Goal: Task Accomplishment & Management: Use online tool/utility

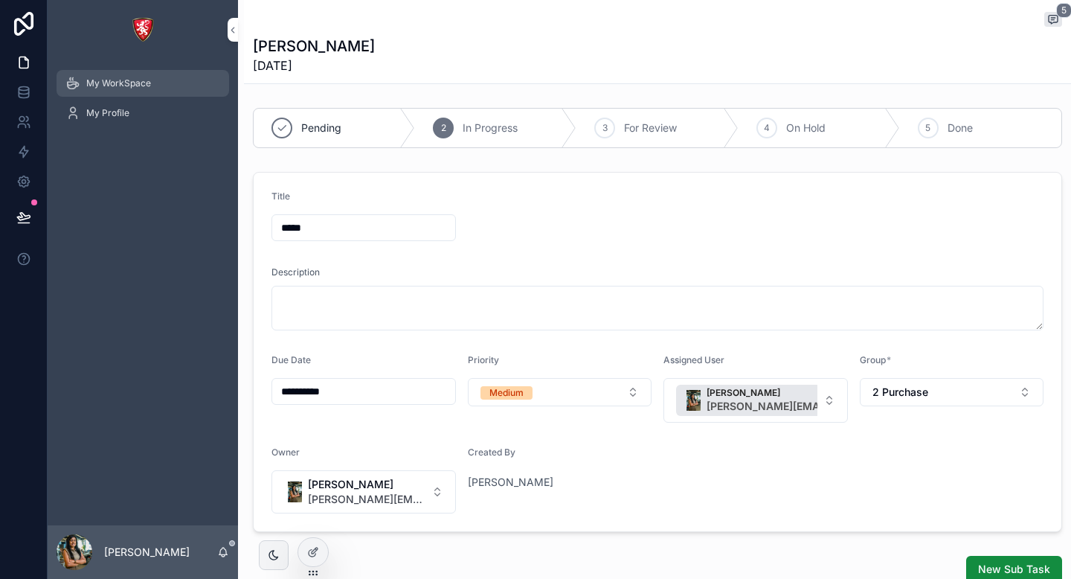
click at [103, 87] on span "My WorkSpace" at bounding box center [118, 83] width 65 height 12
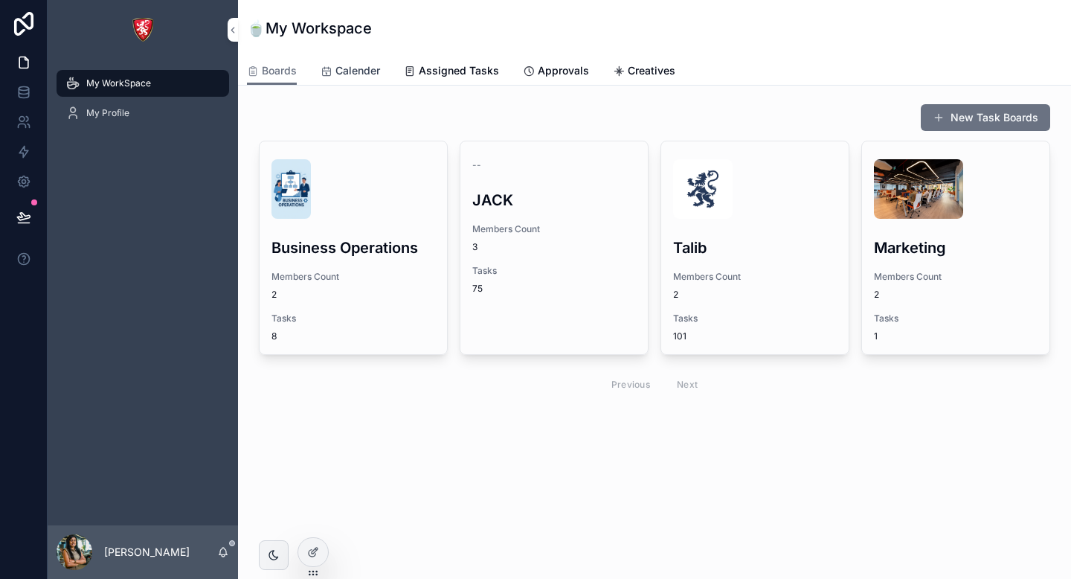
click at [349, 76] on span "Calender" at bounding box center [358, 70] width 45 height 15
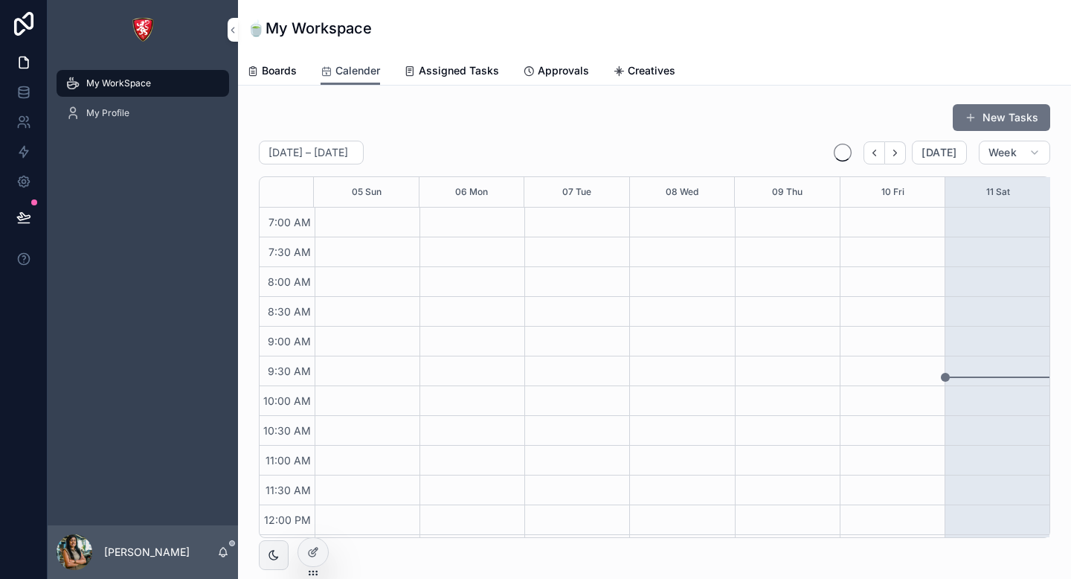
scroll to position [417, 0]
click at [455, 71] on span "Assigned Tasks" at bounding box center [459, 70] width 80 height 15
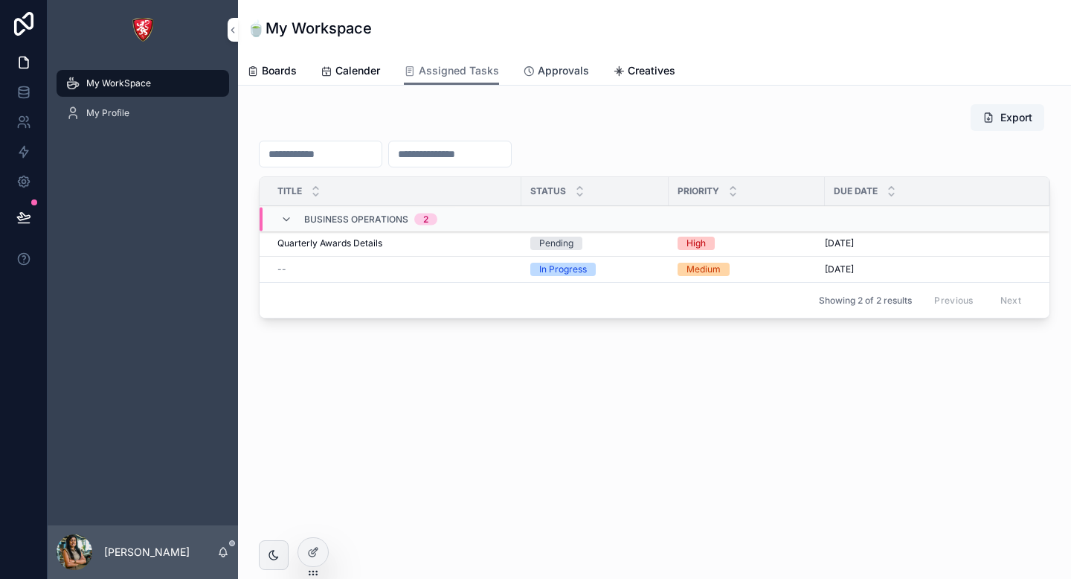
click at [551, 71] on span "Approvals" at bounding box center [563, 70] width 51 height 15
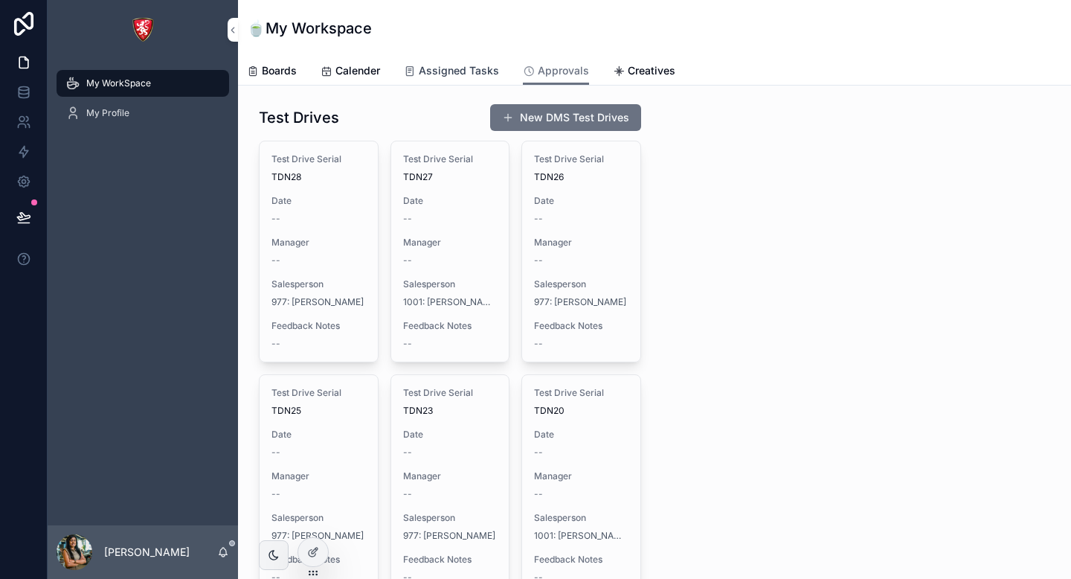
click at [474, 70] on span "Assigned Tasks" at bounding box center [459, 70] width 80 height 15
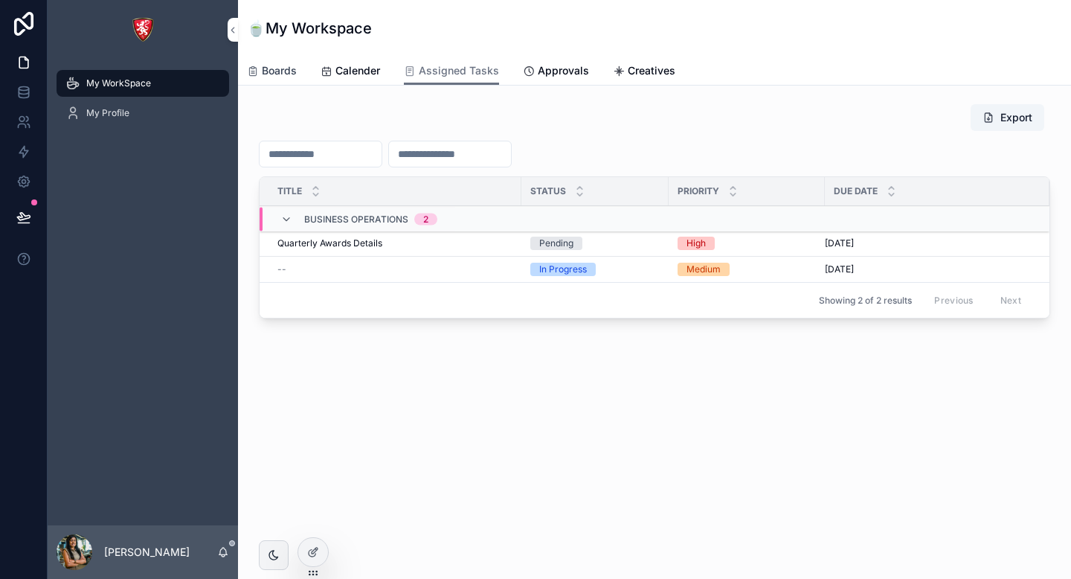
click at [285, 78] on link "Boards" at bounding box center [272, 72] width 50 height 30
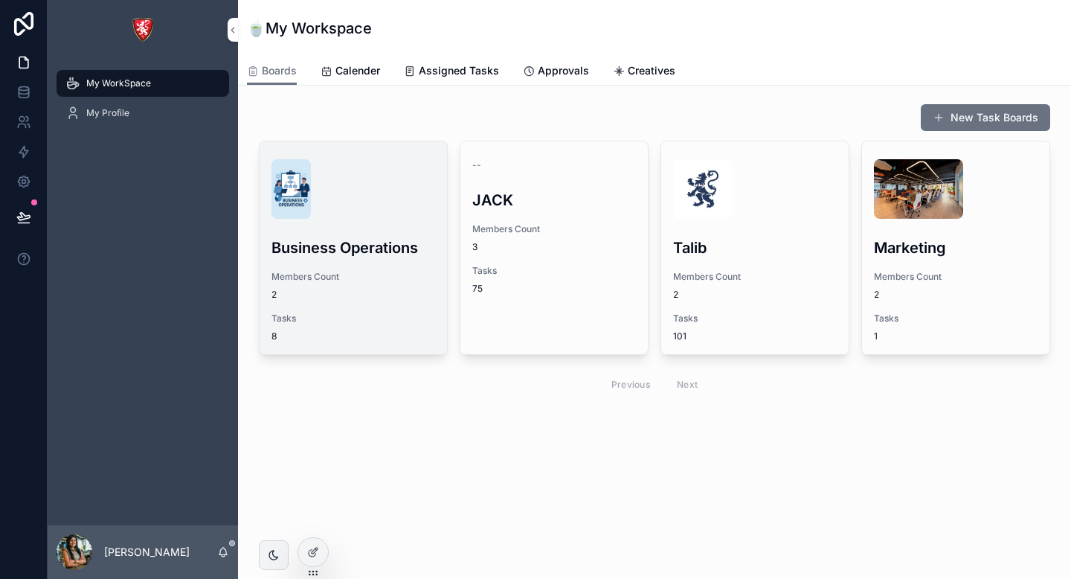
click at [359, 237] on h3 "Business Operations" at bounding box center [354, 248] width 164 height 22
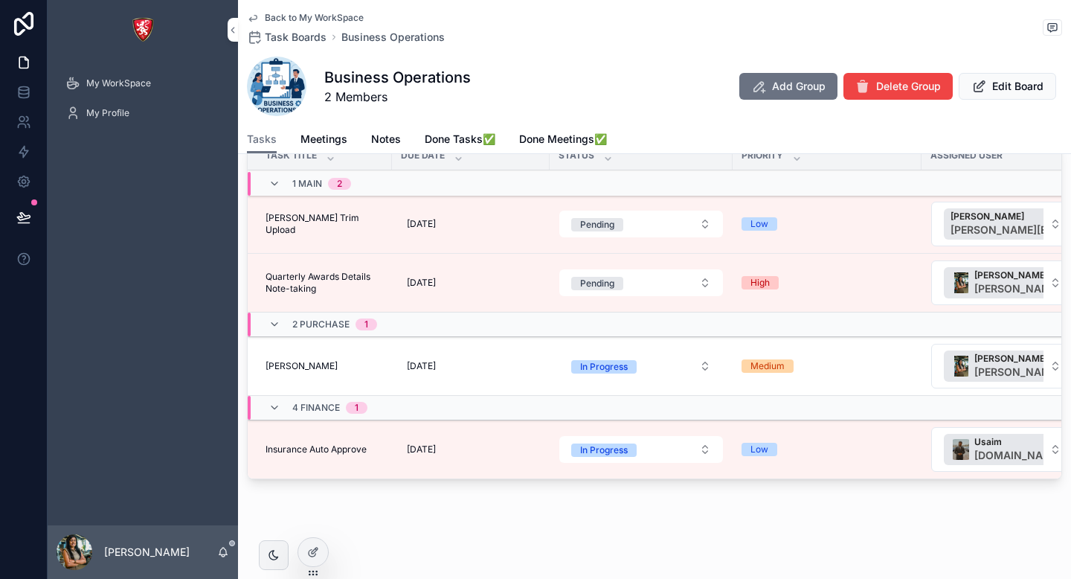
scroll to position [170, 0]
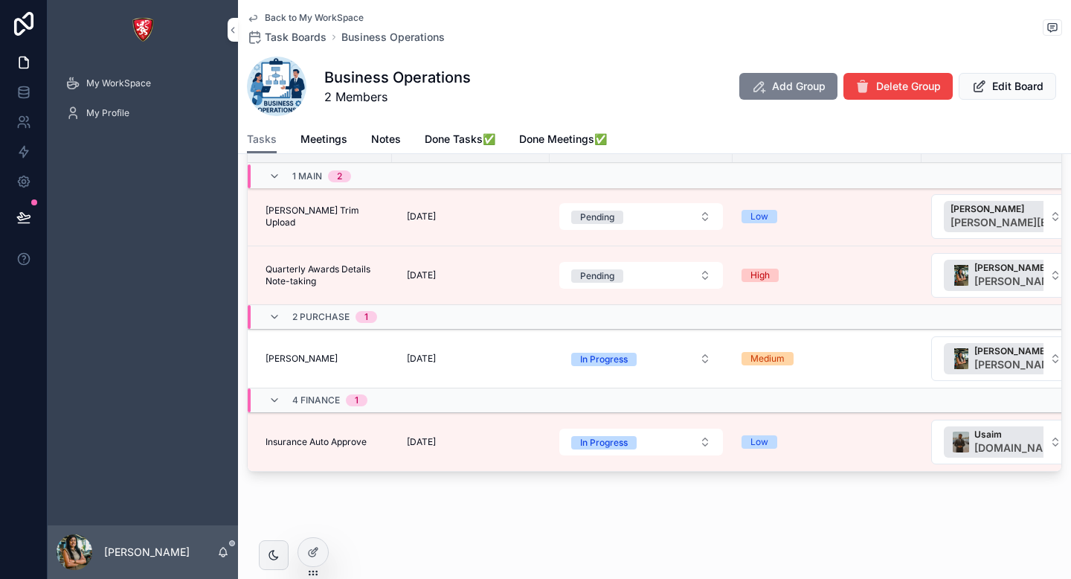
click at [803, 87] on span "Add Group" at bounding box center [799, 86] width 54 height 15
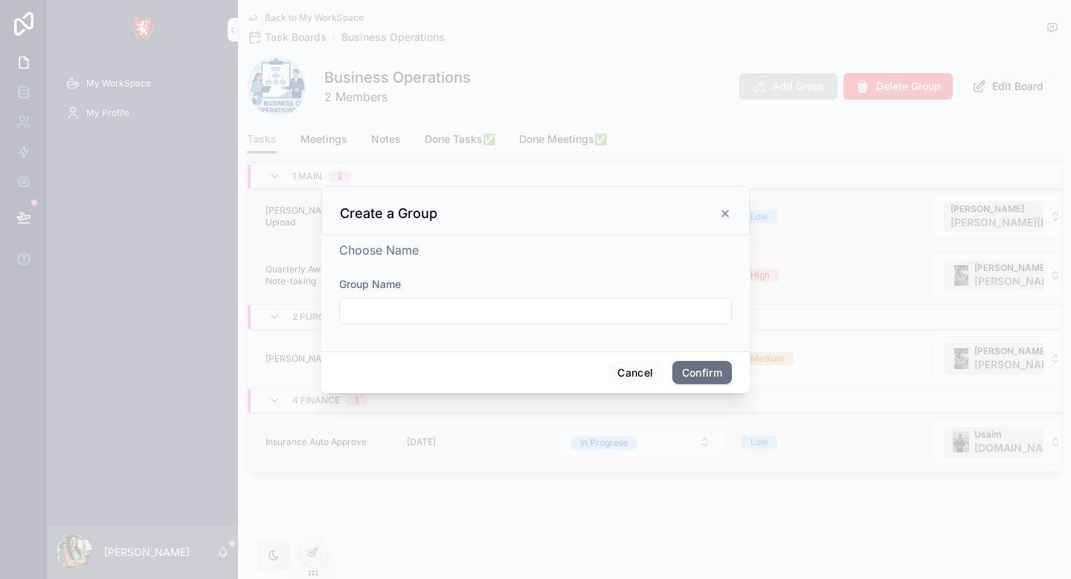
click at [468, 309] on input "text" at bounding box center [535, 311] width 391 height 21
click at [726, 215] on icon at bounding box center [725, 214] width 6 height 6
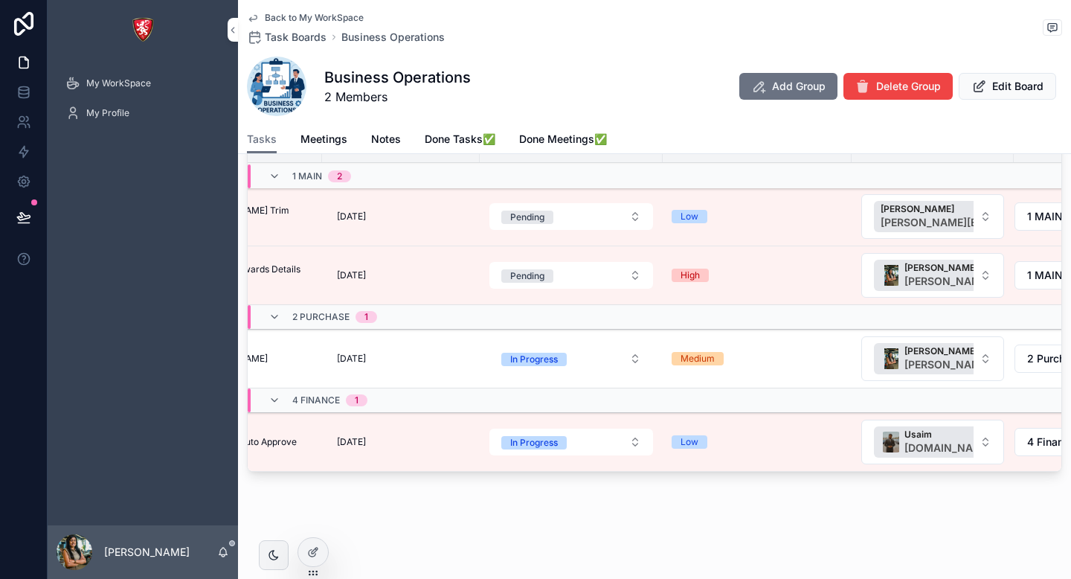
scroll to position [0, 141]
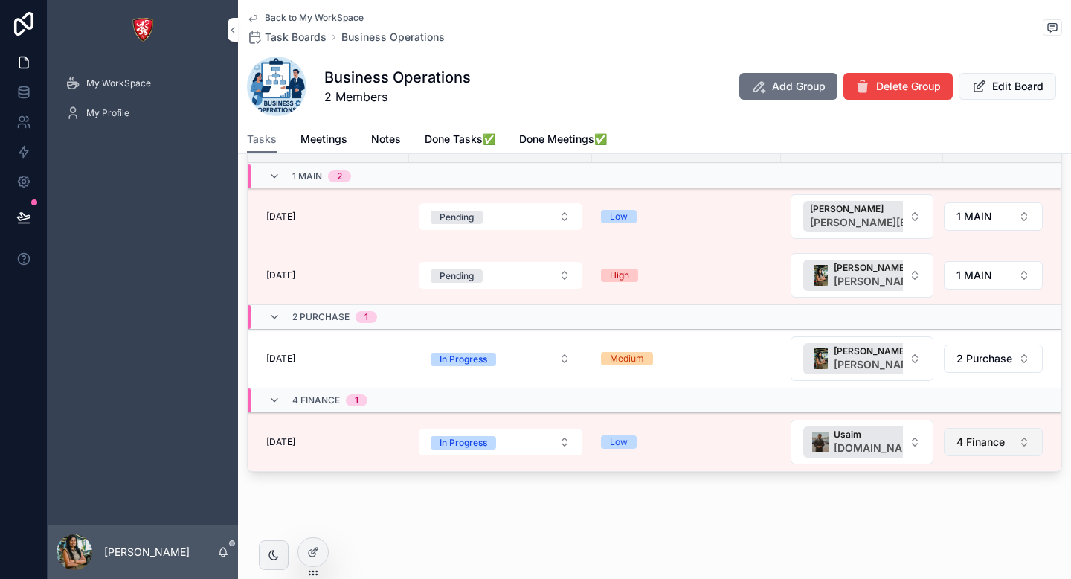
click at [987, 444] on span "4 Finance" at bounding box center [981, 441] width 48 height 15
click at [793, 81] on span "Add Group" at bounding box center [799, 86] width 54 height 15
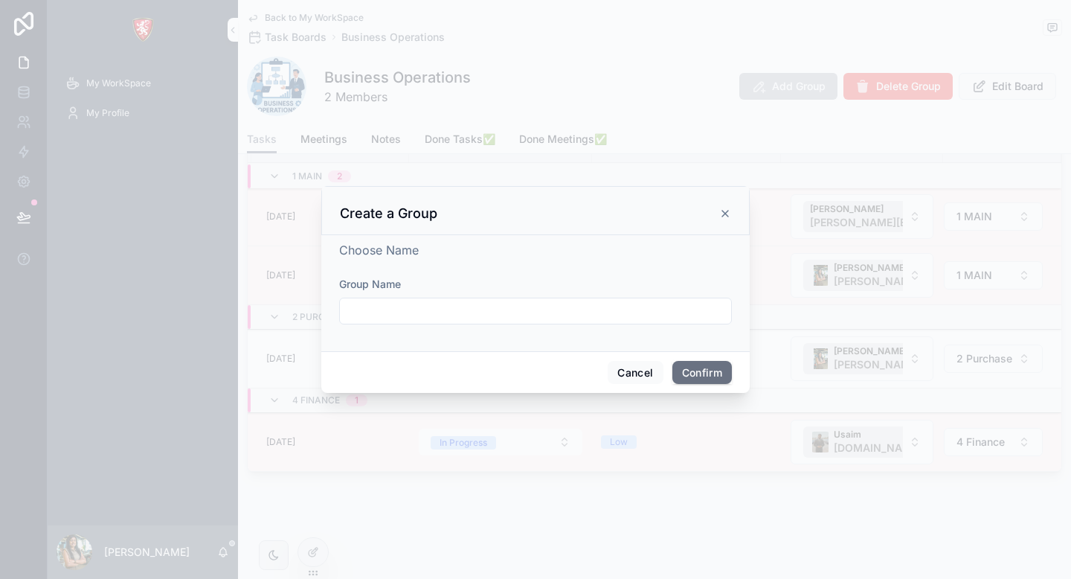
click at [365, 311] on input "text" at bounding box center [535, 311] width 391 height 21
type input "********"
click at [713, 374] on button "Confirm" at bounding box center [703, 373] width 60 height 24
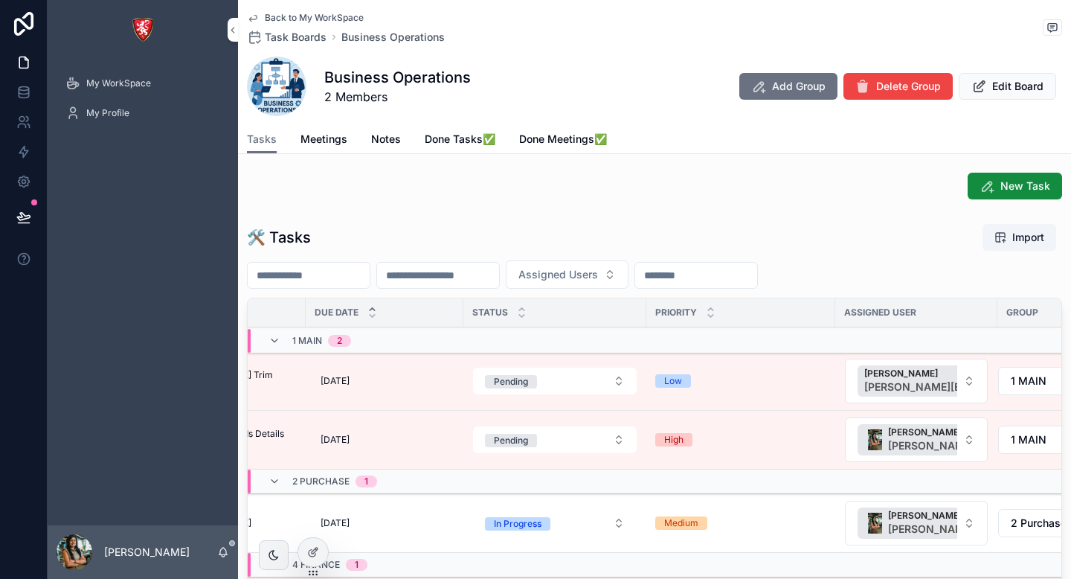
scroll to position [0, 93]
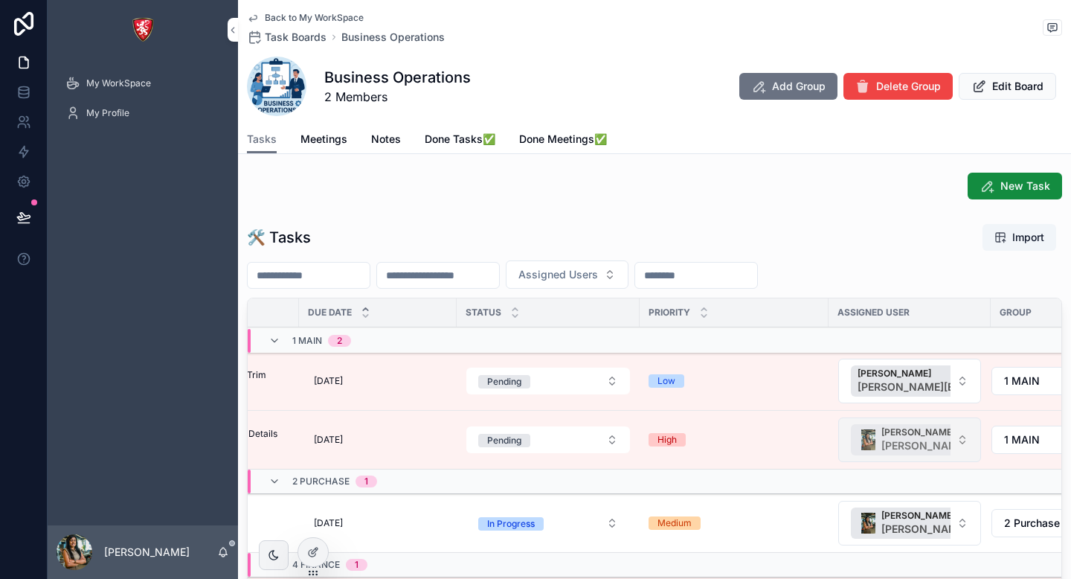
click at [937, 432] on span "[PERSON_NAME]" at bounding box center [1001, 432] width 238 height 12
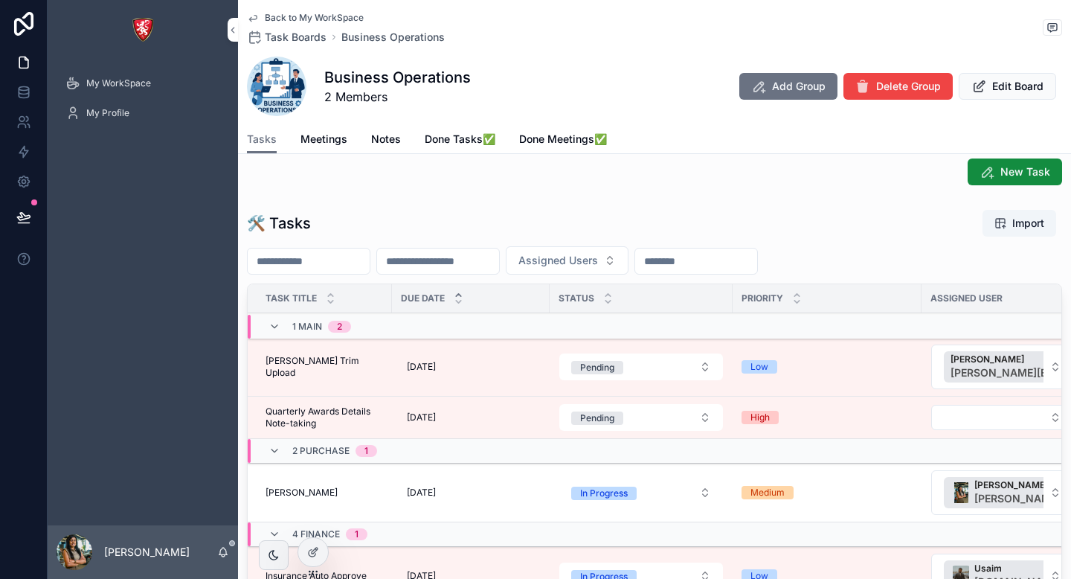
scroll to position [17, 0]
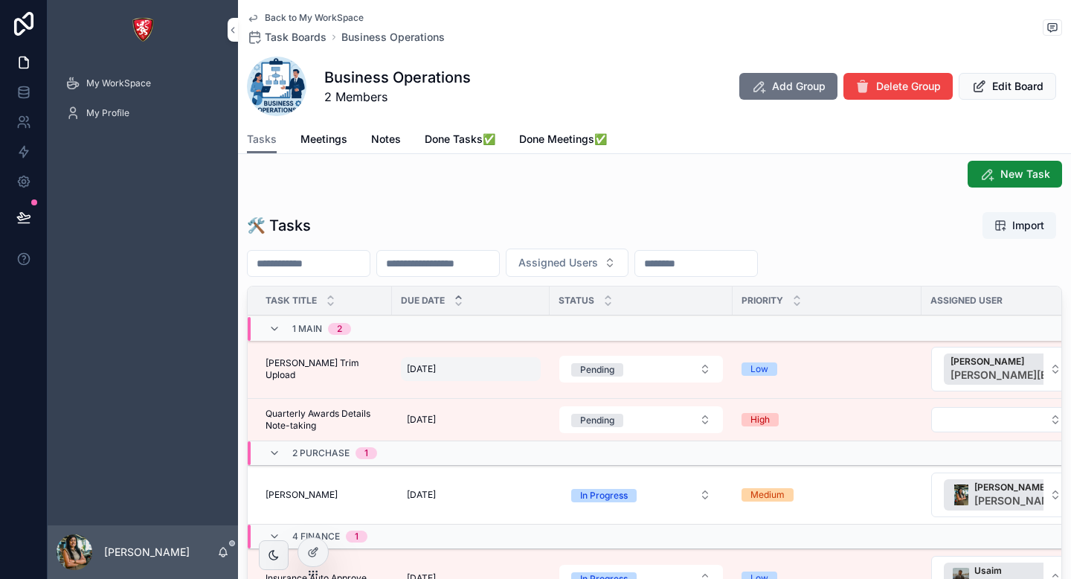
click at [430, 371] on span "[DATE]" at bounding box center [421, 369] width 29 height 12
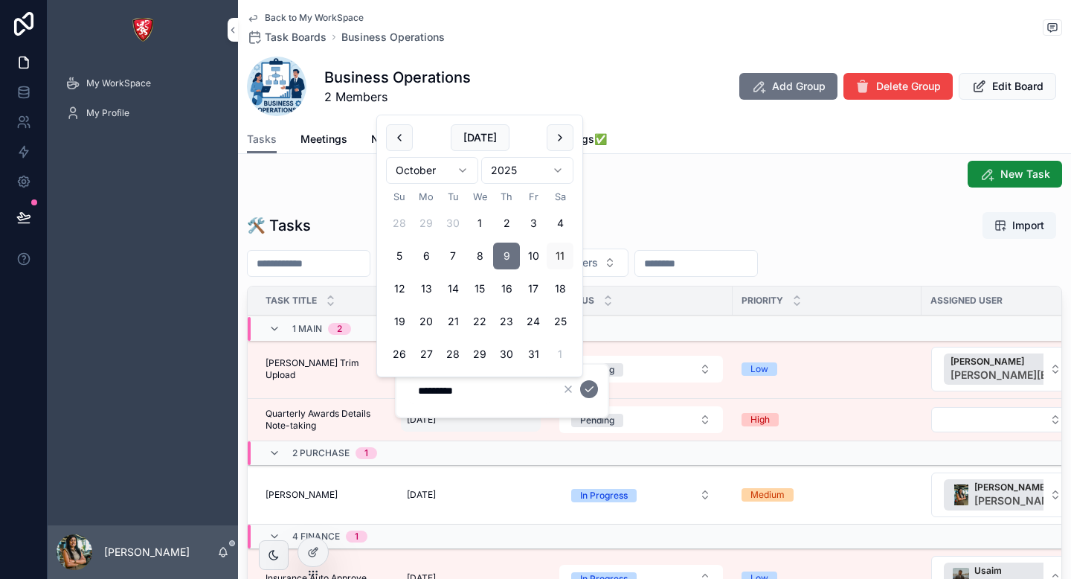
click at [474, 431] on div "10/10/2025 10/10/2025" at bounding box center [471, 420] width 140 height 24
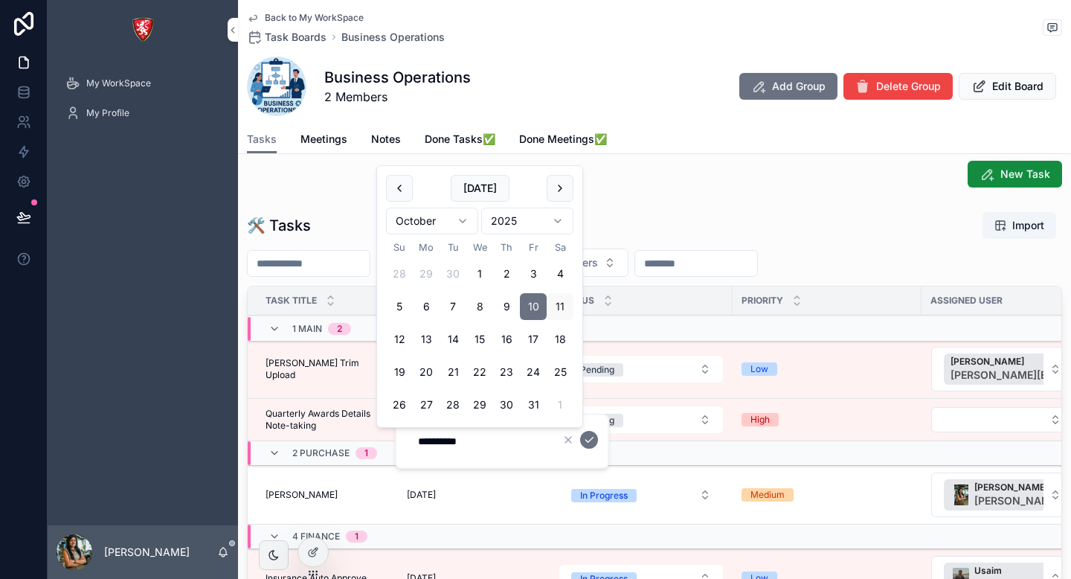
click at [241, 482] on div "🛠 Tasks Import Assigned Users Task Title Due Date Status Priority Assigned User…" at bounding box center [654, 445] width 833 height 481
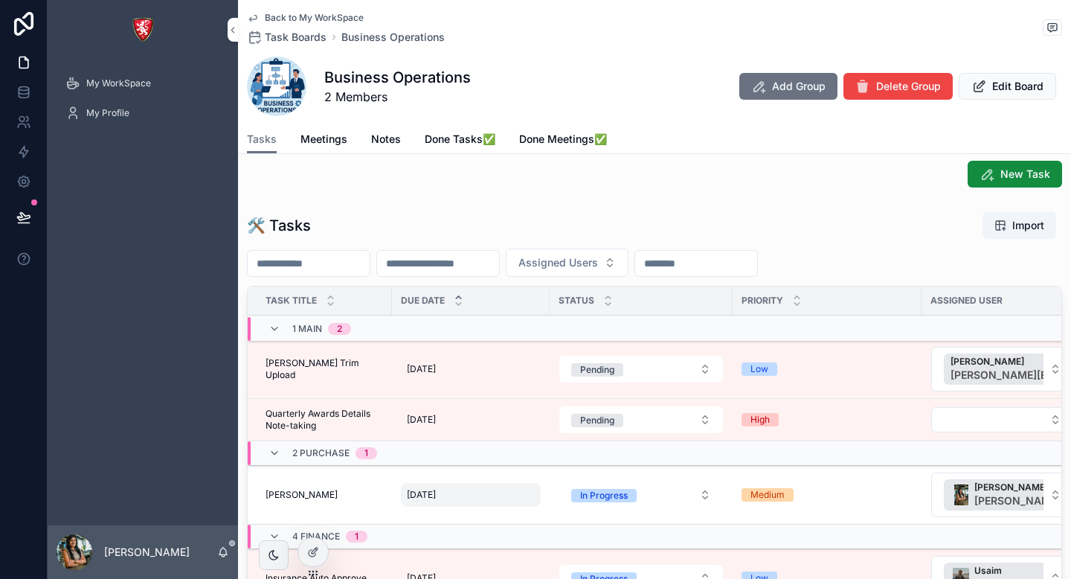
scroll to position [151, 0]
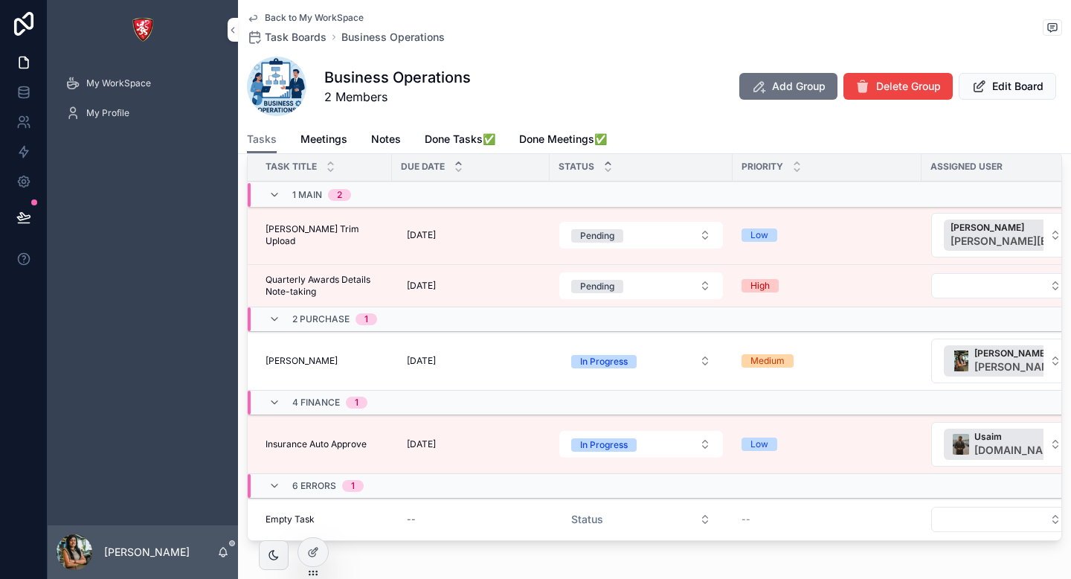
click at [609, 164] on icon "scrollable content" at bounding box center [608, 163] width 10 height 10
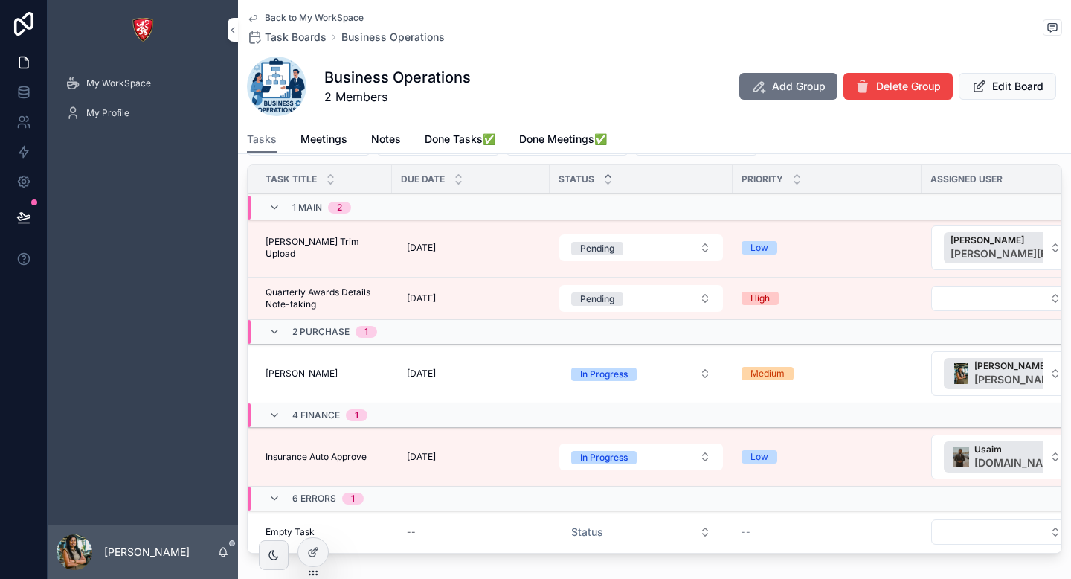
scroll to position [142, 0]
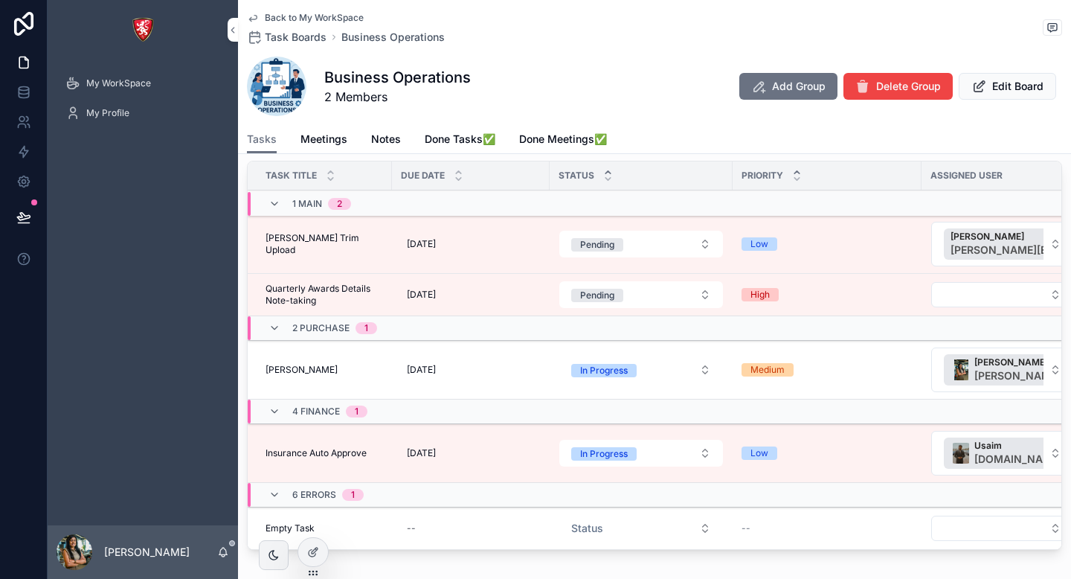
click at [799, 174] on div "scrollable content" at bounding box center [797, 175] width 10 height 16
click at [799, 178] on icon "scrollable content" at bounding box center [797, 179] width 5 height 2
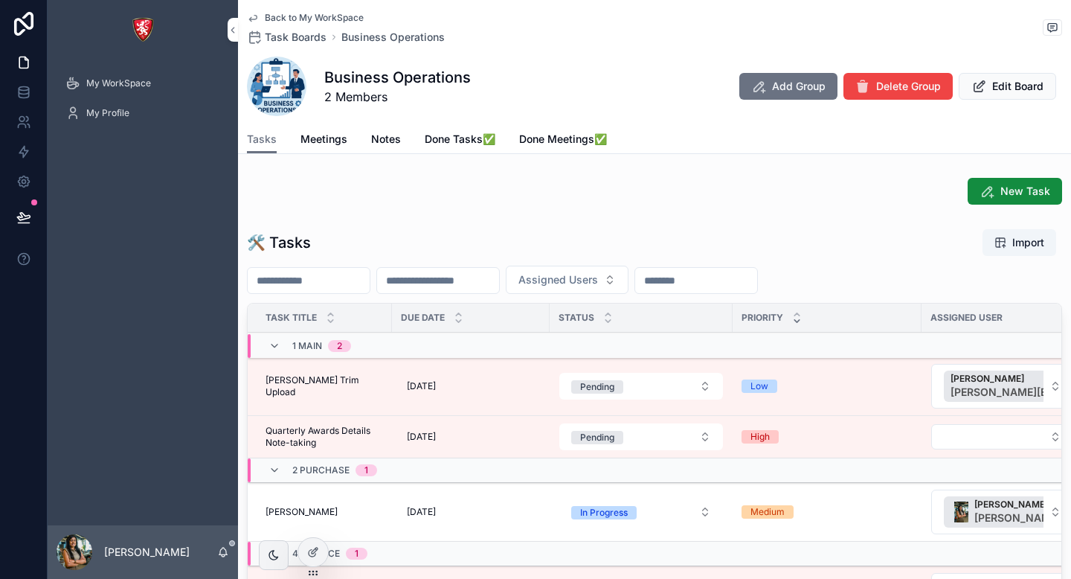
scroll to position [76, 0]
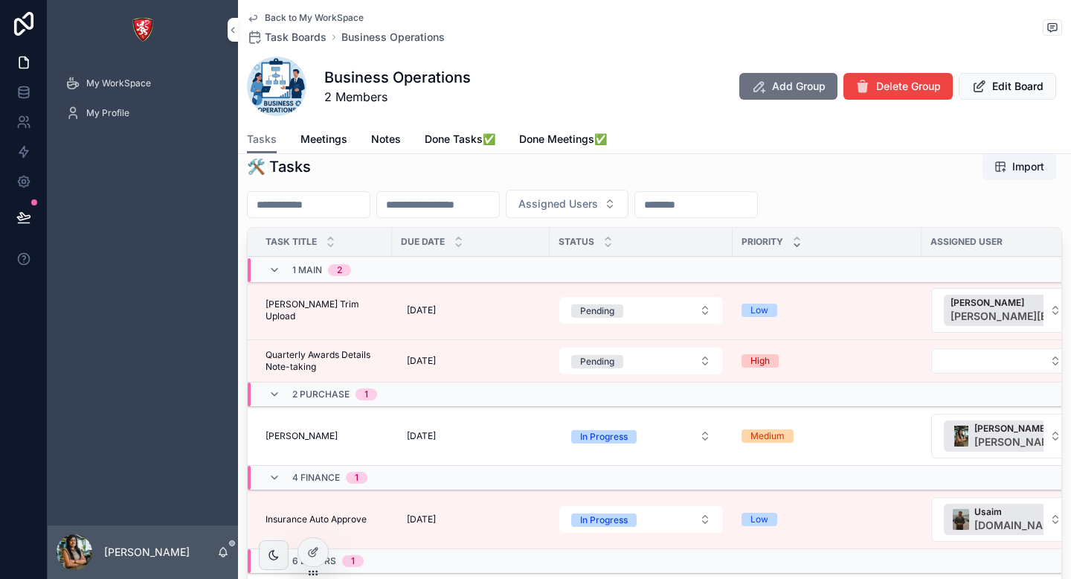
click at [799, 245] on icon "scrollable content" at bounding box center [797, 245] width 10 height 10
click at [800, 238] on icon "scrollable content" at bounding box center [797, 239] width 10 height 10
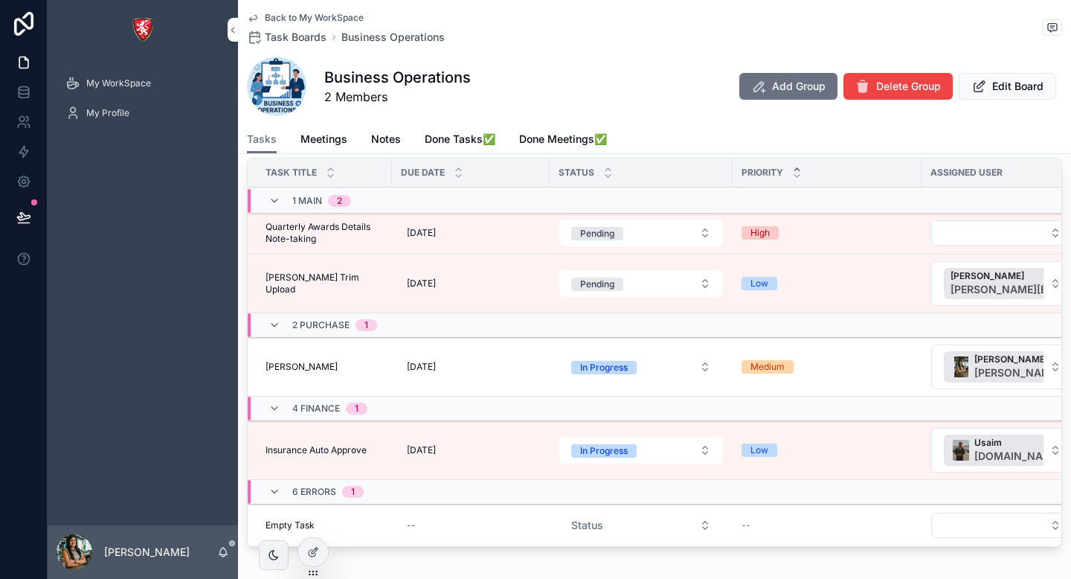
scroll to position [220, 0]
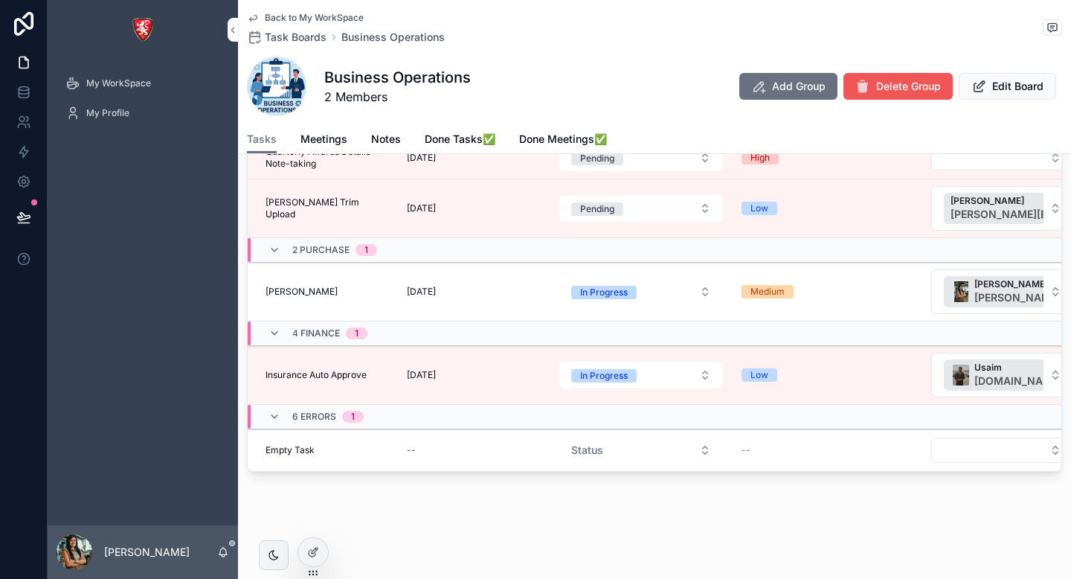
click at [890, 87] on span "Delete Group" at bounding box center [908, 86] width 65 height 15
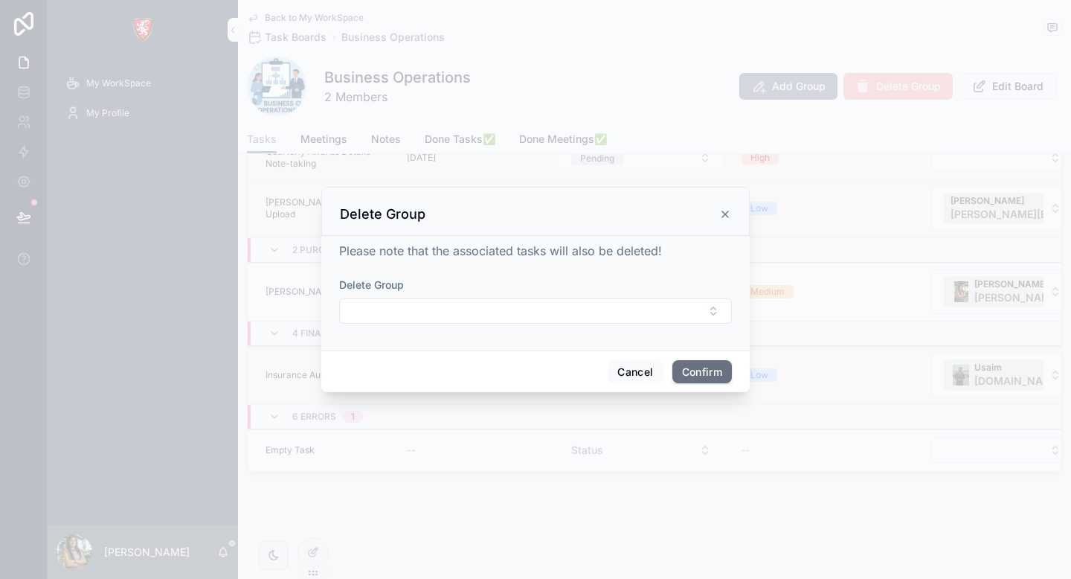
click at [726, 213] on icon at bounding box center [725, 214] width 6 height 6
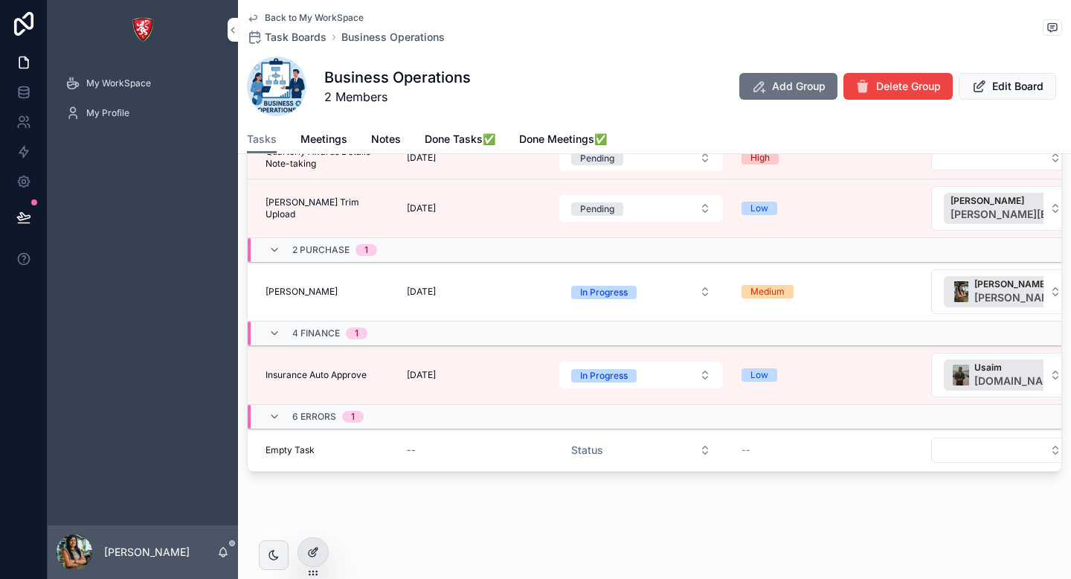
click at [320, 559] on div at bounding box center [313, 552] width 30 height 28
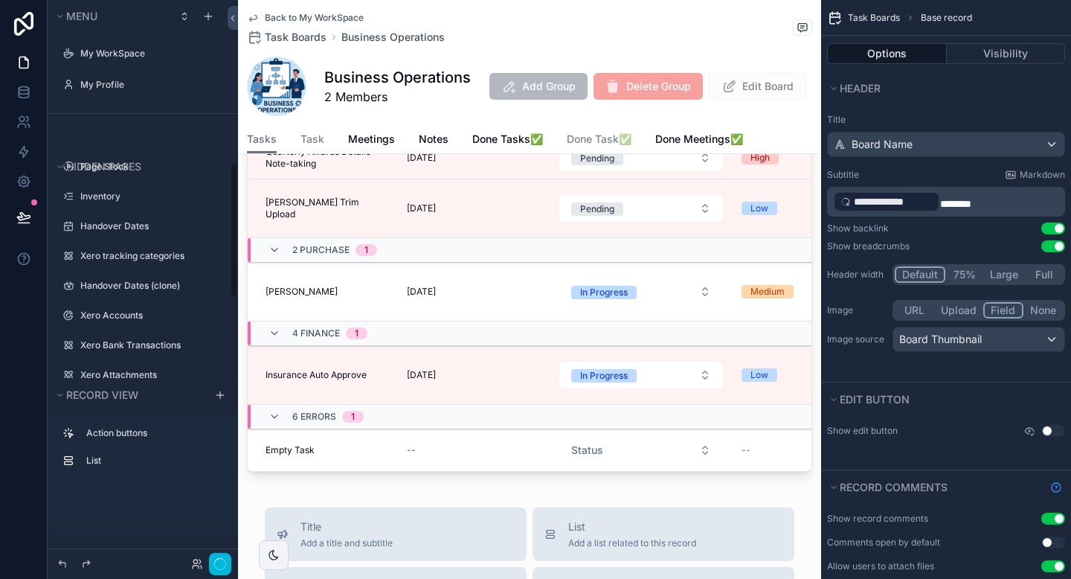
scroll to position [675, 0]
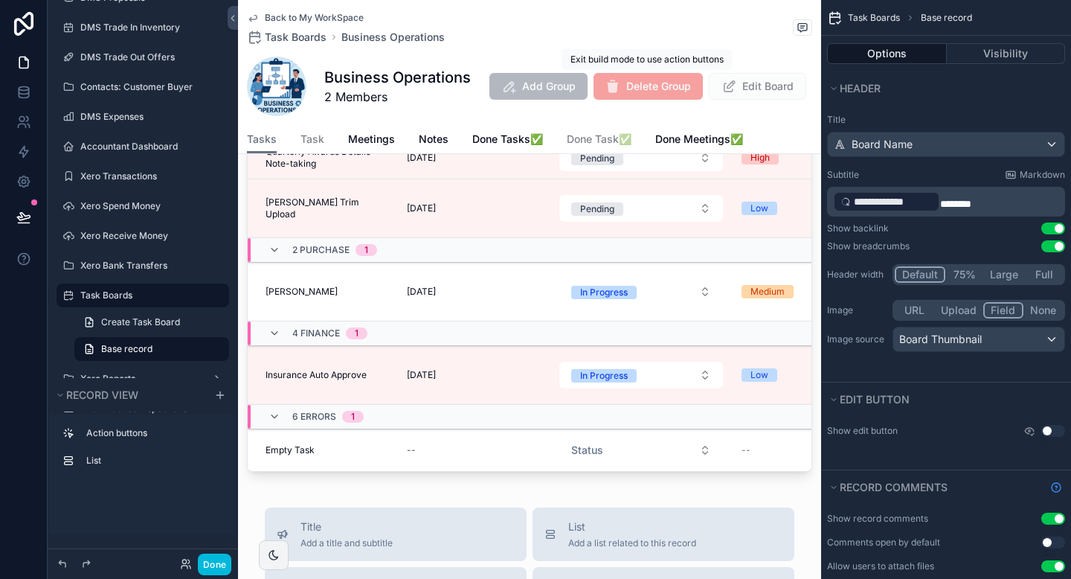
click at [638, 93] on span "Delete Group" at bounding box center [648, 86] width 109 height 27
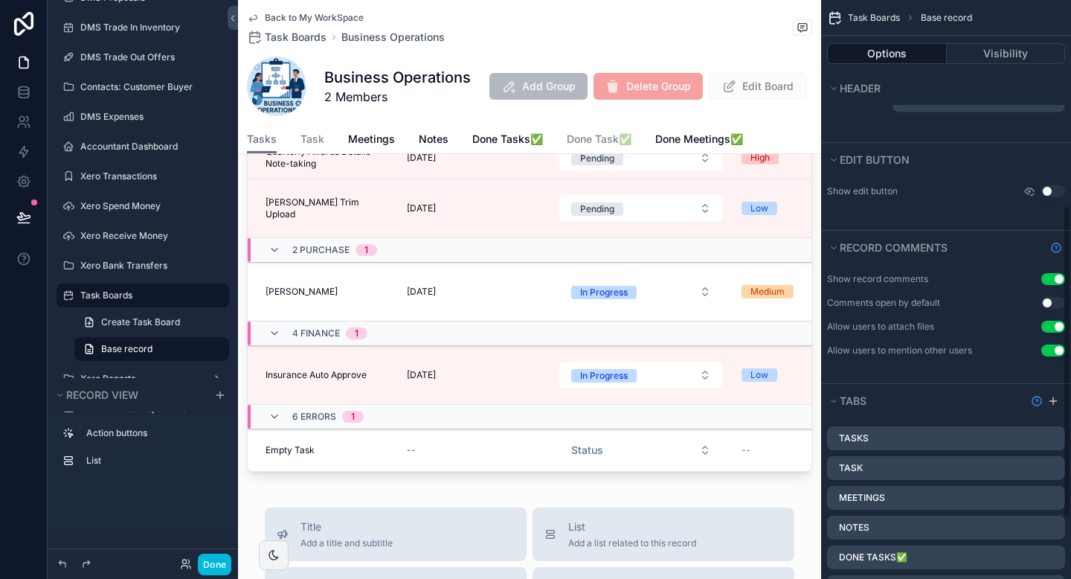
scroll to position [494, 0]
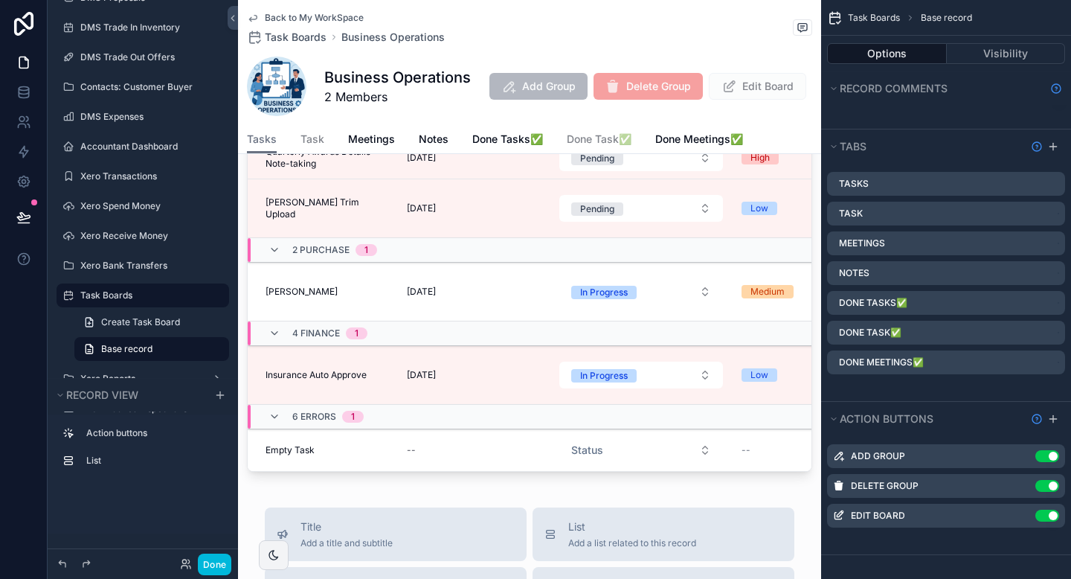
click at [0, 0] on icon "scrollable content" at bounding box center [0, 0] width 0 height 0
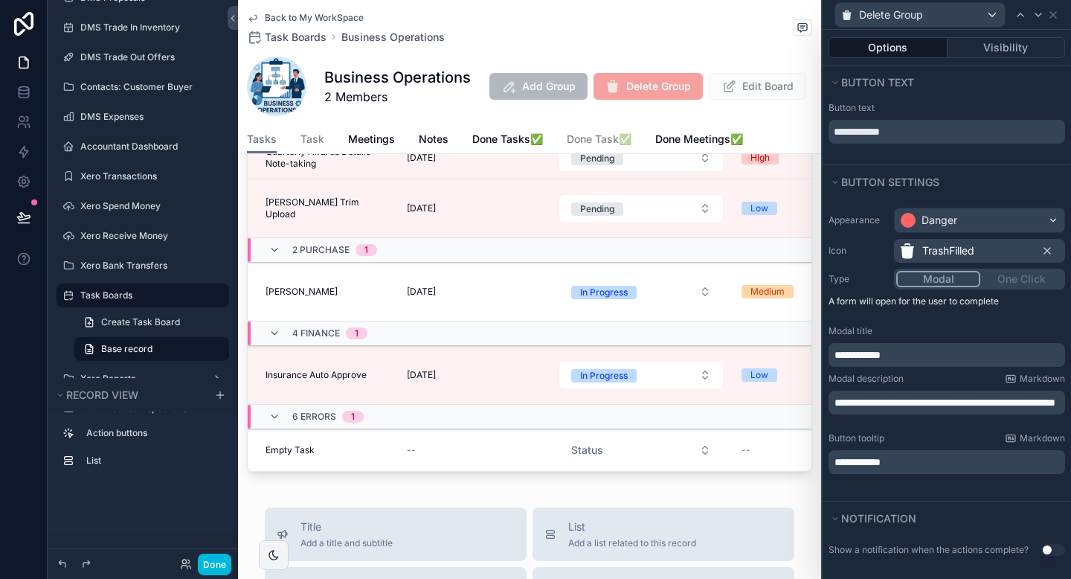
click at [922, 414] on div "**********" at bounding box center [947, 403] width 237 height 24
click at [929, 410] on p "**********" at bounding box center [949, 402] width 228 height 15
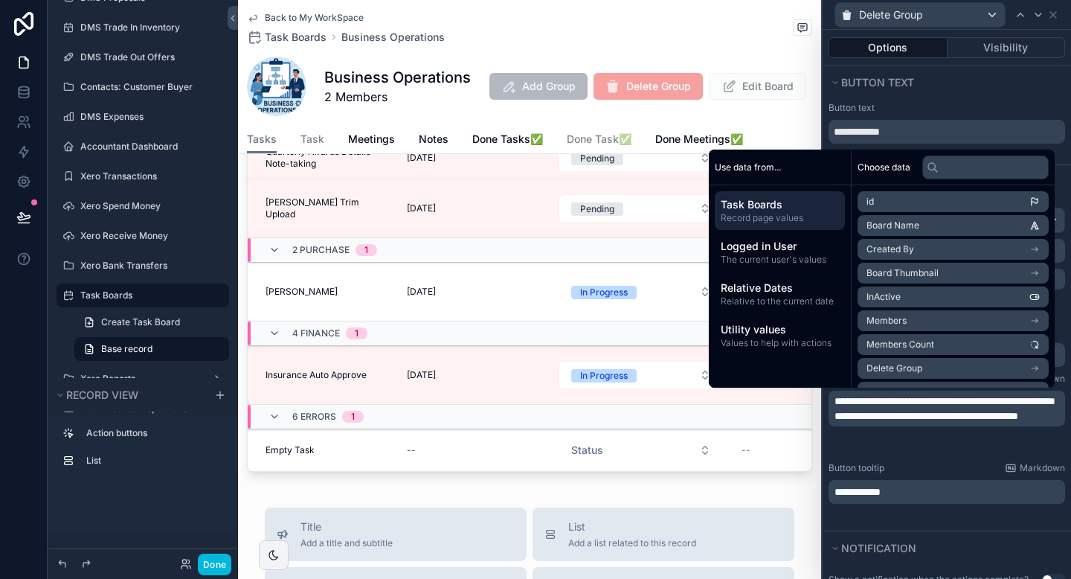
scroll to position [0, 0]
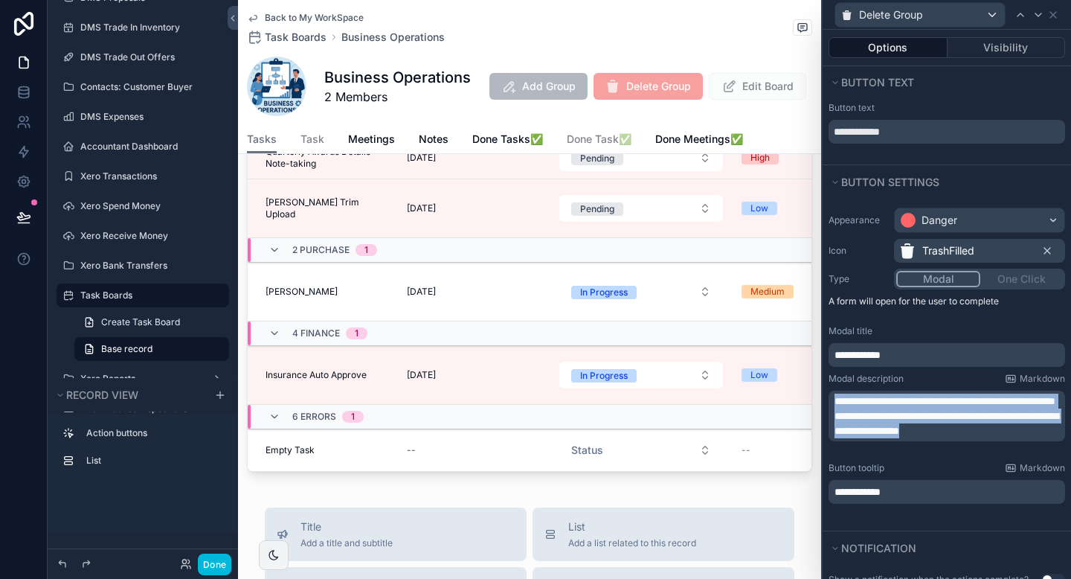
drag, startPoint x: 1008, startPoint y: 447, endPoint x: 832, endPoint y: 394, distance: 183.3
click at [832, 394] on div "**********" at bounding box center [947, 416] width 237 height 51
copy div "**********"
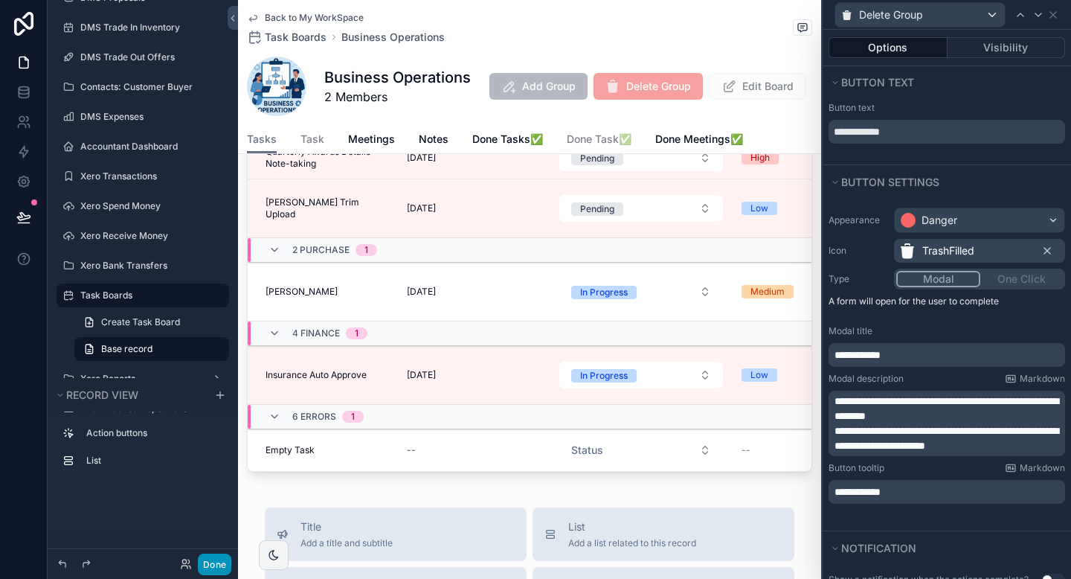
click at [210, 565] on button "Done" at bounding box center [214, 564] width 33 height 22
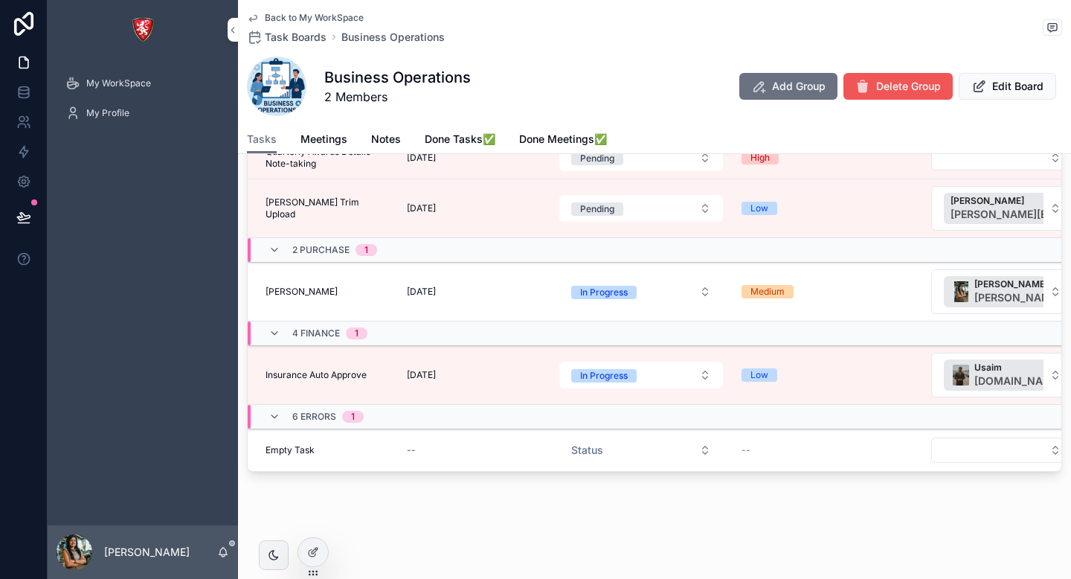
click at [914, 84] on span "Delete Group" at bounding box center [908, 86] width 65 height 15
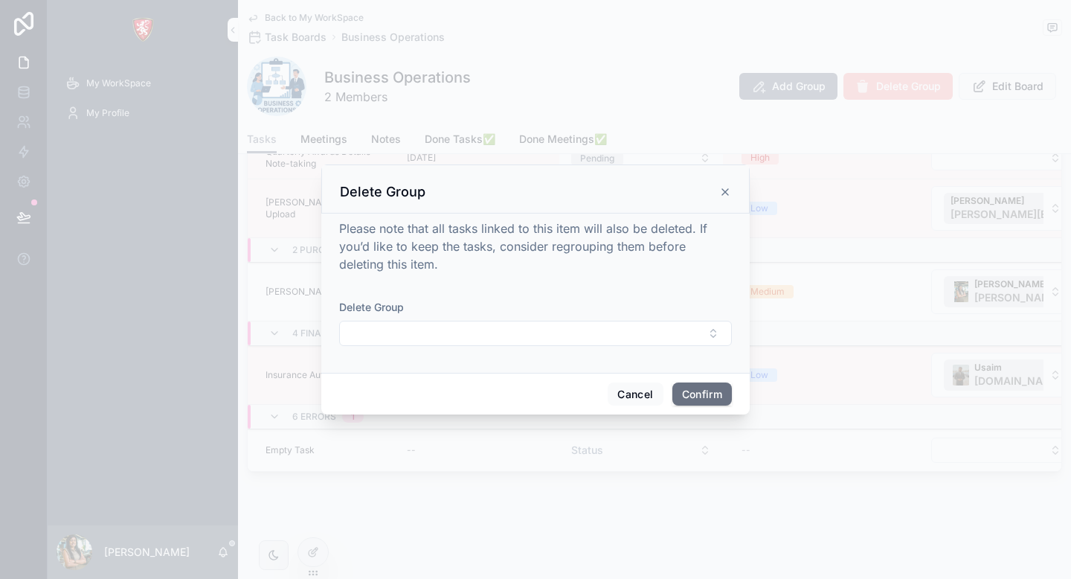
click at [727, 193] on icon at bounding box center [725, 192] width 6 height 6
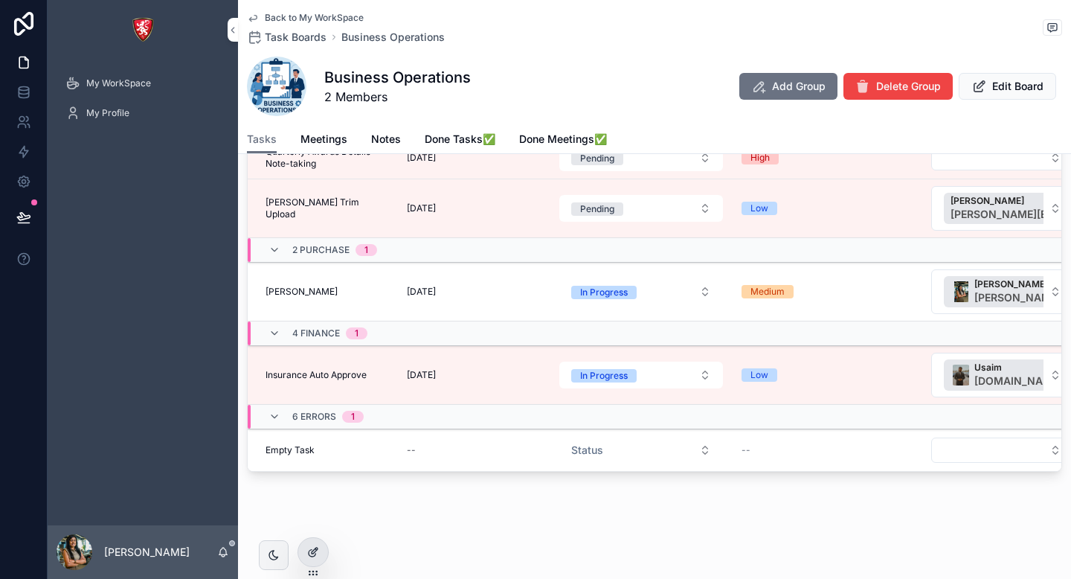
click at [305, 548] on div at bounding box center [313, 552] width 30 height 28
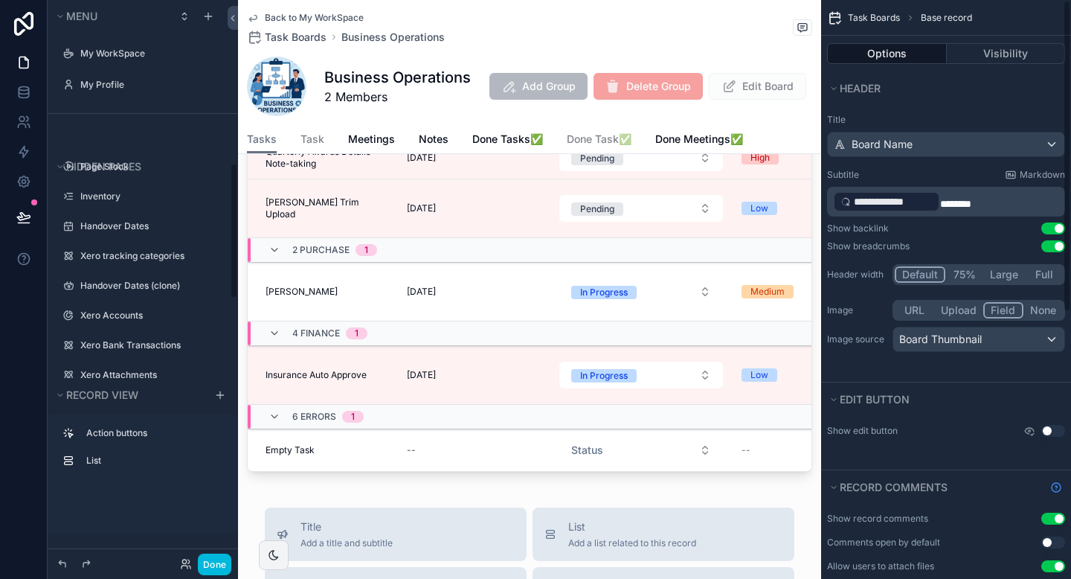
scroll to position [675, 0]
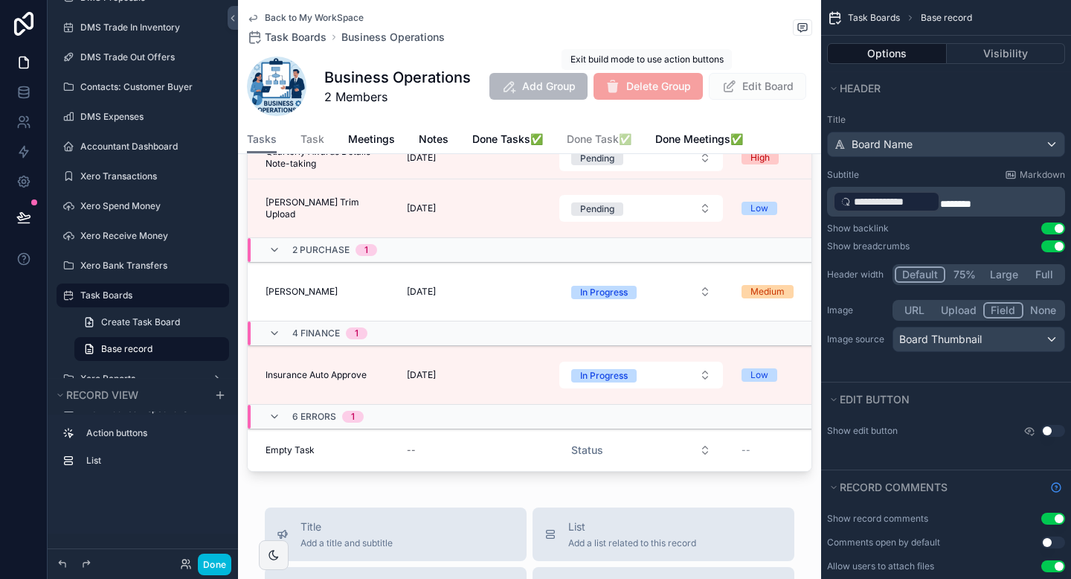
click at [667, 94] on span "Delete Group" at bounding box center [648, 86] width 109 height 27
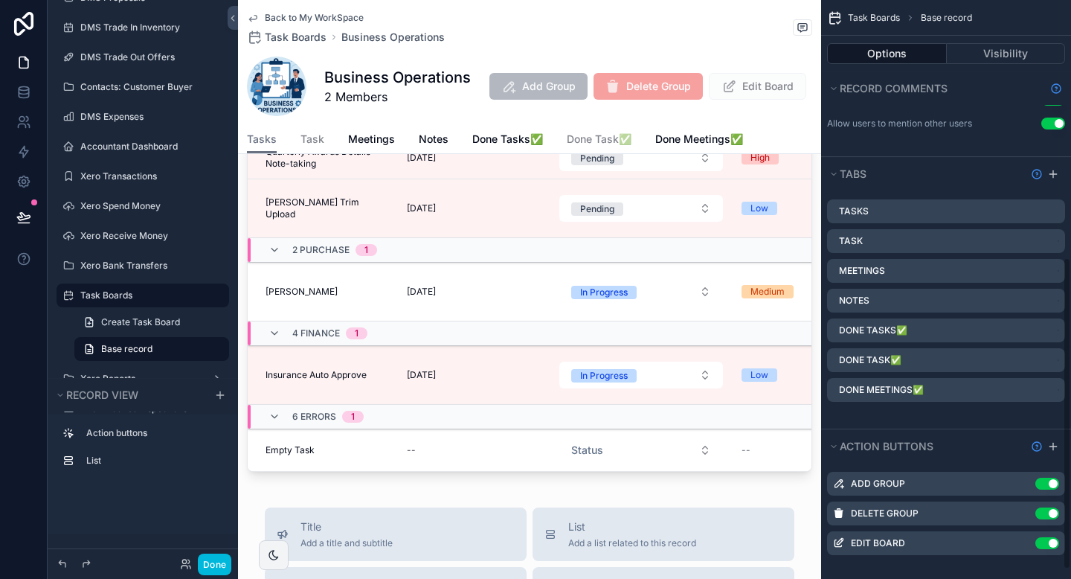
scroll to position [476, 0]
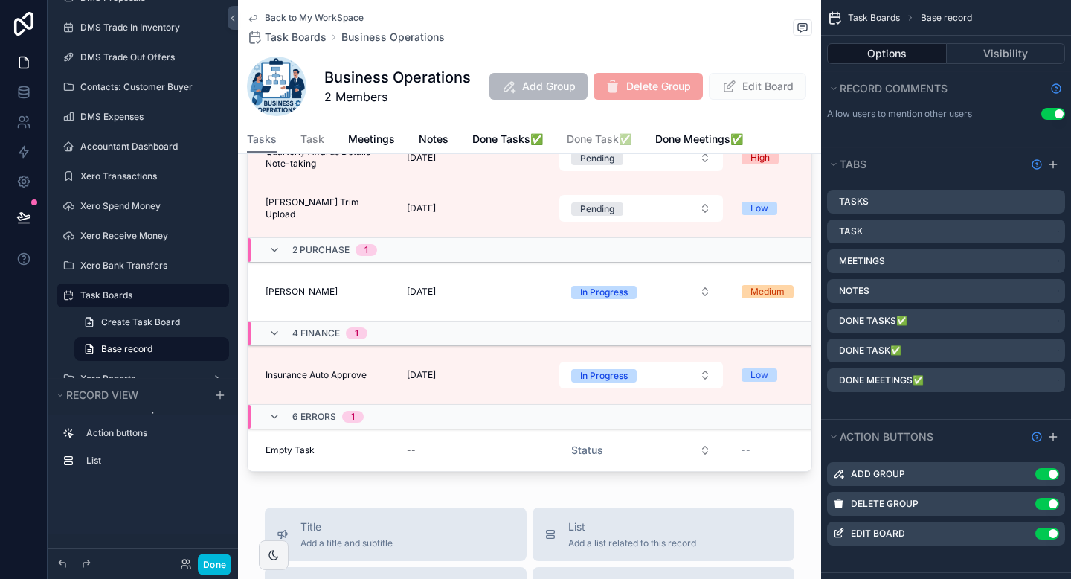
click at [0, 0] on icon "scrollable content" at bounding box center [0, 0] width 0 height 0
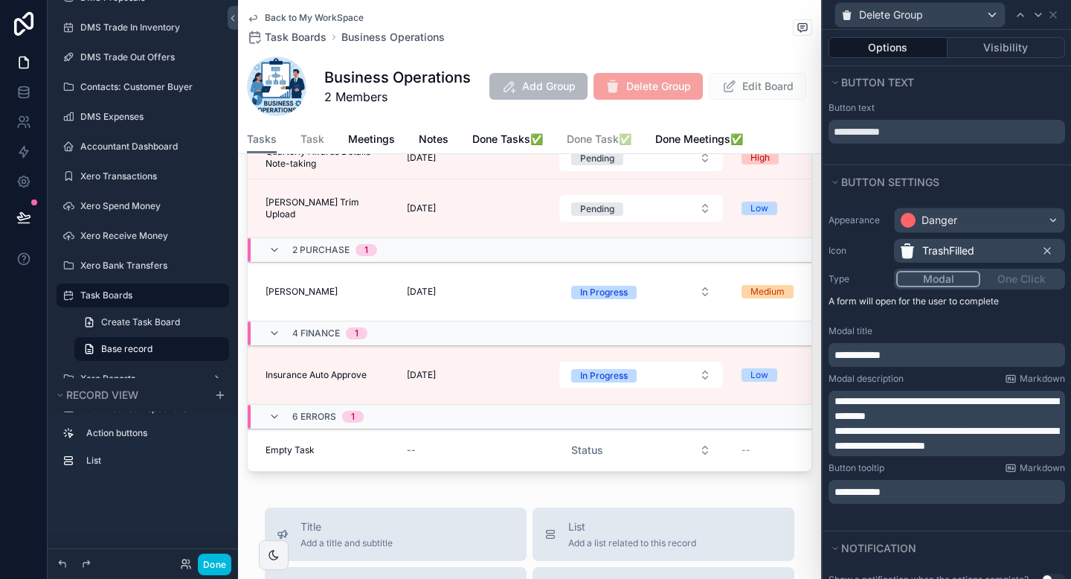
click at [949, 414] on p "**********" at bounding box center [949, 409] width 228 height 30
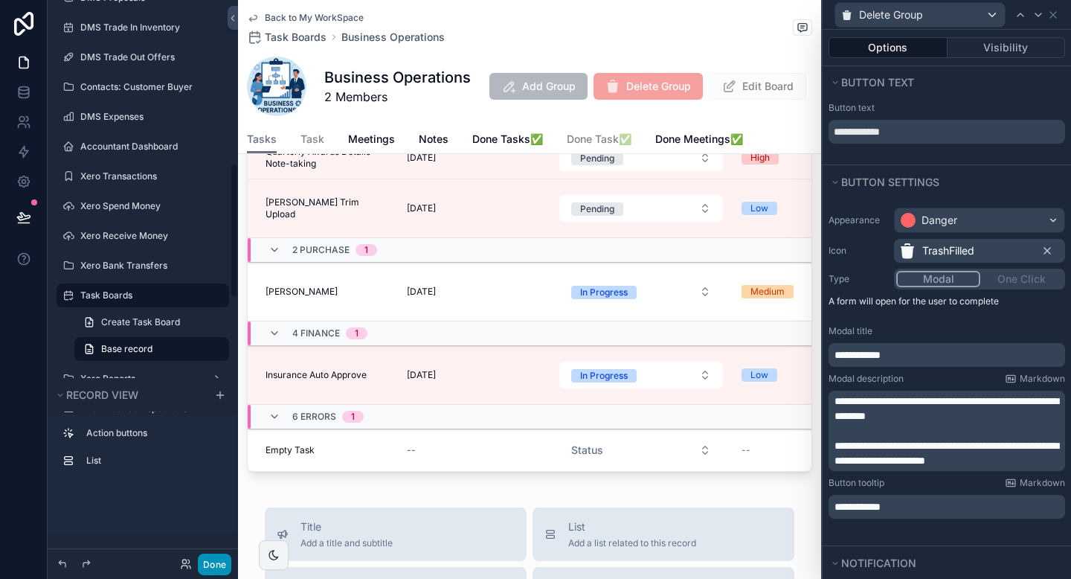
click at [212, 562] on button "Done" at bounding box center [214, 564] width 33 height 22
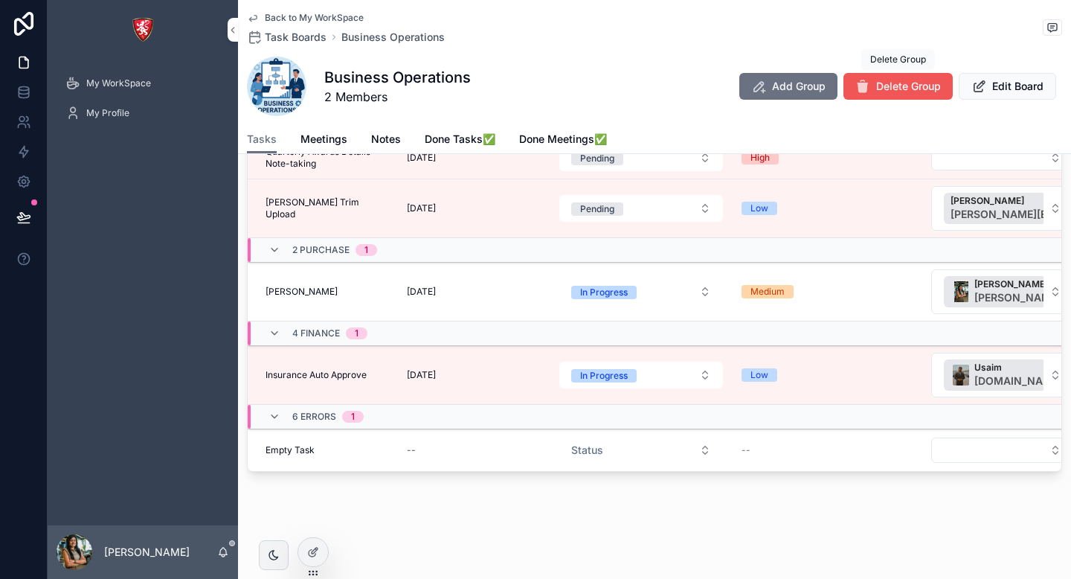
click at [911, 97] on button "Delete Group" at bounding box center [898, 86] width 109 height 27
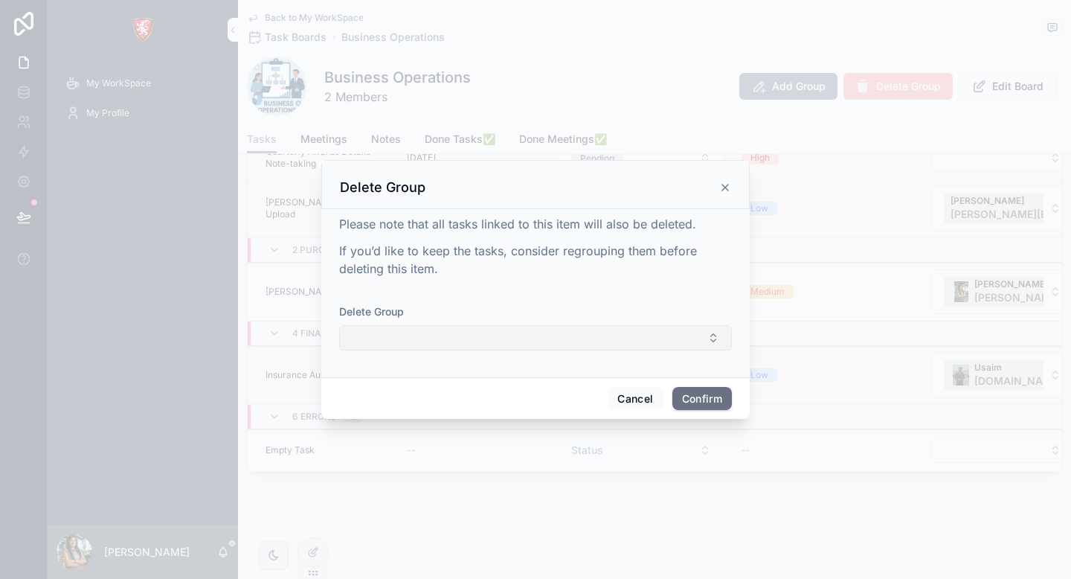
click at [542, 346] on button "Select Button" at bounding box center [535, 337] width 393 height 25
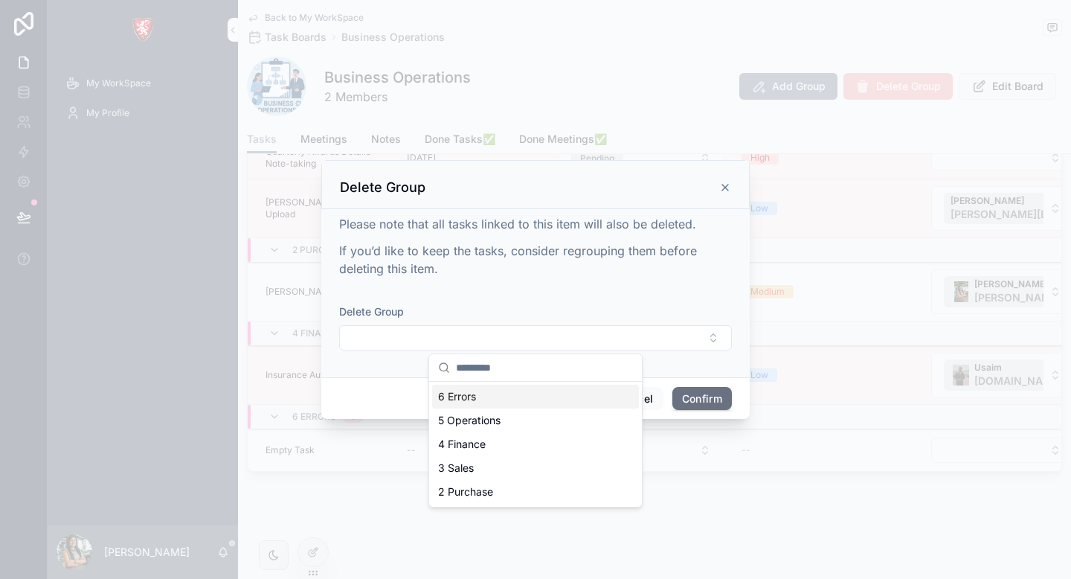
click at [724, 185] on icon at bounding box center [725, 187] width 6 height 6
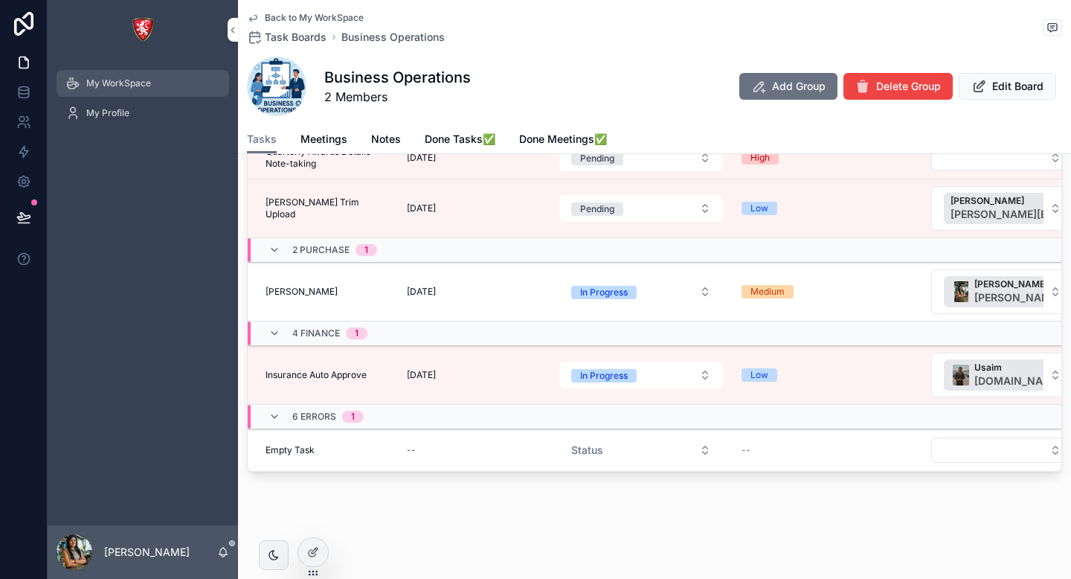
click at [101, 80] on span "My WorkSpace" at bounding box center [118, 83] width 65 height 12
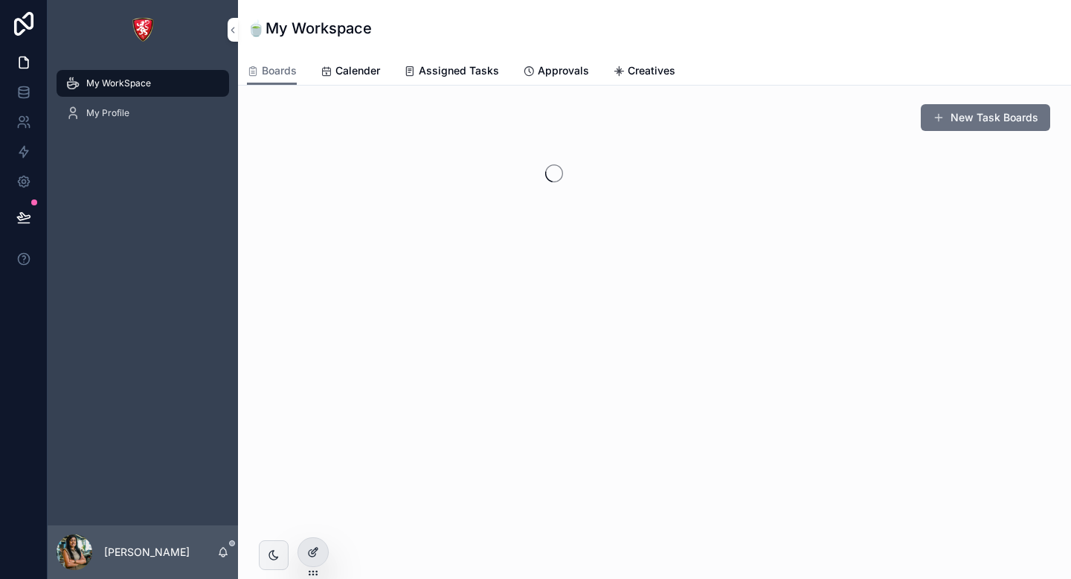
click at [313, 554] on icon at bounding box center [313, 552] width 12 height 12
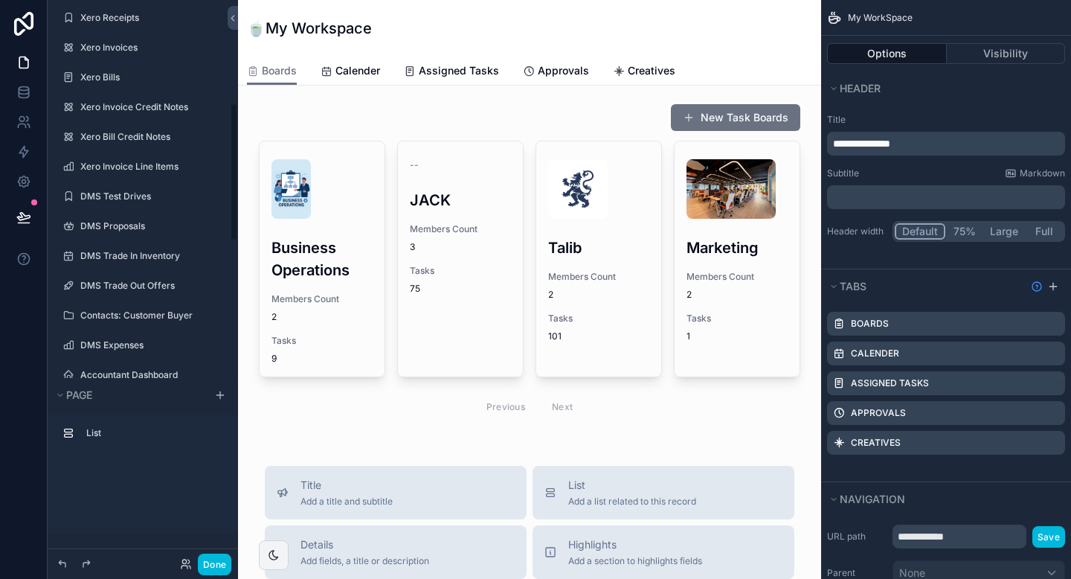
scroll to position [565, 0]
click at [233, 289] on div "Page Stock Inventory Handover Dates Xero tracking categories Handover Dates (cl…" at bounding box center [143, 537] width 190 height 1904
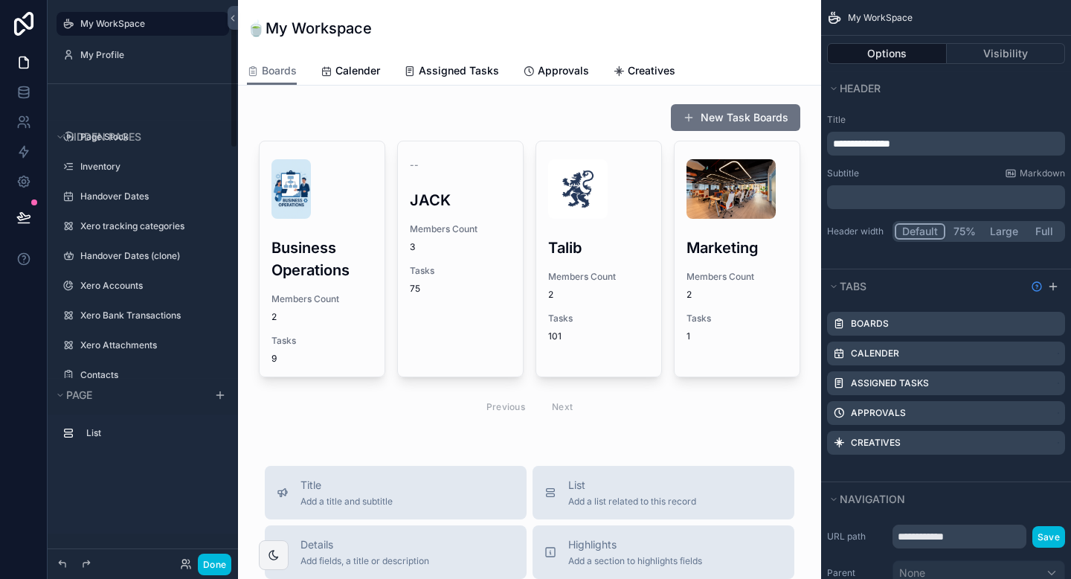
scroll to position [45, 0]
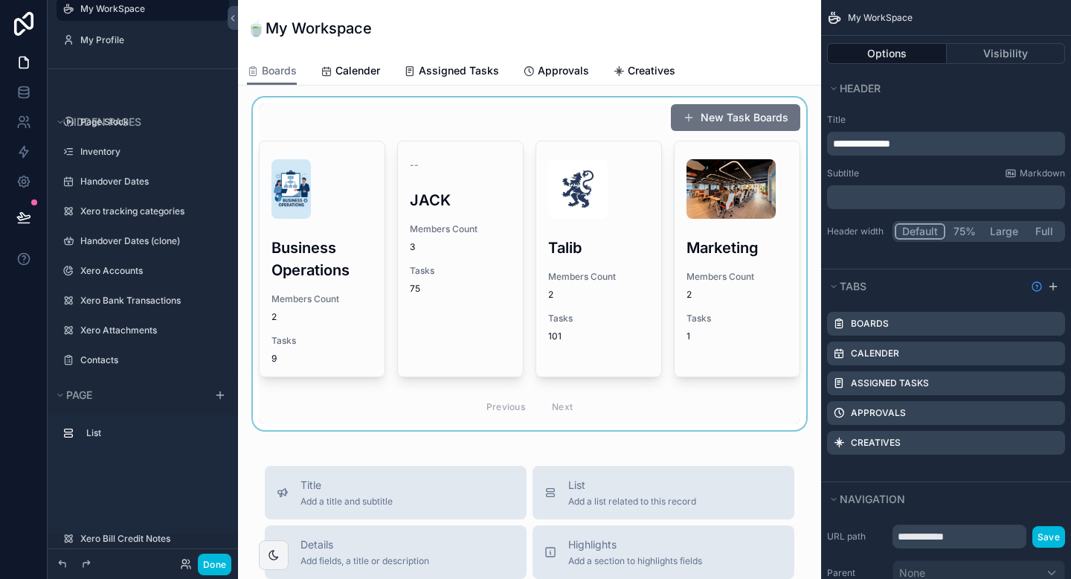
click at [318, 245] on div "scrollable content" at bounding box center [529, 263] width 559 height 333
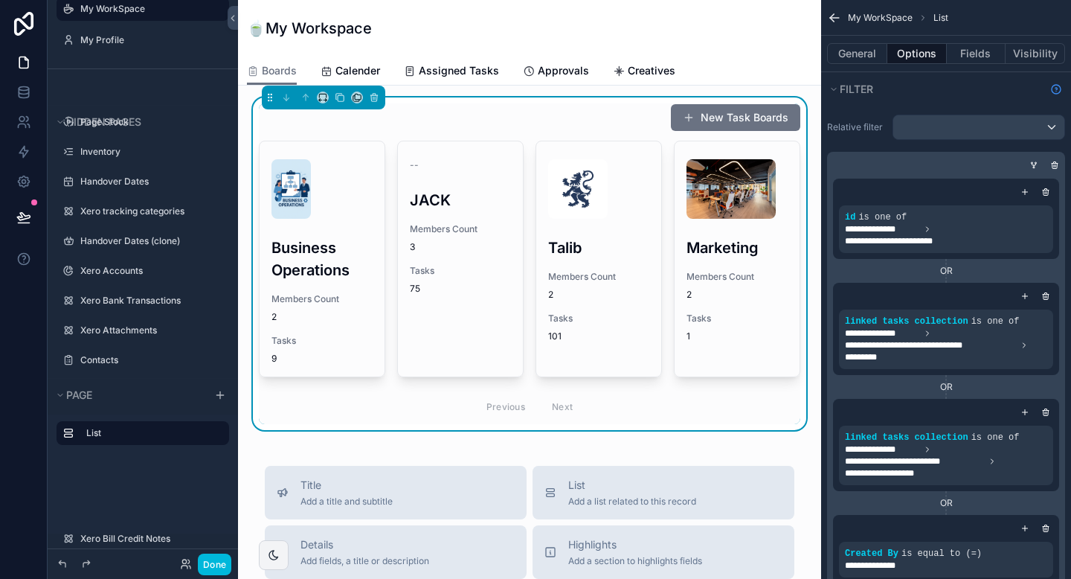
click at [318, 245] on h3 "Business Operations" at bounding box center [322, 259] width 101 height 45
click at [318, 245] on div "🍵My Workspace Boards Boards Calender Assigned Tasks Approvals Creatives New Tas…" at bounding box center [529, 289] width 583 height 579
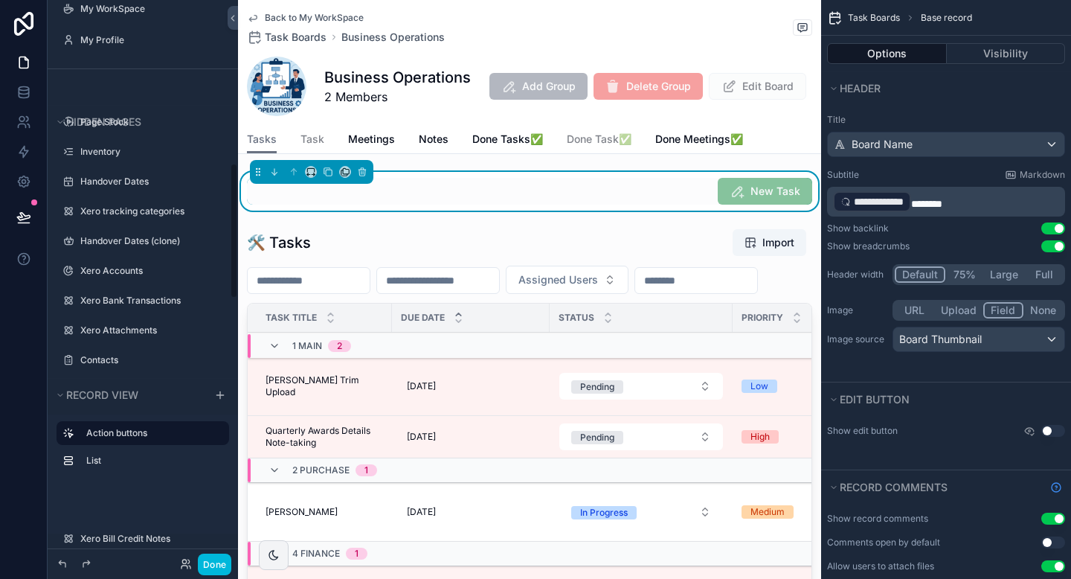
scroll to position [675, 0]
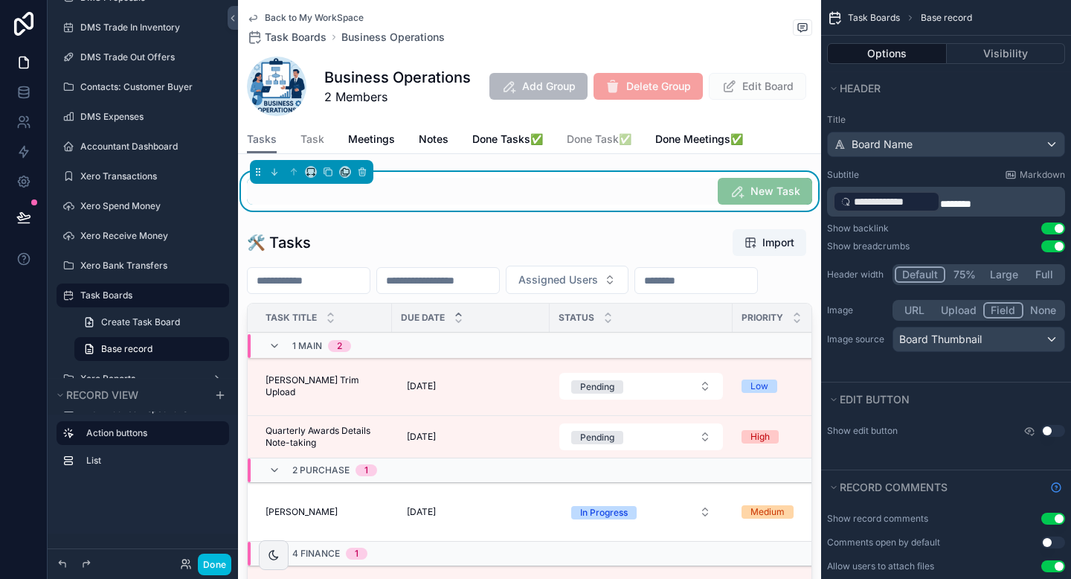
click at [533, 178] on div "New Task" at bounding box center [529, 191] width 565 height 27
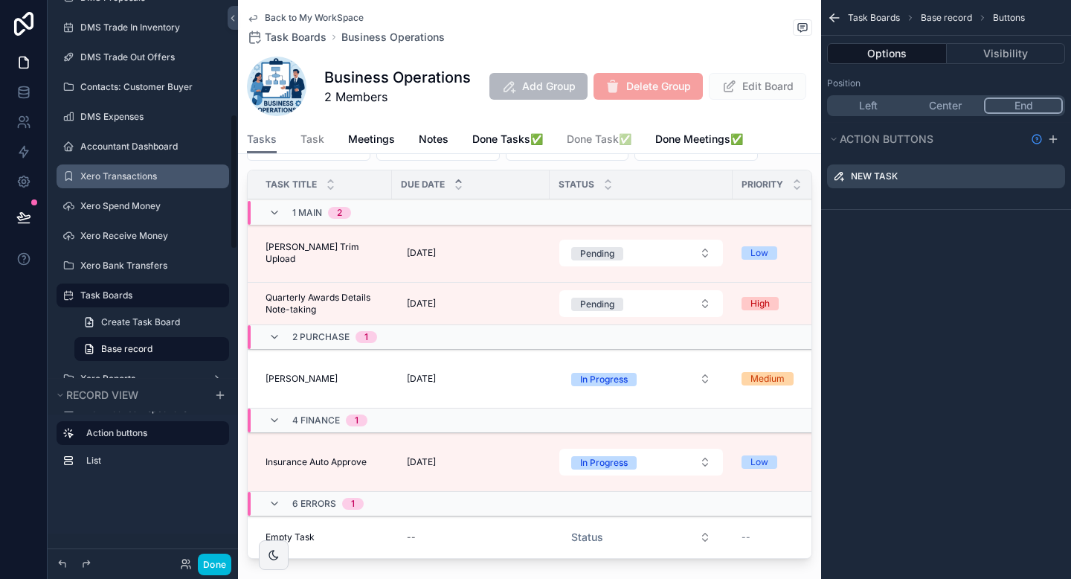
scroll to position [0, 0]
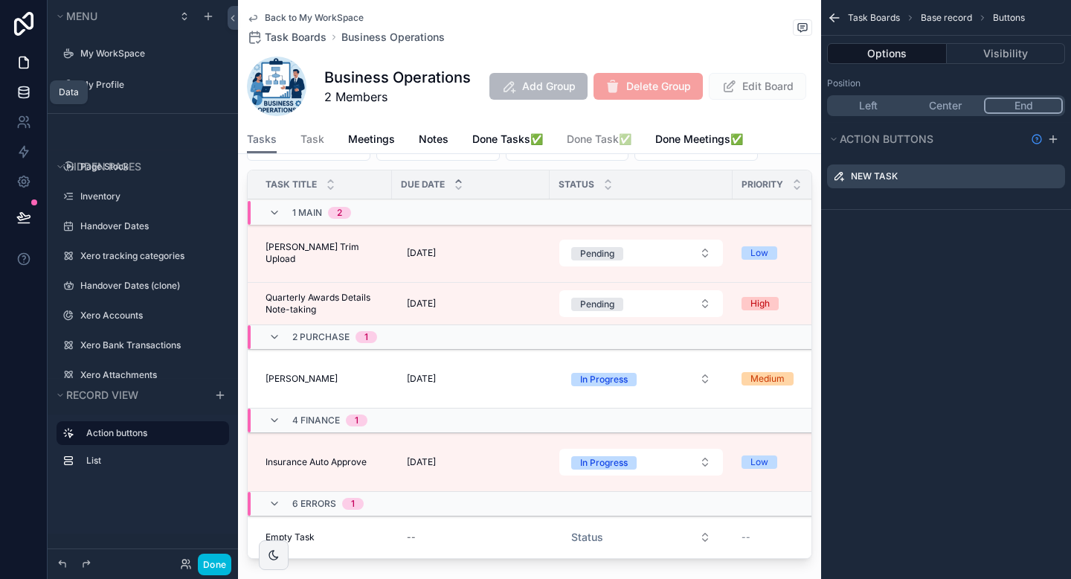
click at [28, 89] on icon at bounding box center [23, 92] width 15 height 15
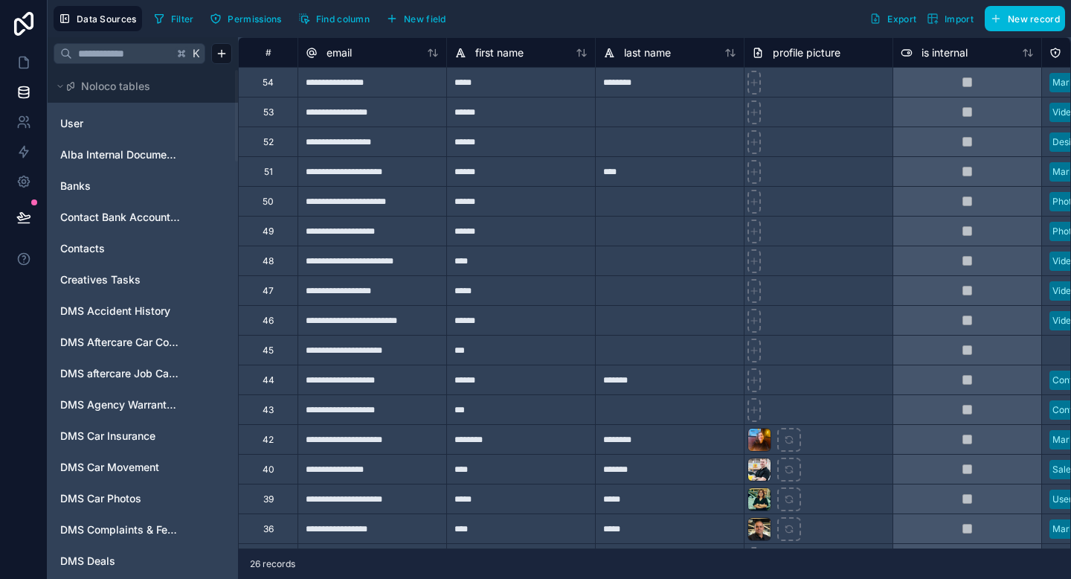
click at [155, 50] on input "text" at bounding box center [122, 53] width 101 height 27
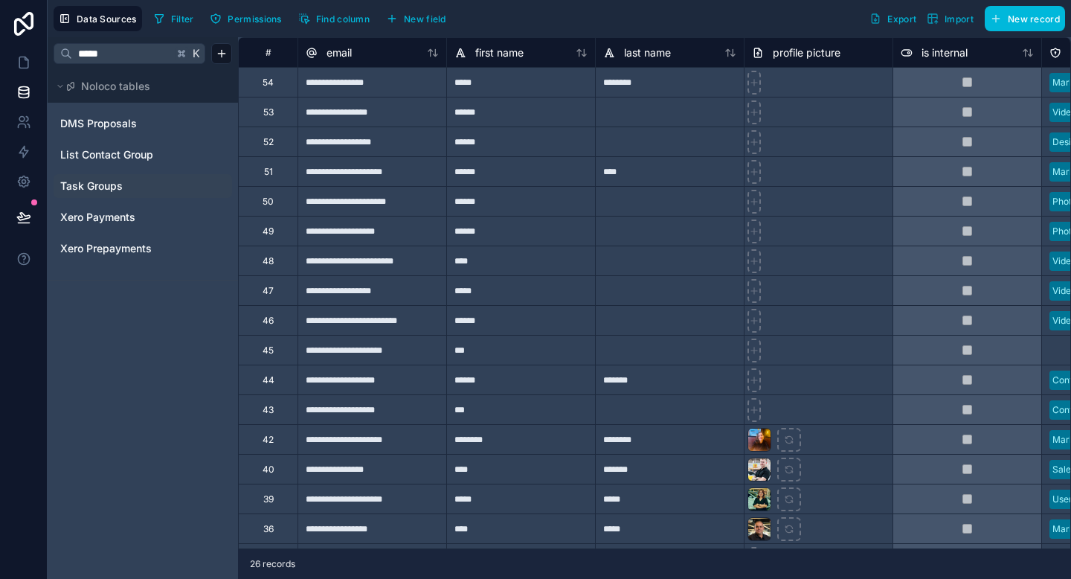
type input "*****"
click at [149, 187] on link "Task Groups" at bounding box center [120, 186] width 121 height 15
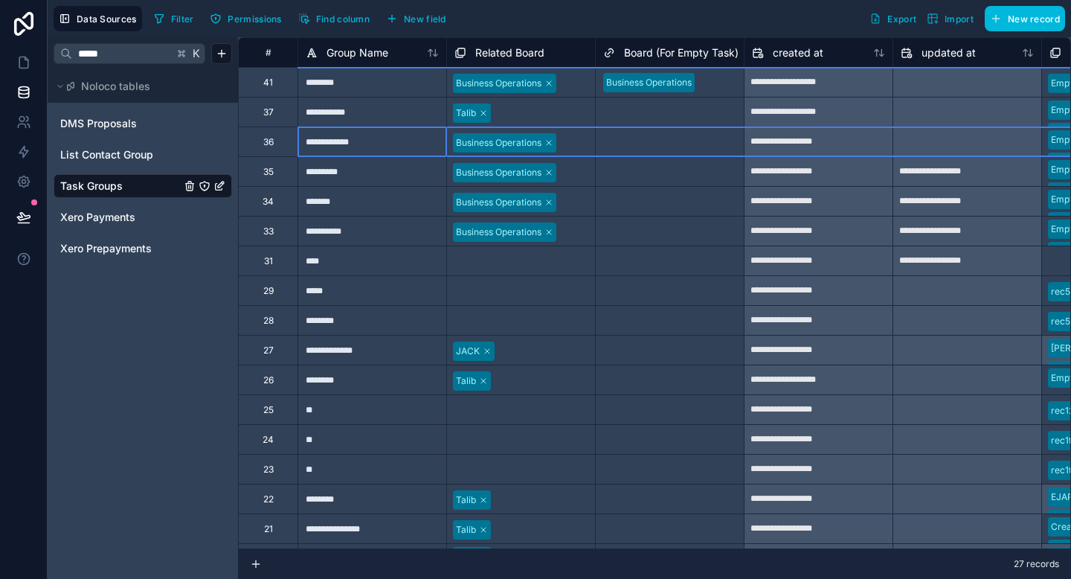
click at [270, 142] on div "36" at bounding box center [268, 142] width 10 height 12
click at [277, 171] on div "35" at bounding box center [268, 171] width 60 height 30
click at [277, 146] on div "36" at bounding box center [268, 141] width 60 height 30
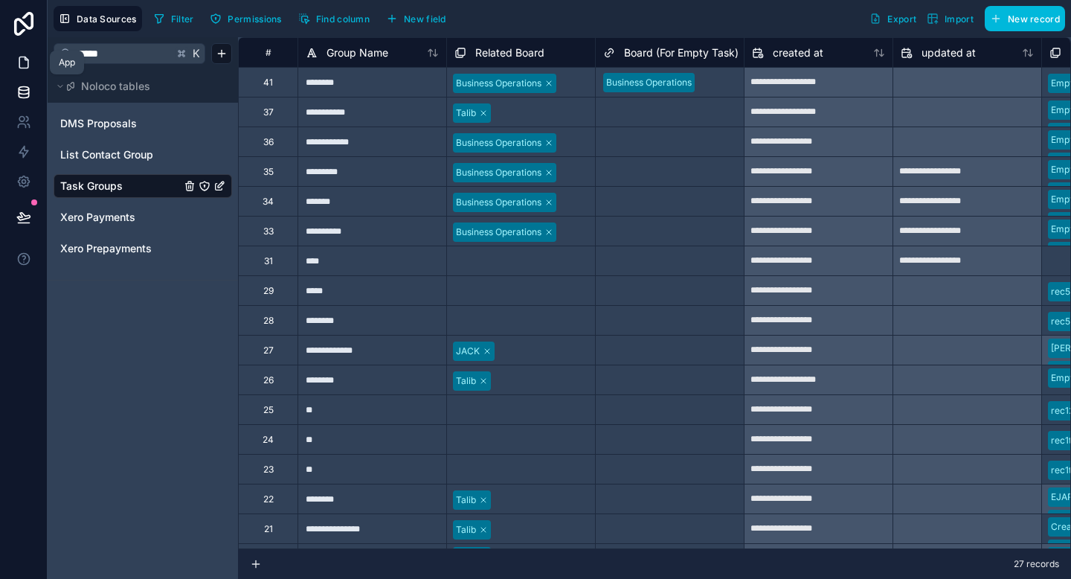
click at [24, 61] on icon at bounding box center [23, 62] width 15 height 15
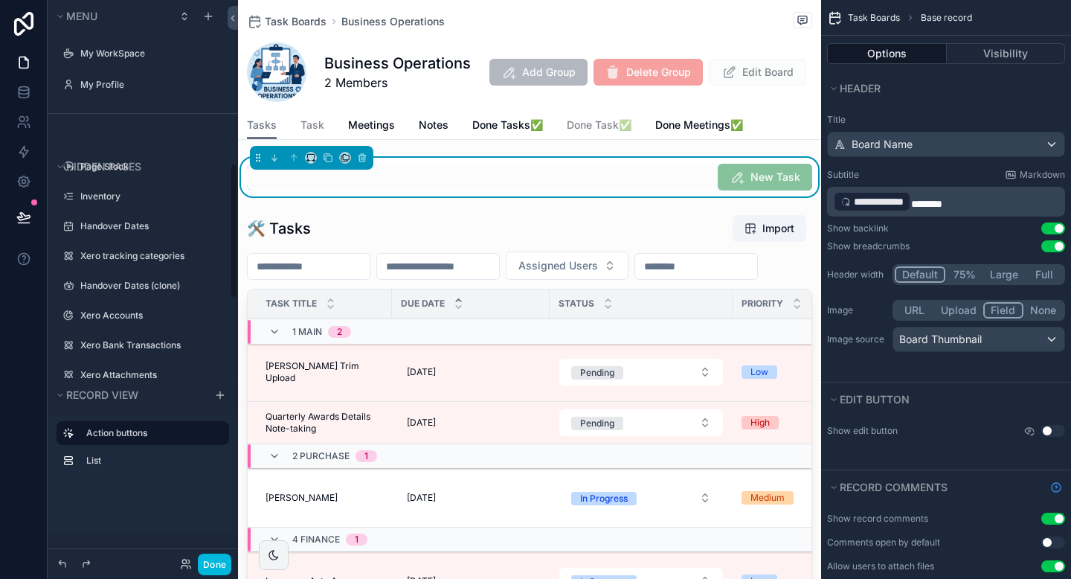
scroll to position [675, 0]
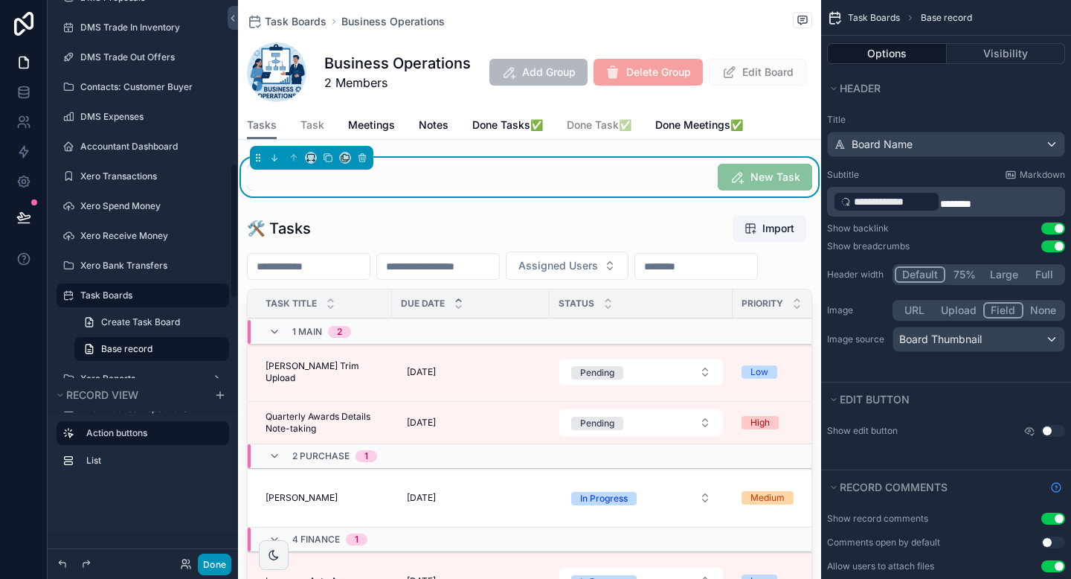
click at [221, 572] on button "Done" at bounding box center [214, 564] width 33 height 22
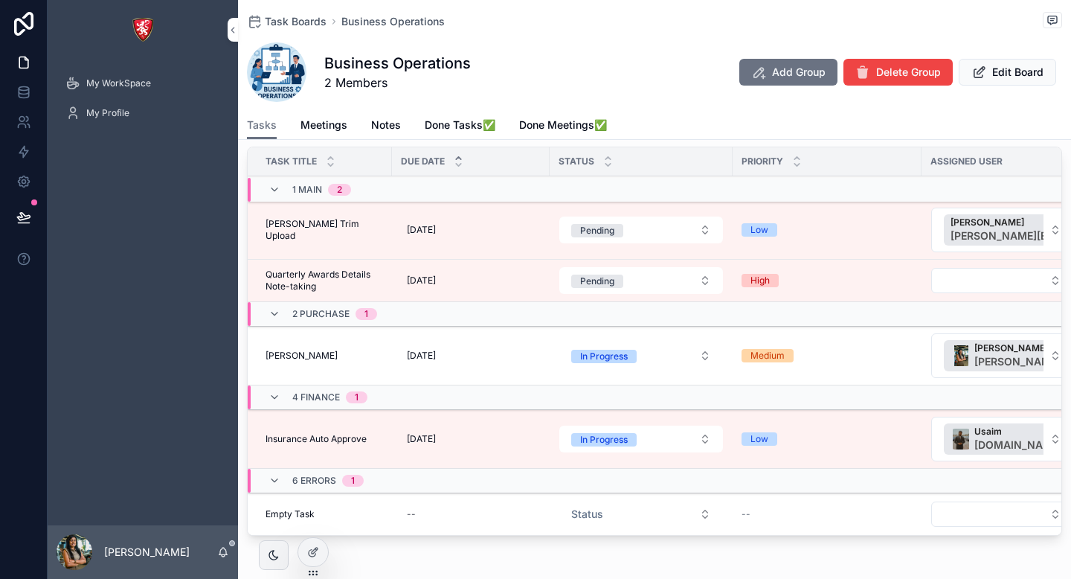
scroll to position [0, 141]
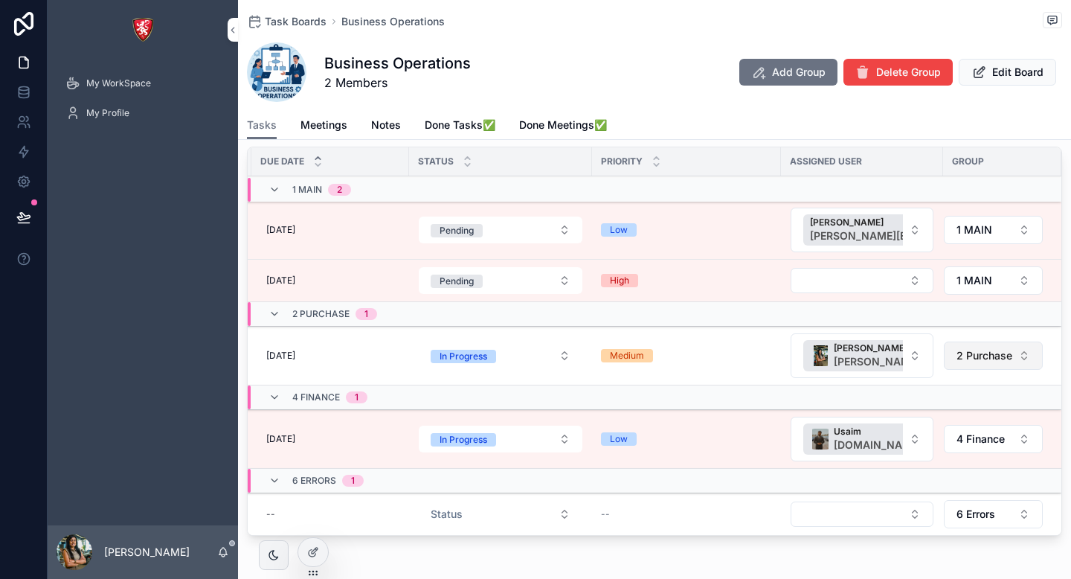
click at [995, 368] on button "2 Purchase" at bounding box center [993, 355] width 99 height 28
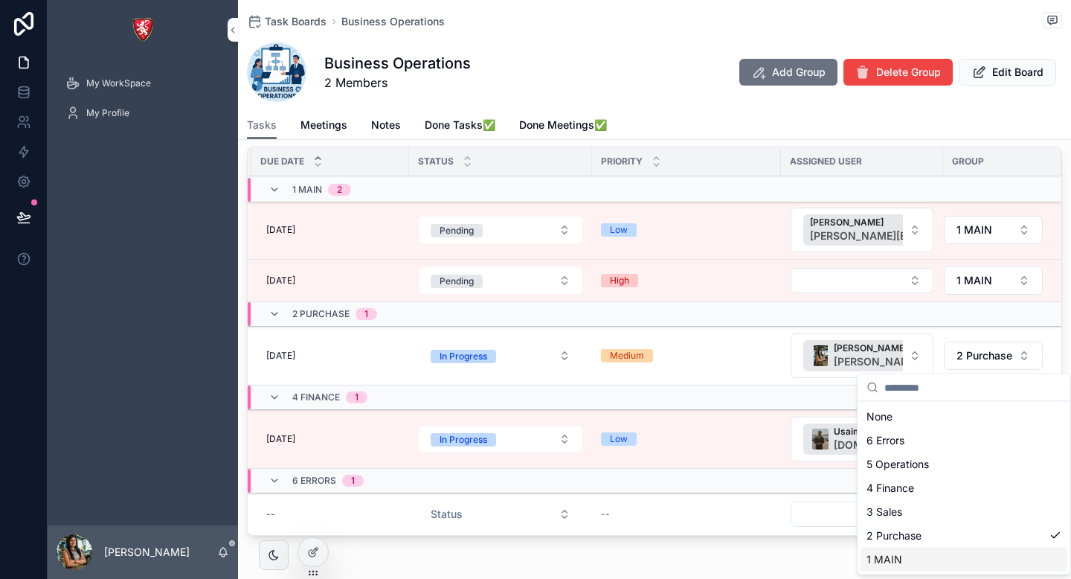
click at [883, 559] on span "1 MAIN" at bounding box center [885, 559] width 36 height 15
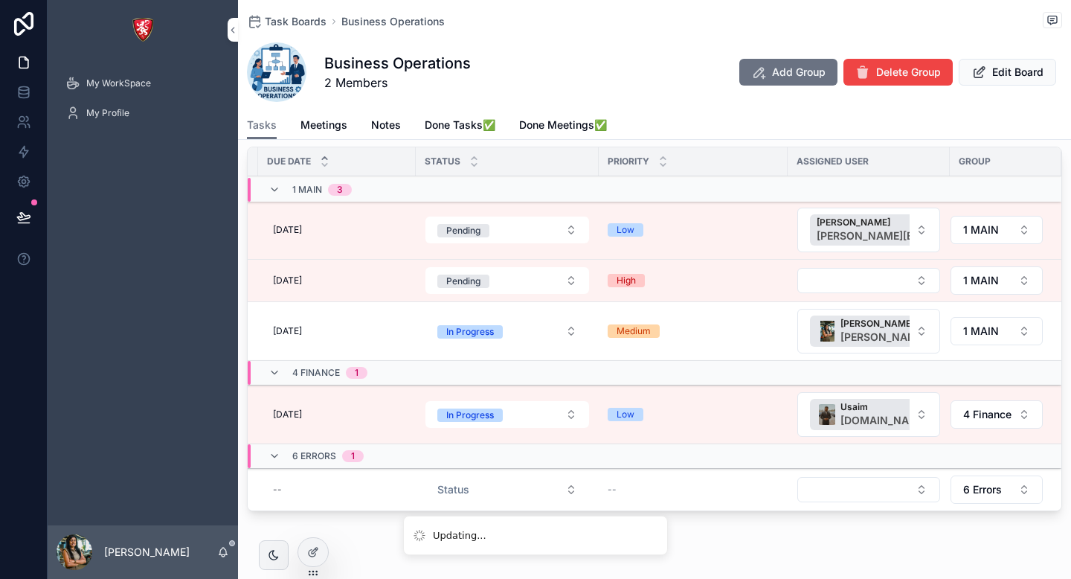
scroll to position [0, 129]
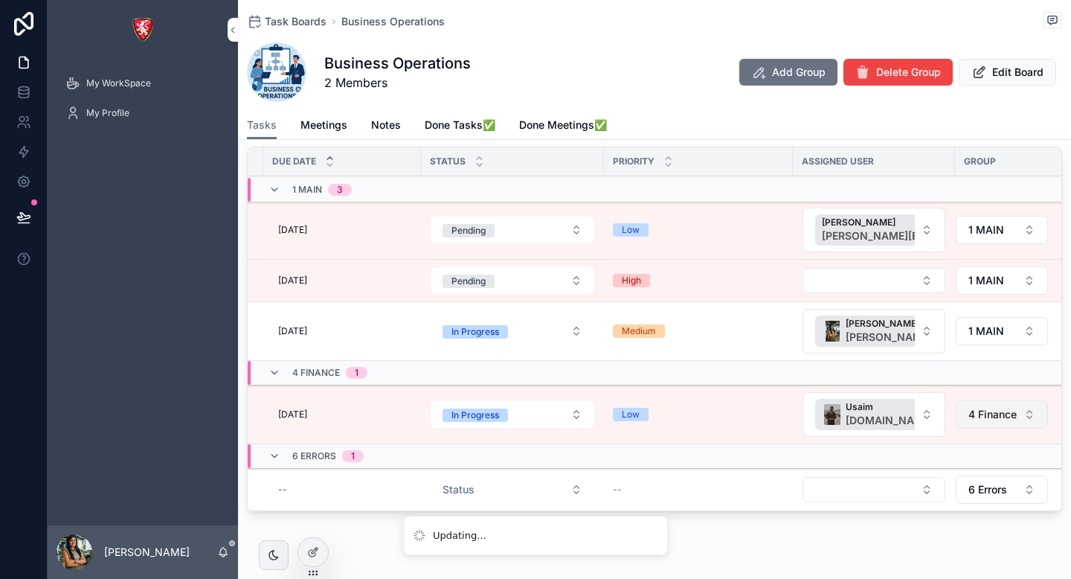
click at [989, 420] on span "4 Finance" at bounding box center [993, 414] width 48 height 15
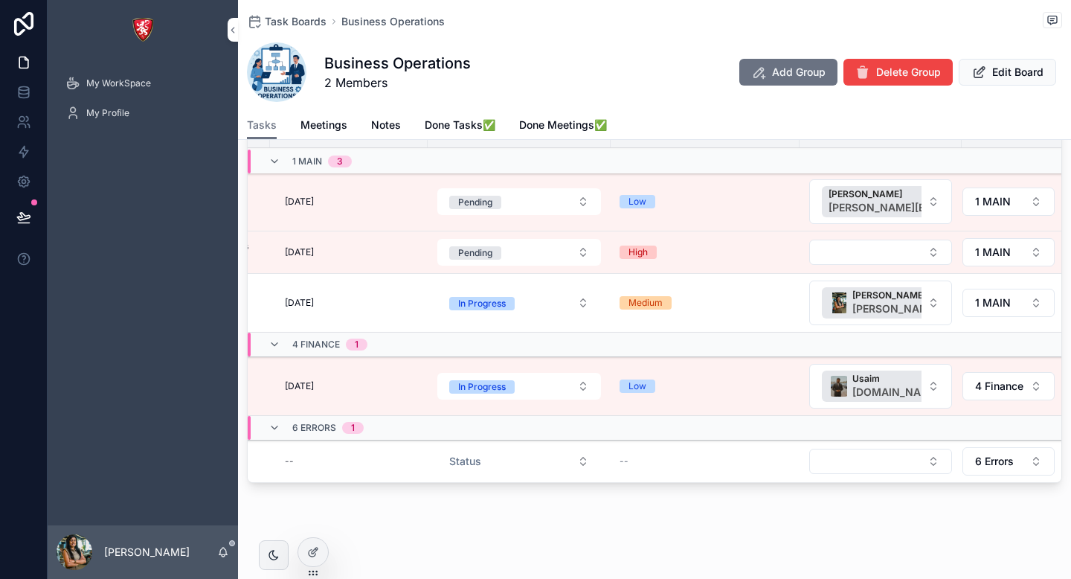
scroll to position [182, 0]
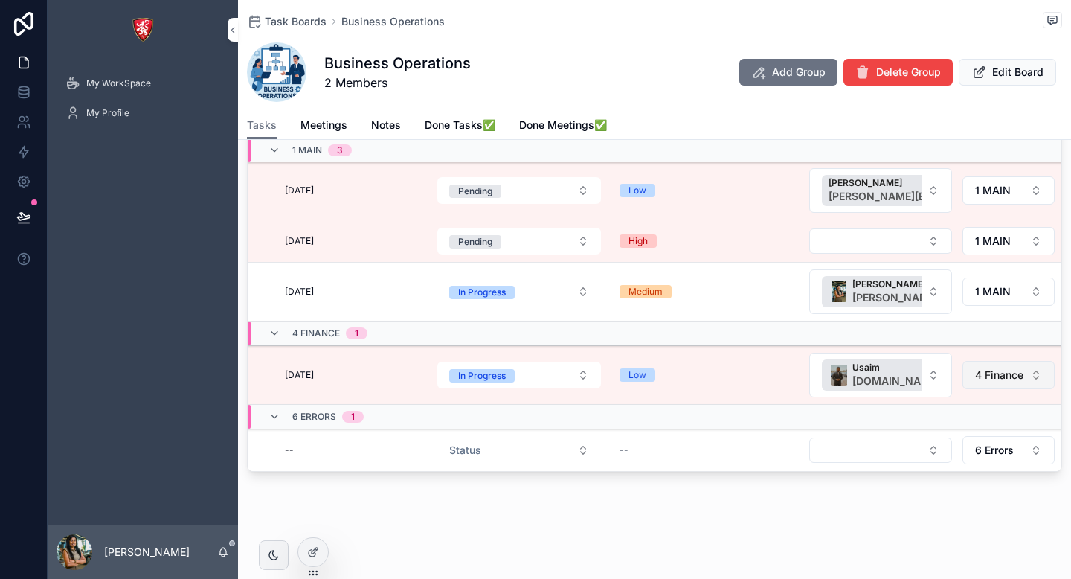
click at [990, 377] on span "4 Finance" at bounding box center [999, 375] width 48 height 15
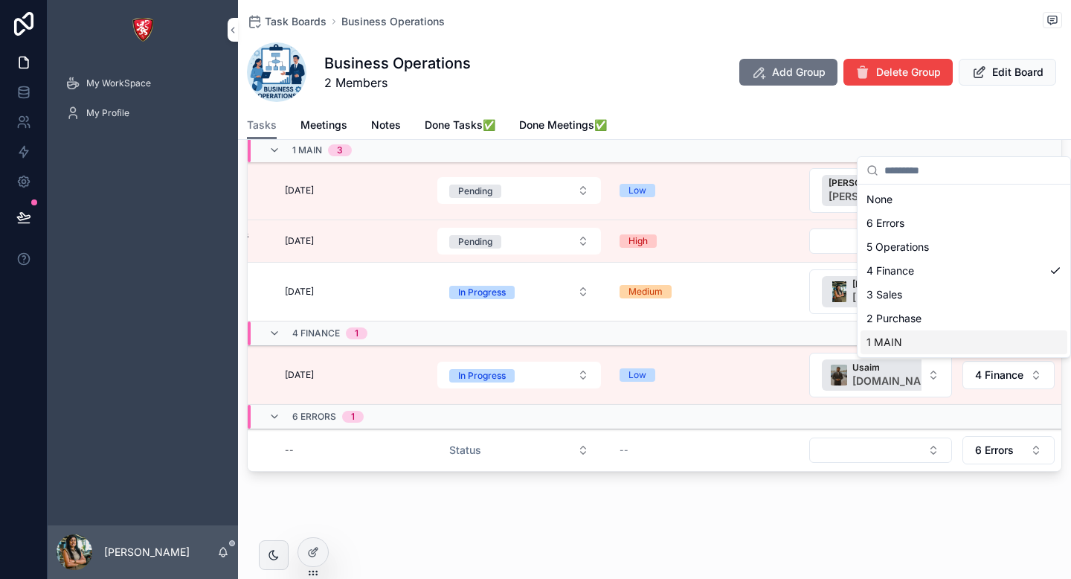
click at [957, 335] on div "1 MAIN" at bounding box center [964, 342] width 207 height 24
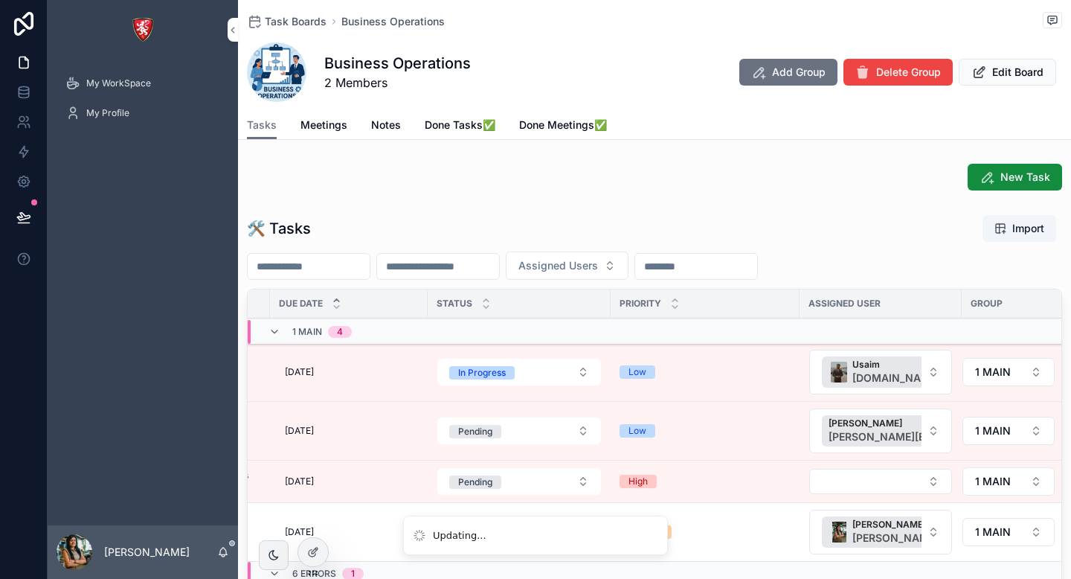
scroll to position [157, 0]
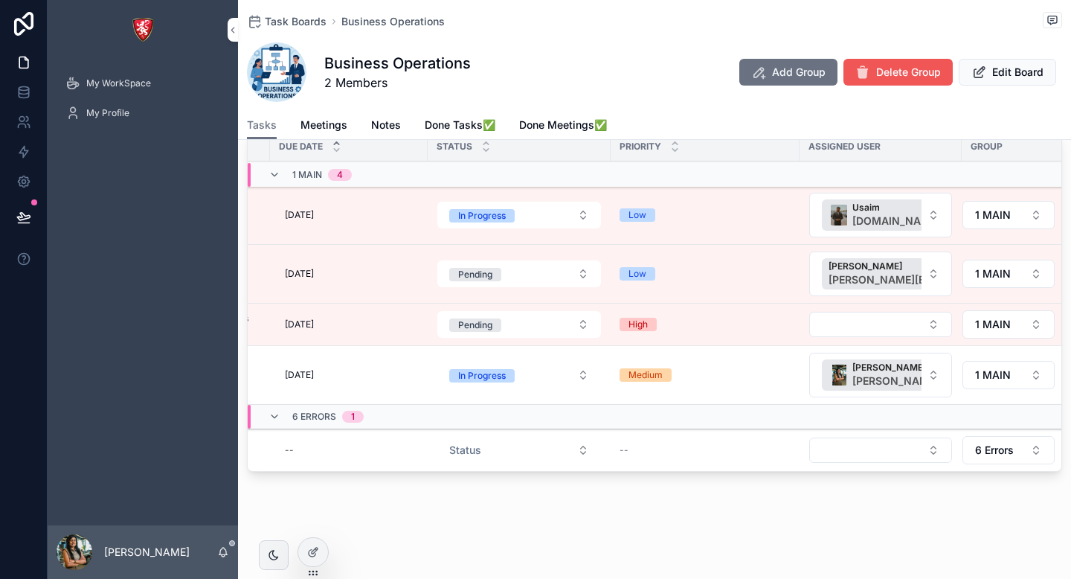
click at [888, 66] on span "Delete Group" at bounding box center [908, 72] width 65 height 15
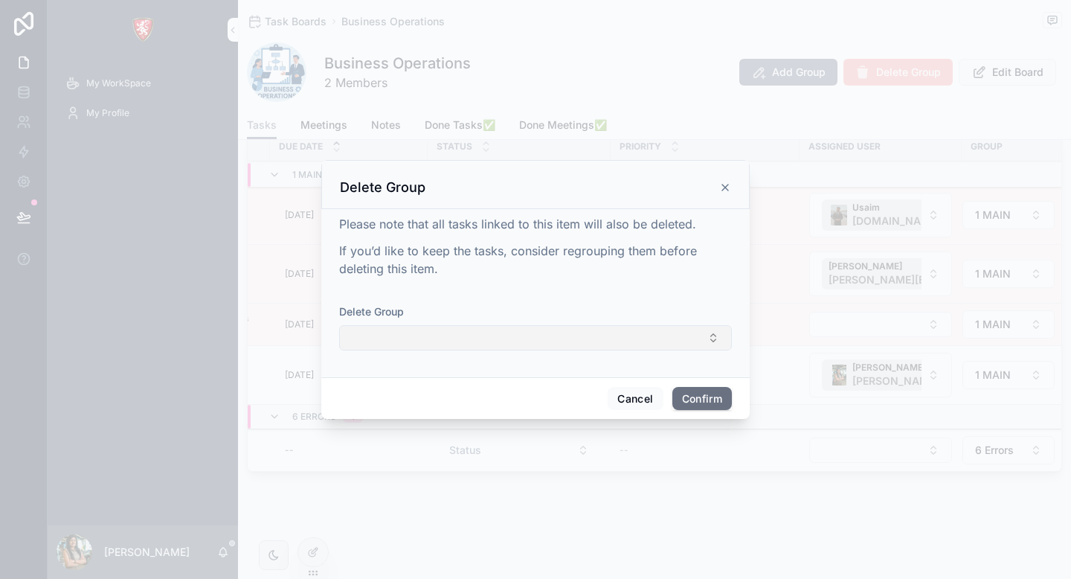
click at [402, 338] on button "Select Button" at bounding box center [535, 337] width 393 height 25
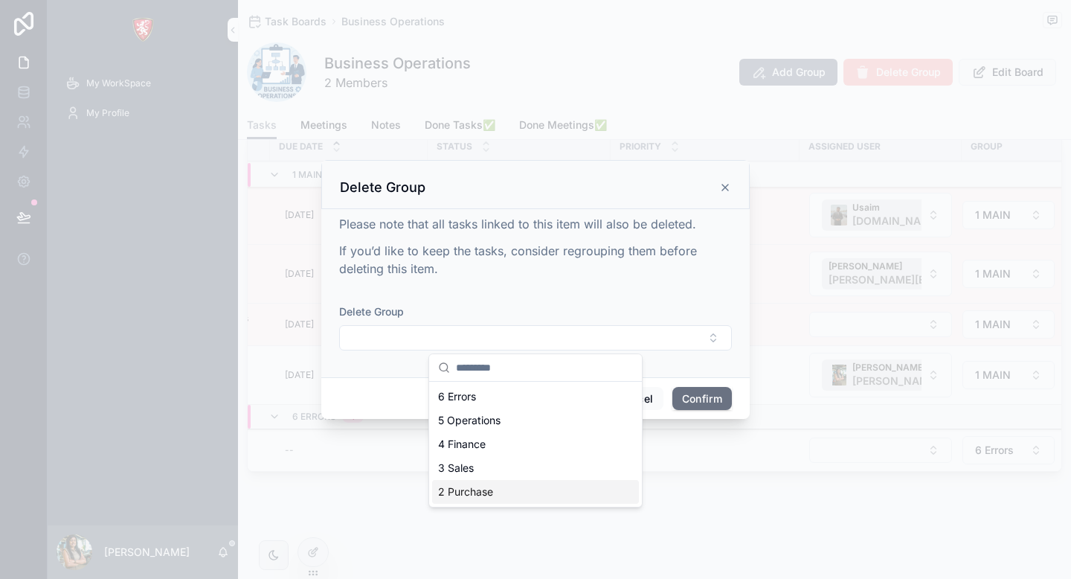
click at [466, 490] on span "2 Purchase" at bounding box center [465, 491] width 55 height 15
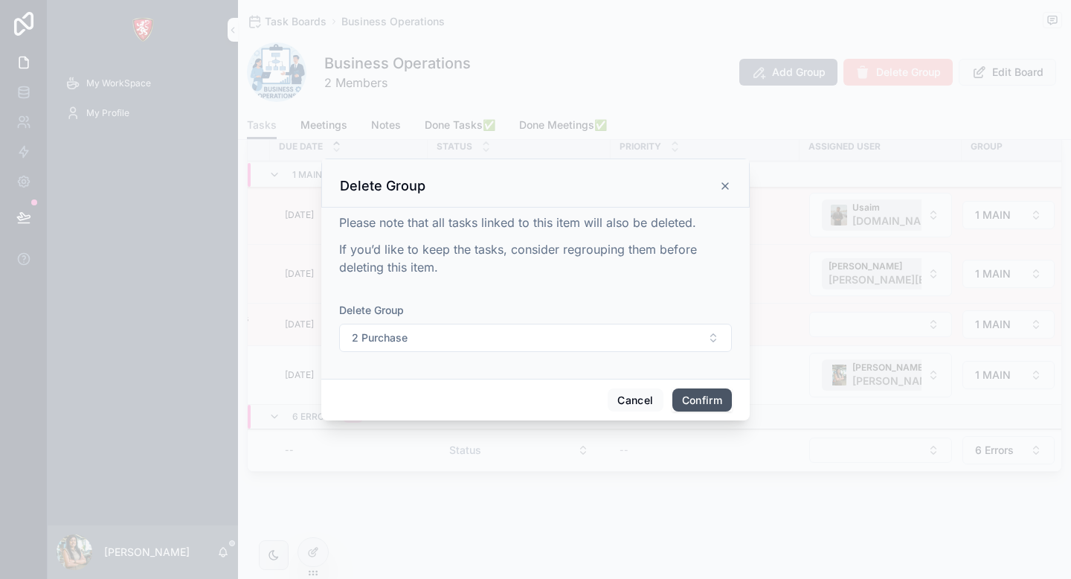
click at [692, 399] on button "Confirm" at bounding box center [703, 400] width 60 height 24
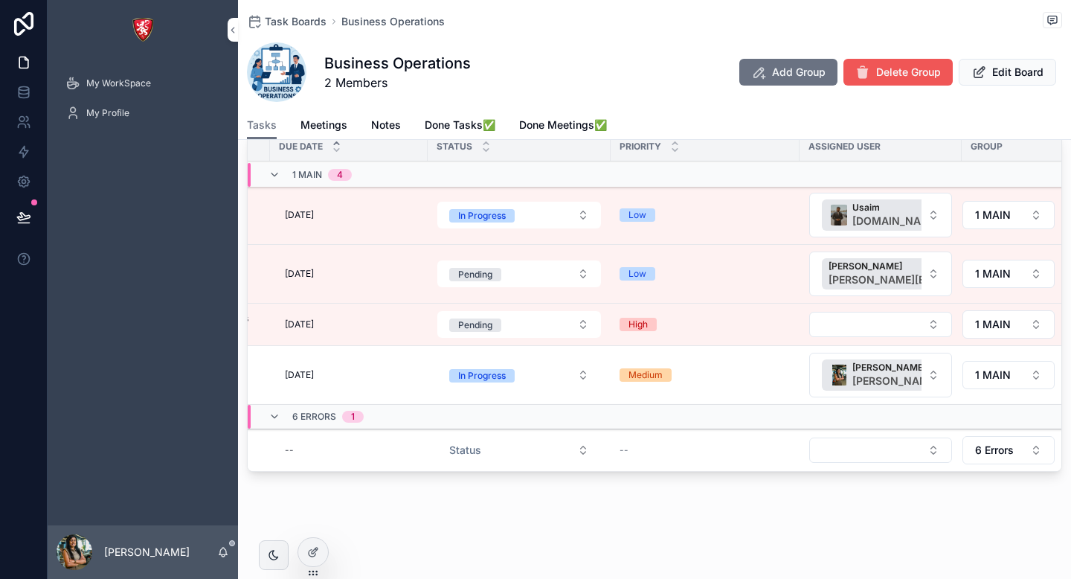
click at [899, 76] on span "Delete Group" at bounding box center [908, 72] width 65 height 15
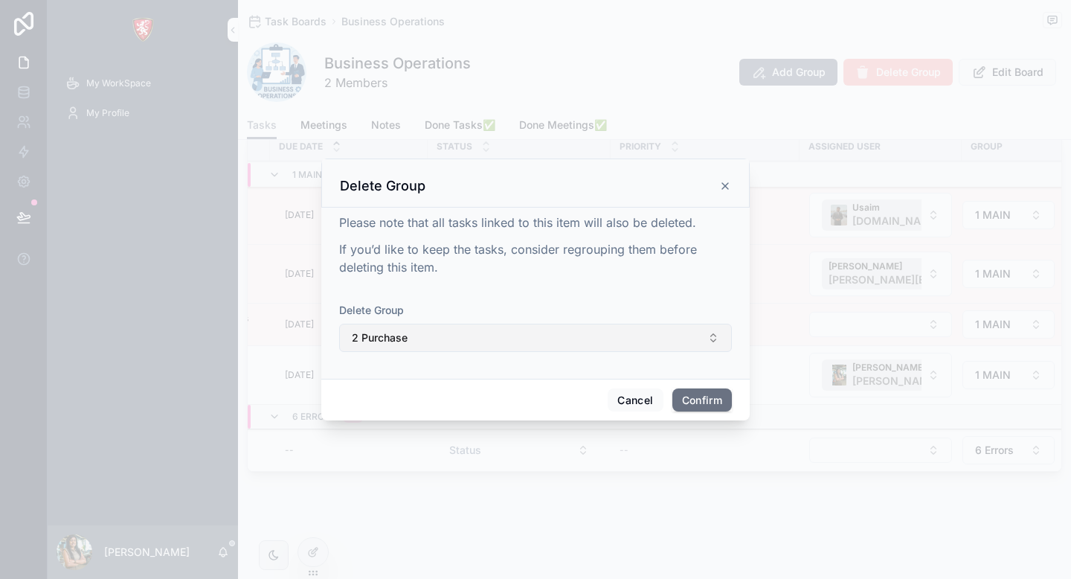
click at [511, 344] on button "2 Purchase" at bounding box center [535, 338] width 393 height 28
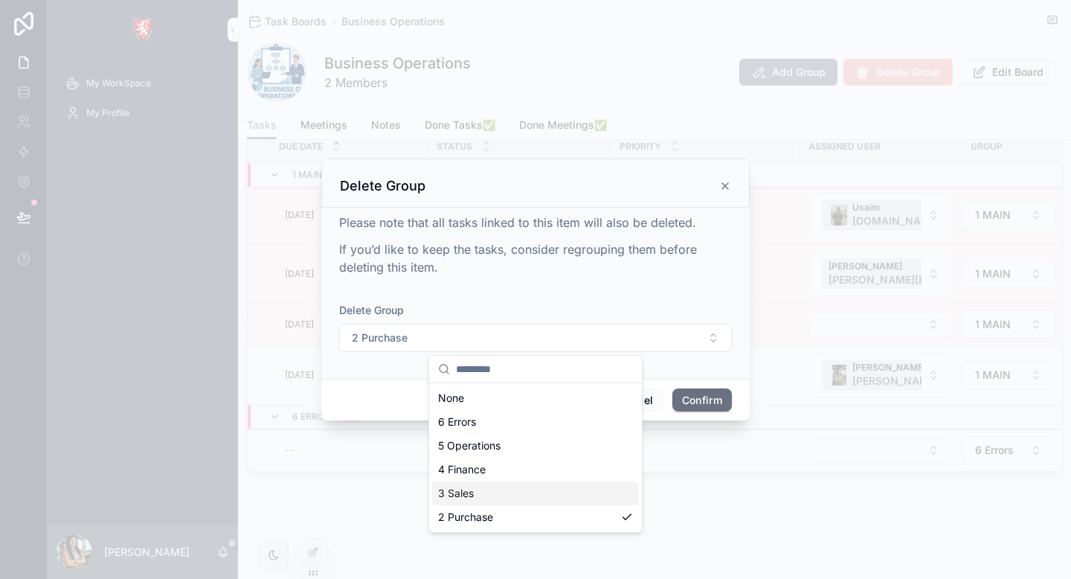
click at [470, 496] on span "3 Sales" at bounding box center [456, 493] width 36 height 15
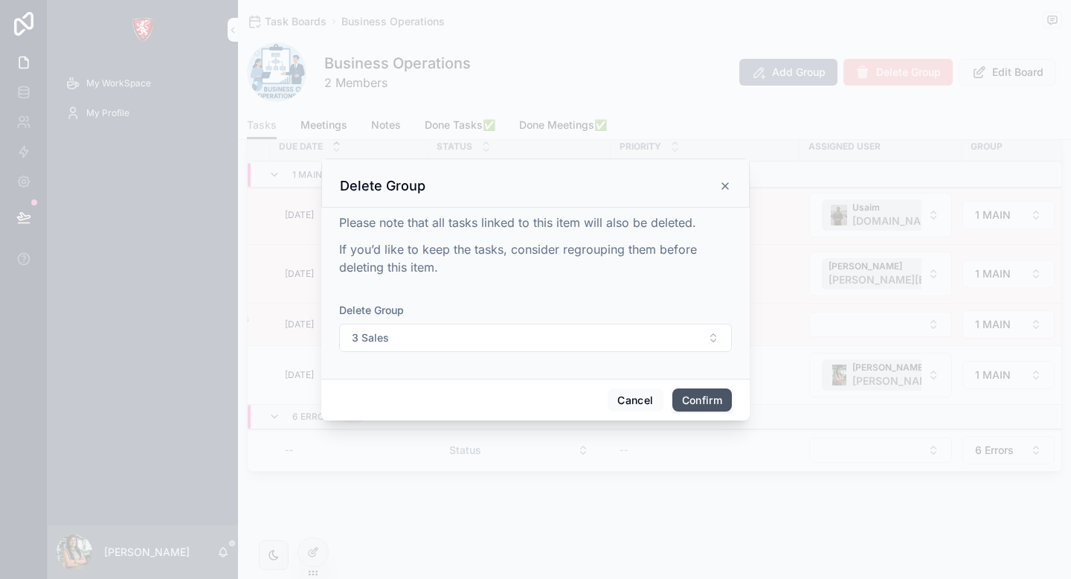
click at [689, 402] on button "Confirm" at bounding box center [703, 400] width 60 height 24
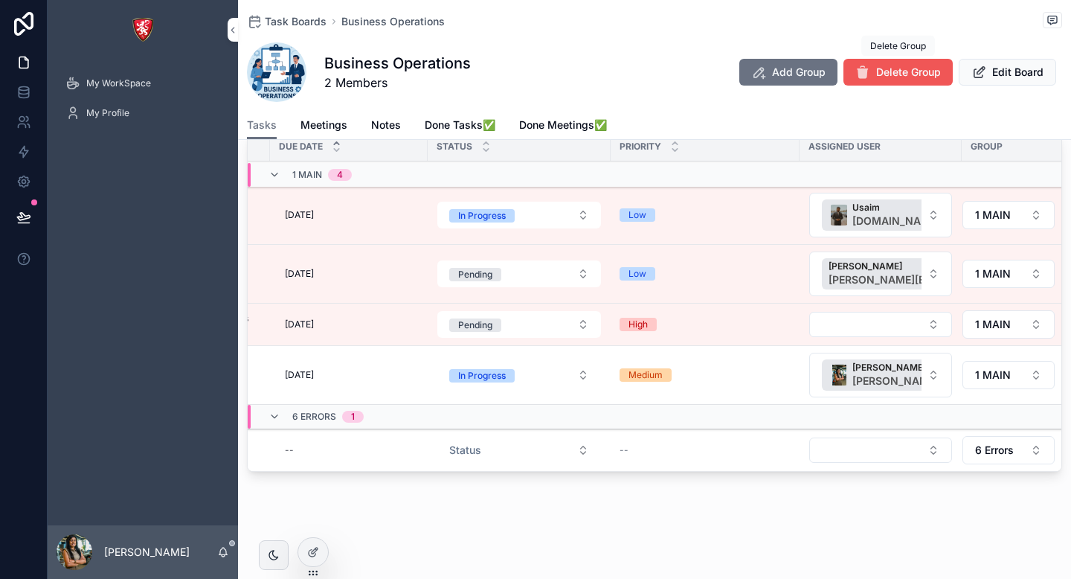
click at [910, 80] on button "Delete Group" at bounding box center [898, 72] width 109 height 27
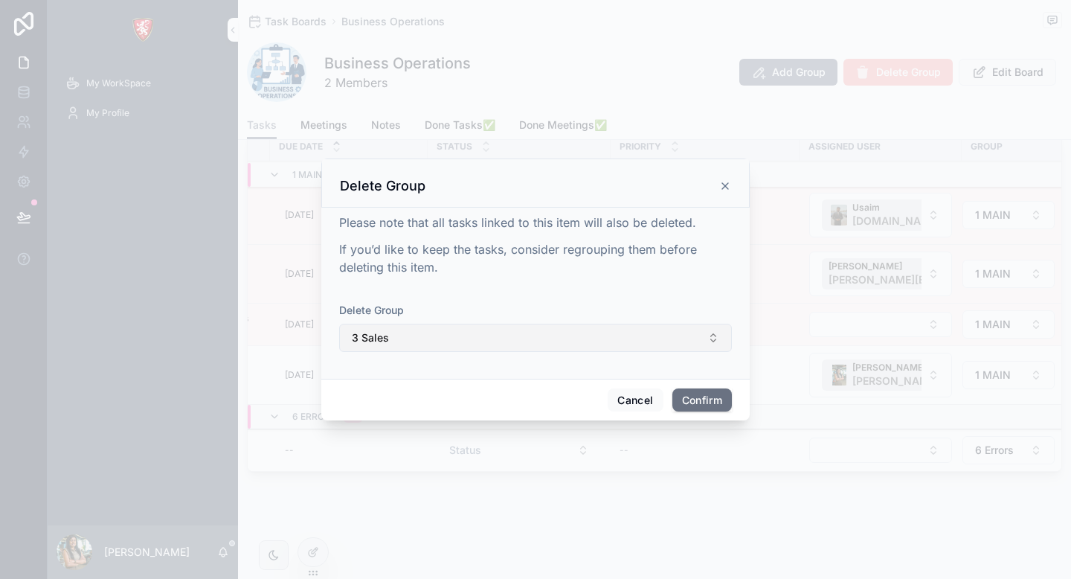
click at [529, 324] on button "3 Sales" at bounding box center [535, 338] width 393 height 28
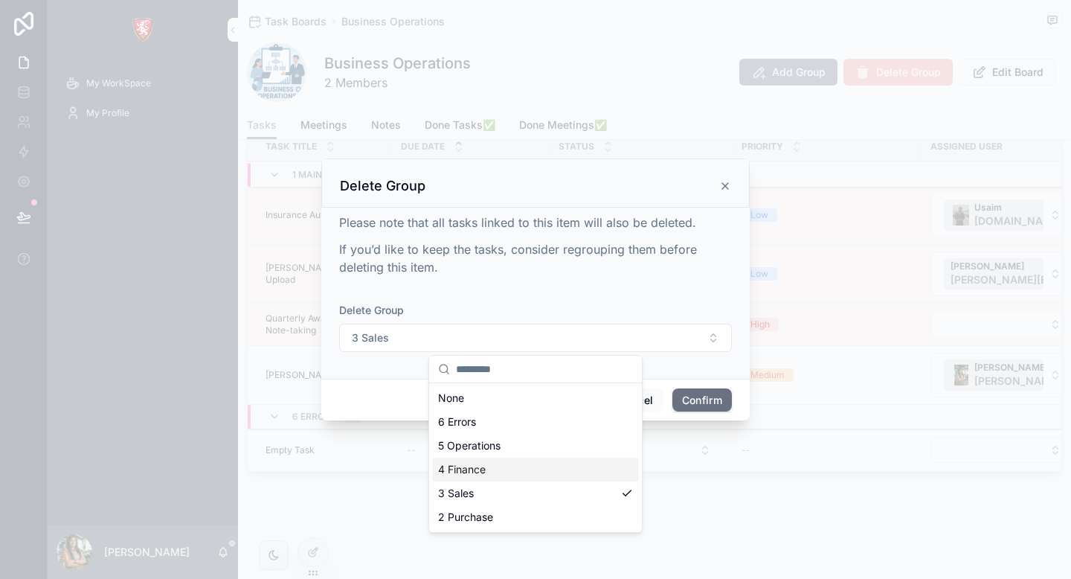
click at [472, 472] on span "4 Finance" at bounding box center [462, 469] width 48 height 15
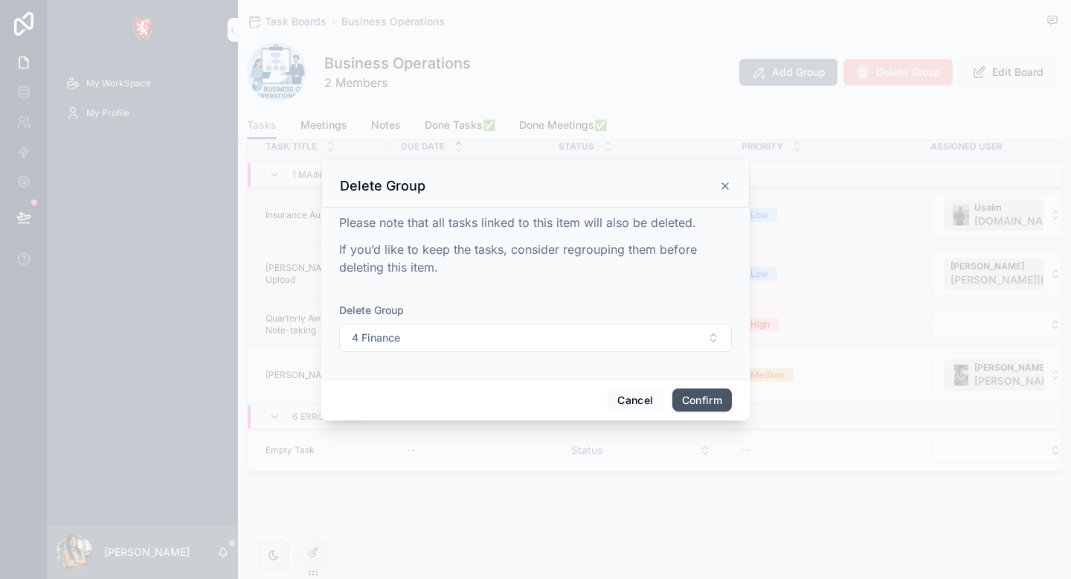
click at [702, 398] on button "Confirm" at bounding box center [703, 400] width 60 height 24
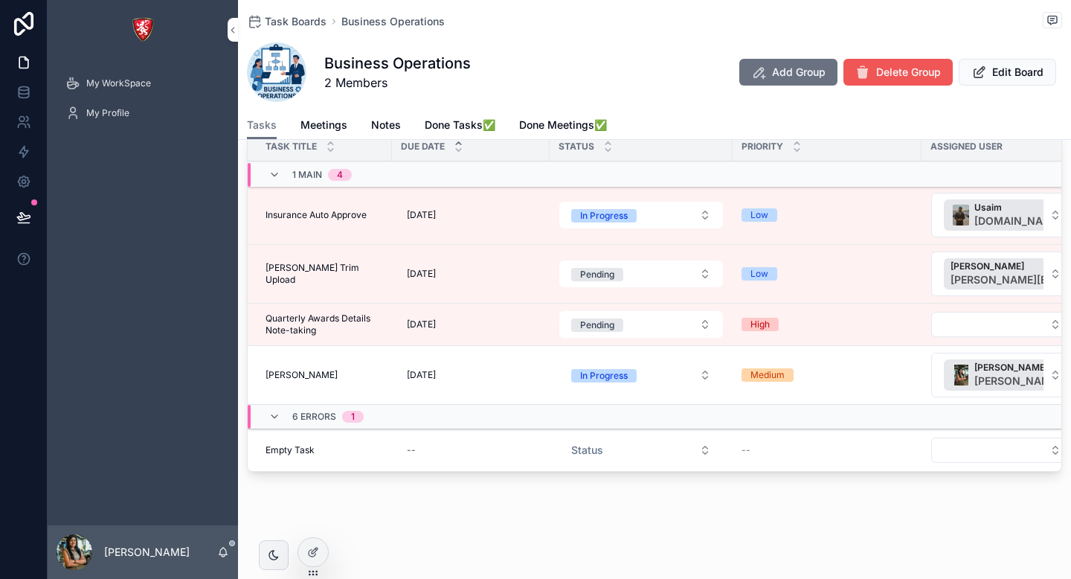
click at [890, 81] on button "Delete Group" at bounding box center [898, 72] width 109 height 27
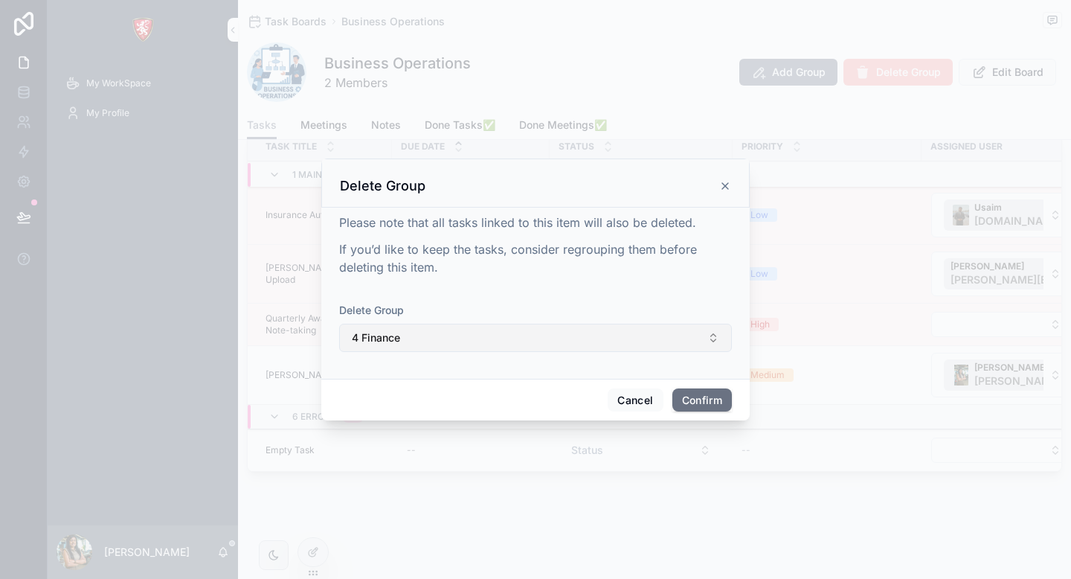
click at [562, 326] on button "4 Finance" at bounding box center [535, 338] width 393 height 28
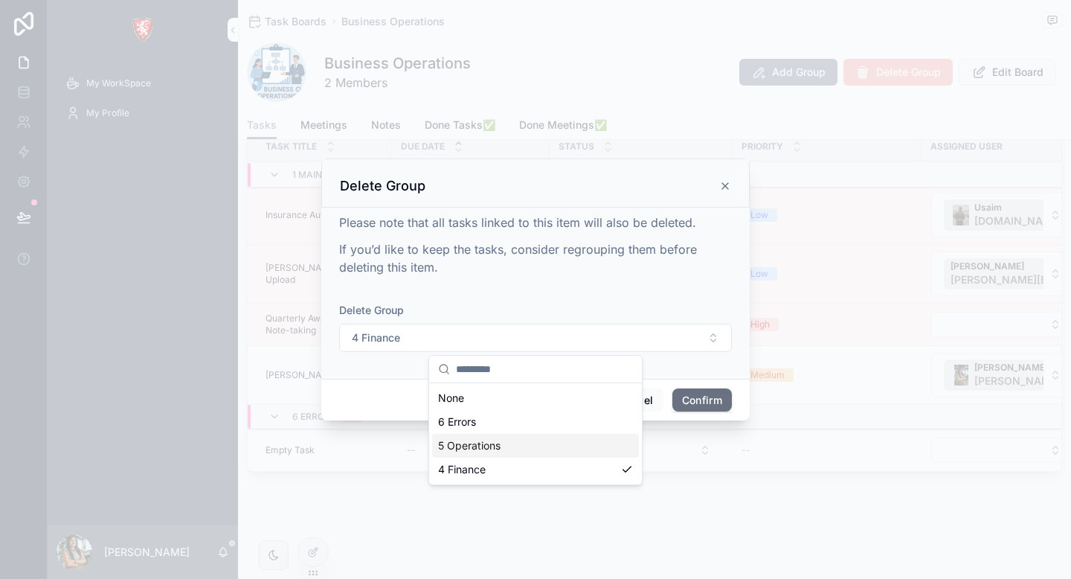
click at [504, 448] on div "5 Operations" at bounding box center [535, 446] width 207 height 24
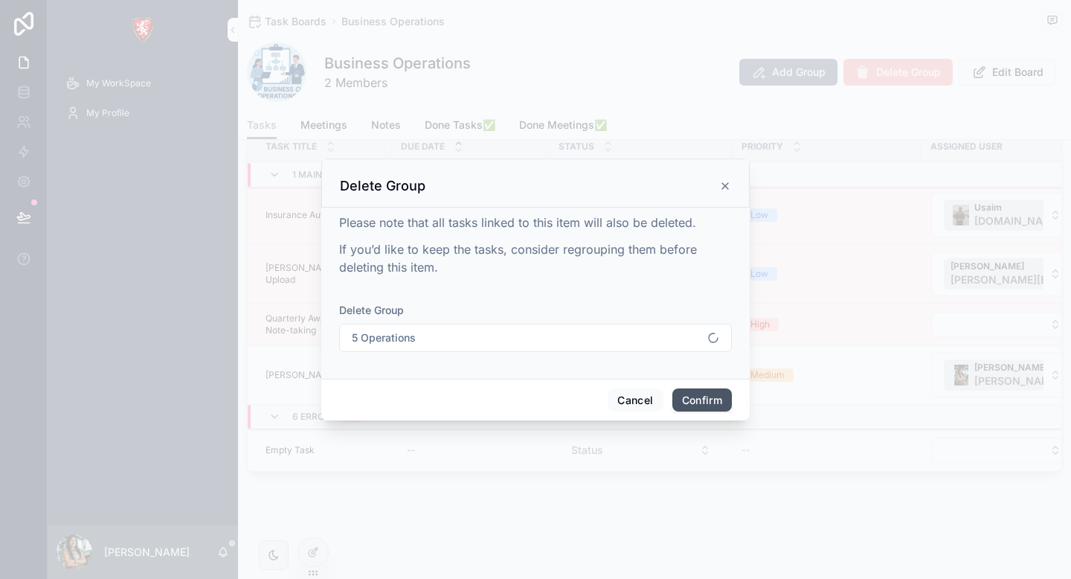
click at [700, 394] on button "Confirm" at bounding box center [703, 400] width 60 height 24
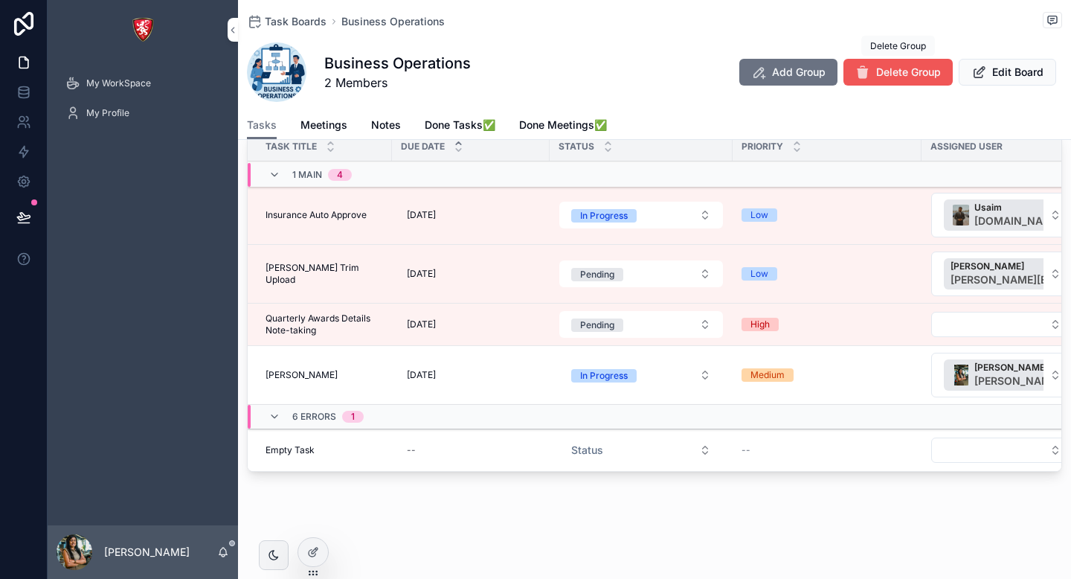
click at [911, 65] on span "Delete Group" at bounding box center [908, 72] width 65 height 15
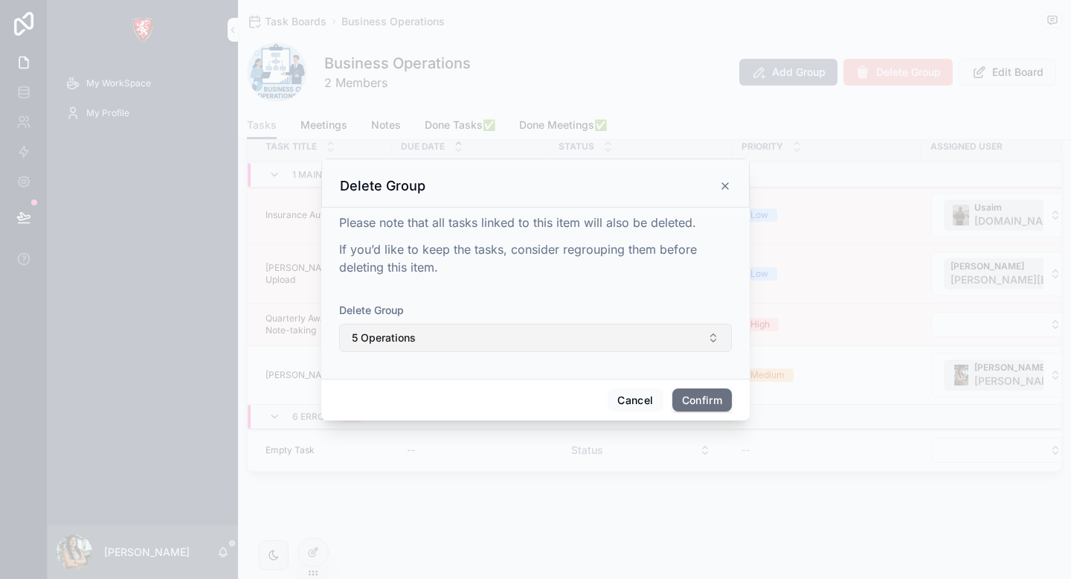
click at [575, 338] on button "5 Operations" at bounding box center [535, 338] width 393 height 28
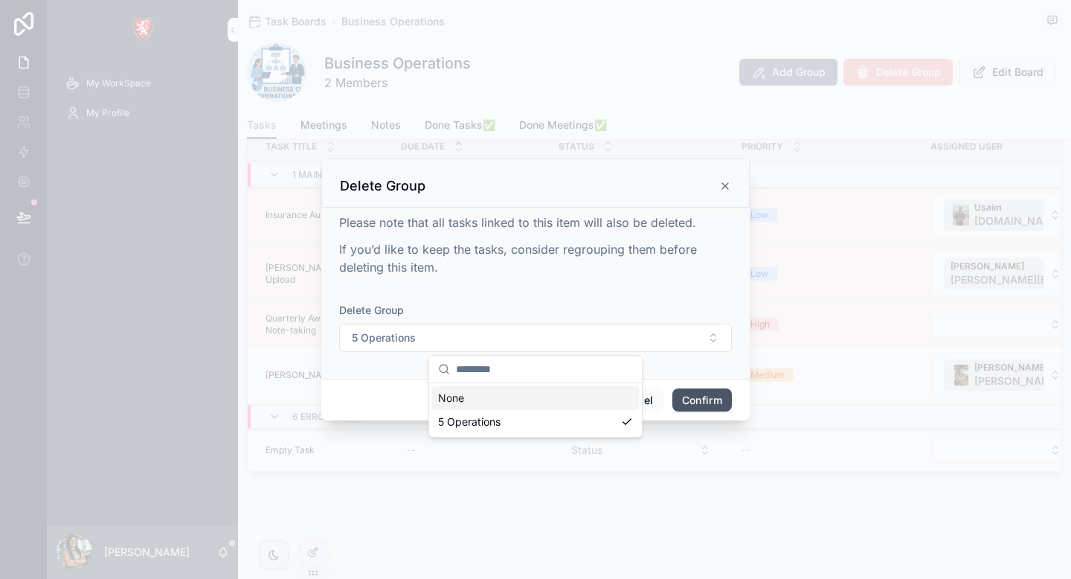
click at [695, 401] on button "Confirm" at bounding box center [703, 400] width 60 height 24
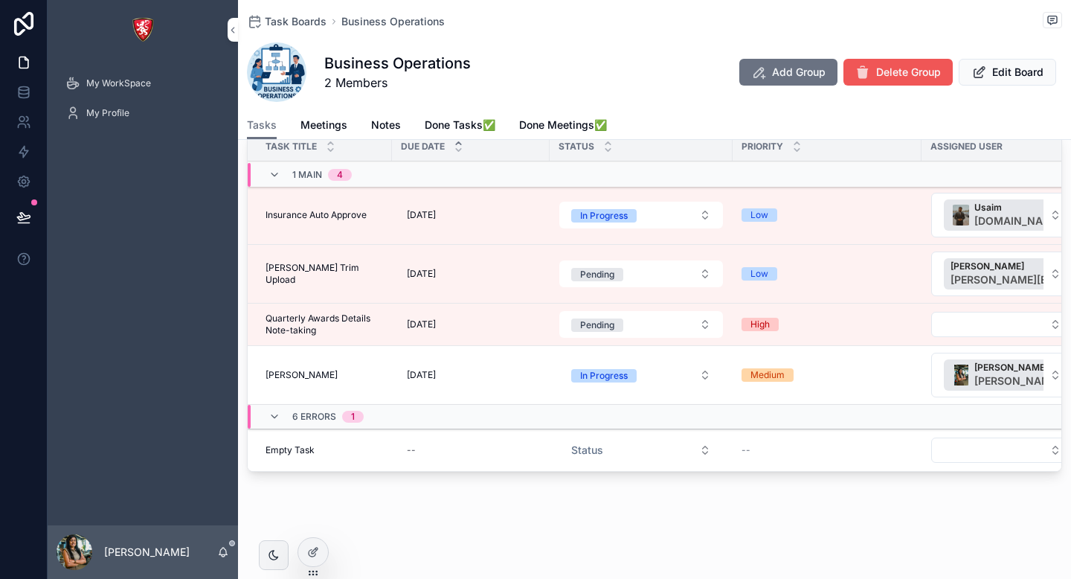
click at [916, 69] on span "Delete Group" at bounding box center [908, 72] width 65 height 15
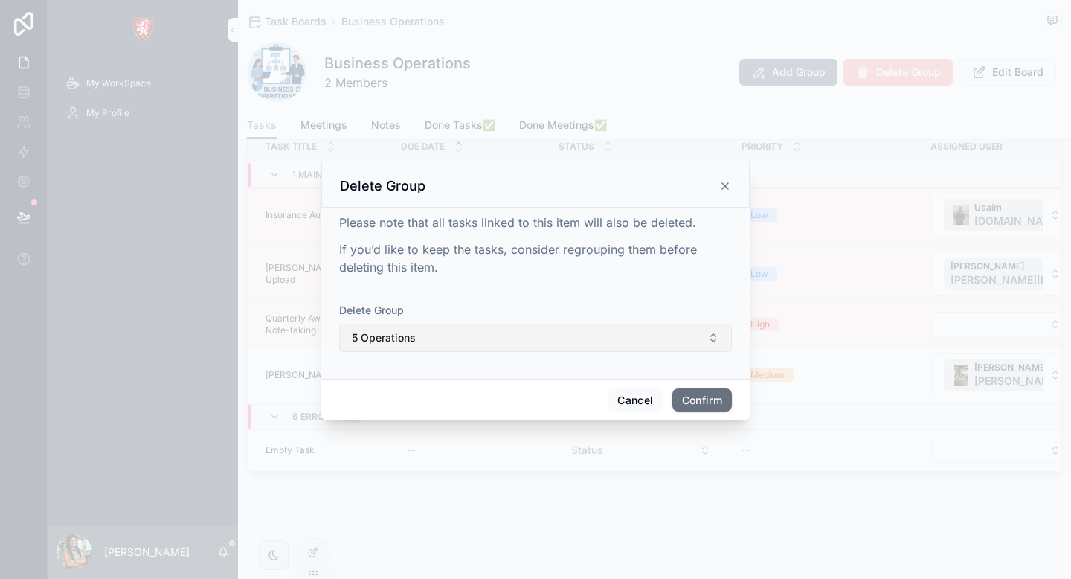
click at [545, 327] on button "5 Operations" at bounding box center [535, 338] width 393 height 28
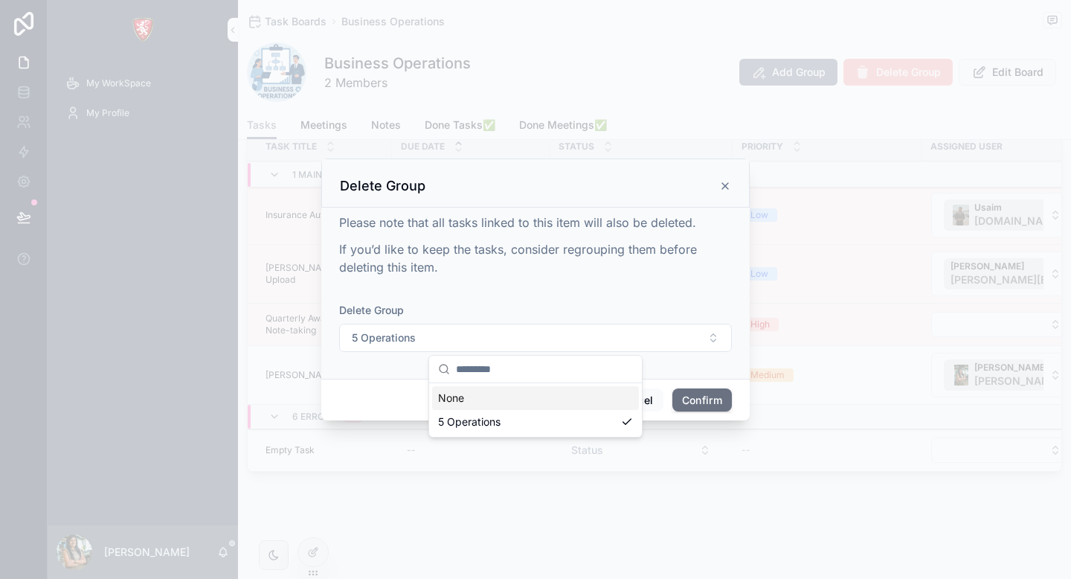
click at [530, 521] on div at bounding box center [535, 289] width 1071 height 579
click at [635, 395] on button "Cancel" at bounding box center [635, 400] width 55 height 24
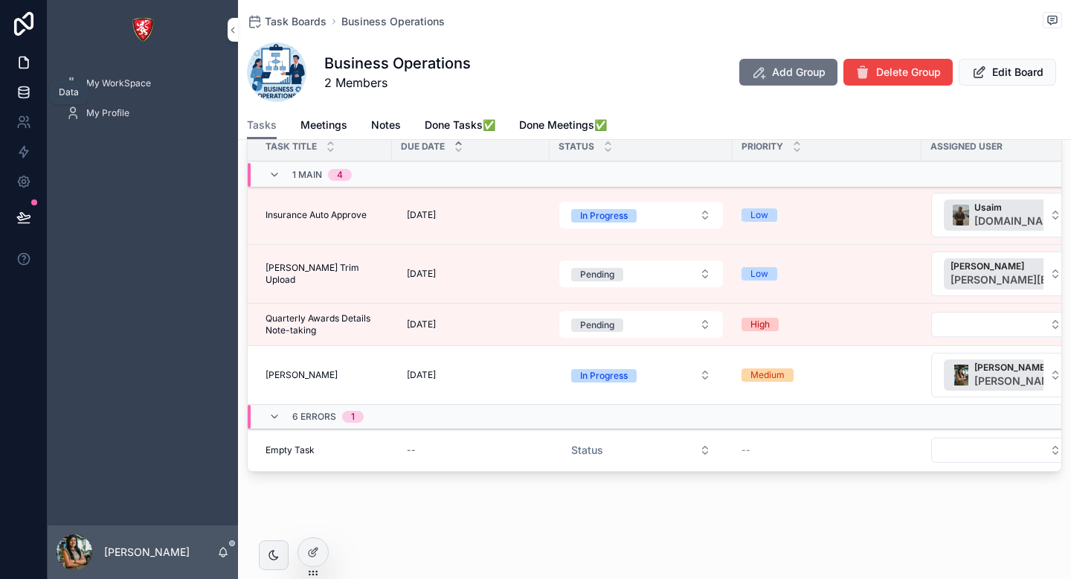
click at [22, 105] on link at bounding box center [23, 92] width 47 height 30
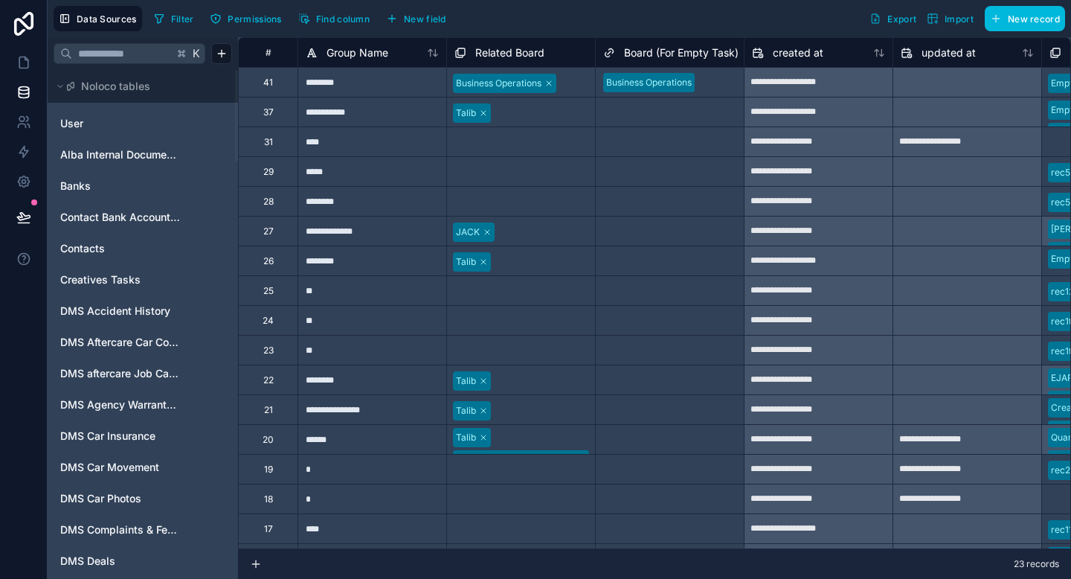
click at [106, 53] on input "text" at bounding box center [122, 53] width 101 height 27
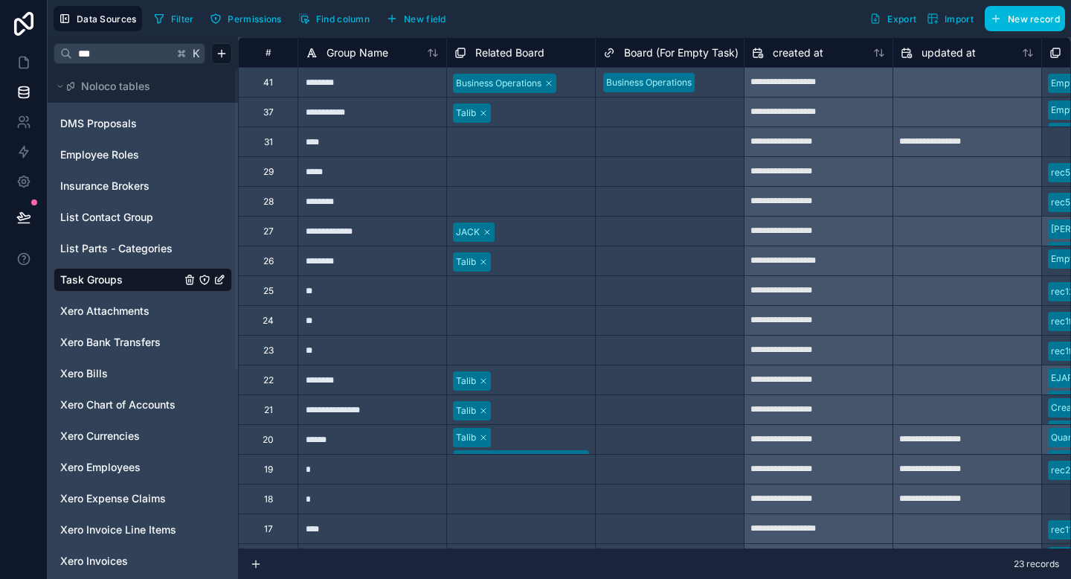
type input "***"
click at [80, 277] on span "Task Groups" at bounding box center [91, 279] width 62 height 15
click at [109, 277] on span "Task Groups" at bounding box center [91, 279] width 62 height 15
click at [333, 85] on div "********" at bounding box center [372, 82] width 149 height 30
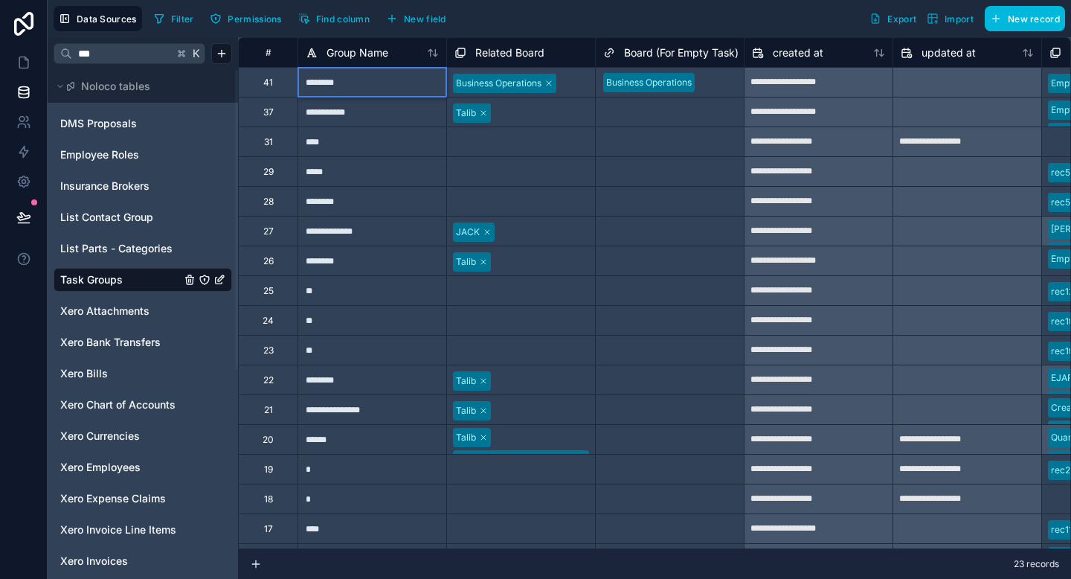
click at [314, 80] on input "********" at bounding box center [372, 82] width 148 height 29
type input "********"
click at [359, 205] on div "********" at bounding box center [372, 201] width 149 height 30
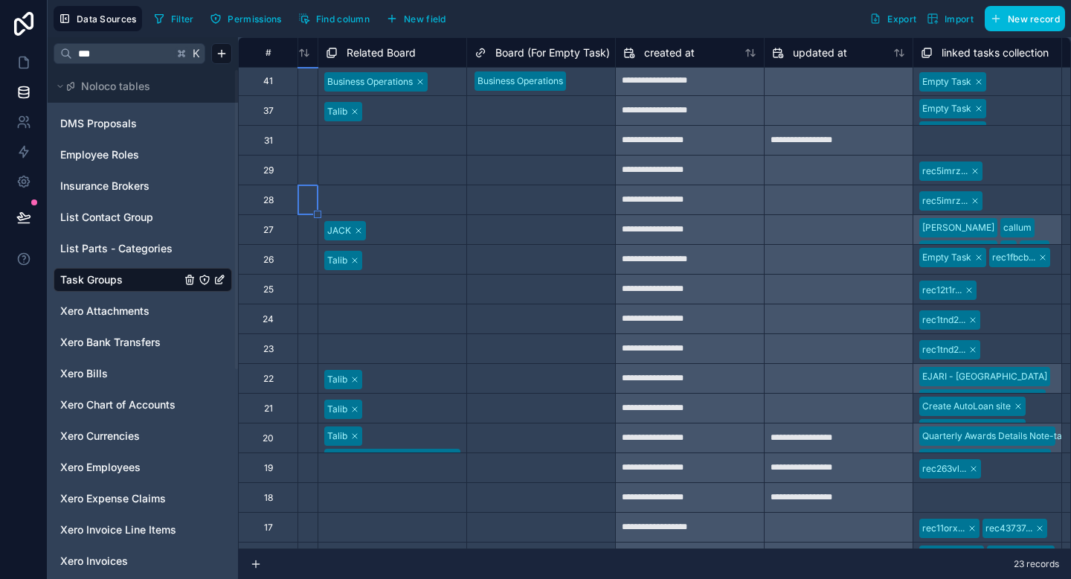
scroll to position [1, 187]
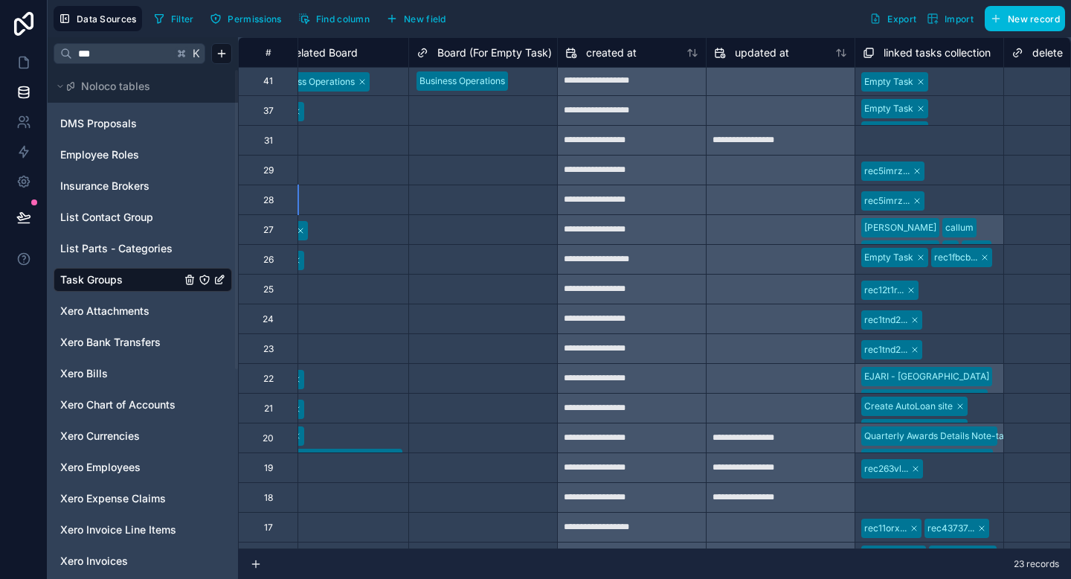
click at [187, 23] on span "Filter" at bounding box center [182, 18] width 23 height 11
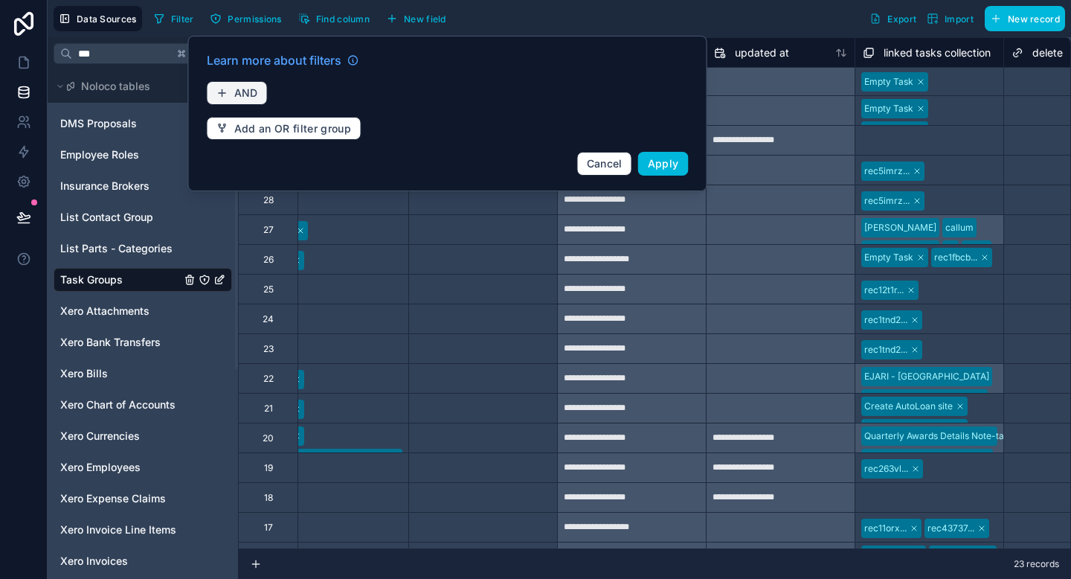
click at [253, 92] on span "AND" at bounding box center [246, 92] width 24 height 13
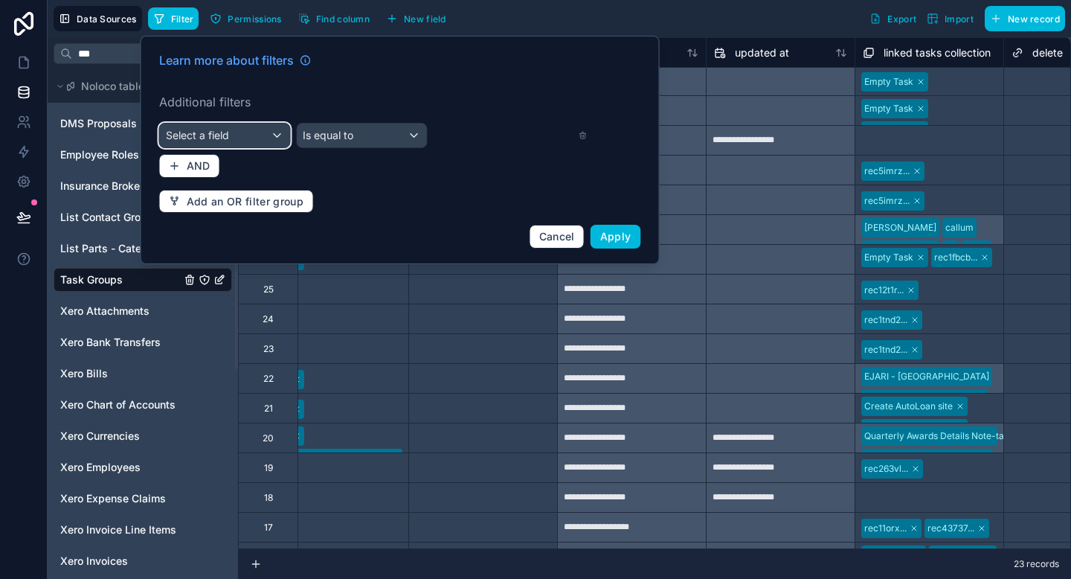
click at [255, 135] on div "Select a field" at bounding box center [225, 135] width 130 height 24
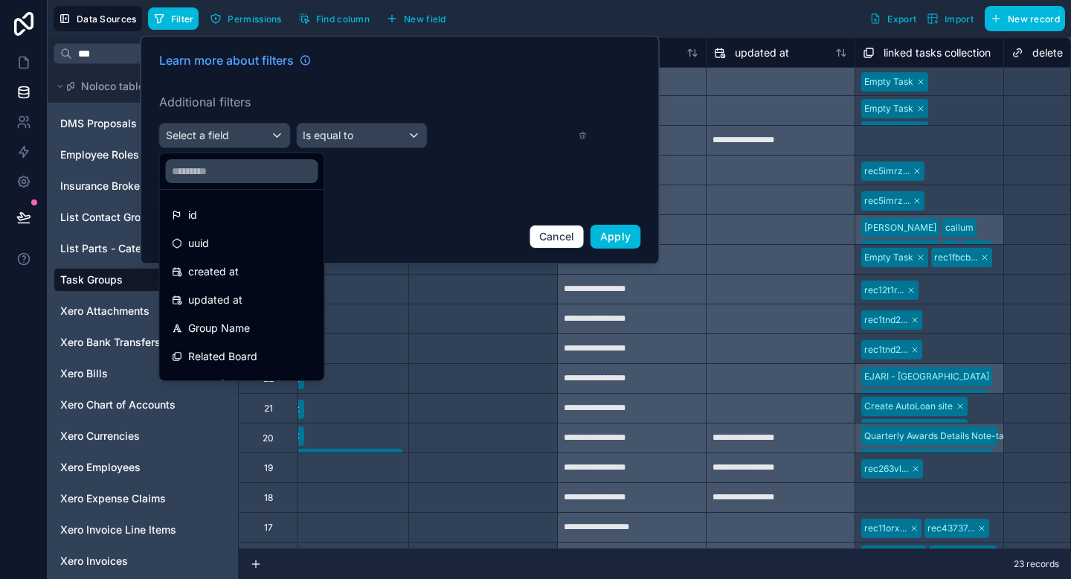
click at [255, 135] on div at bounding box center [400, 150] width 519 height 228
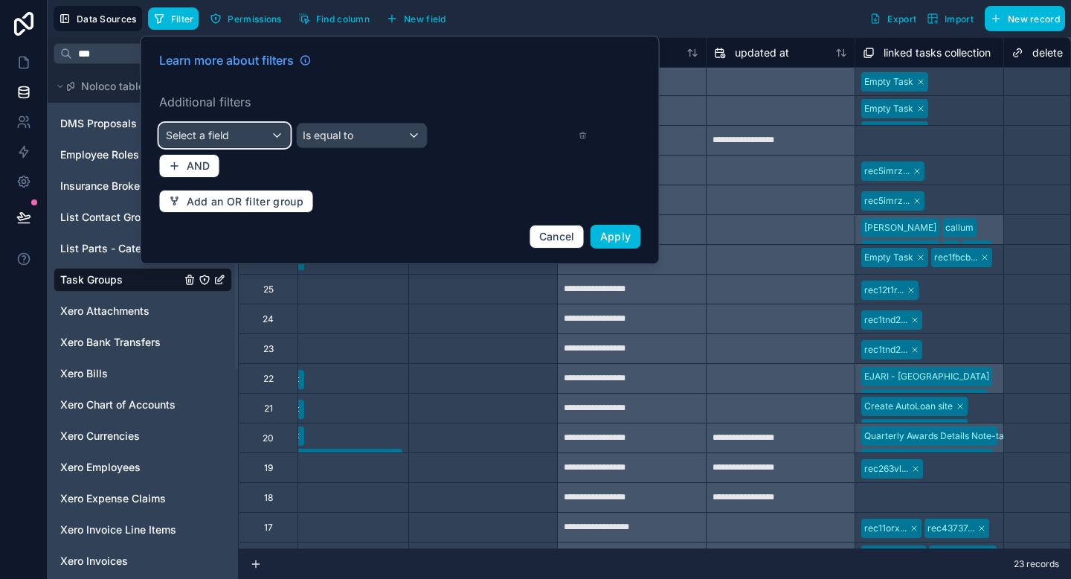
click at [255, 135] on div "Select a field" at bounding box center [225, 135] width 130 height 24
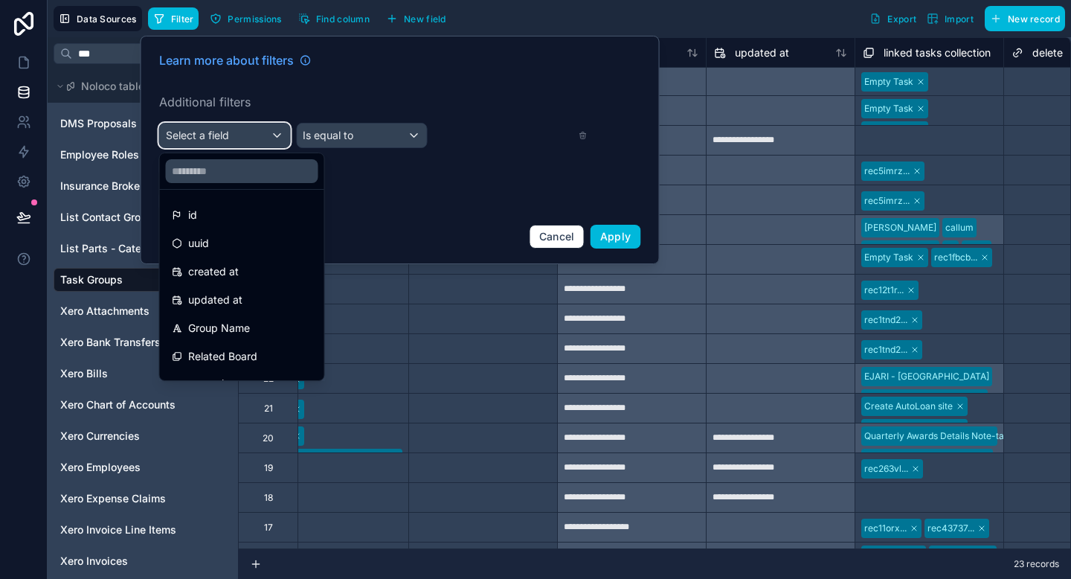
scroll to position [1, 0]
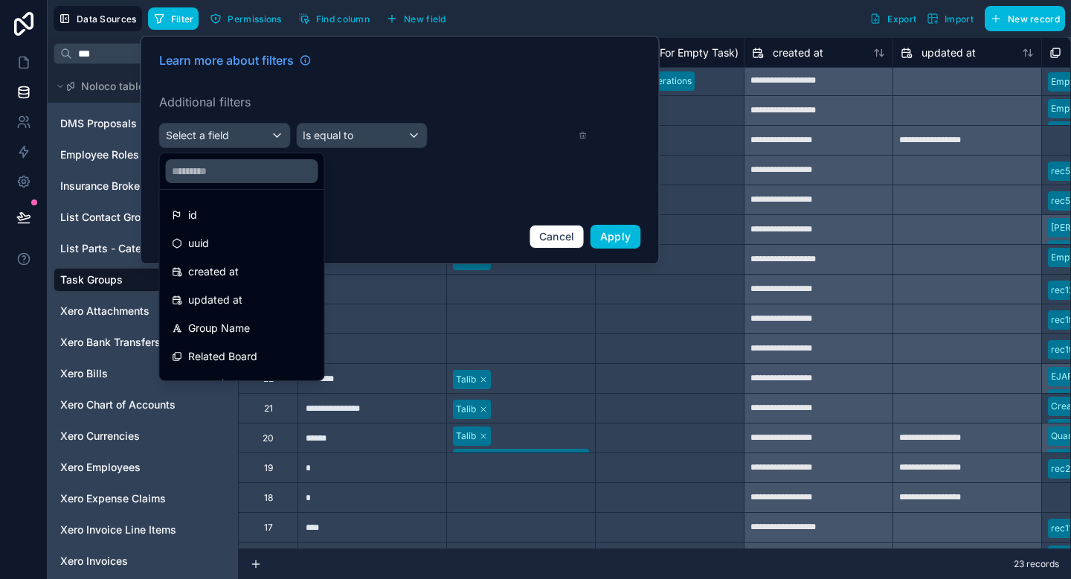
click at [579, 235] on div at bounding box center [400, 150] width 519 height 228
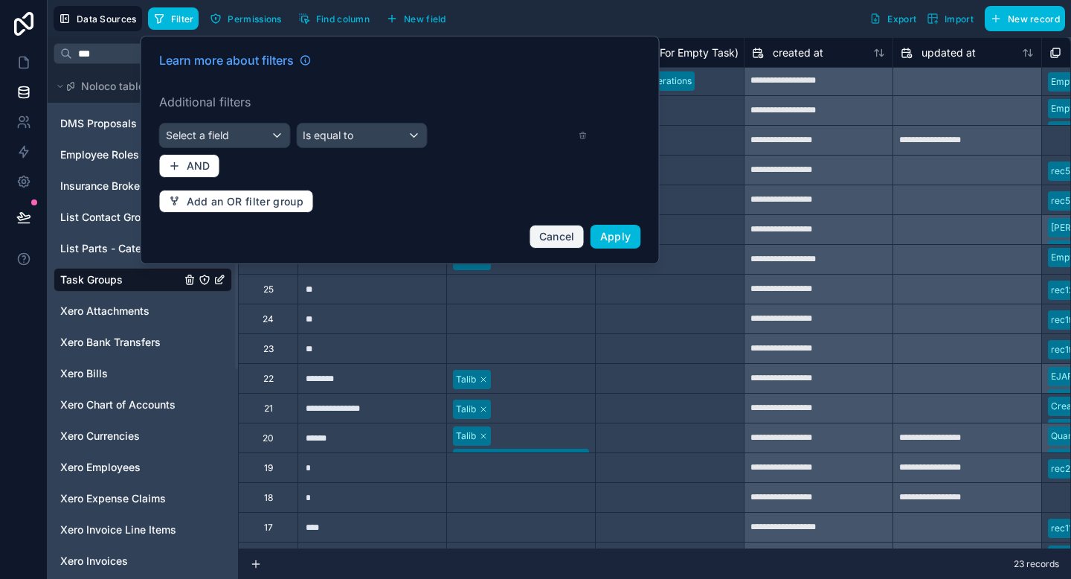
click at [565, 228] on button "Cancel" at bounding box center [557, 237] width 55 height 24
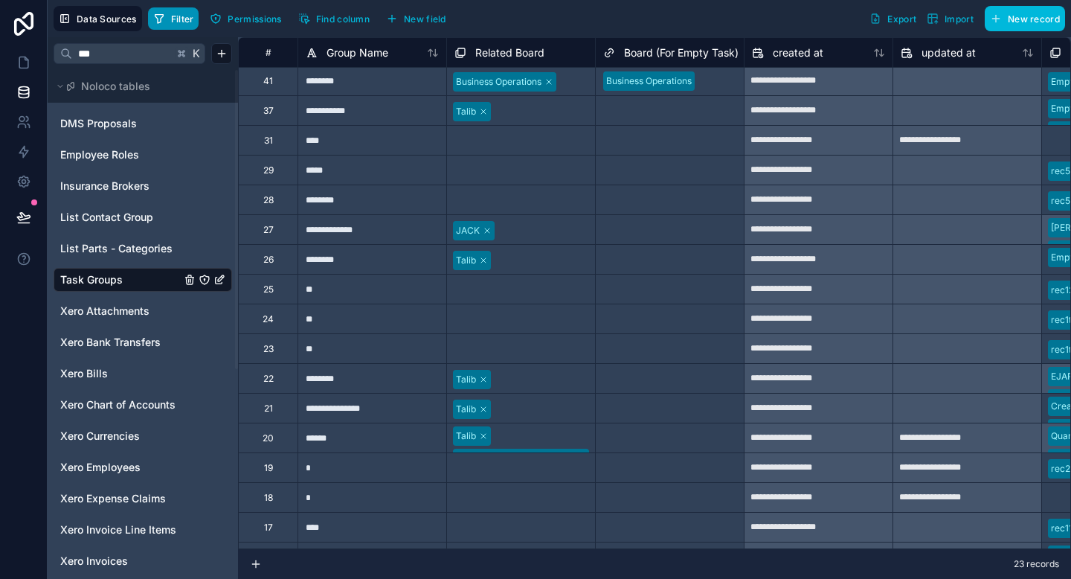
click at [167, 28] on button "Filter" at bounding box center [173, 18] width 51 height 22
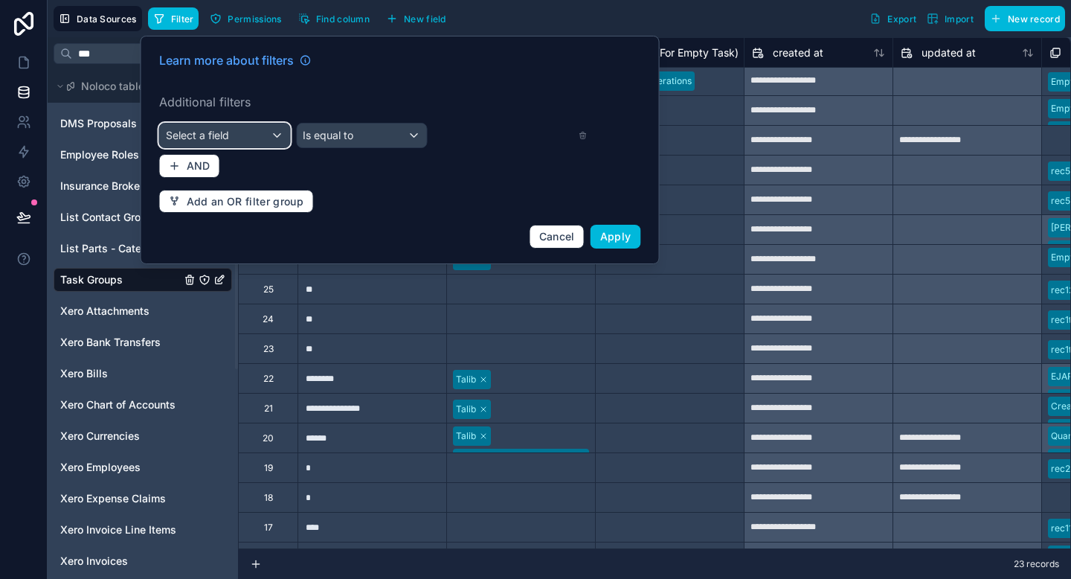
click at [219, 135] on span "Select a field" at bounding box center [197, 135] width 63 height 13
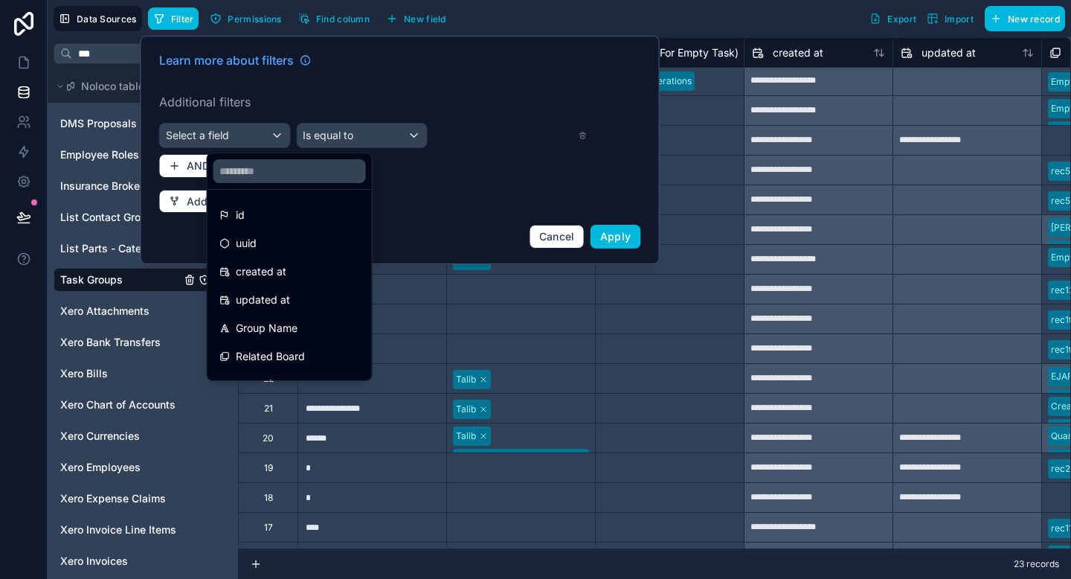
click at [219, 135] on div at bounding box center [400, 150] width 519 height 228
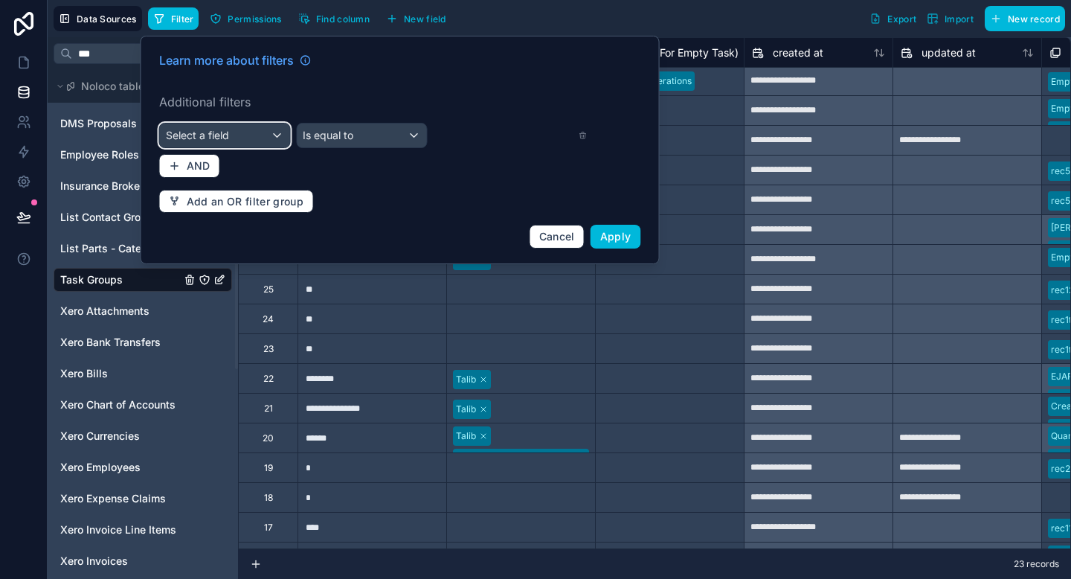
click at [219, 135] on span "Select a field" at bounding box center [197, 135] width 63 height 13
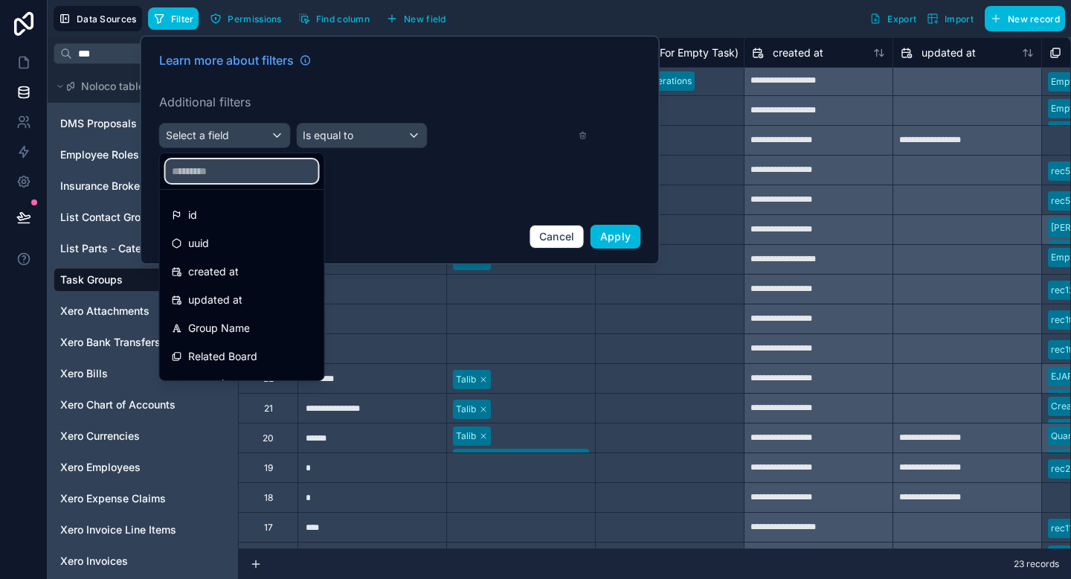
click at [219, 172] on input "text" at bounding box center [242, 171] width 153 height 24
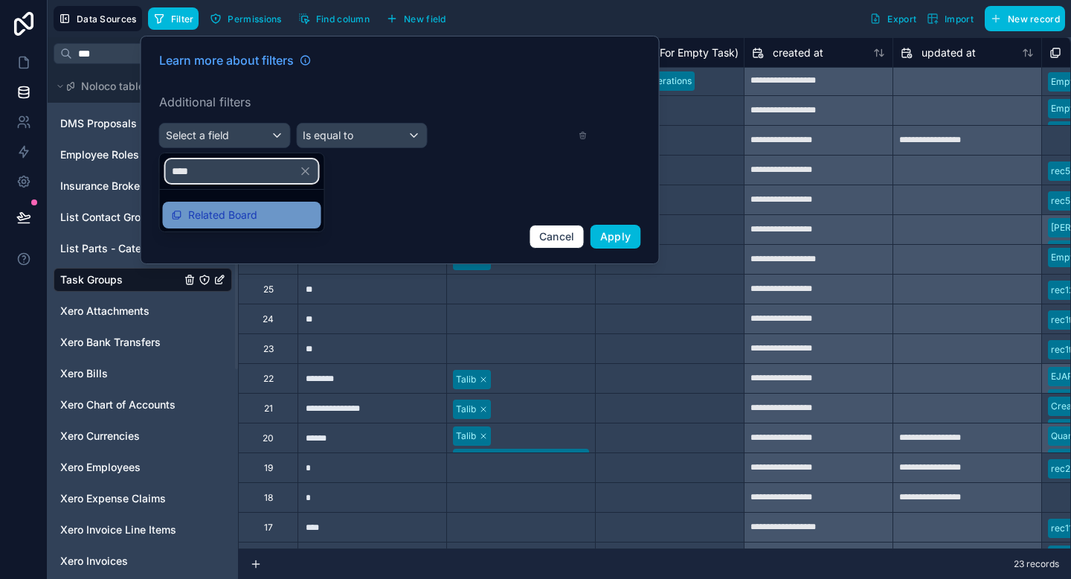
type input "****"
click at [228, 214] on span "Related Board" at bounding box center [222, 215] width 69 height 18
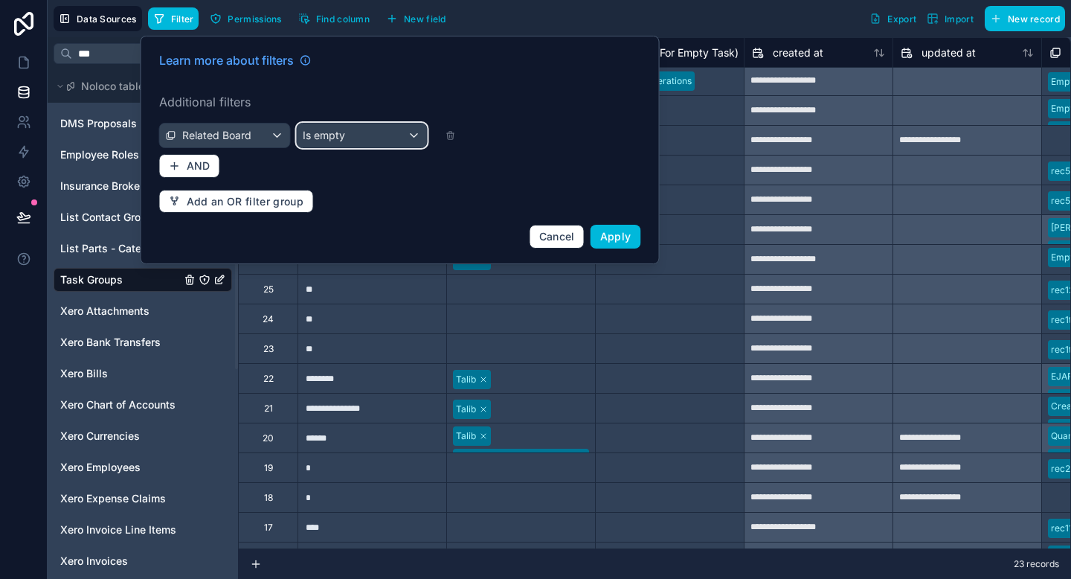
click at [347, 138] on div "Is empty" at bounding box center [362, 135] width 130 height 24
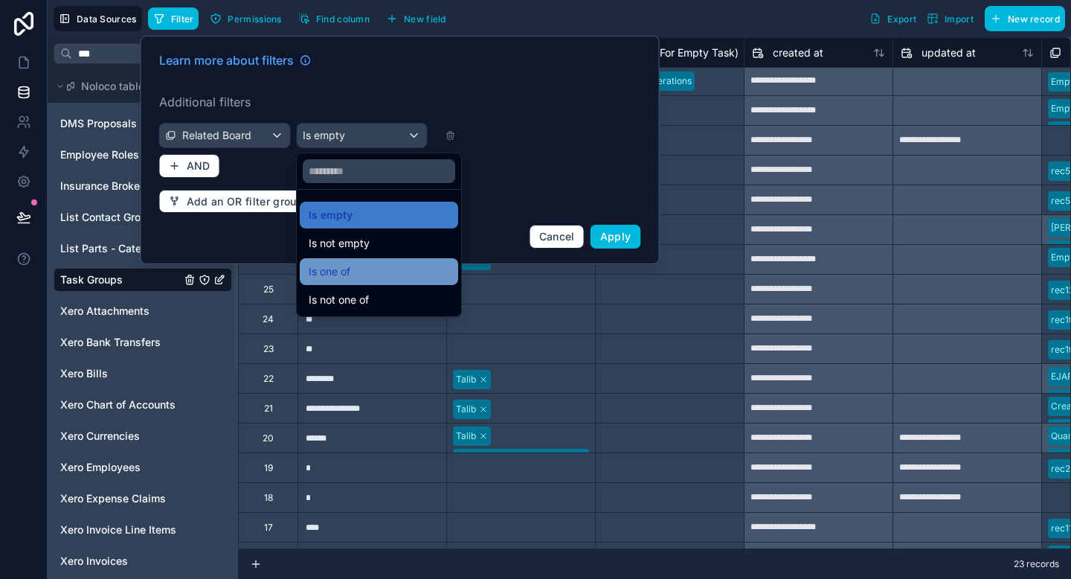
click at [361, 265] on div "Is one of" at bounding box center [379, 272] width 141 height 18
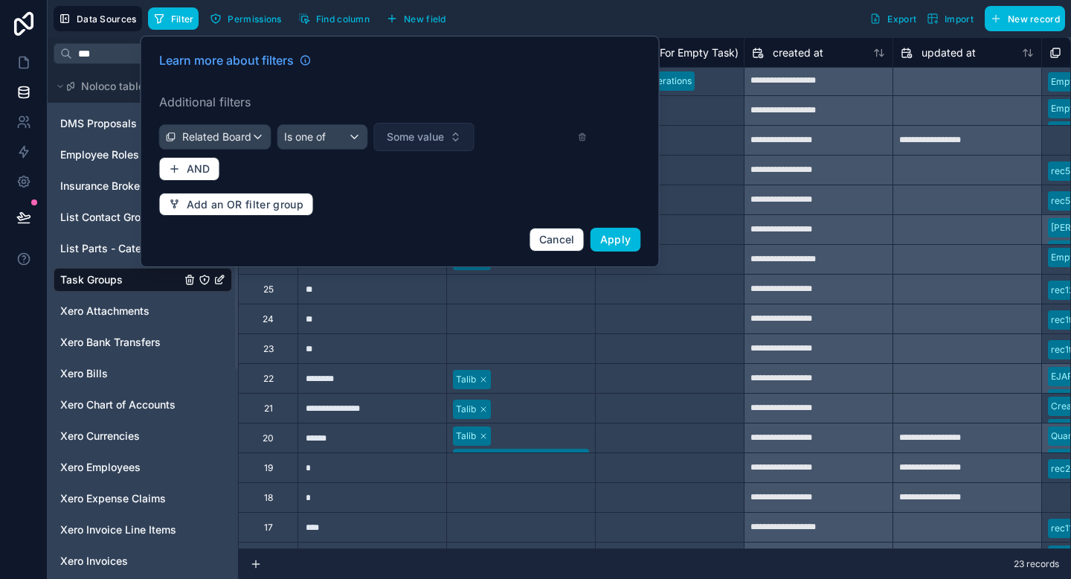
click at [428, 128] on button "Some value" at bounding box center [424, 137] width 100 height 28
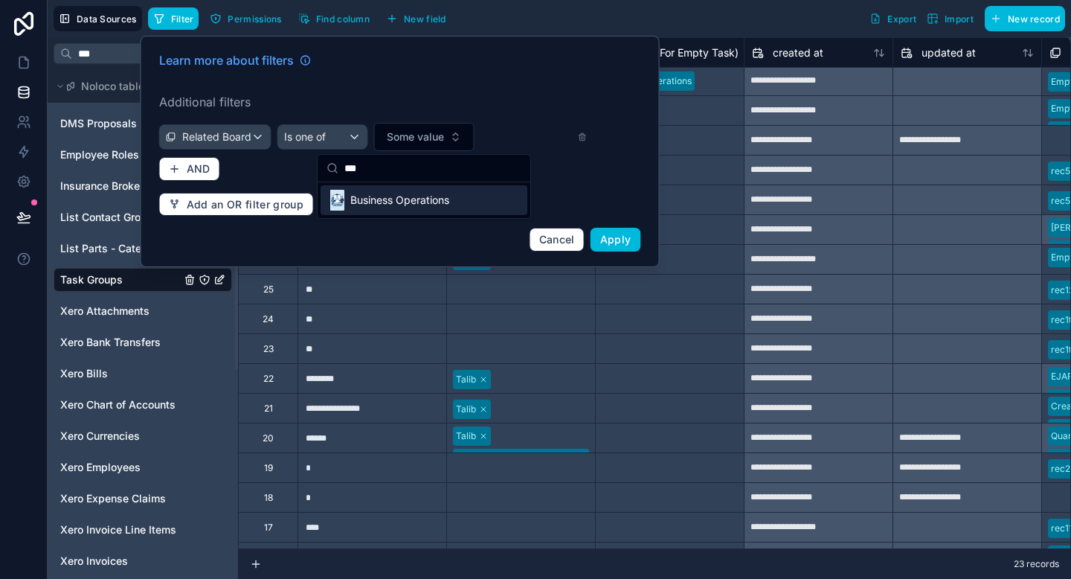
type input "***"
click at [407, 205] on span "Business Operations" at bounding box center [399, 200] width 99 height 15
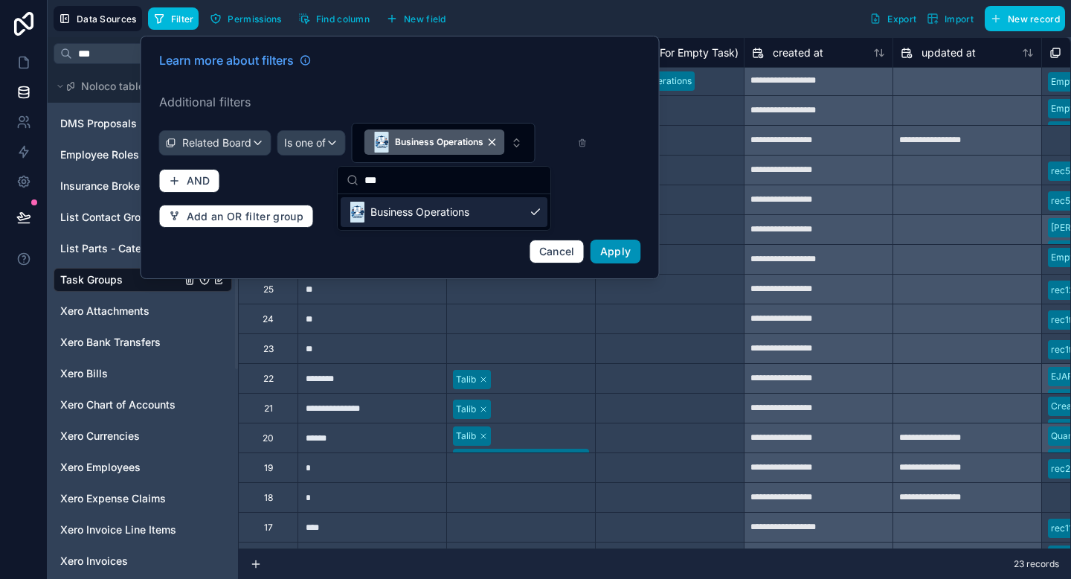
click at [614, 258] on button "Apply" at bounding box center [616, 252] width 51 height 24
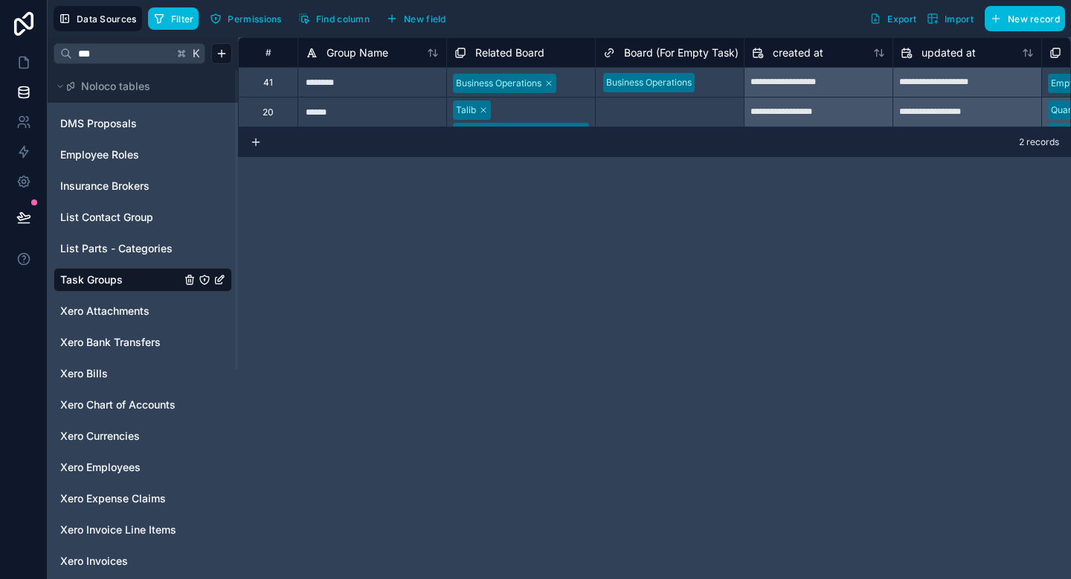
click at [541, 110] on div "Talib Ismail's test board2 Business Operations JACK" at bounding box center [521, 111] width 148 height 29
click at [30, 62] on icon at bounding box center [23, 62] width 15 height 15
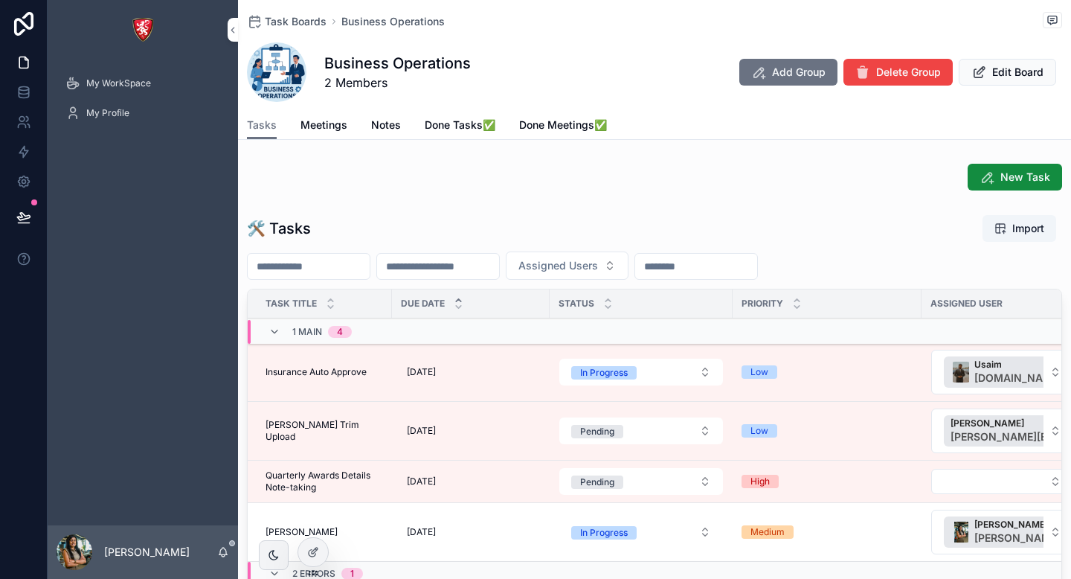
scroll to position [157, 0]
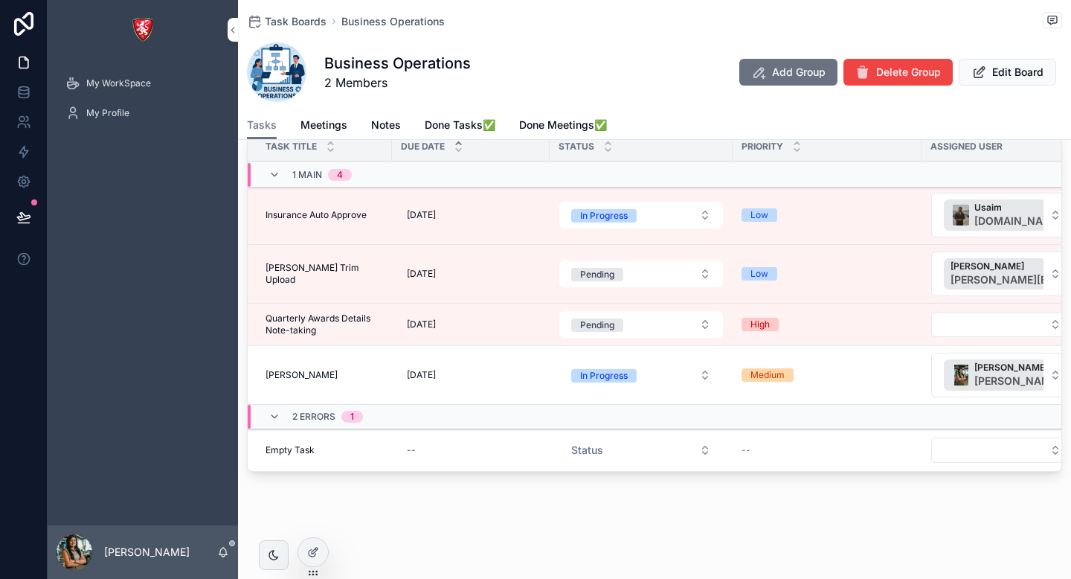
click at [331, 450] on div "Empty Task Empty Task" at bounding box center [325, 450] width 118 height 12
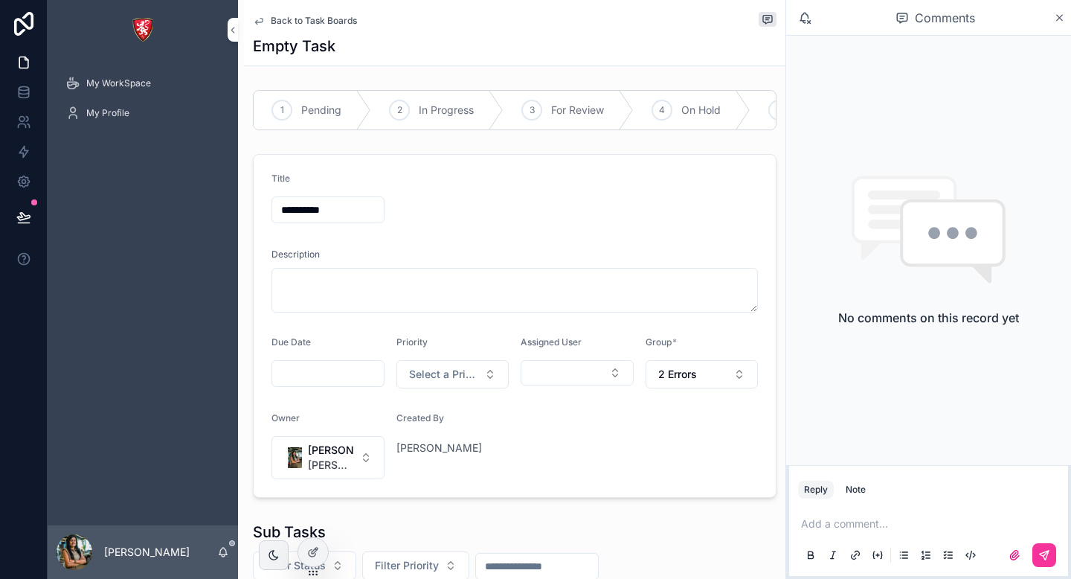
click at [338, 213] on input "**********" at bounding box center [328, 209] width 112 height 21
type input "**********"
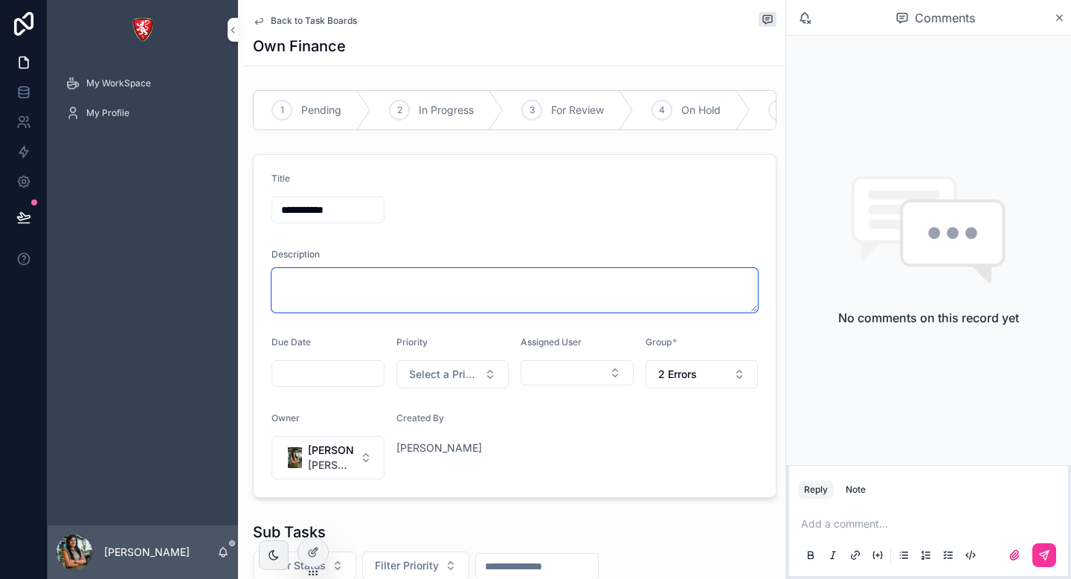
click at [309, 278] on textarea "scrollable content" at bounding box center [515, 290] width 487 height 45
type textarea "*"
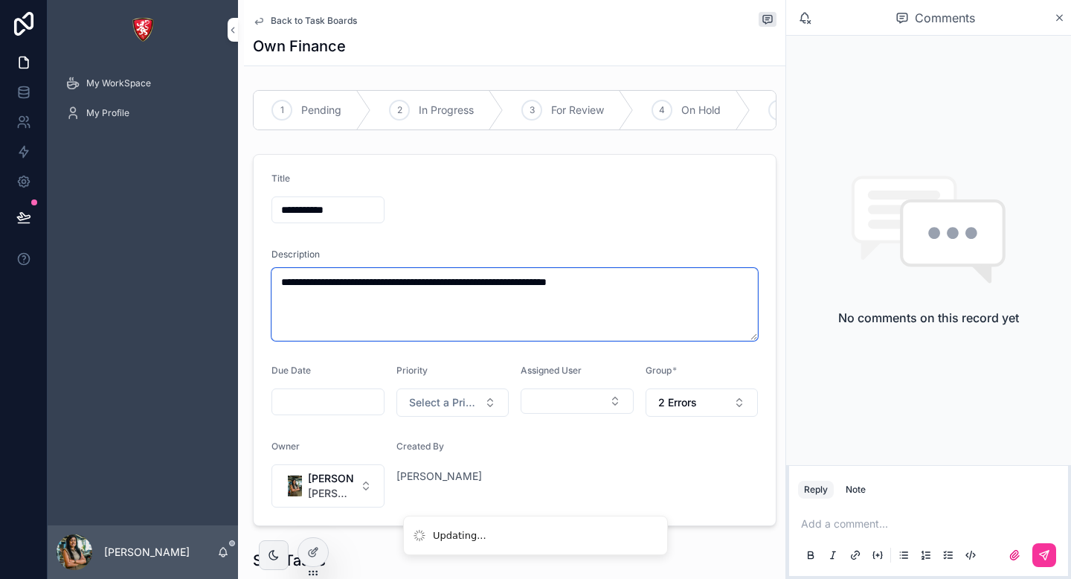
type textarea "**********"
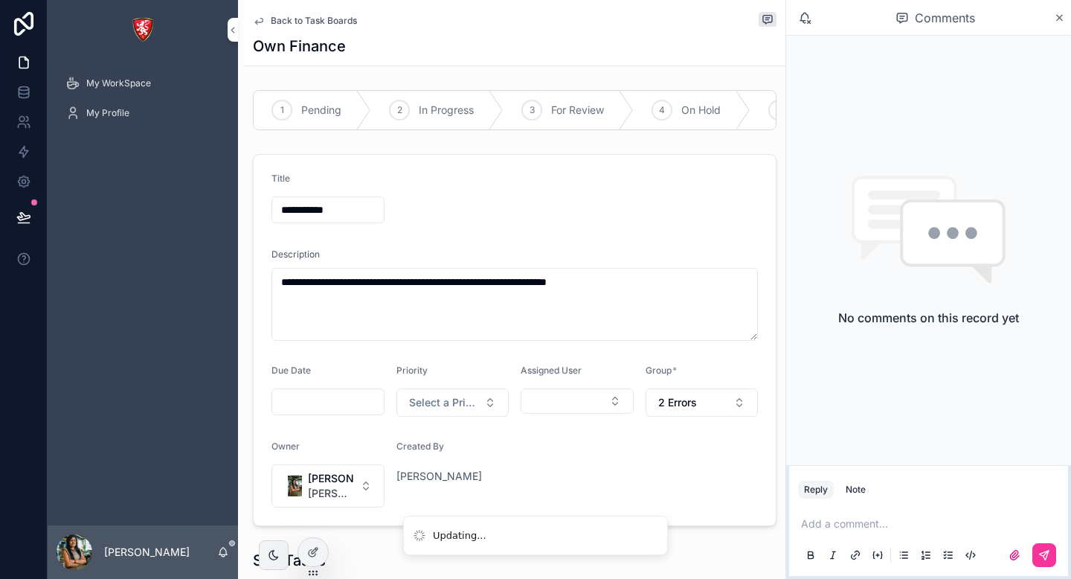
click at [574, 221] on form "**********" at bounding box center [515, 340] width 522 height 370
click at [314, 22] on span "Back to Task Boards" at bounding box center [314, 21] width 86 height 12
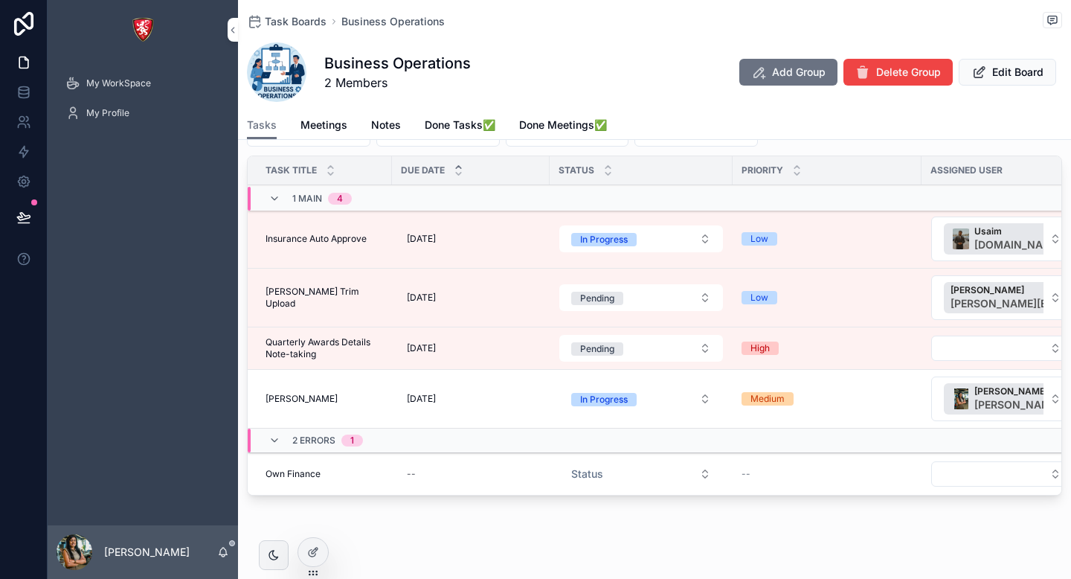
scroll to position [134, 0]
click at [790, 69] on span "Add Group" at bounding box center [799, 72] width 54 height 15
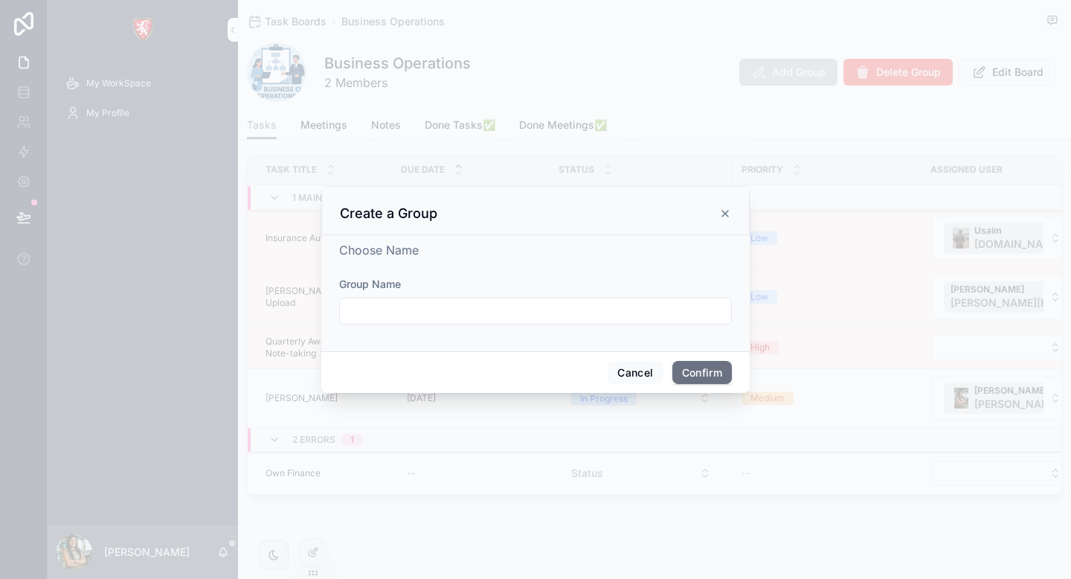
click at [454, 322] on div at bounding box center [535, 311] width 393 height 27
click at [449, 307] on input "text" at bounding box center [535, 311] width 391 height 21
type input "**********"
click at [709, 370] on button "Confirm" at bounding box center [703, 373] width 60 height 24
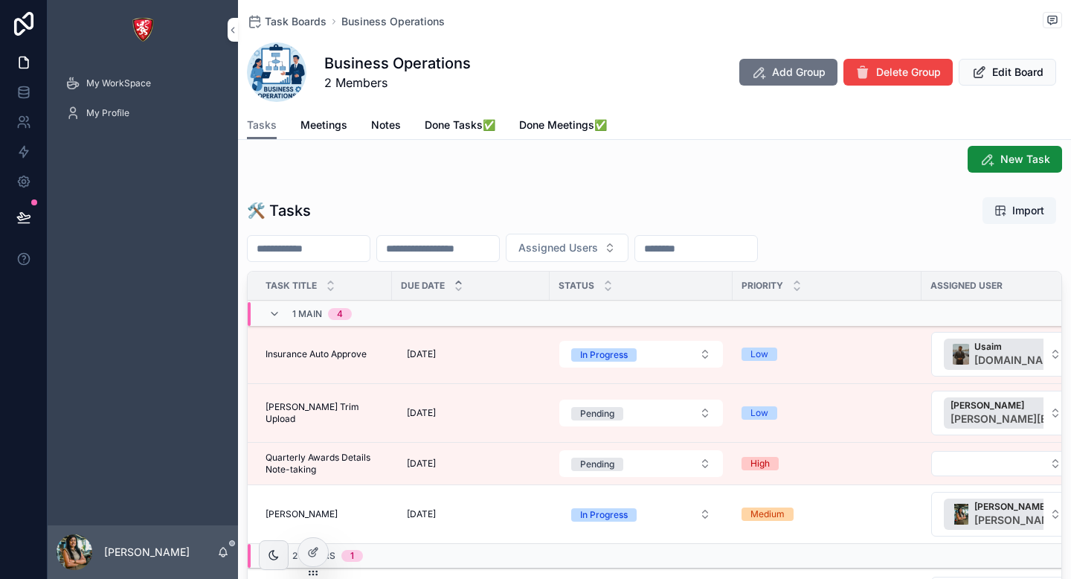
scroll to position [0, 0]
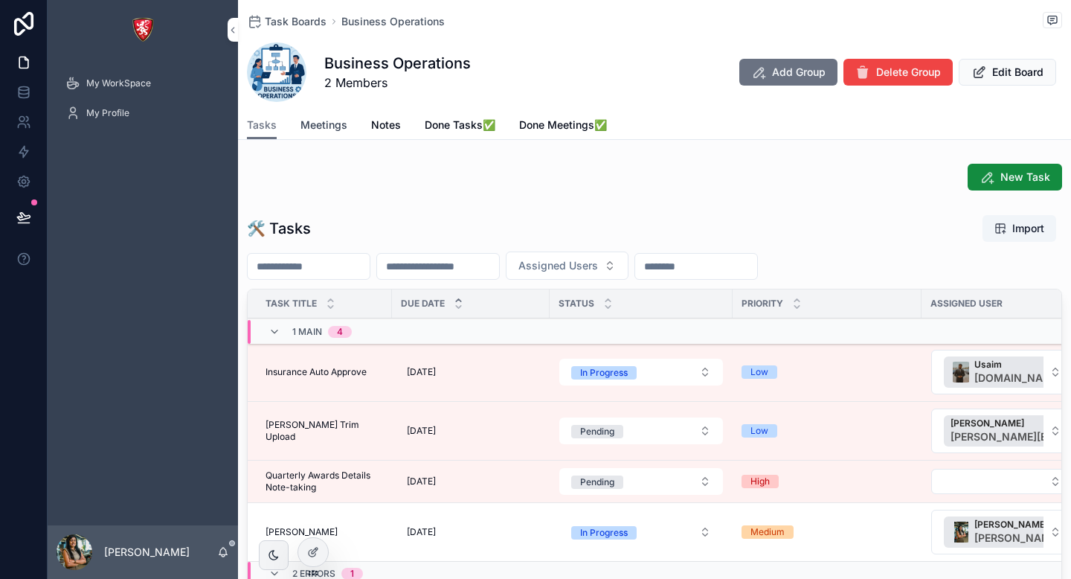
click at [318, 136] on link "Meetings" at bounding box center [324, 127] width 47 height 30
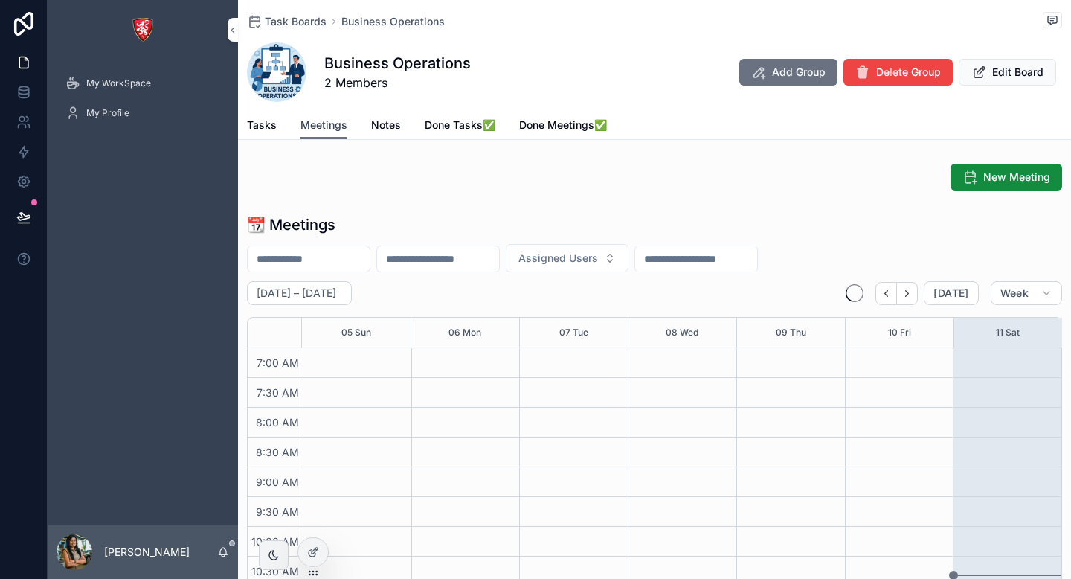
scroll to position [417, 0]
click at [258, 129] on span "Tasks" at bounding box center [262, 125] width 30 height 15
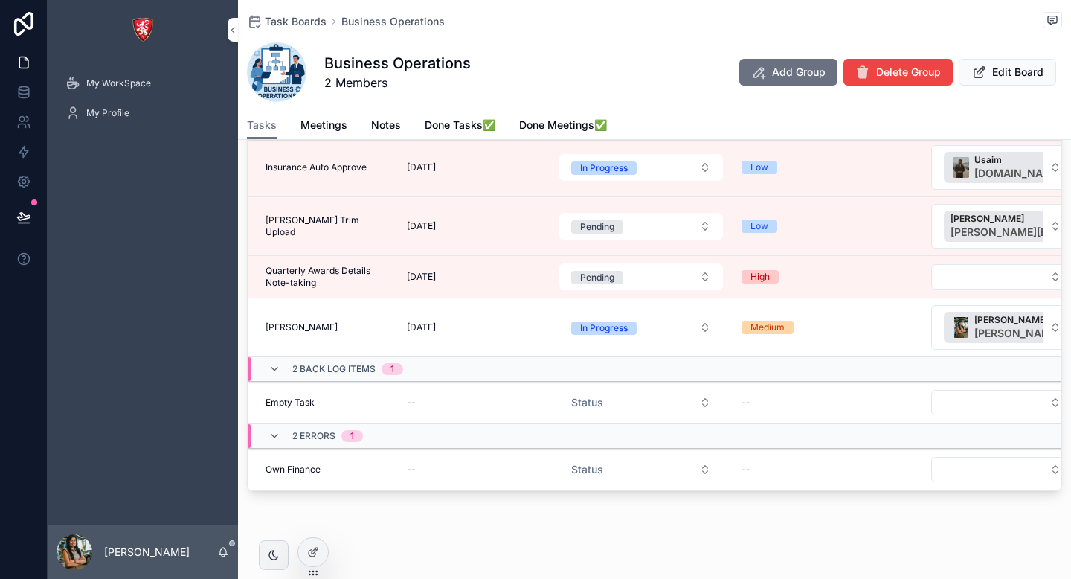
scroll to position [224, 0]
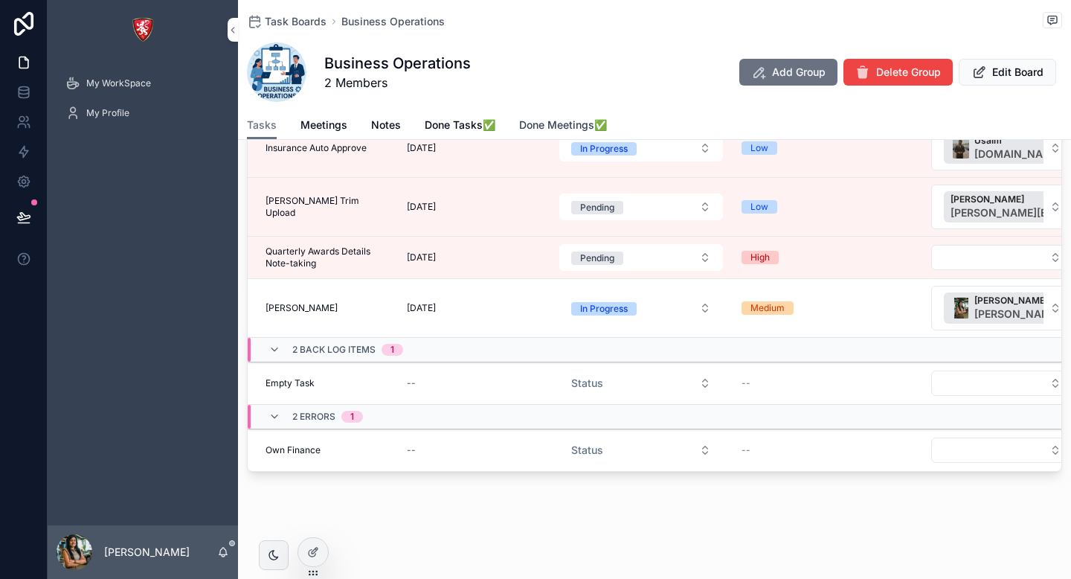
click at [531, 124] on span "Done Meetings✅" at bounding box center [563, 125] width 88 height 15
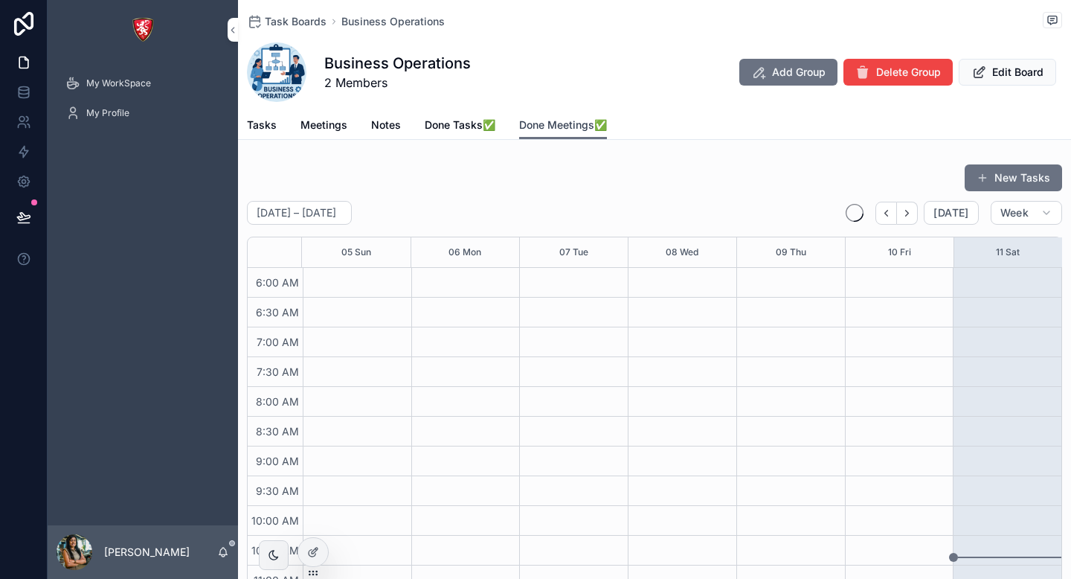
scroll to position [357, 0]
click at [464, 127] on span "Done Tasks✅" at bounding box center [460, 125] width 71 height 15
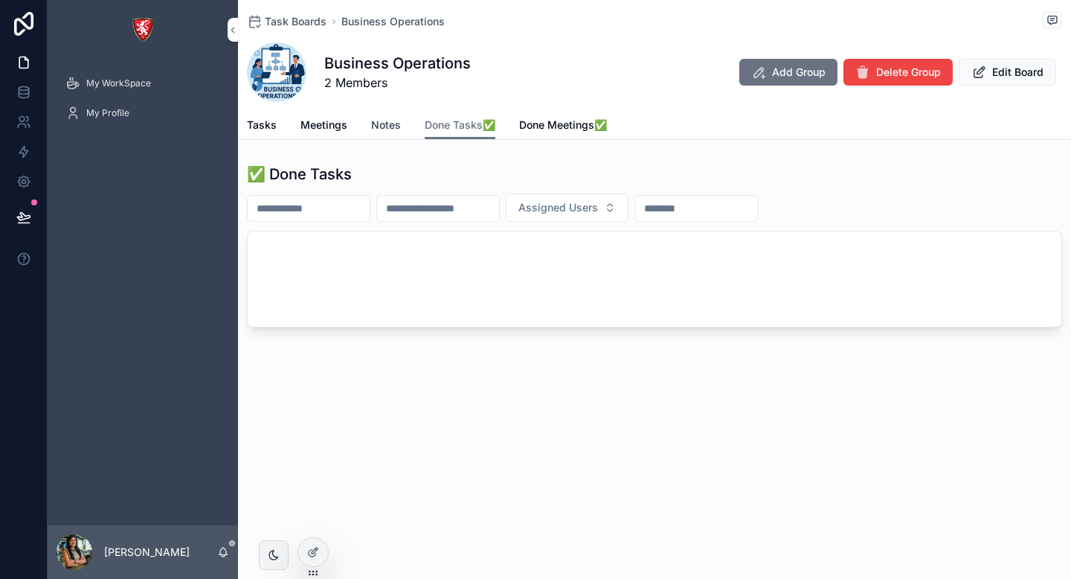
click at [397, 126] on span "Notes" at bounding box center [386, 125] width 30 height 15
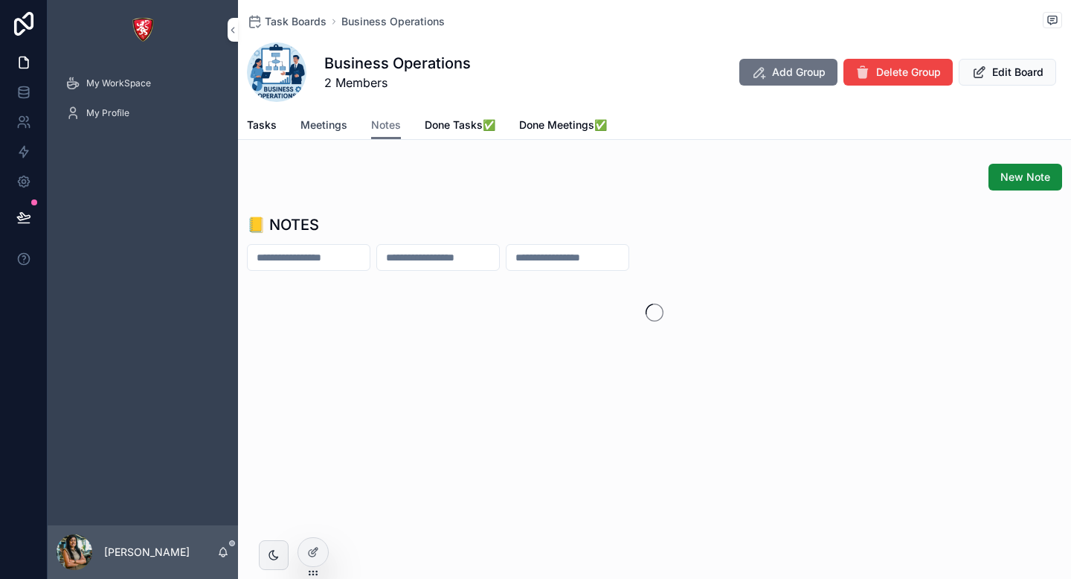
click at [333, 128] on span "Meetings" at bounding box center [324, 125] width 47 height 15
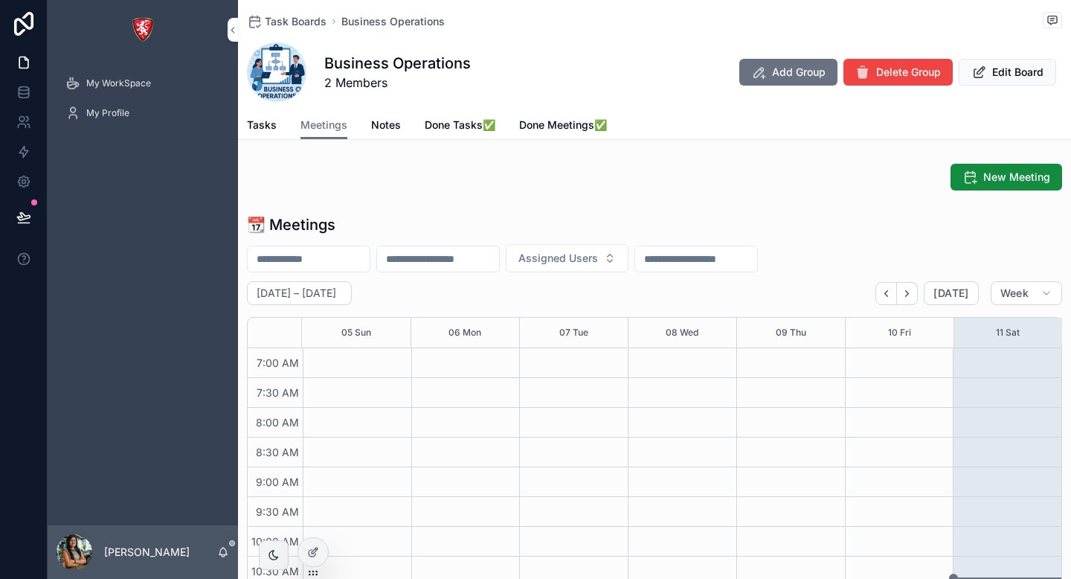
scroll to position [417, 0]
click at [270, 125] on span "Tasks" at bounding box center [262, 125] width 30 height 15
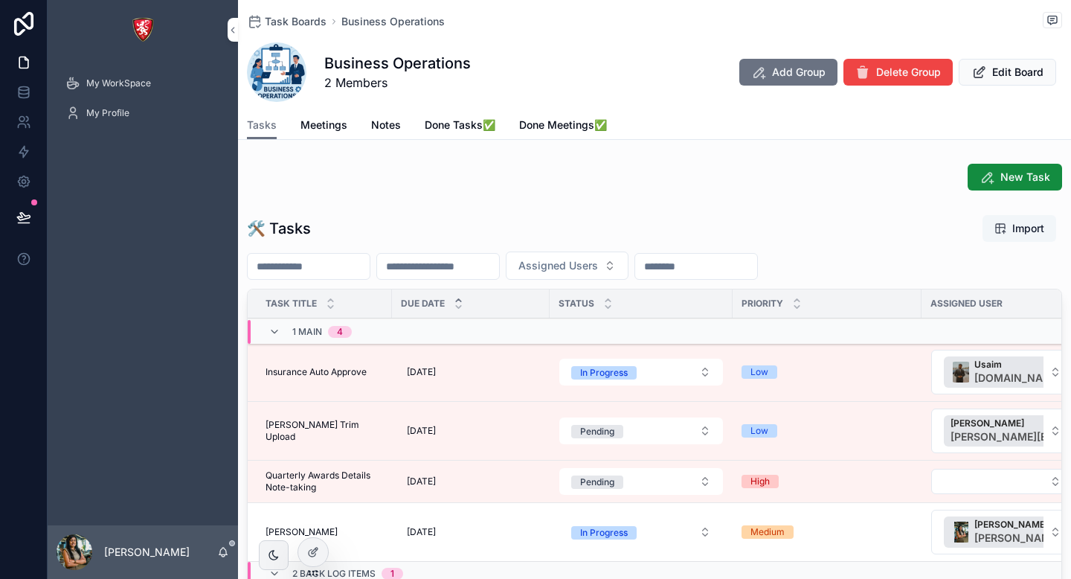
click at [1002, 228] on span "Import" at bounding box center [1020, 228] width 50 height 15
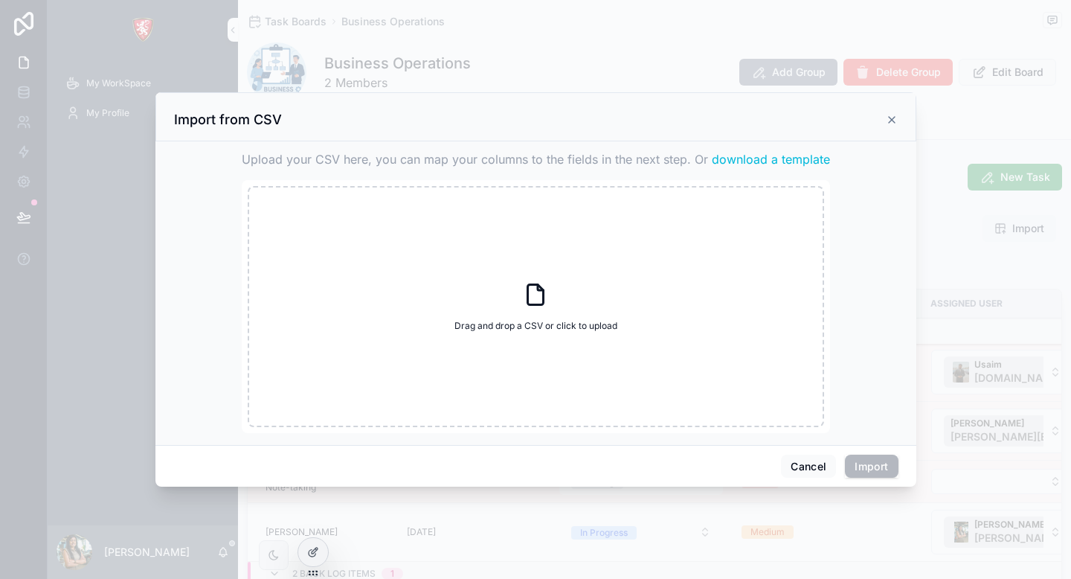
click at [743, 156] on span "download a template" at bounding box center [771, 159] width 118 height 18
click at [891, 119] on icon "scrollable content" at bounding box center [892, 120] width 6 height 6
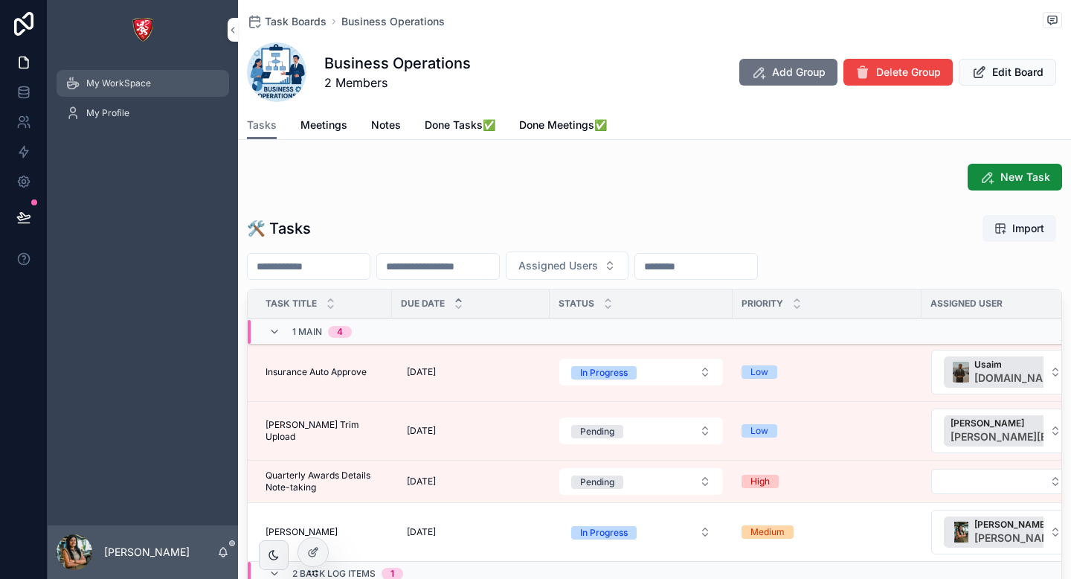
click at [157, 82] on div "My WorkSpace" at bounding box center [142, 83] width 155 height 24
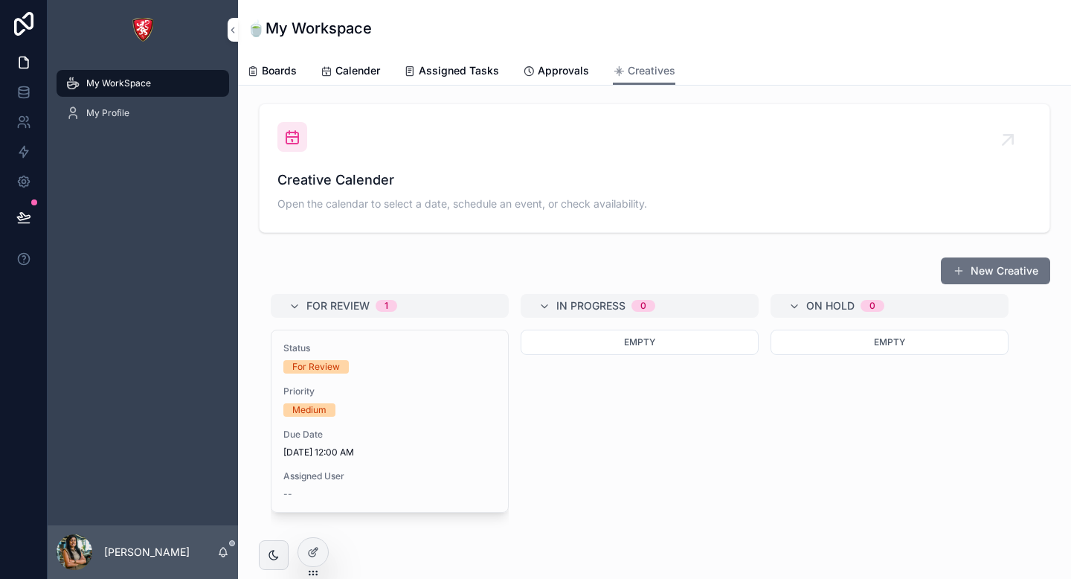
click at [492, 172] on span "Creative Calender" at bounding box center [654, 180] width 754 height 21
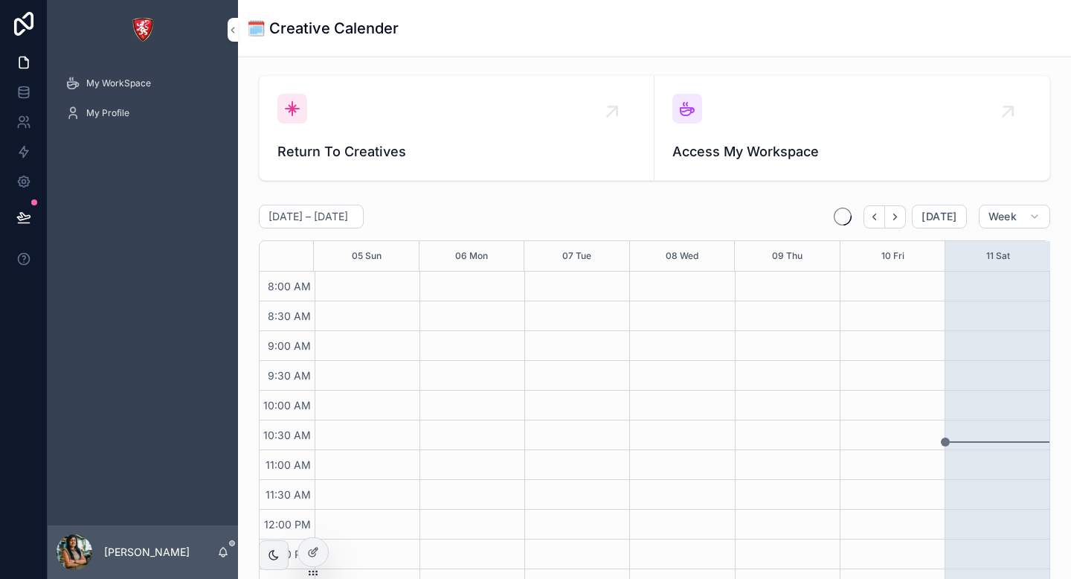
scroll to position [476, 0]
click at [479, 150] on span "Return To Creatives" at bounding box center [456, 151] width 359 height 21
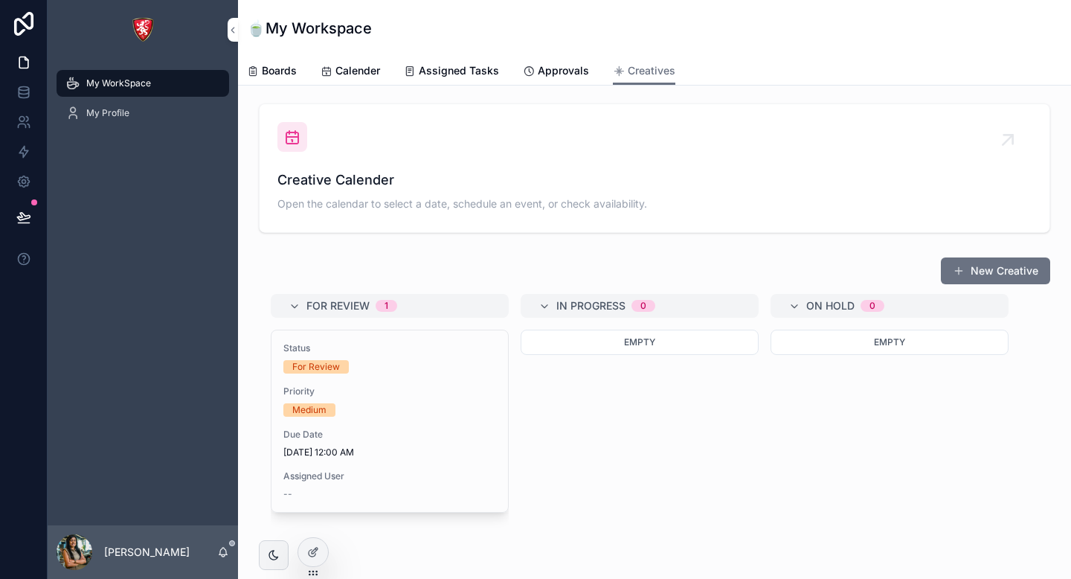
click at [545, 211] on span "Open the calendar to select a date, schedule an event, or check availability." at bounding box center [654, 203] width 754 height 15
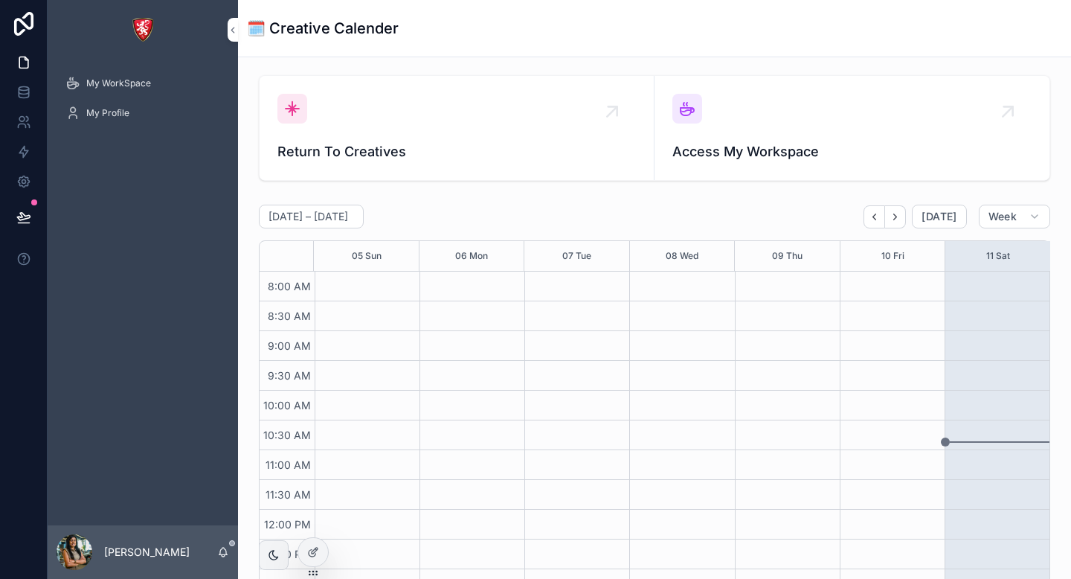
scroll to position [476, 0]
click at [762, 140] on div "Access My Workspace" at bounding box center [852, 128] width 359 height 68
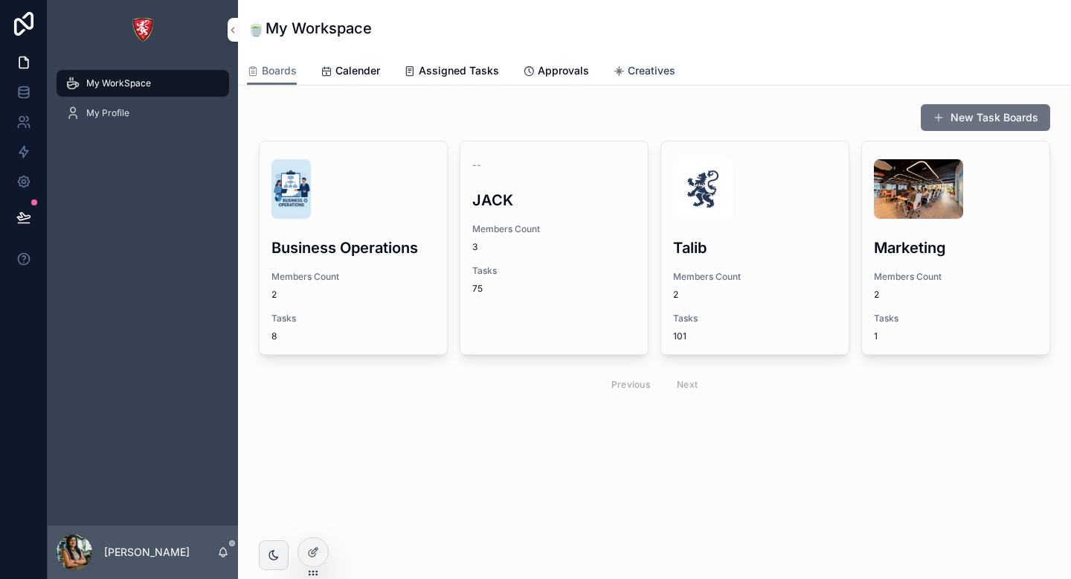
click at [652, 70] on span "Creatives" at bounding box center [652, 70] width 48 height 15
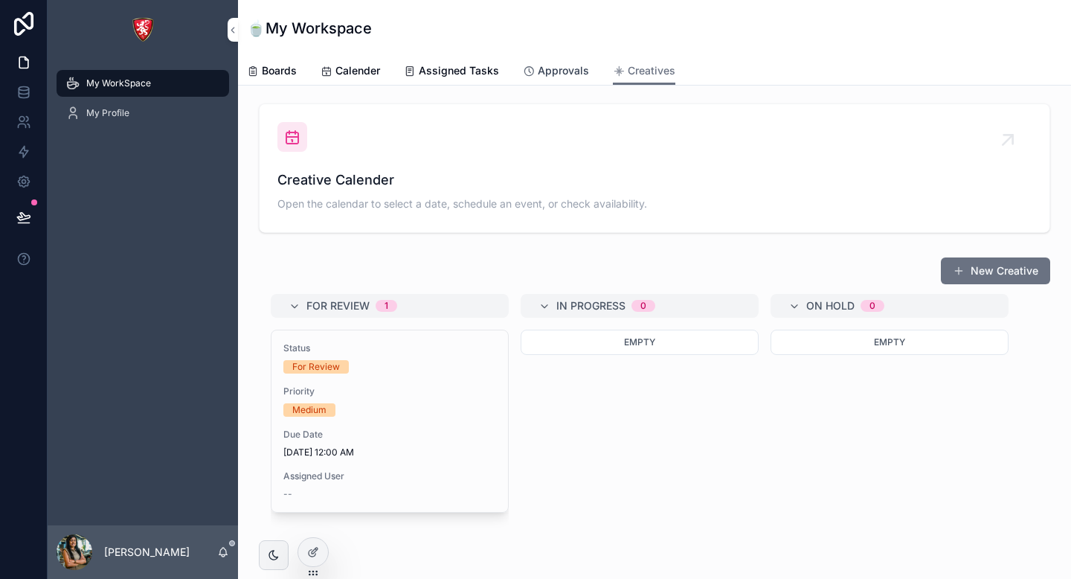
click at [577, 66] on span "Approvals" at bounding box center [563, 70] width 51 height 15
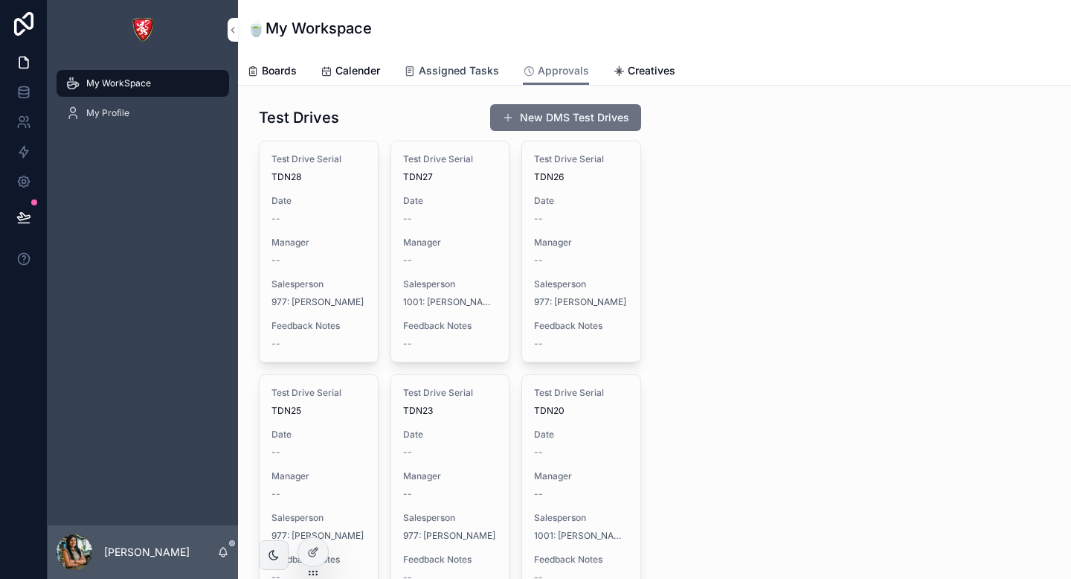
click at [442, 68] on span "Assigned Tasks" at bounding box center [459, 70] width 80 height 15
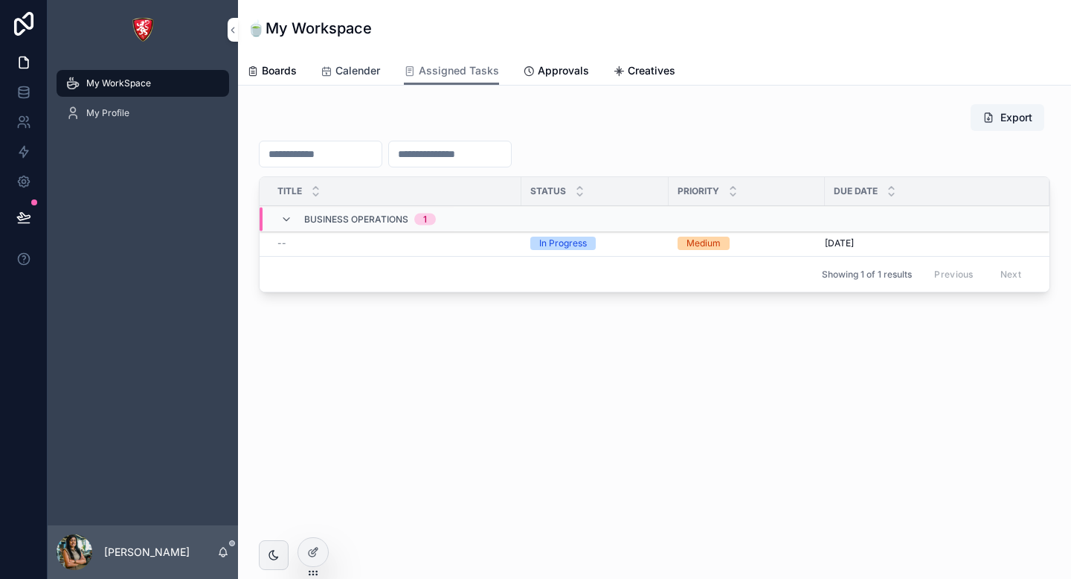
click at [365, 75] on span "Calender" at bounding box center [358, 70] width 45 height 15
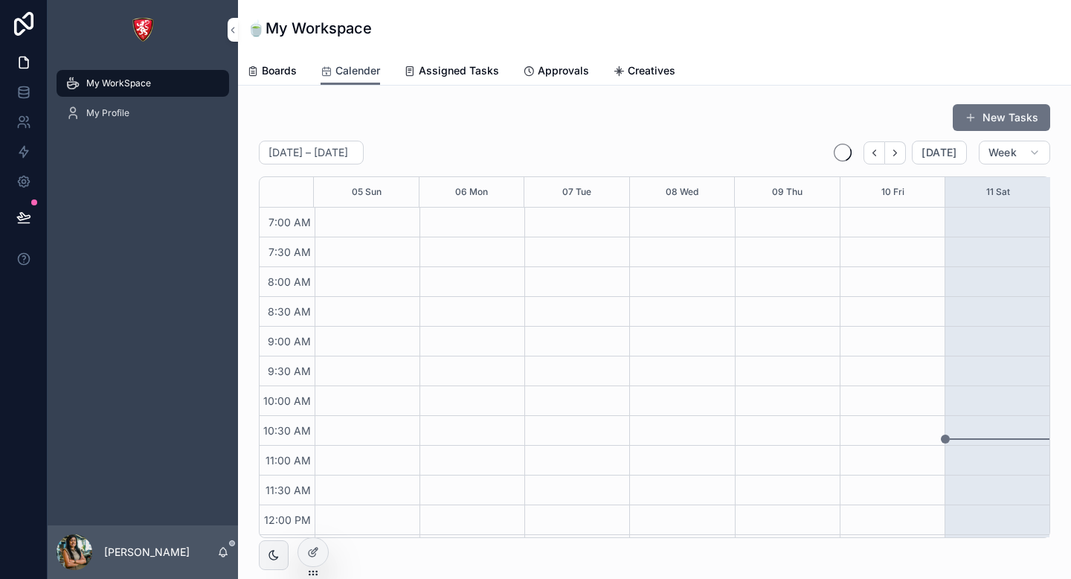
scroll to position [417, 0]
click at [278, 73] on span "Boards" at bounding box center [279, 70] width 35 height 15
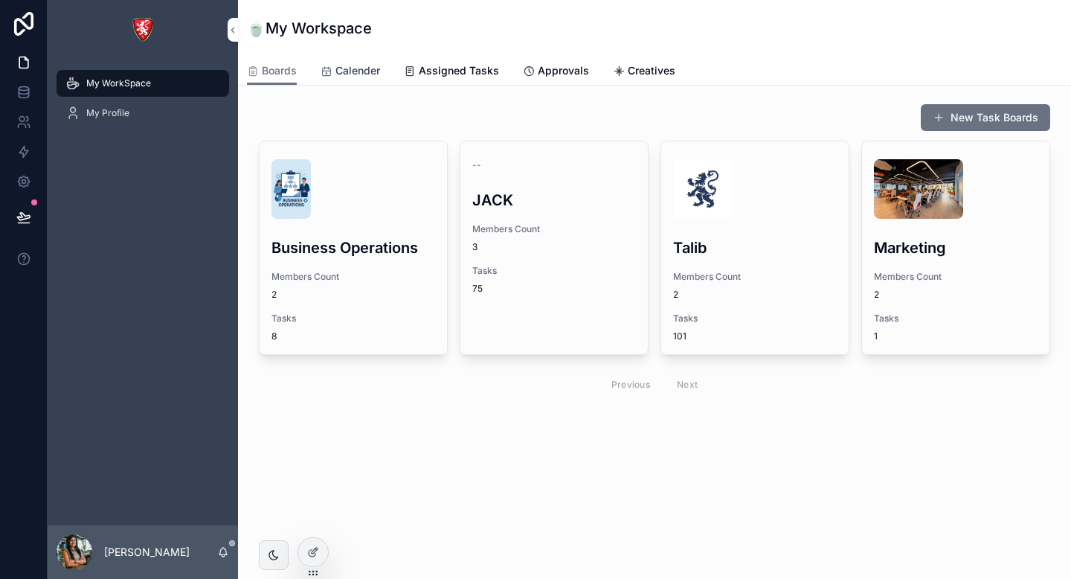
click at [358, 67] on span "Calender" at bounding box center [358, 70] width 45 height 15
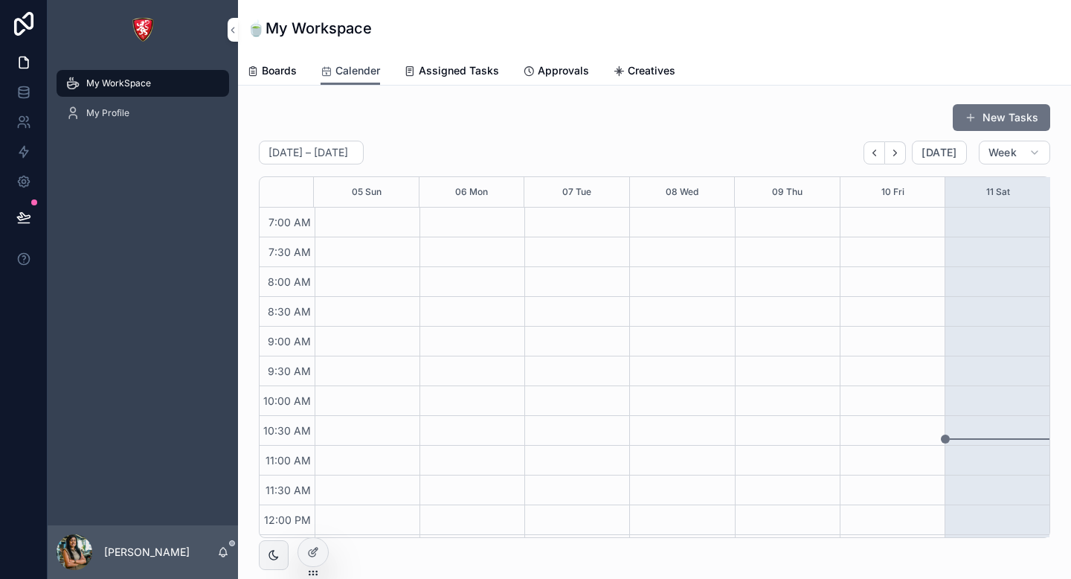
scroll to position [417, 0]
click at [272, 74] on span "Boards" at bounding box center [279, 70] width 35 height 15
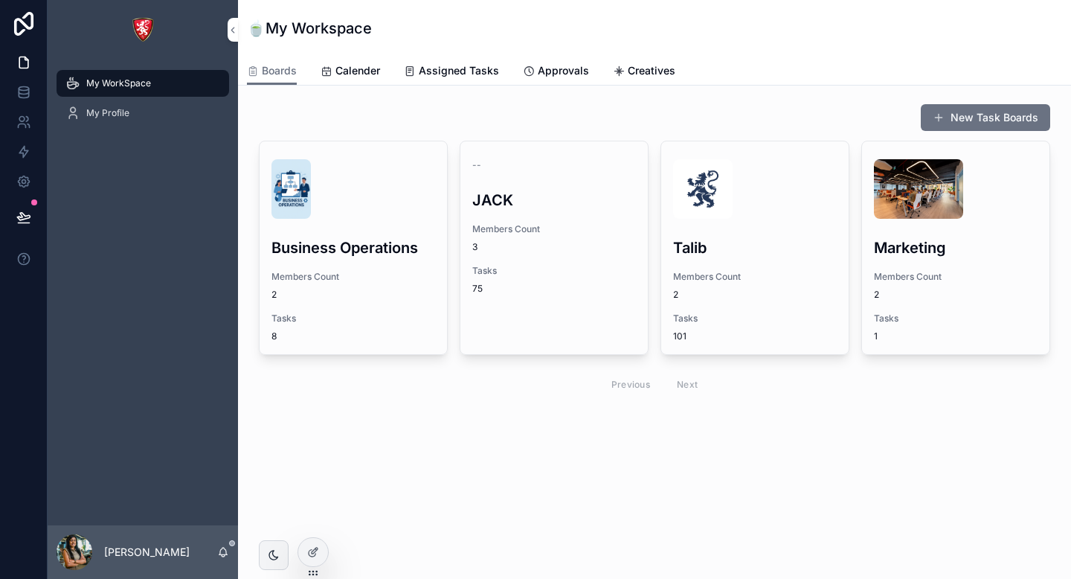
click at [375, 225] on div "Business Operations Members Count 2 Tasks 8" at bounding box center [353, 247] width 187 height 213
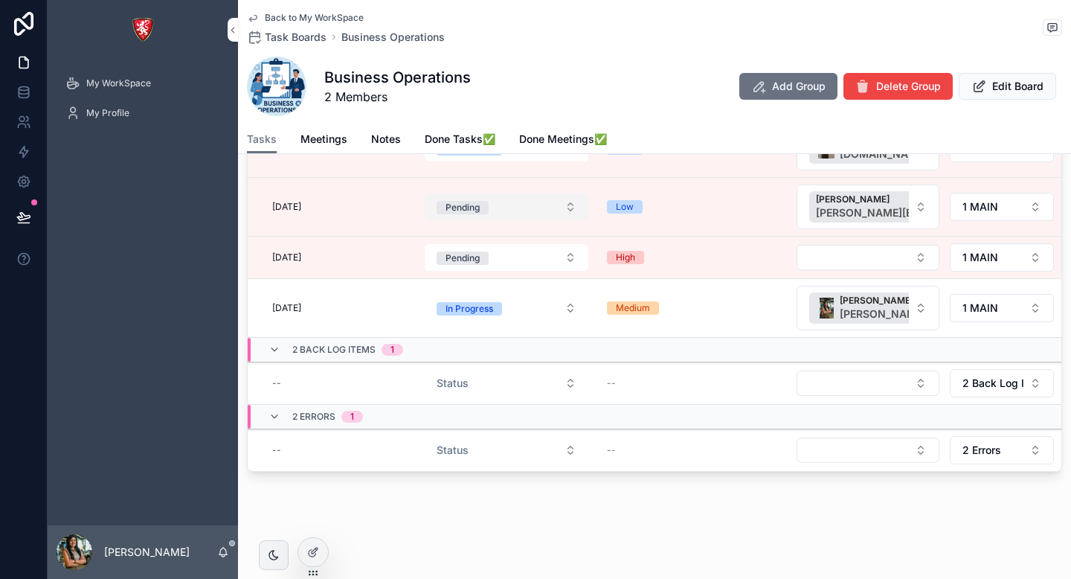
scroll to position [0, 146]
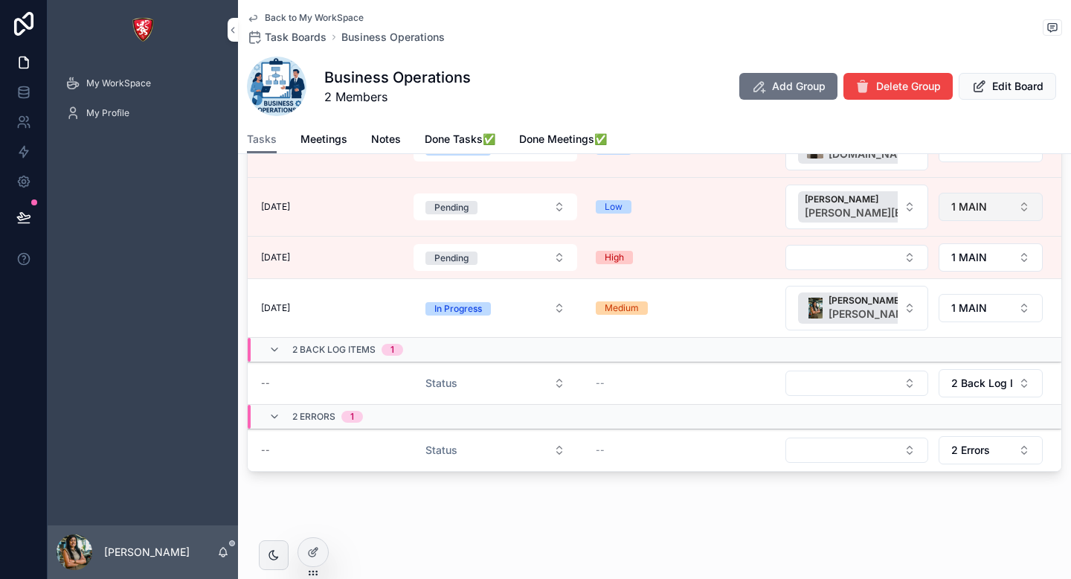
click at [978, 204] on span "1 MAIN" at bounding box center [969, 206] width 36 height 15
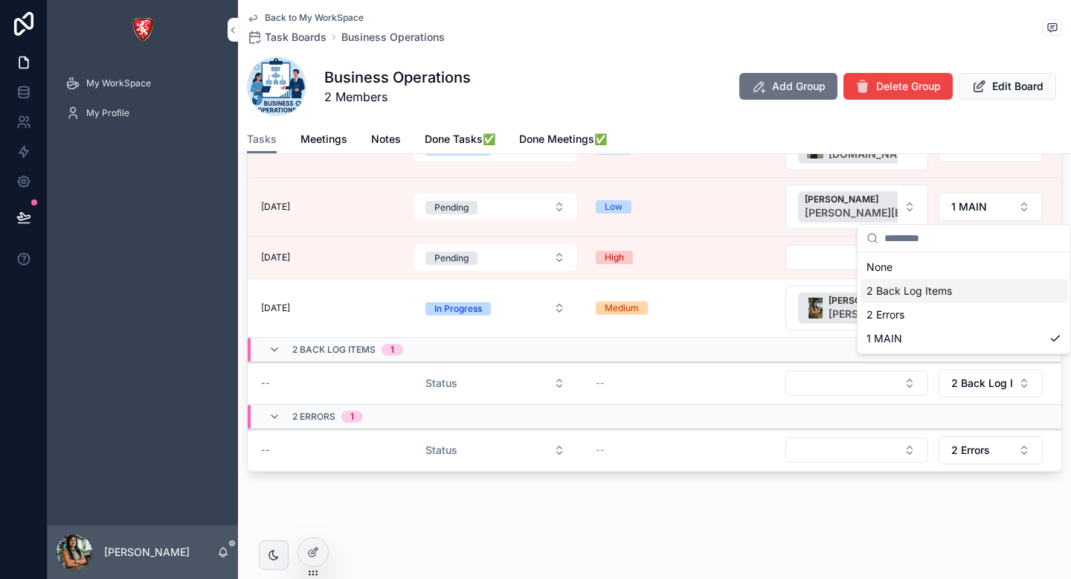
click at [928, 292] on span "2 Back Log Items" at bounding box center [910, 290] width 86 height 15
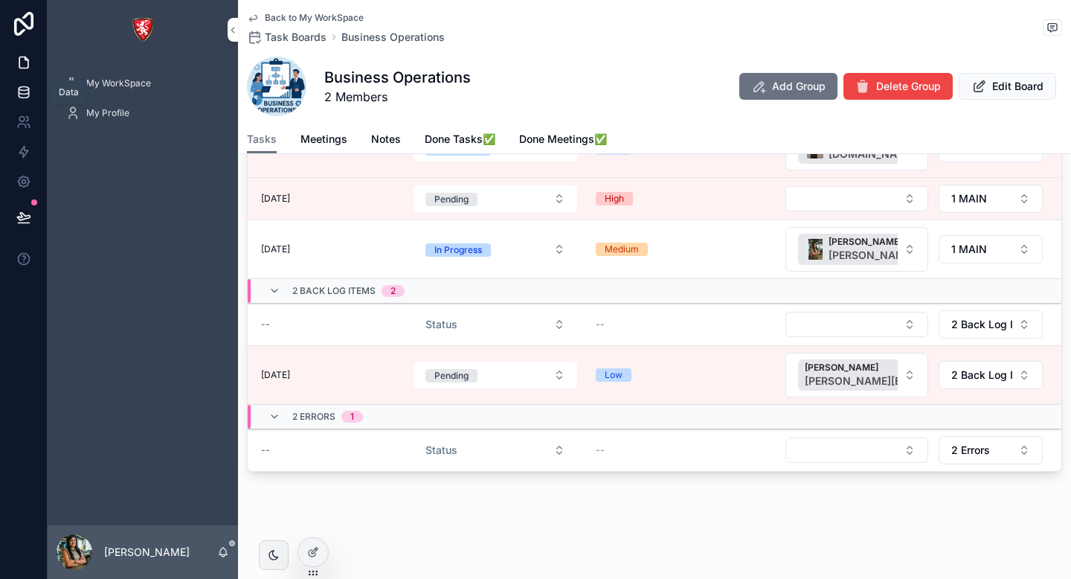
click at [19, 101] on link at bounding box center [23, 92] width 47 height 30
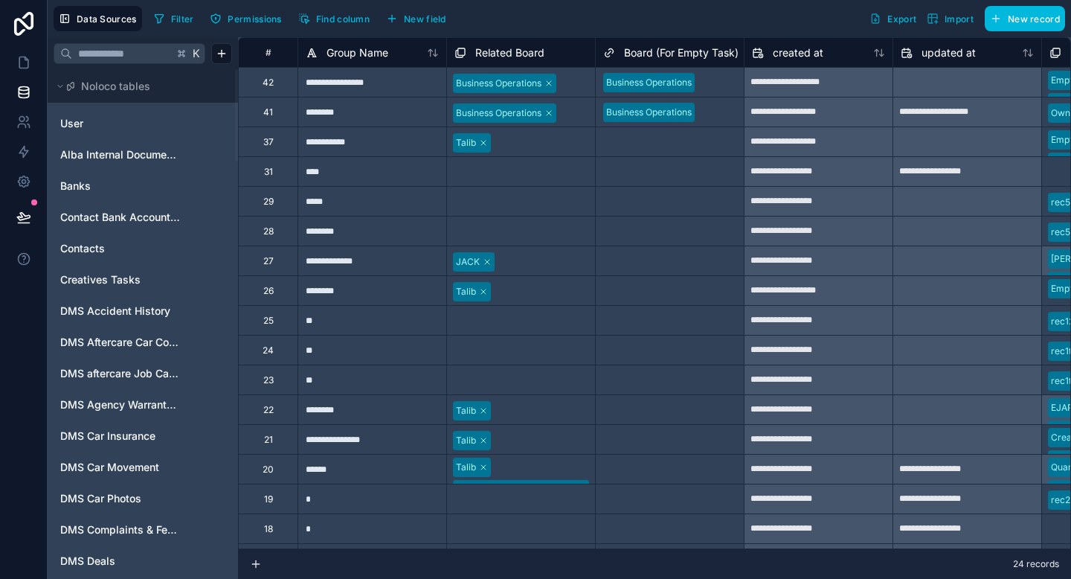
click at [102, 51] on input "text" at bounding box center [122, 53] width 101 height 27
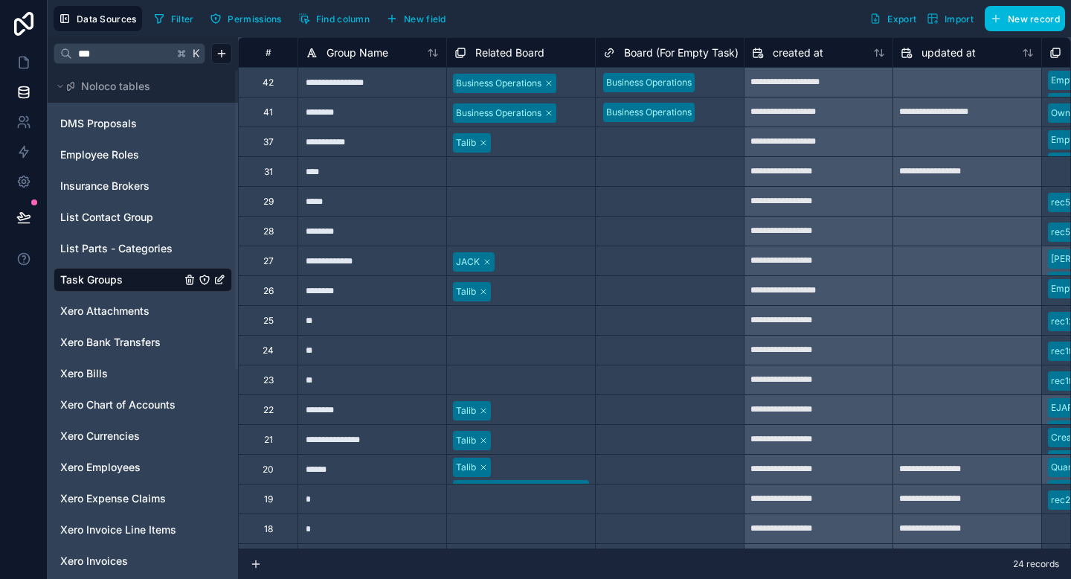
type input "***"
click at [328, 121] on div "********" at bounding box center [372, 112] width 149 height 30
click at [315, 110] on input "********" at bounding box center [372, 111] width 148 height 29
type input "********"
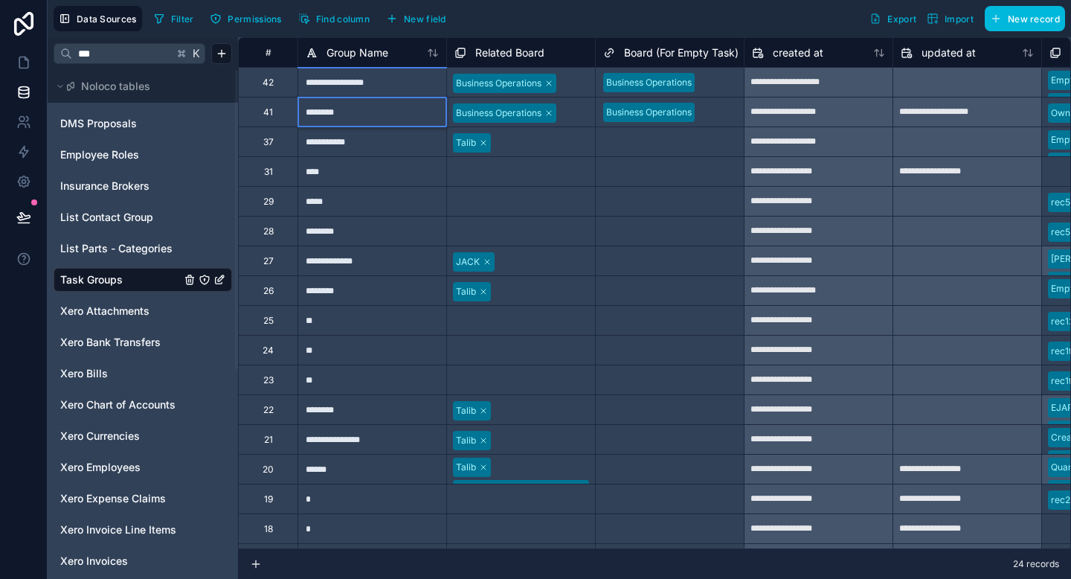
click at [358, 191] on div "*****" at bounding box center [372, 201] width 149 height 30
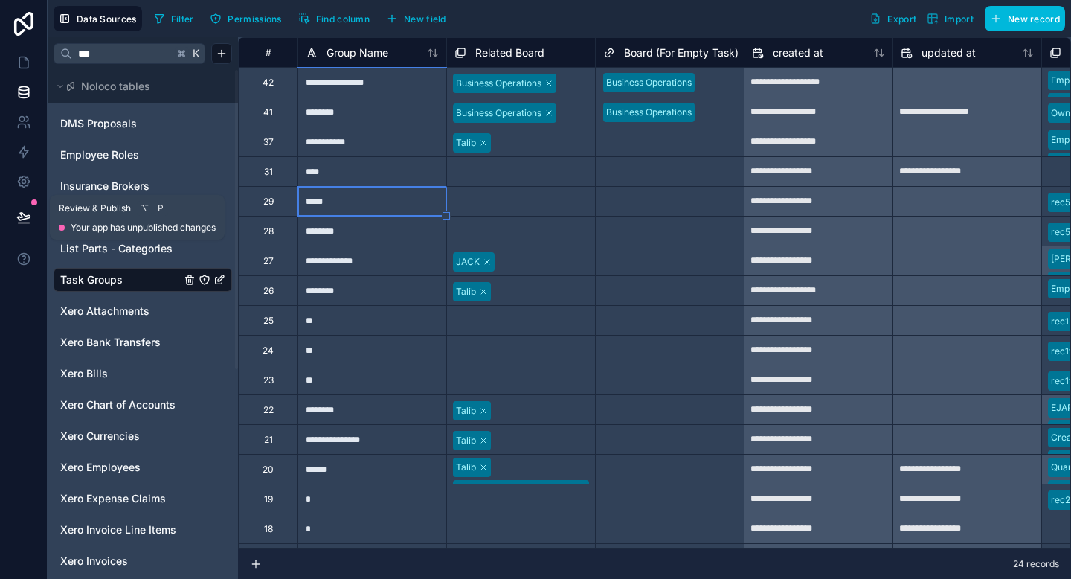
click at [29, 210] on icon at bounding box center [23, 217] width 15 height 15
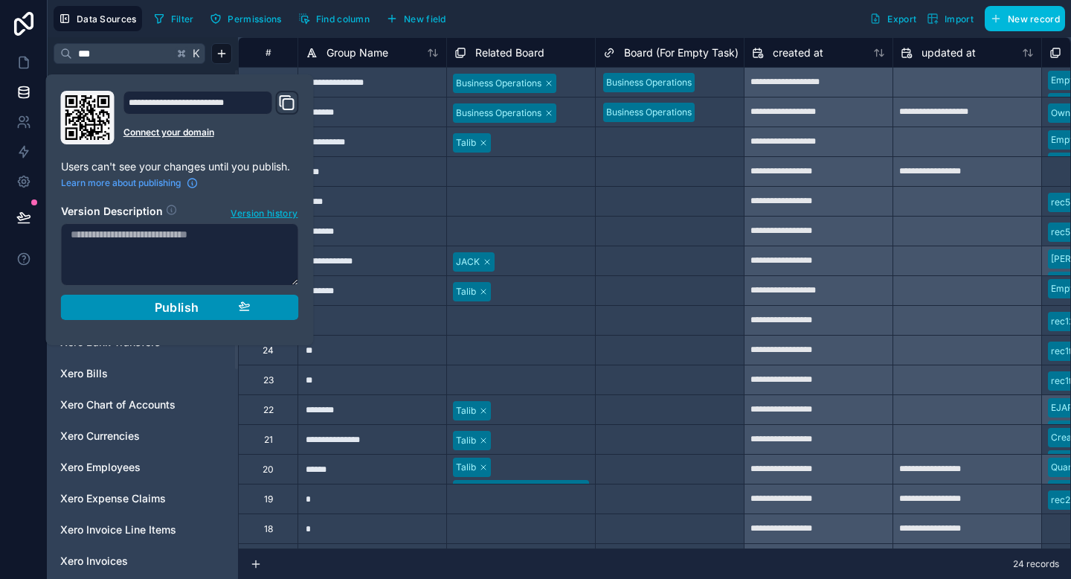
click at [141, 305] on div "Publish" at bounding box center [179, 307] width 141 height 15
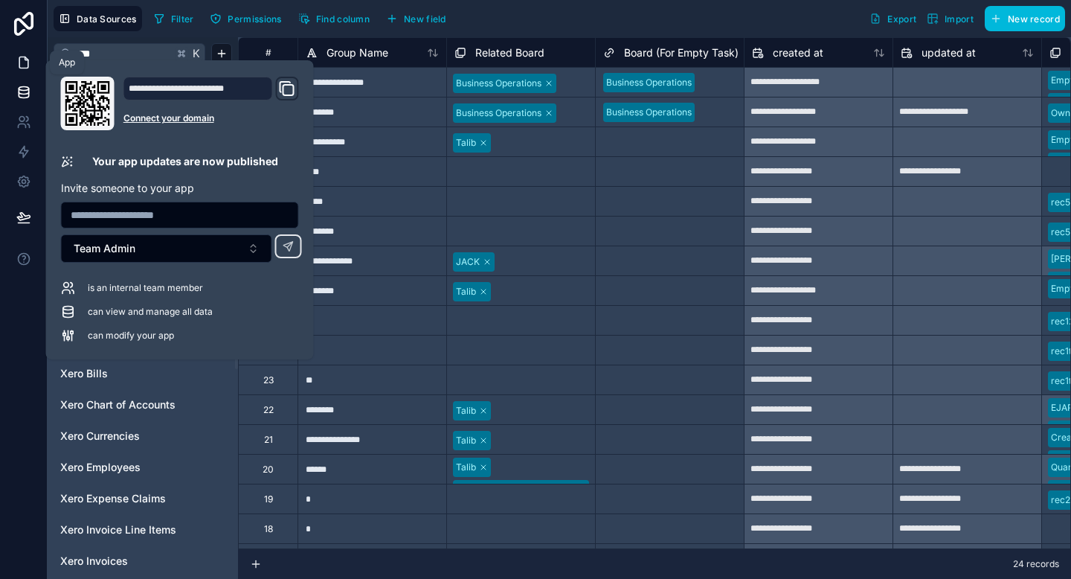
click at [18, 72] on link at bounding box center [23, 63] width 47 height 30
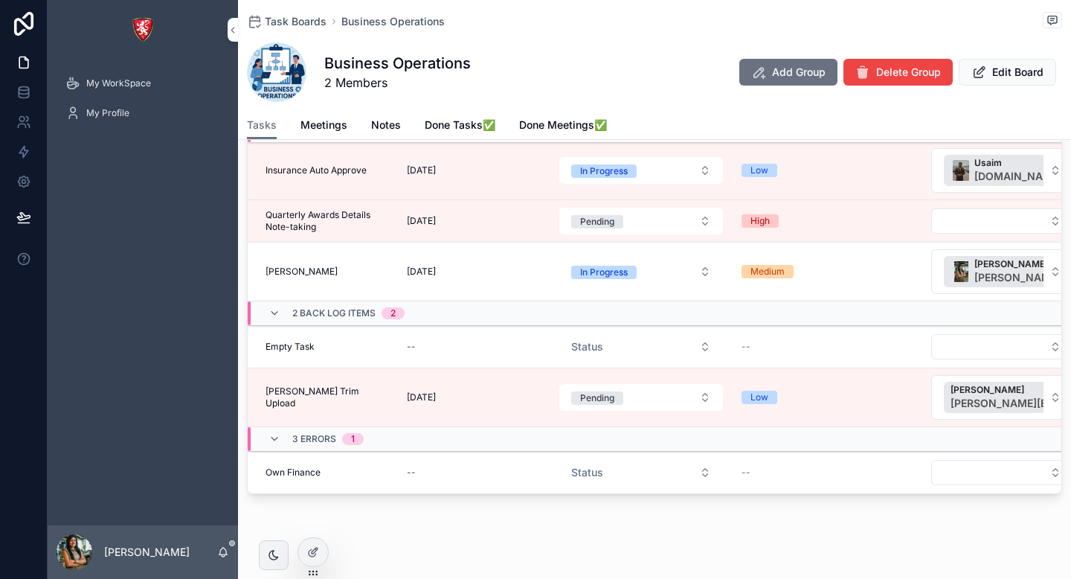
scroll to position [198, 0]
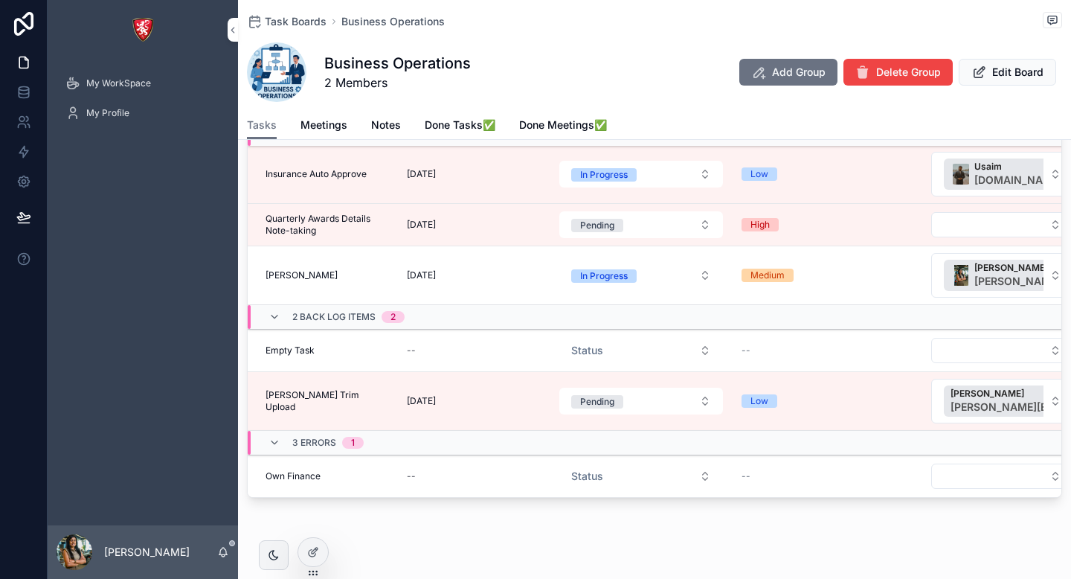
click at [322, 350] on div "Empty Task Empty Task" at bounding box center [325, 350] width 118 height 12
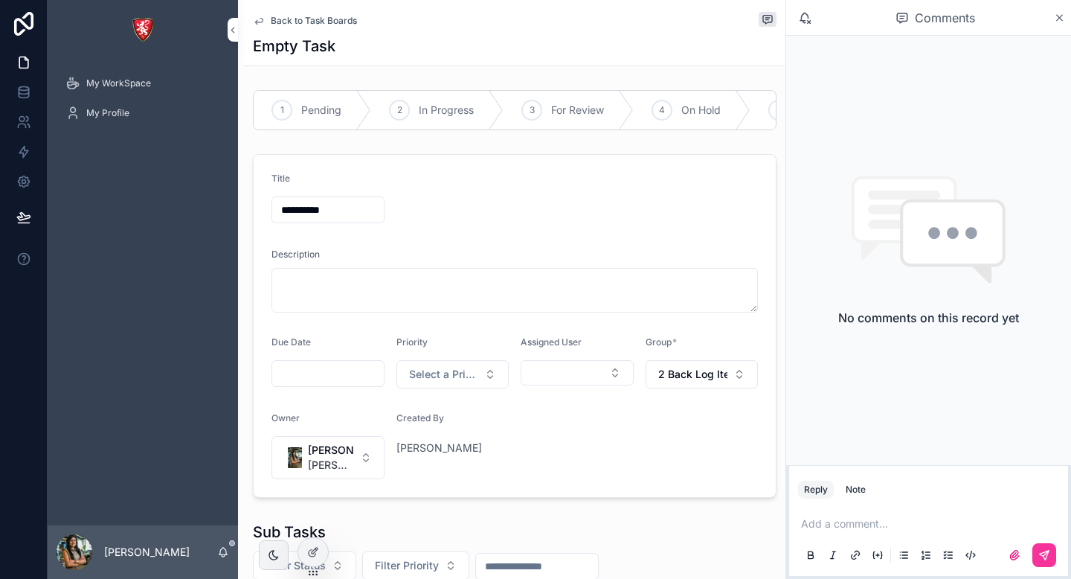
click at [321, 27] on div "Back to Task Boards" at bounding box center [515, 21] width 524 height 18
click at [316, 16] on span "Back to Task Boards" at bounding box center [314, 21] width 86 height 12
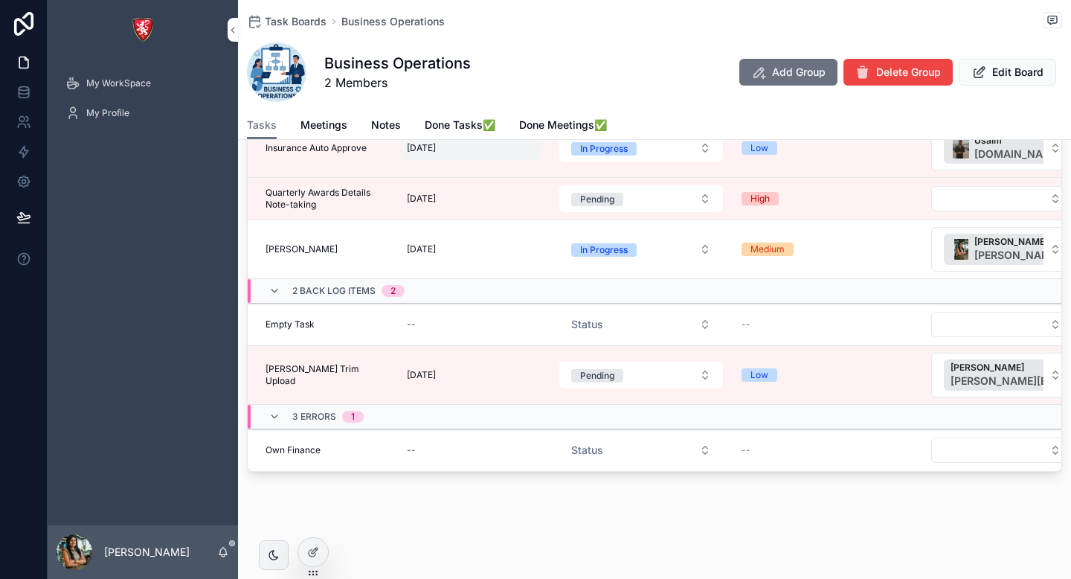
scroll to position [223, 0]
click at [126, 83] on span "My WorkSpace" at bounding box center [118, 83] width 65 height 12
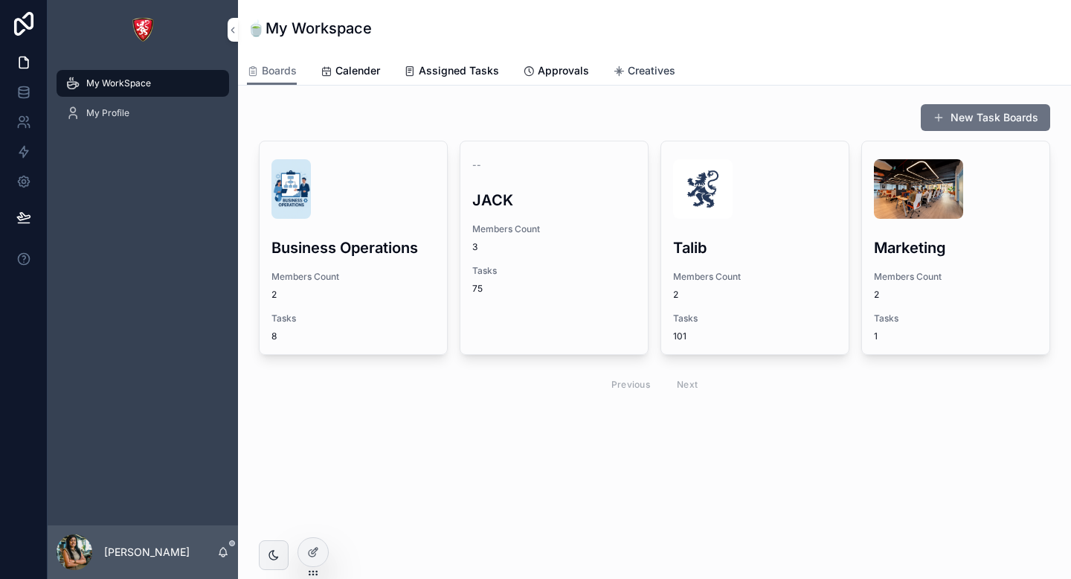
click at [651, 60] on link "Creatives" at bounding box center [644, 72] width 62 height 30
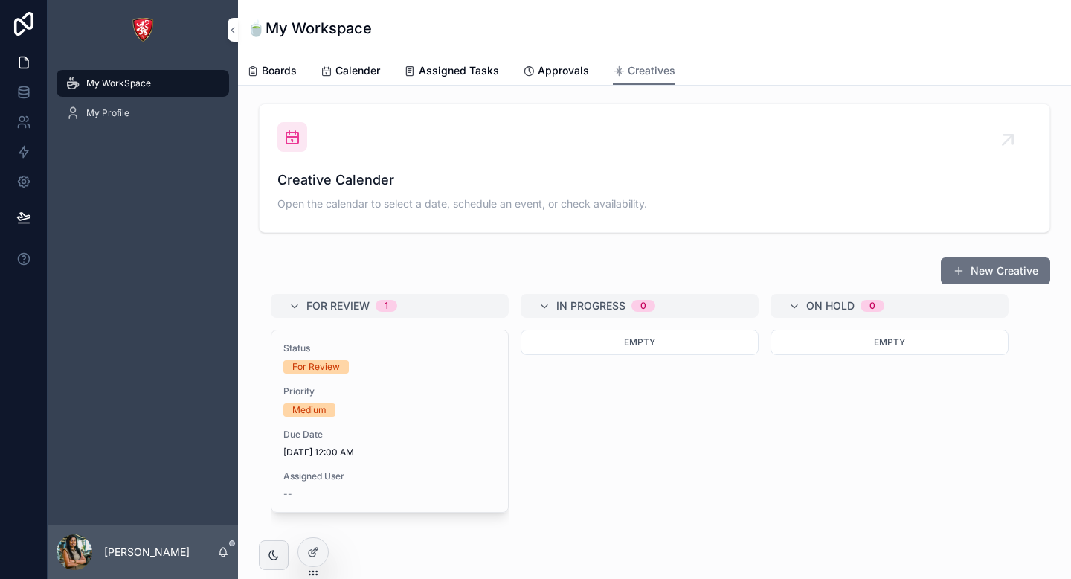
click at [429, 127] on div "Creative Calender Open the calendar to select a date, schedule an event, or che…" at bounding box center [654, 168] width 754 height 92
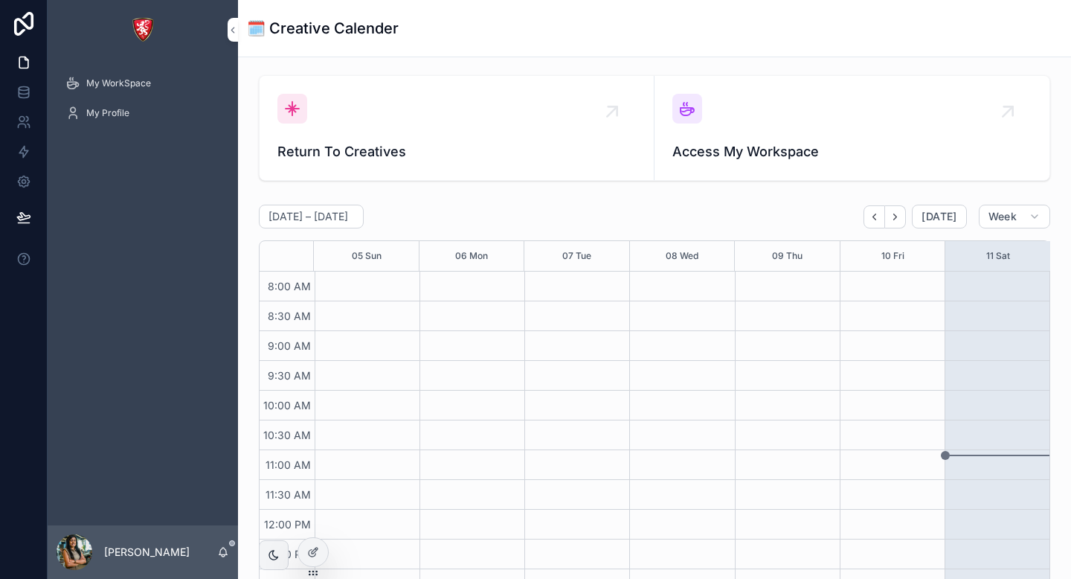
scroll to position [476, 0]
click at [429, 127] on div "Return To Creatives" at bounding box center [456, 128] width 359 height 68
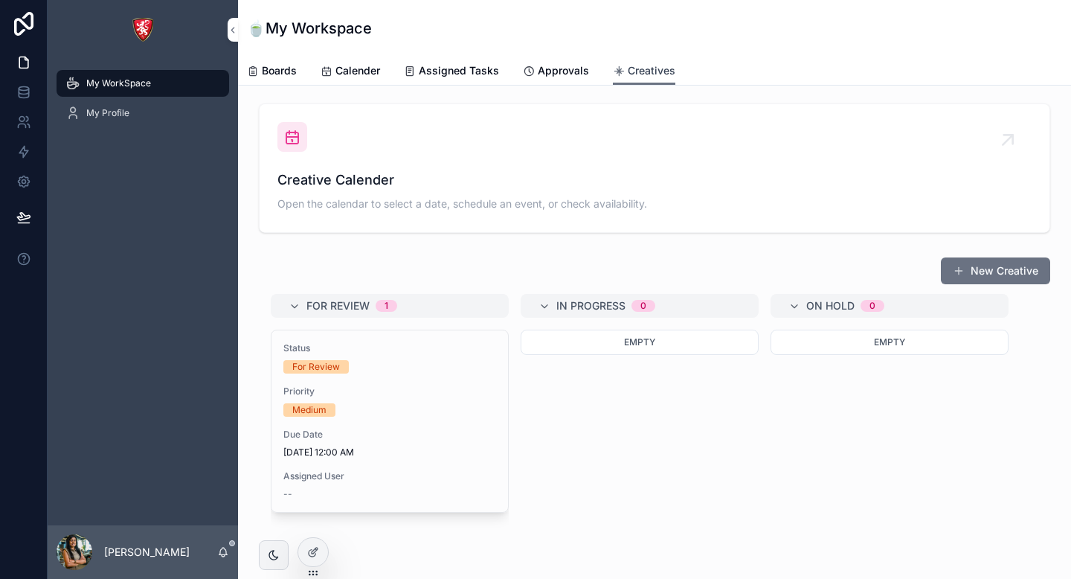
click at [632, 74] on span "Creatives" at bounding box center [652, 70] width 48 height 15
click at [548, 161] on div "Creative Calender Open the calendar to select a date, schedule an event, or che…" at bounding box center [654, 168] width 754 height 92
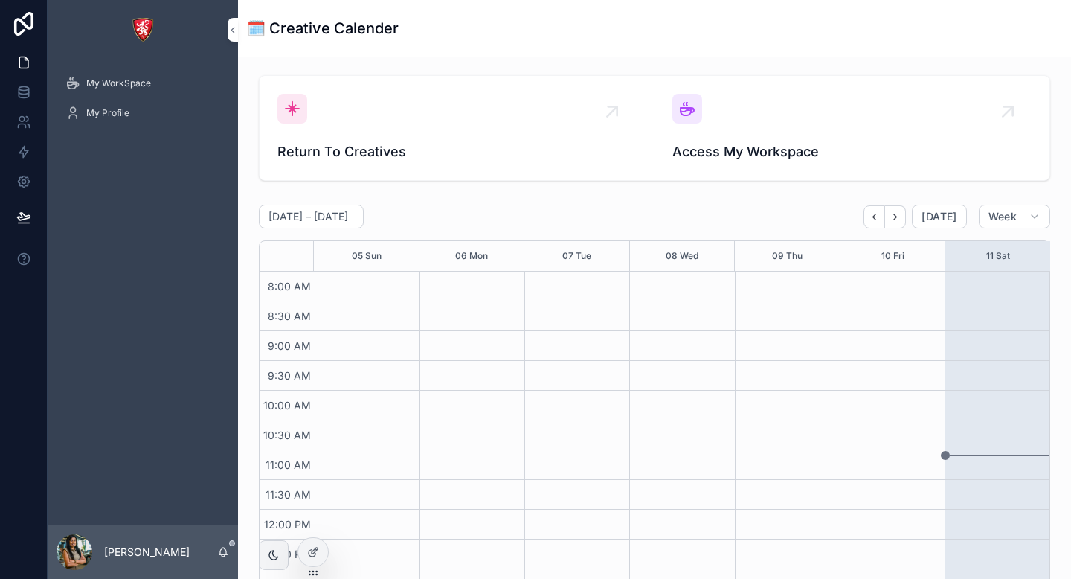
scroll to position [476, 0]
click at [810, 158] on span "Access My Workspace" at bounding box center [852, 151] width 359 height 21
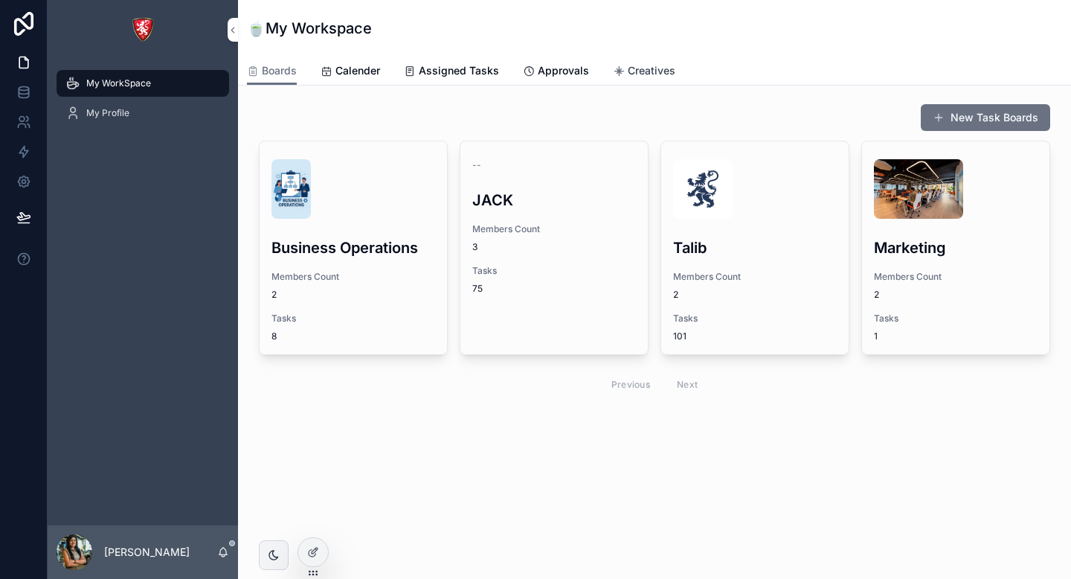
click at [646, 74] on span "Creatives" at bounding box center [652, 70] width 48 height 15
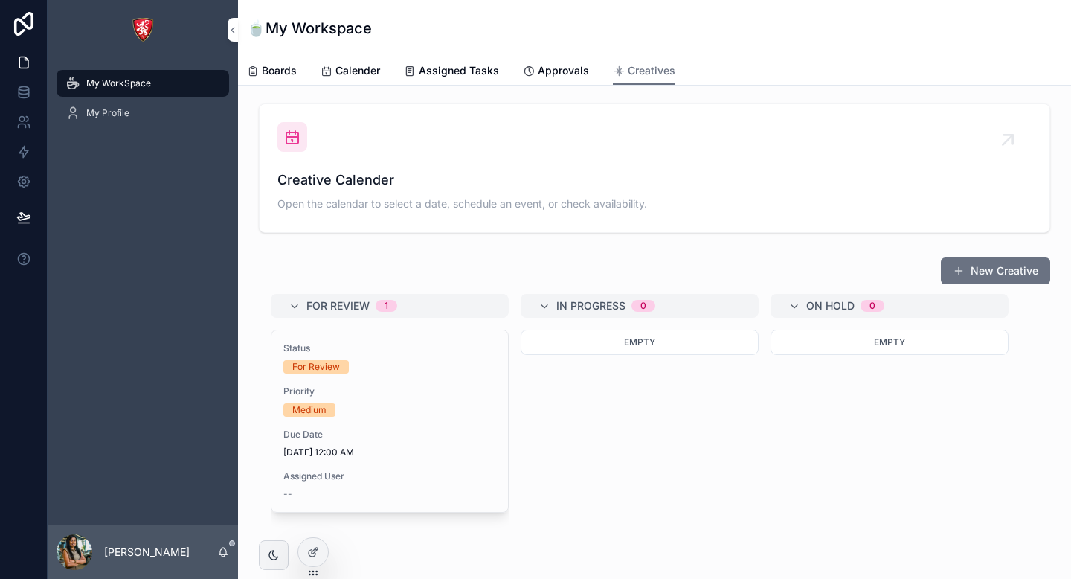
click at [539, 208] on span "Open the calendar to select a date, schedule an event, or check availability." at bounding box center [654, 203] width 754 height 15
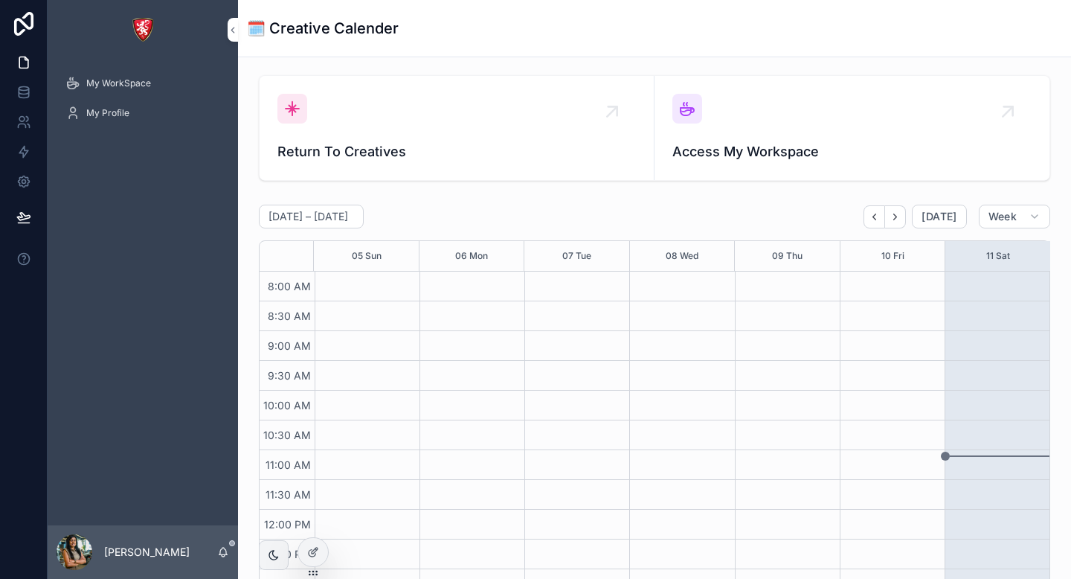
scroll to position [476, 0]
click at [515, 149] on span "Return To Creatives" at bounding box center [456, 151] width 359 height 21
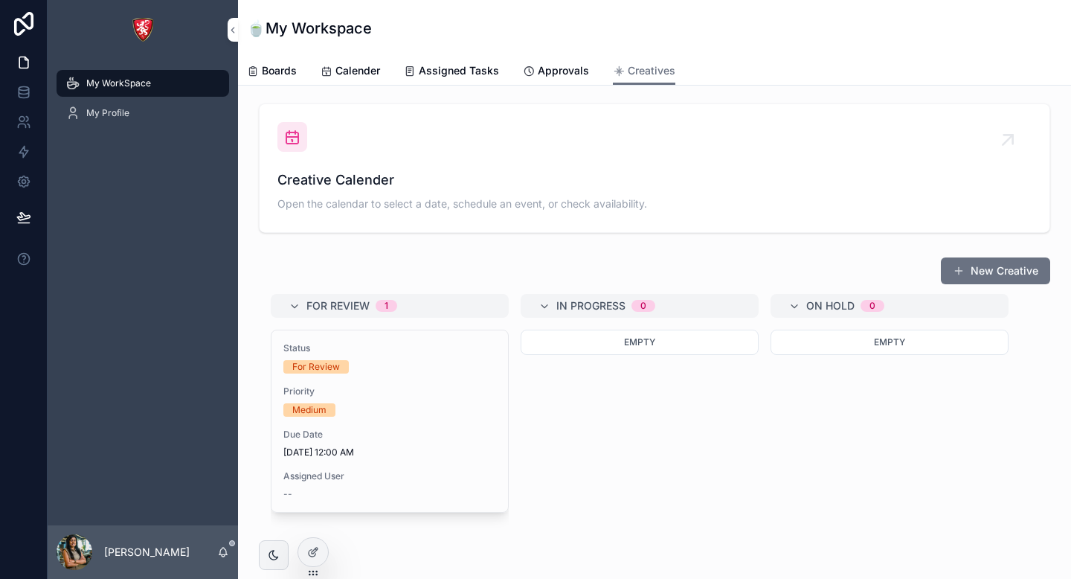
click at [515, 150] on div "Creative Calender Open the calendar to select a date, schedule an event, or che…" at bounding box center [654, 168] width 754 height 92
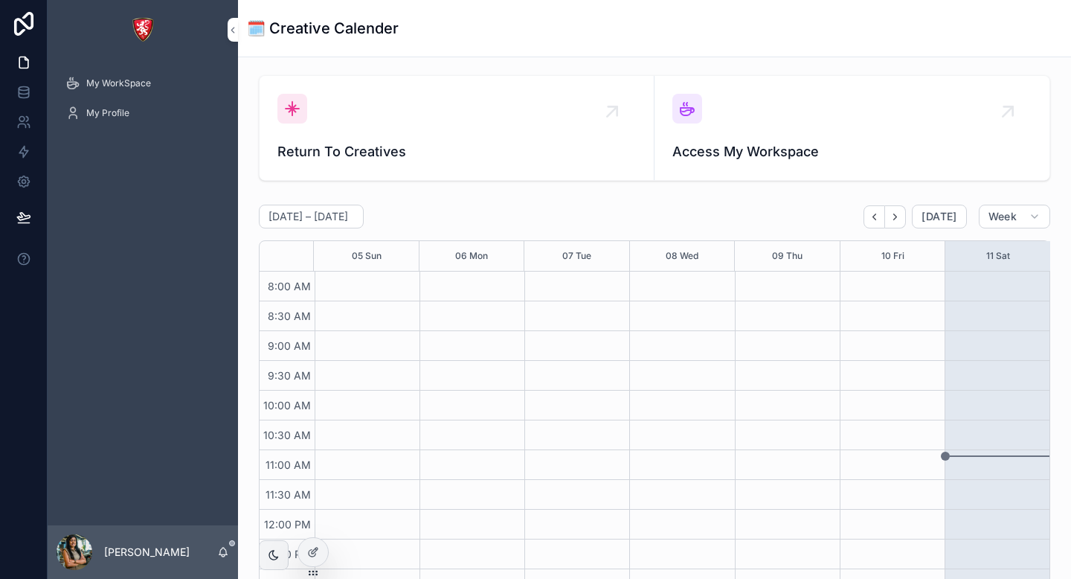
scroll to position [476, 0]
click at [515, 150] on span "Return To Creatives" at bounding box center [456, 151] width 359 height 21
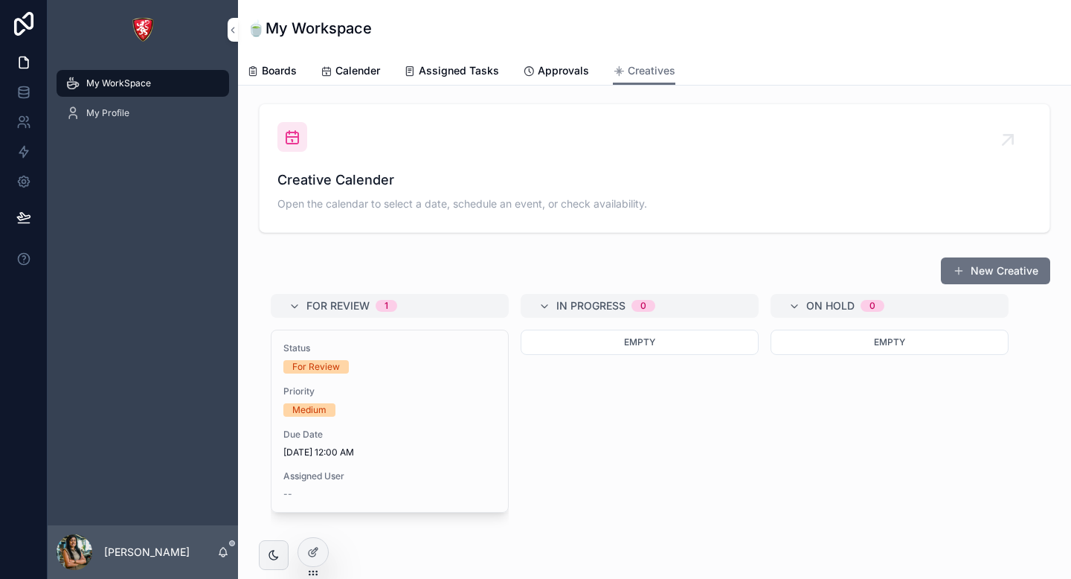
click at [515, 150] on div "Creative Calender Open the calendar to select a date, schedule an event, or che…" at bounding box center [654, 168] width 754 height 92
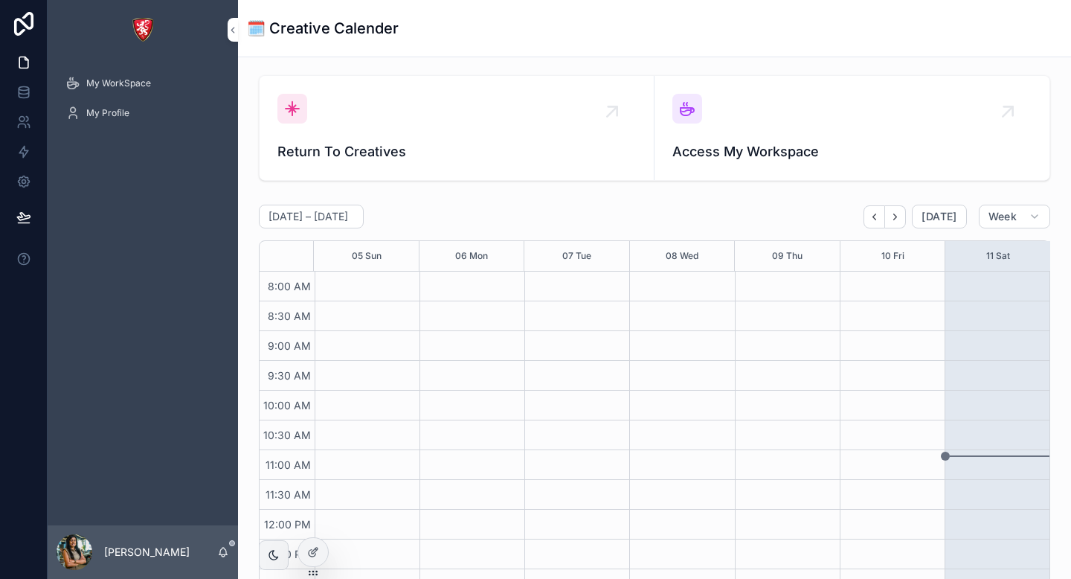
scroll to position [476, 0]
click at [845, 157] on span "Access My Workspace" at bounding box center [852, 151] width 359 height 21
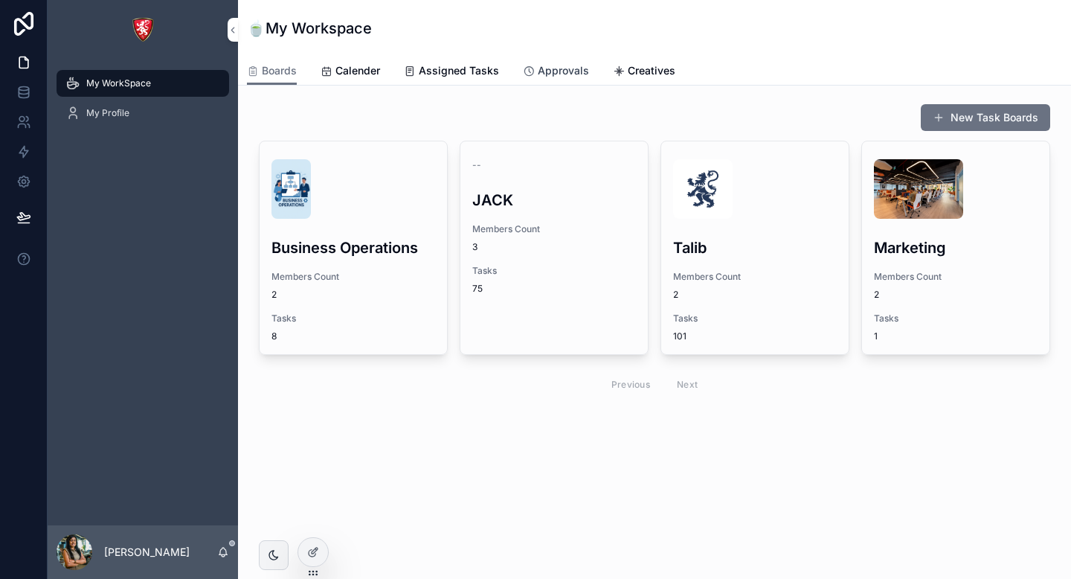
click at [564, 77] on span "Approvals" at bounding box center [563, 70] width 51 height 15
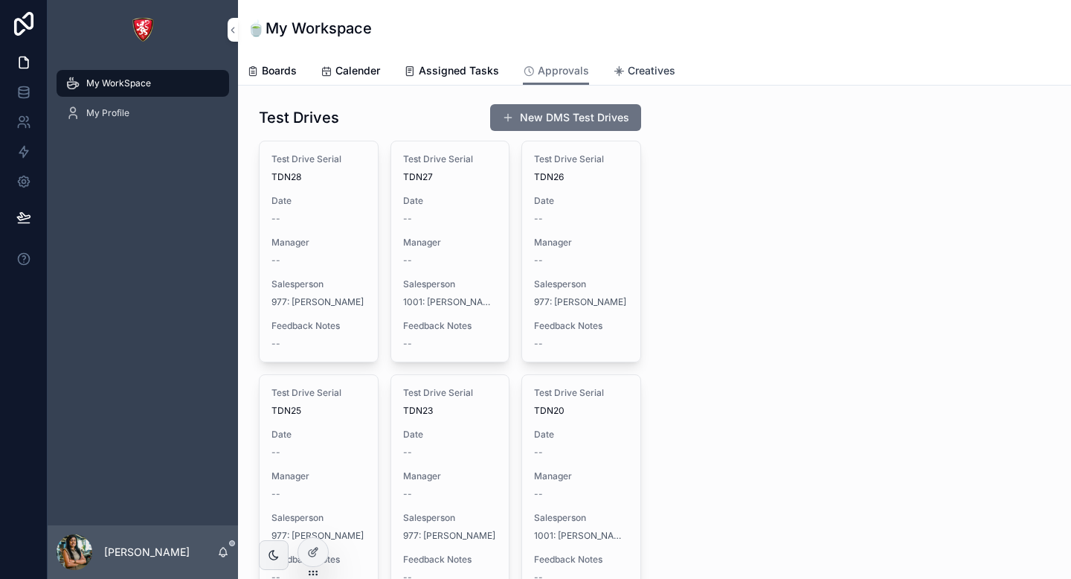
click at [632, 69] on span "Creatives" at bounding box center [652, 70] width 48 height 15
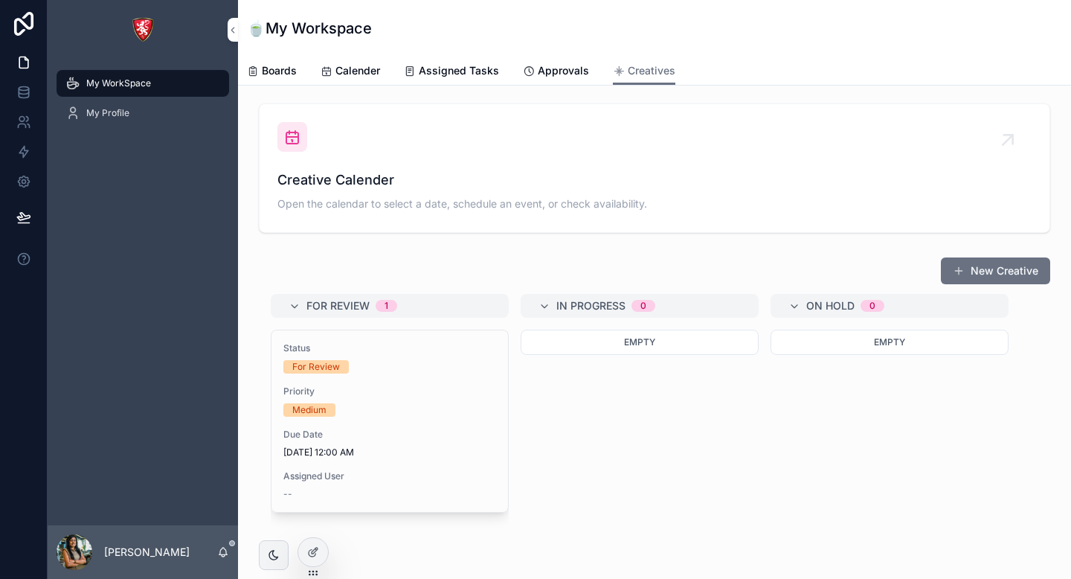
click at [634, 171] on span "Creative Calender" at bounding box center [654, 180] width 754 height 21
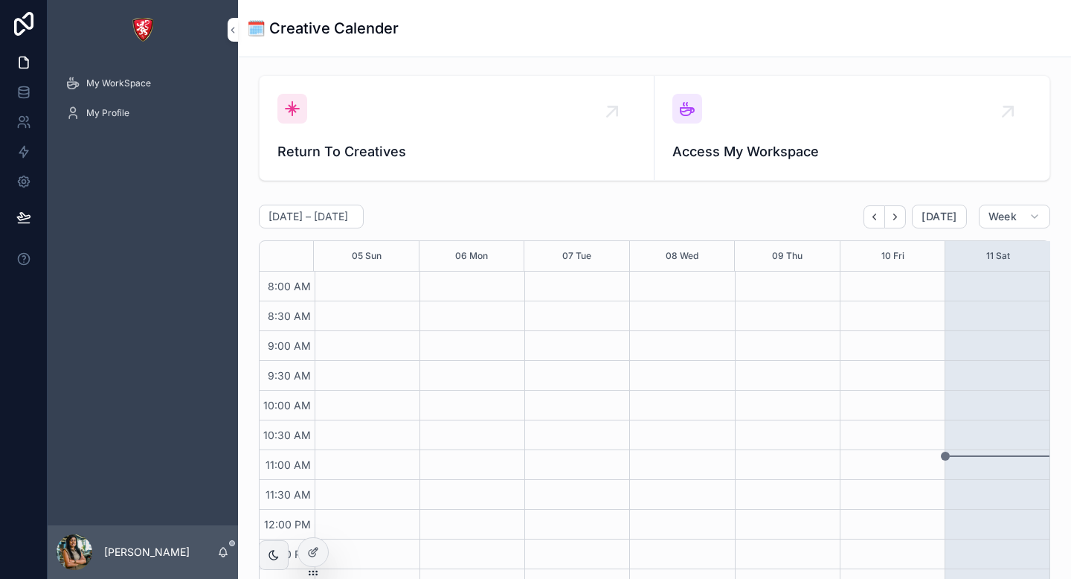
scroll to position [476, 0]
click at [439, 164] on link "Return To Creatives" at bounding box center [457, 128] width 395 height 104
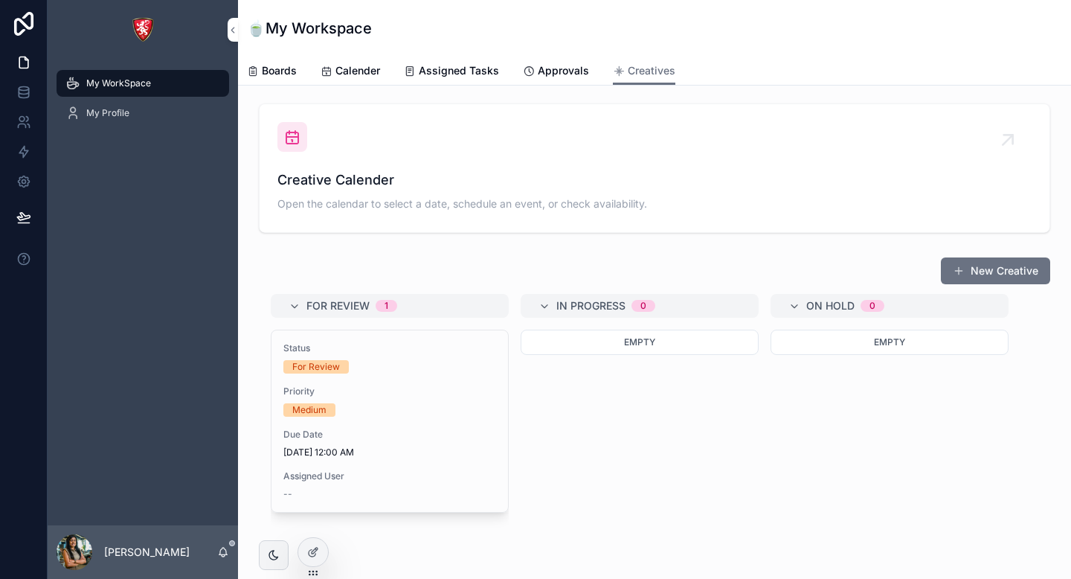
click at [439, 164] on div "Creative Calender Open the calendar to select a date, schedule an event, or che…" at bounding box center [654, 168] width 754 height 92
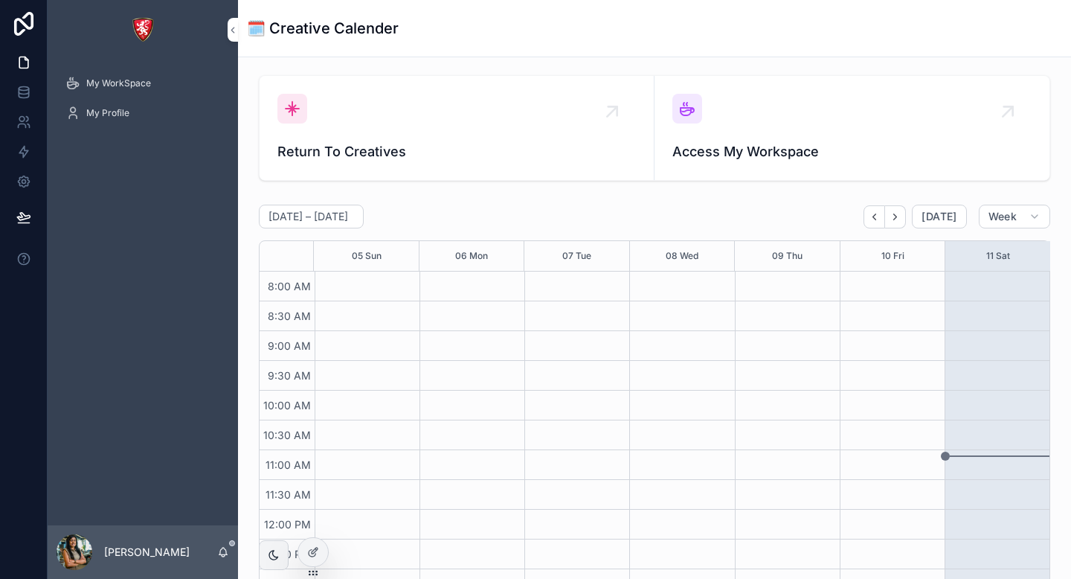
scroll to position [476, 0]
click at [896, 156] on span "Access My Workspace" at bounding box center [852, 151] width 359 height 21
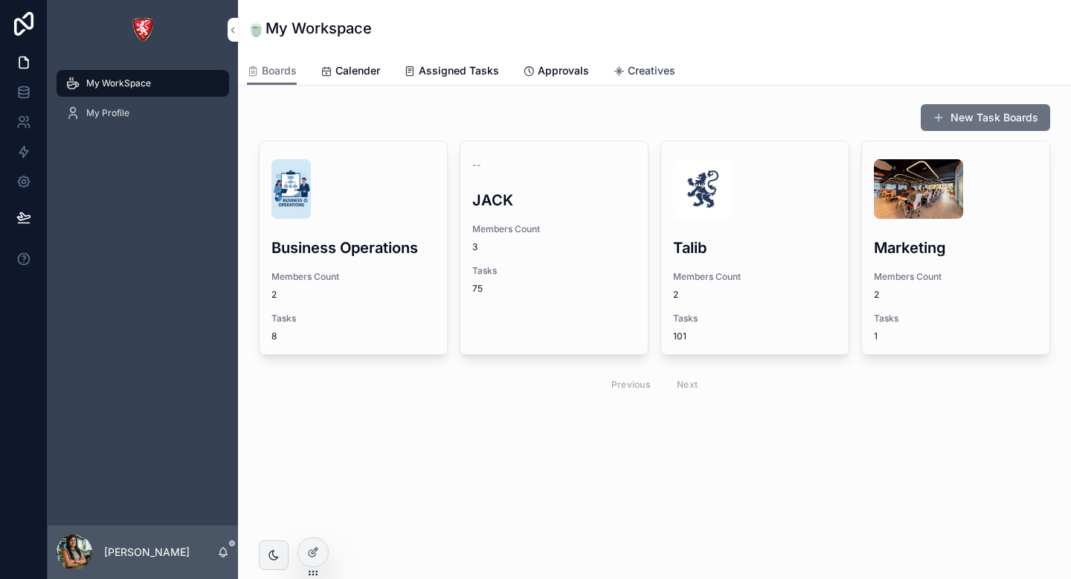
click at [661, 63] on span "Creatives" at bounding box center [652, 70] width 48 height 15
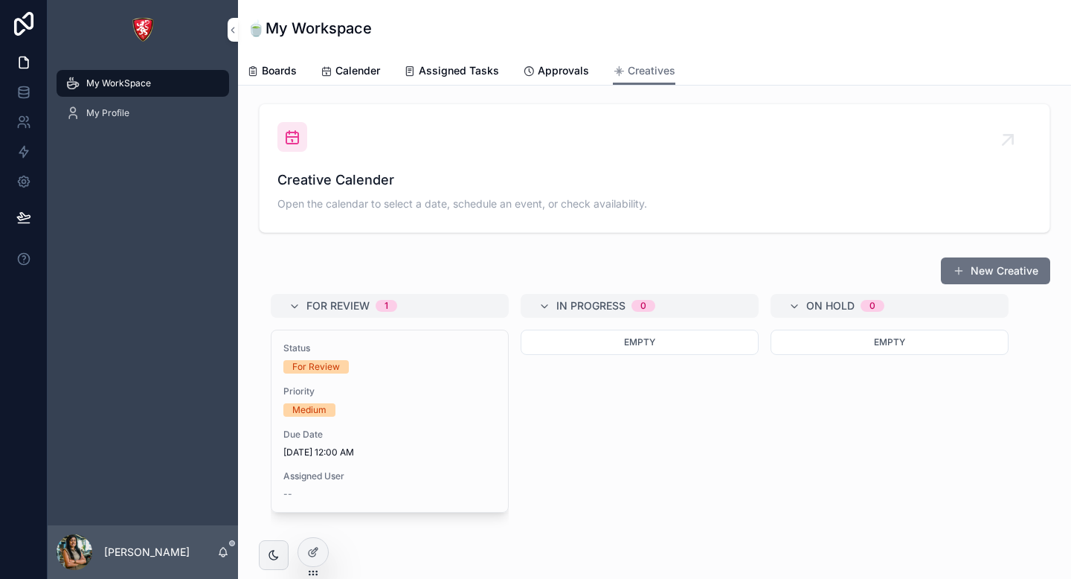
click at [597, 134] on div "Creative Calender Open the calendar to select a date, schedule an event, or che…" at bounding box center [654, 168] width 754 height 92
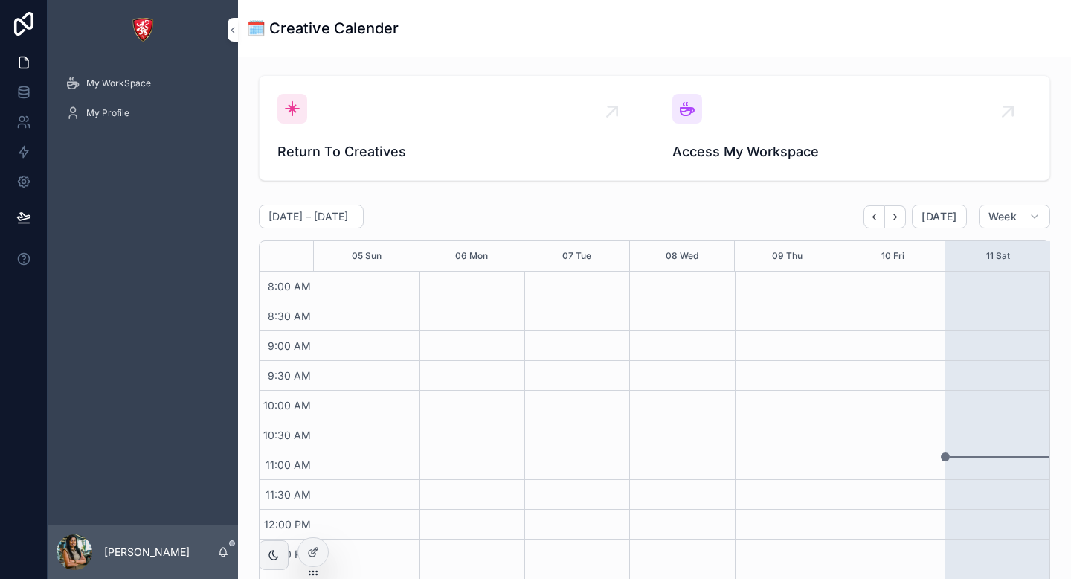
scroll to position [476, 0]
click at [597, 134] on div "Return To Creatives" at bounding box center [456, 128] width 359 height 68
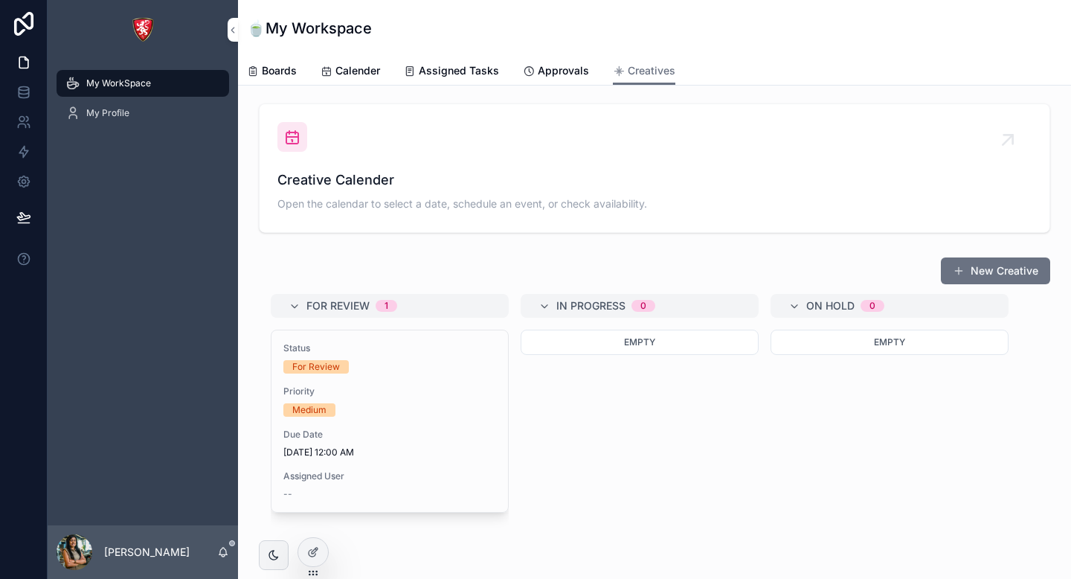
click at [597, 134] on div "Creative Calender Open the calendar to select a date, schedule an event, or che…" at bounding box center [654, 168] width 754 height 92
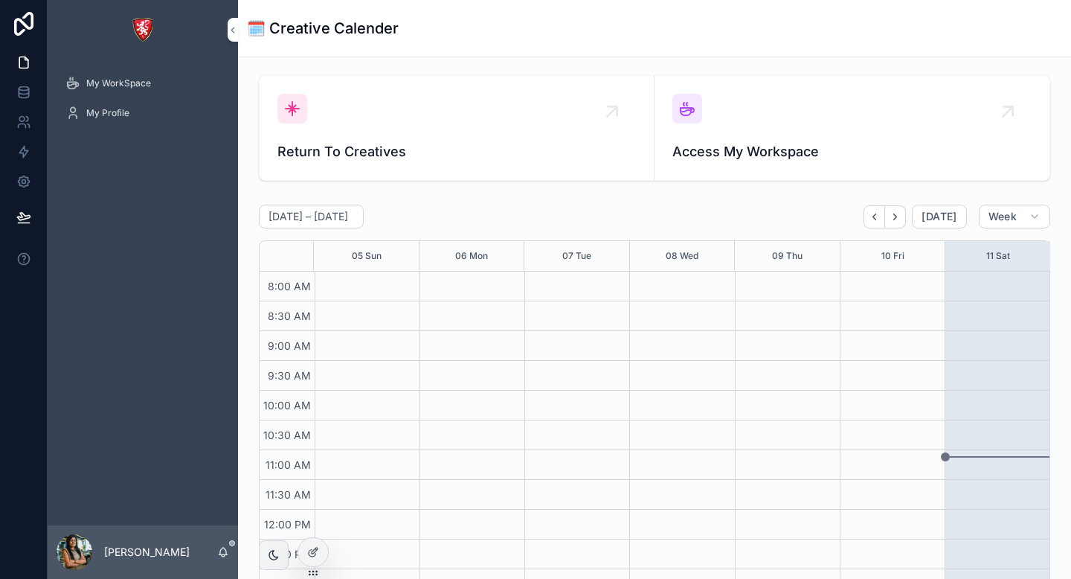
scroll to position [476, 0]
click at [597, 134] on div "Return To Creatives" at bounding box center [456, 128] width 359 height 68
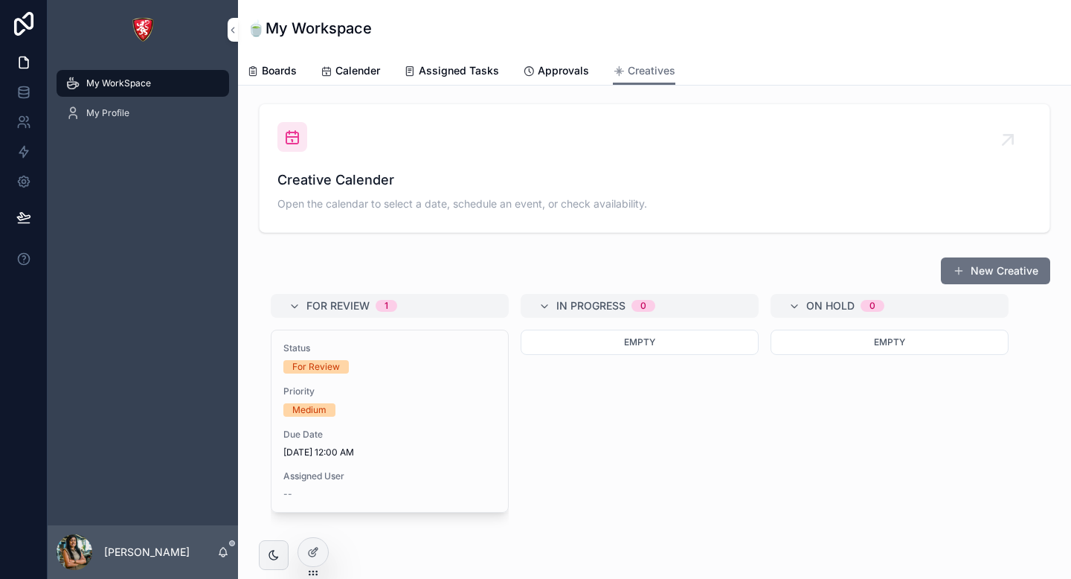
click at [597, 134] on div "Creative Calender Open the calendar to select a date, schedule an event, or che…" at bounding box center [654, 168] width 754 height 92
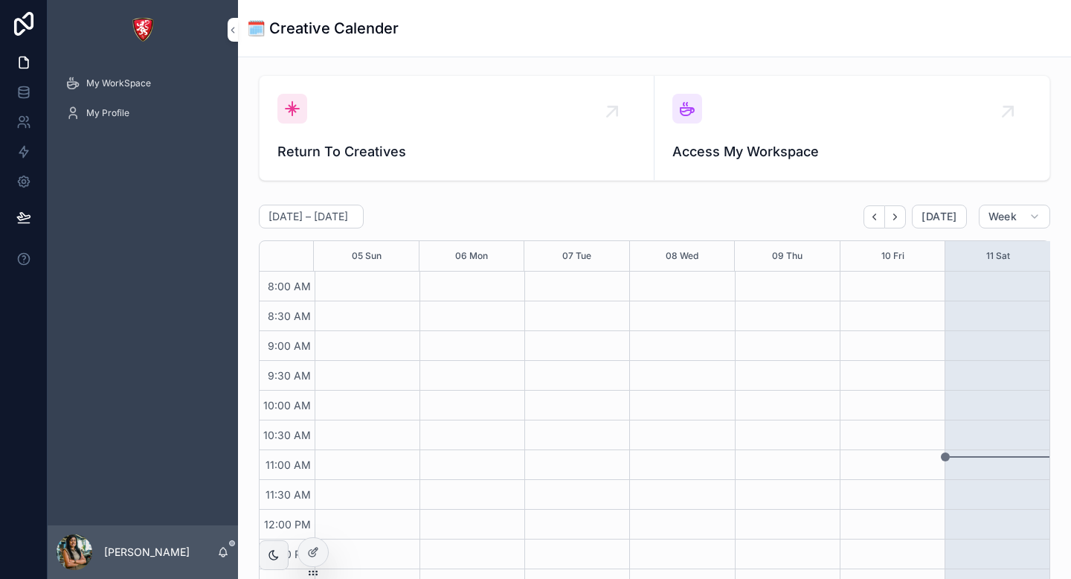
scroll to position [476, 0]
click at [764, 144] on span "Access My Workspace" at bounding box center [852, 151] width 359 height 21
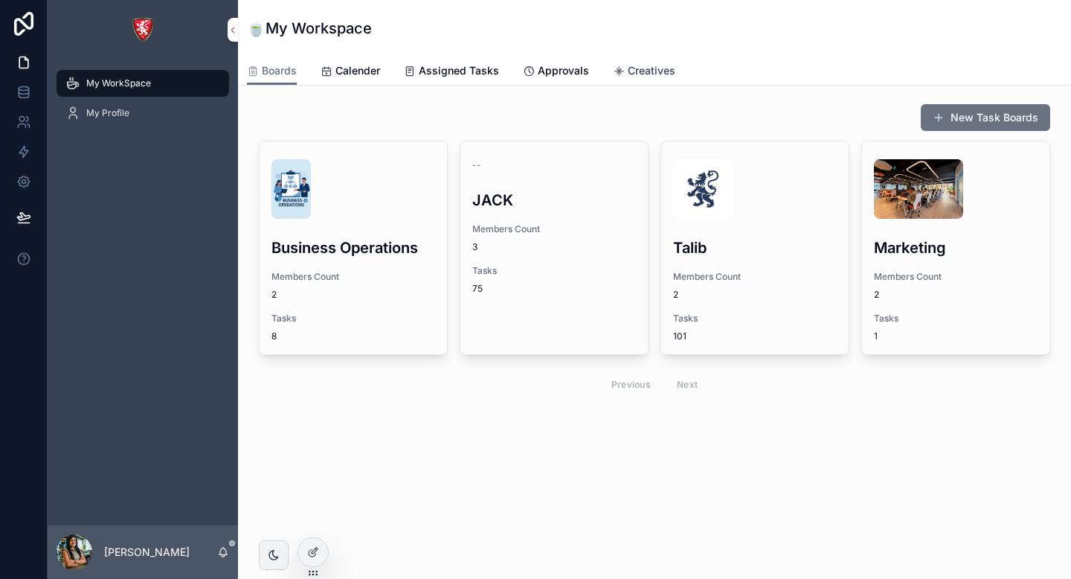
click at [661, 66] on span "Creatives" at bounding box center [652, 70] width 48 height 15
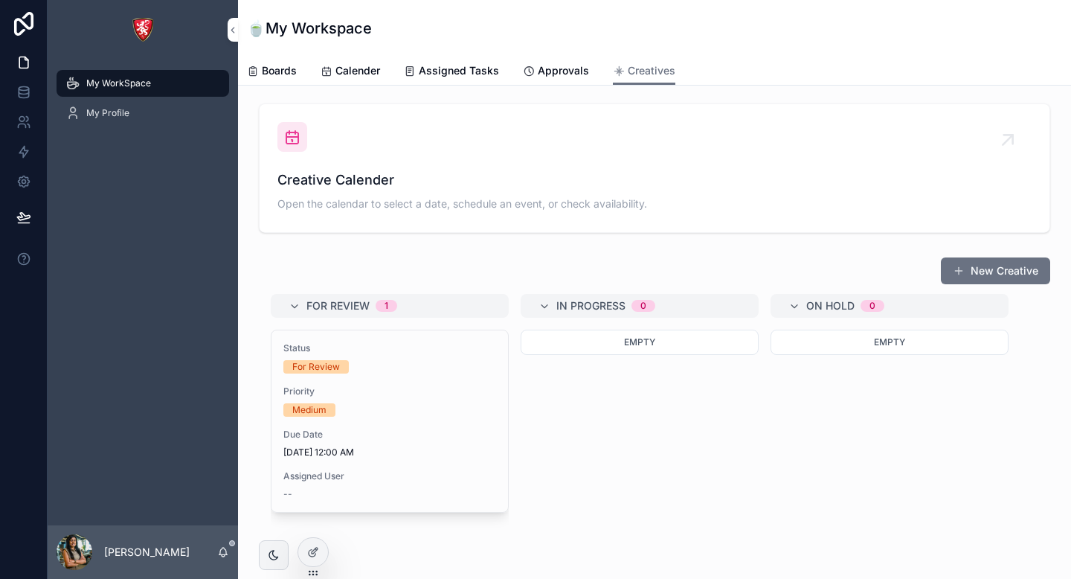
click at [542, 164] on div "Creative Calender Open the calendar to select a date, schedule an event, or che…" at bounding box center [654, 168] width 754 height 92
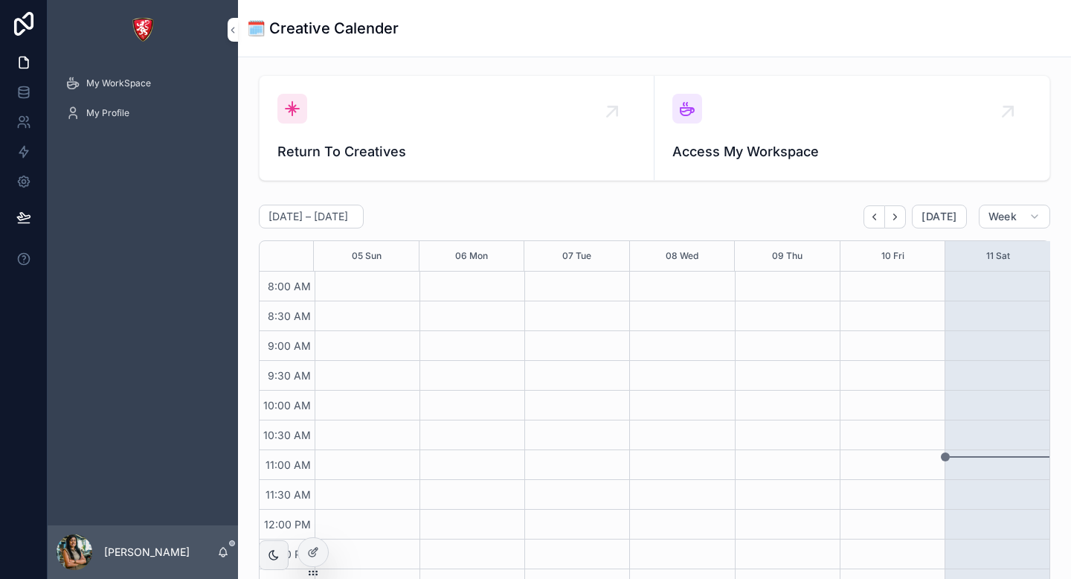
scroll to position [476, 0]
click at [710, 151] on span "Access My Workspace" at bounding box center [852, 151] width 359 height 21
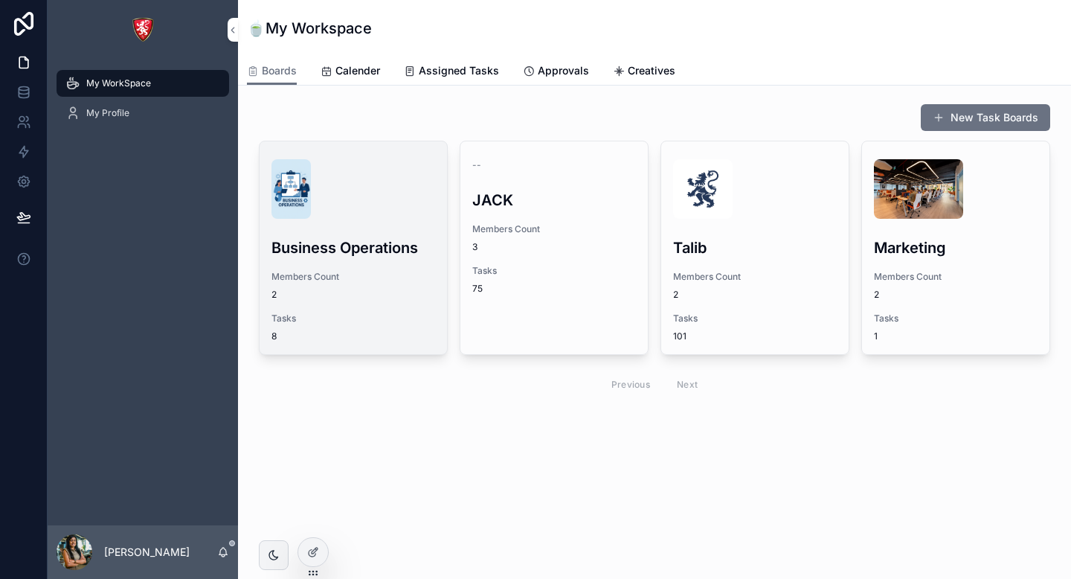
click at [367, 269] on div "Business Operations Members Count 2 Tasks 8" at bounding box center [353, 247] width 187 height 213
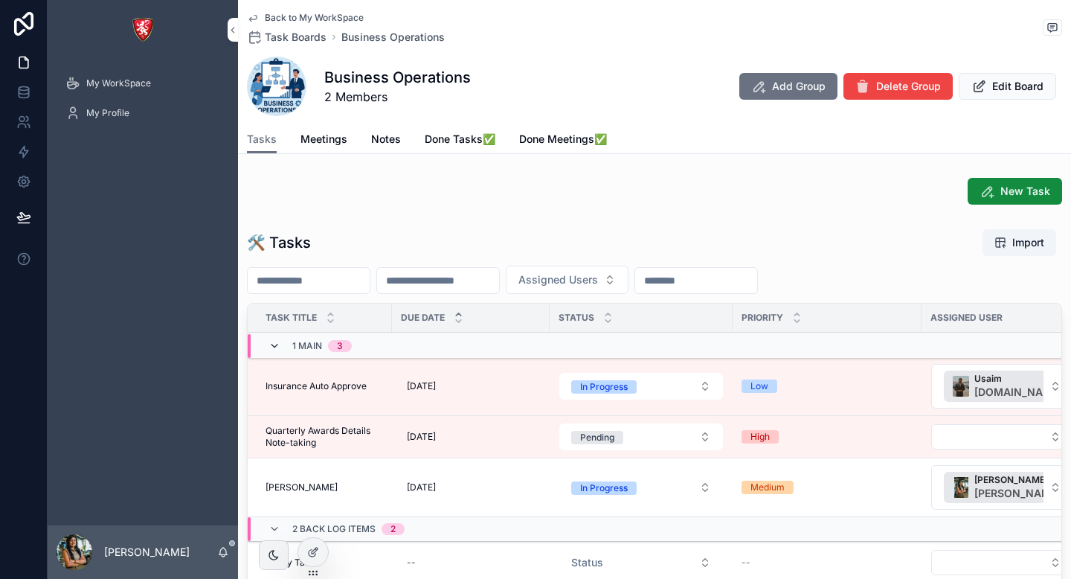
click at [273, 346] on icon "scrollable content" at bounding box center [275, 346] width 12 height 12
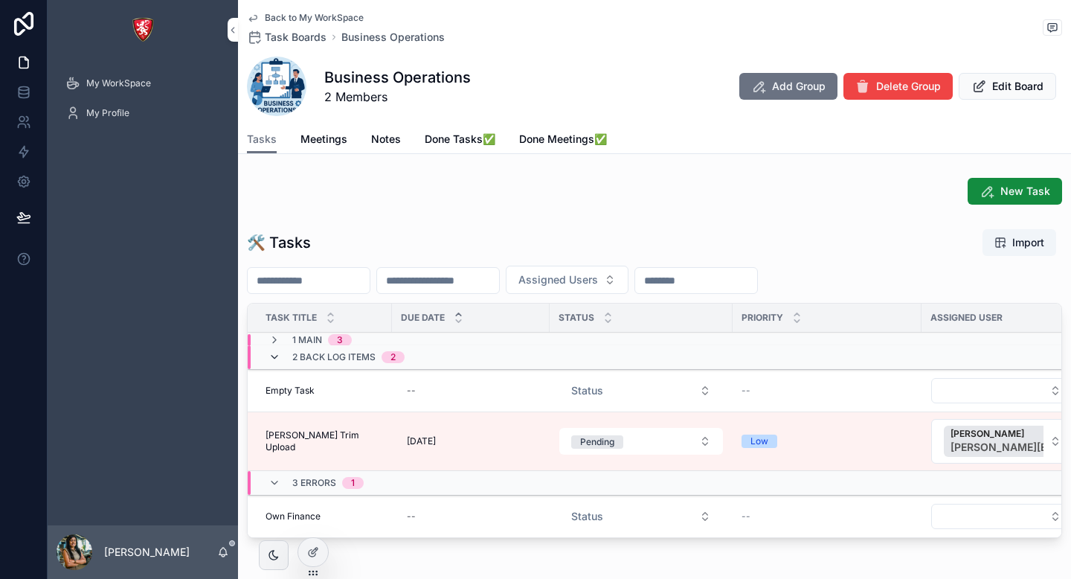
click at [275, 356] on icon "scrollable content" at bounding box center [275, 357] width 12 height 12
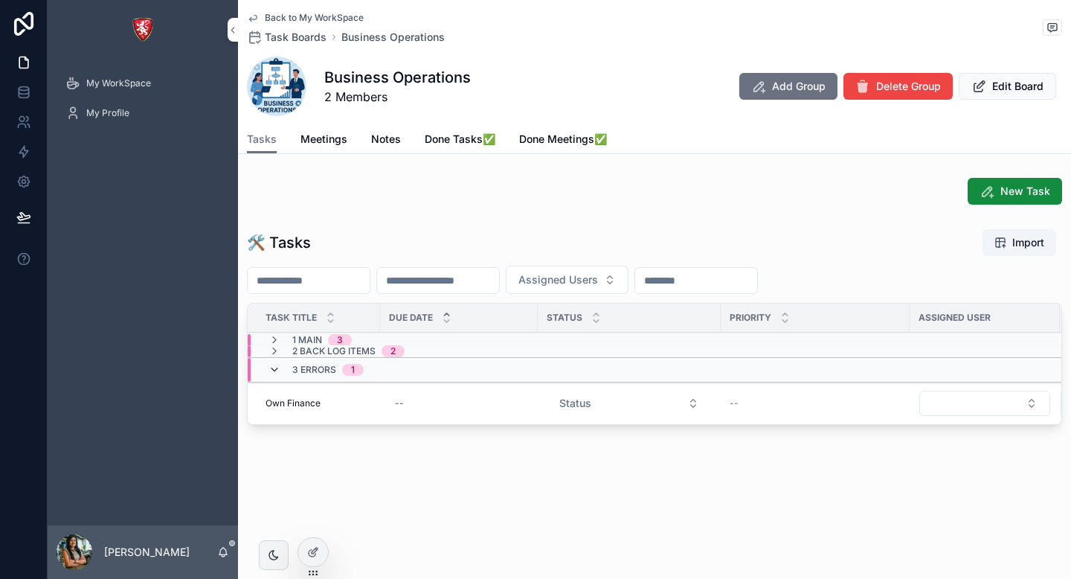
click at [276, 375] on icon "scrollable content" at bounding box center [275, 370] width 12 height 12
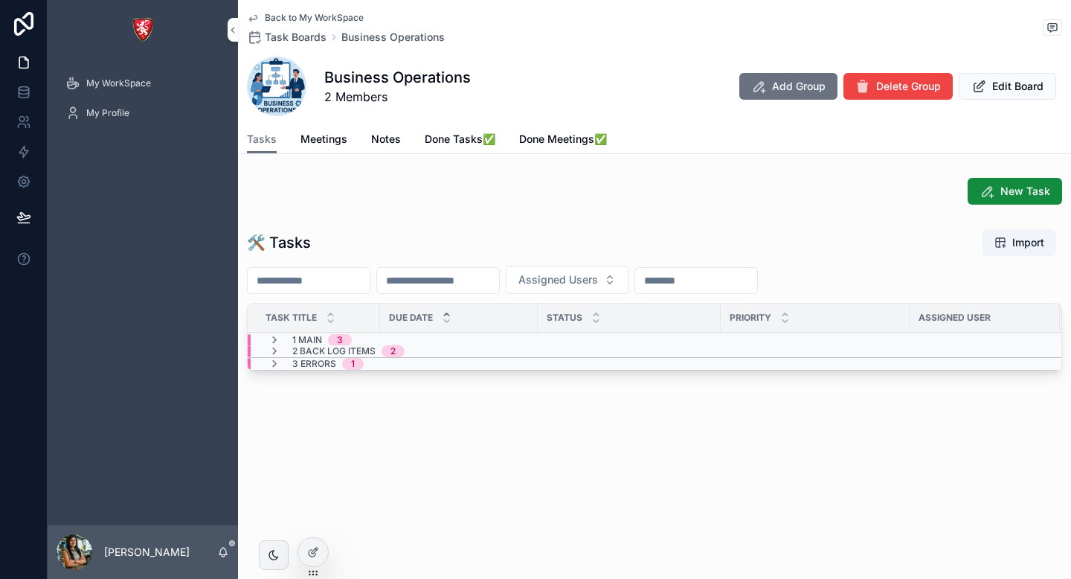
click at [289, 351] on div "2 Back Log Items 2" at bounding box center [337, 351] width 136 height 12
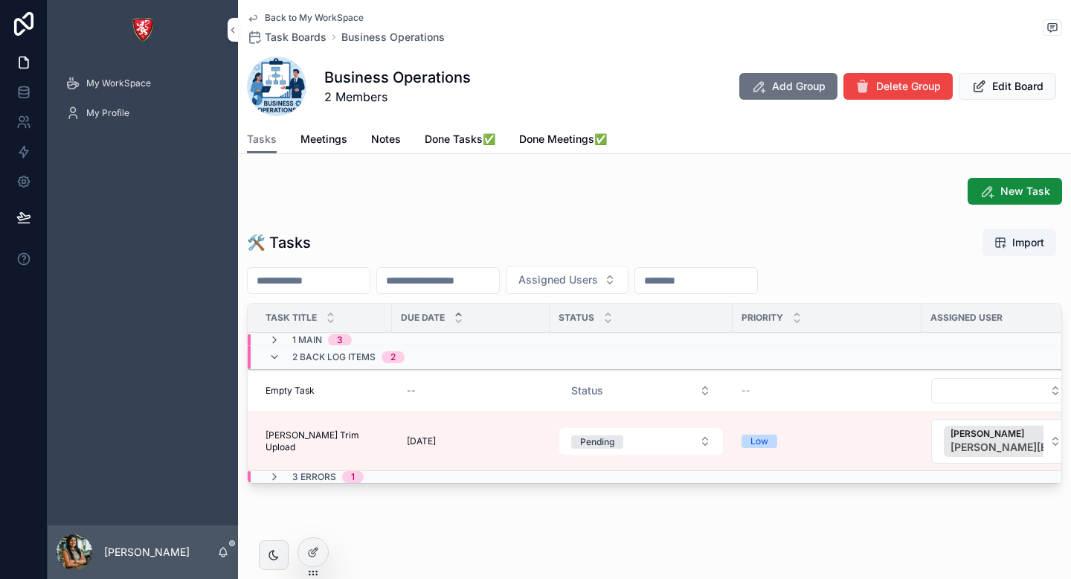
click at [306, 393] on span "Empty Task" at bounding box center [290, 391] width 49 height 12
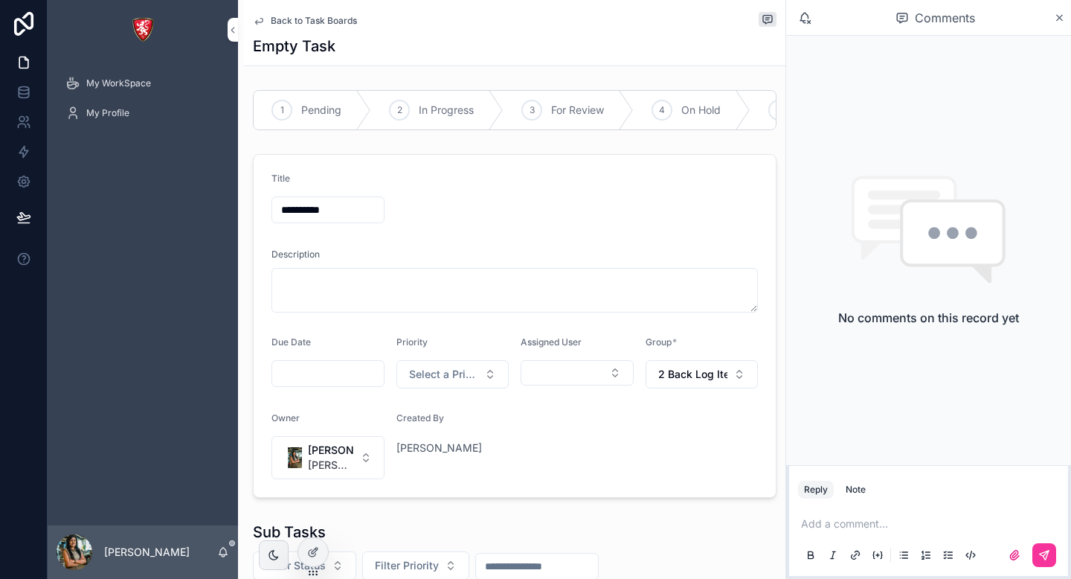
click at [323, 214] on input "**********" at bounding box center [328, 209] width 112 height 21
click at [322, 214] on input "**********" at bounding box center [328, 209] width 112 height 21
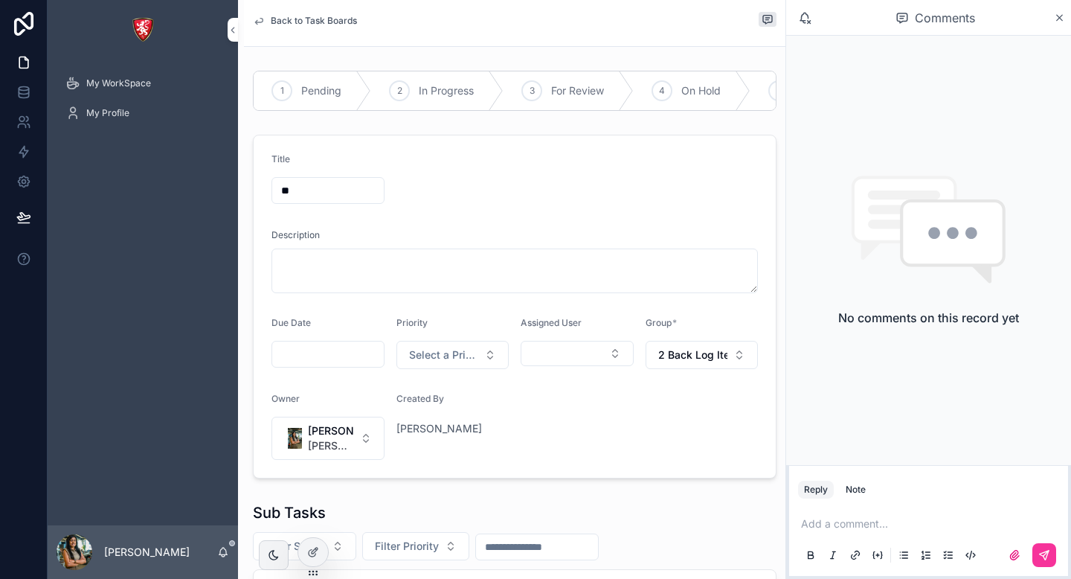
type input "*"
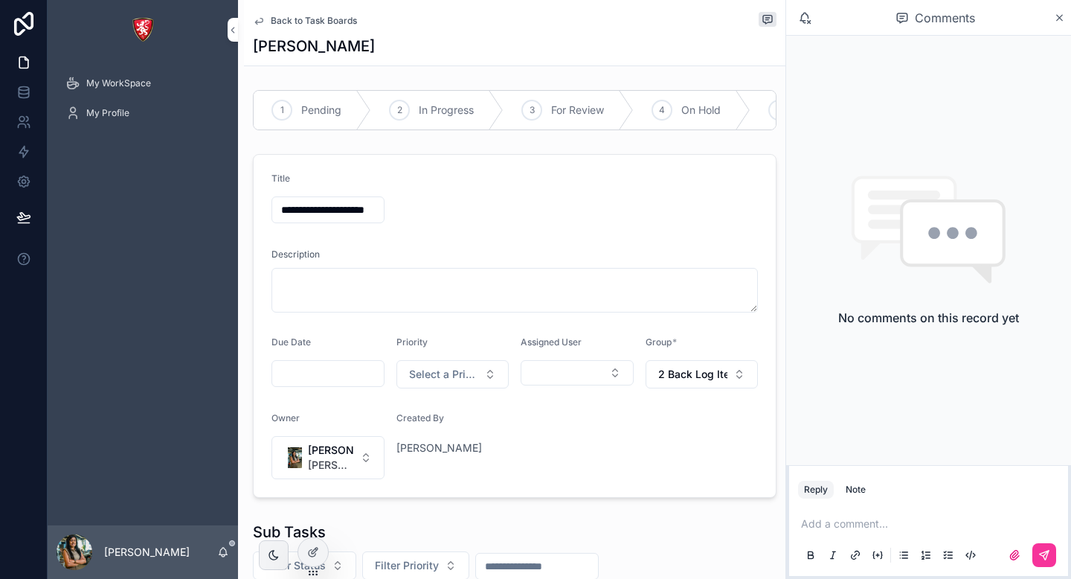
scroll to position [0, 22]
type input "**********"
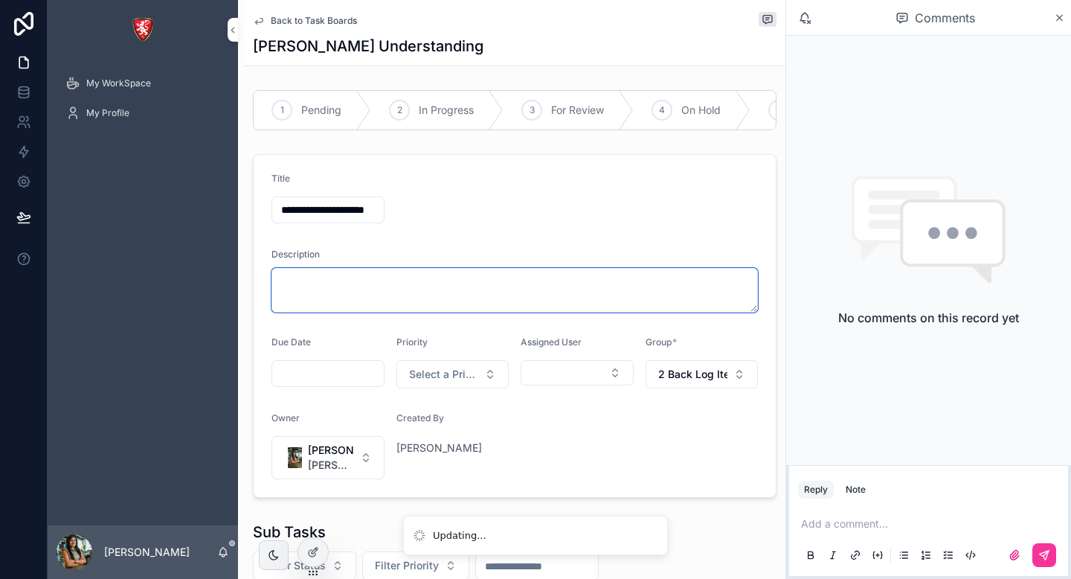
scroll to position [0, 0]
click at [324, 297] on textarea "scrollable content" at bounding box center [515, 290] width 487 height 45
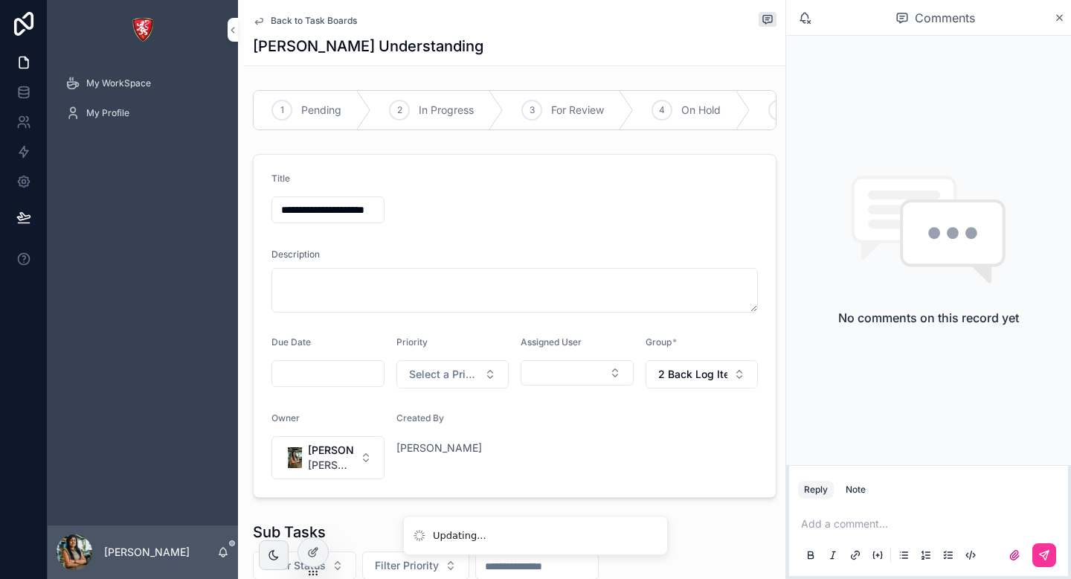
click at [345, 202] on input "**********" at bounding box center [328, 209] width 112 height 21
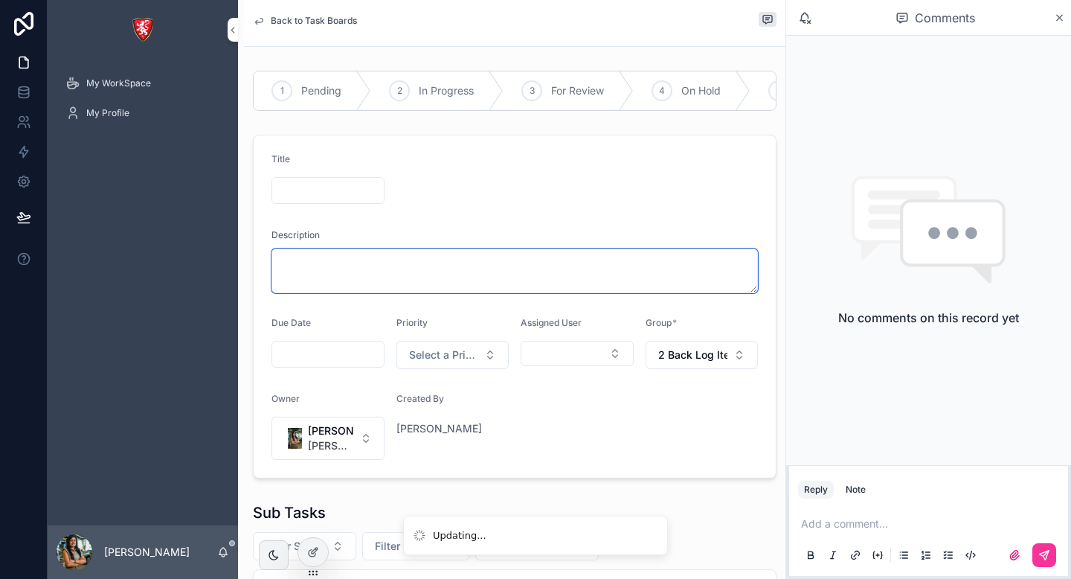
click at [339, 277] on textarea "scrollable content" at bounding box center [515, 270] width 487 height 45
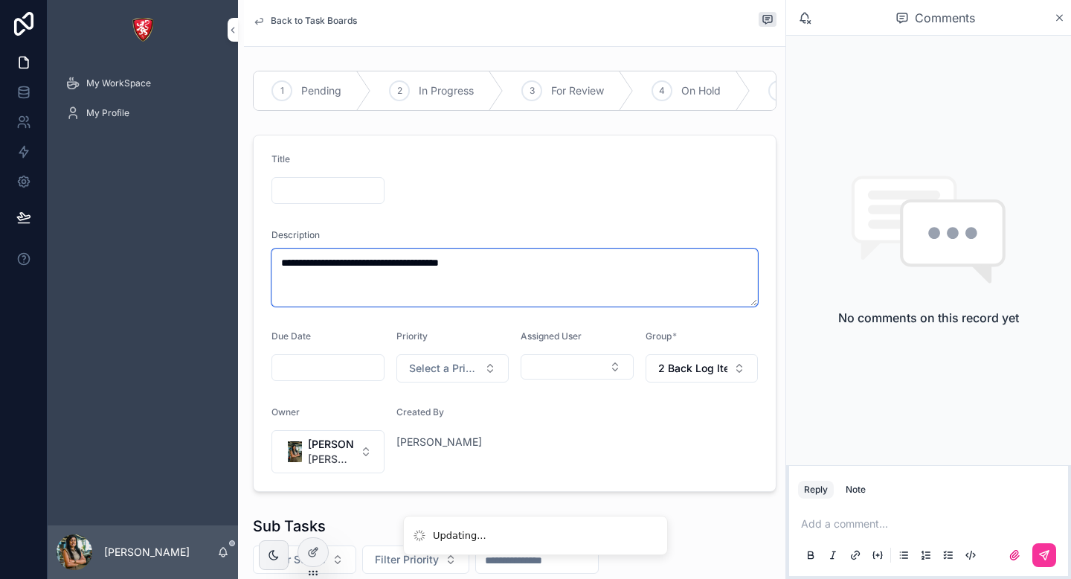
click at [419, 269] on textarea "**********" at bounding box center [515, 277] width 487 height 58
click at [409, 266] on textarea "**********" at bounding box center [515, 277] width 487 height 58
type textarea "**********"
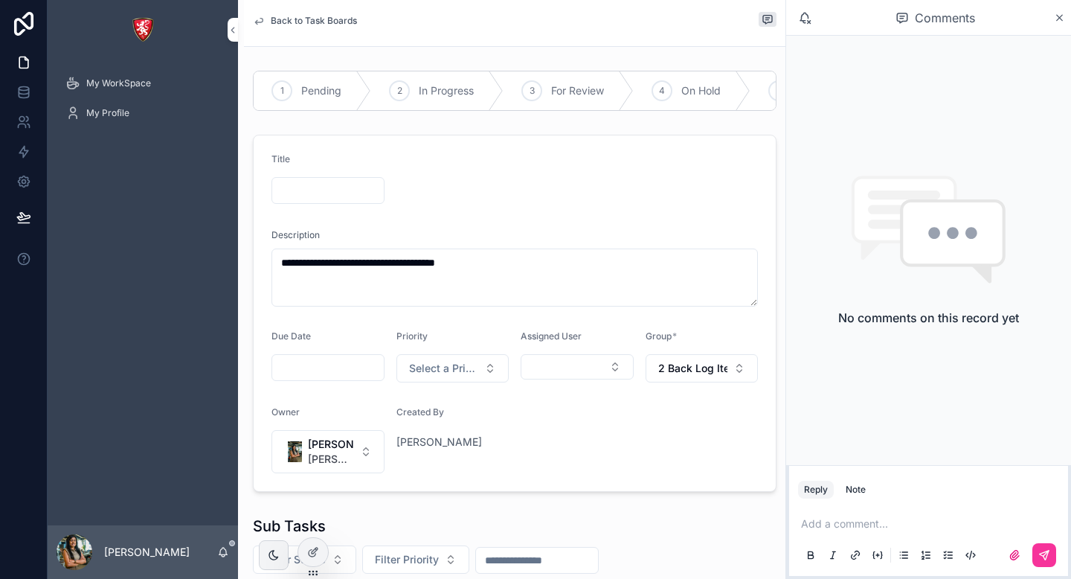
click at [526, 200] on form "**********" at bounding box center [515, 313] width 522 height 356
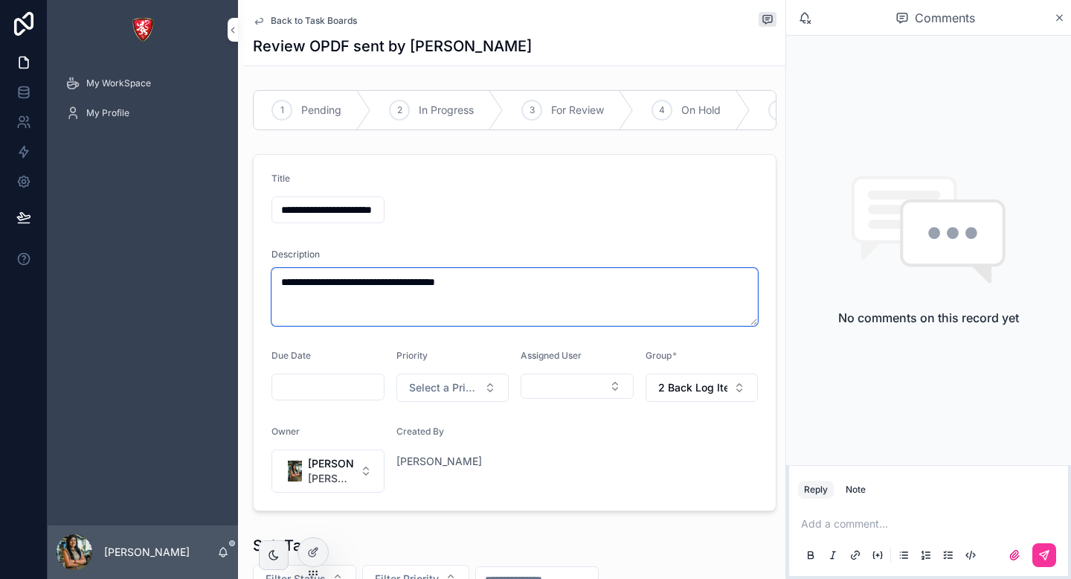
click at [507, 284] on textarea "**********" at bounding box center [515, 297] width 487 height 58
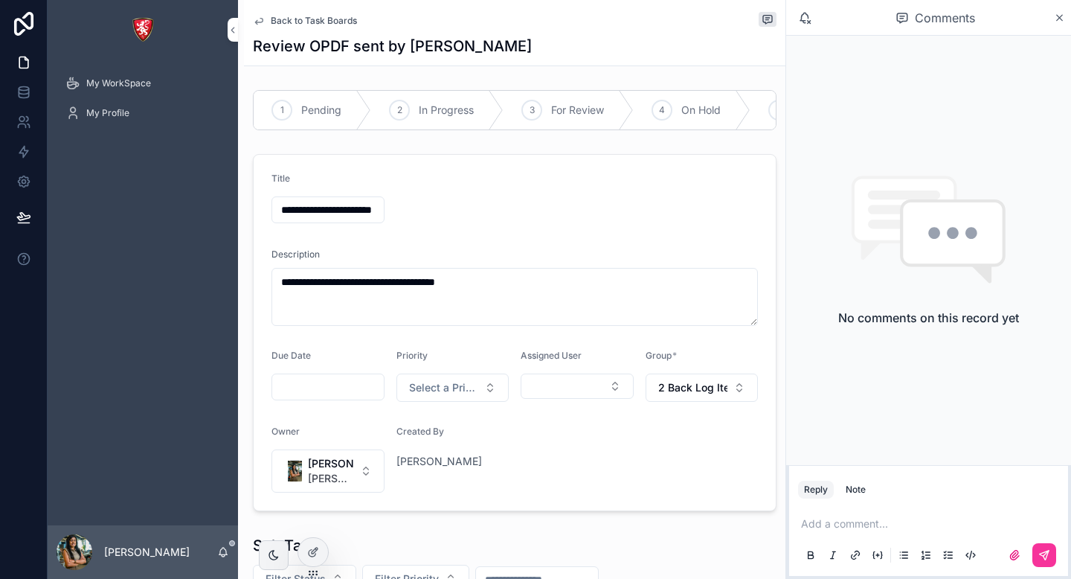
click at [327, 209] on input "**********" at bounding box center [328, 209] width 112 height 21
type input "**********"
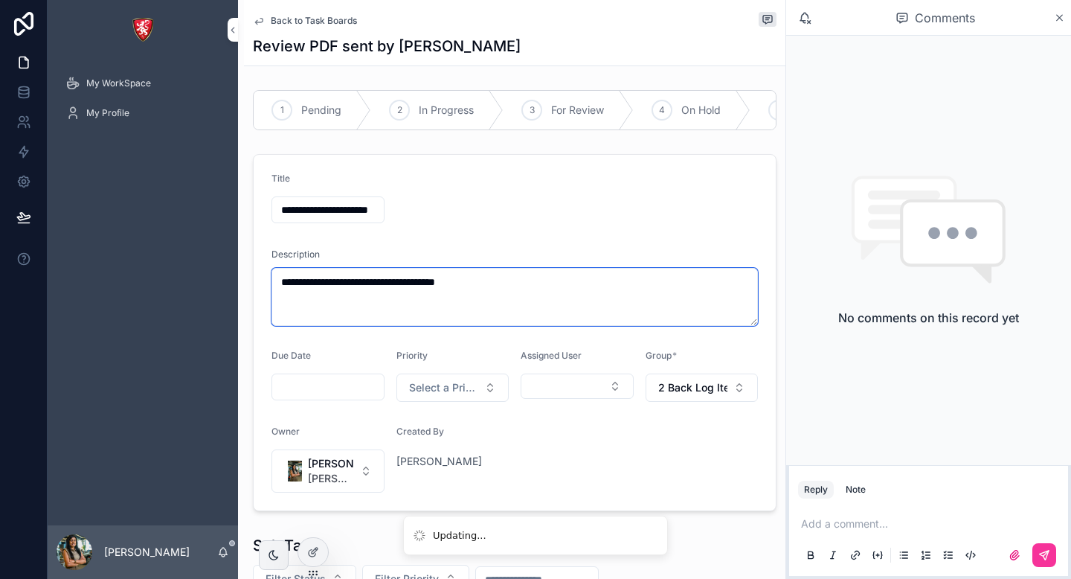
click at [503, 283] on textarea "**********" at bounding box center [515, 297] width 487 height 58
click at [356, 288] on textarea "**********" at bounding box center [515, 297] width 487 height 58
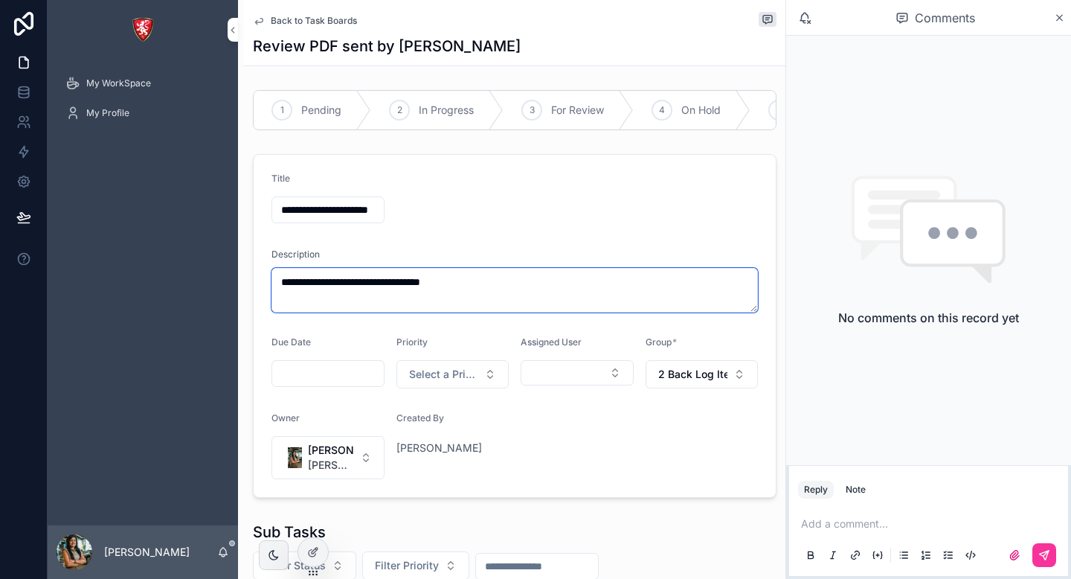
type textarea "**********"
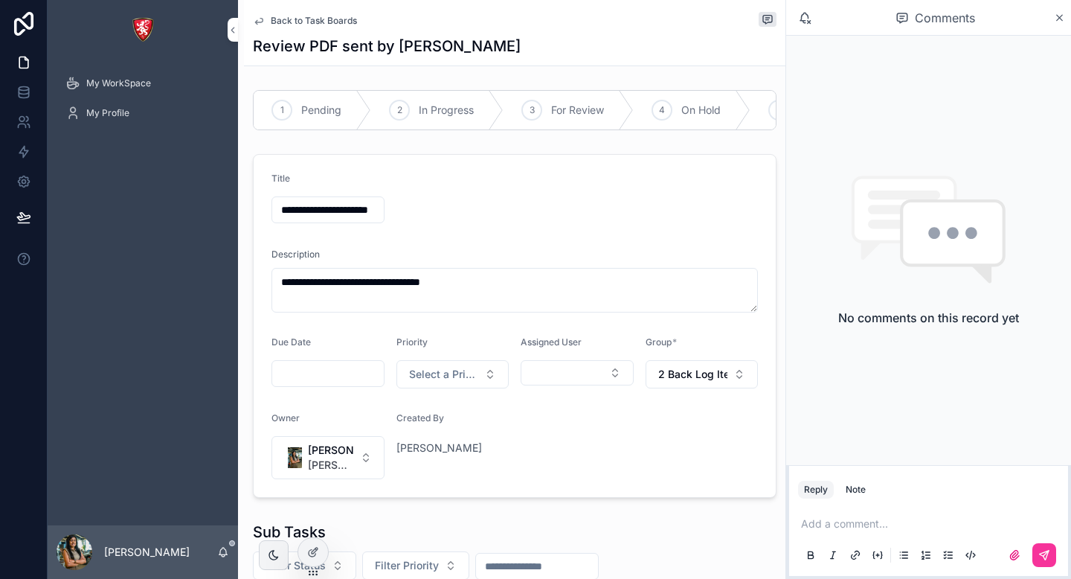
click at [265, 21] on link "Back to Task Boards" at bounding box center [305, 21] width 104 height 12
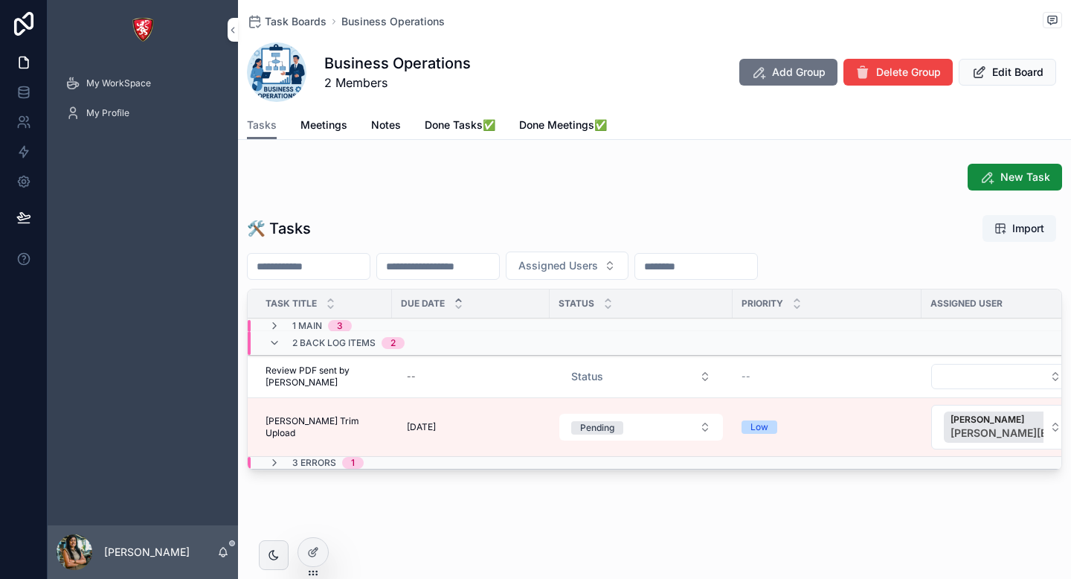
click at [304, 381] on span "Review PDF sent by [PERSON_NAME]" at bounding box center [325, 377] width 118 height 24
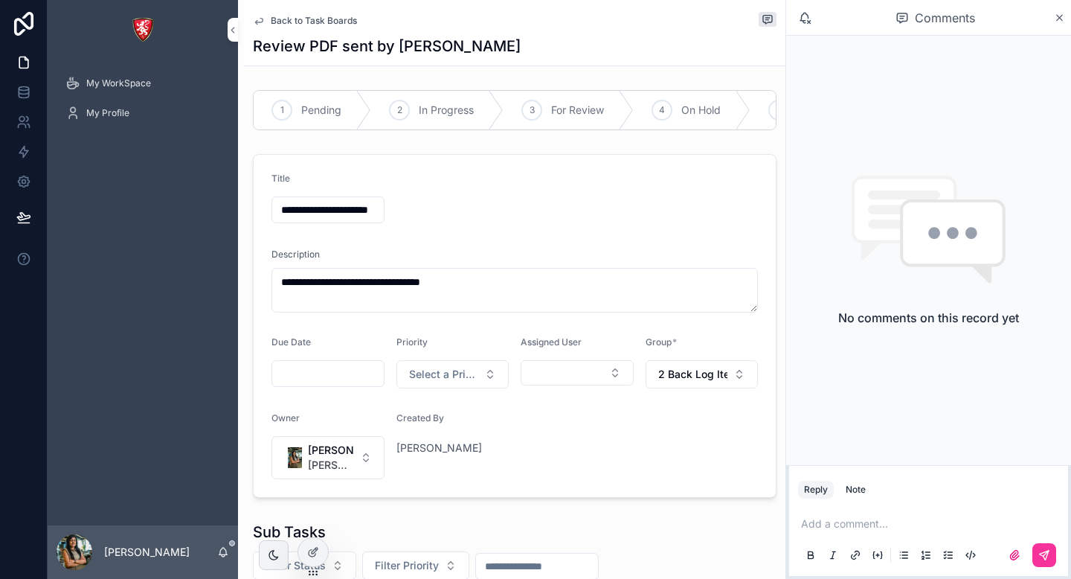
click at [571, 457] on form "**********" at bounding box center [515, 326] width 522 height 342
click at [326, 19] on span "Back to Task Boards" at bounding box center [314, 21] width 86 height 12
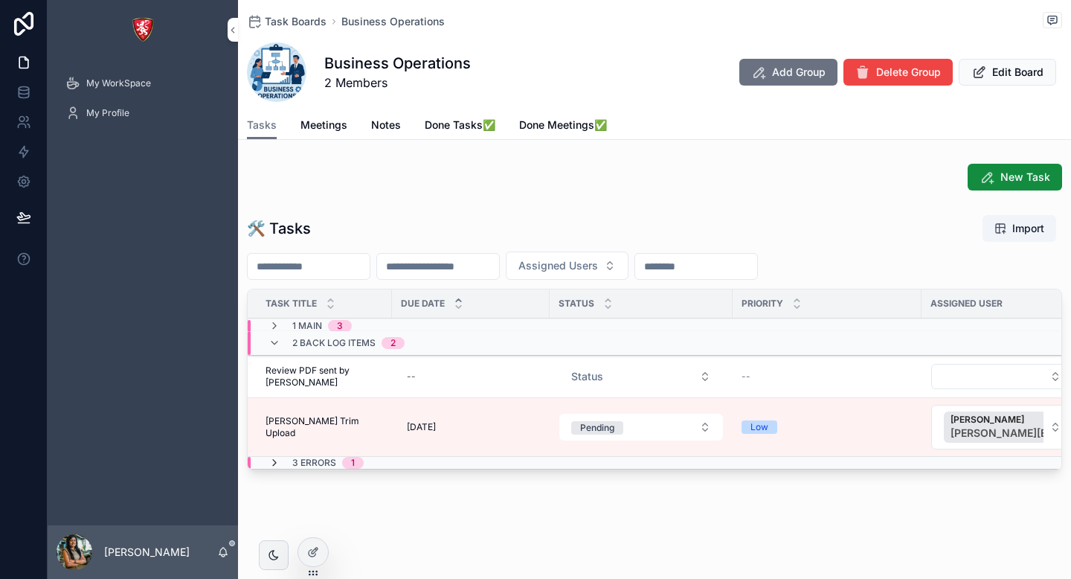
click at [275, 463] on icon "scrollable content" at bounding box center [275, 463] width 12 height 12
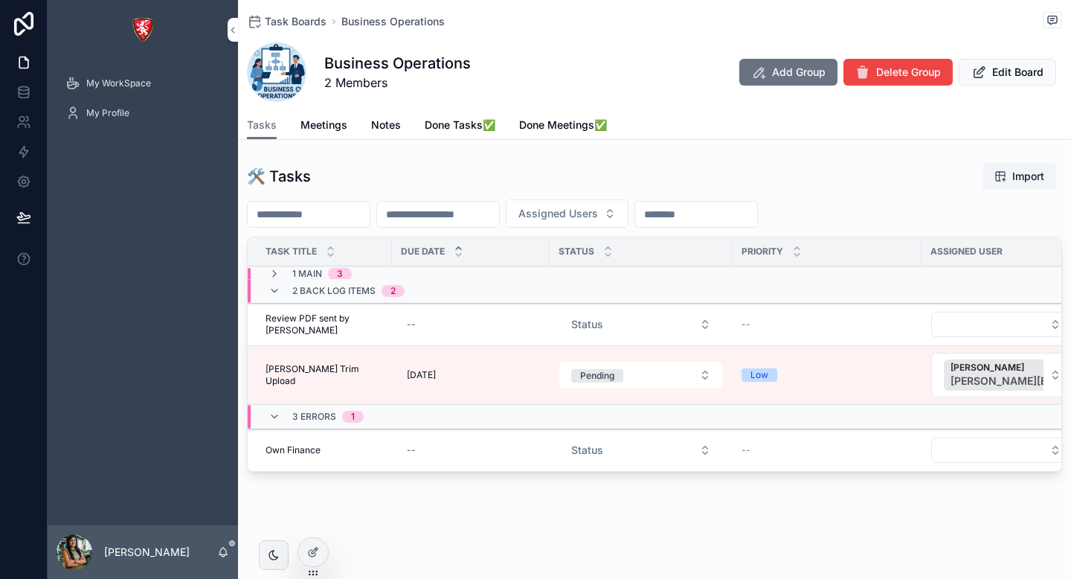
scroll to position [51, 0]
click at [945, 450] on button "Select Button" at bounding box center [1002, 451] width 143 height 25
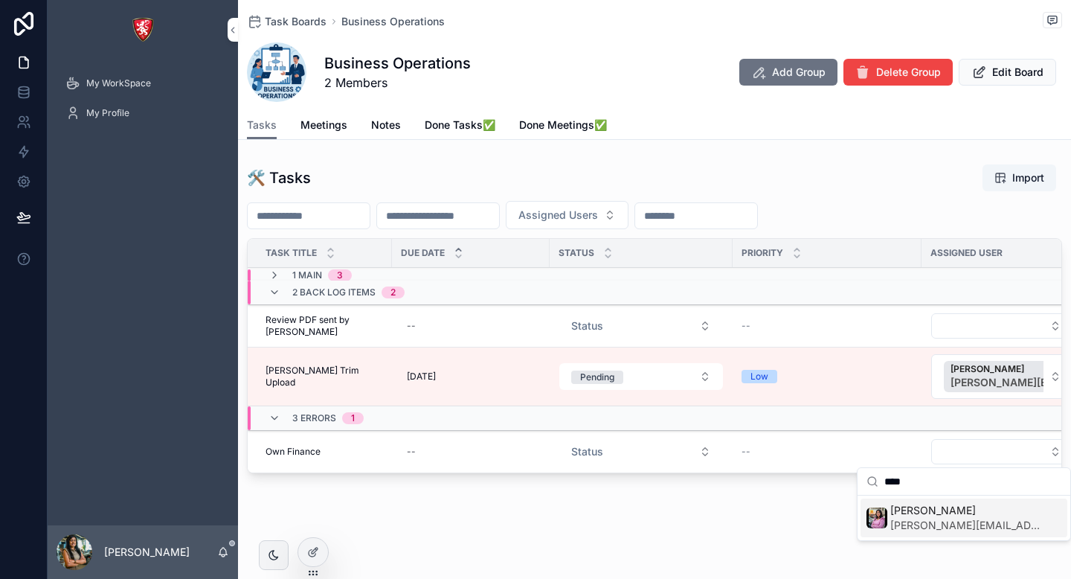
type input "****"
click at [933, 516] on span "[PERSON_NAME]" at bounding box center [966, 510] width 153 height 15
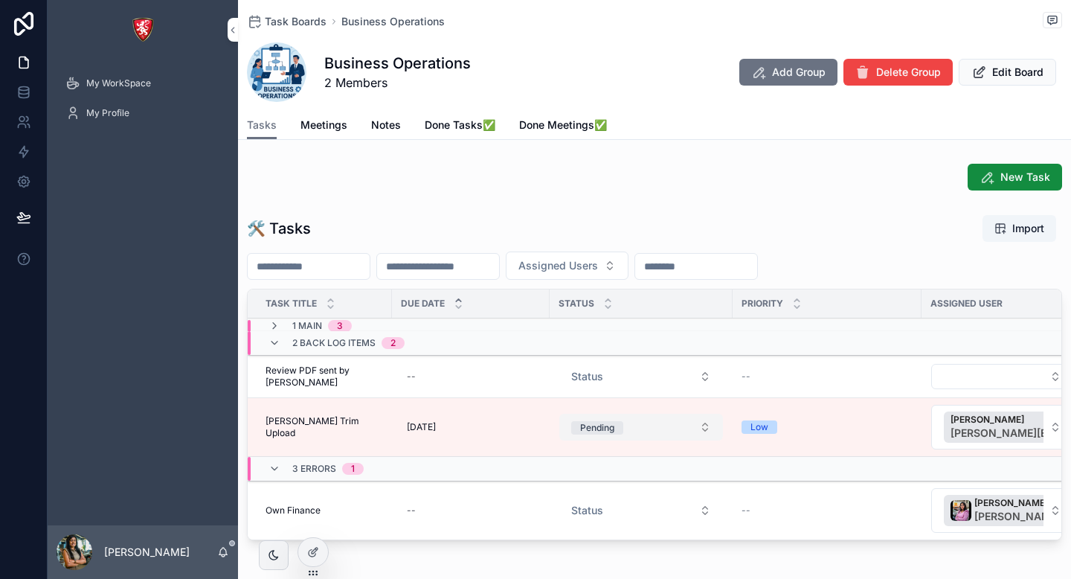
scroll to position [68, 0]
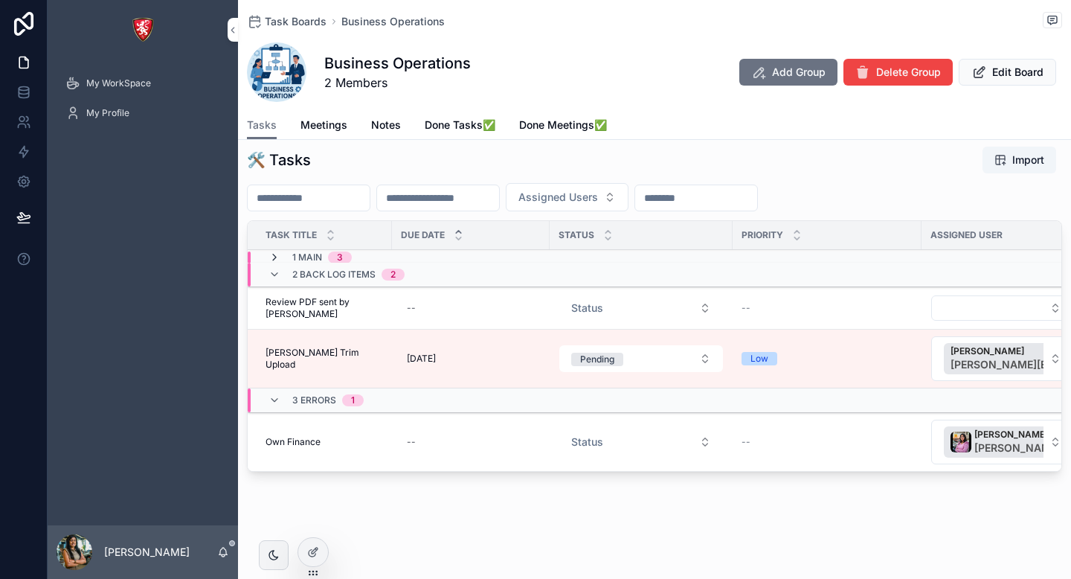
click at [271, 258] on icon "scrollable content" at bounding box center [275, 257] width 12 height 12
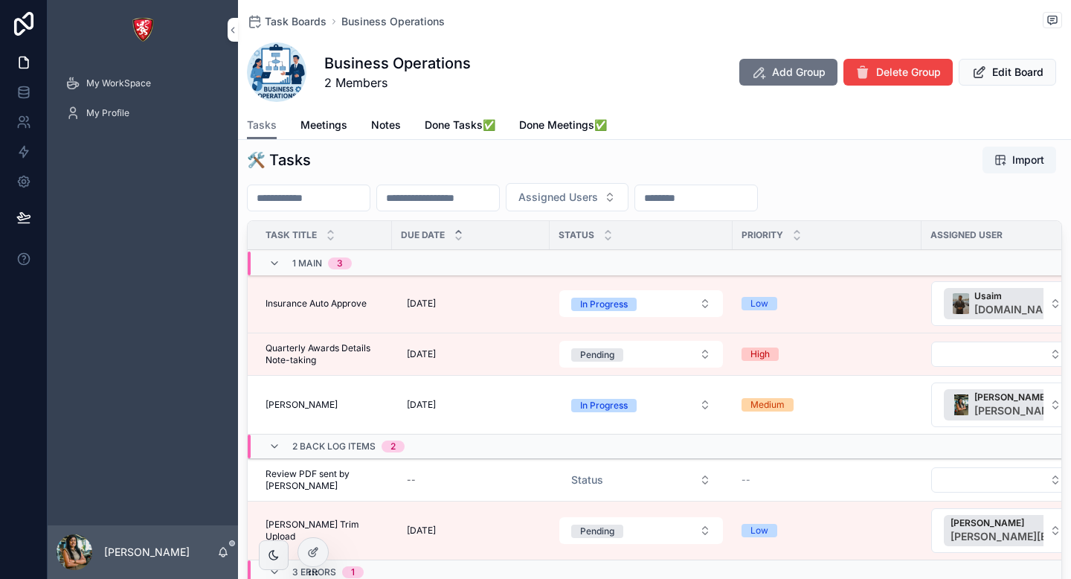
scroll to position [0, 0]
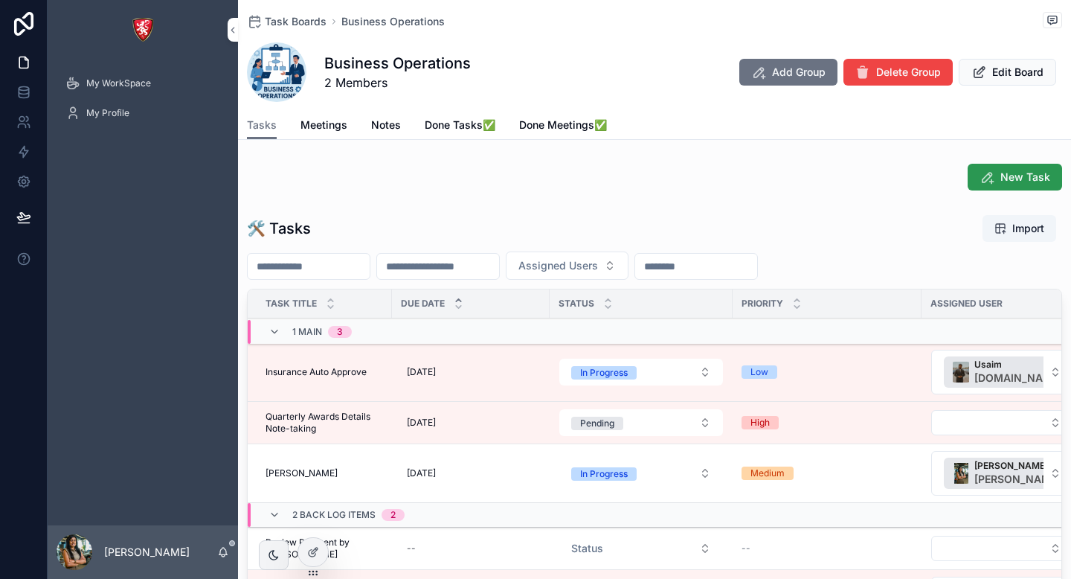
click at [992, 187] on button "New Task" at bounding box center [1015, 177] width 94 height 27
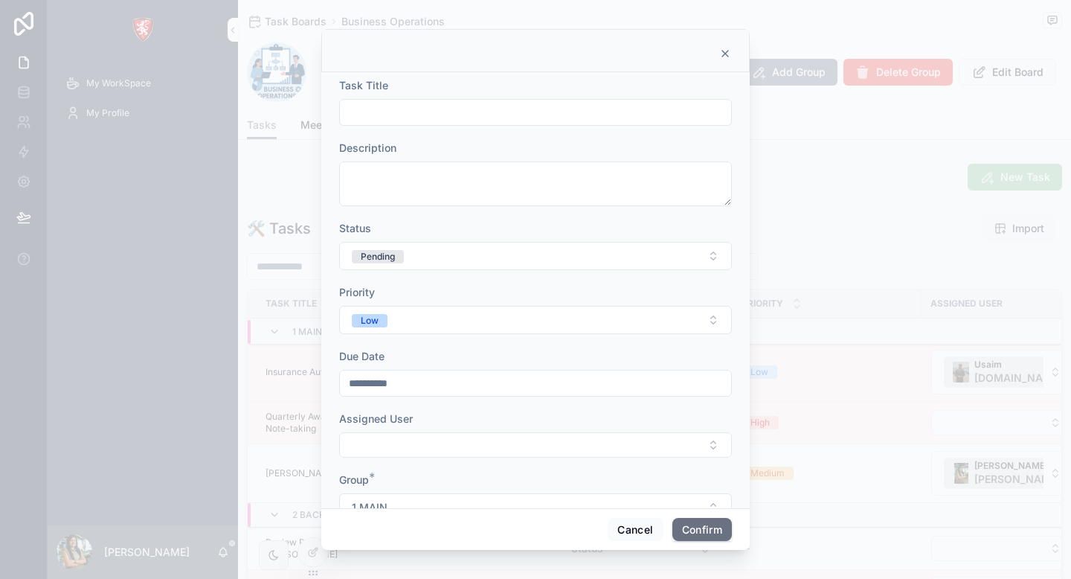
click at [475, 112] on input "text" at bounding box center [535, 112] width 391 height 21
type input "**********"
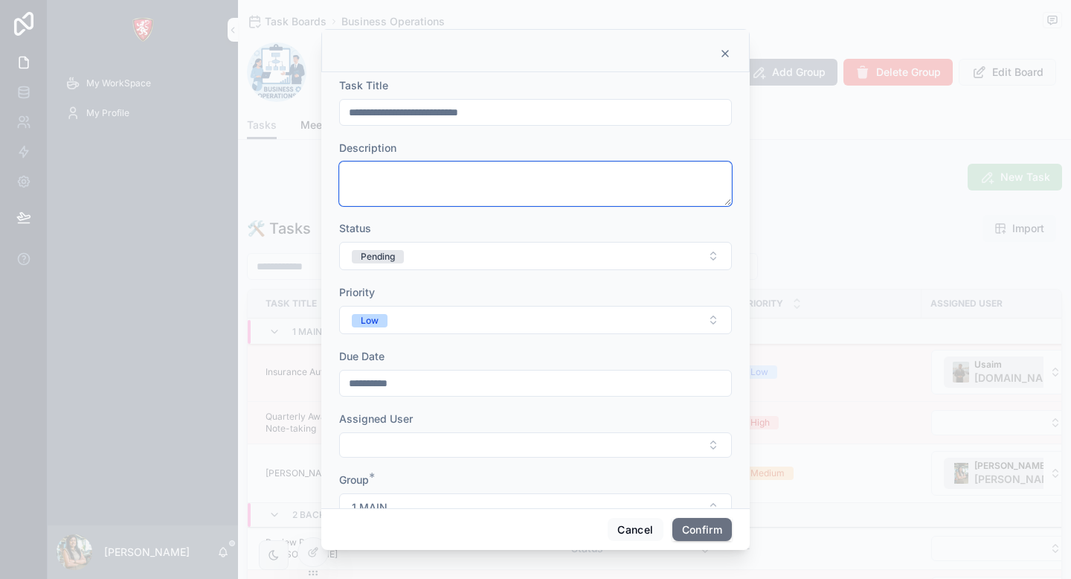
click at [457, 181] on textarea at bounding box center [535, 183] width 393 height 45
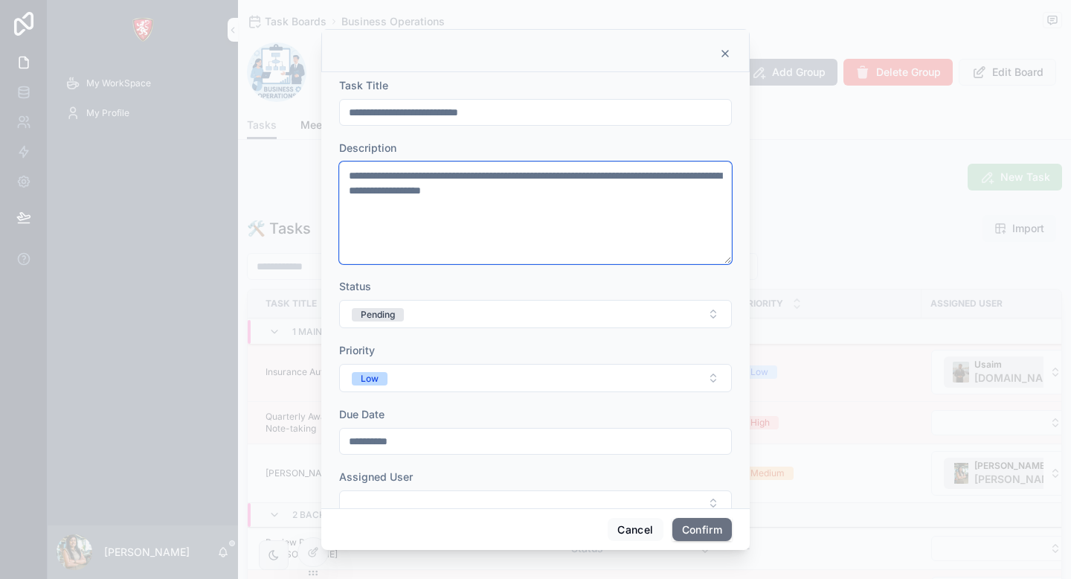
click at [693, 179] on textarea "**********" at bounding box center [535, 212] width 393 height 103
click at [616, 193] on textarea "**********" at bounding box center [535, 212] width 393 height 103
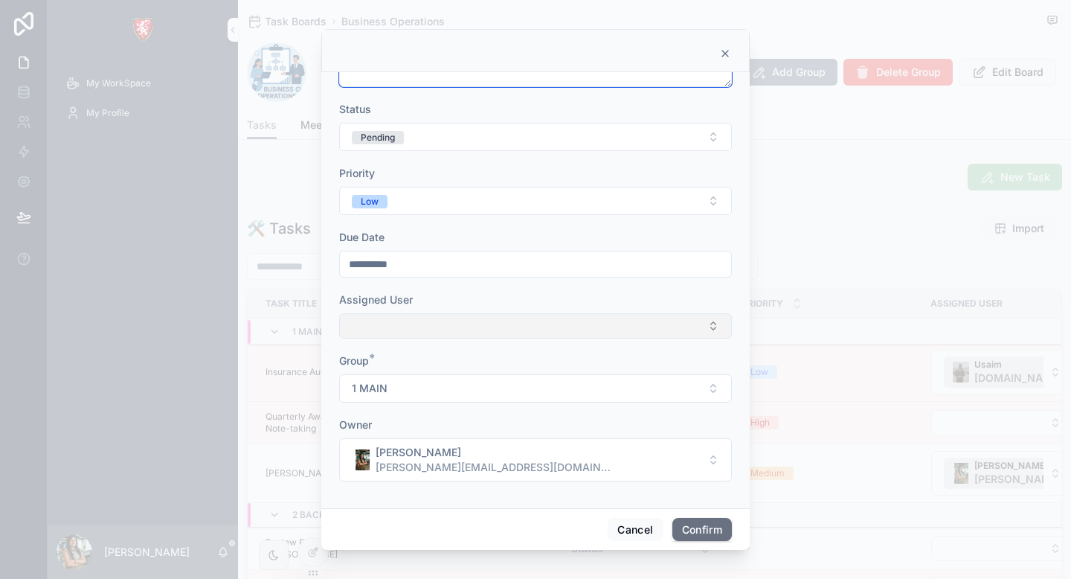
type textarea "**********"
click at [545, 318] on button "Select Button" at bounding box center [535, 325] width 393 height 25
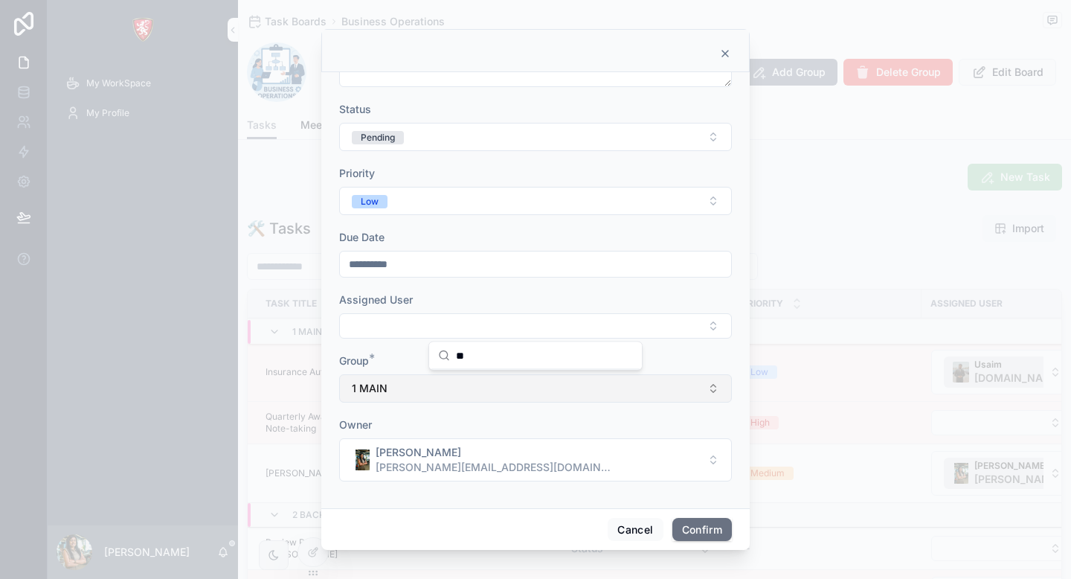
type input "*"
type input "****"
click at [481, 401] on span "[DOMAIN_NAME][EMAIL_ADDRESS][DOMAIN_NAME]" at bounding box center [538, 399] width 153 height 15
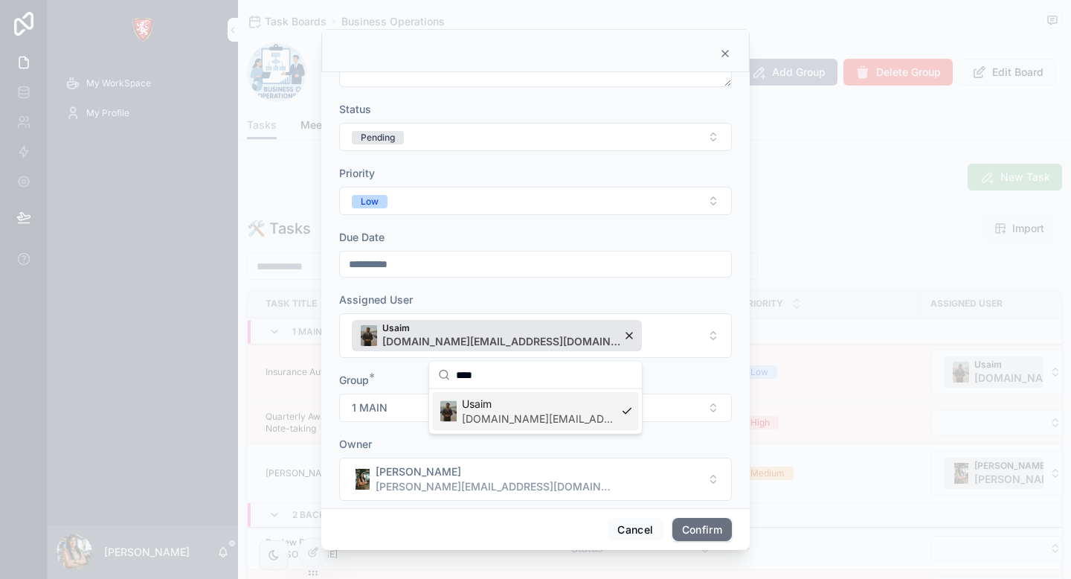
scroll to position [196, 0]
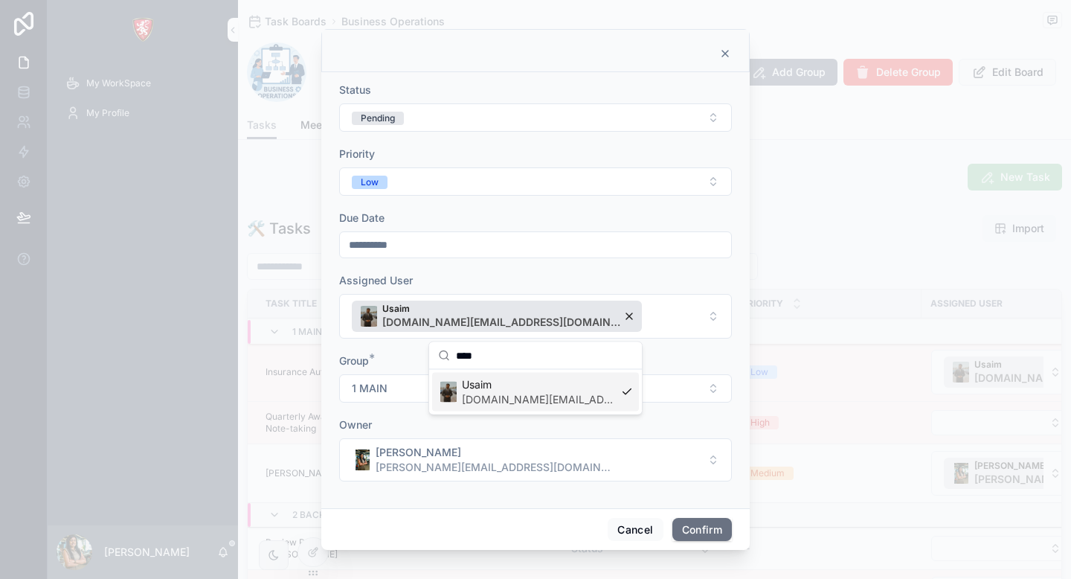
click at [664, 428] on div "Owner" at bounding box center [535, 424] width 393 height 15
click at [687, 523] on button "Confirm" at bounding box center [703, 530] width 60 height 24
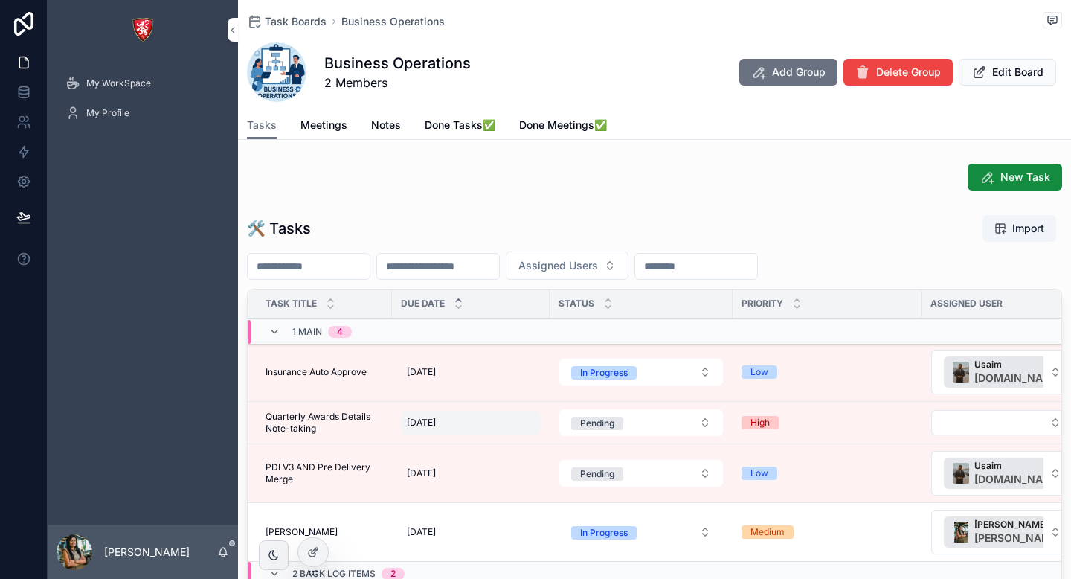
scroll to position [46, 0]
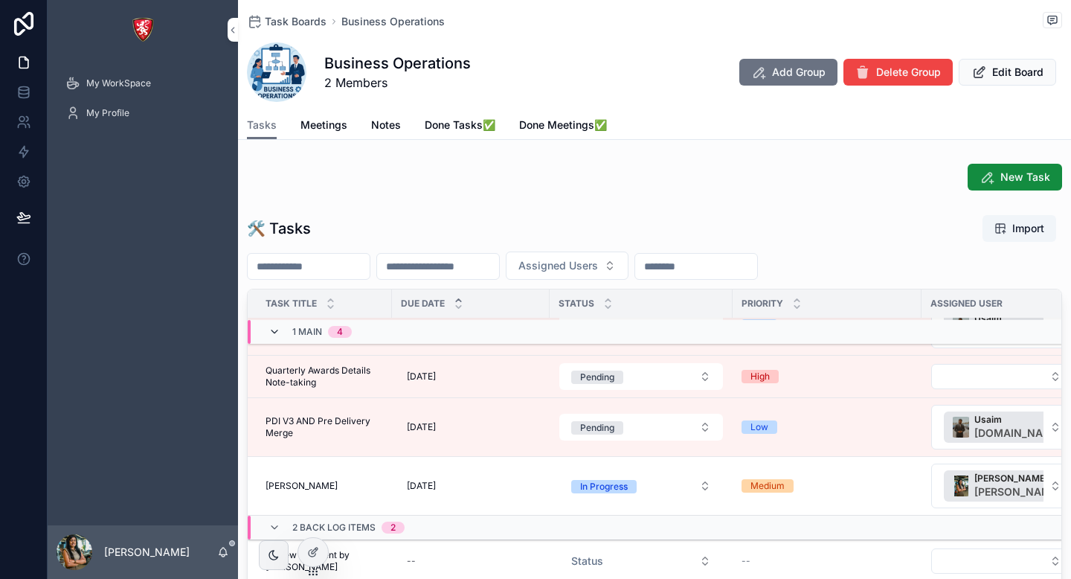
click at [275, 337] on icon "scrollable content" at bounding box center [275, 332] width 12 height 12
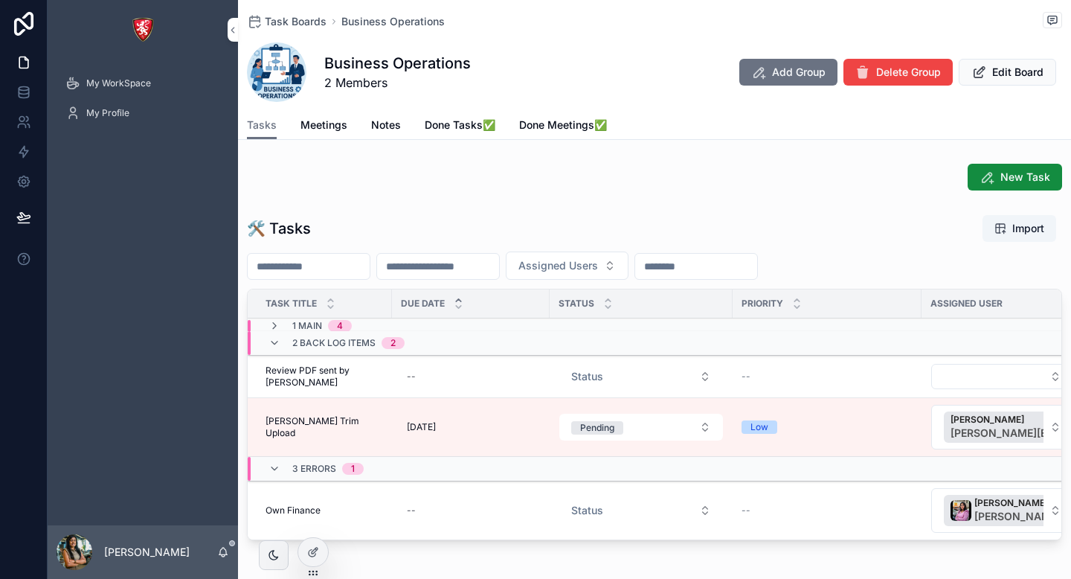
scroll to position [0, 0]
click at [275, 344] on icon "scrollable content" at bounding box center [275, 343] width 12 height 12
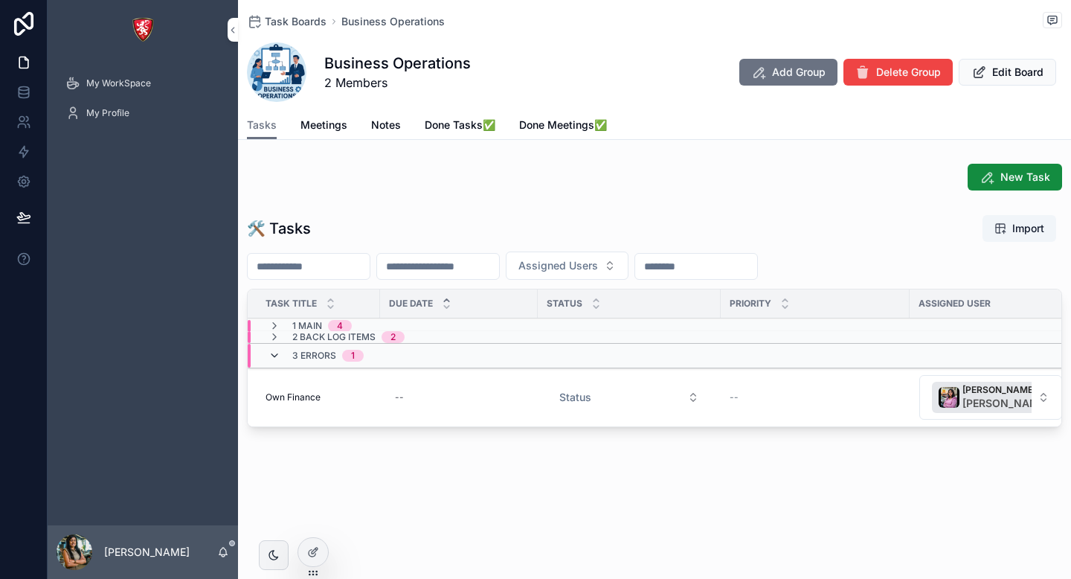
click at [275, 353] on icon "scrollable content" at bounding box center [275, 356] width 12 height 12
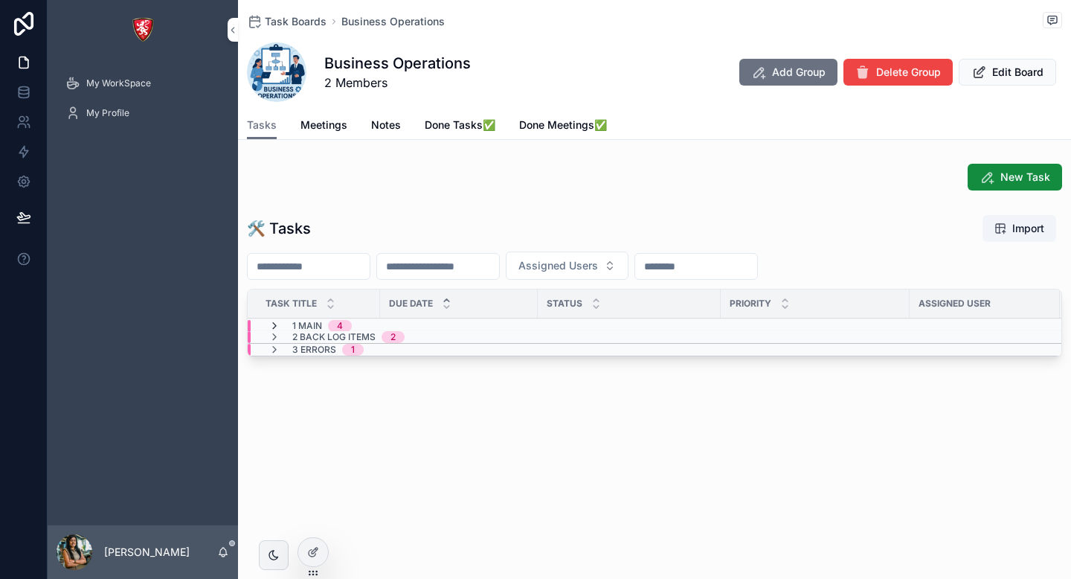
click at [272, 324] on icon "scrollable content" at bounding box center [275, 326] width 12 height 12
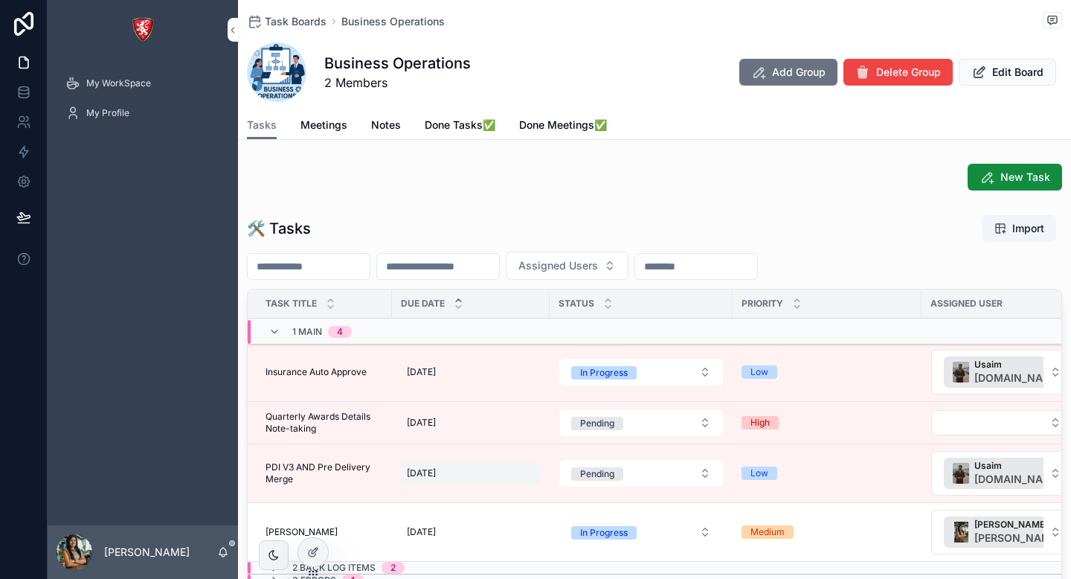
scroll to position [1, 0]
click at [278, 329] on icon "scrollable content" at bounding box center [275, 332] width 12 height 12
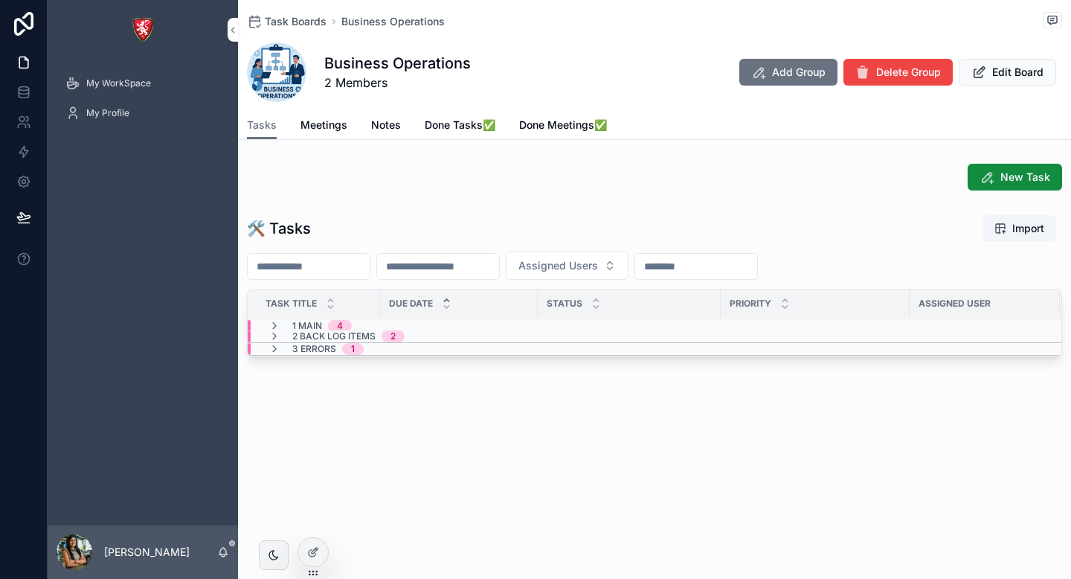
click at [278, 329] on icon "scrollable content" at bounding box center [275, 326] width 12 height 12
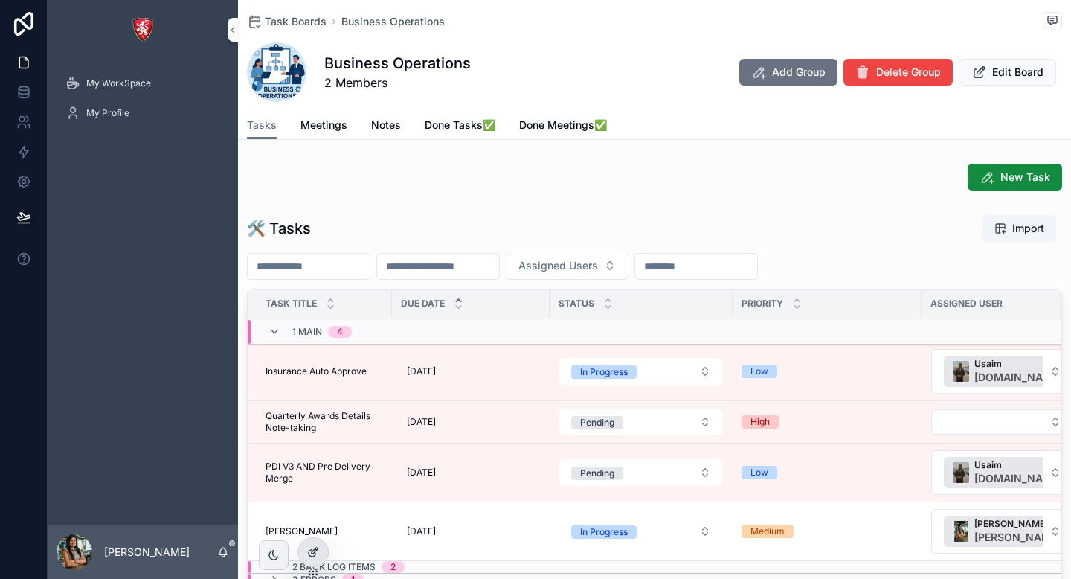
click at [318, 546] on icon at bounding box center [313, 552] width 12 height 12
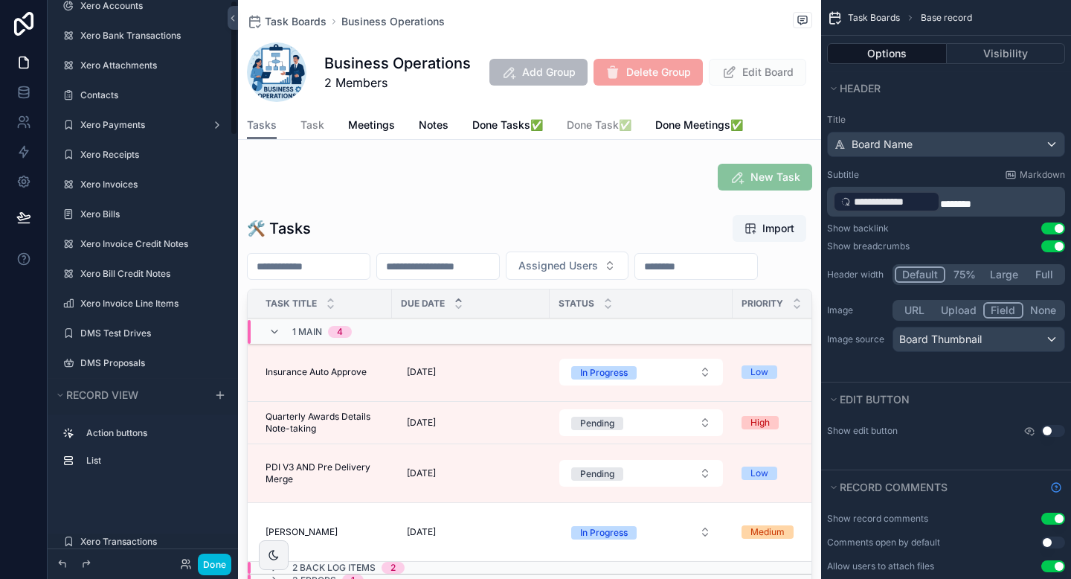
scroll to position [0, 0]
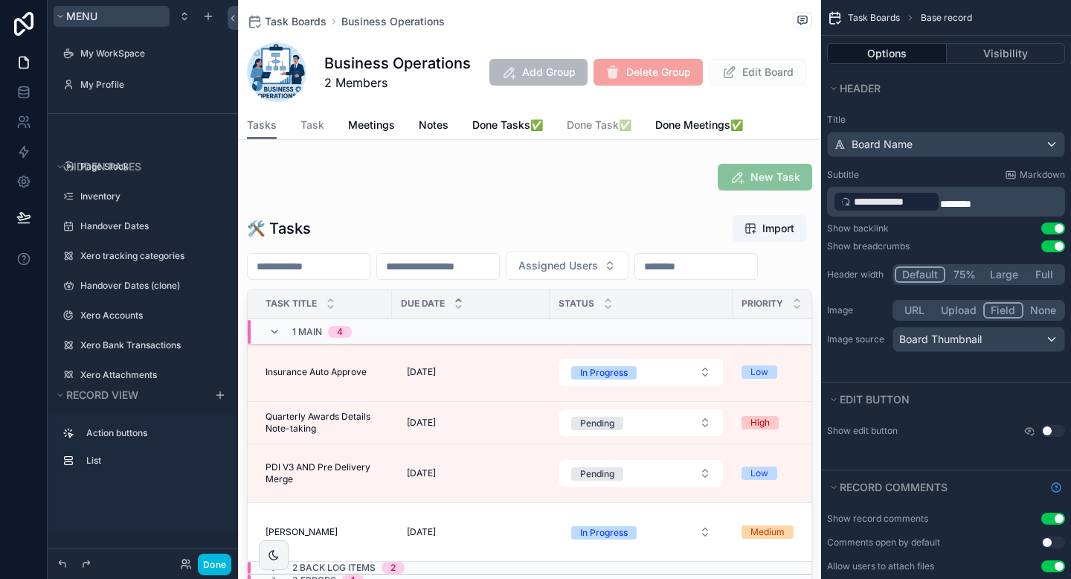
click at [144, 17] on button "Menu" at bounding box center [112, 16] width 116 height 21
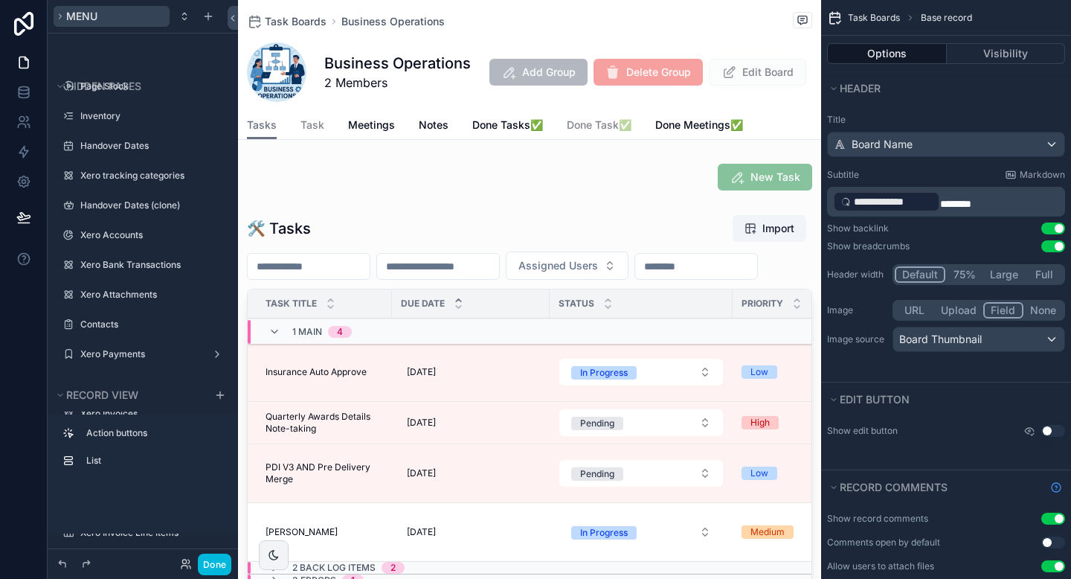
click at [121, 13] on button "Menu" at bounding box center [112, 16] width 116 height 21
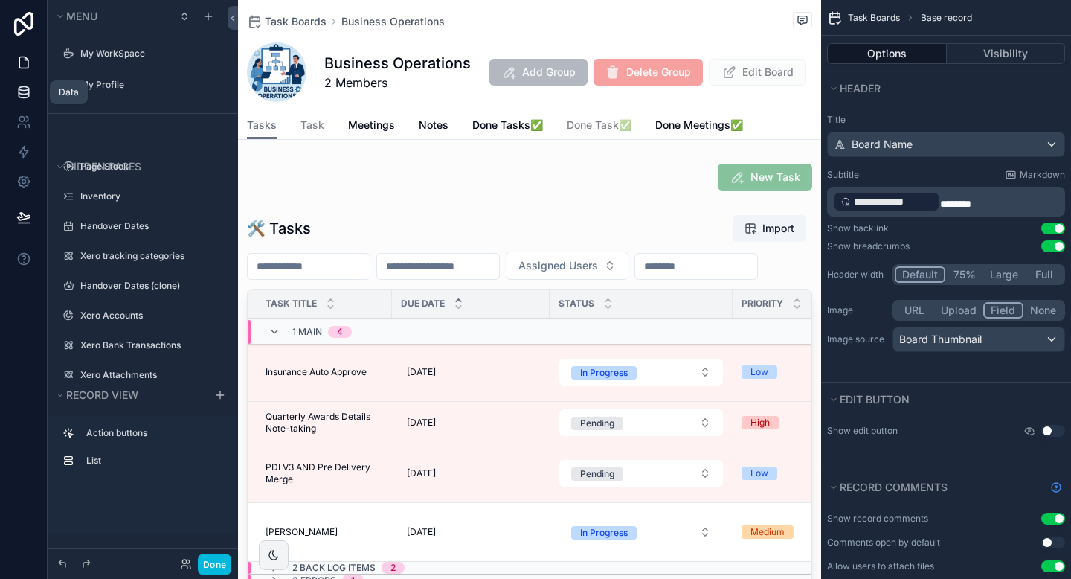
click at [25, 91] on icon at bounding box center [23, 92] width 15 height 15
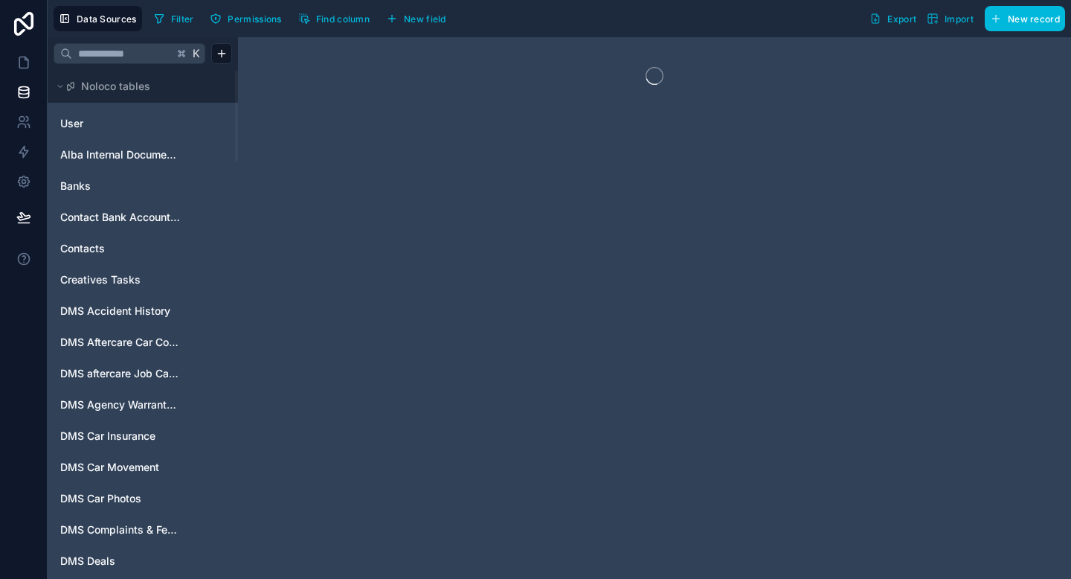
click at [109, 53] on input "text" at bounding box center [122, 53] width 101 height 27
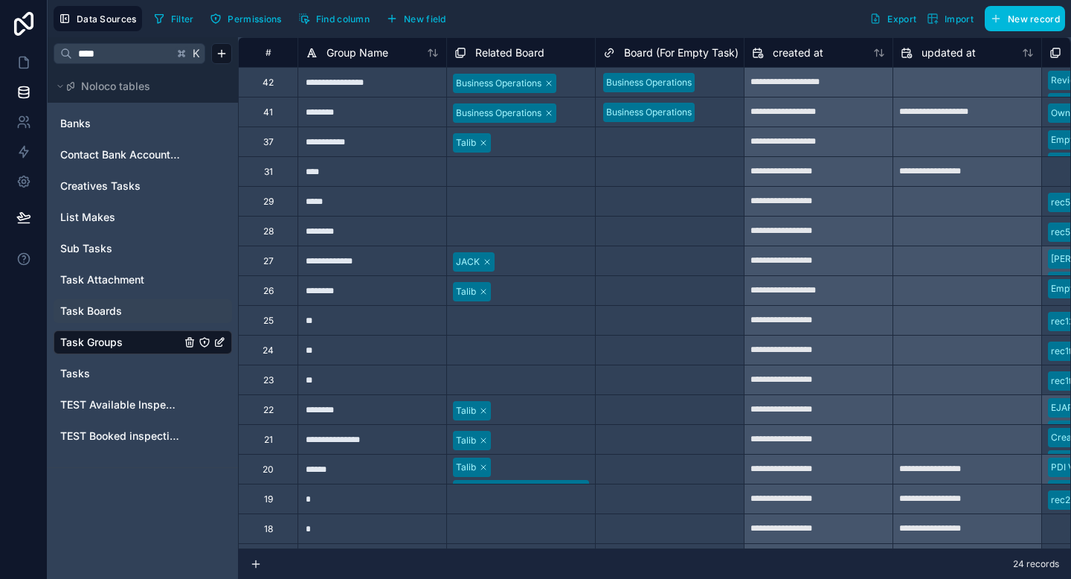
type input "****"
click at [98, 315] on span "Task Boards" at bounding box center [91, 311] width 62 height 15
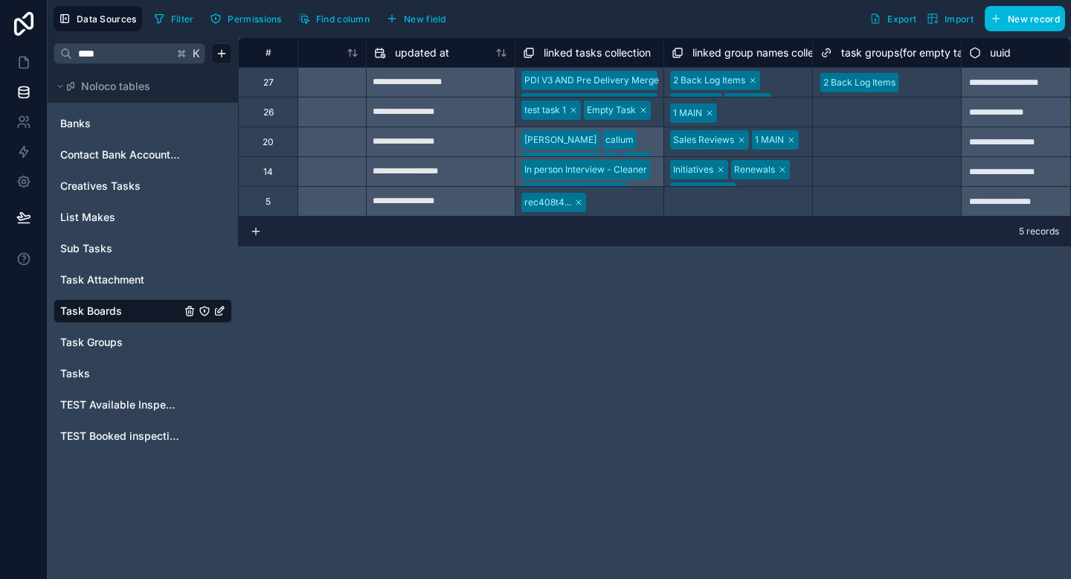
scroll to position [0, 1161]
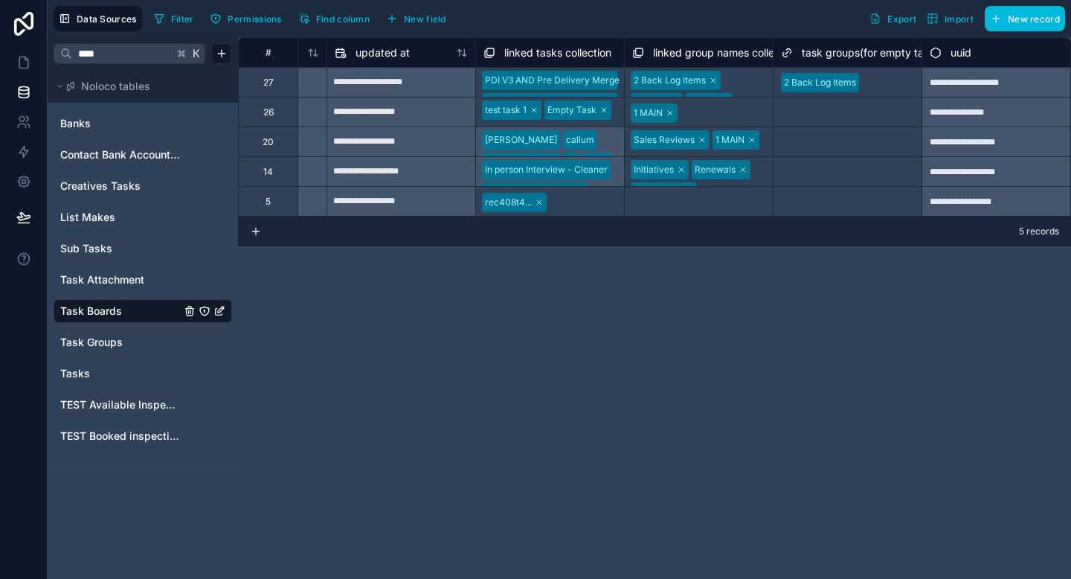
click at [392, 16] on icon "button" at bounding box center [392, 18] width 0 height 7
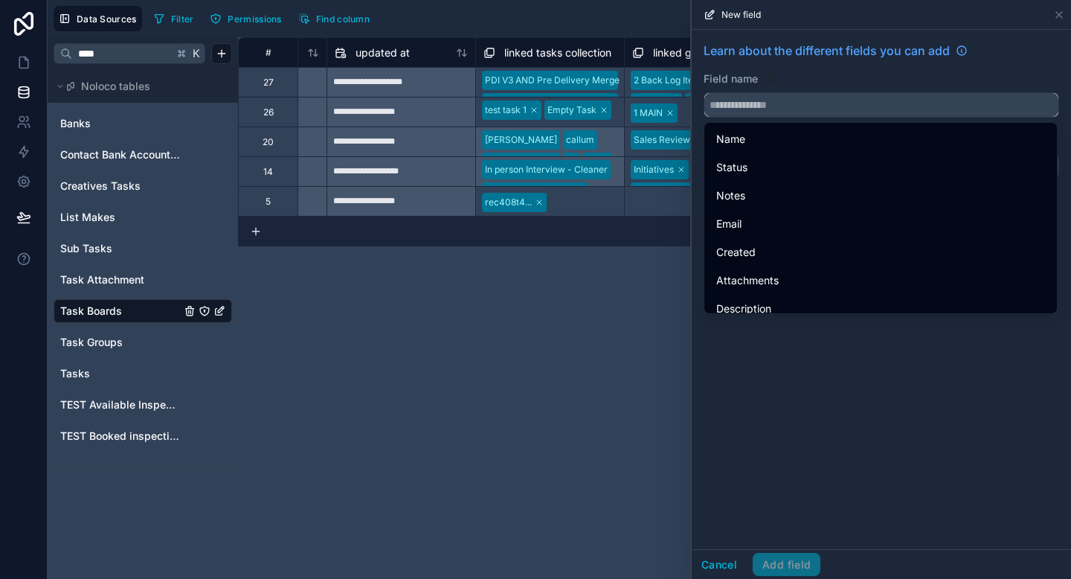
click at [806, 100] on input "text" at bounding box center [882, 105] width 354 height 24
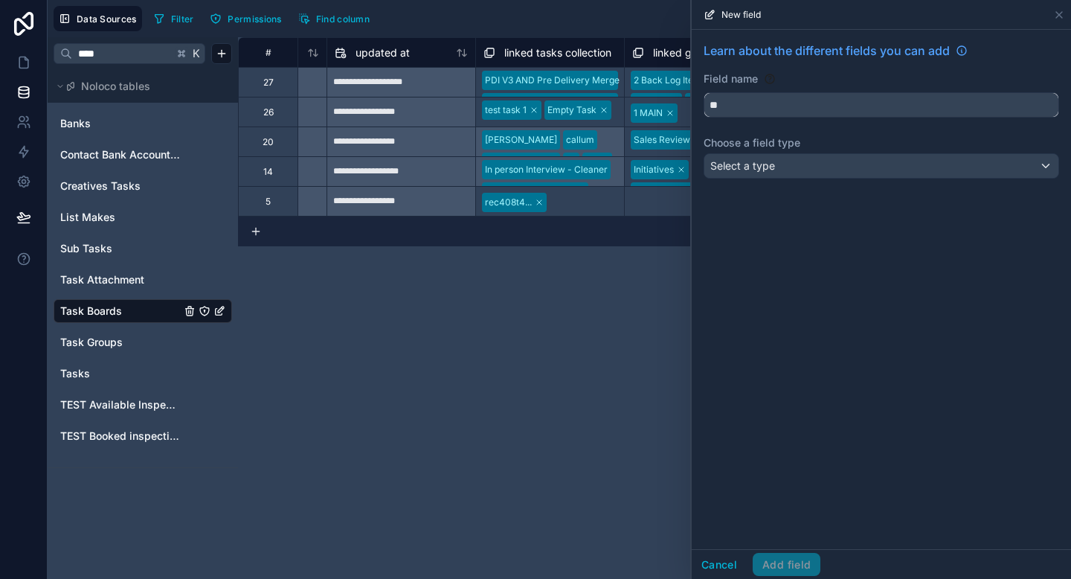
type input "*"
type input "******"
click at [803, 561] on div "Cancel Add field" at bounding box center [756, 565] width 129 height 24
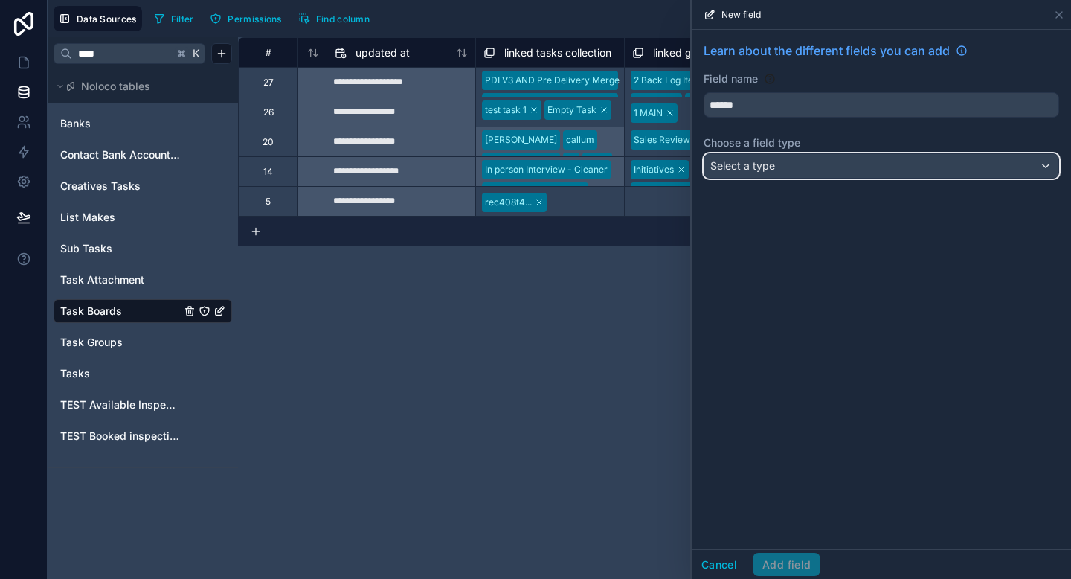
click at [741, 168] on span "Select a type" at bounding box center [742, 165] width 65 height 13
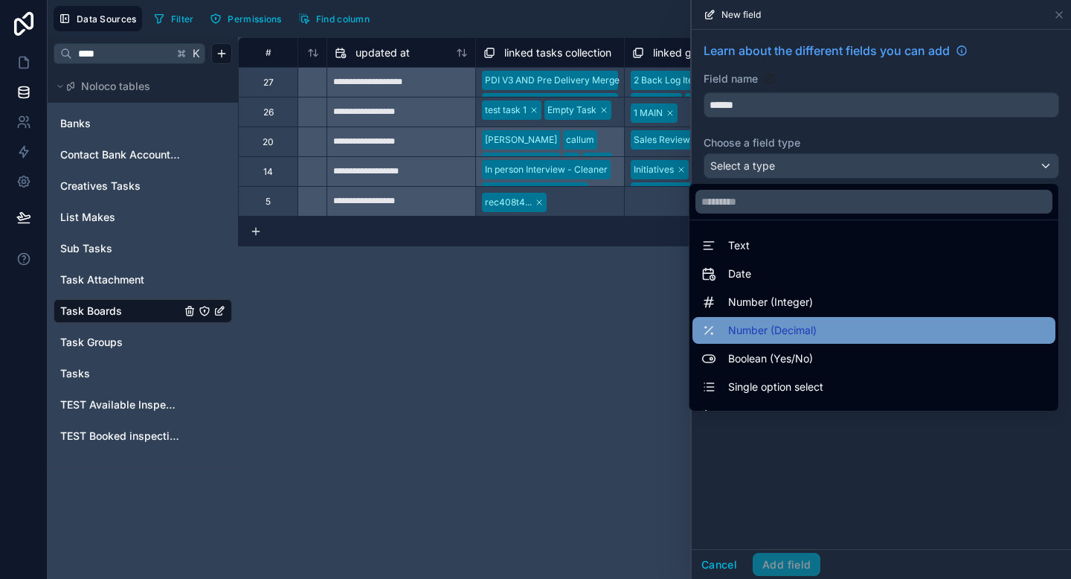
click at [761, 328] on span "Number (Decimal)" at bounding box center [772, 330] width 89 height 18
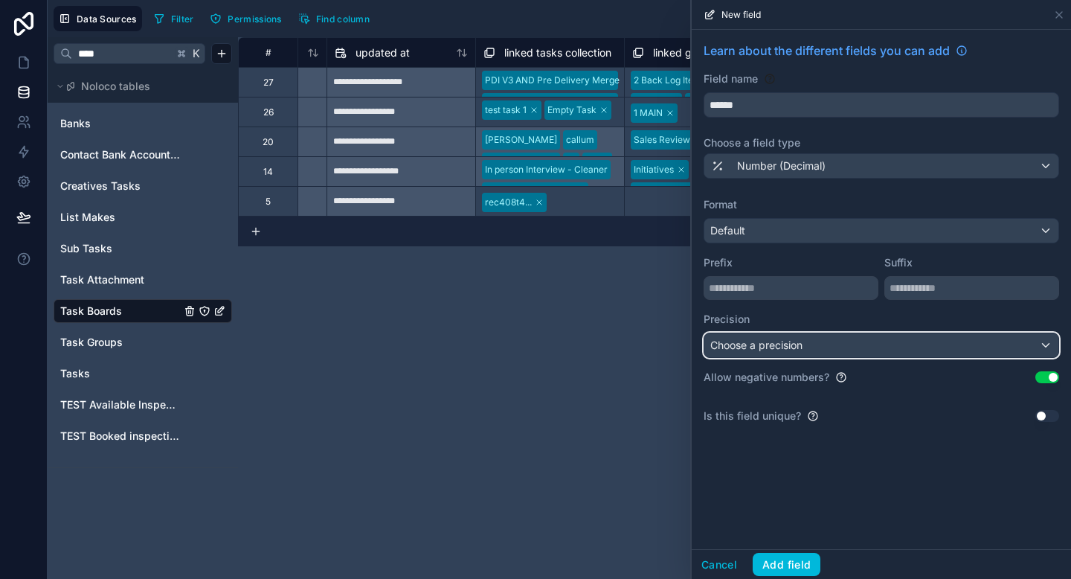
click at [780, 341] on span "Choose a precision" at bounding box center [756, 344] width 92 height 13
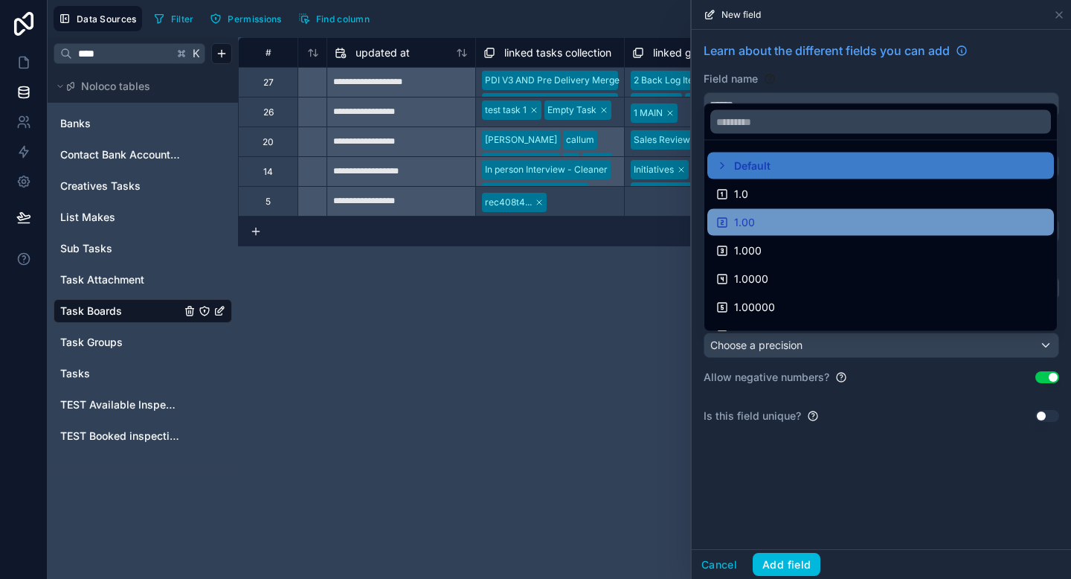
click at [727, 216] on icon at bounding box center [722, 222] width 12 height 12
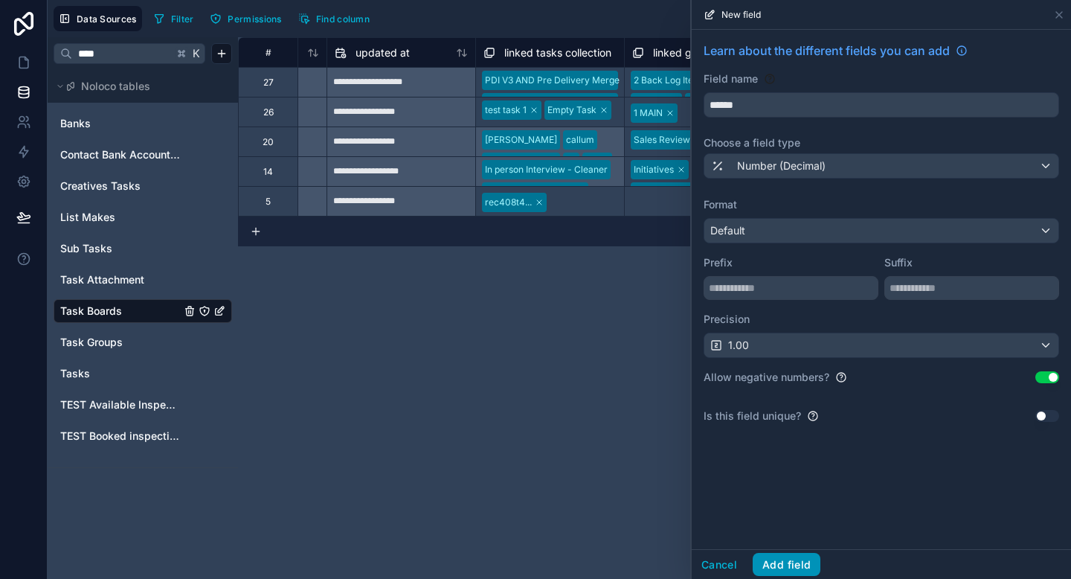
click at [784, 559] on button "Add field" at bounding box center [787, 565] width 68 height 24
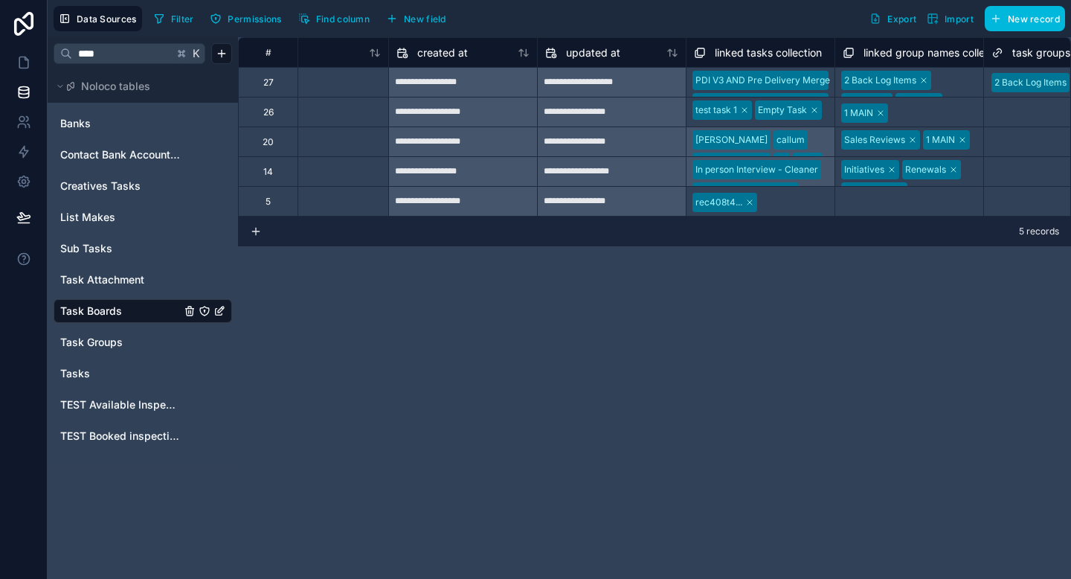
scroll to position [0, 1310]
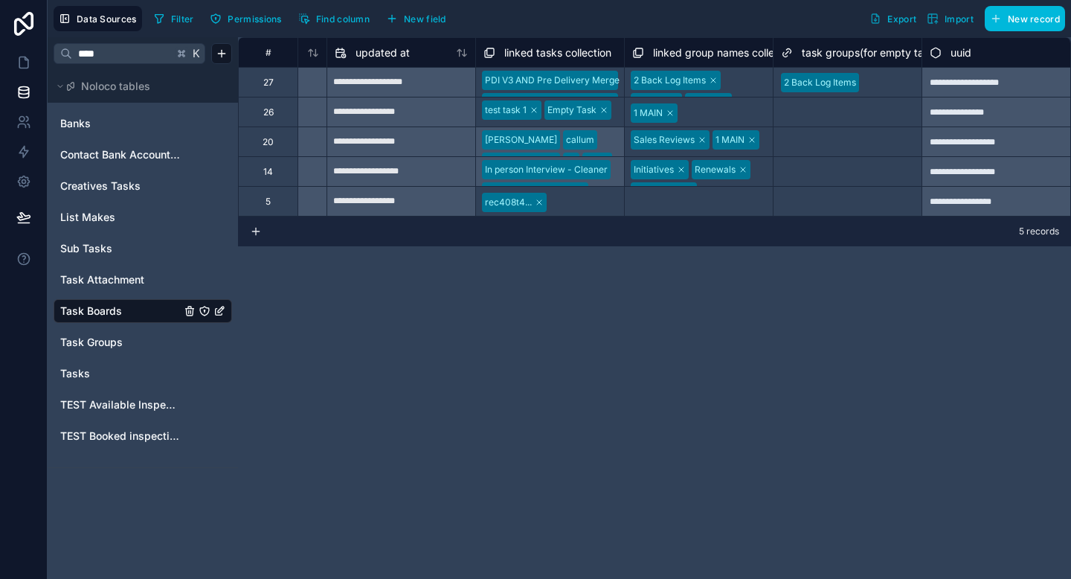
click at [126, 62] on input "****" at bounding box center [122, 53] width 101 height 27
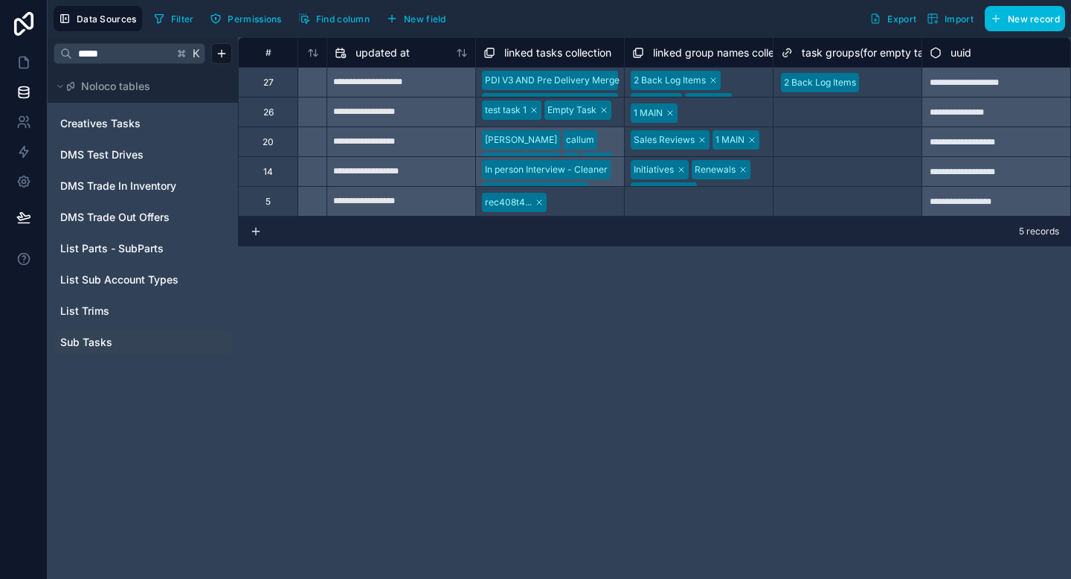
type input "*****"
click at [92, 344] on span "Sub Tasks" at bounding box center [86, 342] width 52 height 15
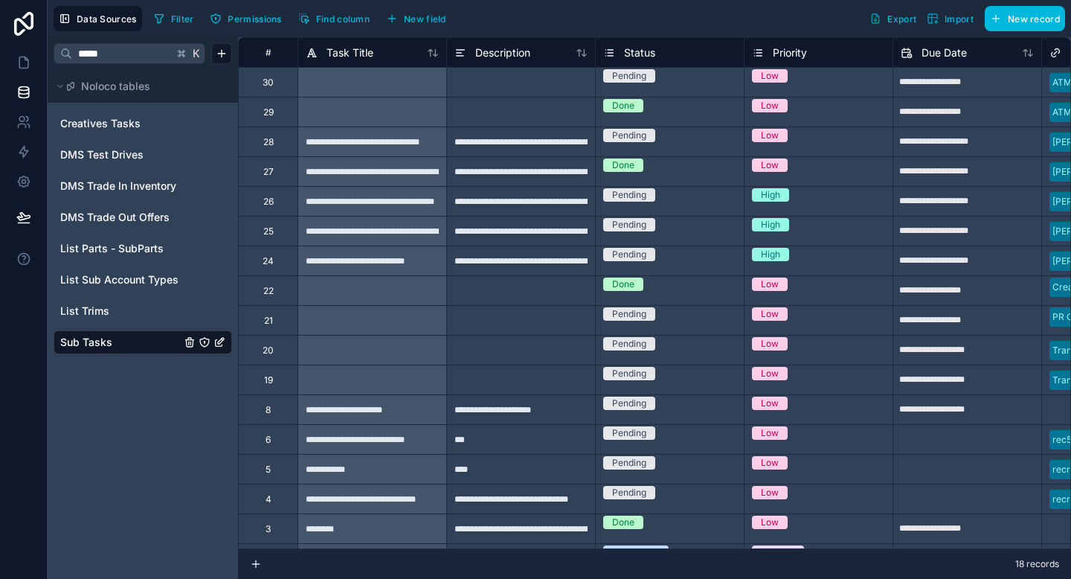
click at [401, 20] on button "New field" at bounding box center [416, 18] width 71 height 22
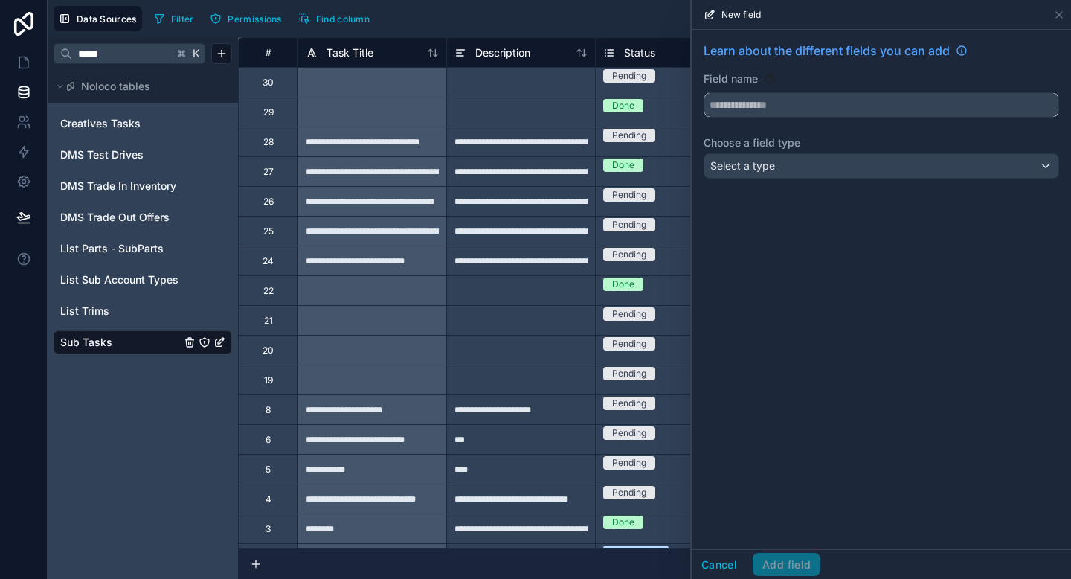
click at [826, 97] on input "text" at bounding box center [882, 105] width 354 height 24
type input "******"
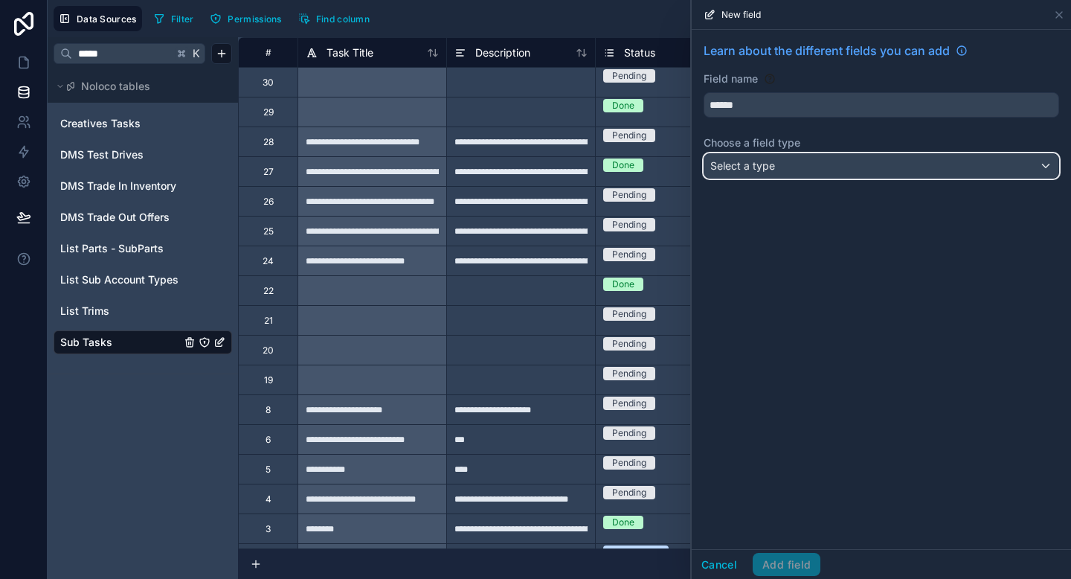
click at [812, 169] on div "Select a type" at bounding box center [882, 166] width 354 height 24
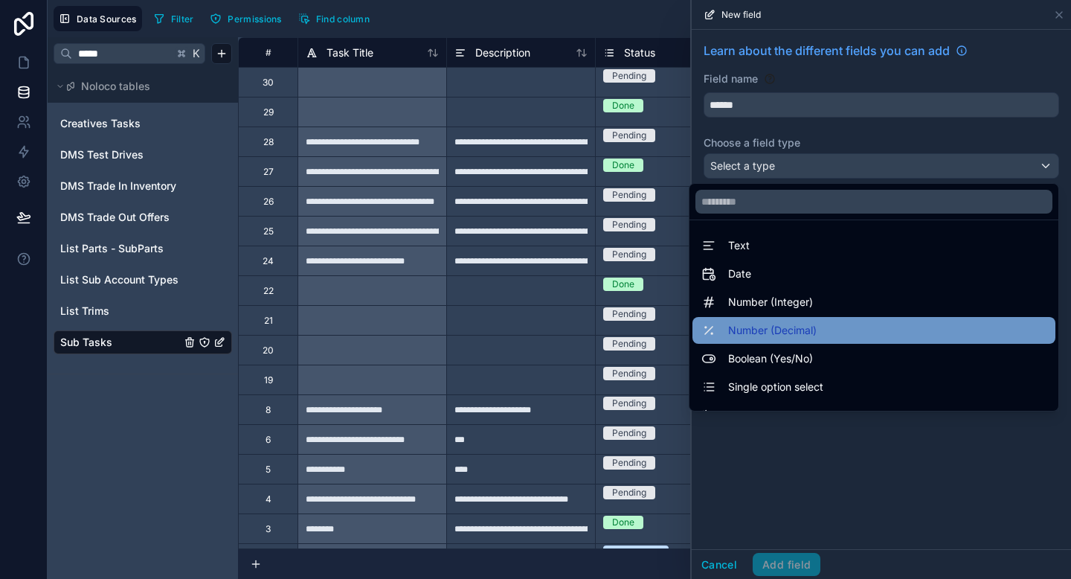
click at [772, 324] on span "Number (Decimal)" at bounding box center [772, 330] width 89 height 18
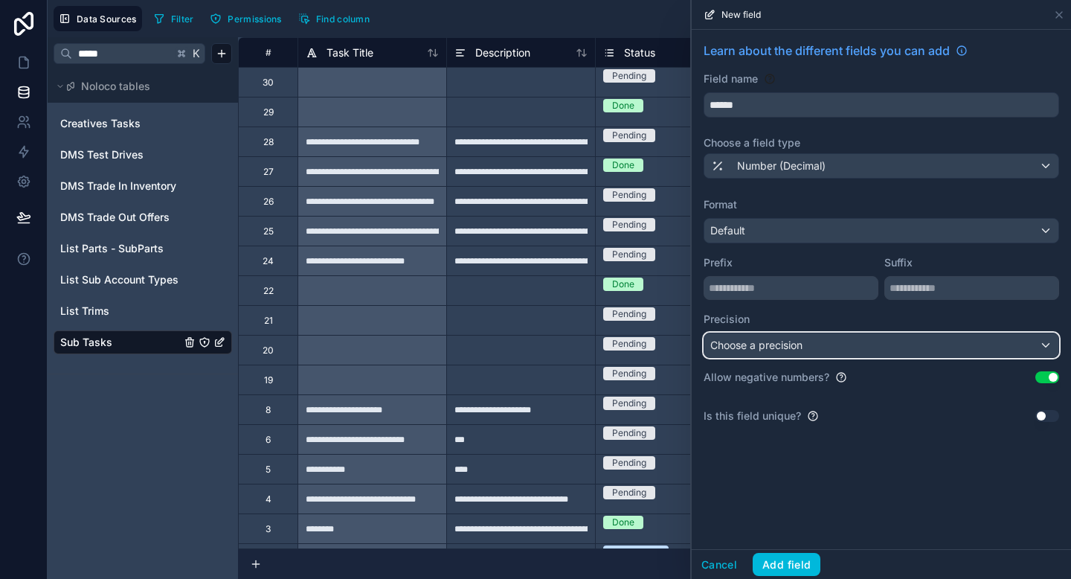
click at [783, 345] on span "Choose a precision" at bounding box center [756, 344] width 92 height 13
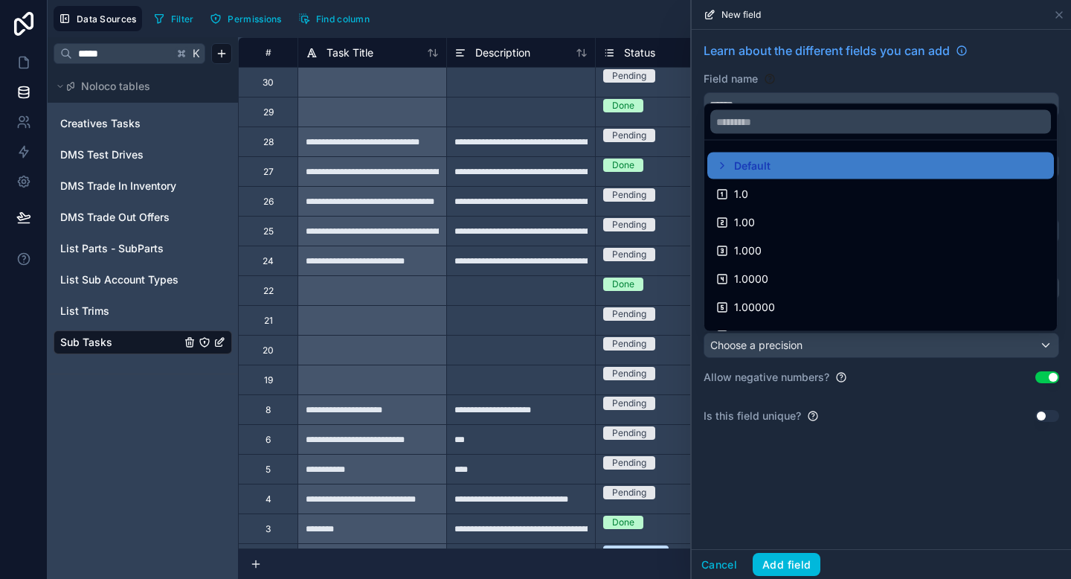
click at [769, 214] on div "1.00" at bounding box center [880, 223] width 329 height 18
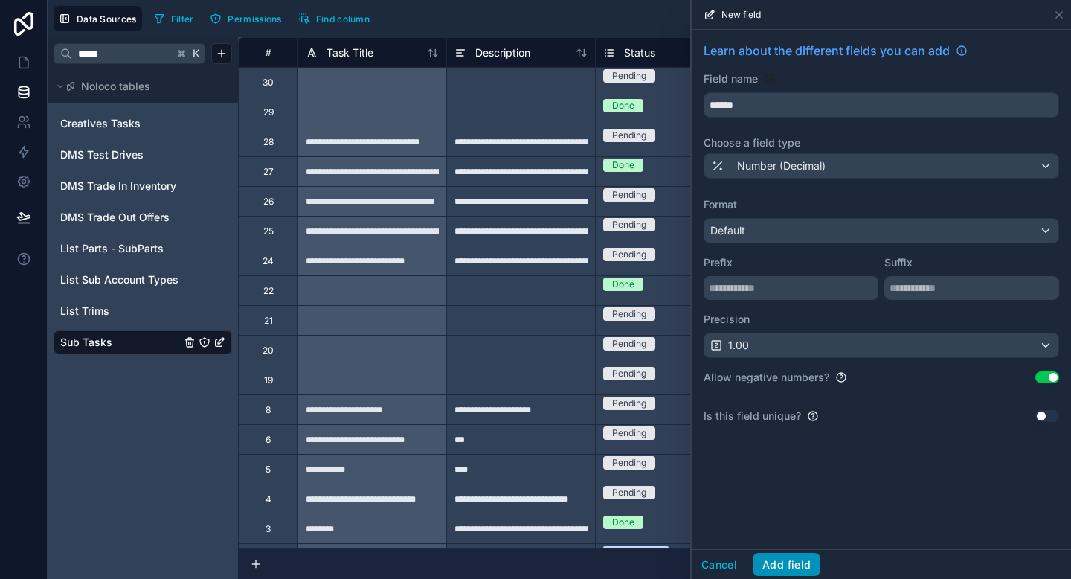
click at [778, 568] on button "Add field" at bounding box center [787, 565] width 68 height 24
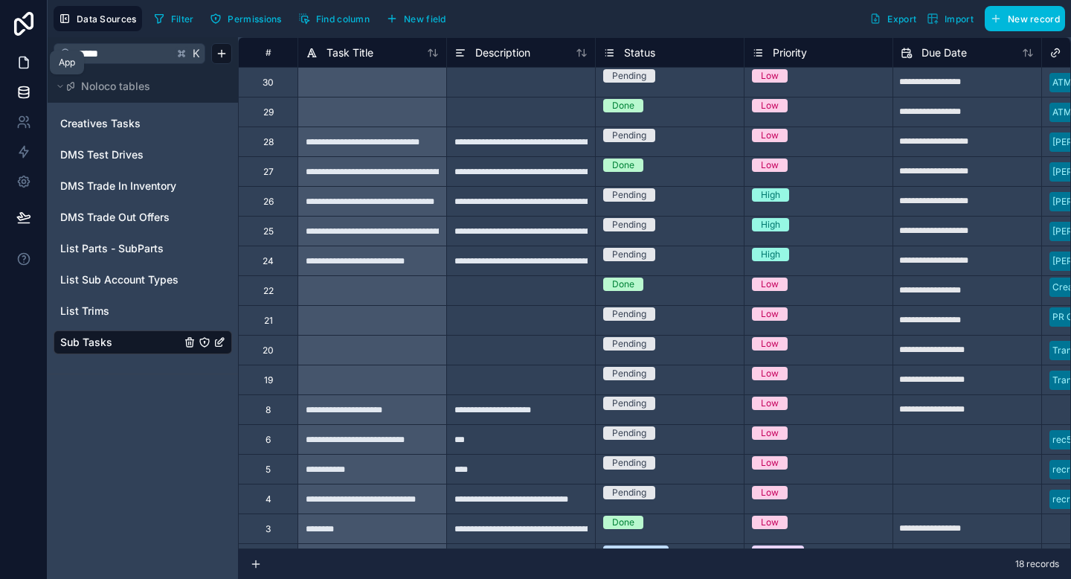
click at [27, 72] on link at bounding box center [23, 63] width 47 height 30
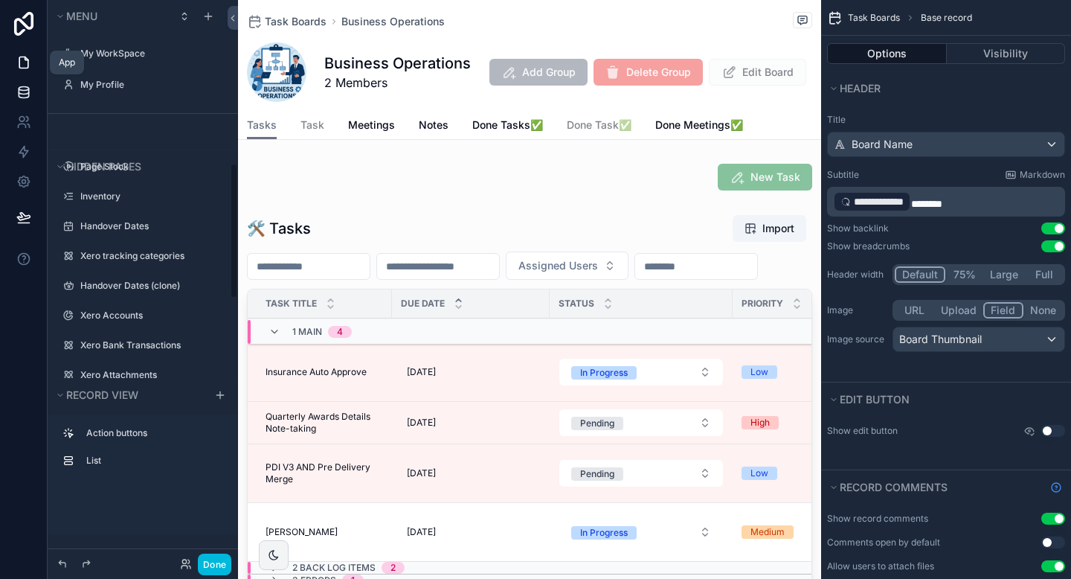
scroll to position [675, 0]
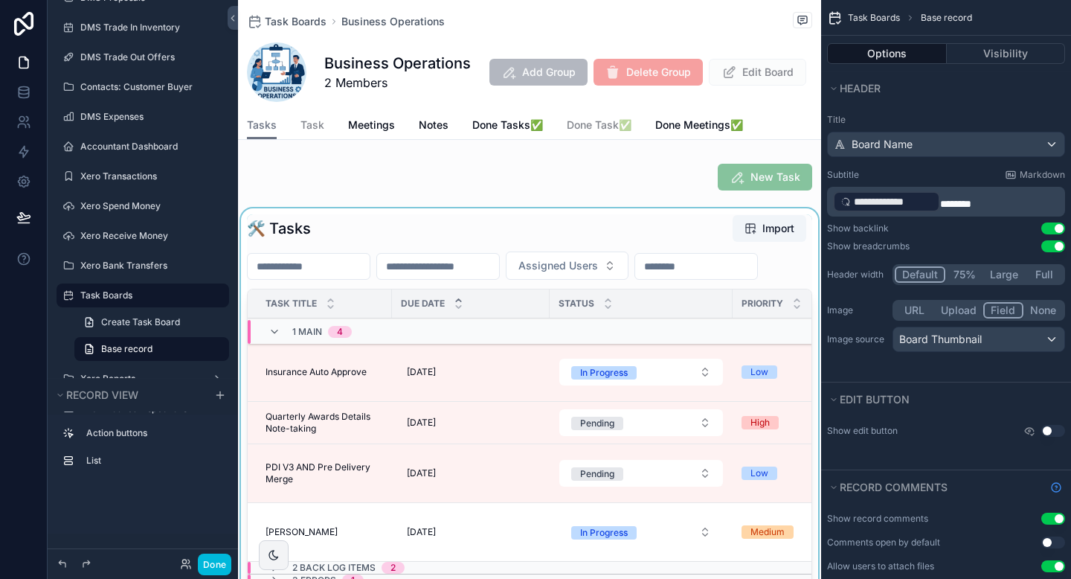
click at [515, 374] on div "scrollable content" at bounding box center [529, 403] width 583 height 391
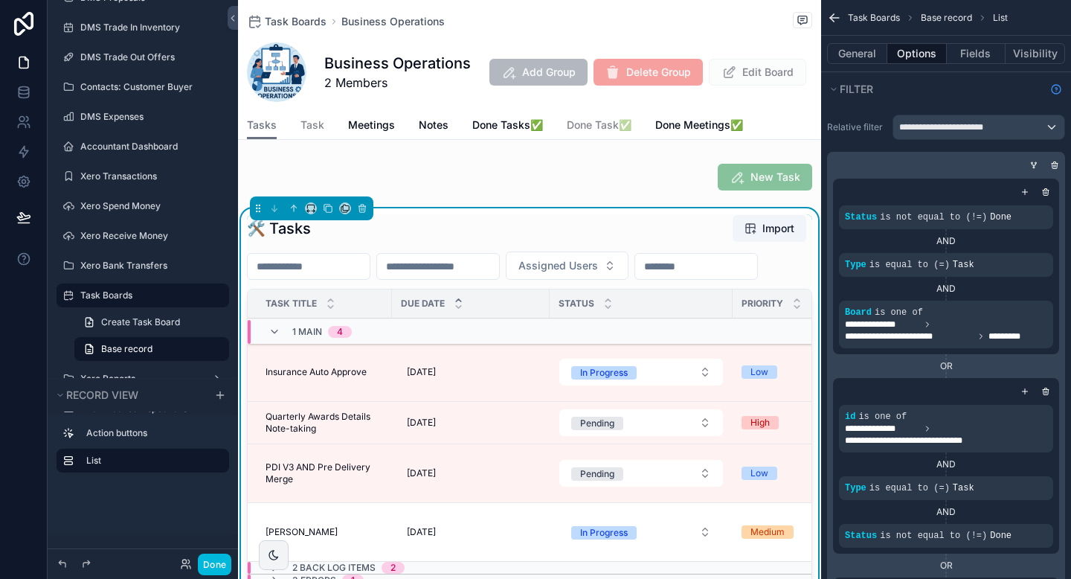
click at [312, 377] on span "Insurance Auto Approve" at bounding box center [316, 372] width 101 height 12
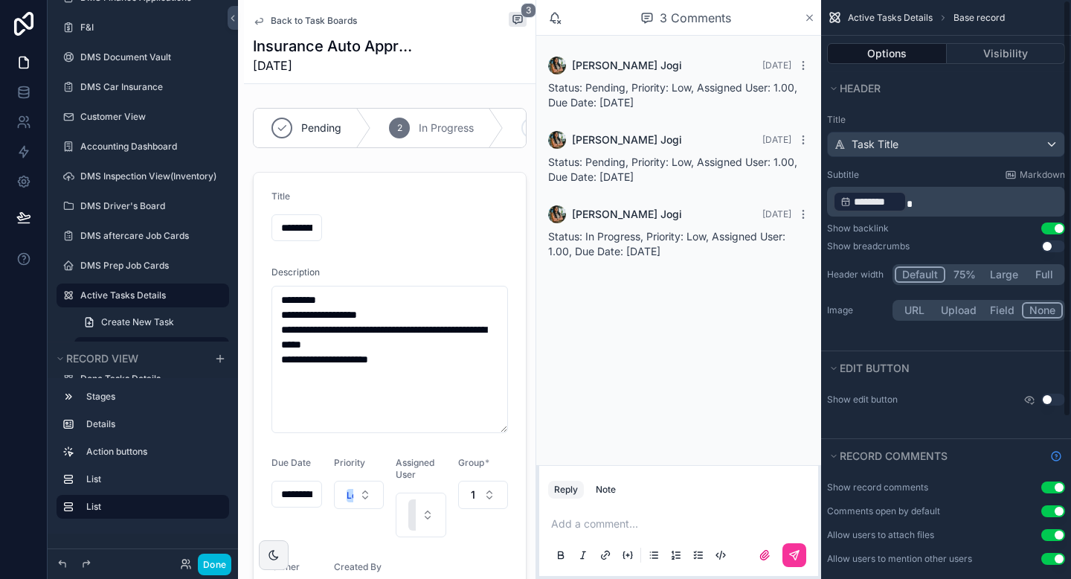
click at [812, 17] on icon "scrollable content" at bounding box center [809, 18] width 11 height 12
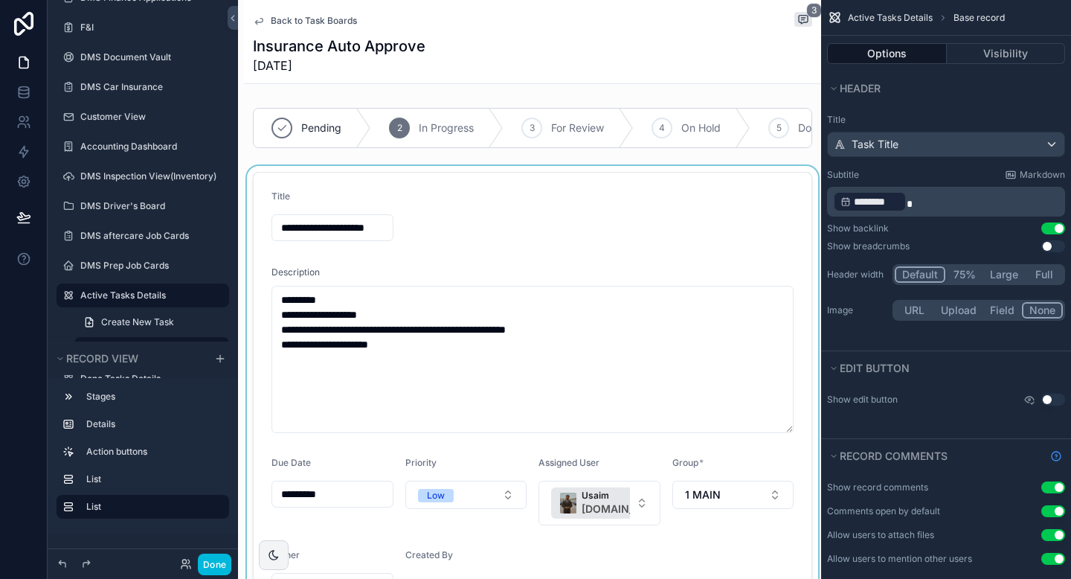
click at [628, 282] on div "scrollable content" at bounding box center [532, 403] width 577 height 475
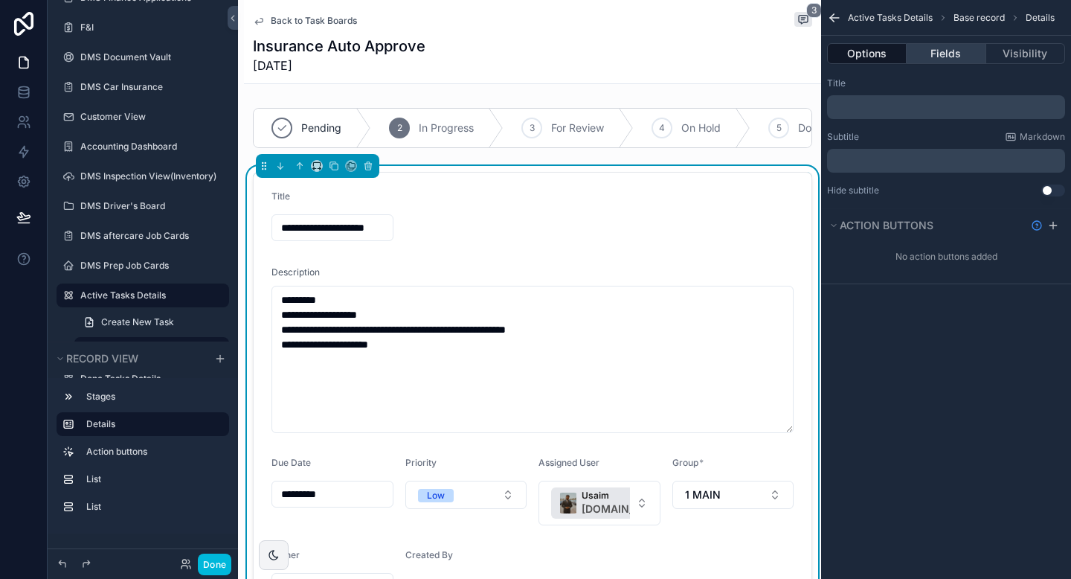
click at [946, 49] on button "Fields" at bounding box center [946, 53] width 79 height 21
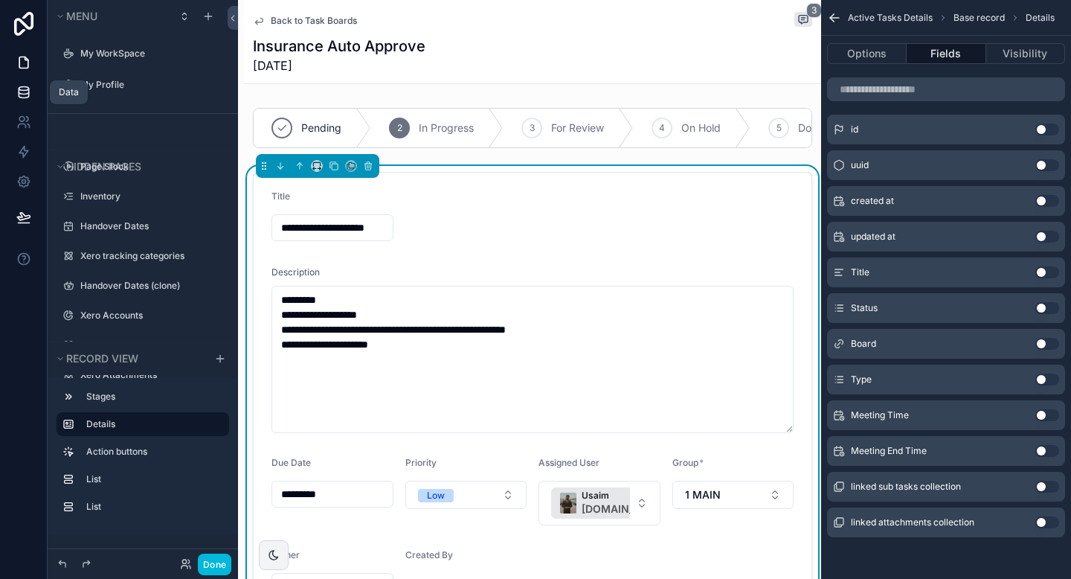
click at [22, 93] on icon at bounding box center [23, 92] width 15 height 15
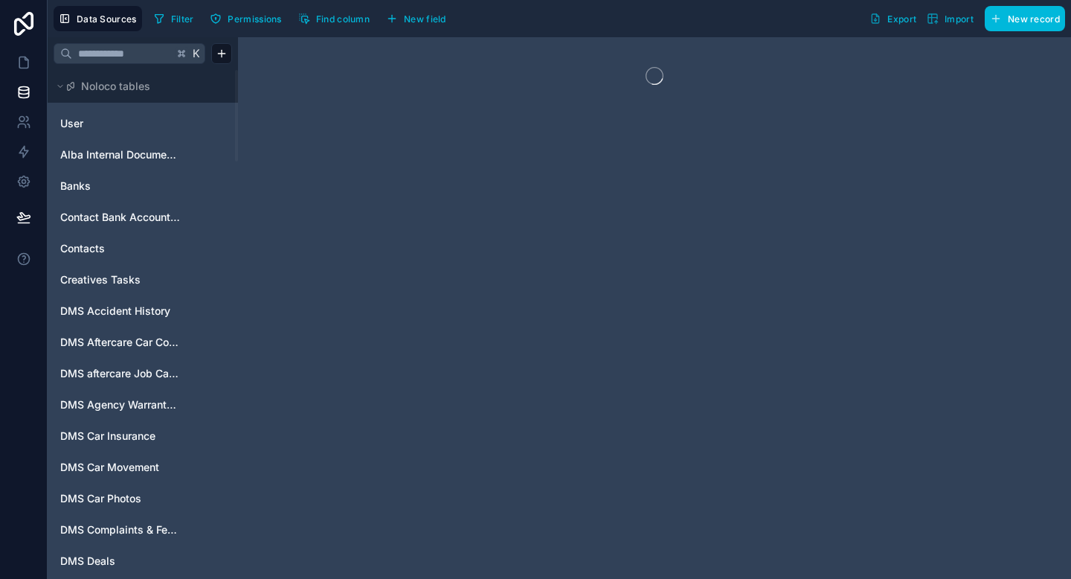
click at [129, 54] on input "text" at bounding box center [122, 53] width 101 height 27
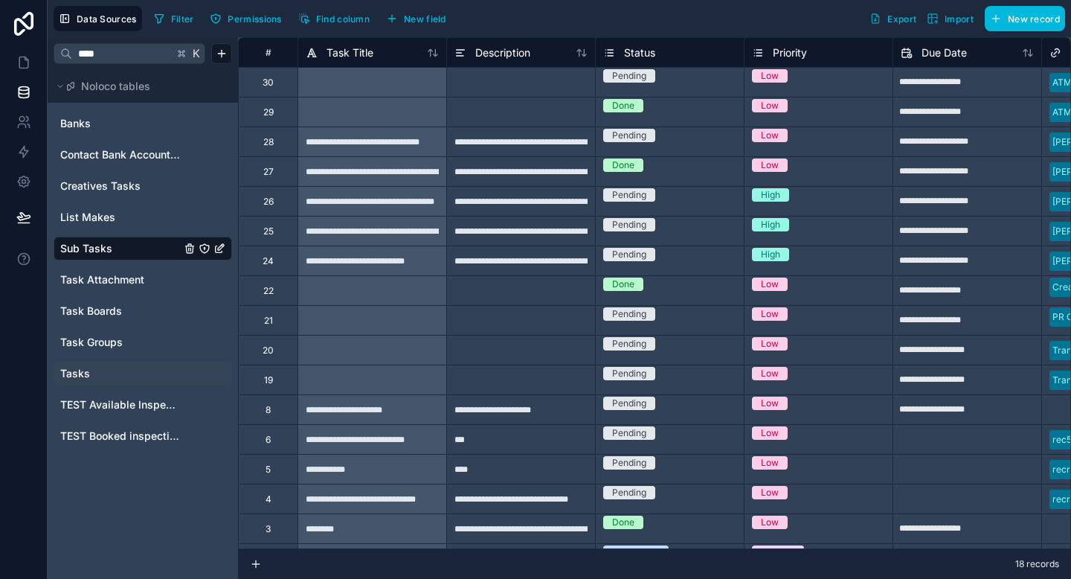
type input "****"
click at [94, 370] on link "Tasks" at bounding box center [120, 373] width 121 height 15
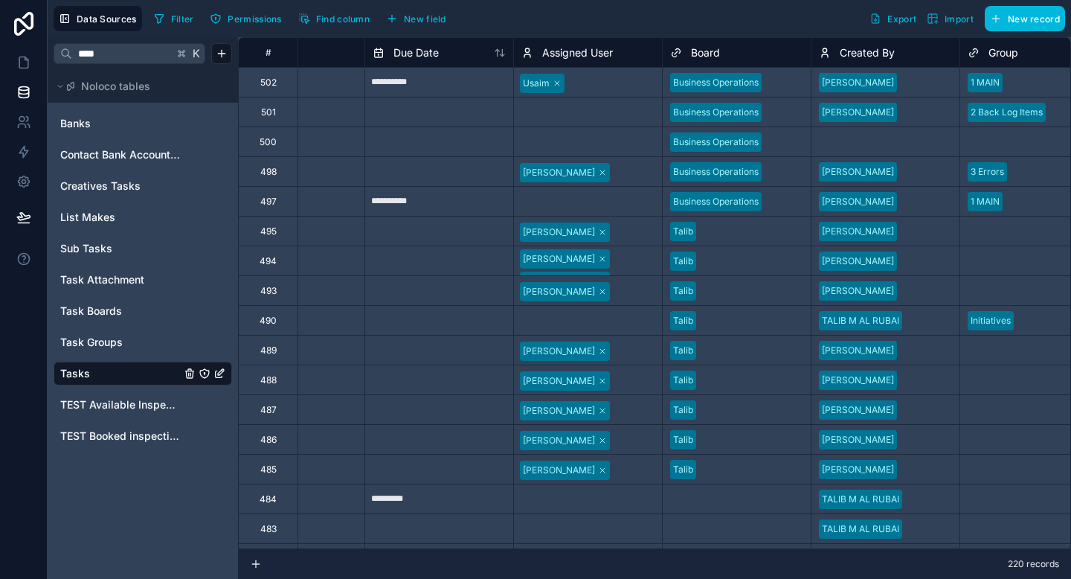
scroll to position [0, 691]
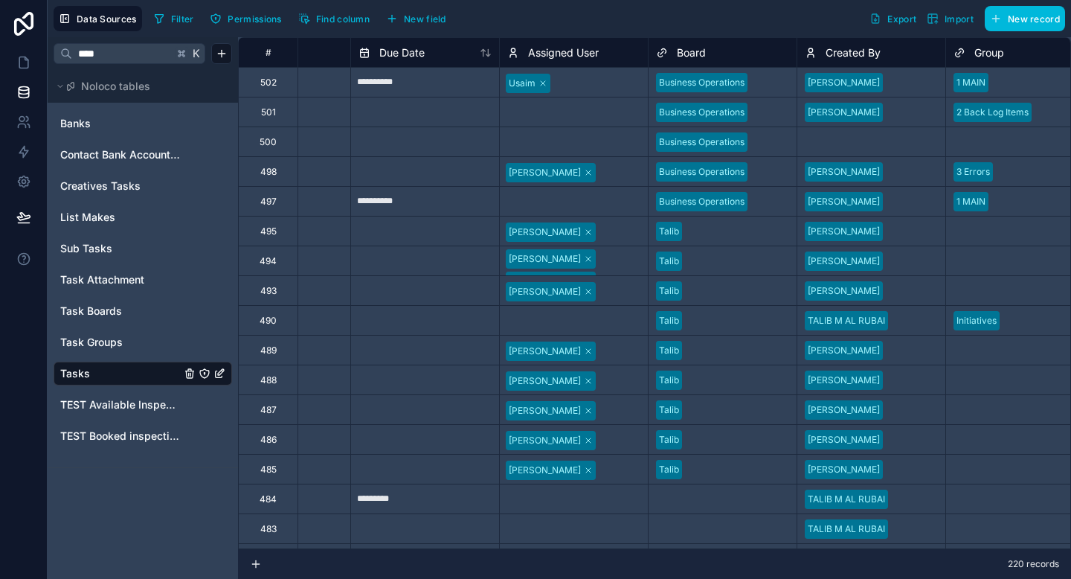
click at [398, 22] on icon "button" at bounding box center [392, 19] width 12 height 12
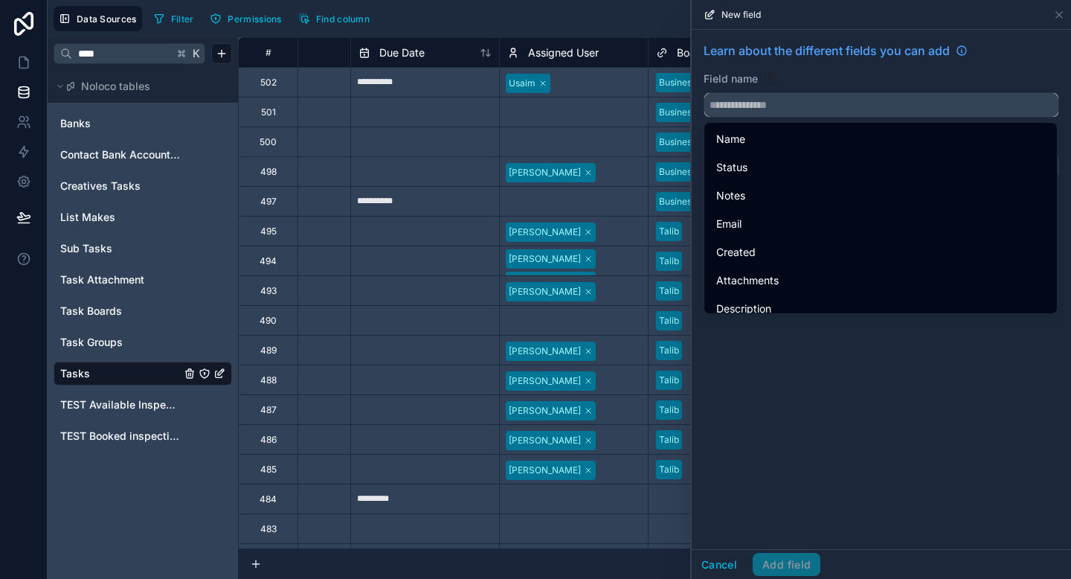
click at [792, 107] on input "text" at bounding box center [882, 105] width 354 height 24
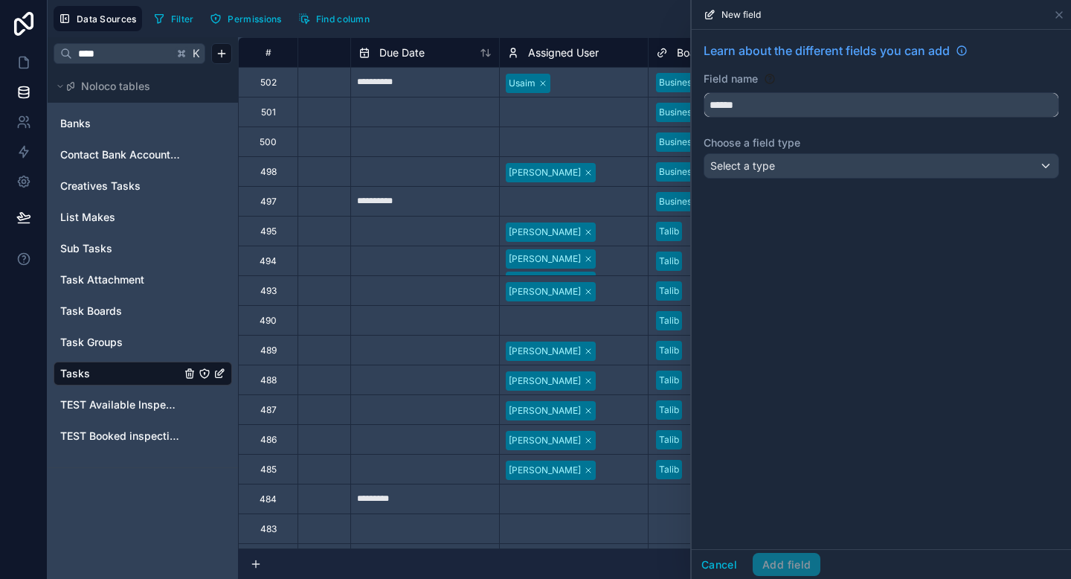
type input "******"
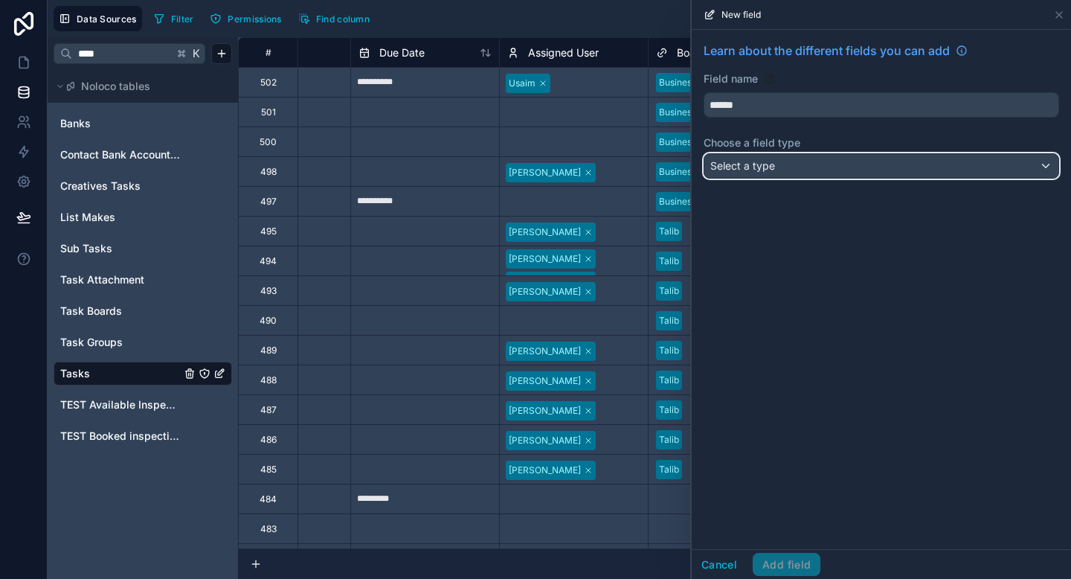
click at [782, 170] on div "Select a type" at bounding box center [882, 166] width 354 height 24
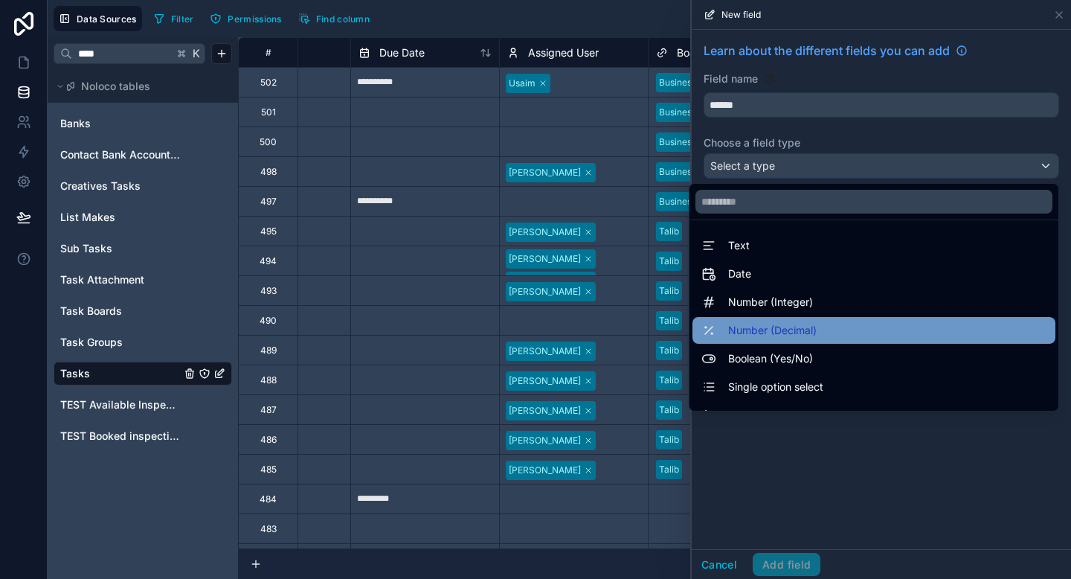
click at [768, 328] on span "Number (Decimal)" at bounding box center [772, 330] width 89 height 18
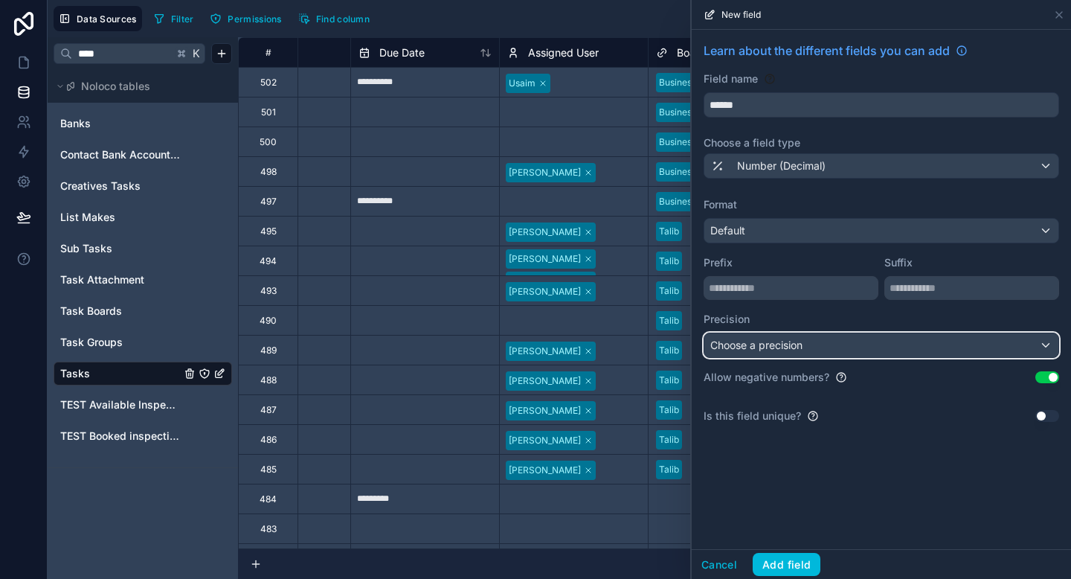
click at [792, 342] on span "Choose a precision" at bounding box center [756, 344] width 92 height 13
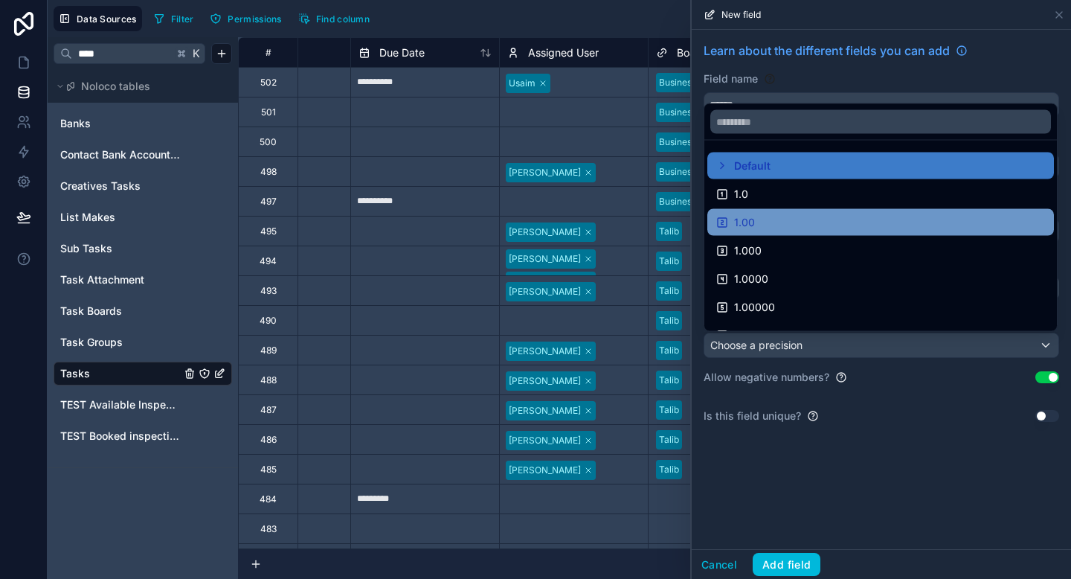
click at [771, 216] on div "1.00" at bounding box center [880, 223] width 329 height 18
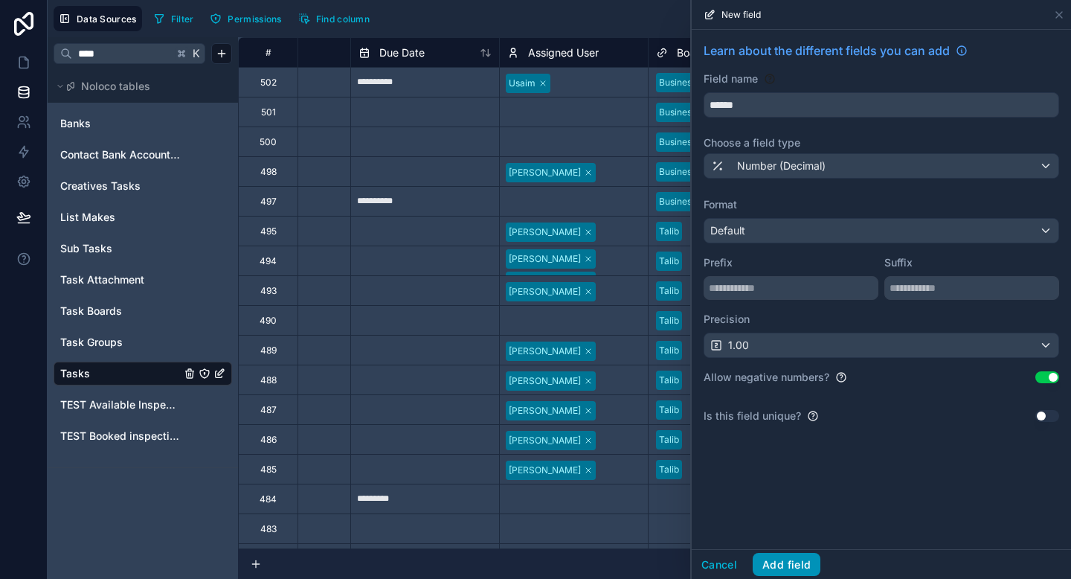
click at [795, 562] on button "Add field" at bounding box center [787, 565] width 68 height 24
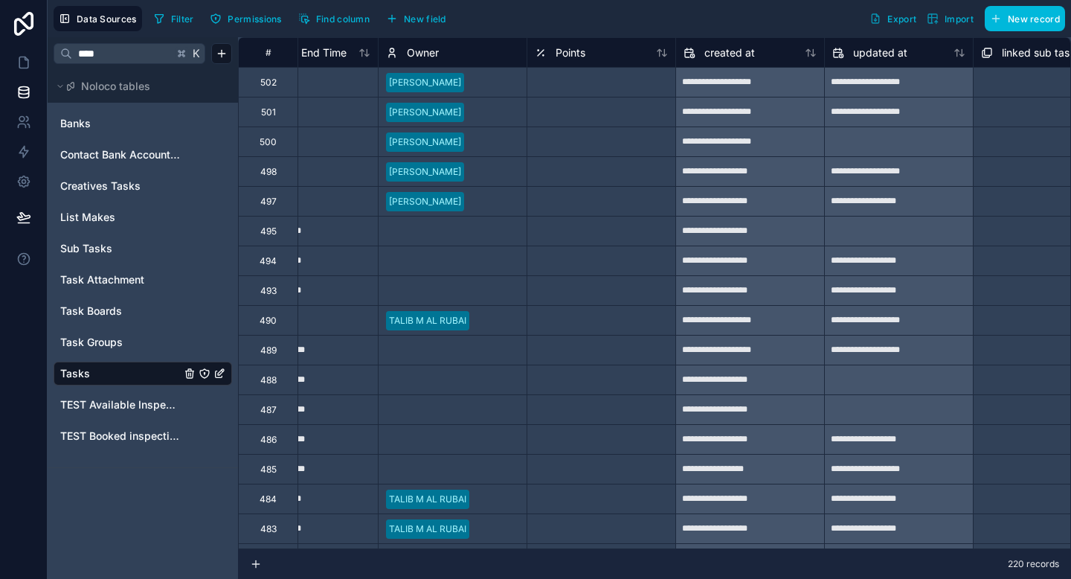
scroll to position [0, 1853]
click at [110, 240] on div "Sub Tasks" at bounding box center [143, 249] width 179 height 24
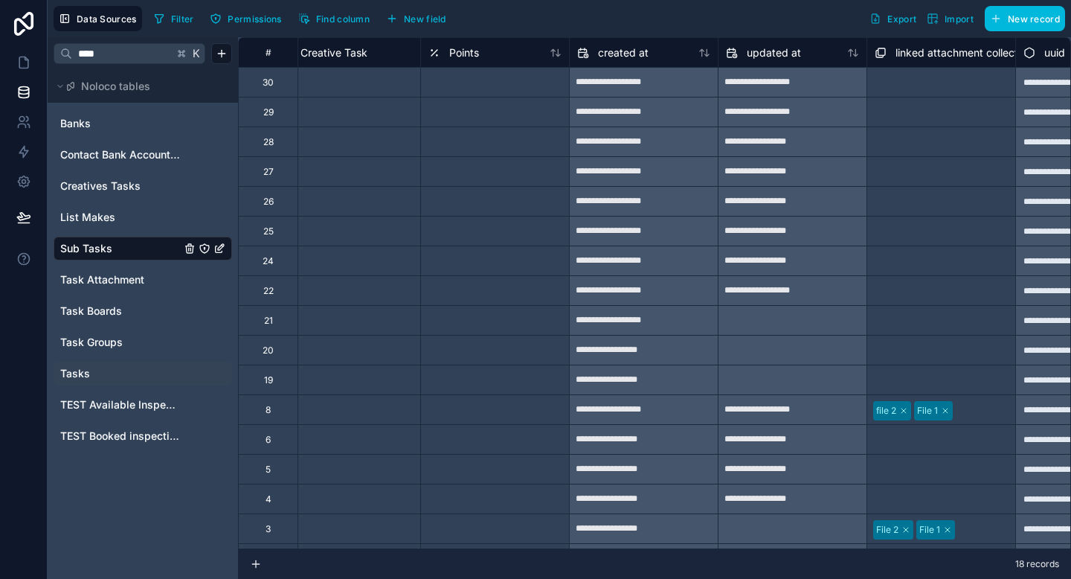
scroll to position [0, 1375]
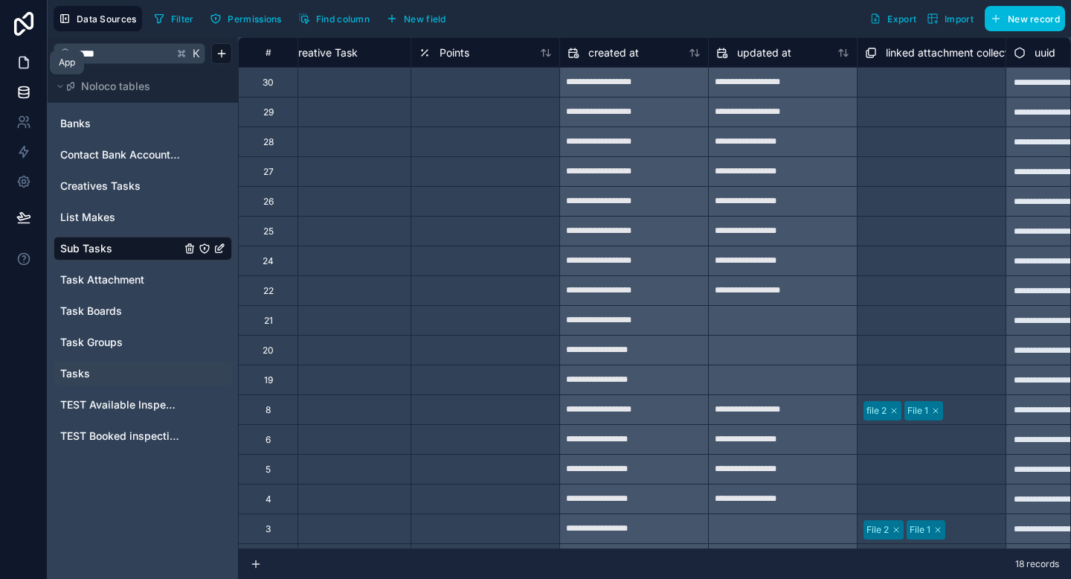
click at [24, 70] on link at bounding box center [23, 63] width 47 height 30
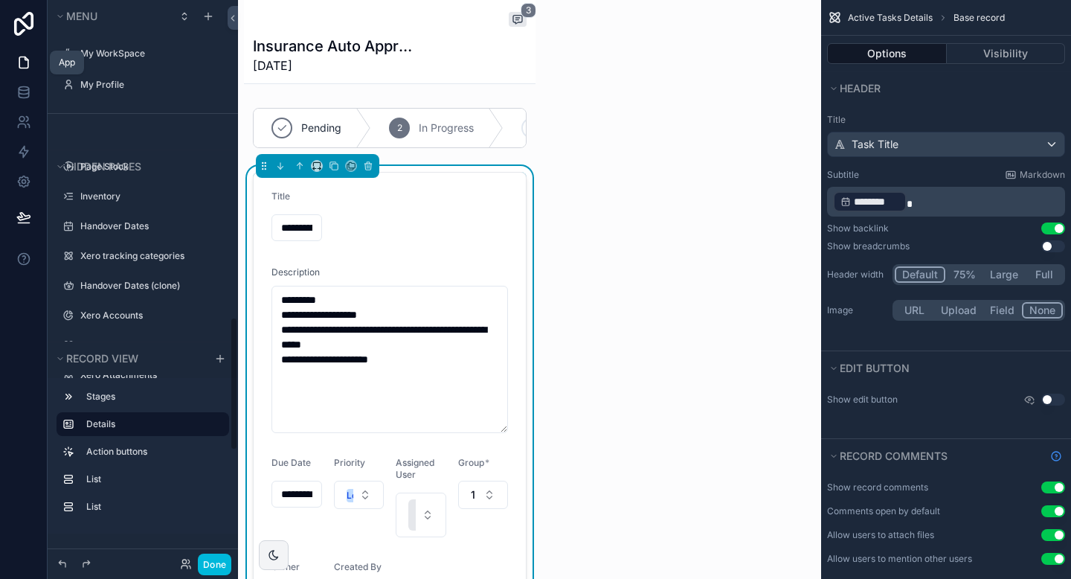
scroll to position [1329, 0]
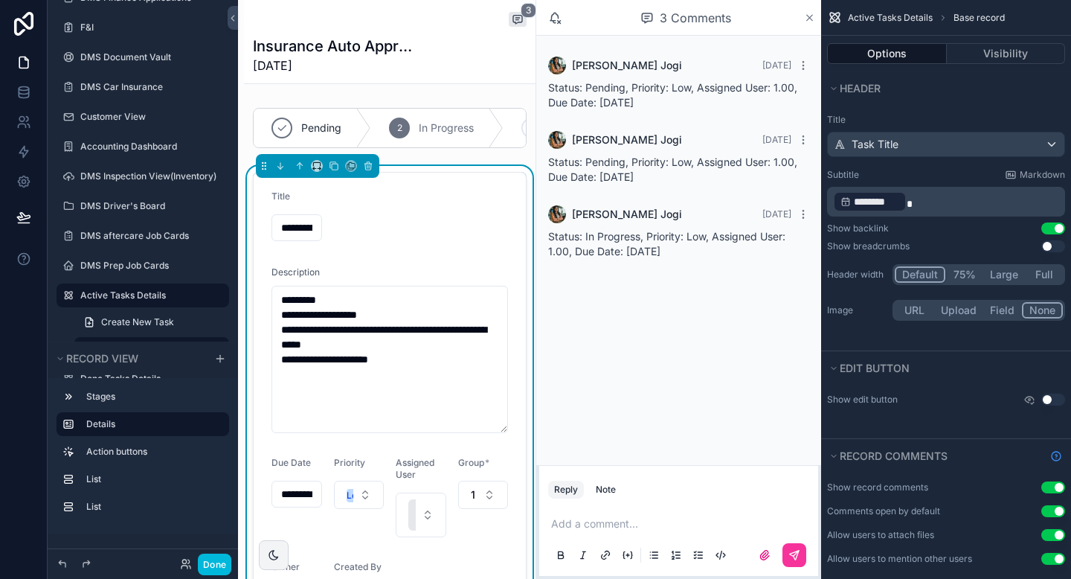
click at [812, 18] on icon "scrollable content" at bounding box center [809, 18] width 11 height 12
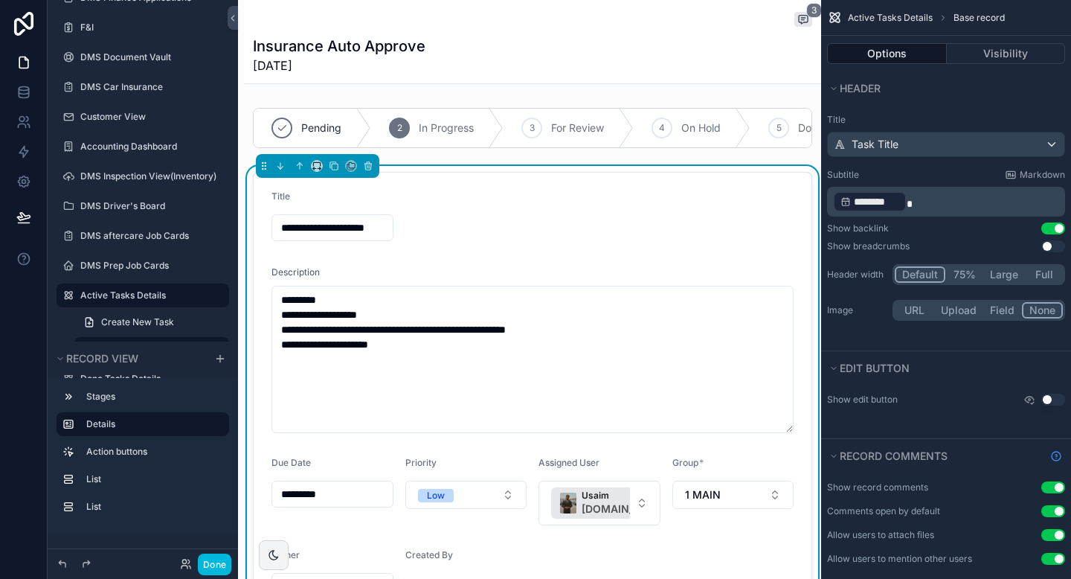
click at [558, 237] on form "**********" at bounding box center [533, 403] width 558 height 461
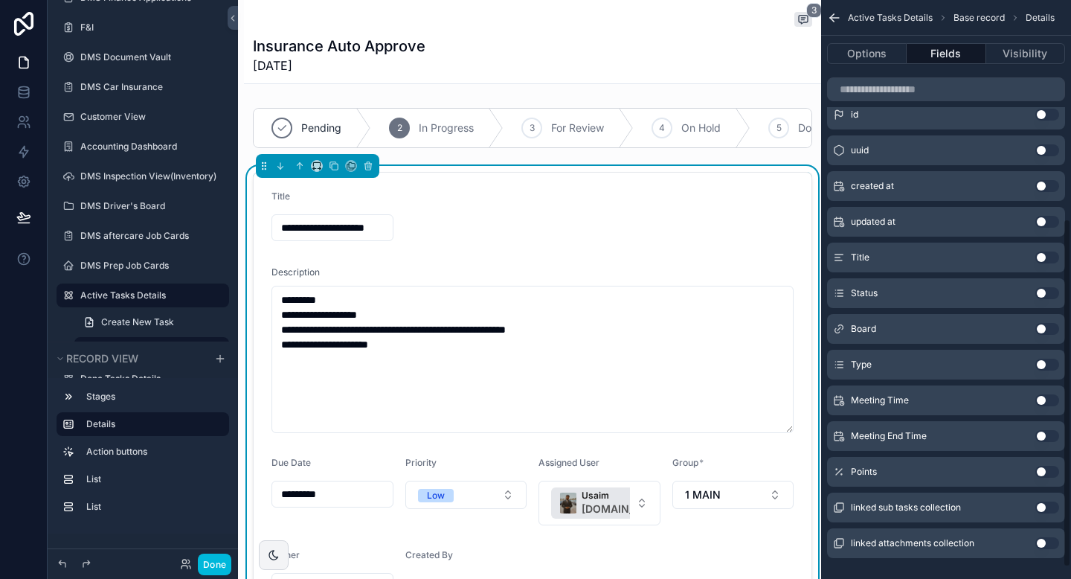
scroll to position [364, 0]
click at [1047, 471] on button "Use setting" at bounding box center [1048, 469] width 24 height 12
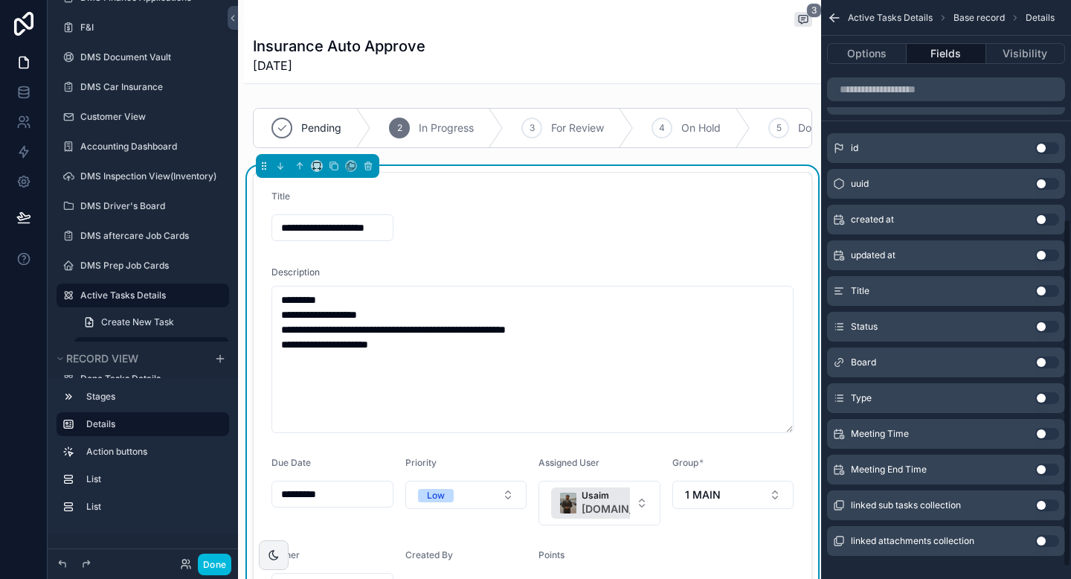
scroll to position [0, 0]
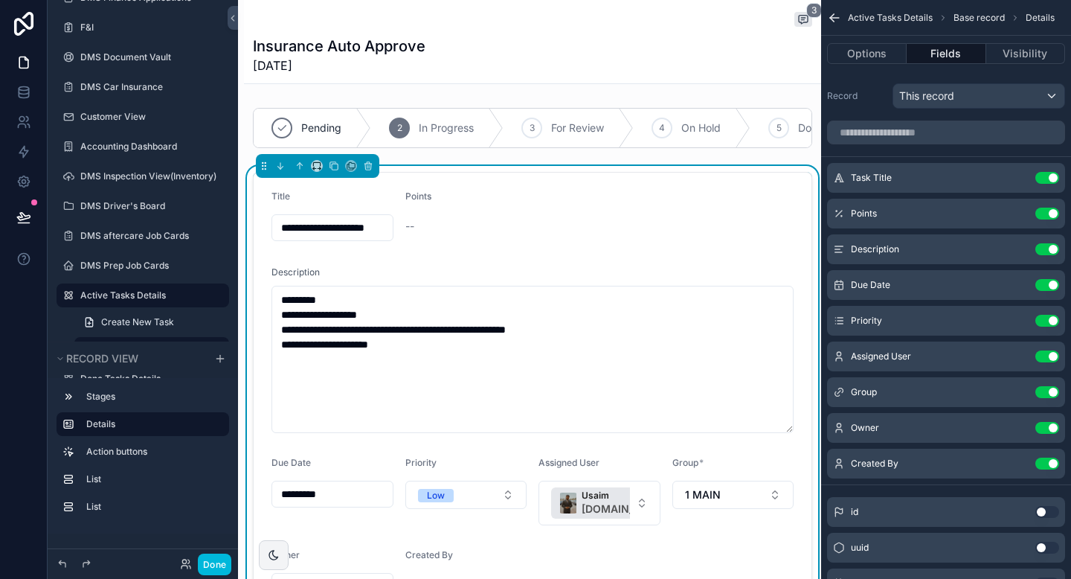
click at [0, 0] on icon "scrollable content" at bounding box center [0, 0] width 0 height 0
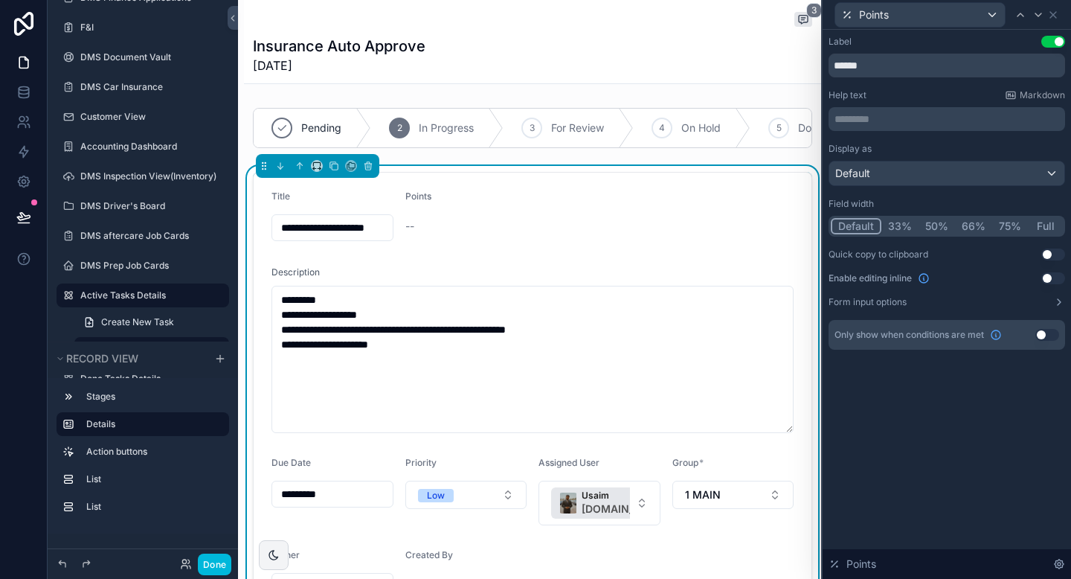
click at [1051, 280] on button "Use setting" at bounding box center [1054, 278] width 24 height 12
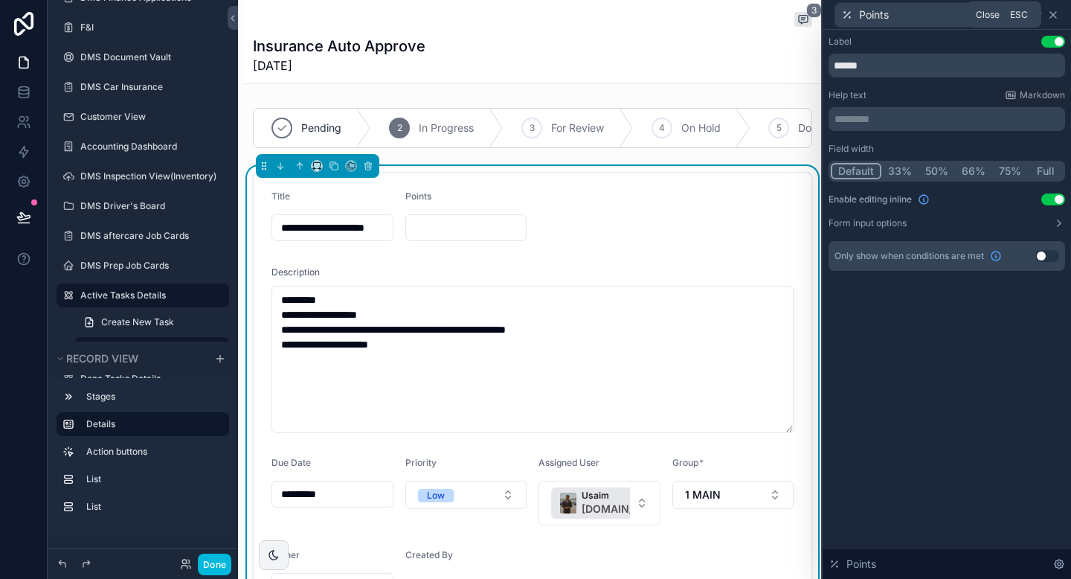
click at [1055, 16] on icon at bounding box center [1053, 15] width 12 height 12
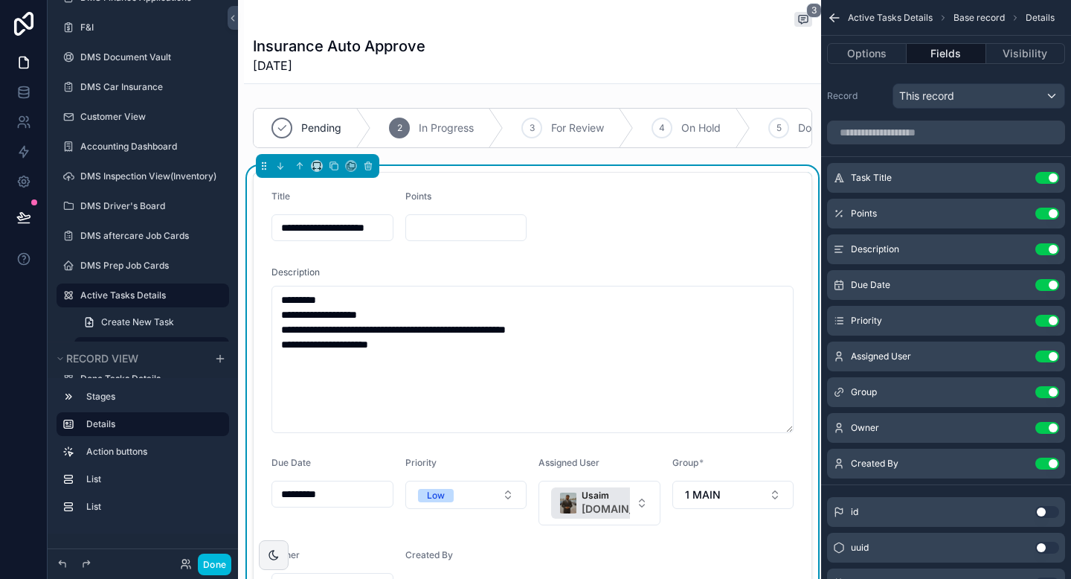
click at [0, 0] on icon "scrollable content" at bounding box center [0, 0] width 0 height 0
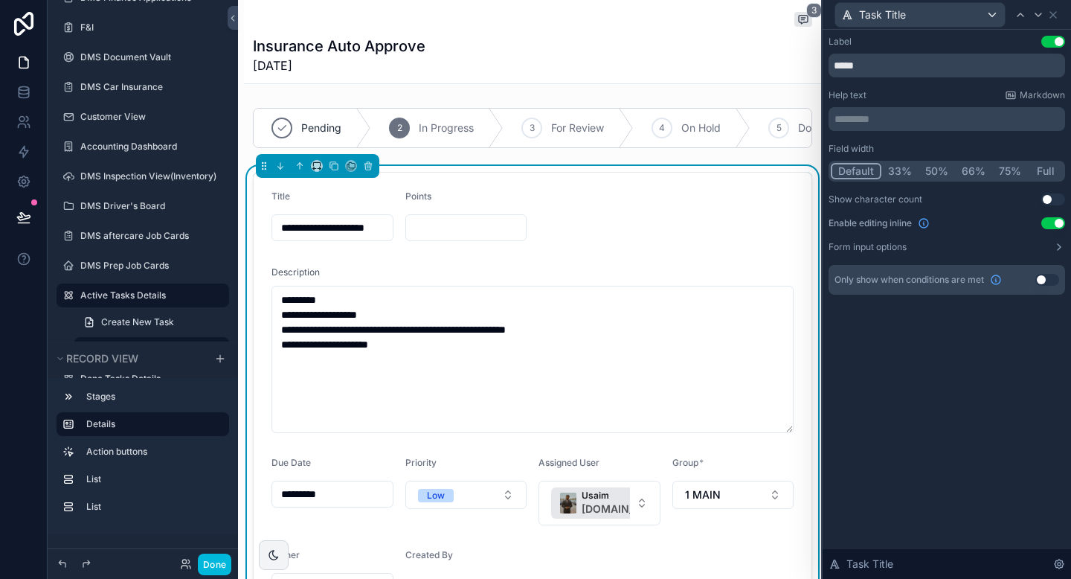
click at [942, 171] on button "50%" at bounding box center [937, 171] width 36 height 16
click at [969, 177] on button "66%" at bounding box center [973, 171] width 37 height 16
click at [1004, 173] on button "75%" at bounding box center [1010, 171] width 36 height 16
click at [1024, 15] on icon at bounding box center [1021, 15] width 12 height 12
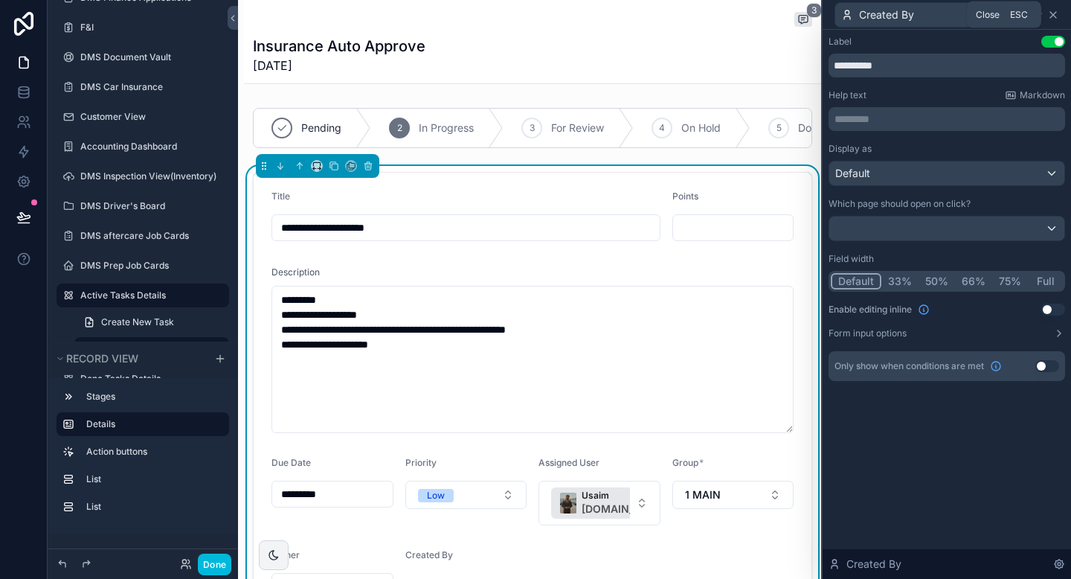
click at [1055, 14] on icon at bounding box center [1053, 15] width 12 height 12
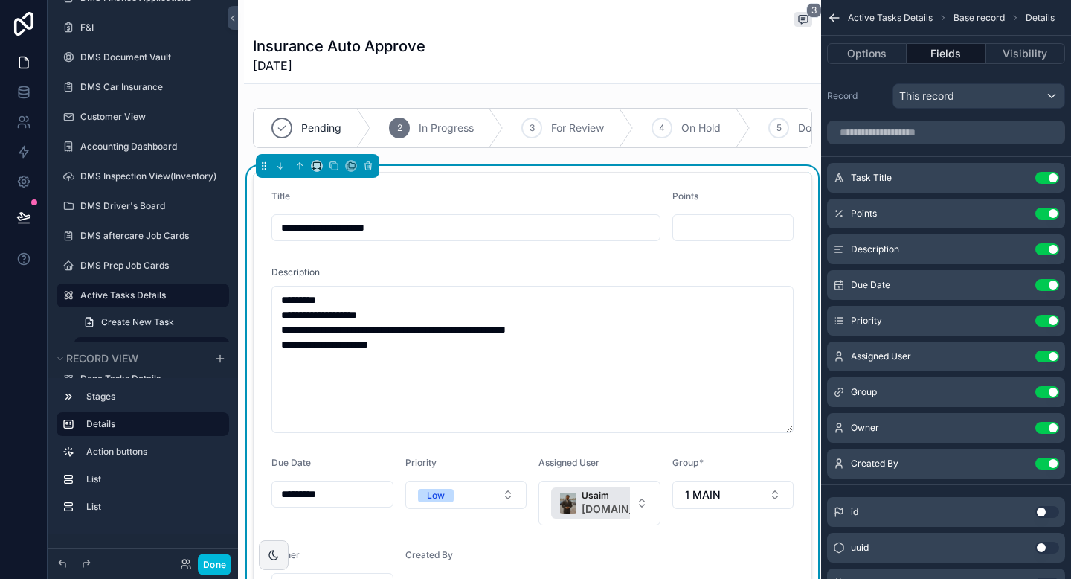
click at [0, 0] on icon "scrollable content" at bounding box center [0, 0] width 0 height 0
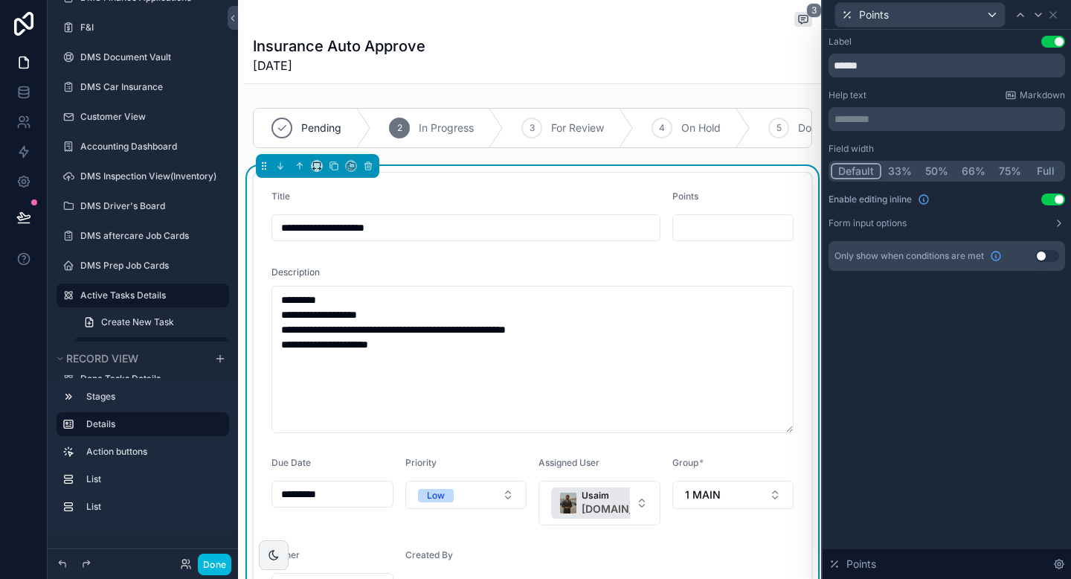
click at [1045, 256] on button "Use setting" at bounding box center [1048, 256] width 24 height 12
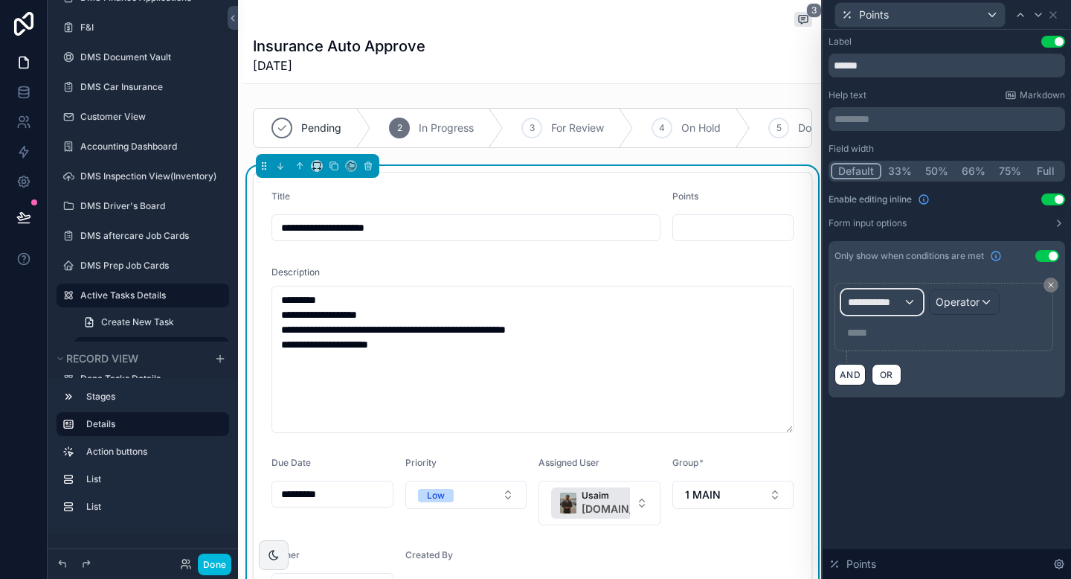
click at [889, 306] on span "**********" at bounding box center [875, 302] width 55 height 15
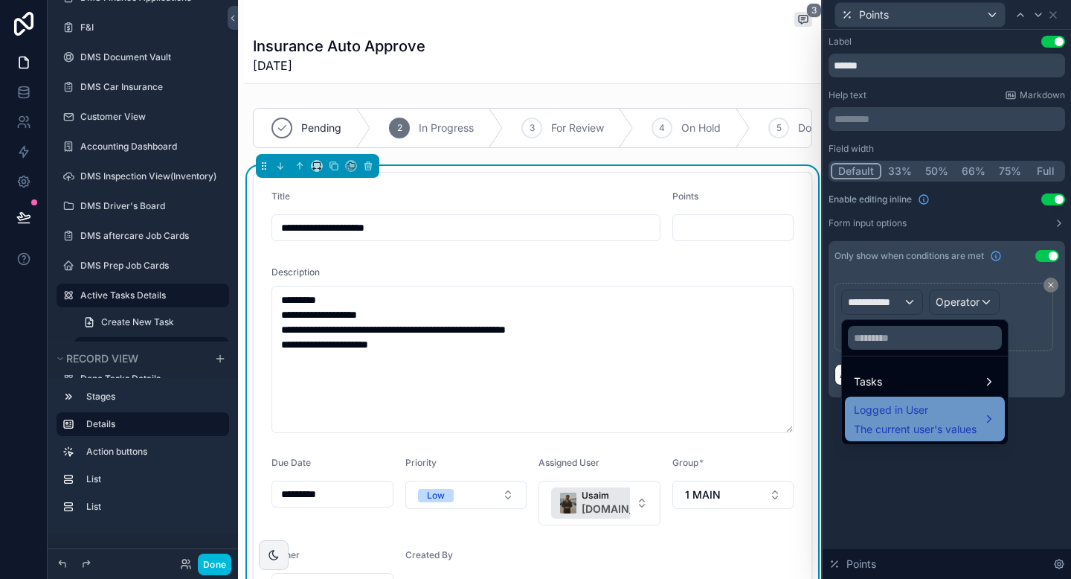
click at [883, 413] on span "Logged in User" at bounding box center [915, 410] width 123 height 18
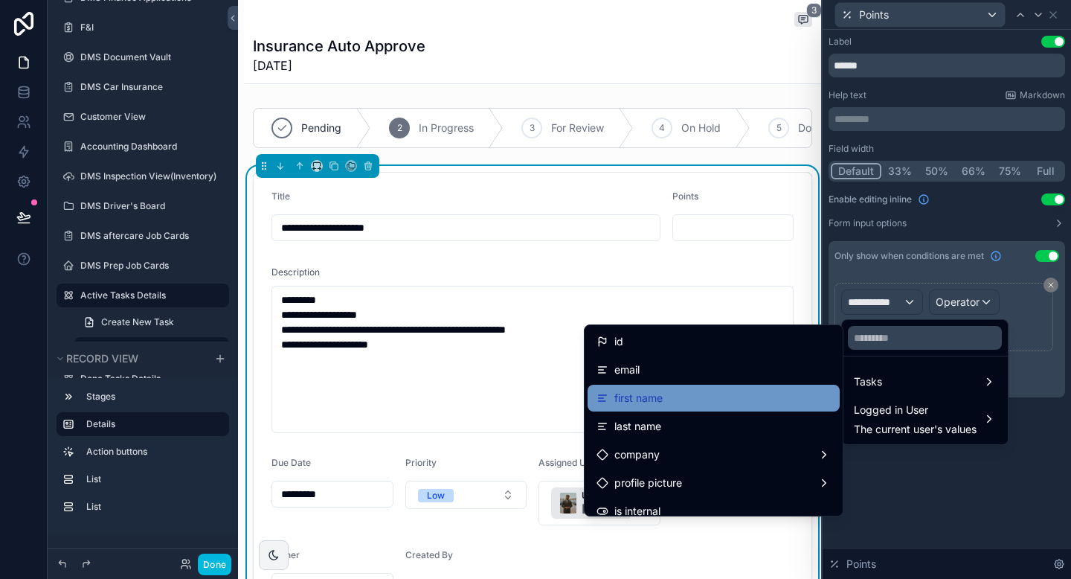
click at [730, 391] on div "first name" at bounding box center [714, 398] width 234 height 18
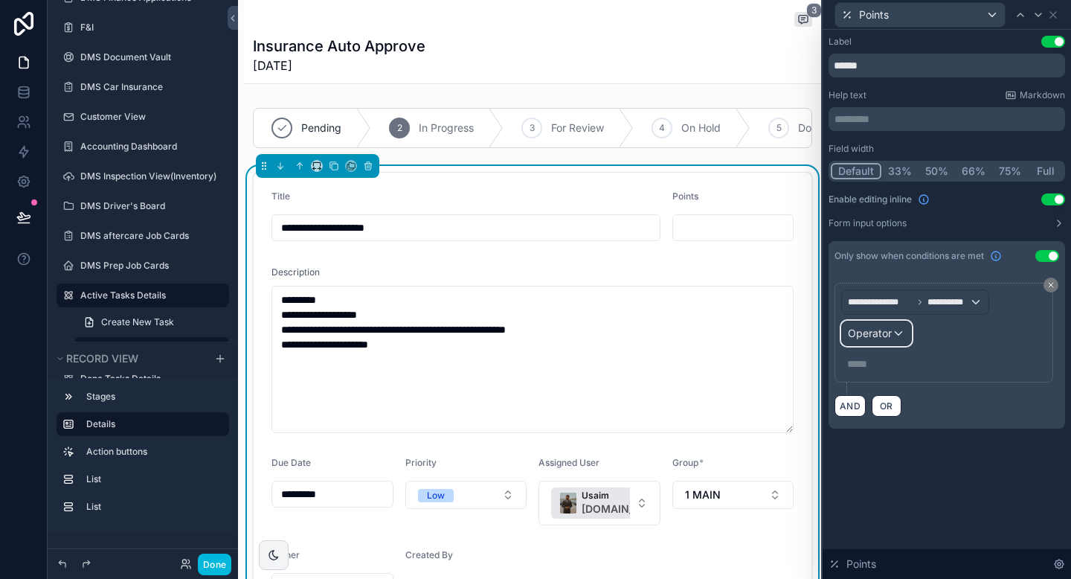
click at [887, 333] on span "Operator" at bounding box center [870, 333] width 44 height 13
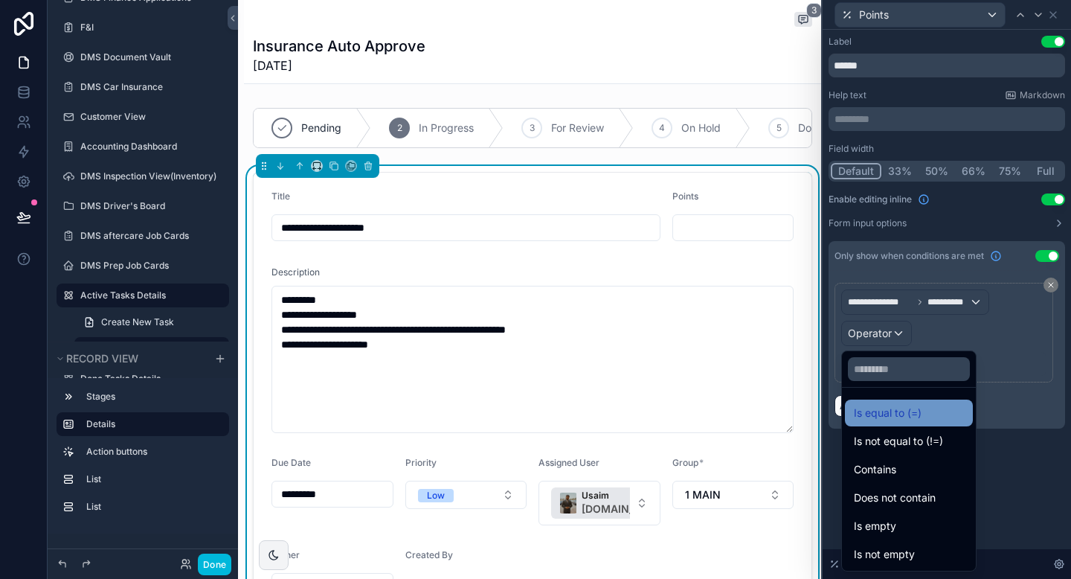
click at [863, 423] on div "Is equal to (=)" at bounding box center [909, 412] width 128 height 27
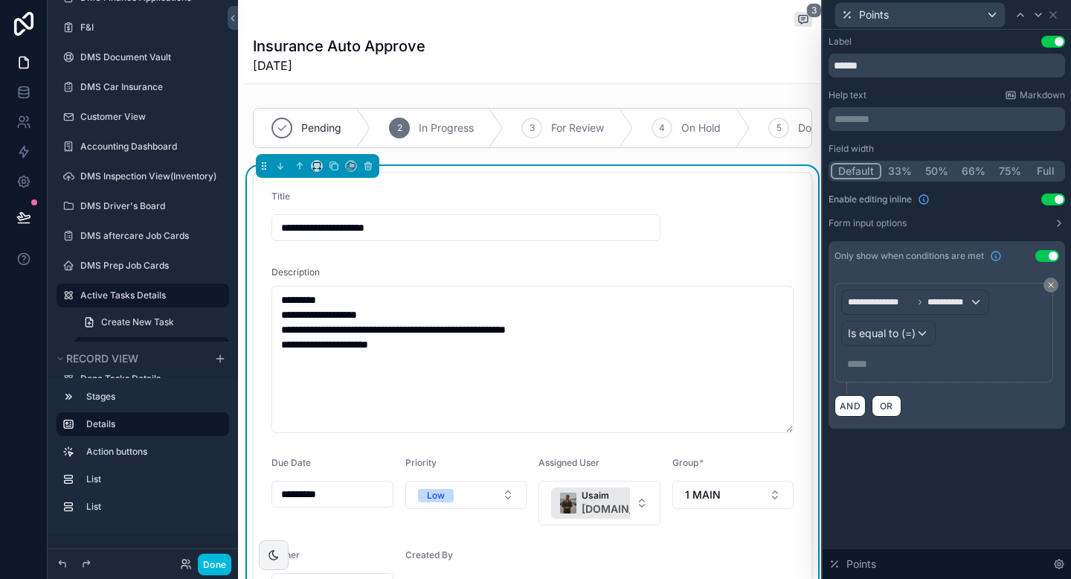
click at [864, 362] on p "***** ﻿" at bounding box center [945, 363] width 196 height 15
click at [886, 412] on button "OR" at bounding box center [887, 406] width 30 height 22
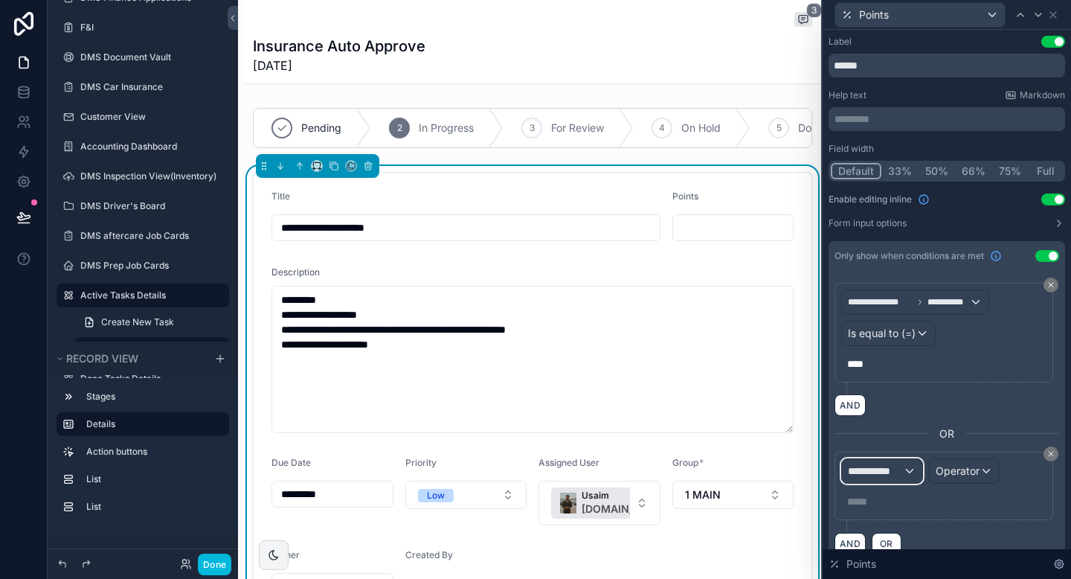
click at [887, 473] on span "**********" at bounding box center [875, 470] width 55 height 15
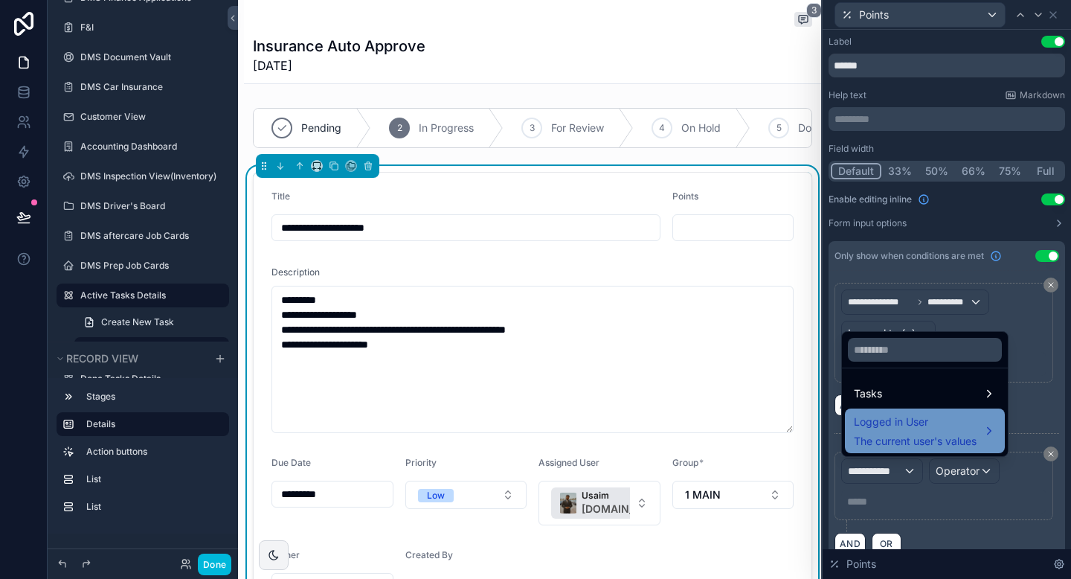
click at [882, 428] on span "Logged in User" at bounding box center [915, 422] width 123 height 18
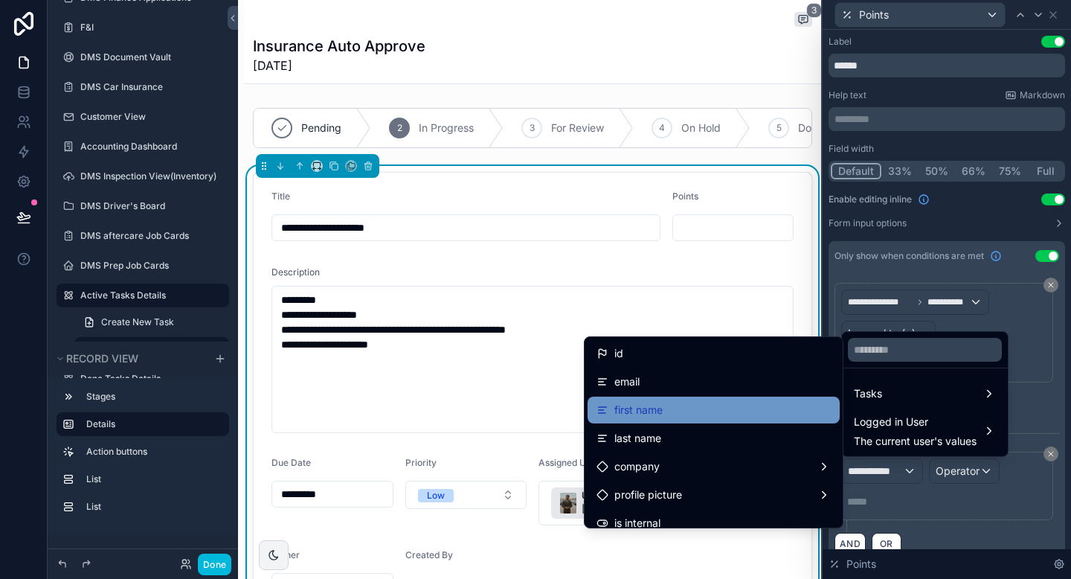
click at [780, 413] on div "first name" at bounding box center [714, 410] width 234 height 18
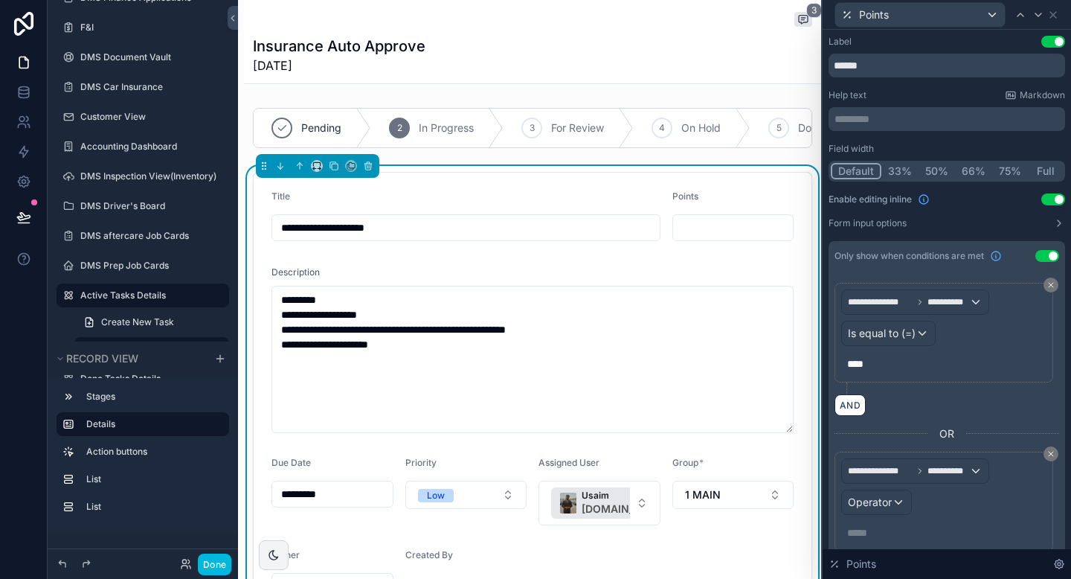
scroll to position [9, 0]
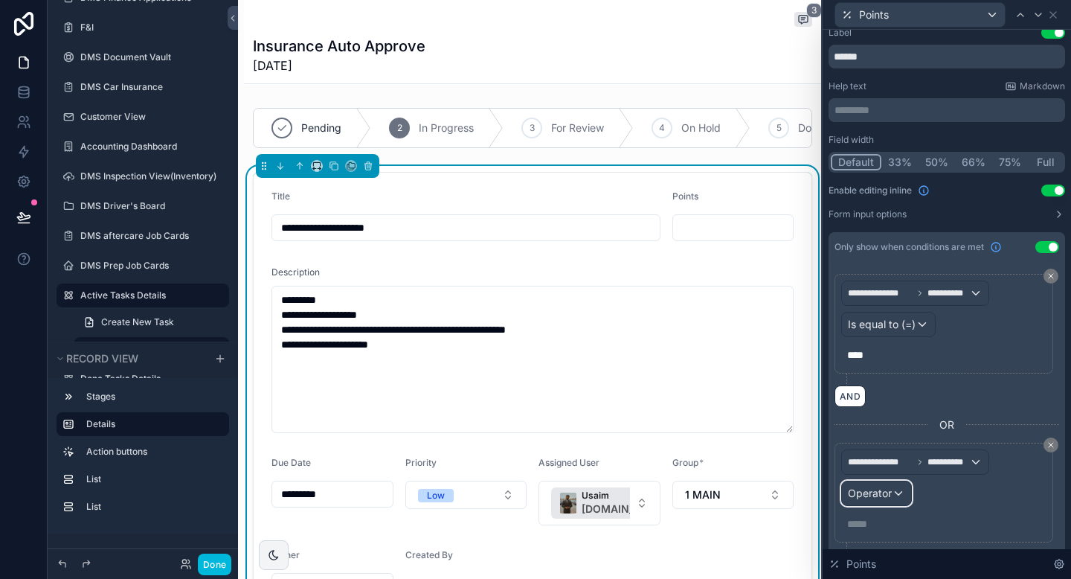
click at [873, 498] on span "Operator" at bounding box center [870, 493] width 44 height 13
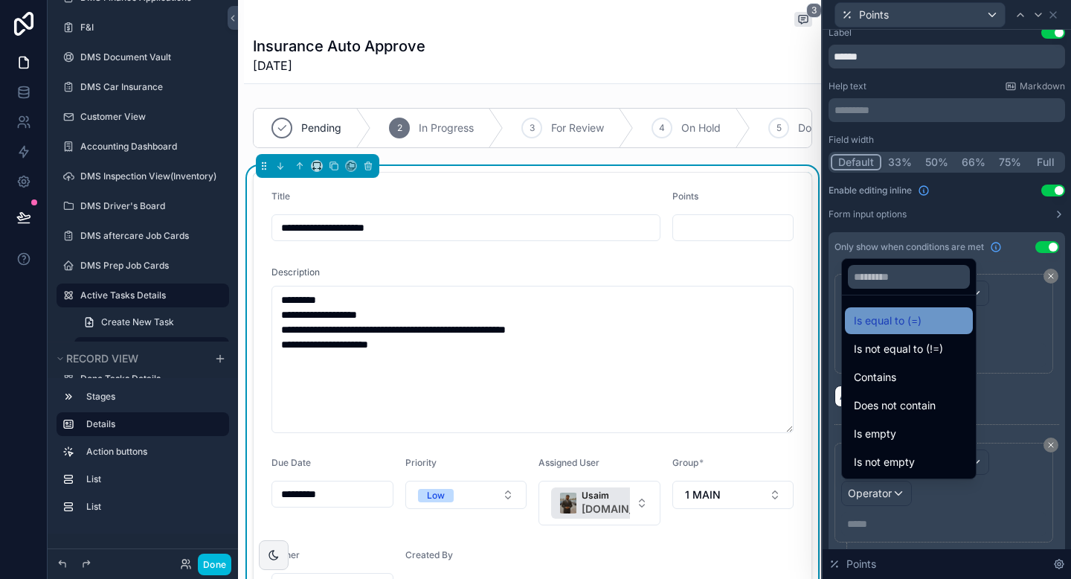
click at [884, 324] on span "Is equal to (=)" at bounding box center [888, 321] width 68 height 18
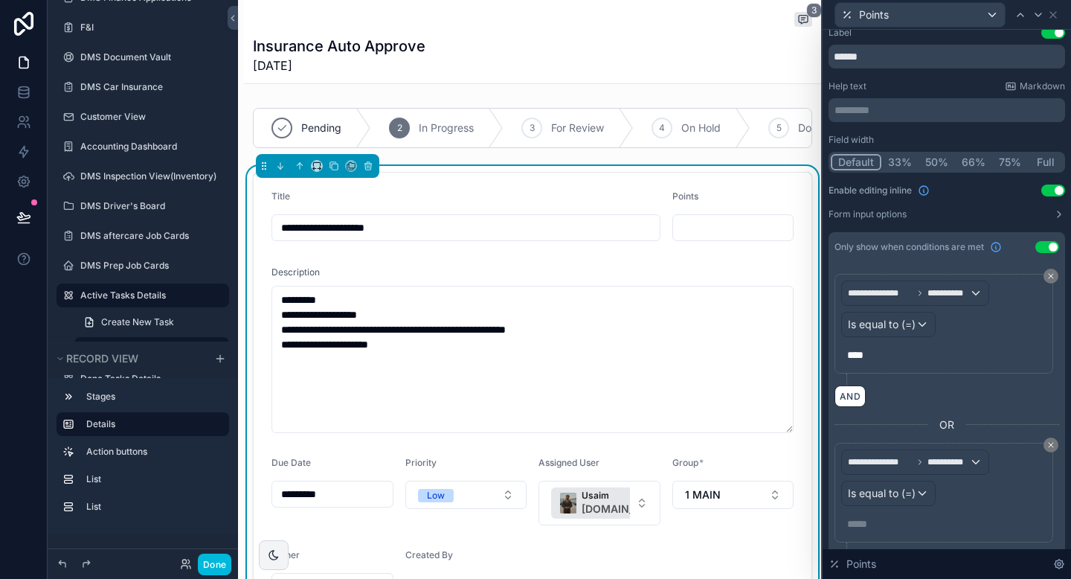
click at [873, 523] on p "***** ﻿" at bounding box center [945, 523] width 196 height 15
click at [1062, 498] on div "**********" at bounding box center [947, 425] width 237 height 327
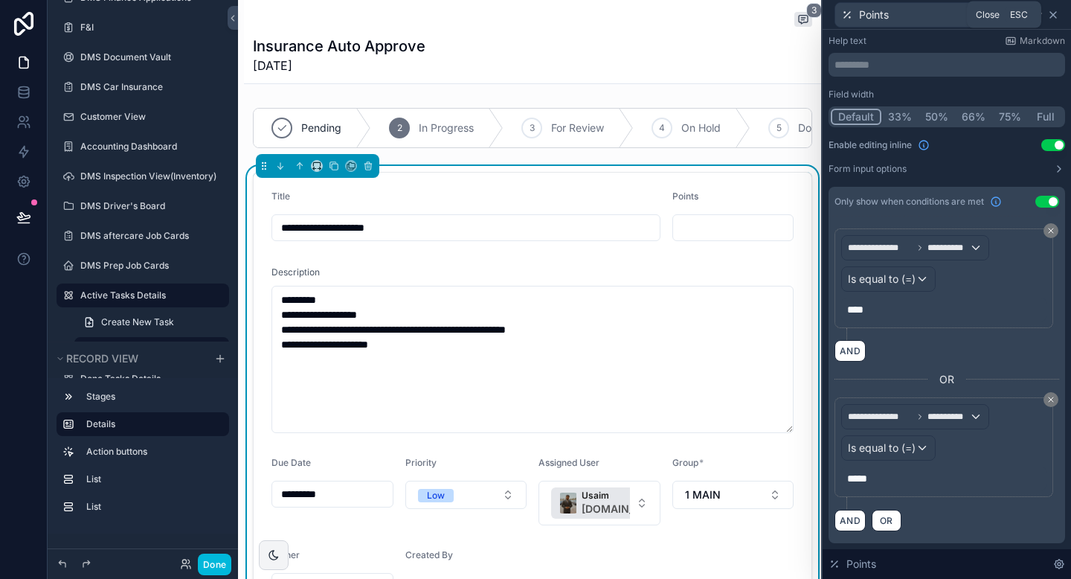
click at [1056, 10] on icon at bounding box center [1053, 15] width 12 height 12
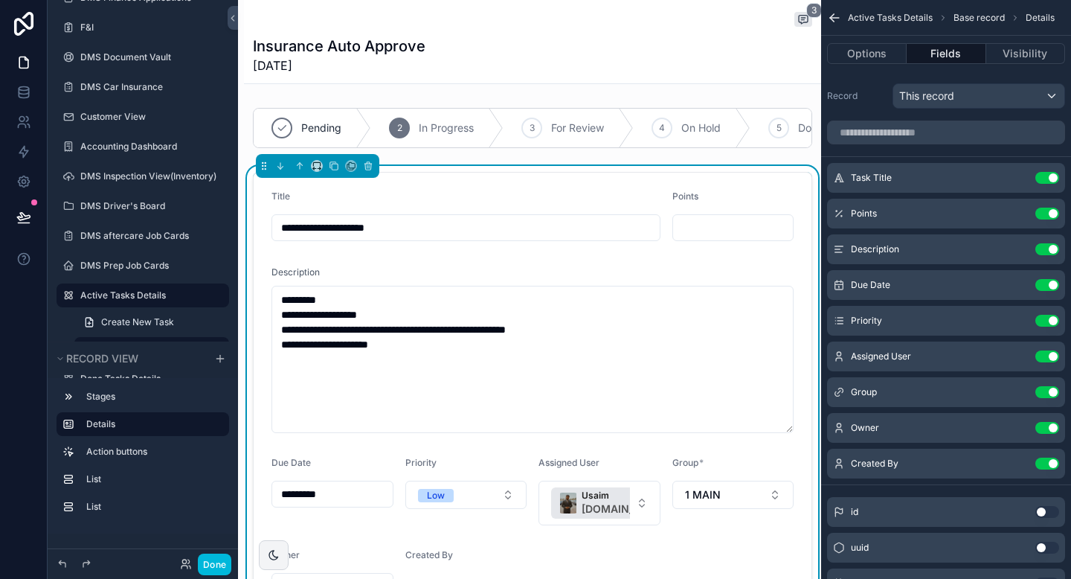
click at [701, 222] on input "scrollable content" at bounding box center [733, 227] width 121 height 21
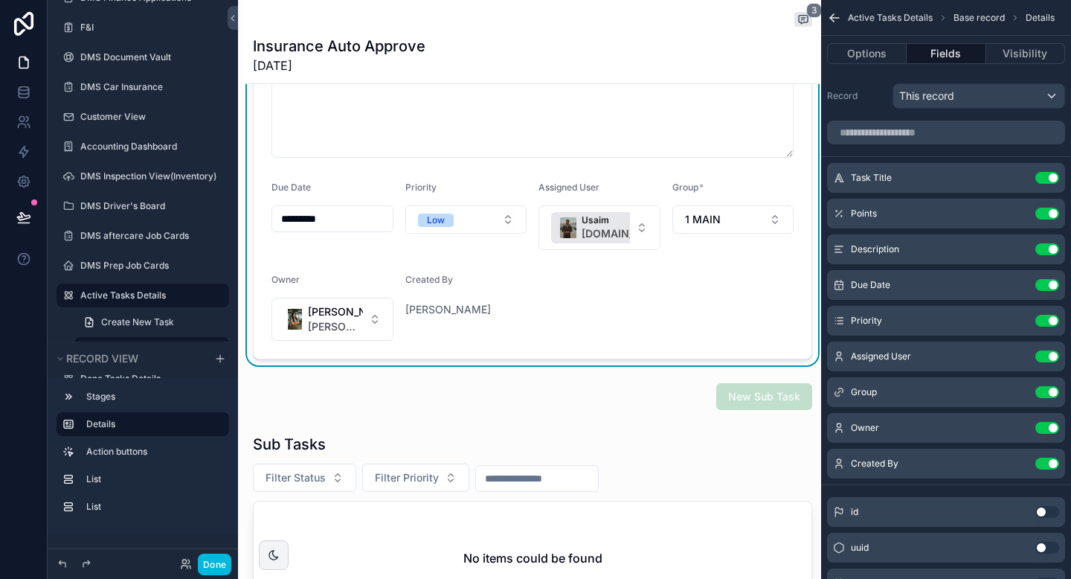
scroll to position [285, 0]
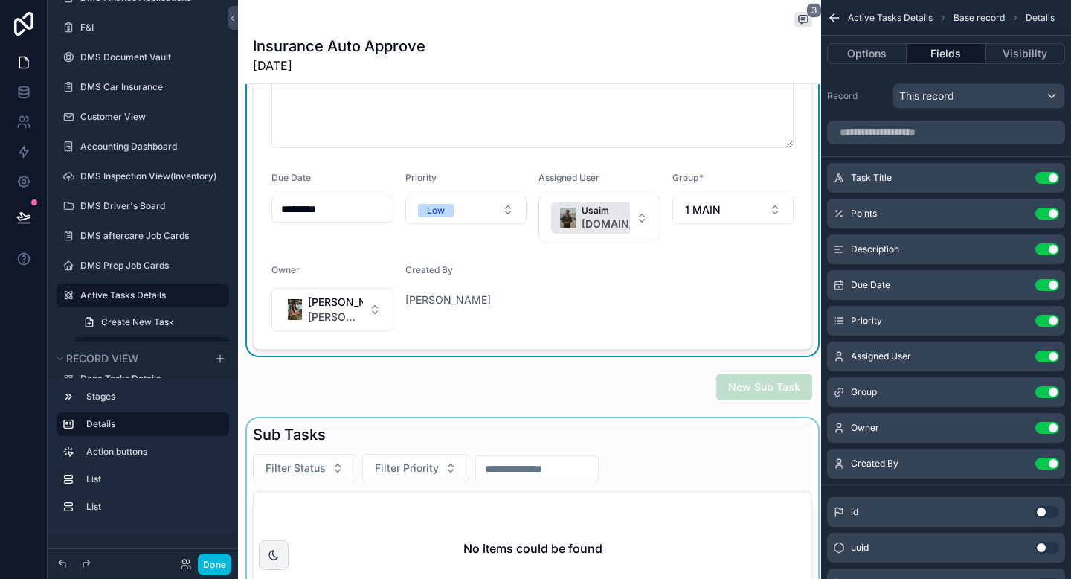
click at [559, 423] on div "scrollable content" at bounding box center [532, 517] width 577 height 199
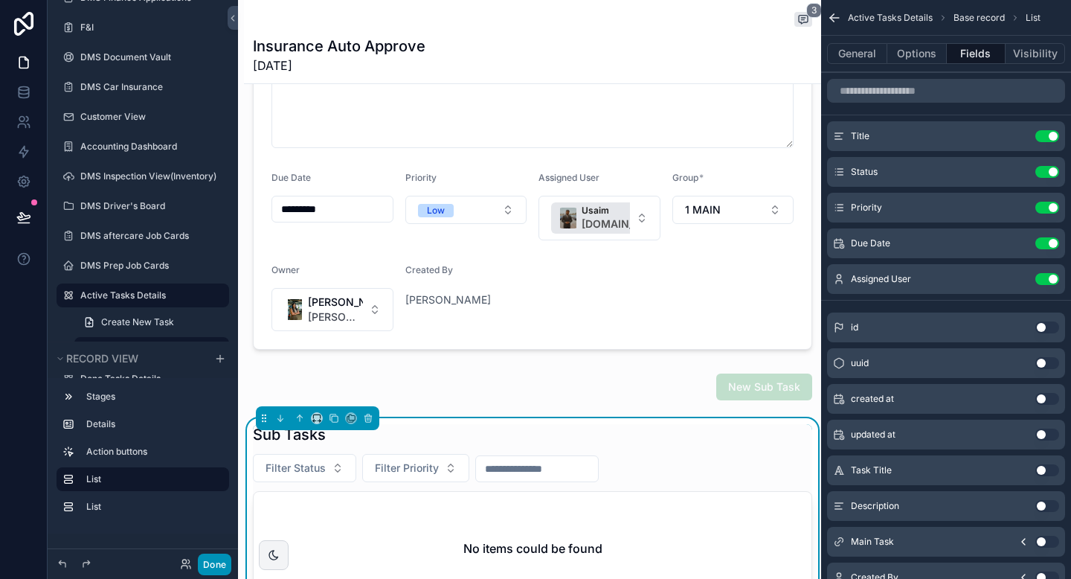
click at [225, 568] on button "Done" at bounding box center [214, 564] width 33 height 22
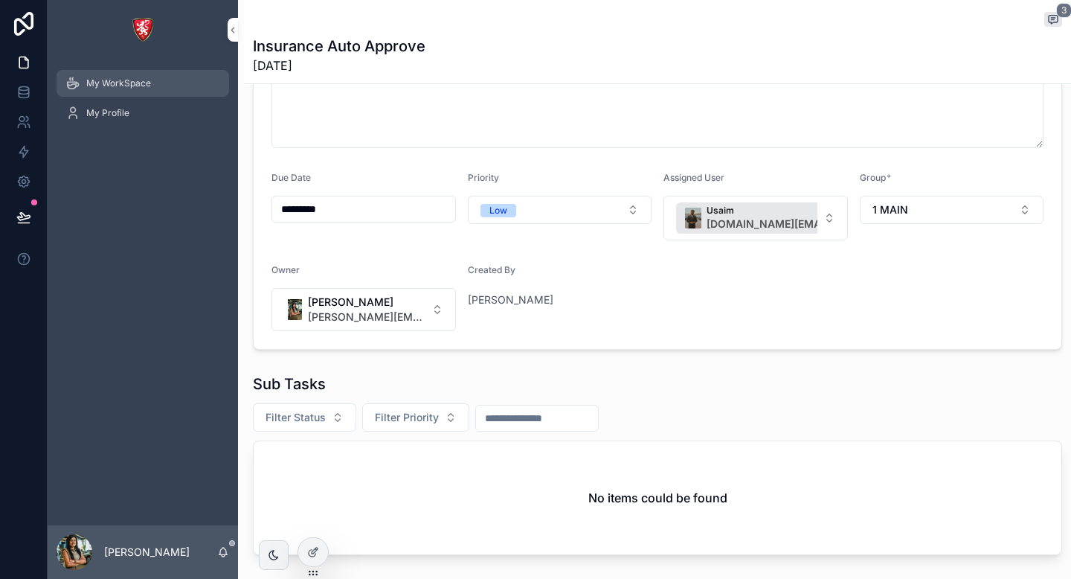
click at [144, 80] on span "My WorkSpace" at bounding box center [118, 83] width 65 height 12
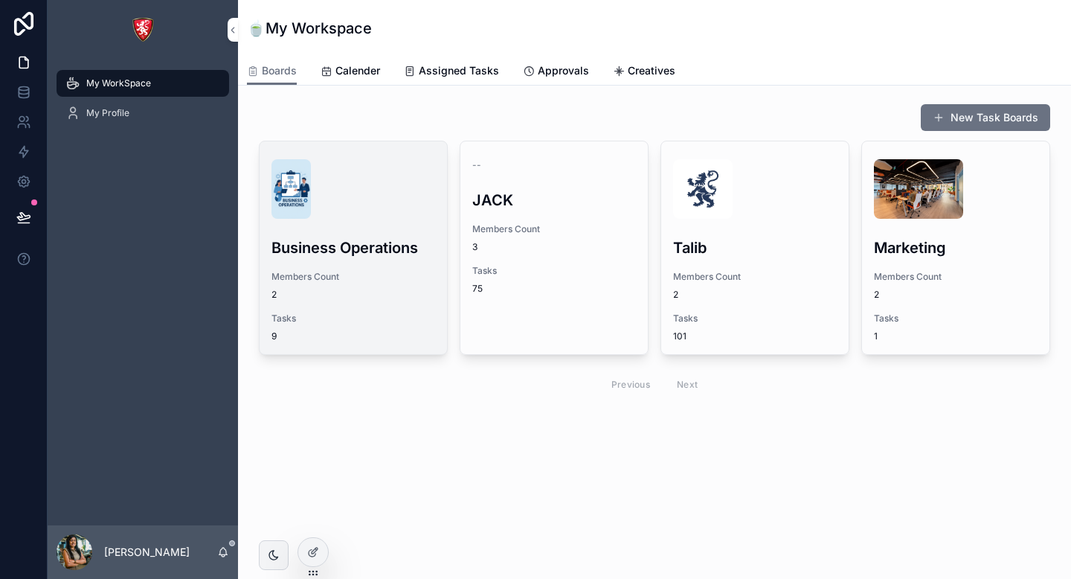
click at [397, 228] on div "Business Operations Members Count 2 Tasks 9" at bounding box center [353, 247] width 187 height 213
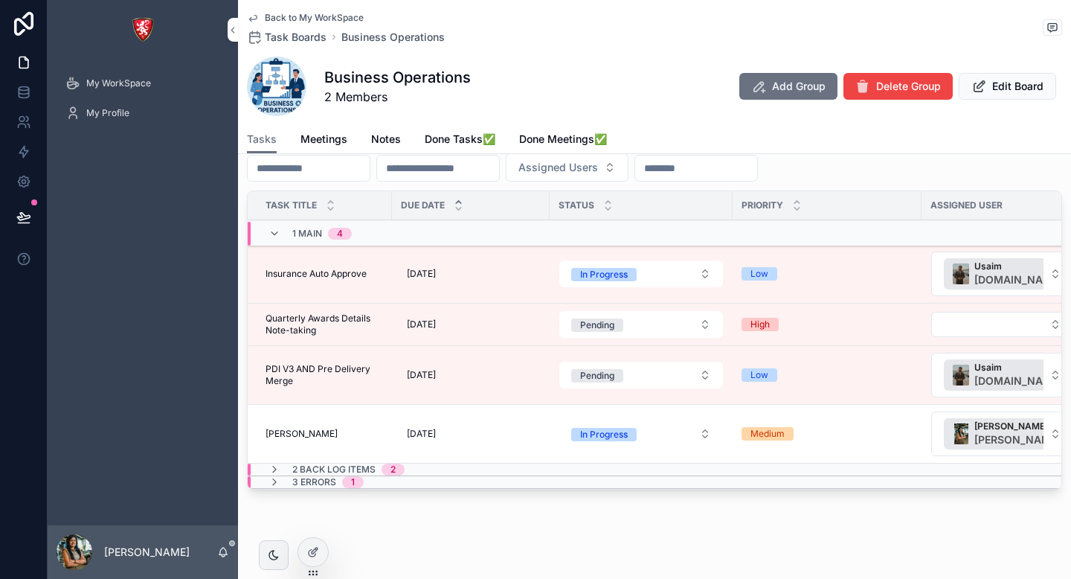
scroll to position [130, 0]
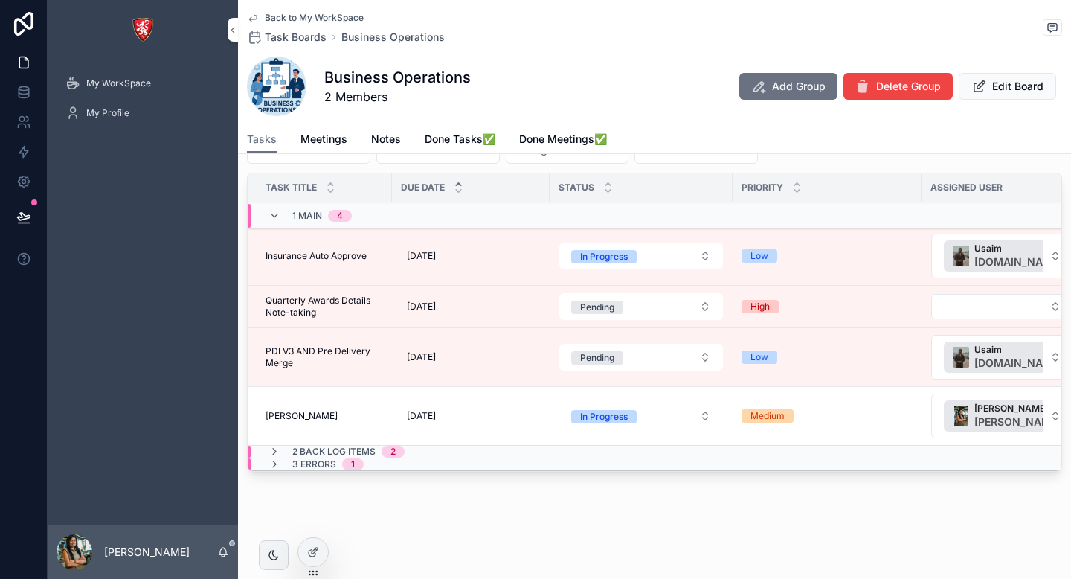
click at [330, 413] on div "[PERSON_NAME] [PERSON_NAME]" at bounding box center [325, 416] width 118 height 12
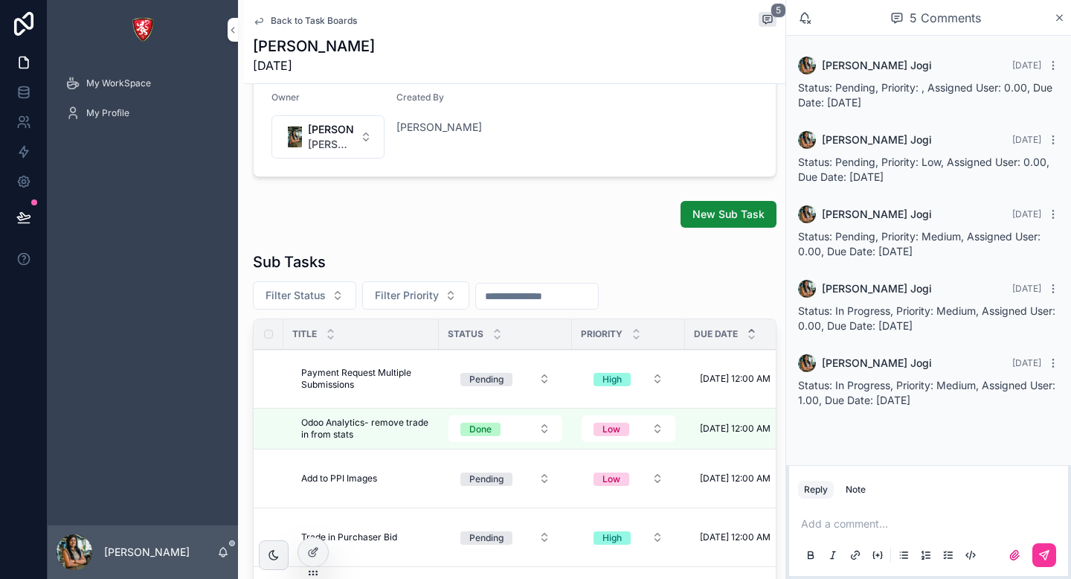
scroll to position [337, 0]
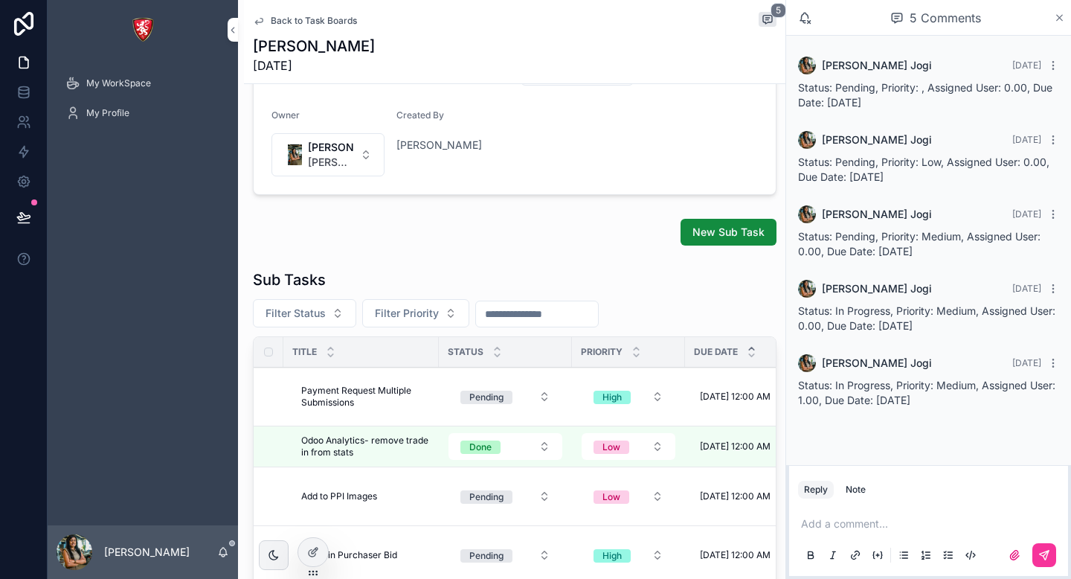
click at [1062, 18] on icon "scrollable content" at bounding box center [1059, 18] width 11 height 12
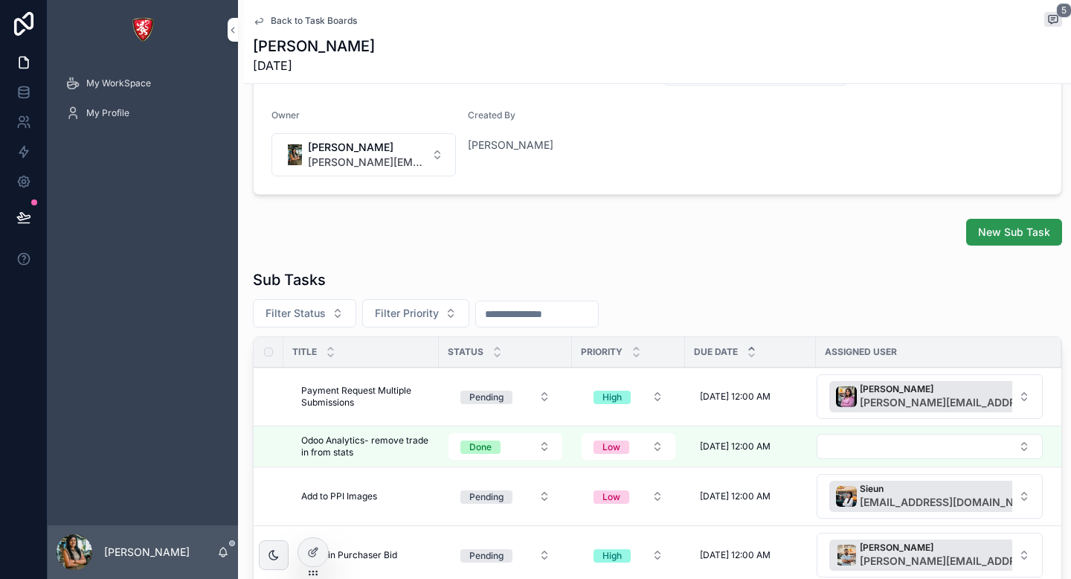
click at [987, 229] on span "New Sub Task" at bounding box center [1014, 232] width 72 height 15
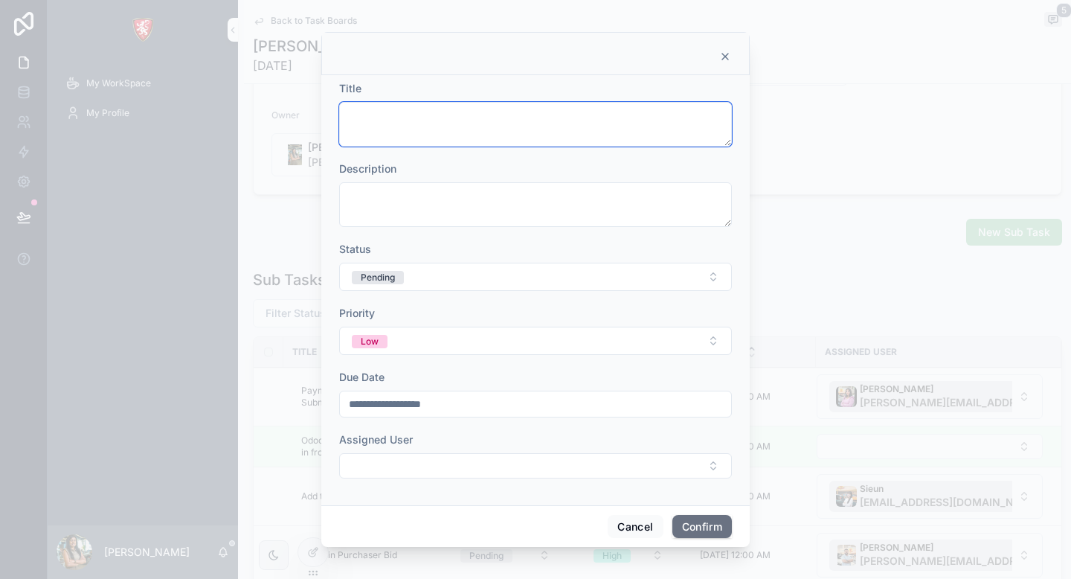
click at [420, 126] on textarea at bounding box center [535, 124] width 393 height 45
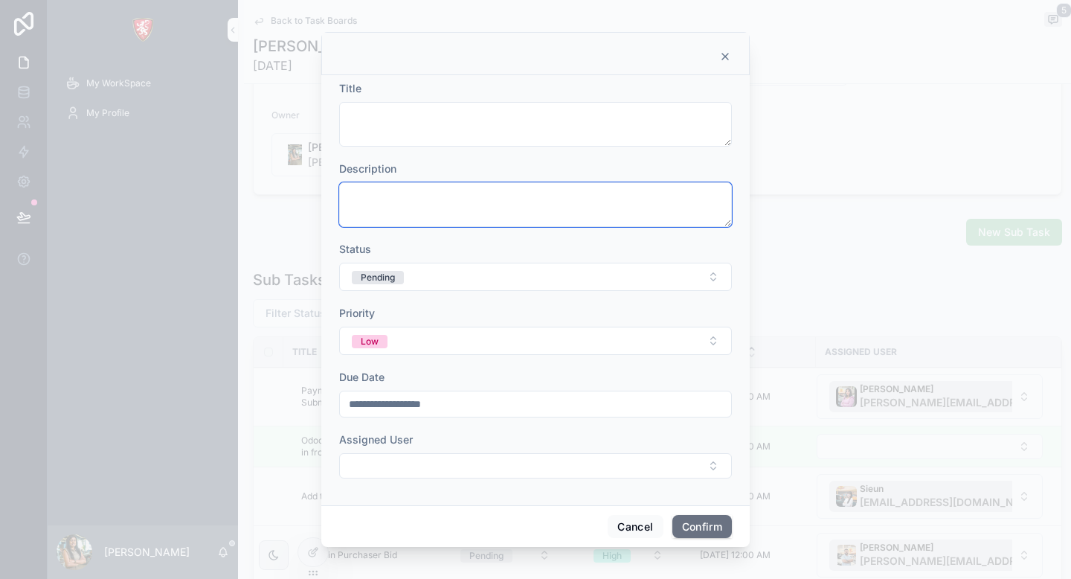
click at [388, 205] on textarea at bounding box center [535, 204] width 393 height 45
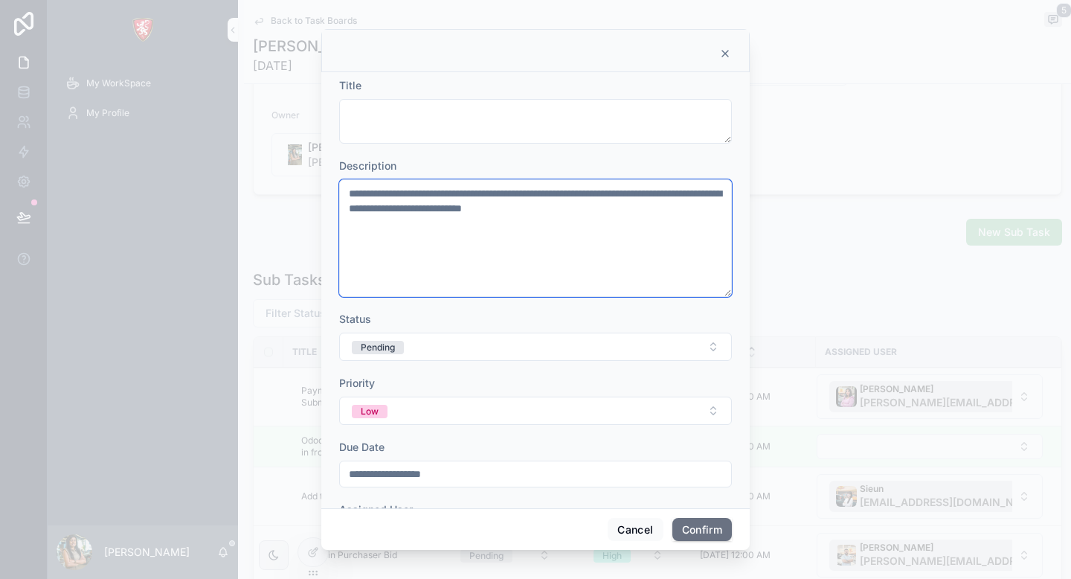
click at [357, 196] on textarea "**********" at bounding box center [535, 238] width 393 height 118
type textarea "**********"
click at [495, 153] on form "**********" at bounding box center [535, 320] width 393 height 485
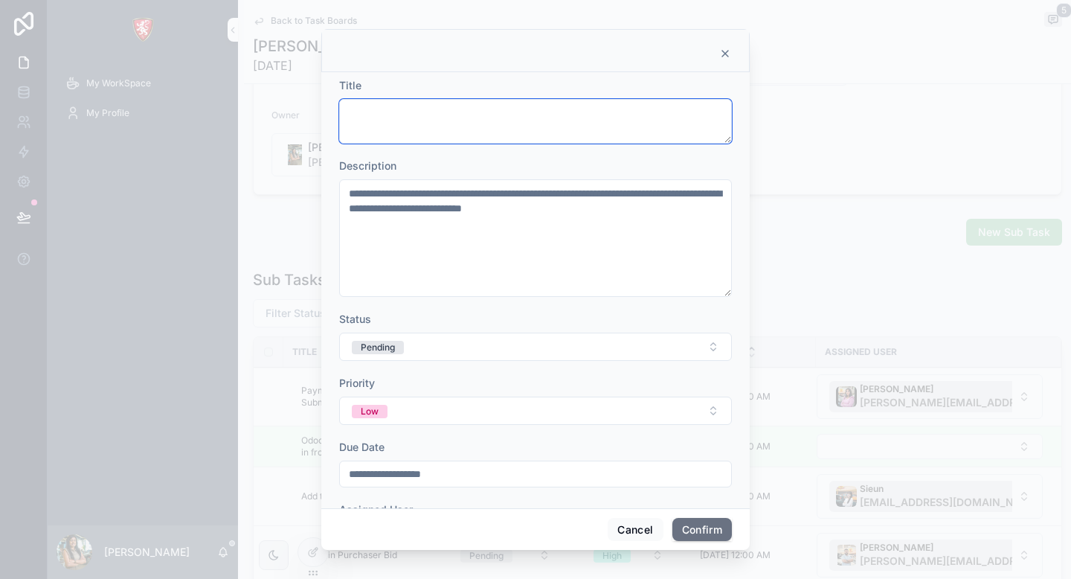
click at [471, 129] on textarea at bounding box center [535, 121] width 393 height 45
type textarea "*"
type textarea "**********"
click at [686, 519] on button "Confirm" at bounding box center [703, 530] width 60 height 24
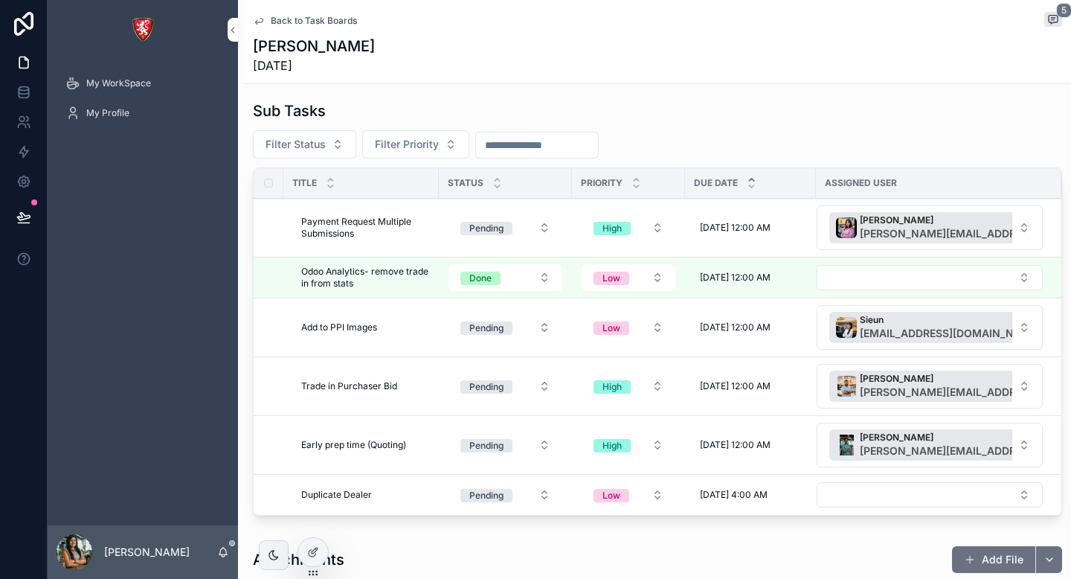
scroll to position [544, 0]
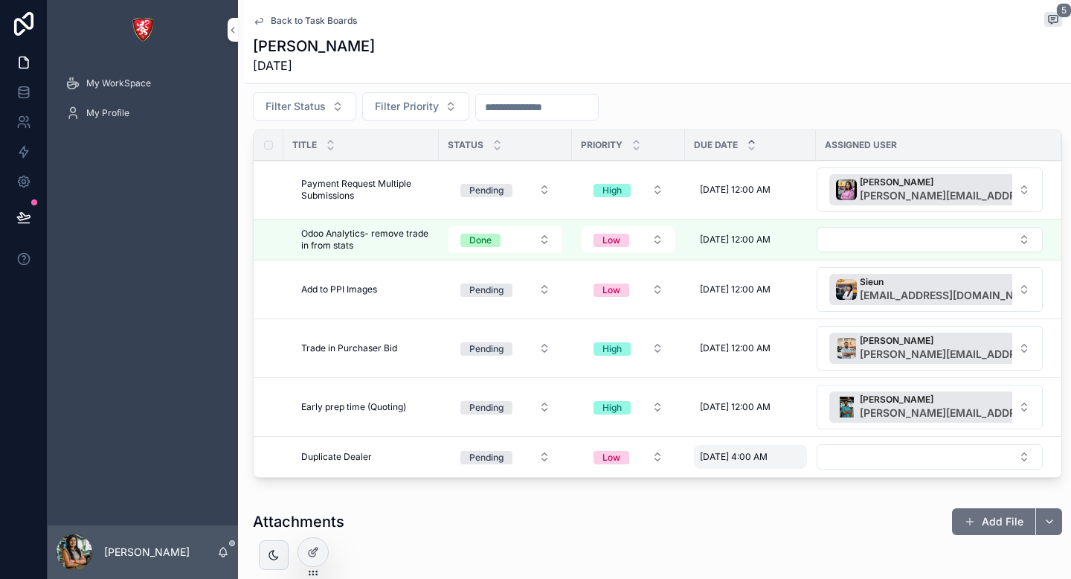
click at [741, 447] on div "[DATE] 4:00 AM [DATE] 4:00 AM" at bounding box center [750, 457] width 113 height 24
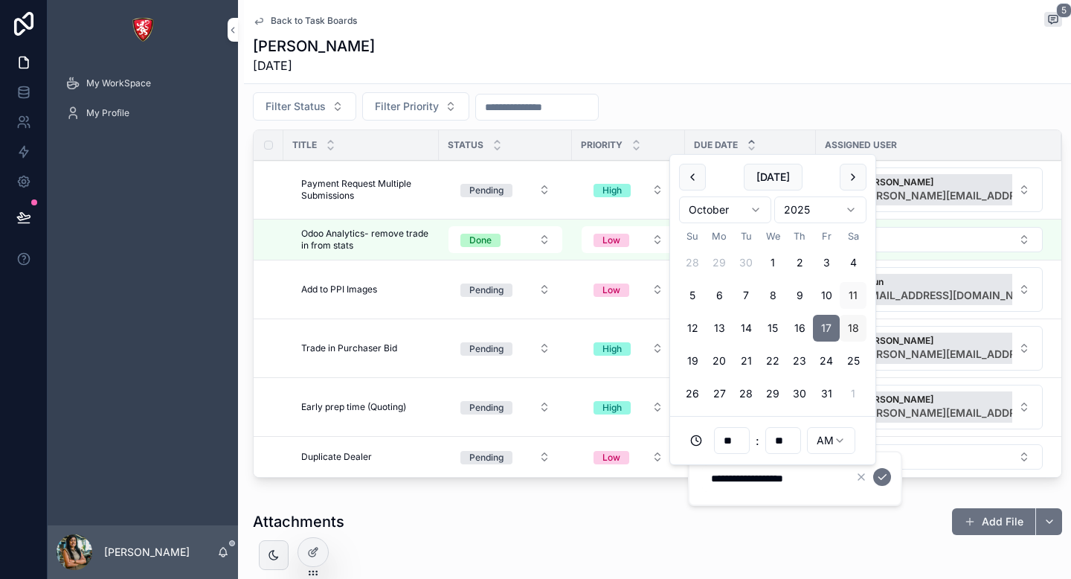
click at [851, 327] on button "18" at bounding box center [853, 328] width 27 height 27
type input "**********"
click at [929, 453] on button "Select Button" at bounding box center [930, 456] width 226 height 25
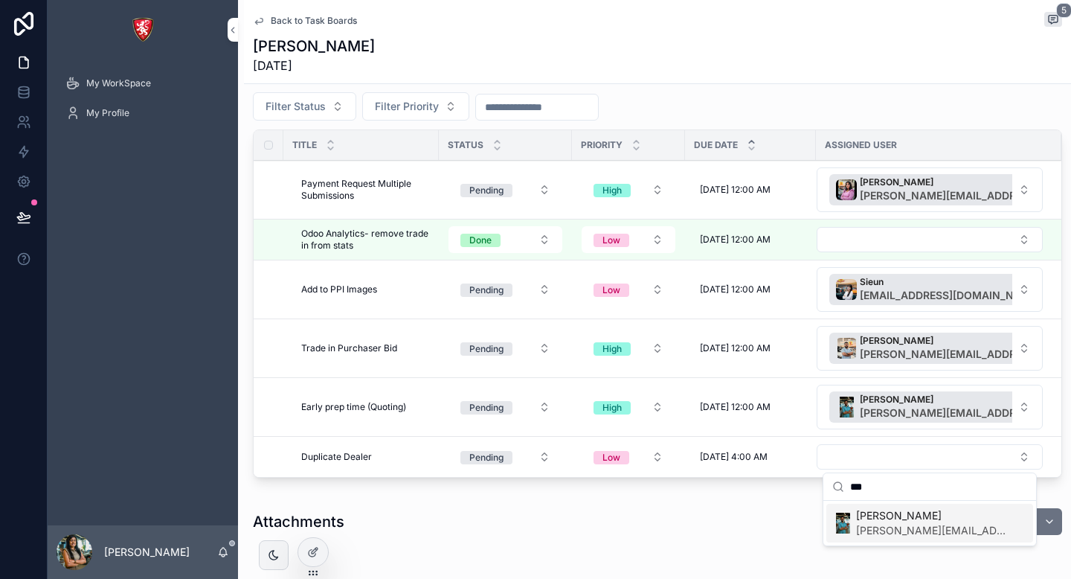
type input "***"
click at [907, 518] on span "[PERSON_NAME]" at bounding box center [932, 515] width 153 height 15
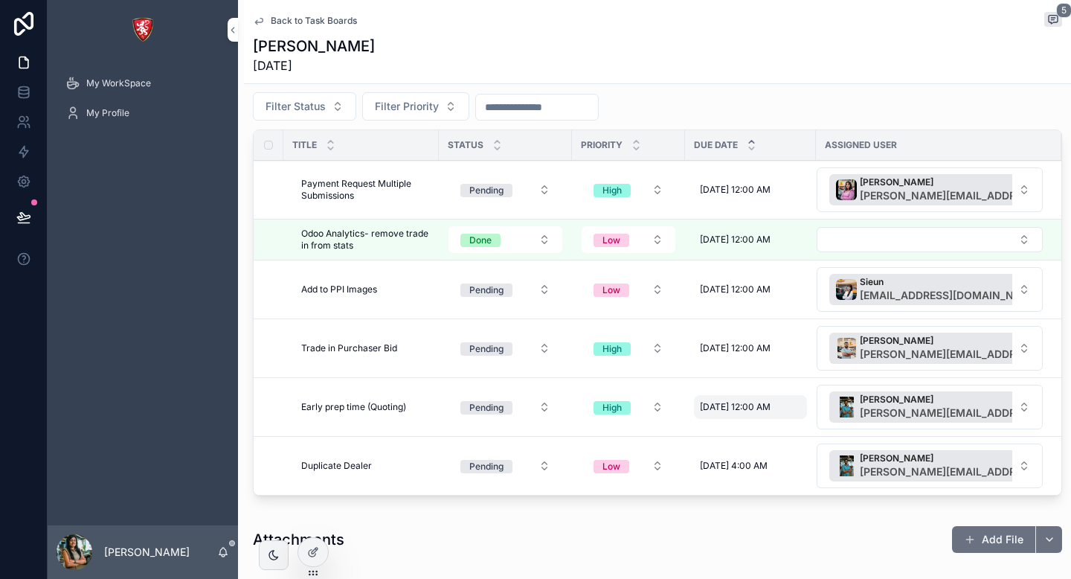
click at [719, 406] on span "[DATE] 12:00 AM" at bounding box center [735, 407] width 71 height 12
click at [722, 414] on div "[DATE] 12:00 AM [DATE] 12:00 AM" at bounding box center [750, 407] width 113 height 24
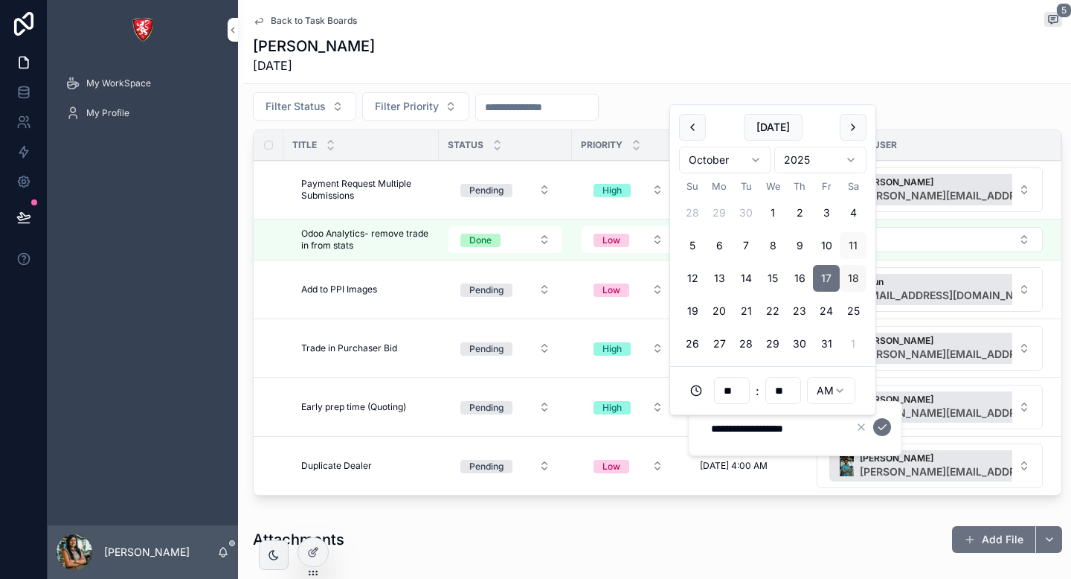
click at [852, 280] on button "18" at bounding box center [853, 278] width 27 height 27
type input "**********"
click at [341, 412] on span "Early prep time (Quoting)" at bounding box center [353, 407] width 105 height 12
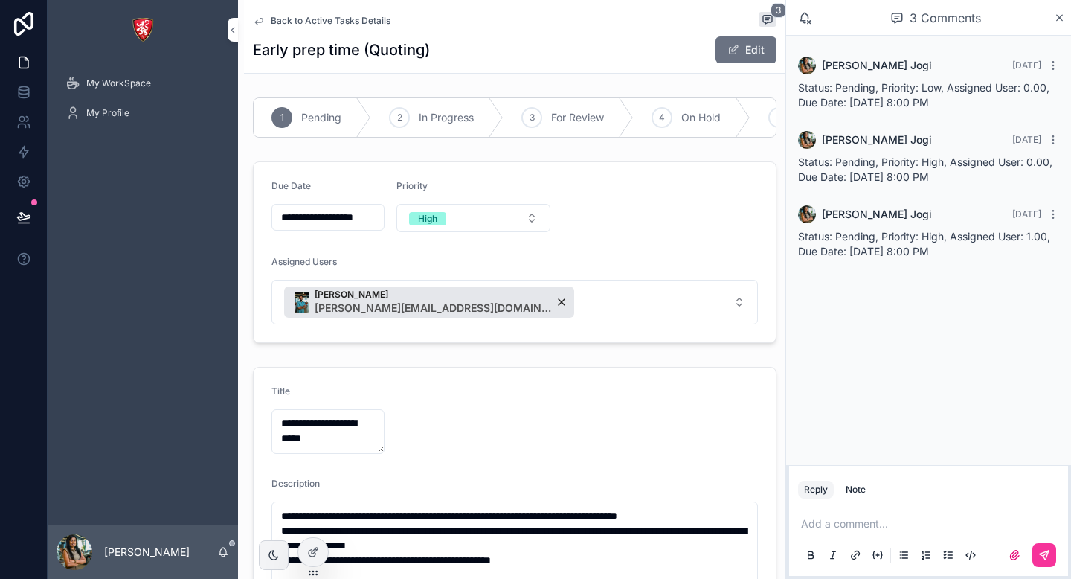
click at [318, 23] on span "Back to Active Tasks Details" at bounding box center [331, 21] width 120 height 12
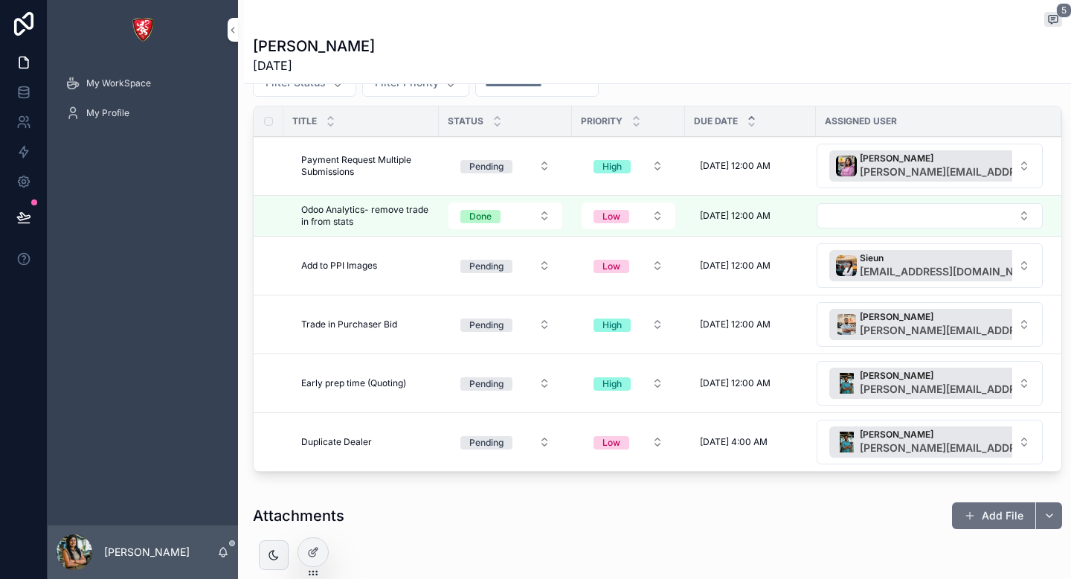
scroll to position [568, 0]
click at [739, 265] on span "[DATE] 12:00 AM" at bounding box center [735, 265] width 71 height 12
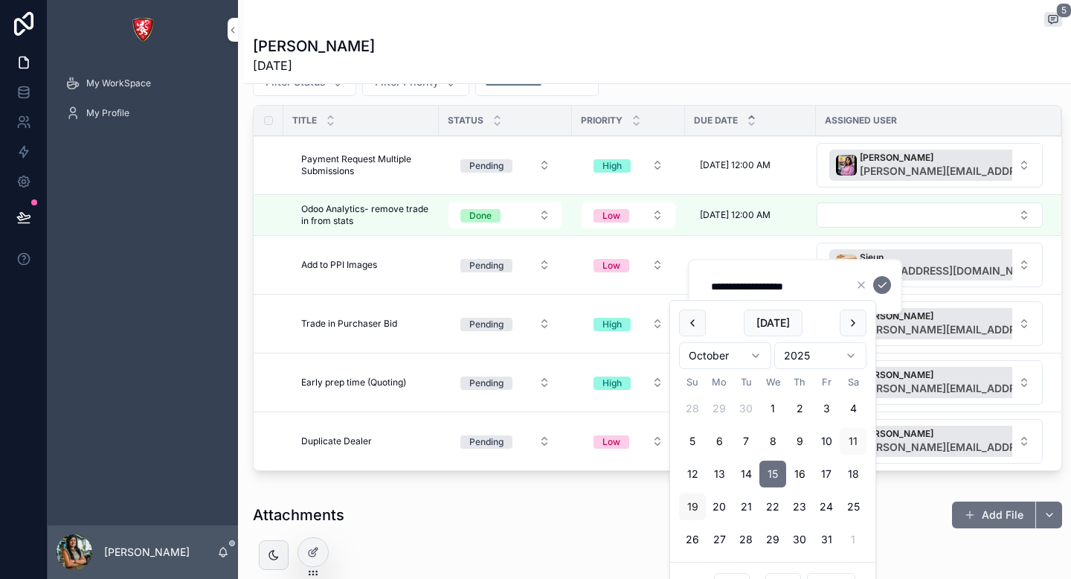
click at [695, 507] on button "19" at bounding box center [692, 506] width 27 height 27
type input "**********"
click at [773, 245] on td "[DATE] 12:00 AM [DATE] 12:00 AM" at bounding box center [750, 265] width 131 height 59
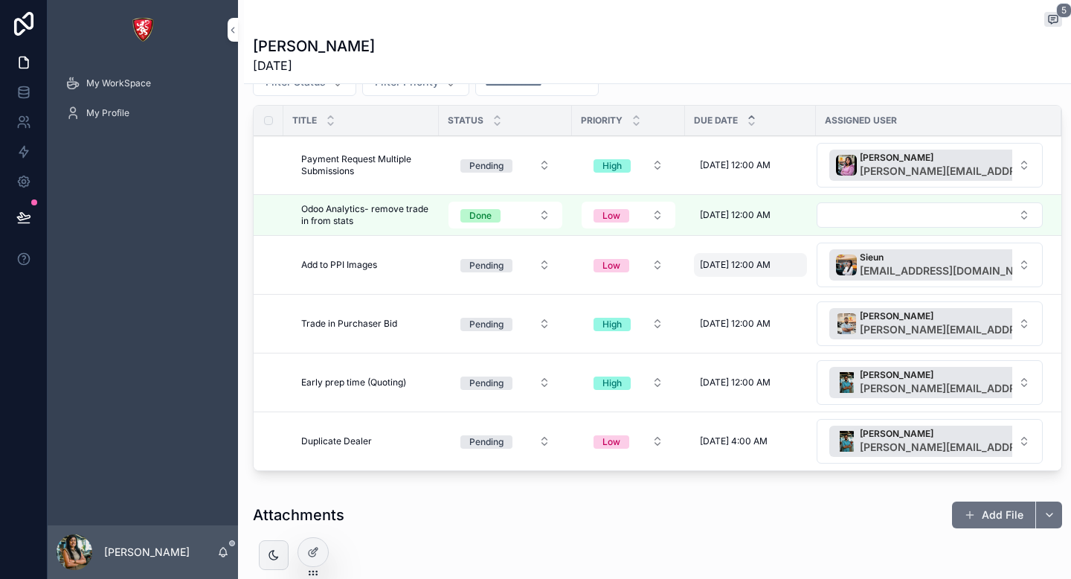
click at [734, 266] on span "[DATE] 12:00 AM" at bounding box center [735, 265] width 71 height 12
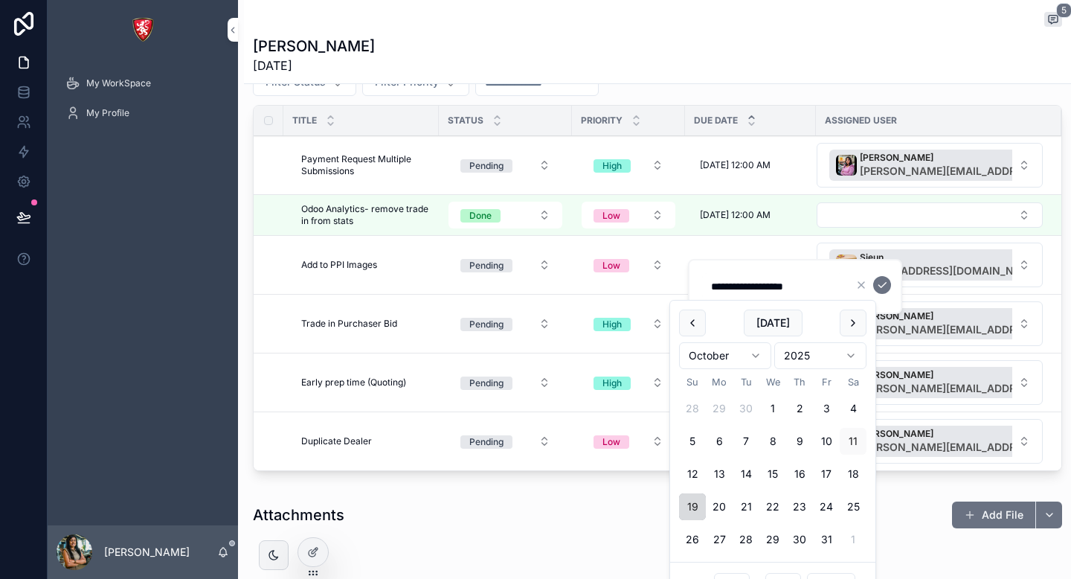
click at [699, 507] on button "19" at bounding box center [692, 506] width 27 height 27
click at [879, 289] on icon "scrollable content" at bounding box center [882, 285] width 12 height 12
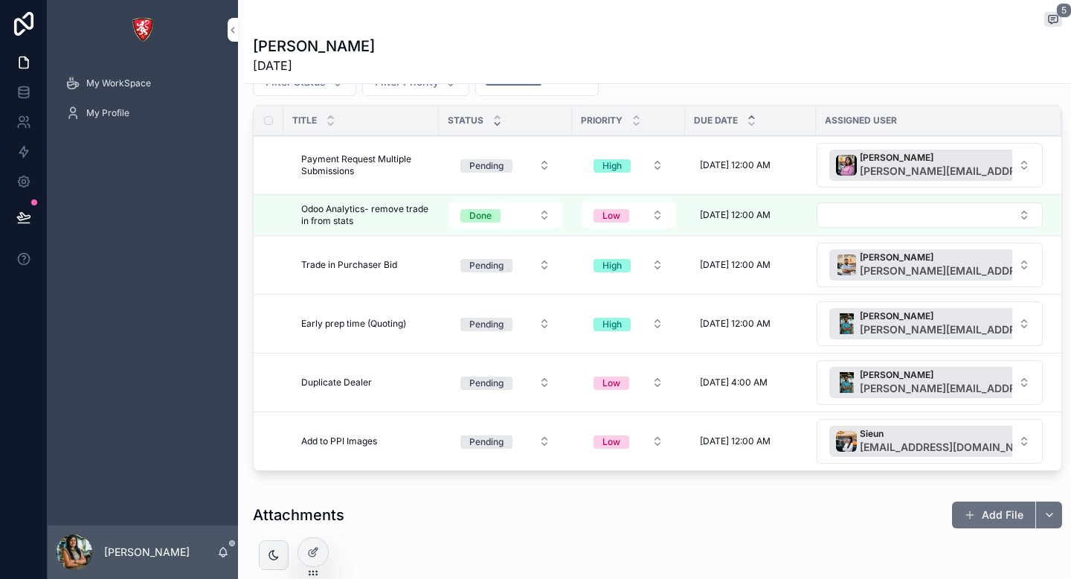
click at [498, 123] on icon "scrollable content" at bounding box center [497, 124] width 5 height 2
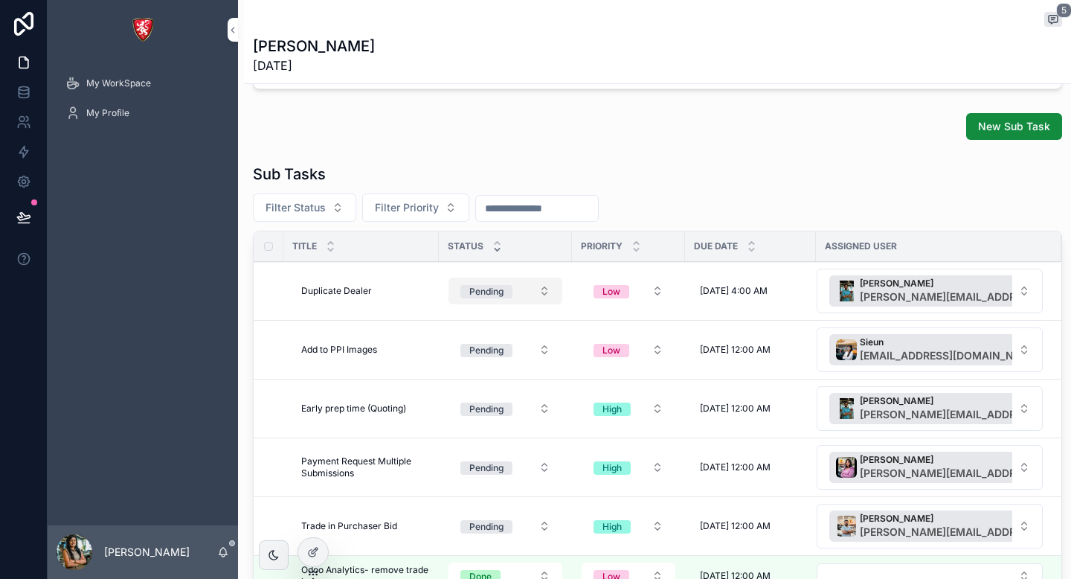
scroll to position [568, 0]
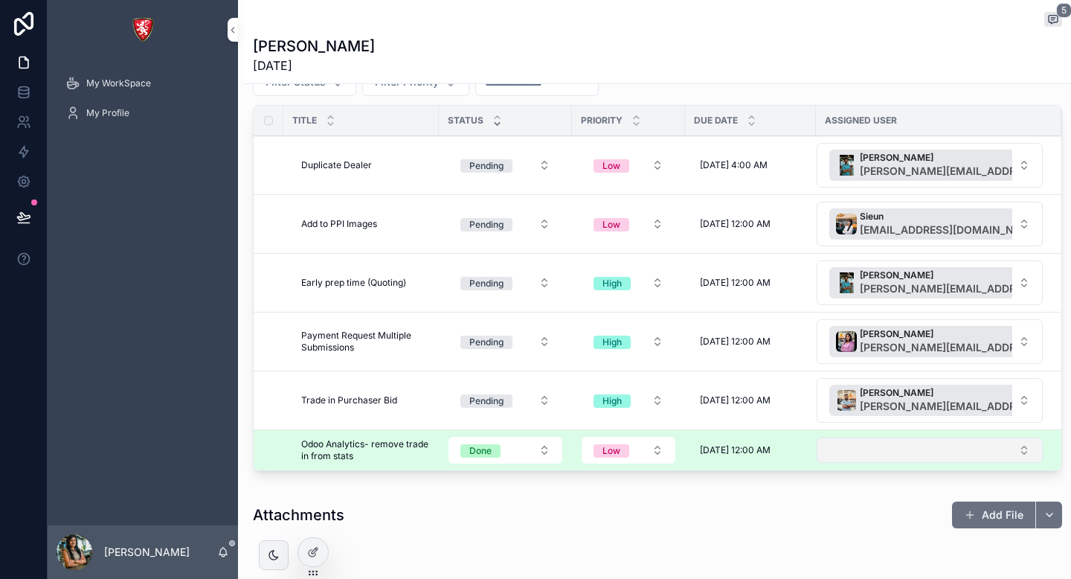
click at [874, 448] on button "Select Button" at bounding box center [930, 449] width 226 height 25
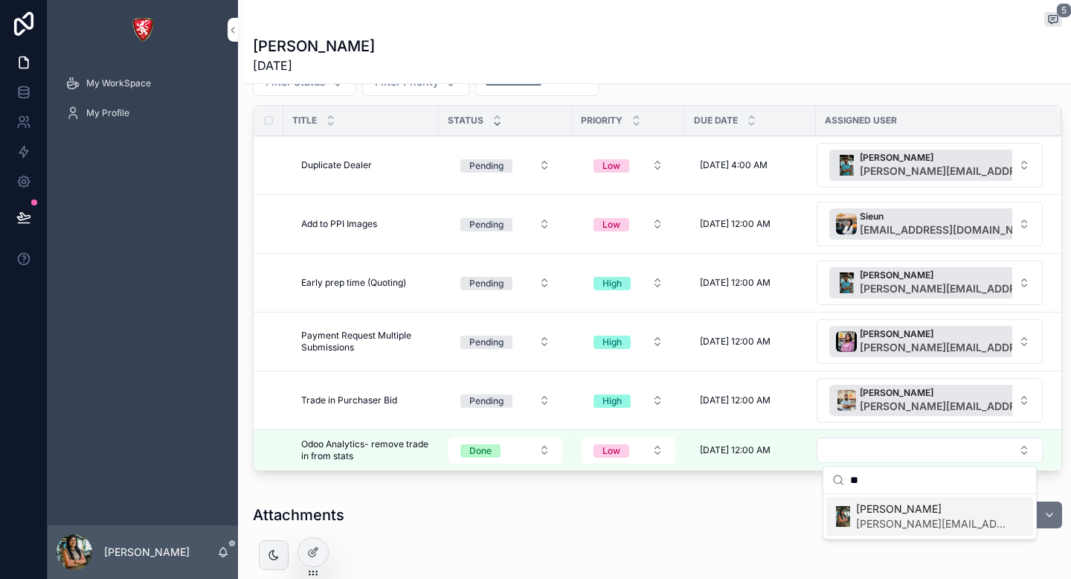
type input "**"
click at [853, 526] on div "[PERSON_NAME] [PERSON_NAME][EMAIL_ADDRESS][DOMAIN_NAME]" at bounding box center [920, 516] width 177 height 30
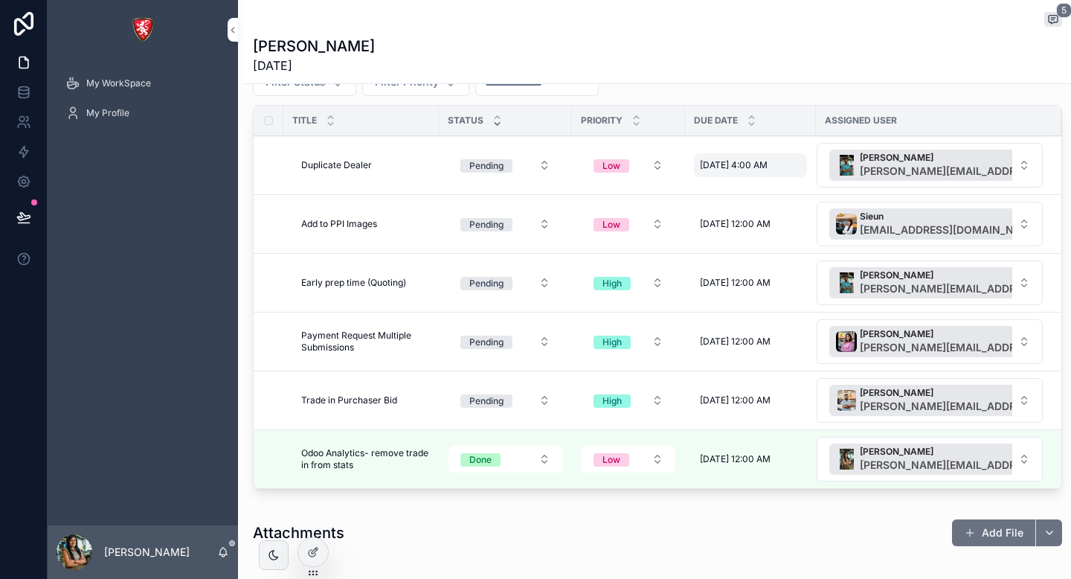
click at [746, 167] on span "[DATE] 4:00 AM" at bounding box center [734, 165] width 68 height 12
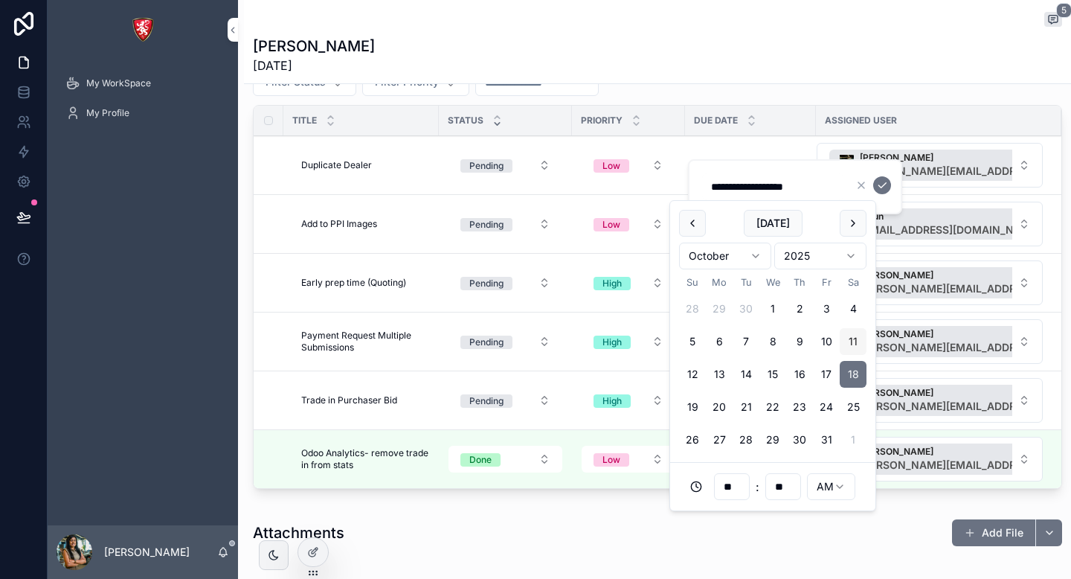
click at [850, 346] on button "11" at bounding box center [853, 341] width 27 height 27
click at [692, 374] on button "12" at bounding box center [692, 374] width 27 height 27
type input "**********"
click at [833, 483] on html "**********" at bounding box center [535, 289] width 1071 height 579
click at [883, 180] on html "**********" at bounding box center [535, 289] width 1071 height 579
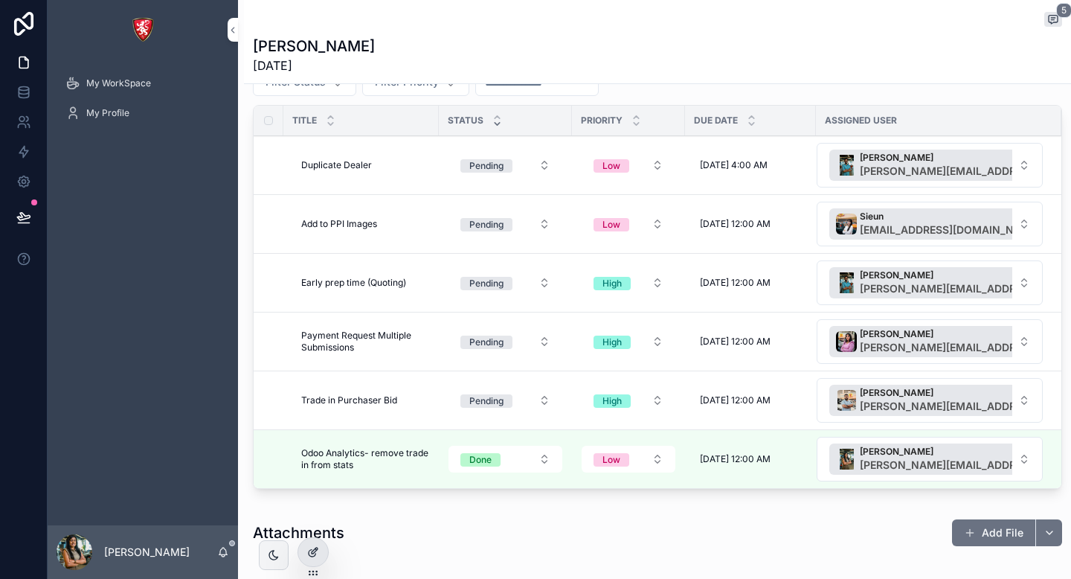
click at [315, 553] on icon at bounding box center [312, 553] width 7 height 7
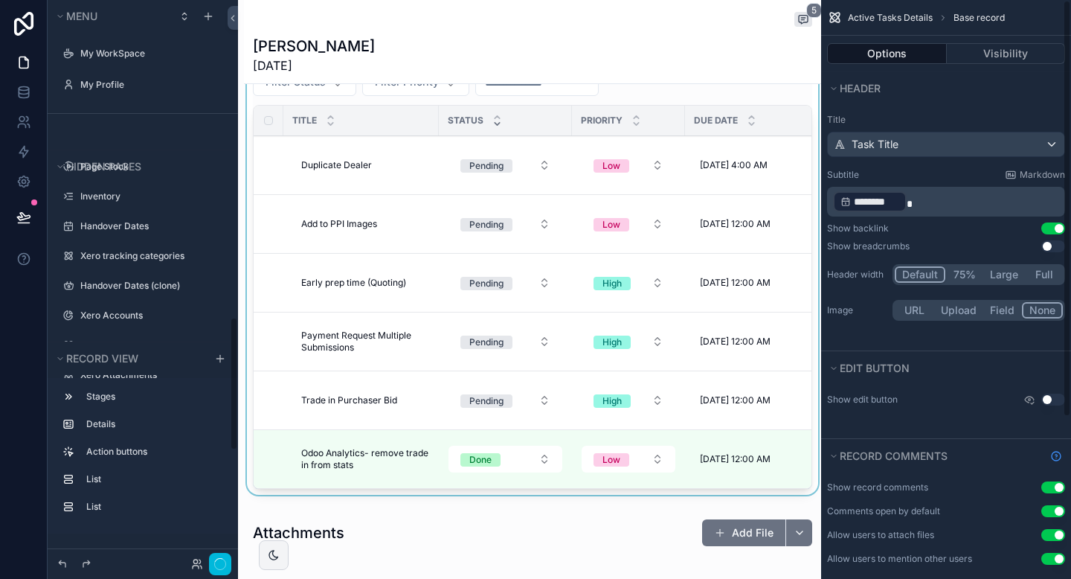
scroll to position [1329, 0]
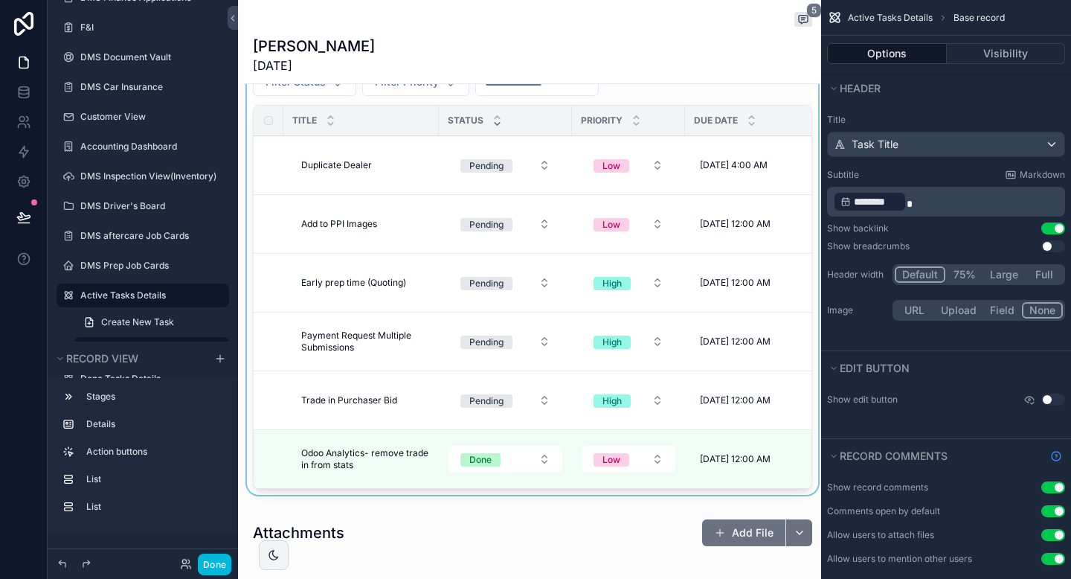
click at [739, 161] on div "scrollable content" at bounding box center [532, 266] width 577 height 469
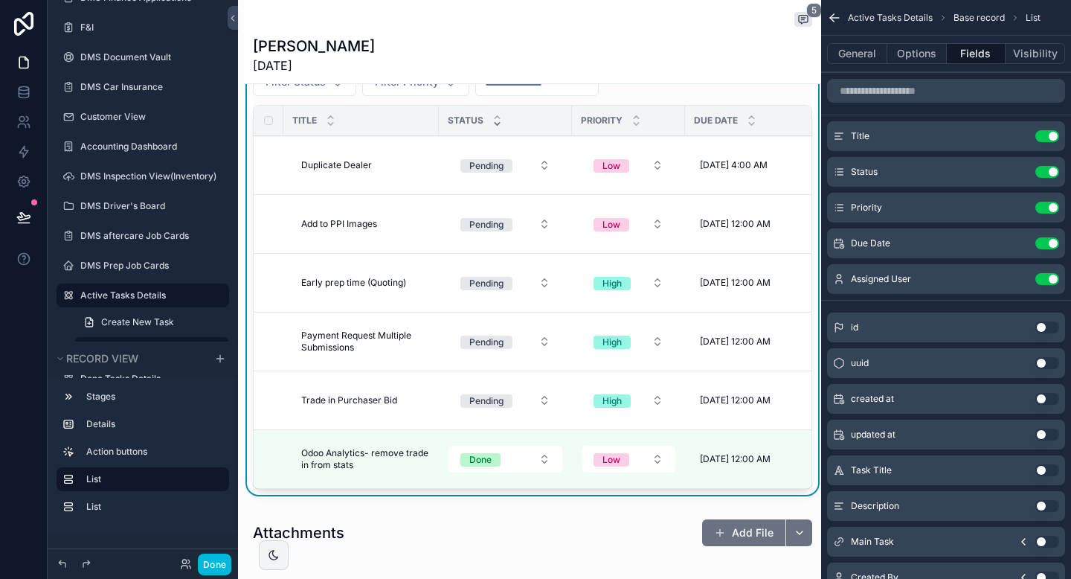
click at [0, 0] on icon "scrollable content" at bounding box center [0, 0] width 0 height 0
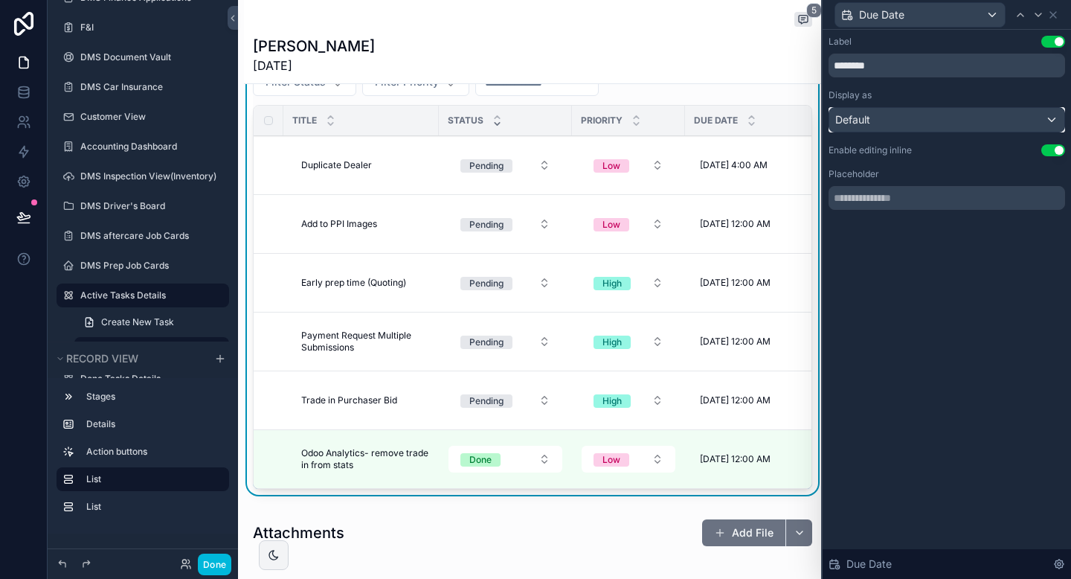
click at [1018, 115] on div "Default" at bounding box center [946, 120] width 235 height 24
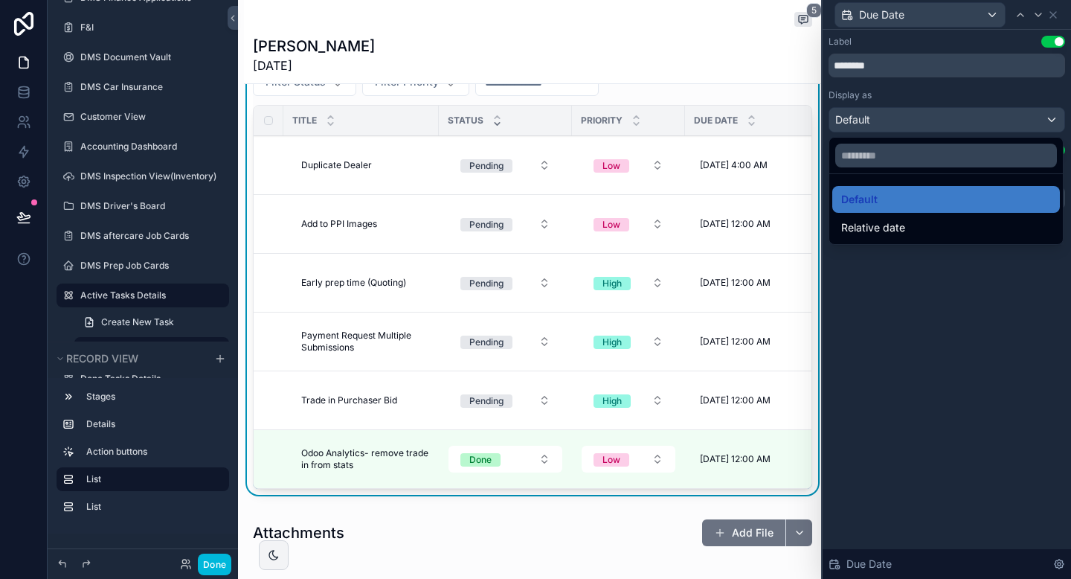
click at [888, 299] on div at bounding box center [947, 289] width 248 height 579
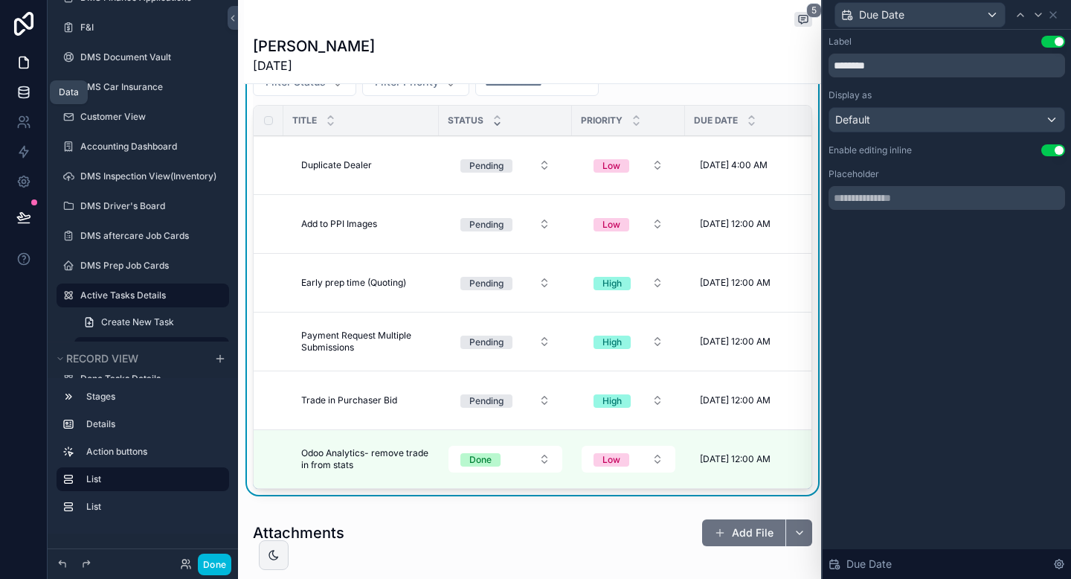
click at [30, 98] on icon at bounding box center [23, 92] width 15 height 15
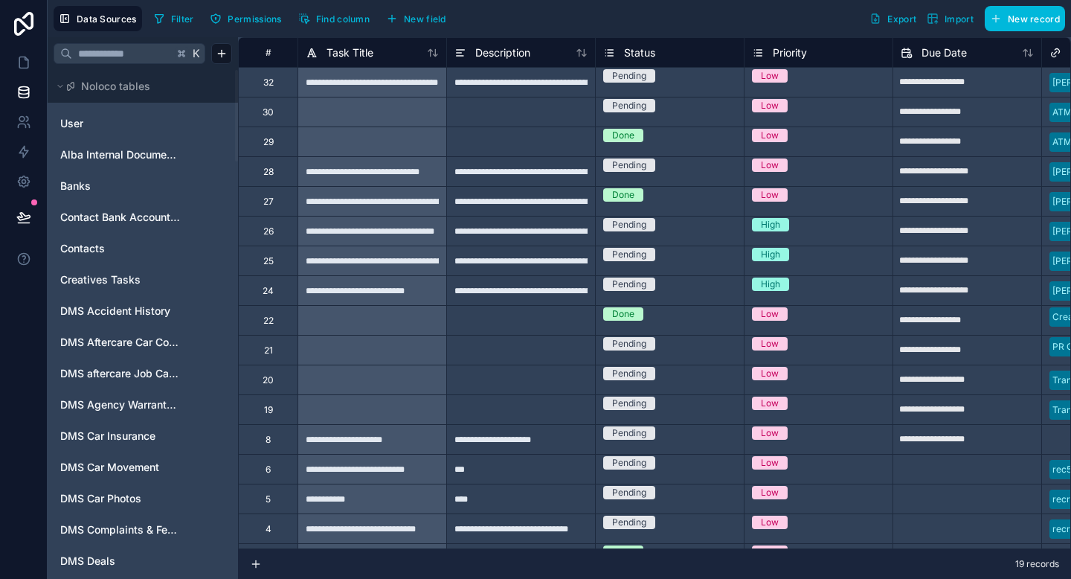
click at [129, 57] on input "text" at bounding box center [122, 53] width 101 height 27
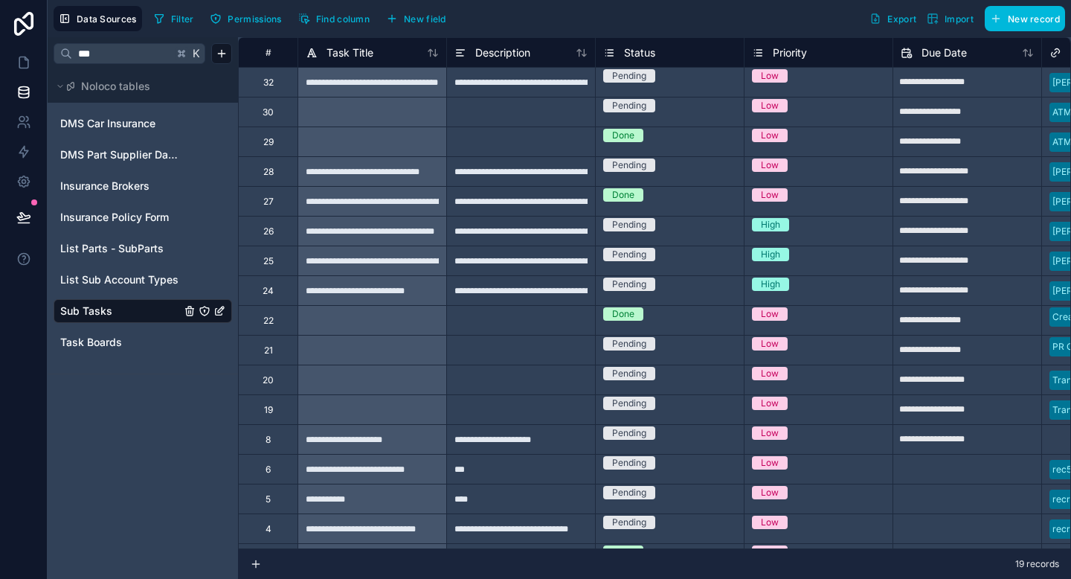
type input "***"
click at [121, 301] on div "Sub Tasks" at bounding box center [143, 311] width 179 height 24
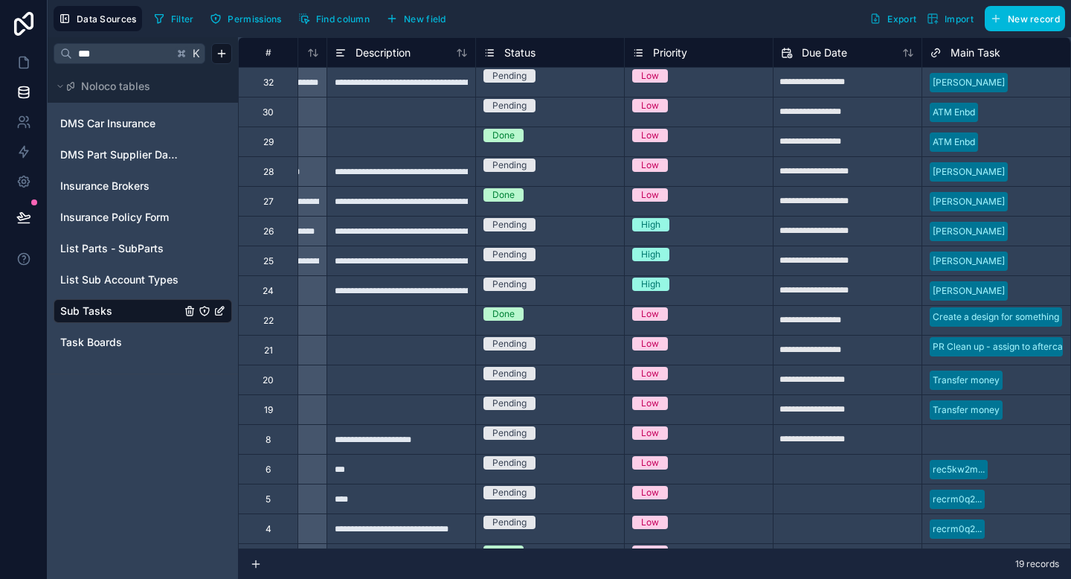
scroll to position [0, 126]
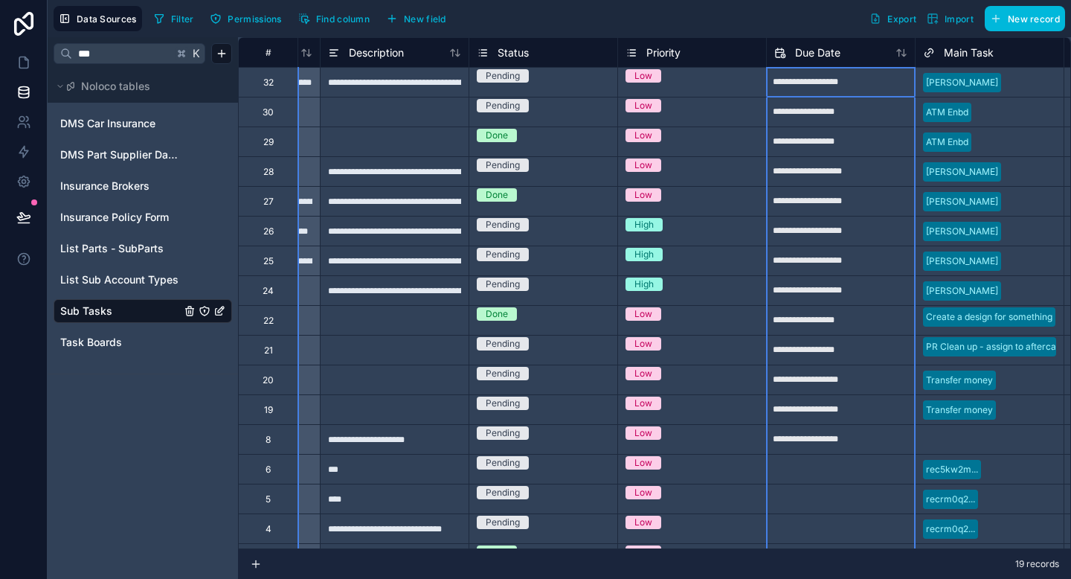
click at [809, 54] on span "Due Date" at bounding box center [817, 52] width 45 height 15
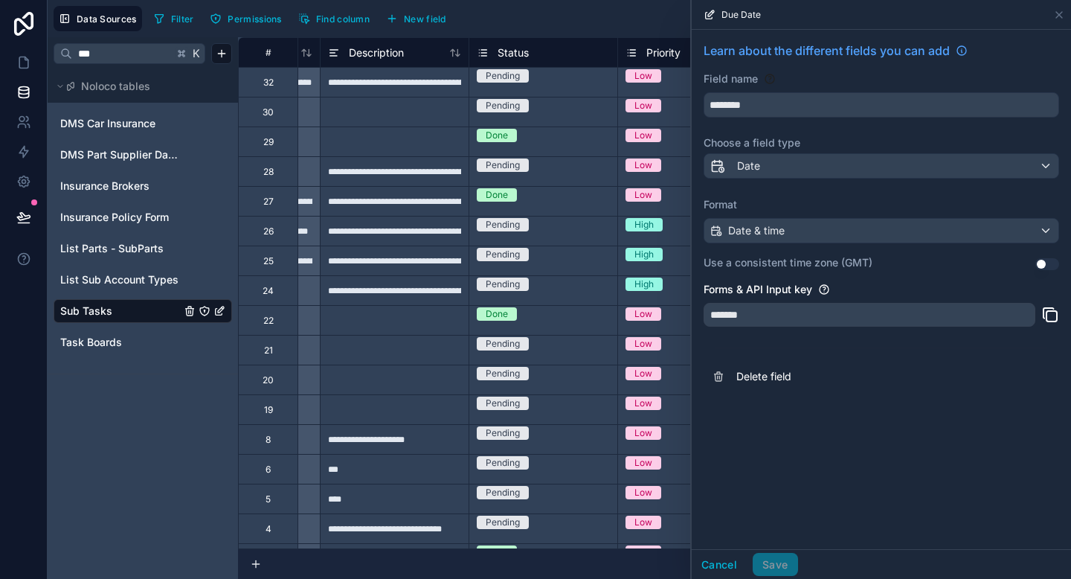
click at [1044, 270] on button "Use setting" at bounding box center [1048, 264] width 24 height 12
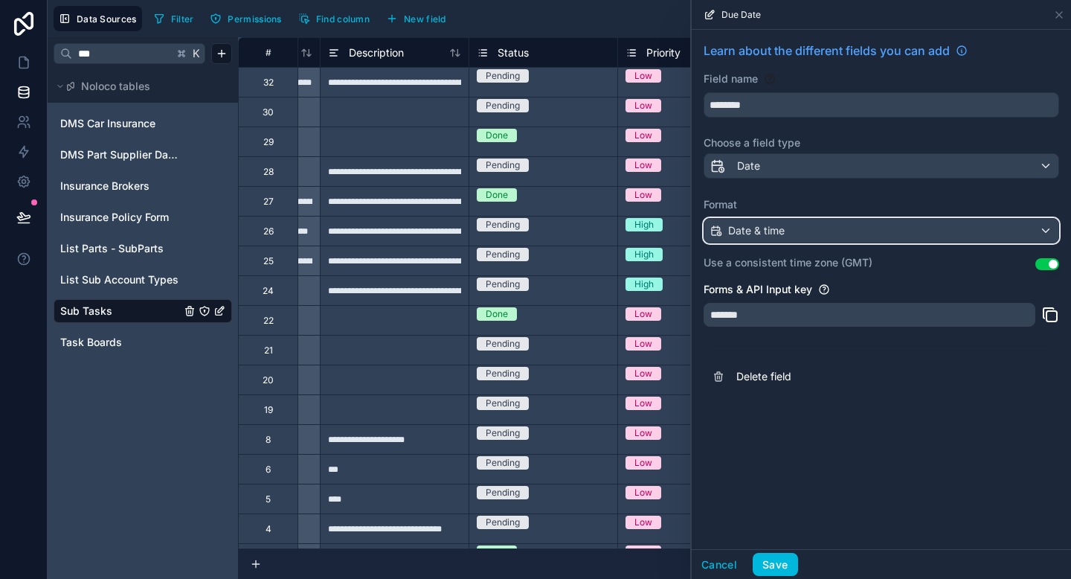
click at [869, 237] on div "Date & time" at bounding box center [882, 231] width 354 height 24
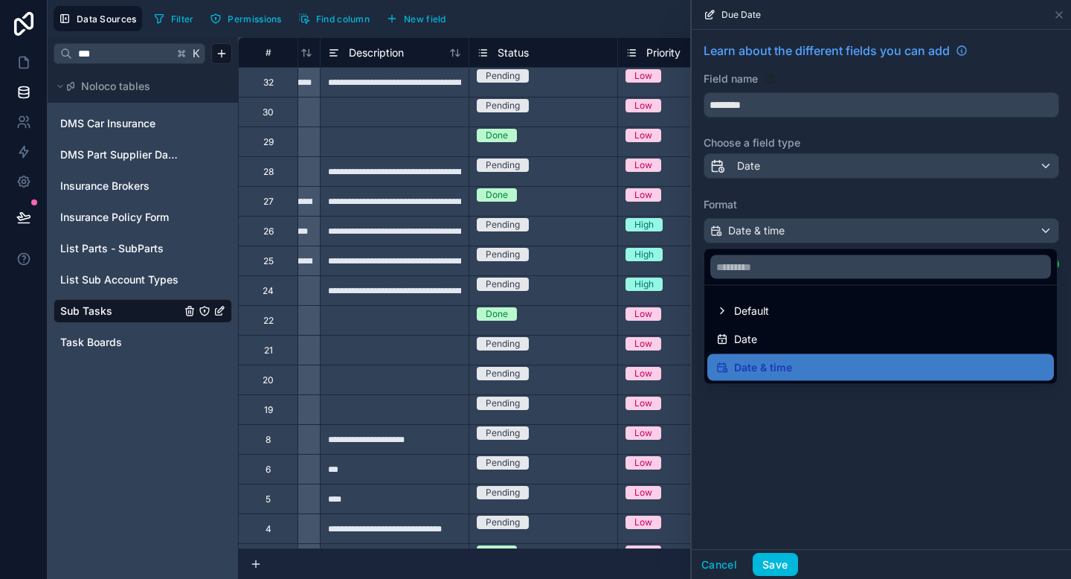
click at [793, 440] on div at bounding box center [881, 289] width 379 height 579
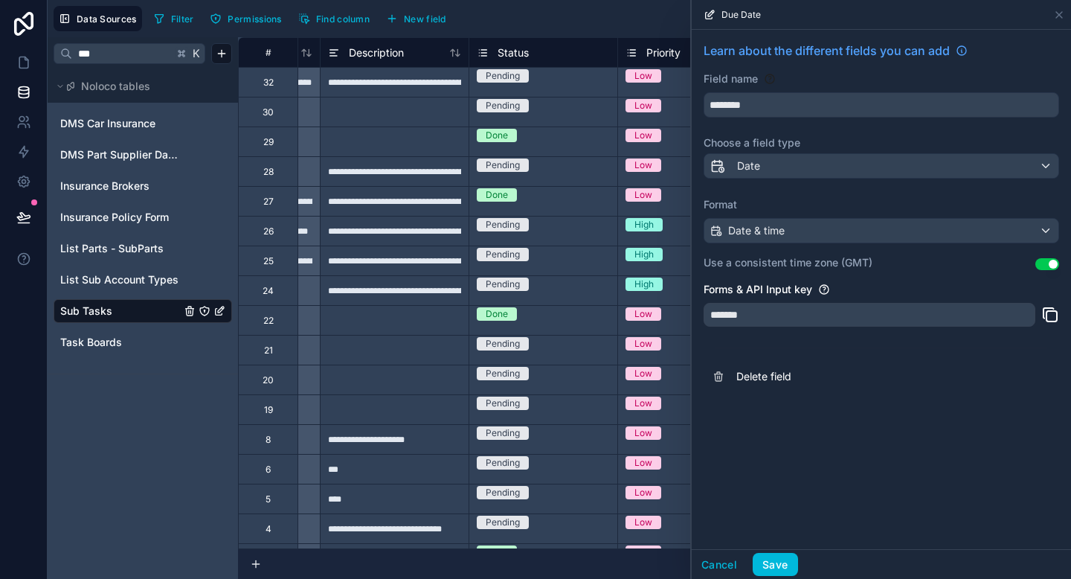
click at [1050, 268] on button "Use setting" at bounding box center [1048, 264] width 24 height 12
click at [760, 562] on button "Save" at bounding box center [775, 565] width 45 height 24
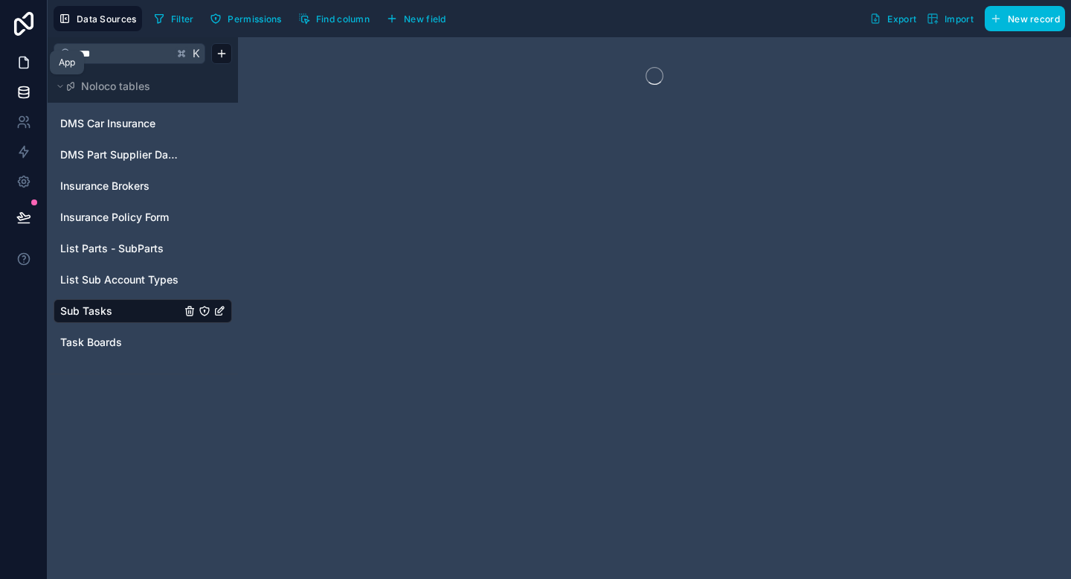
click at [24, 64] on icon at bounding box center [23, 62] width 15 height 15
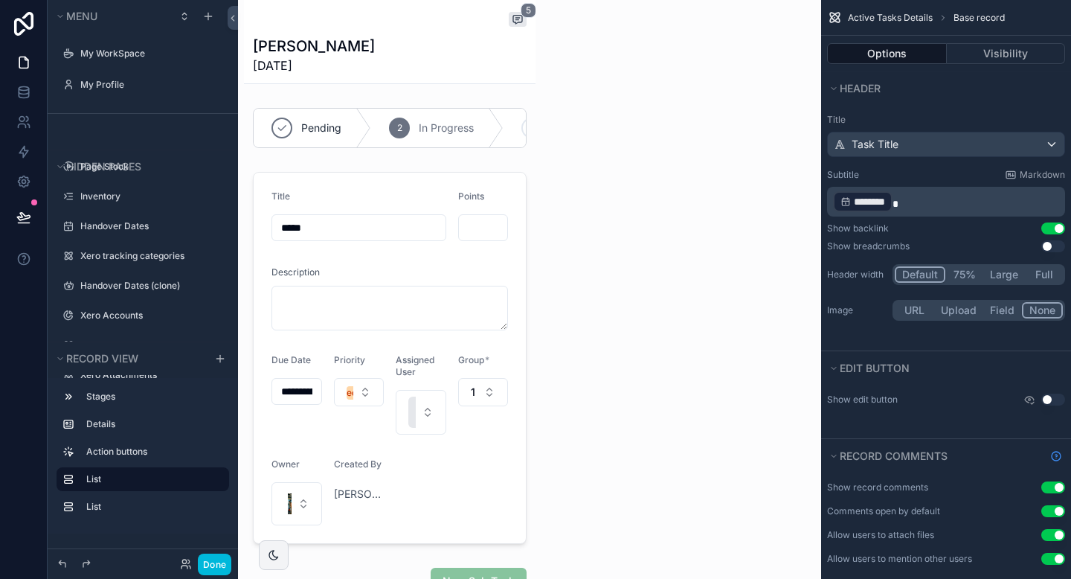
scroll to position [1329, 0]
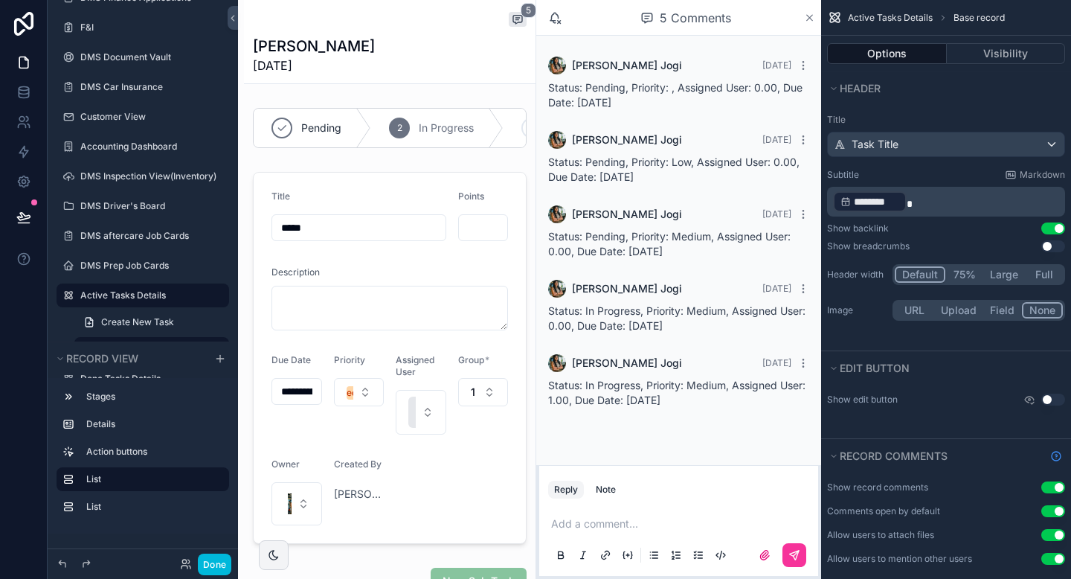
click at [812, 16] on icon "scrollable content" at bounding box center [809, 18] width 11 height 12
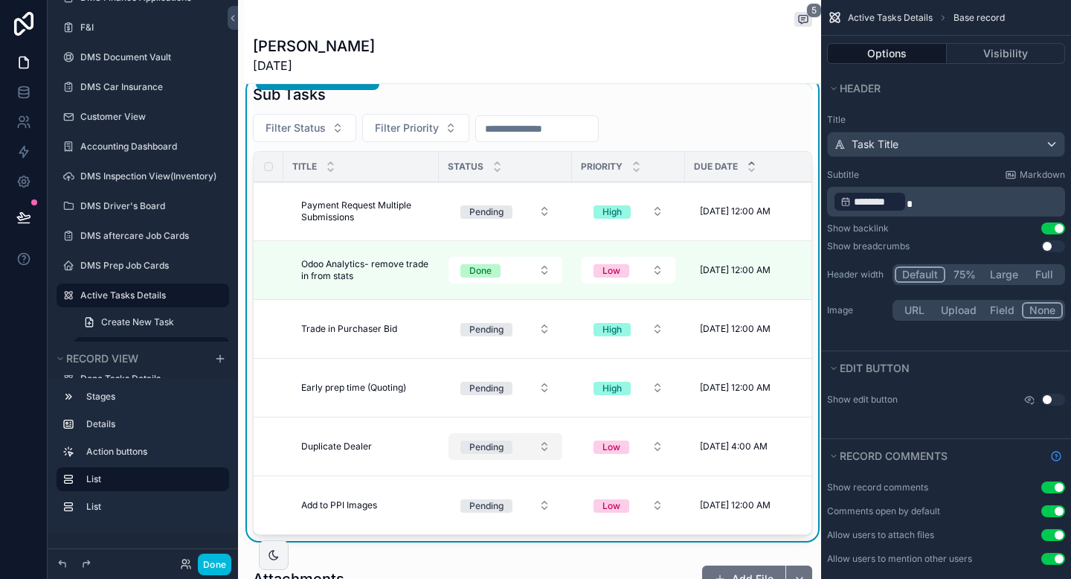
scroll to position [533, 0]
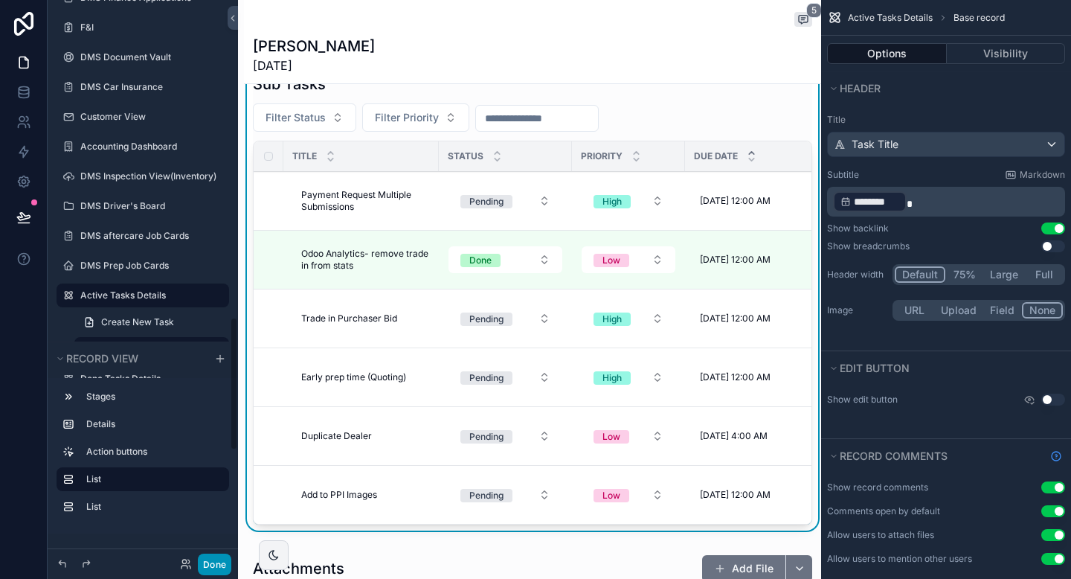
click at [213, 565] on button "Done" at bounding box center [214, 564] width 33 height 22
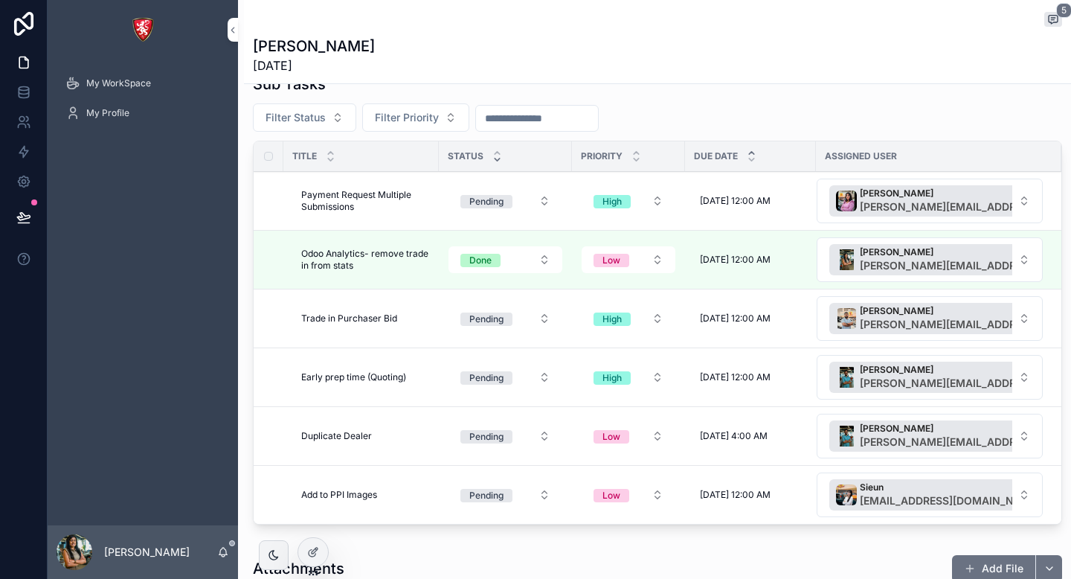
click at [492, 156] on div "scrollable content" at bounding box center [497, 156] width 10 height 16
click at [497, 158] on icon "scrollable content" at bounding box center [497, 160] width 10 height 10
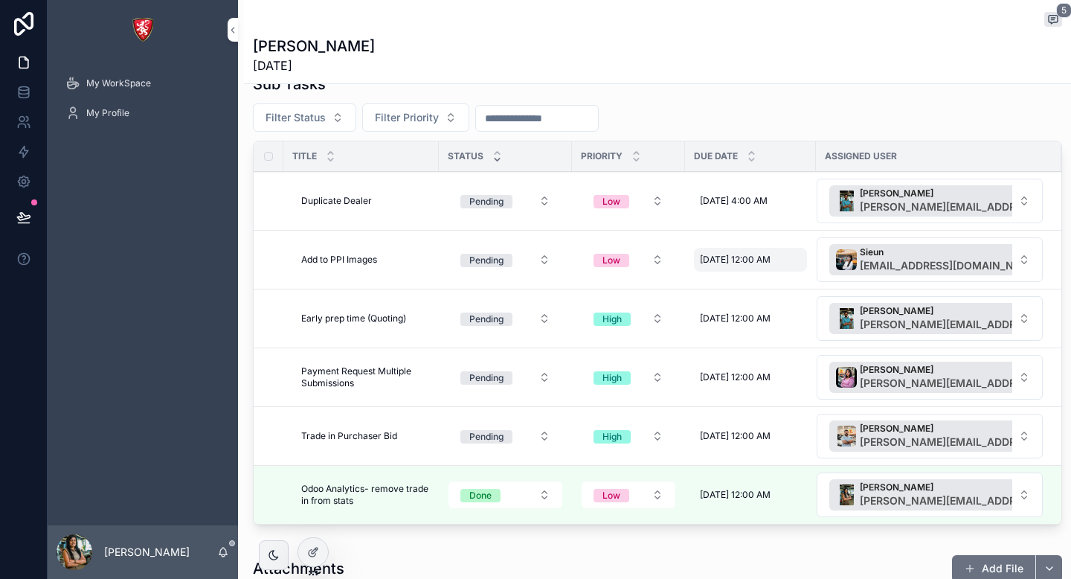
click at [753, 265] on span "[DATE] 12:00 AM" at bounding box center [735, 260] width 71 height 12
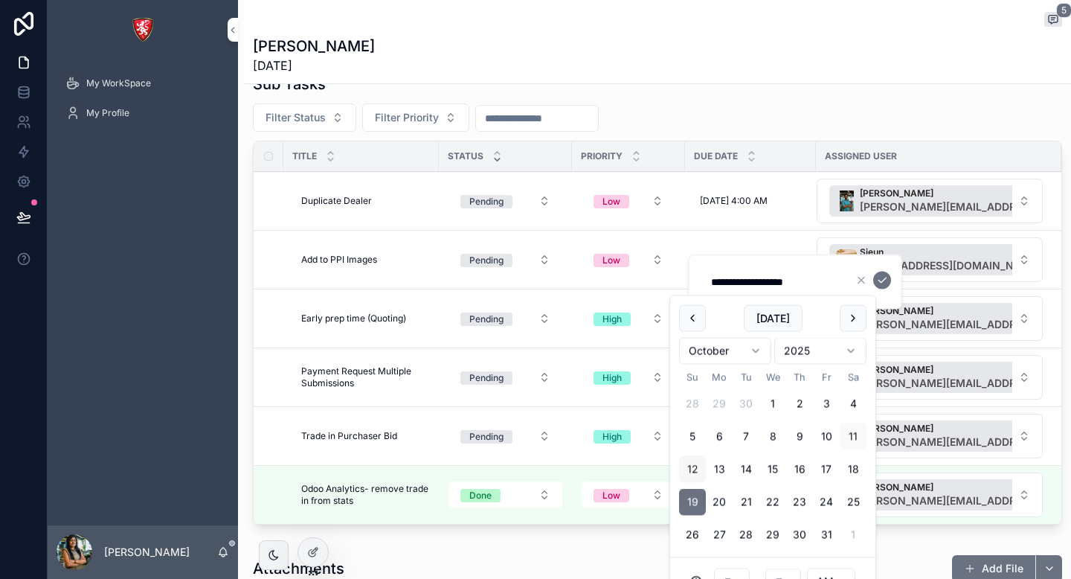
click at [695, 470] on button "12" at bounding box center [692, 469] width 27 height 27
type input "**********"
click at [882, 281] on icon "scrollable content" at bounding box center [882, 279] width 7 height 5
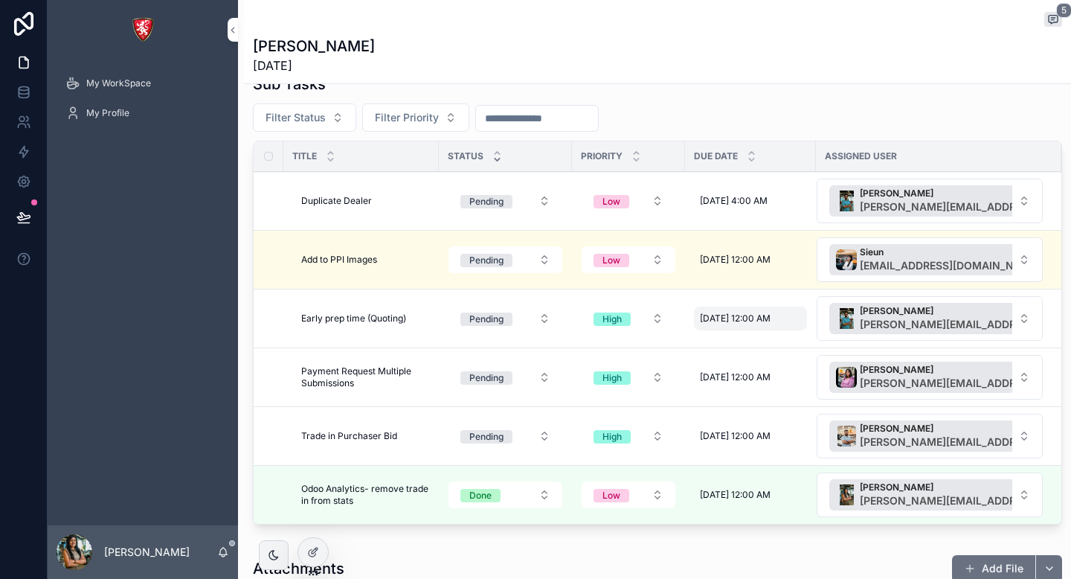
click at [751, 312] on span "[DATE] 12:00 AM" at bounding box center [735, 318] width 71 height 12
click at [745, 259] on span "[DATE] 12:00 AM" at bounding box center [735, 260] width 71 height 12
click at [732, 259] on span "[DATE] 12:00 AM" at bounding box center [735, 260] width 71 height 12
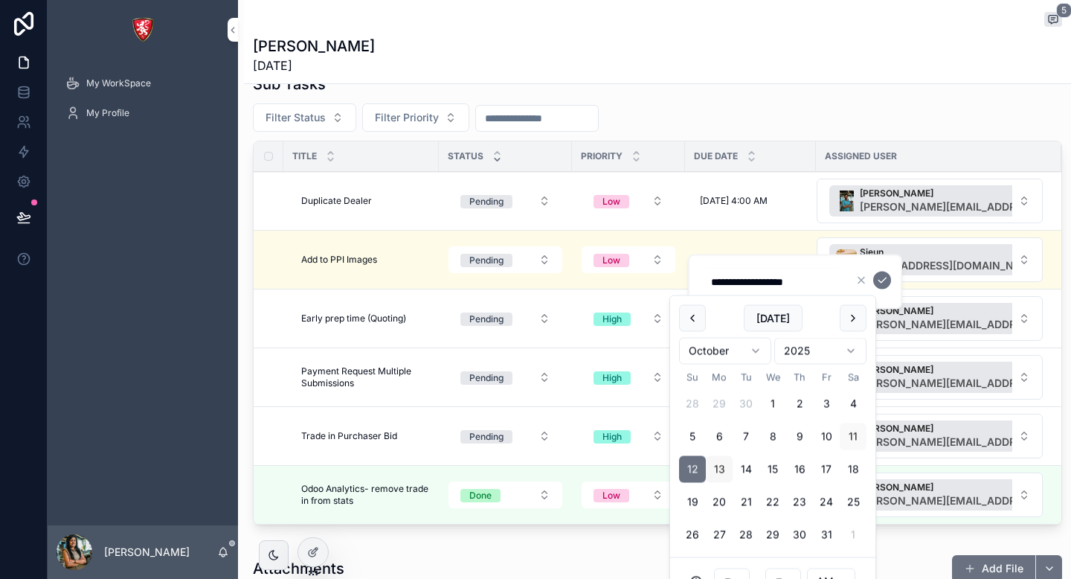
click at [722, 469] on button "13" at bounding box center [719, 469] width 27 height 27
type input "**********"
click at [879, 283] on icon "scrollable content" at bounding box center [882, 281] width 12 height 12
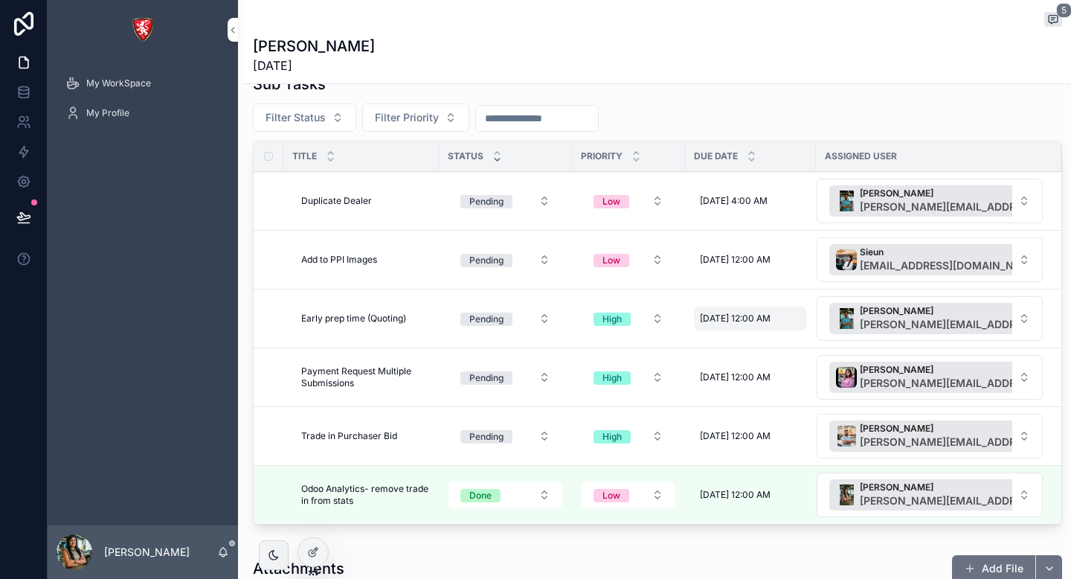
click at [729, 316] on span "[DATE] 12:00 AM" at bounding box center [735, 318] width 71 height 12
click at [720, 312] on span "[DATE] 12:00 AM" at bounding box center [735, 318] width 71 height 12
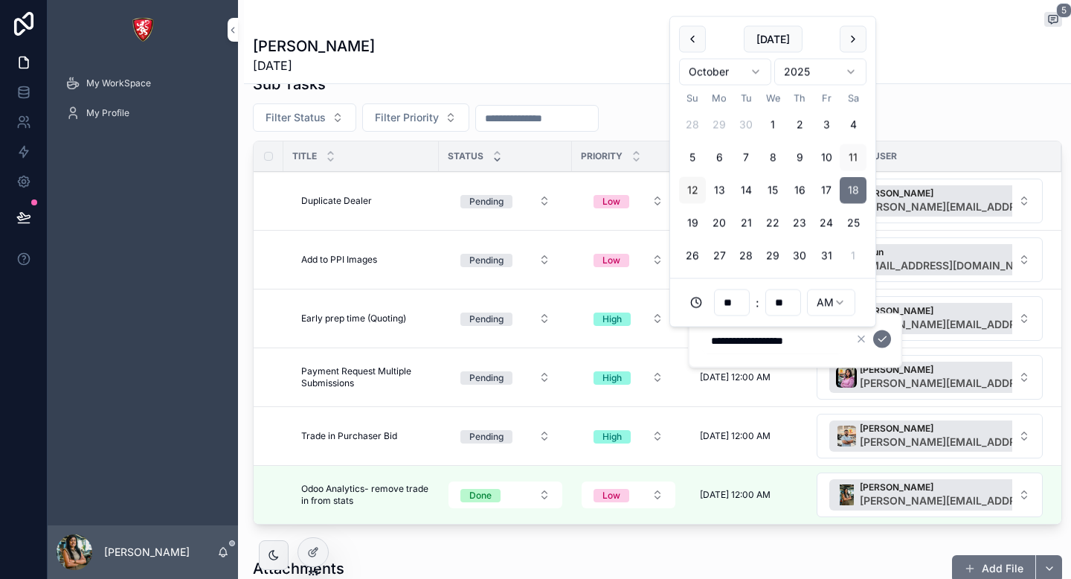
click at [699, 191] on button "12" at bounding box center [692, 190] width 27 height 27
type input "**********"
click at [883, 341] on icon "scrollable content" at bounding box center [882, 339] width 12 height 12
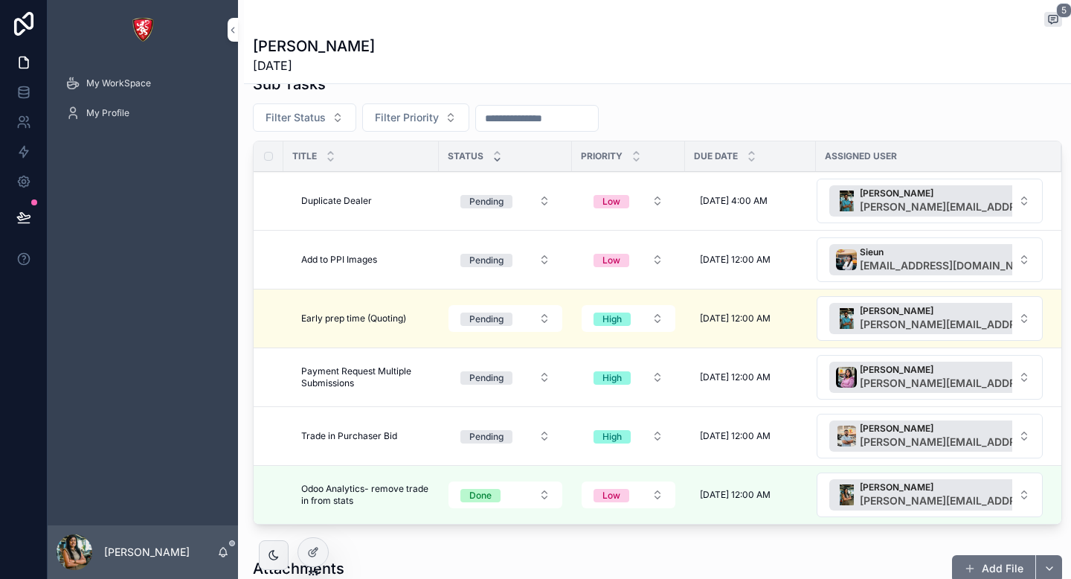
click at [721, 199] on span "[DATE] 4:00 AM" at bounding box center [734, 201] width 68 height 12
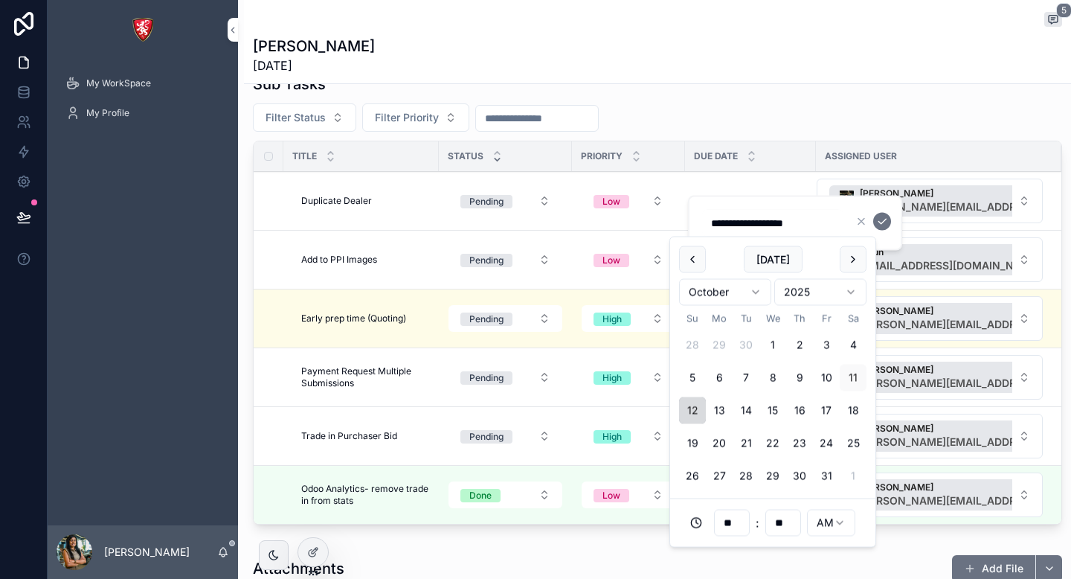
click at [693, 411] on button "12" at bounding box center [692, 410] width 27 height 27
click at [693, 412] on button "12" at bounding box center [692, 410] width 27 height 27
click at [885, 222] on icon "scrollable content" at bounding box center [882, 222] width 12 height 12
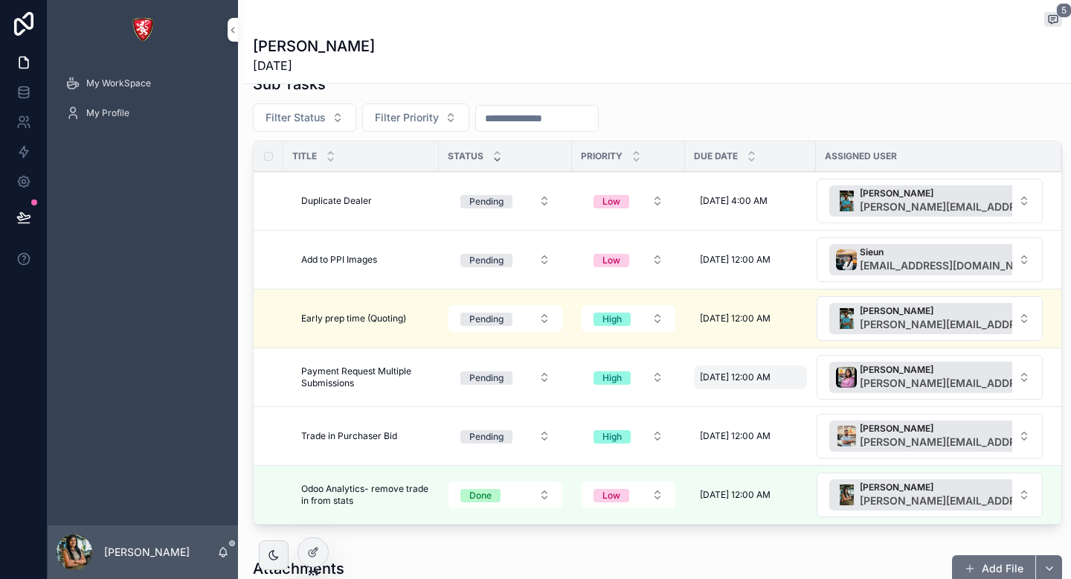
click at [730, 378] on span "[DATE] 12:00 AM" at bounding box center [735, 377] width 71 height 12
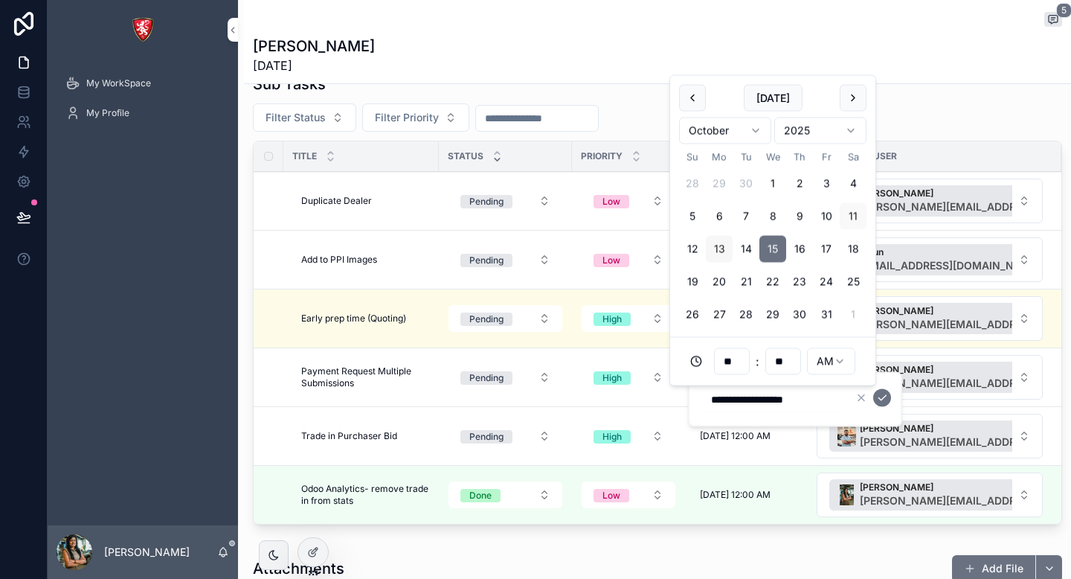
click at [722, 251] on button "13" at bounding box center [719, 249] width 27 height 27
type input "**********"
click at [880, 400] on icon "scrollable content" at bounding box center [882, 398] width 12 height 12
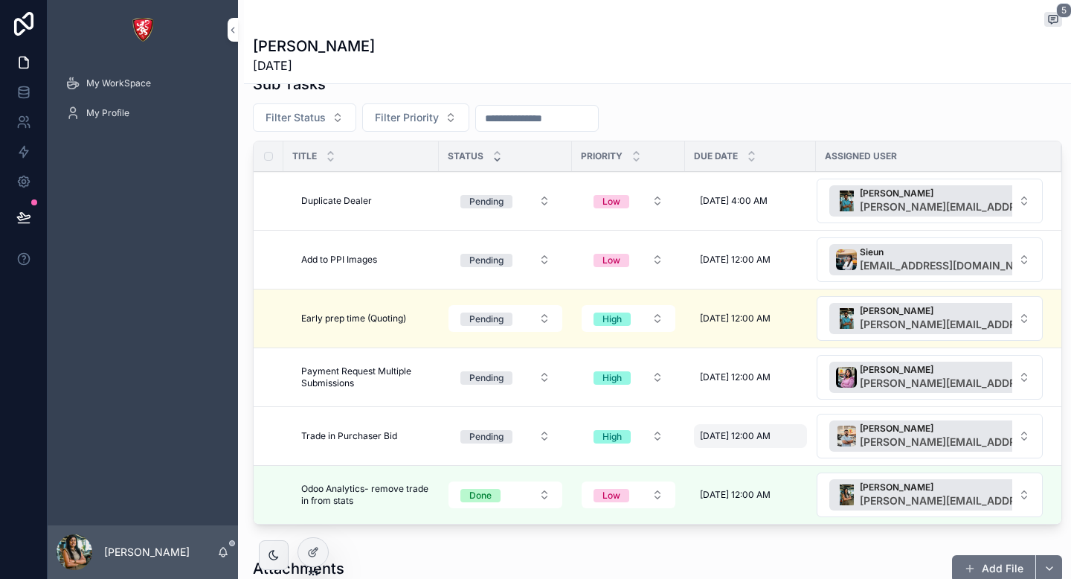
click at [745, 436] on span "[DATE] 12:00 AM" at bounding box center [735, 436] width 71 height 12
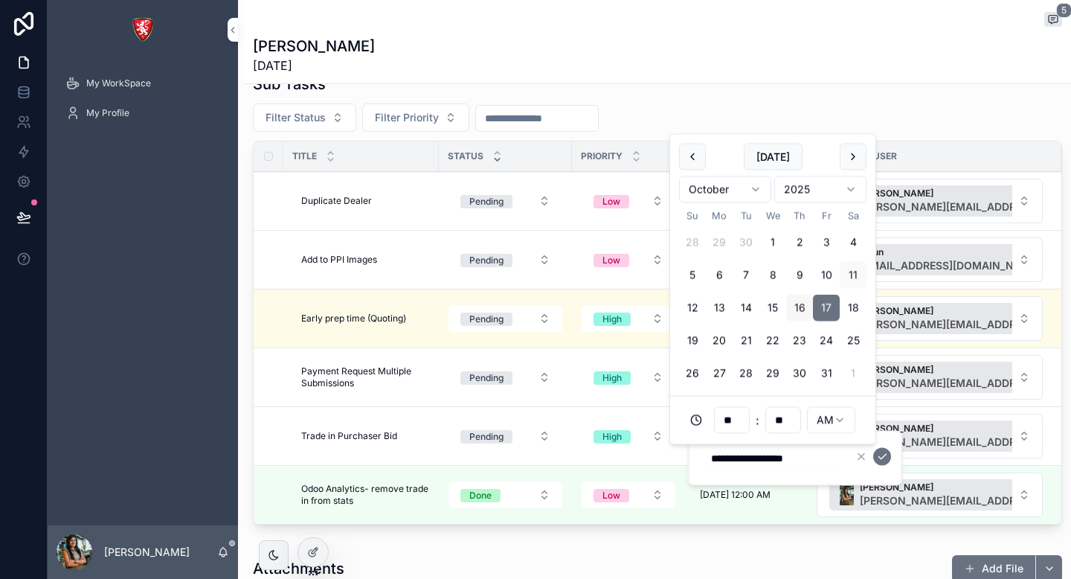
click at [804, 310] on button "16" at bounding box center [799, 308] width 27 height 27
type input "**********"
click at [882, 461] on icon "scrollable content" at bounding box center [882, 457] width 12 height 12
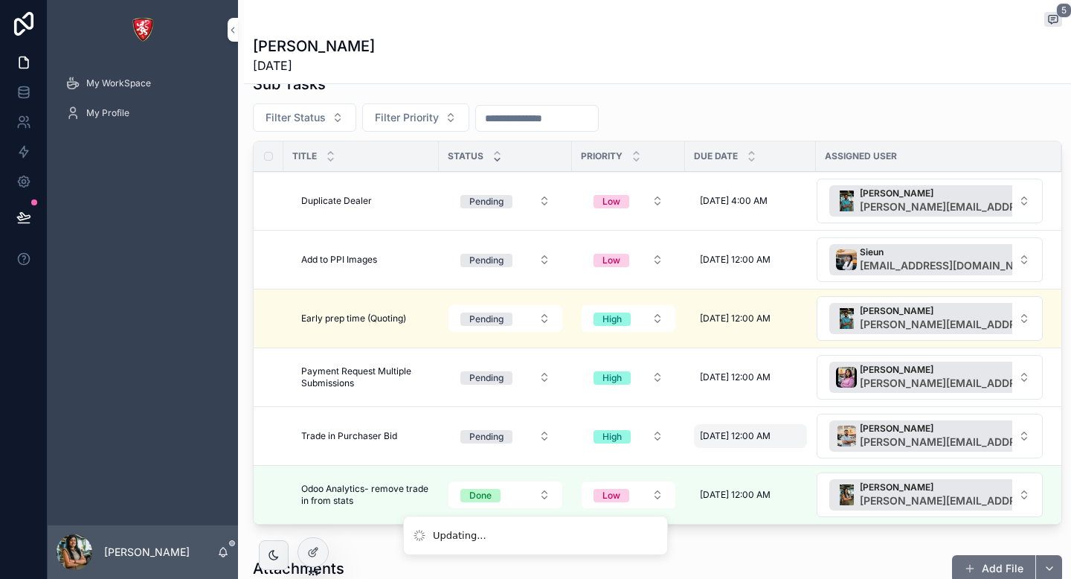
click at [736, 443] on div "[DATE] 12:00 AM [DATE] 12:00 AM" at bounding box center [750, 436] width 113 height 24
click at [735, 435] on span "[DATE] 12:00 AM" at bounding box center [735, 436] width 71 height 12
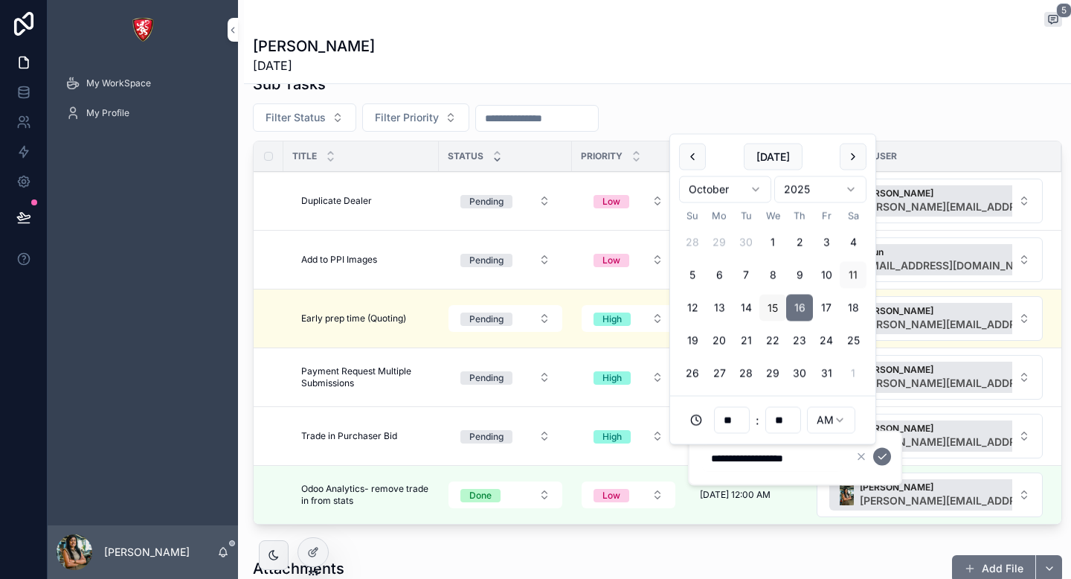
click at [774, 310] on button "15" at bounding box center [773, 308] width 27 height 27
type input "**********"
click at [886, 455] on icon "scrollable content" at bounding box center [882, 457] width 12 height 12
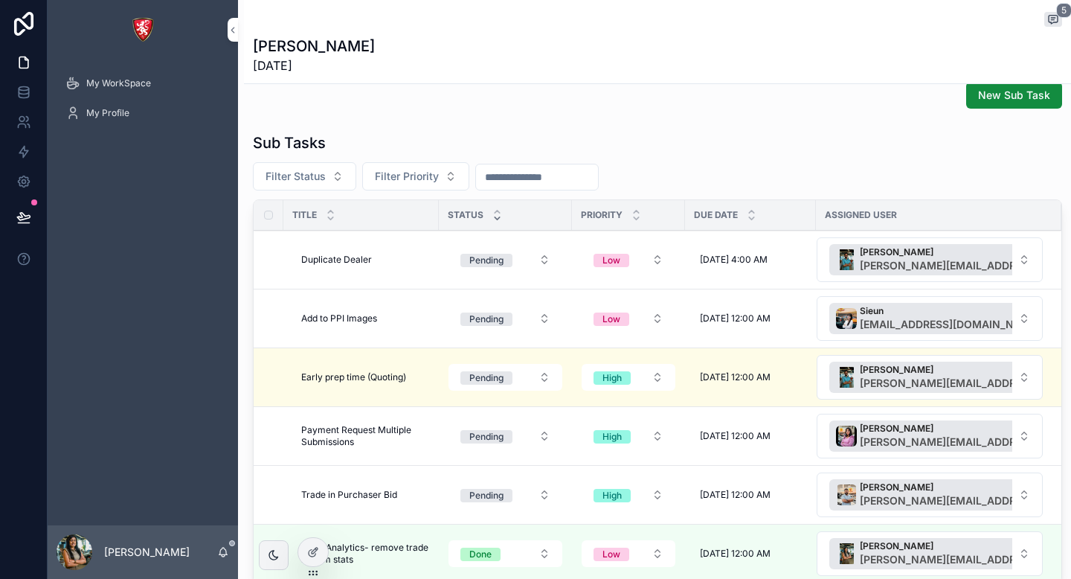
scroll to position [472, 0]
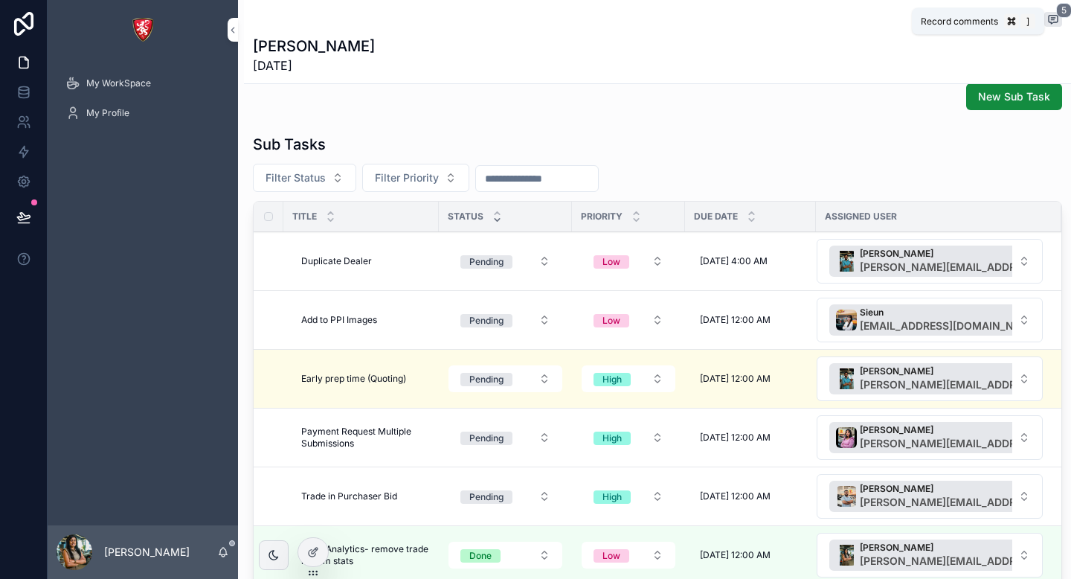
click at [1056, 22] on icon "scrollable content" at bounding box center [1053, 19] width 12 height 12
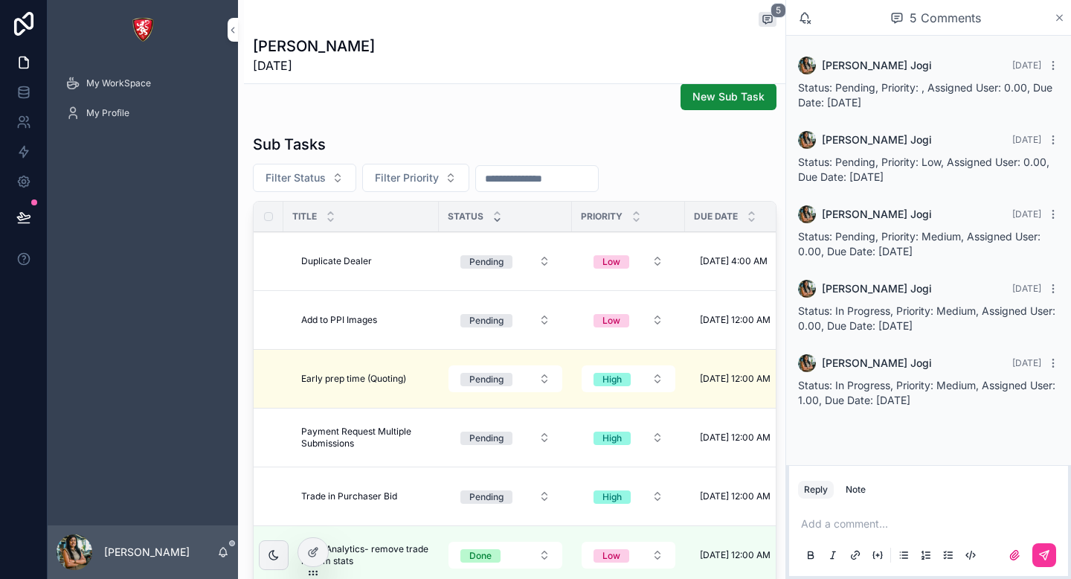
click at [1058, 18] on icon "scrollable content" at bounding box center [1060, 18] width 6 height 6
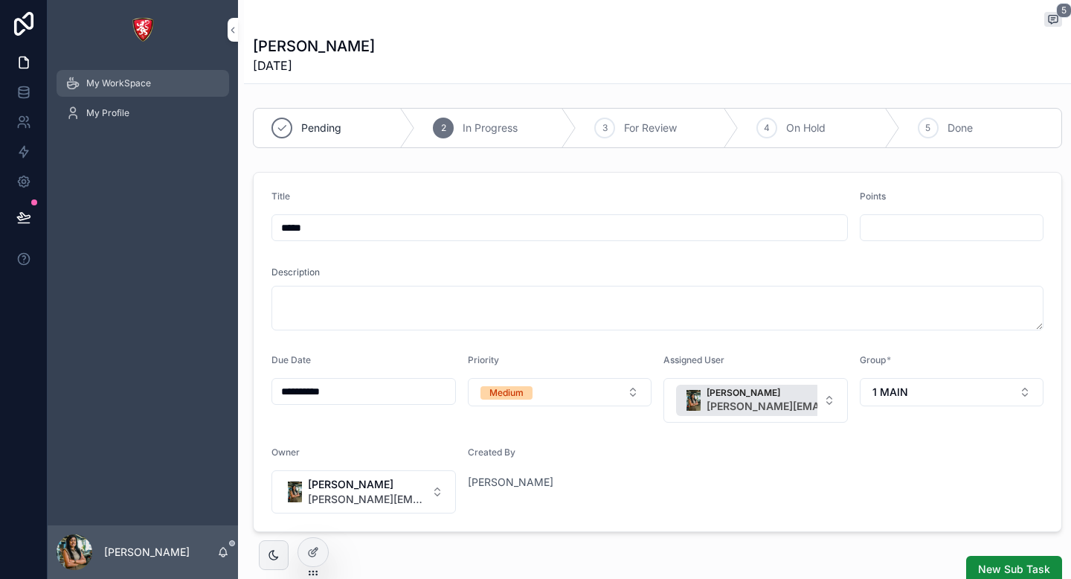
click at [158, 88] on div "My WorkSpace" at bounding box center [142, 83] width 155 height 24
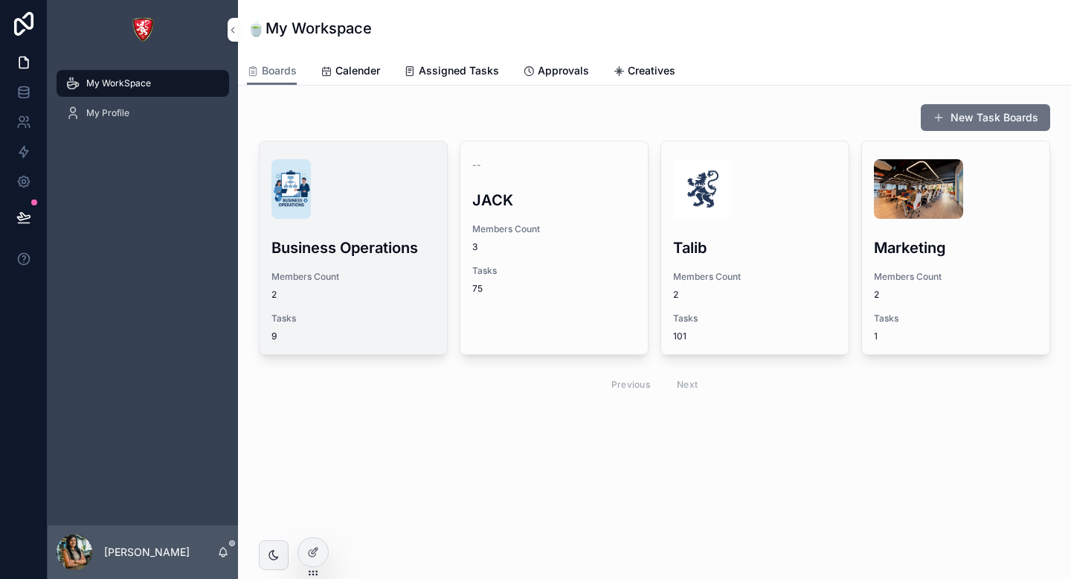
click at [408, 196] on div "scrollable content" at bounding box center [354, 189] width 164 height 60
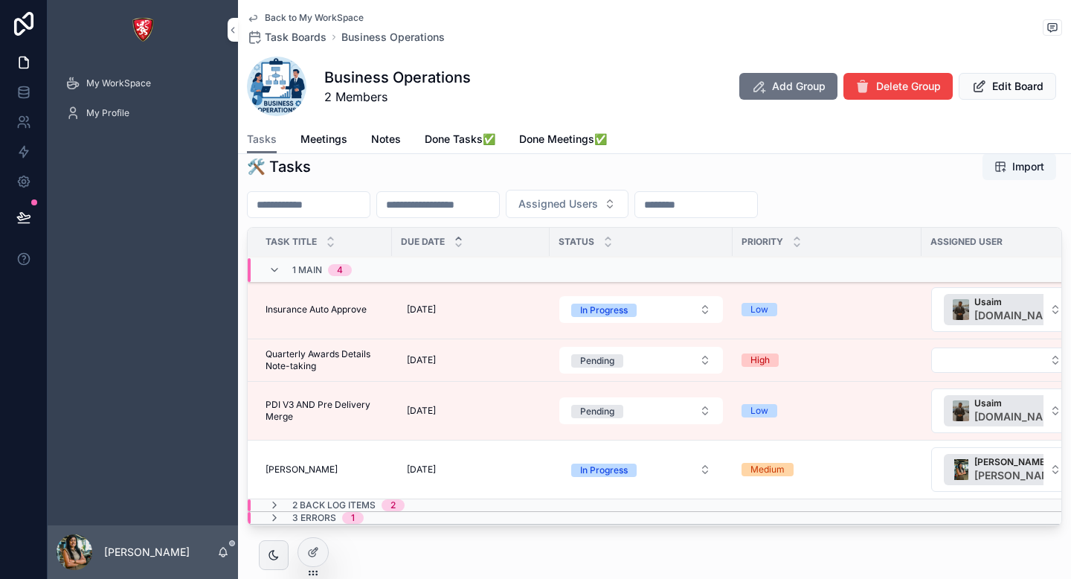
scroll to position [130, 0]
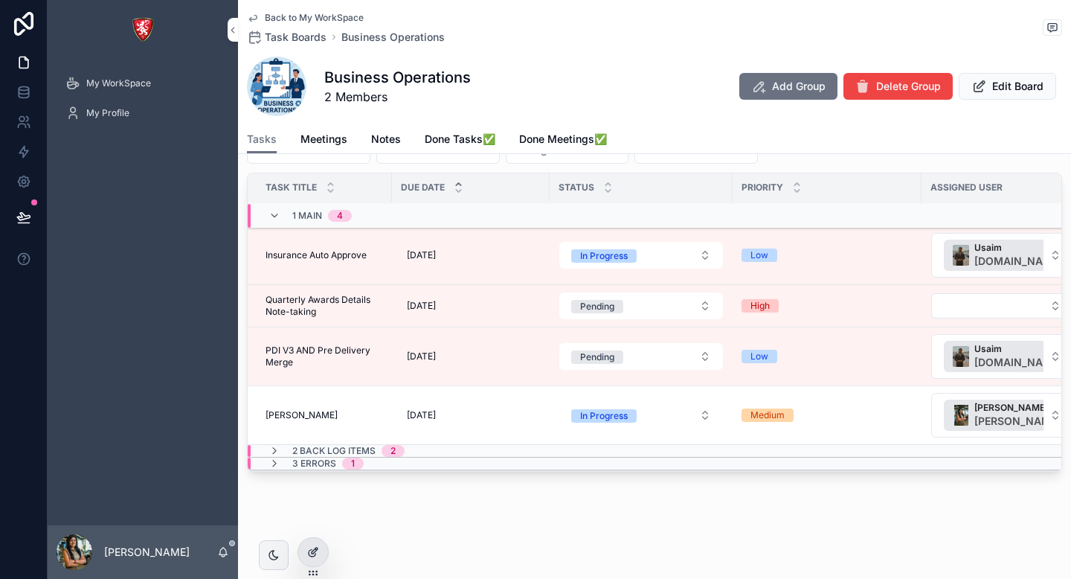
click at [313, 562] on div at bounding box center [313, 552] width 30 height 28
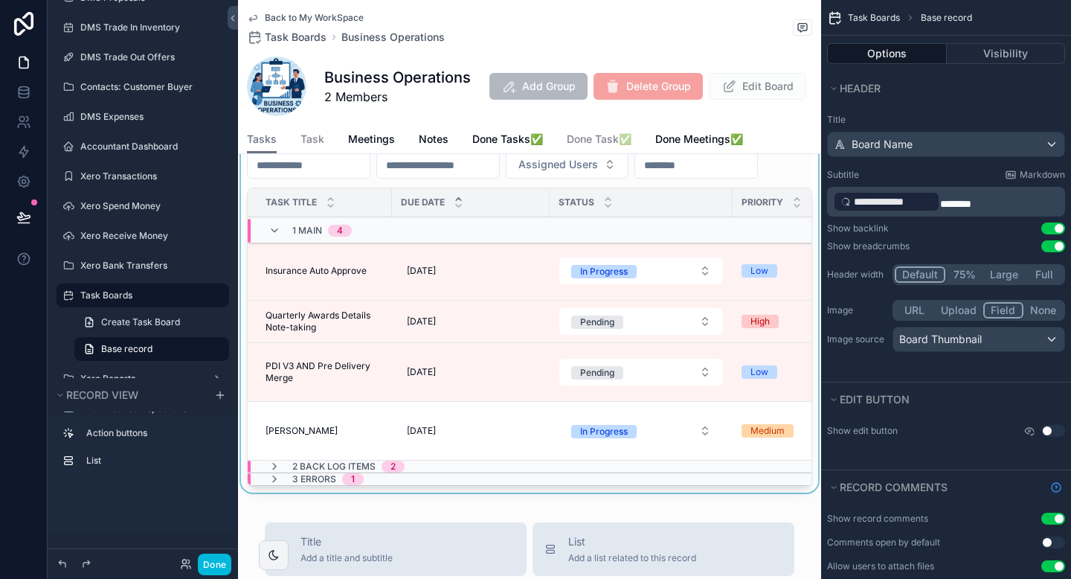
scroll to position [126, 0]
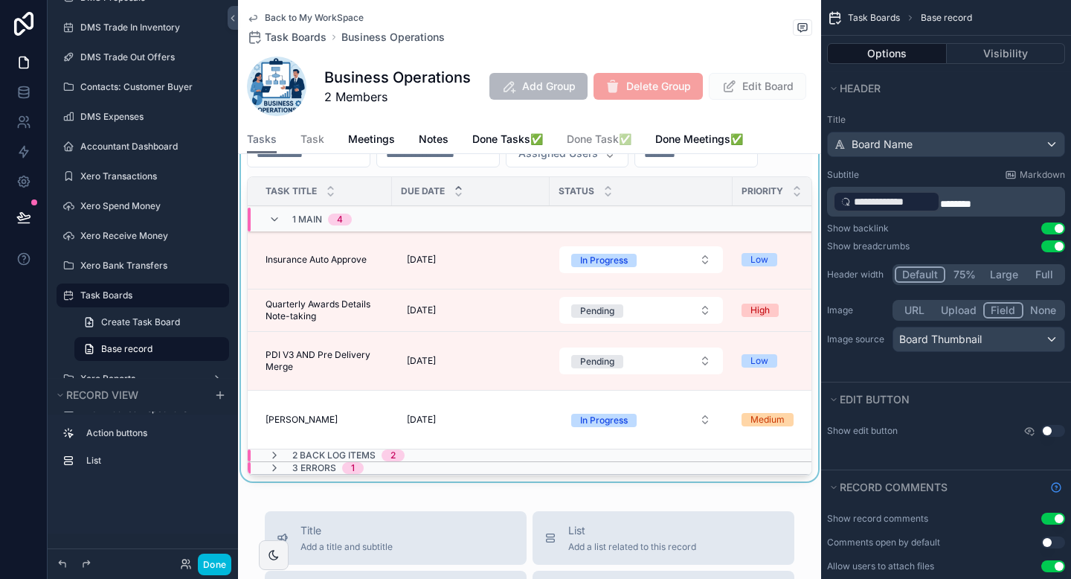
click at [272, 266] on div "scrollable content" at bounding box center [529, 291] width 583 height 391
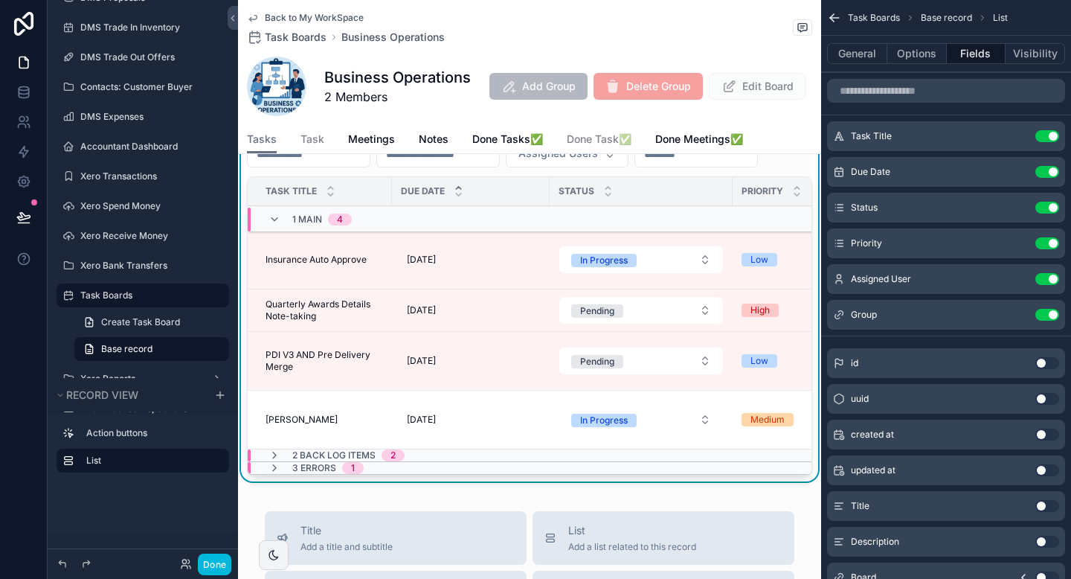
click at [272, 261] on span "Insurance Auto Approve" at bounding box center [316, 260] width 101 height 12
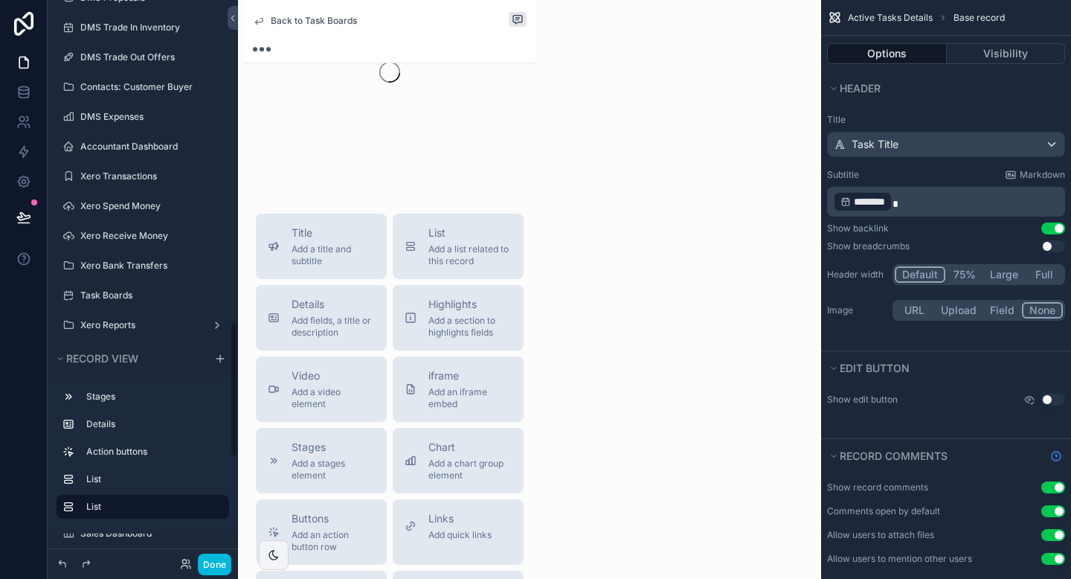
scroll to position [1329, 0]
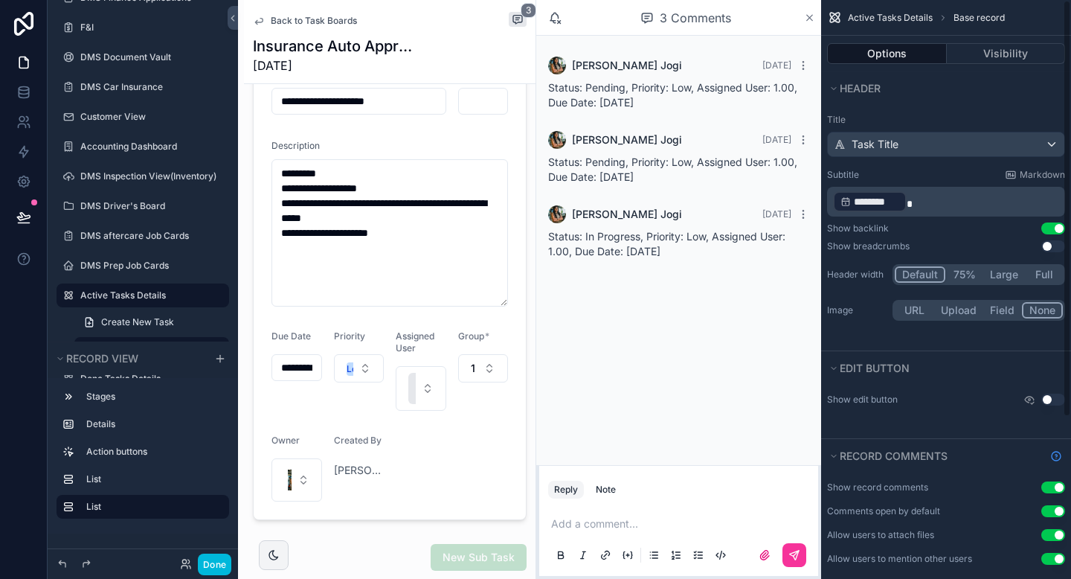
click at [812, 16] on icon "scrollable content" at bounding box center [809, 18] width 11 height 12
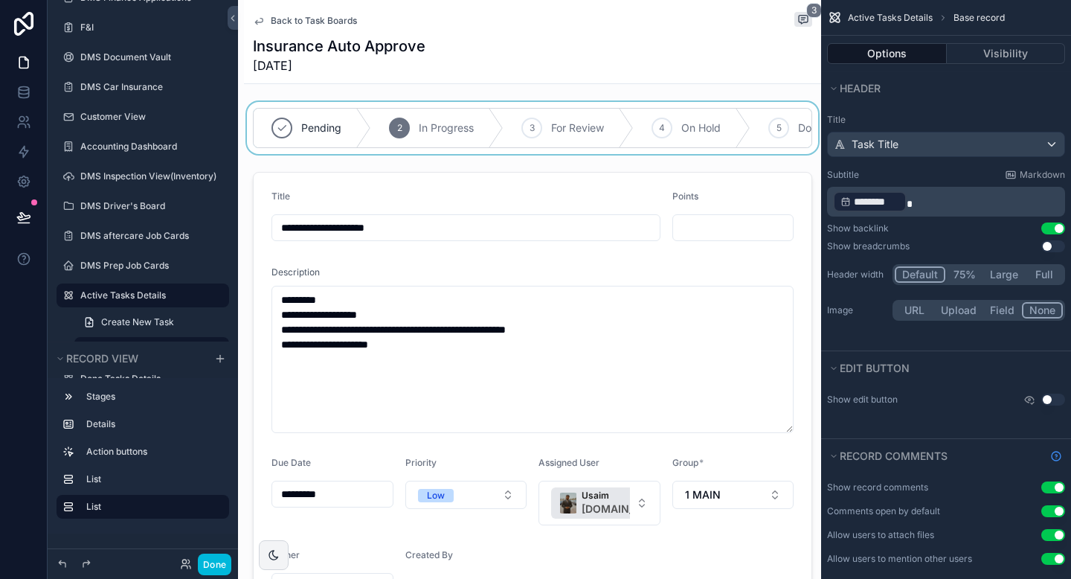
click at [503, 104] on div "scrollable content" at bounding box center [532, 128] width 577 height 52
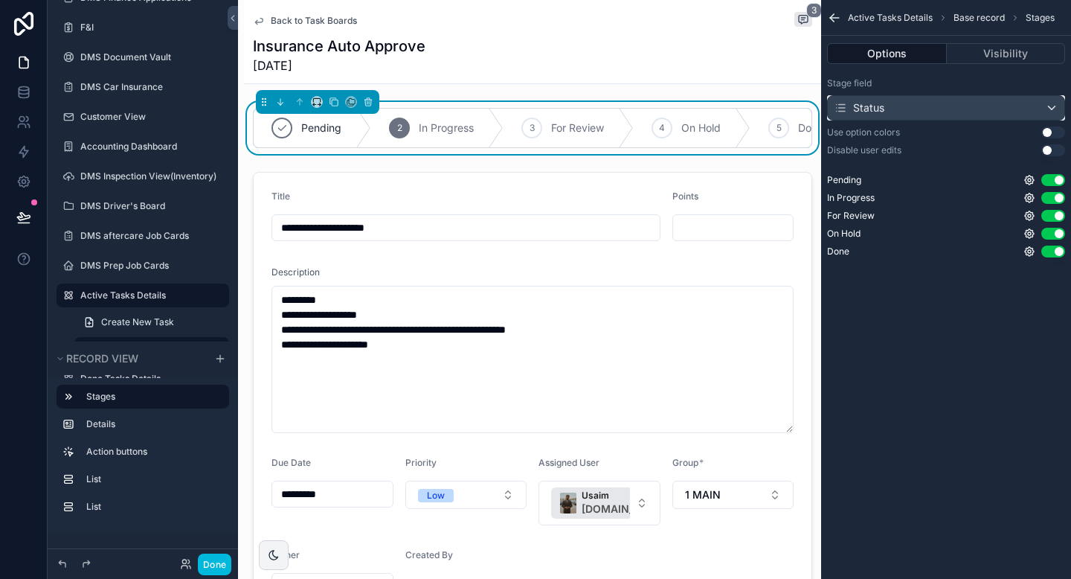
click at [903, 107] on div "Status" at bounding box center [946, 108] width 237 height 24
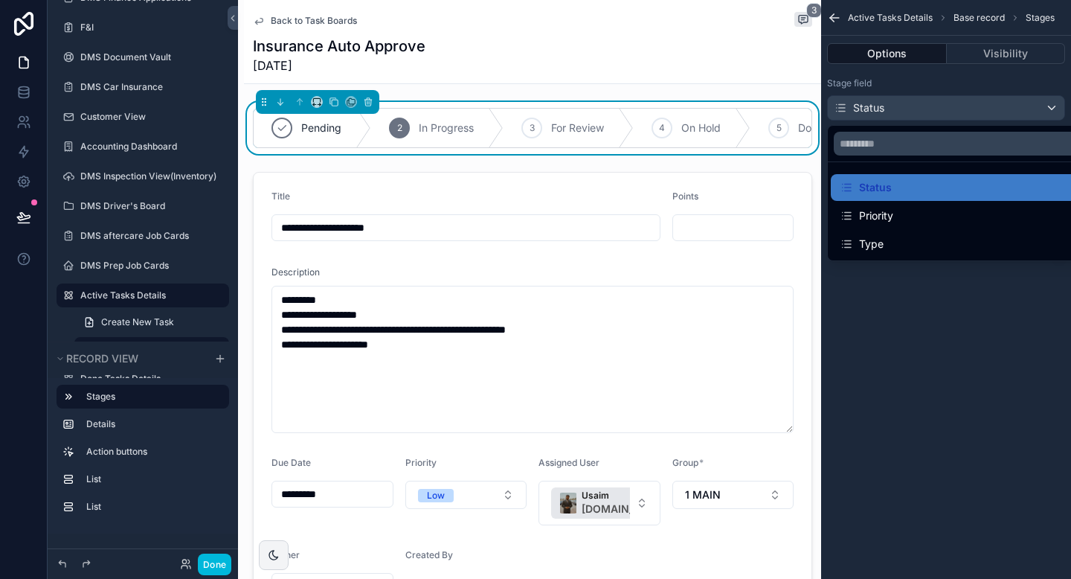
click at [897, 365] on div "scrollable content" at bounding box center [535, 289] width 1071 height 579
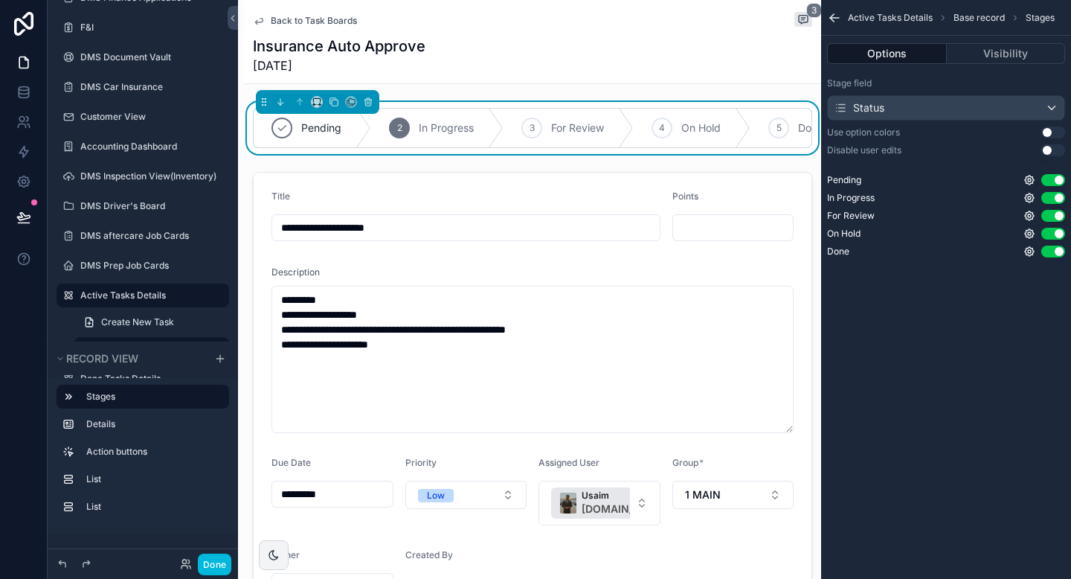
click at [1048, 136] on button "Use setting" at bounding box center [1054, 132] width 24 height 12
click at [1050, 153] on button "Use setting" at bounding box center [1054, 150] width 24 height 12
click at [334, 107] on button "scrollable content" at bounding box center [334, 102] width 16 height 16
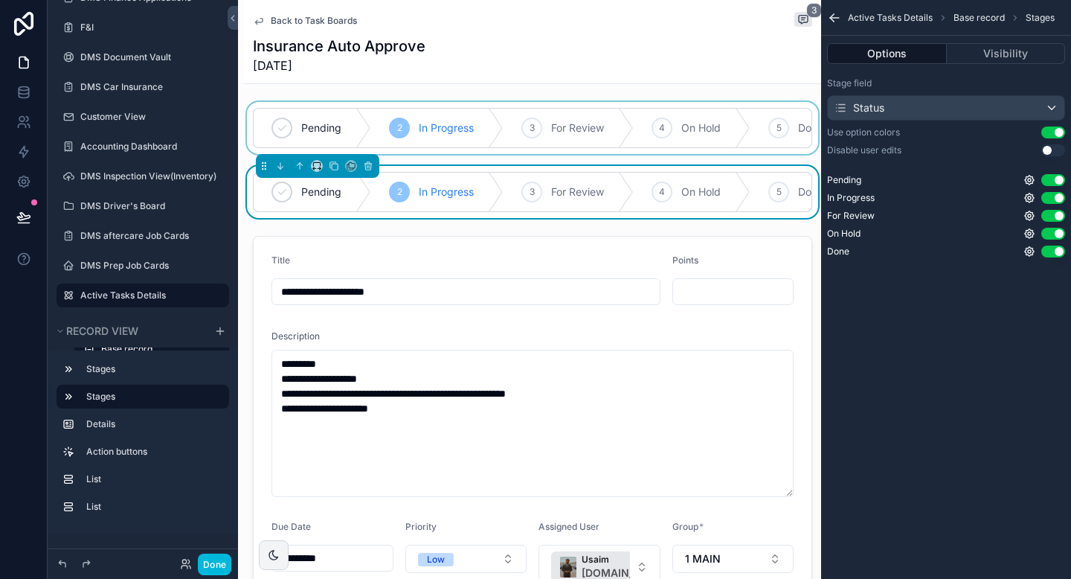
click at [455, 114] on div "scrollable content" at bounding box center [532, 128] width 577 height 52
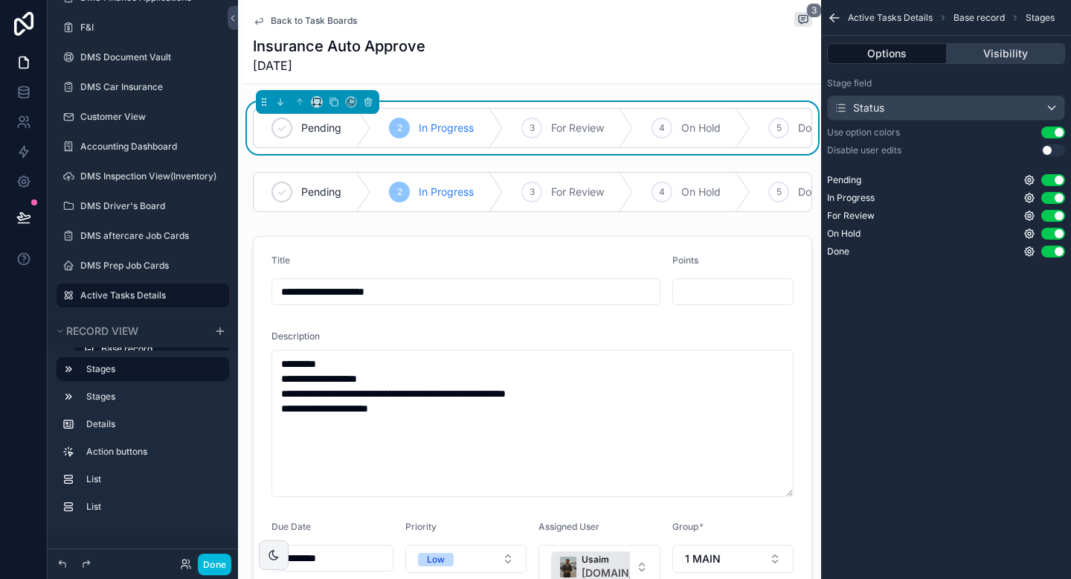
click at [998, 54] on button "Visibility" at bounding box center [1006, 53] width 119 height 21
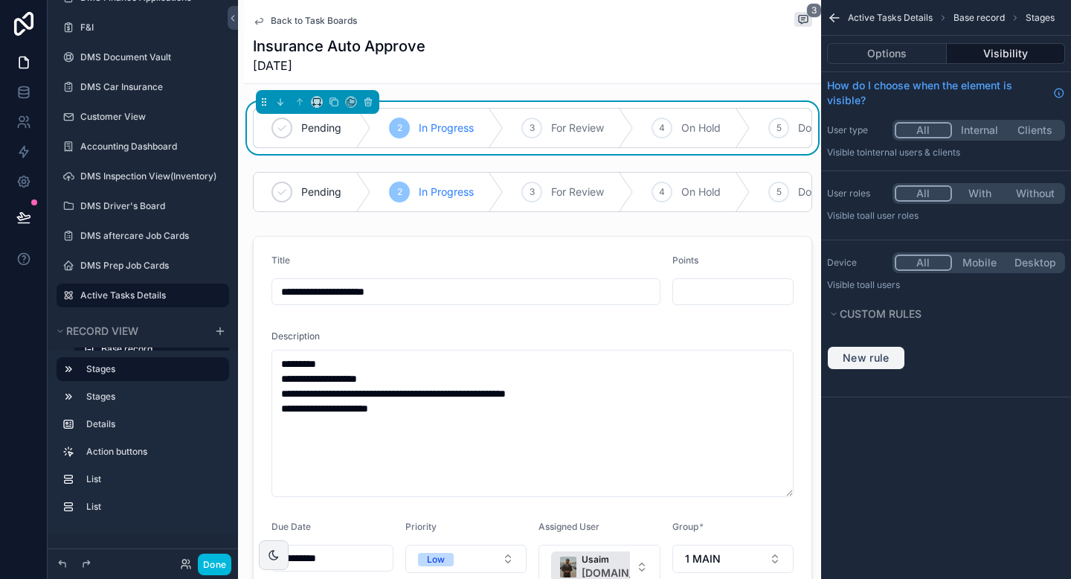
click at [879, 359] on span "New rule" at bounding box center [866, 357] width 59 height 13
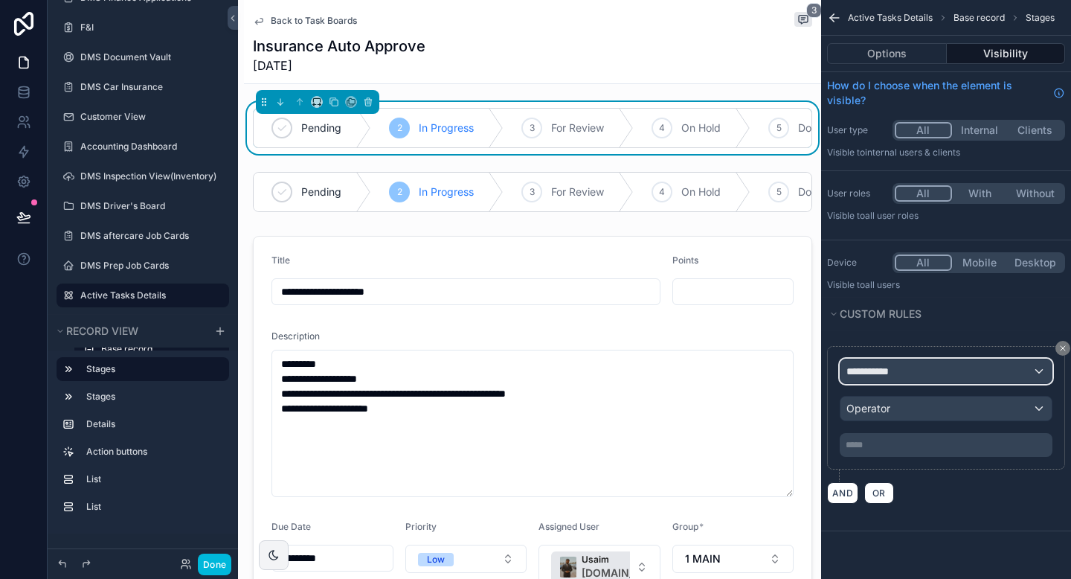
click at [881, 373] on span "**********" at bounding box center [874, 371] width 55 height 15
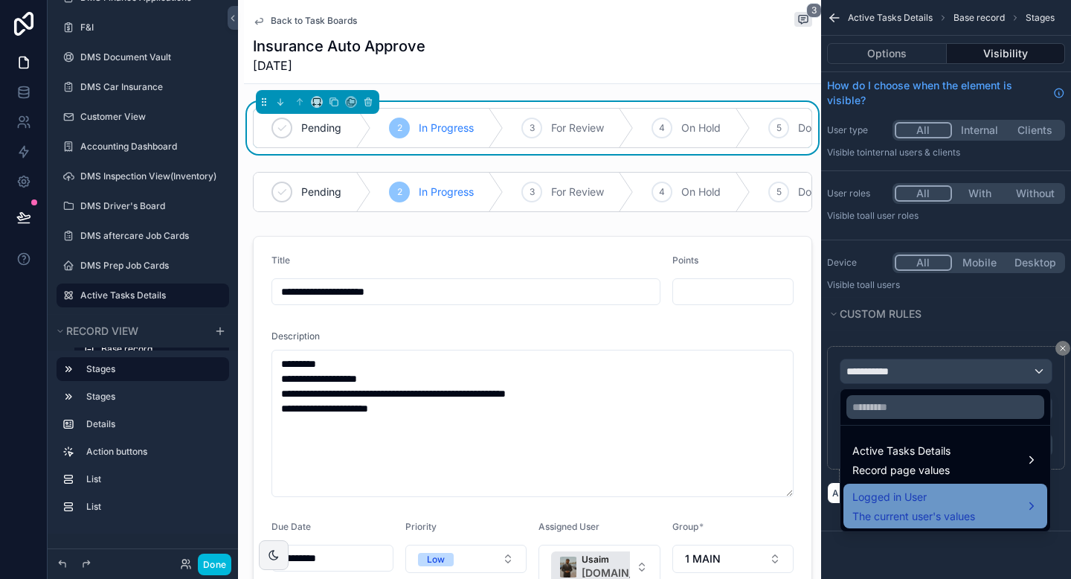
click at [875, 495] on span "Logged in User" at bounding box center [914, 497] width 123 height 18
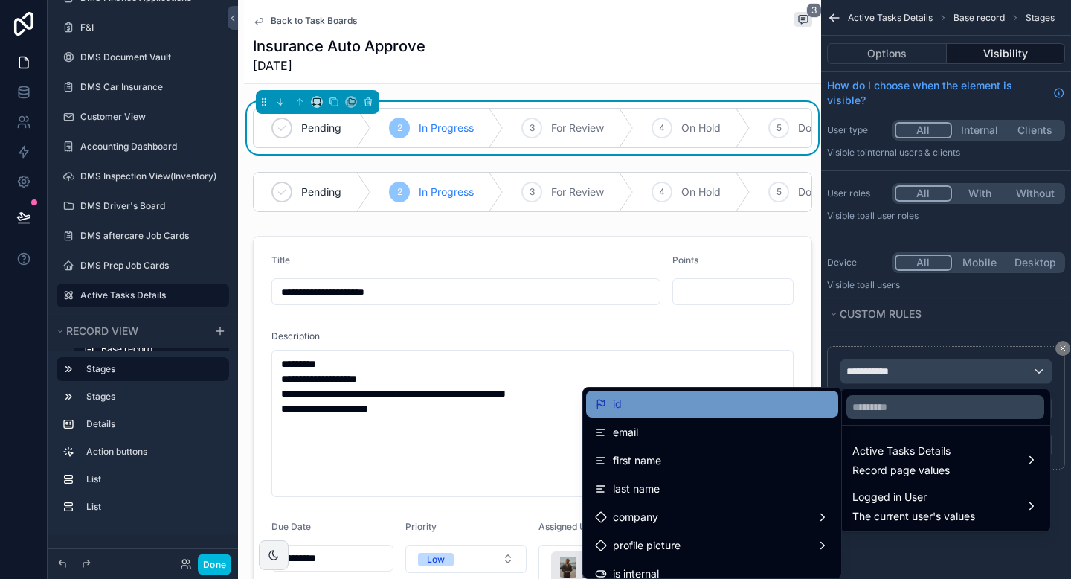
click at [699, 414] on div "id" at bounding box center [712, 404] width 252 height 27
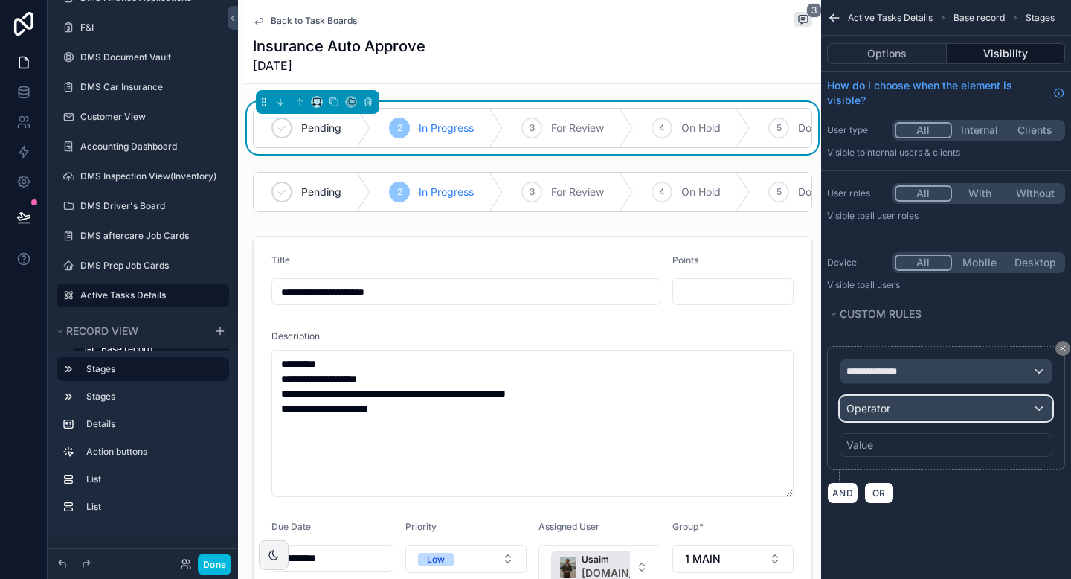
click at [902, 411] on div "Operator" at bounding box center [946, 409] width 211 height 24
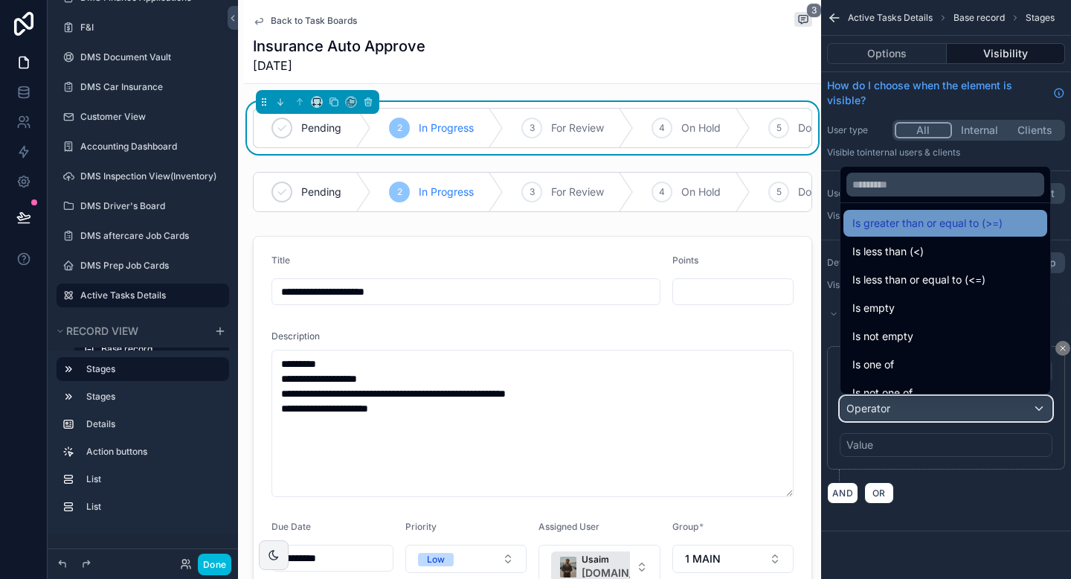
scroll to position [106, 0]
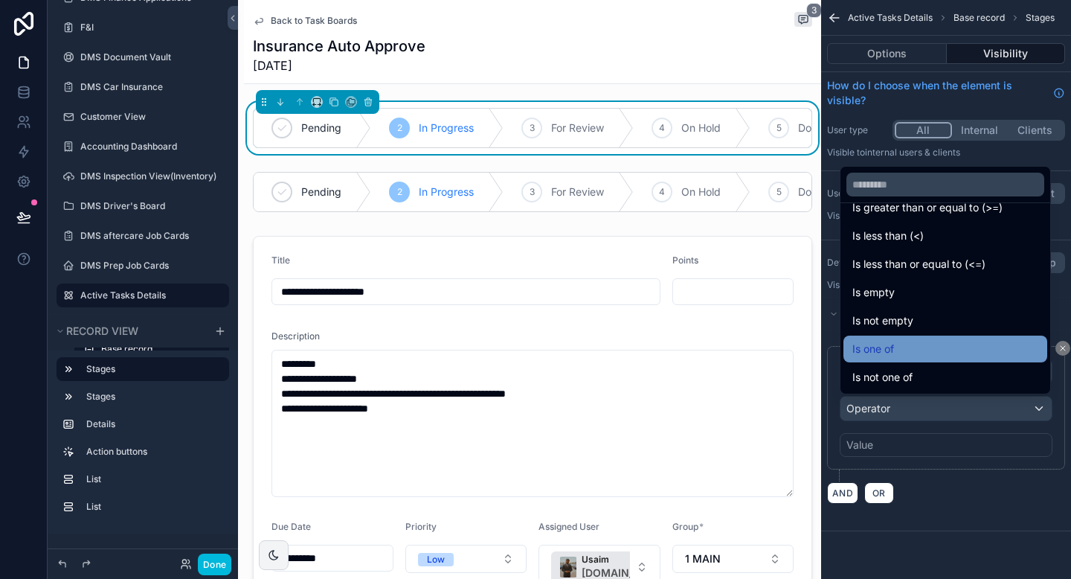
click at [907, 348] on div "Is one of" at bounding box center [946, 349] width 186 height 18
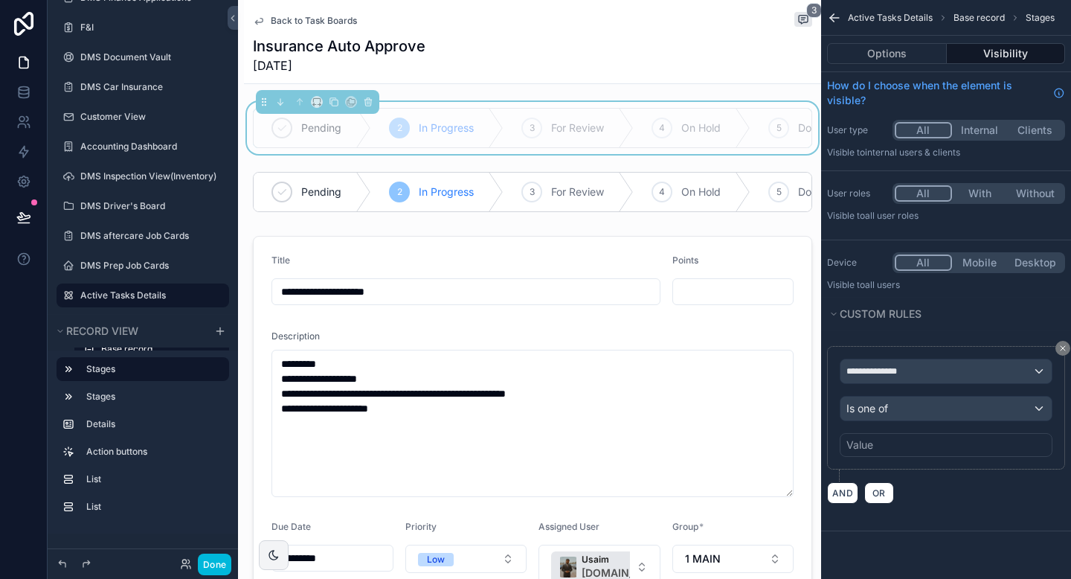
click at [873, 442] on div "Value" at bounding box center [946, 445] width 213 height 24
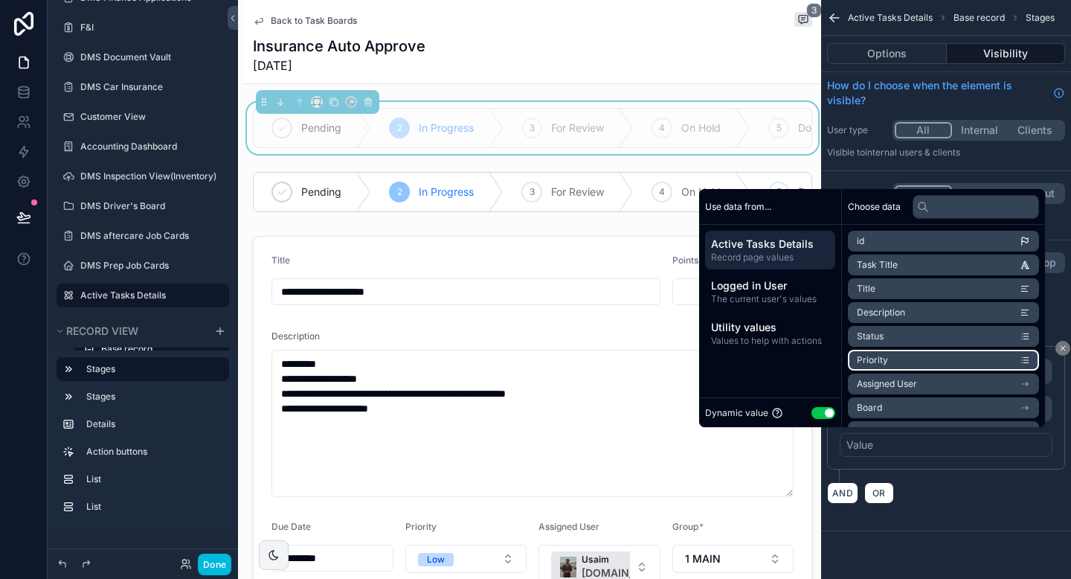
click at [891, 368] on li "Priority" at bounding box center [943, 360] width 191 height 21
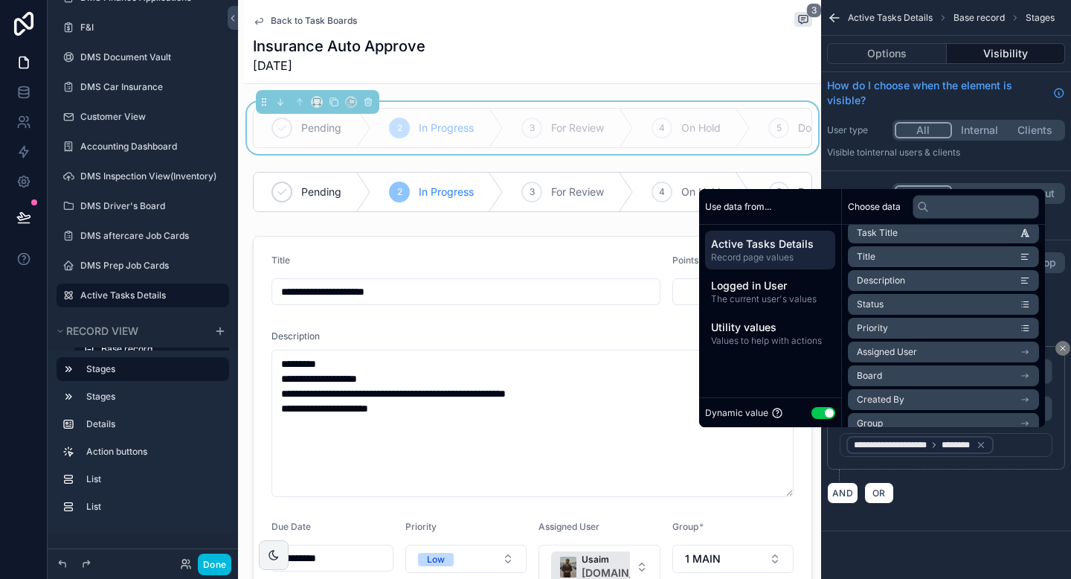
scroll to position [33, 0]
click at [891, 370] on li "Board" at bounding box center [943, 374] width 191 height 21
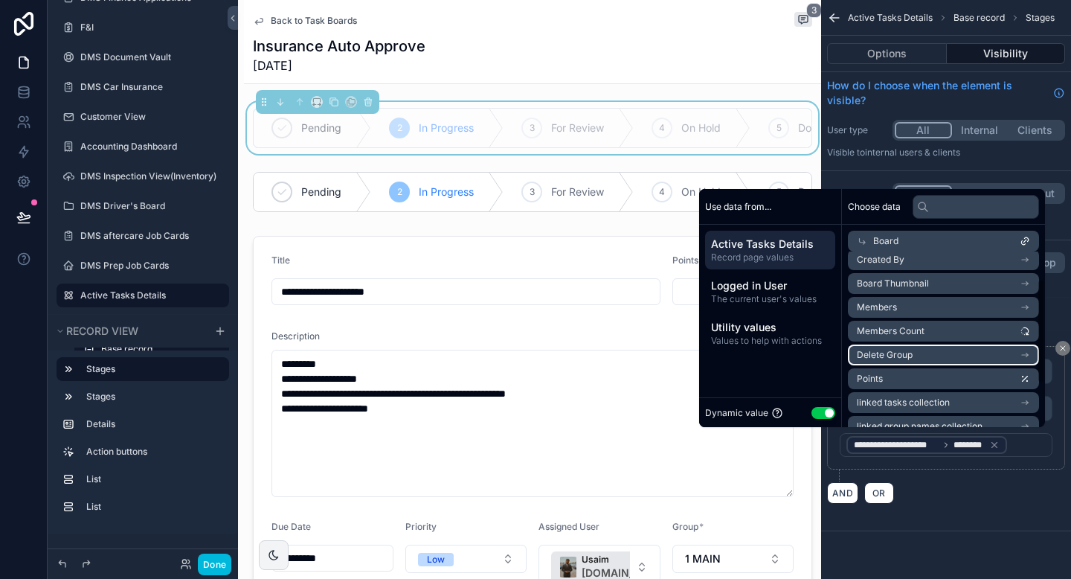
scroll to position [58, 0]
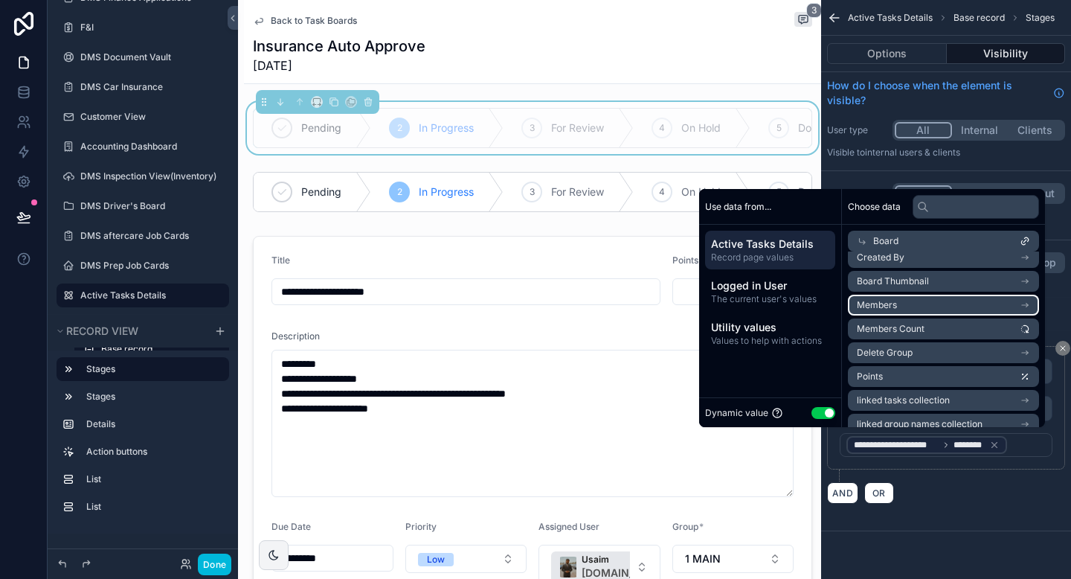
click at [902, 308] on li "Members" at bounding box center [943, 305] width 191 height 21
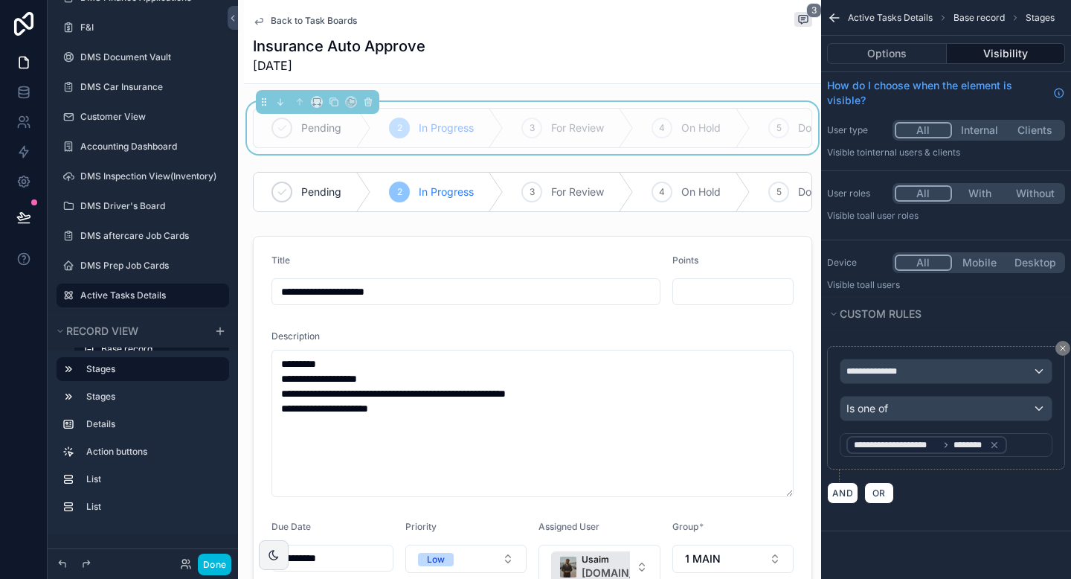
click at [948, 504] on div "**********" at bounding box center [946, 425] width 250 height 182
click at [890, 376] on span "**********" at bounding box center [879, 371] width 65 height 12
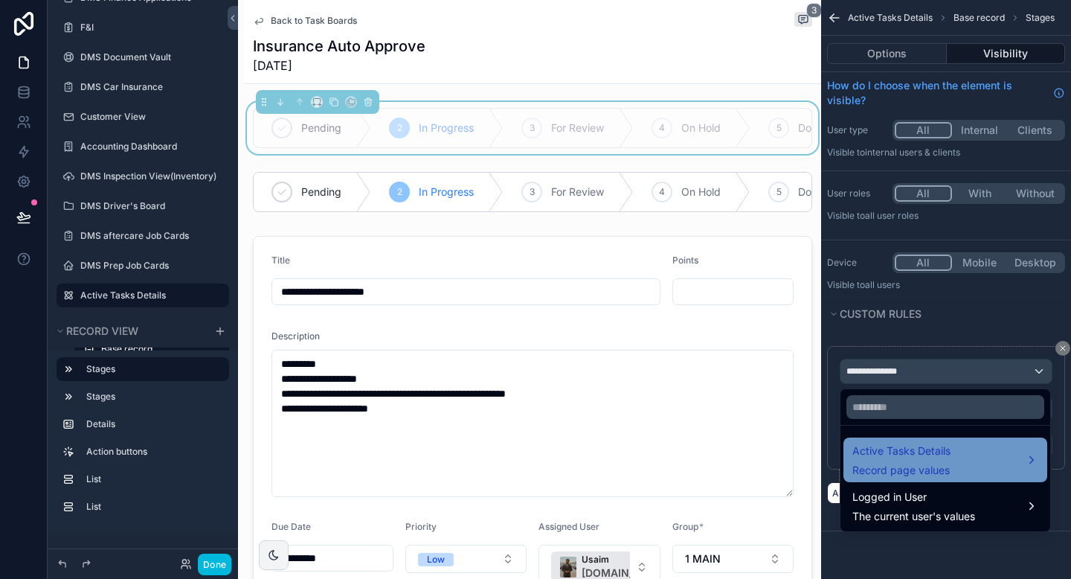
click at [909, 457] on span "Active Tasks Details" at bounding box center [902, 451] width 98 height 18
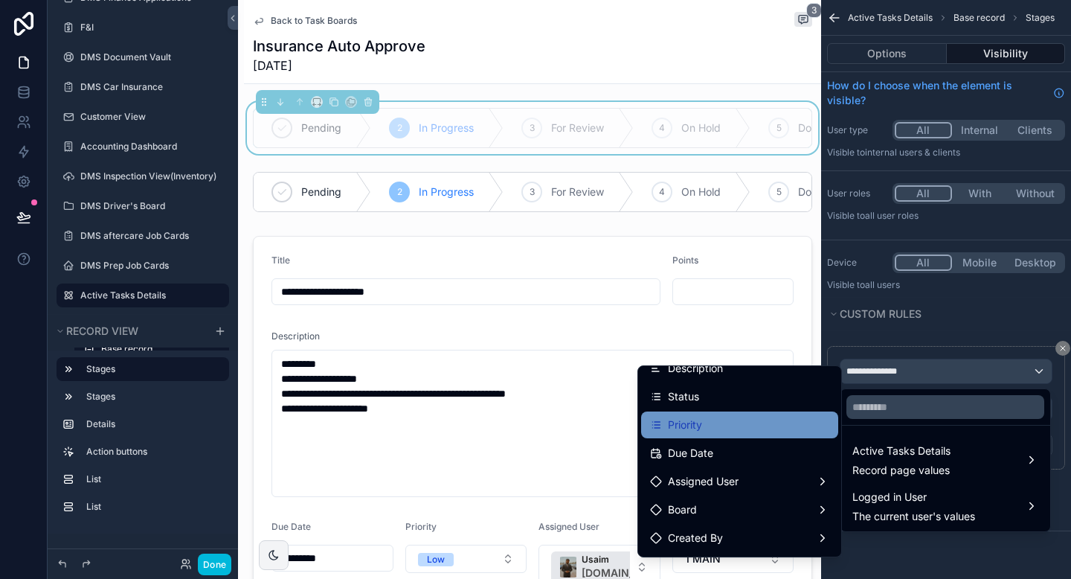
scroll to position [106, 0]
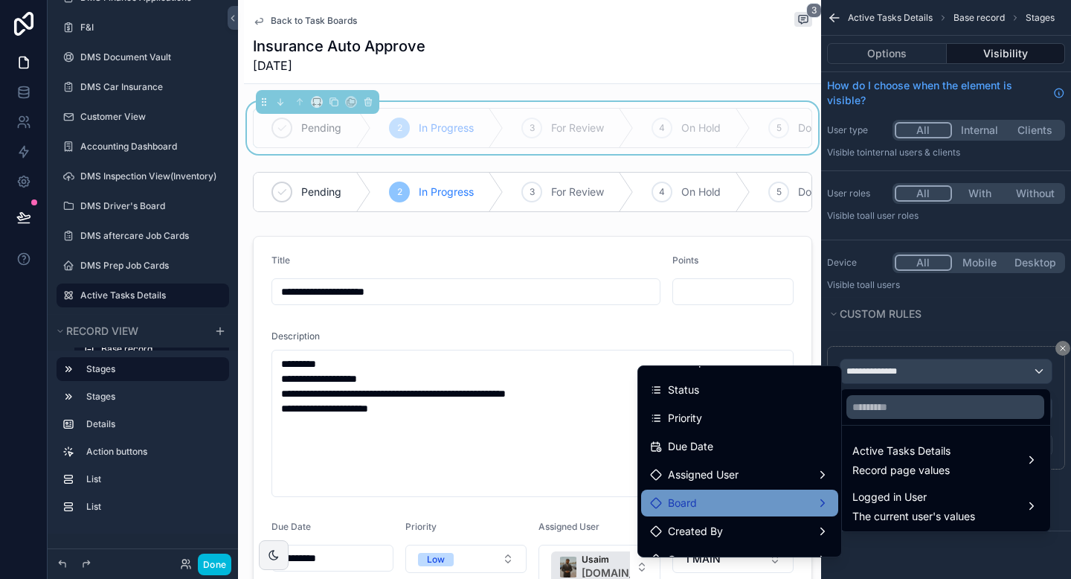
click at [729, 504] on div "Board" at bounding box center [739, 503] width 179 height 18
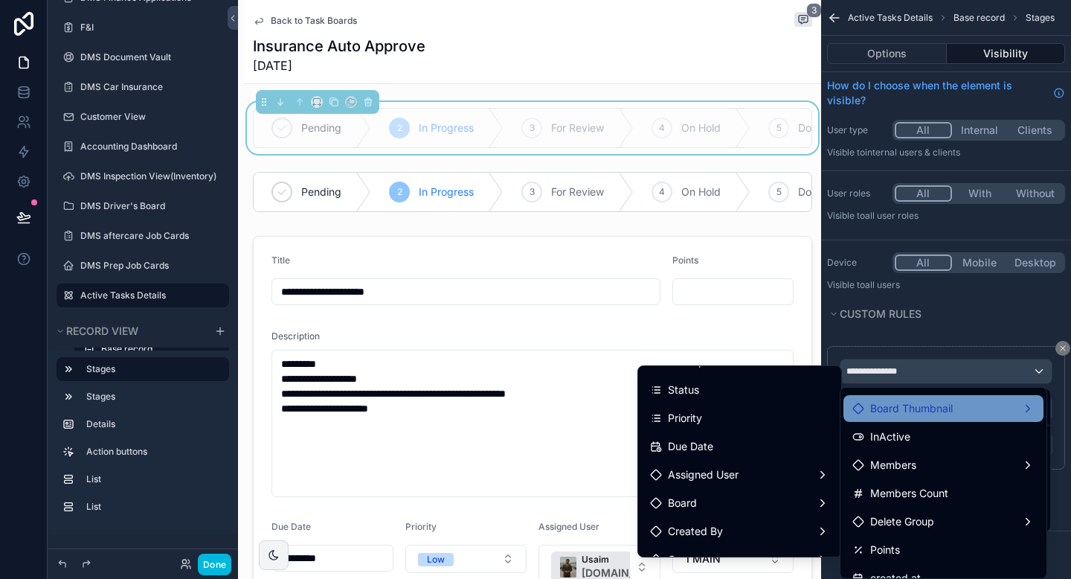
scroll to position [111, 0]
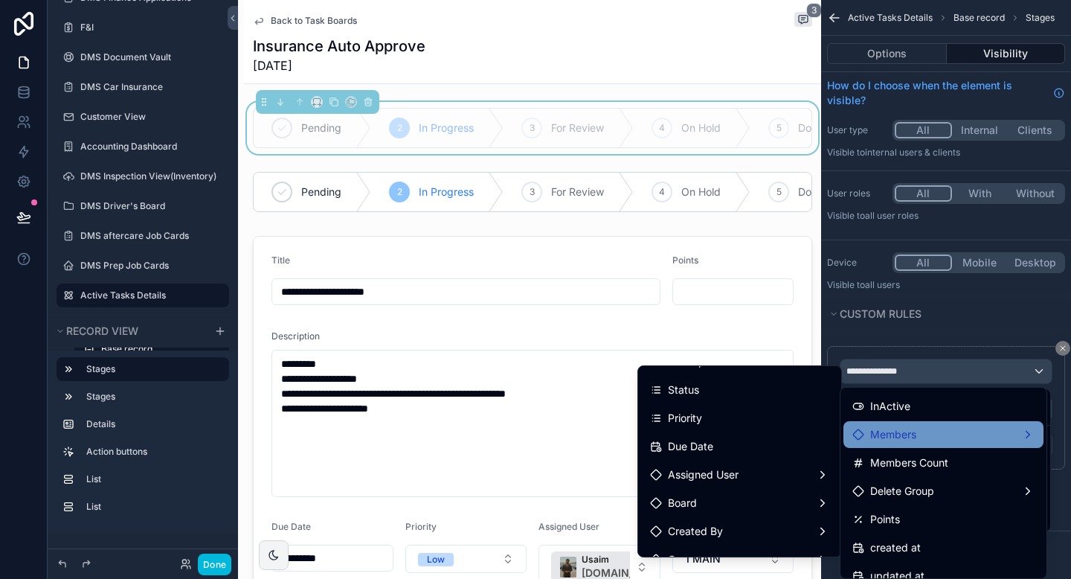
click at [902, 440] on span "Members" at bounding box center [893, 435] width 46 height 18
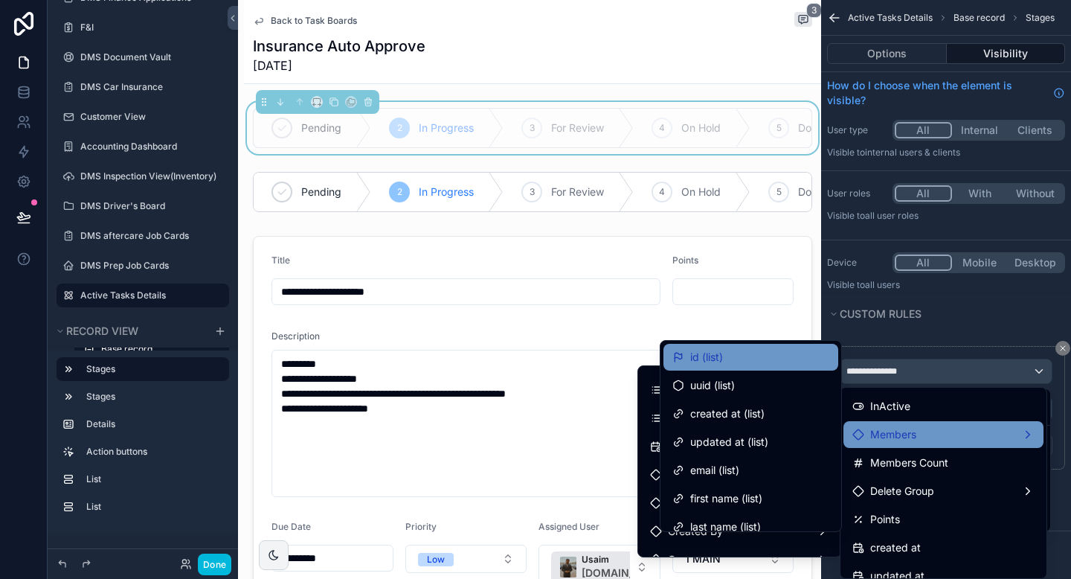
click at [748, 351] on div "id (list)" at bounding box center [751, 357] width 157 height 18
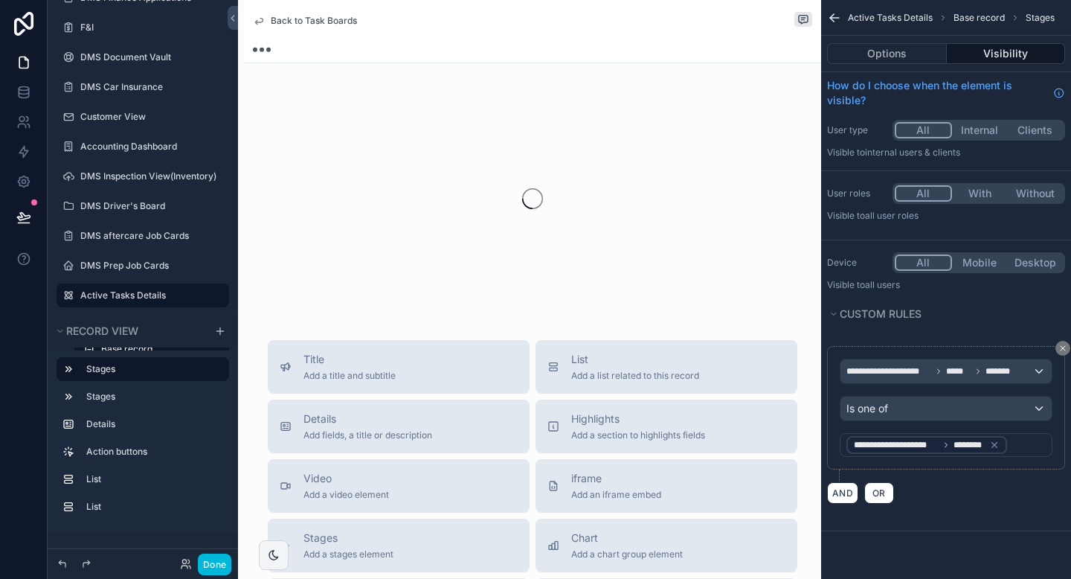
click at [893, 446] on span "**********" at bounding box center [896, 445] width 85 height 12
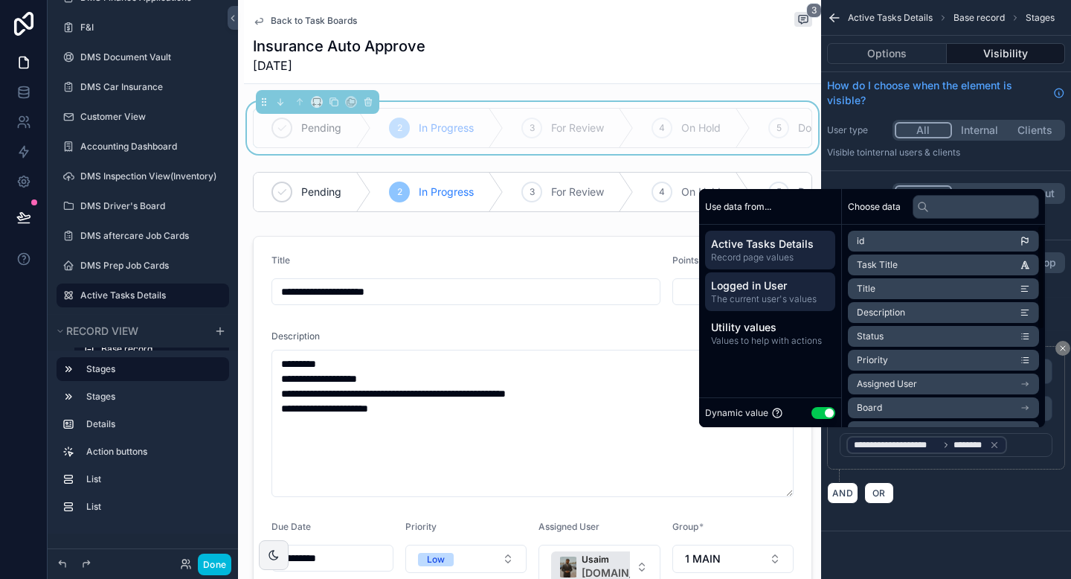
click at [763, 295] on span "The current user's values" at bounding box center [770, 299] width 118 height 12
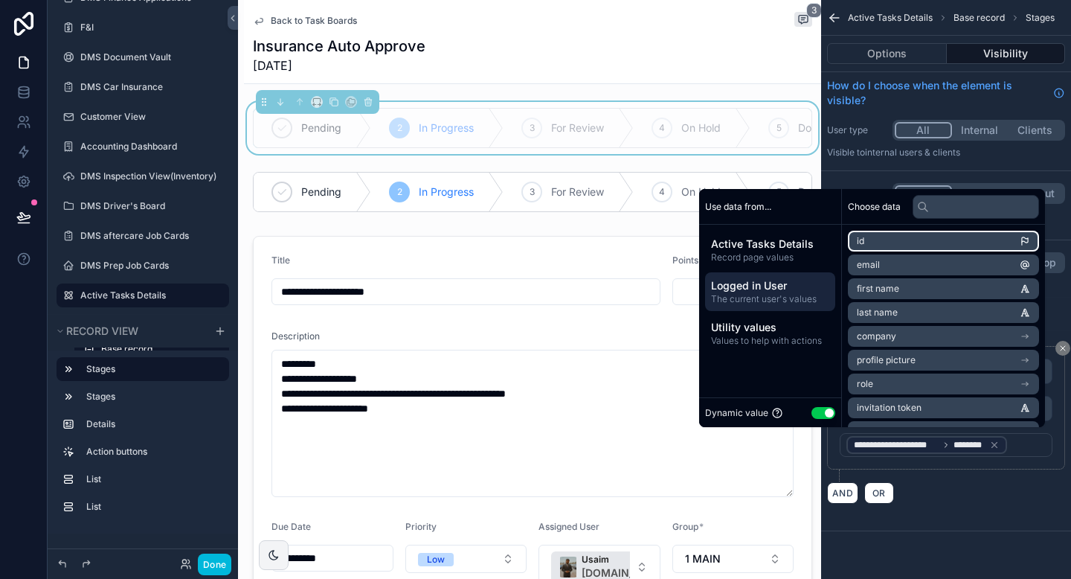
click at [937, 240] on li "id" at bounding box center [943, 241] width 191 height 21
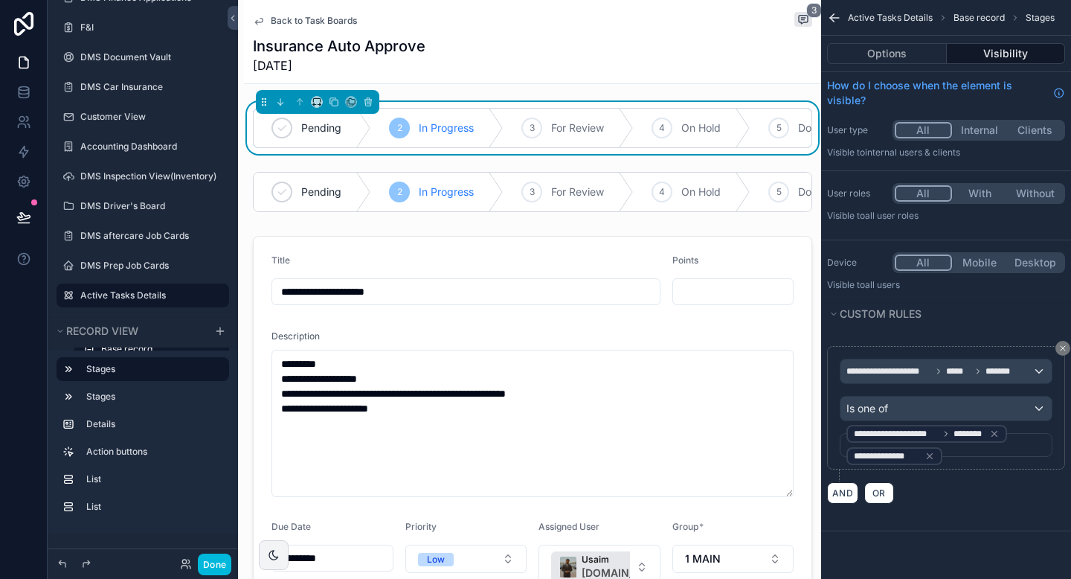
click at [997, 436] on icon "scrollable content" at bounding box center [994, 433] width 5 height 5
click at [956, 492] on div "AND OR" at bounding box center [946, 492] width 238 height 22
click at [876, 496] on span "OR" at bounding box center [879, 492] width 19 height 11
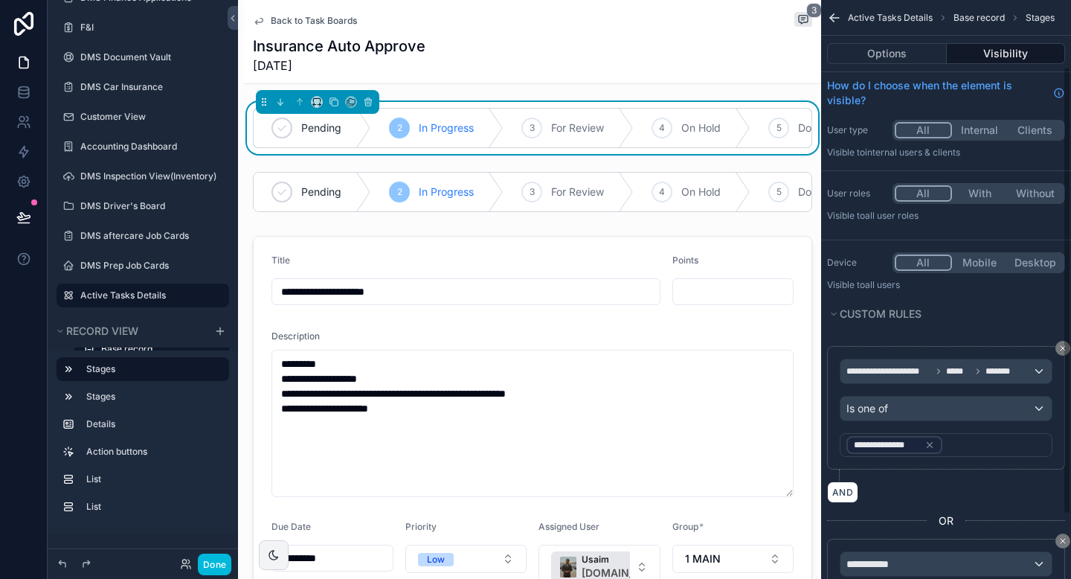
scroll to position [89, 0]
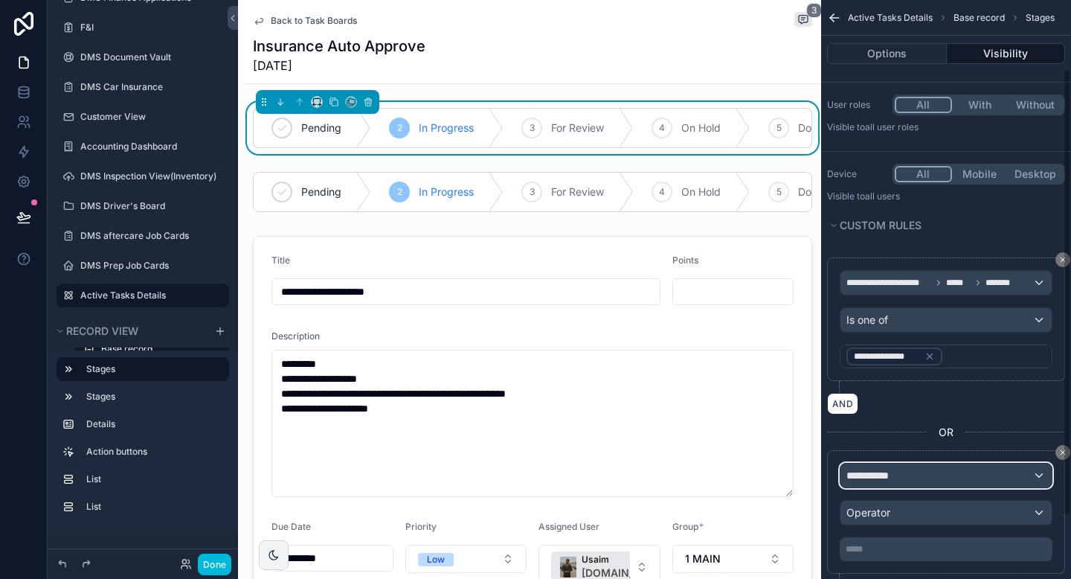
click at [882, 478] on span "**********" at bounding box center [874, 475] width 55 height 15
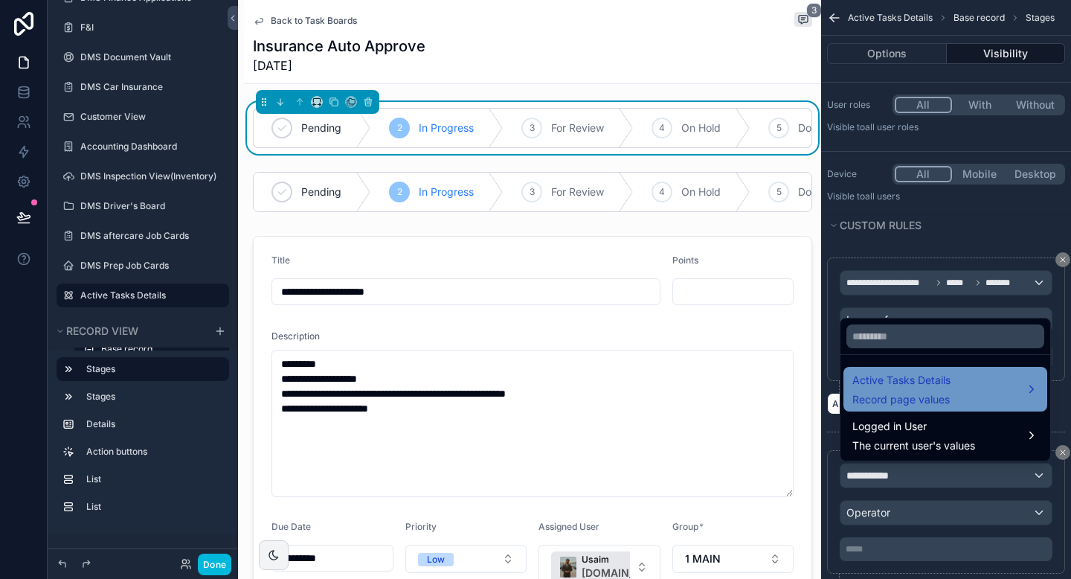
click at [885, 388] on span "Active Tasks Details" at bounding box center [902, 380] width 98 height 18
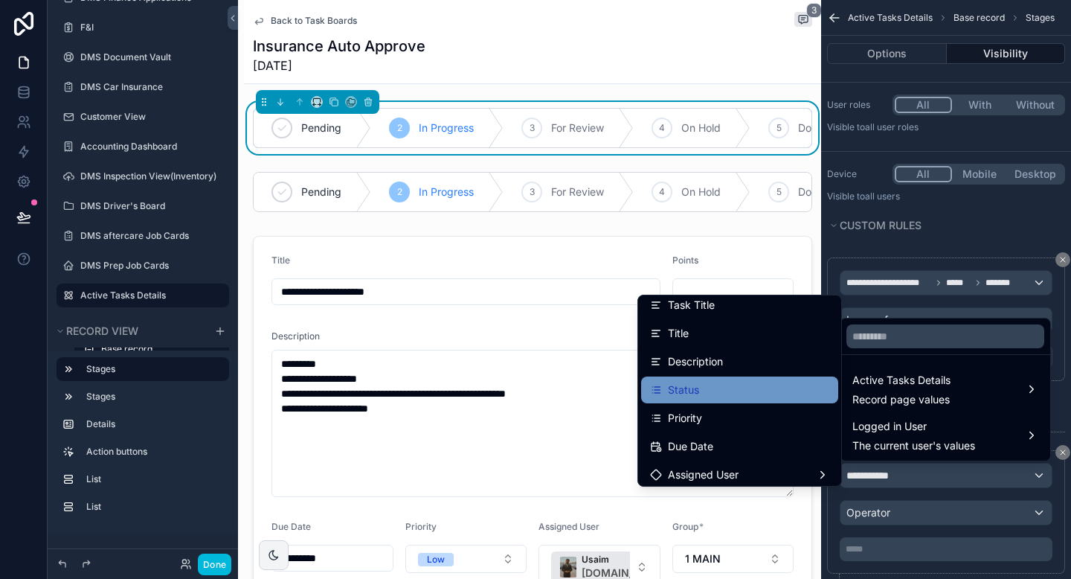
scroll to position [33, 0]
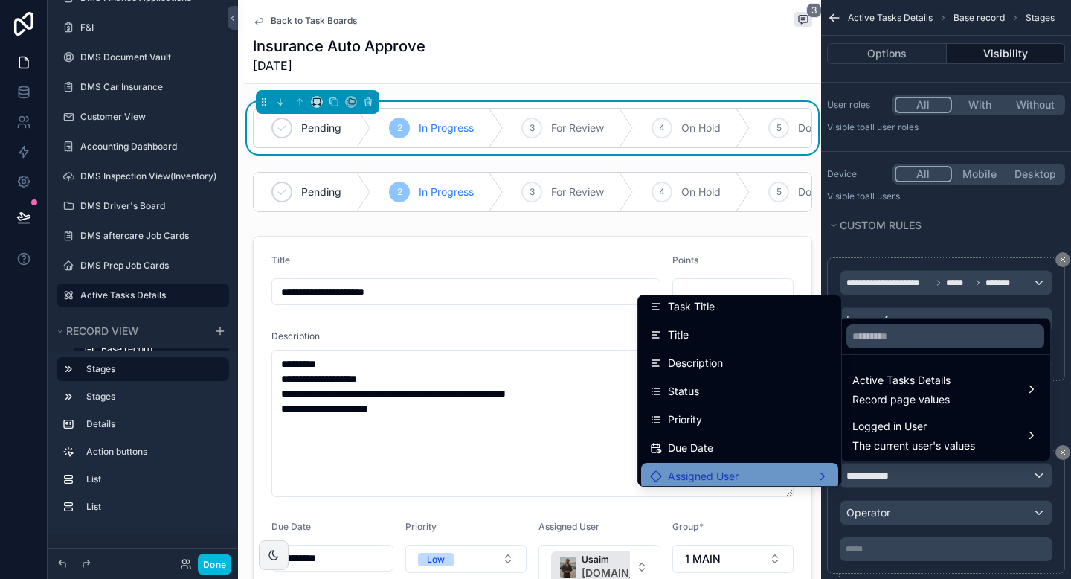
click at [746, 468] on div "Assigned User" at bounding box center [739, 476] width 179 height 18
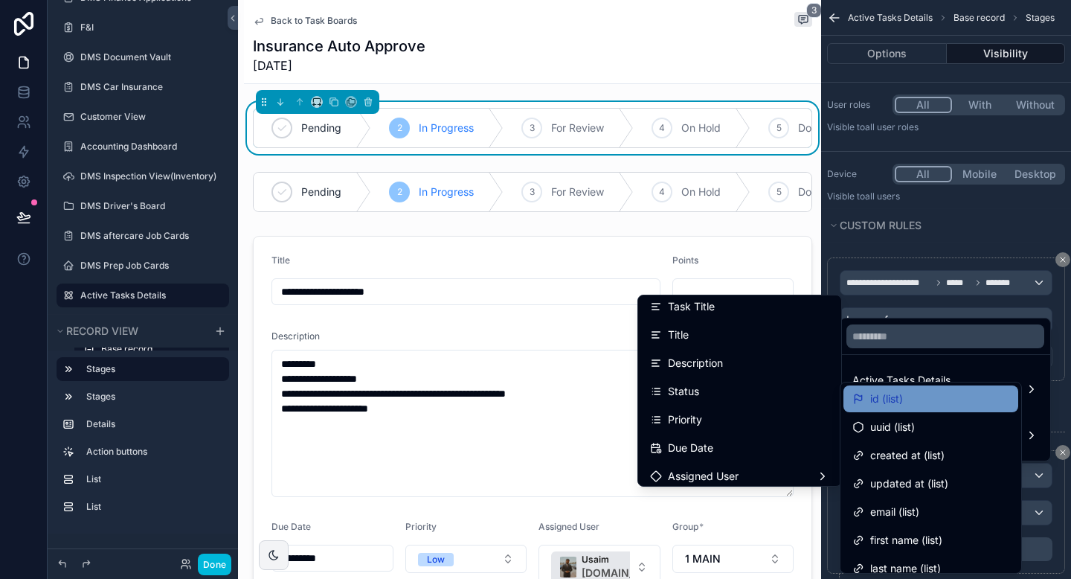
click at [896, 402] on span "id (list)" at bounding box center [886, 399] width 33 height 18
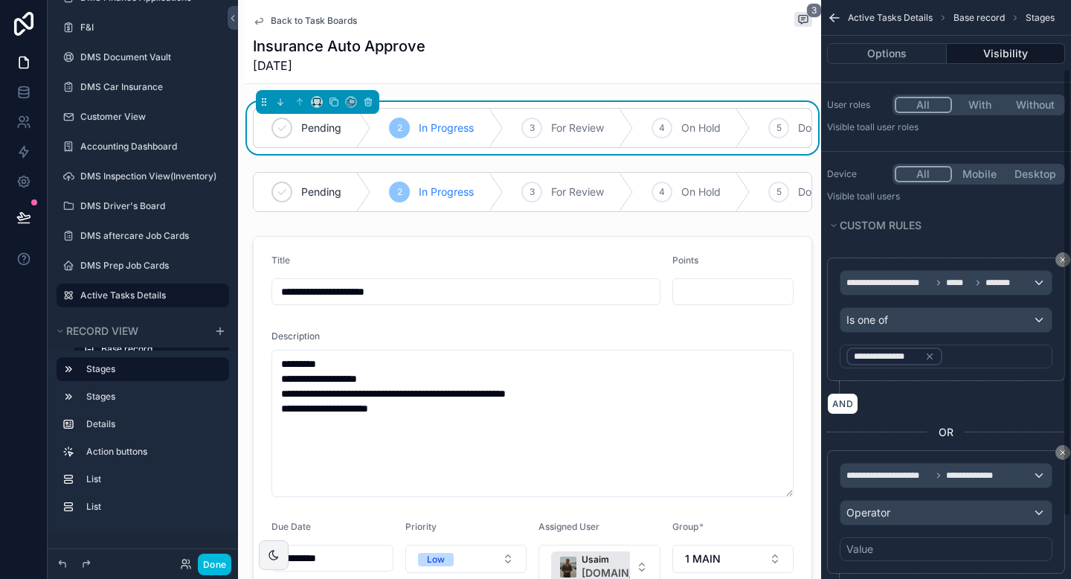
scroll to position [169, 0]
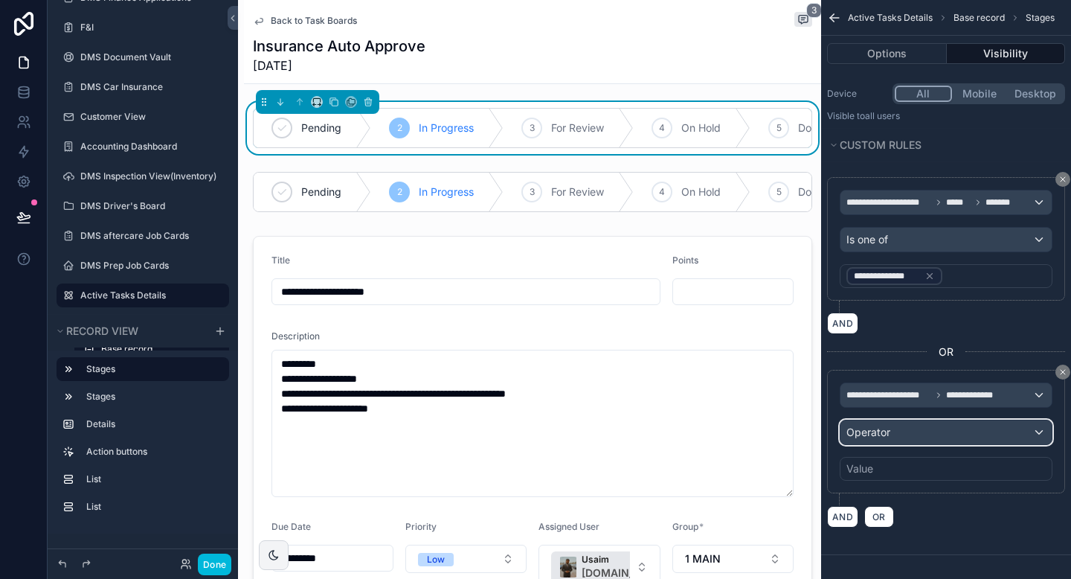
click at [886, 437] on span "Operator" at bounding box center [869, 432] width 44 height 13
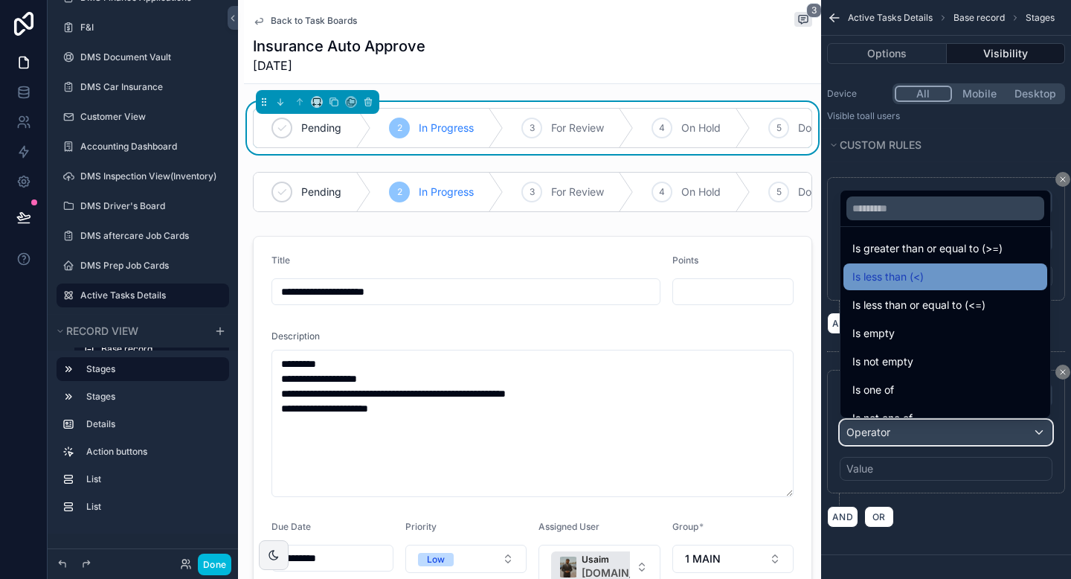
scroll to position [106, 0]
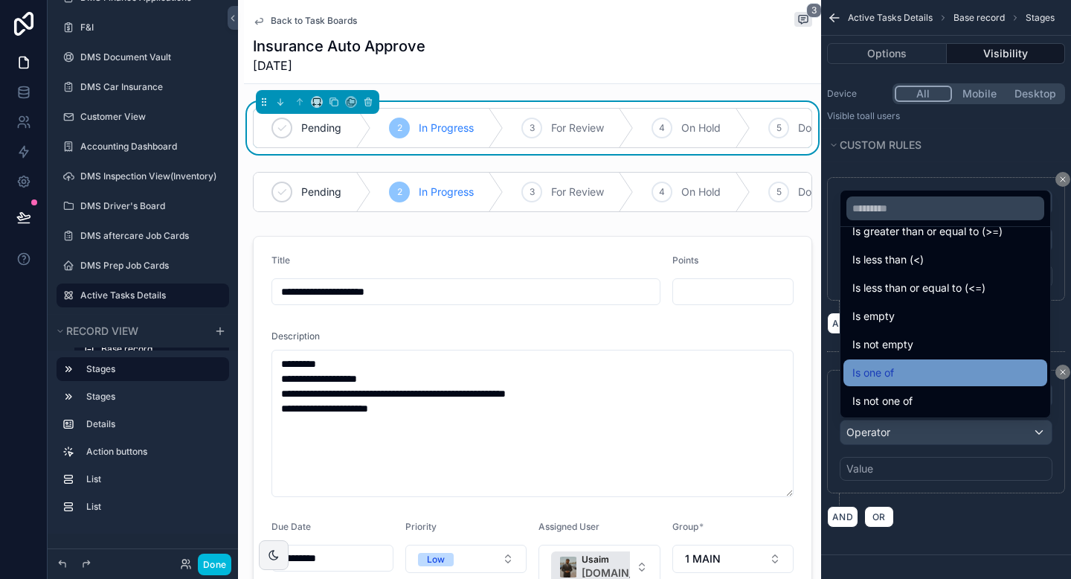
click at [901, 369] on div "Is one of" at bounding box center [946, 373] width 186 height 18
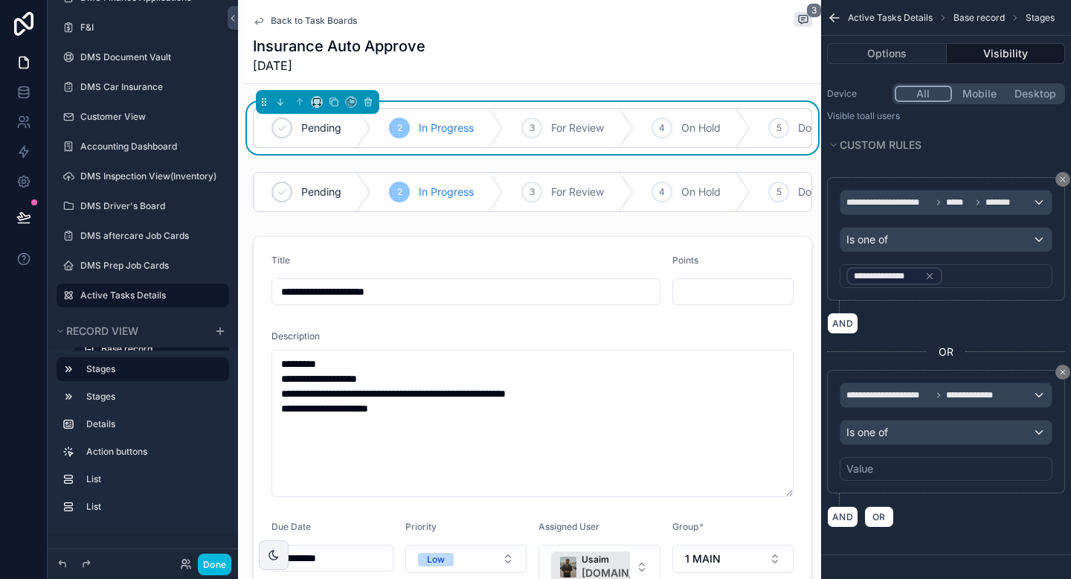
click at [886, 471] on div "Value" at bounding box center [946, 469] width 213 height 24
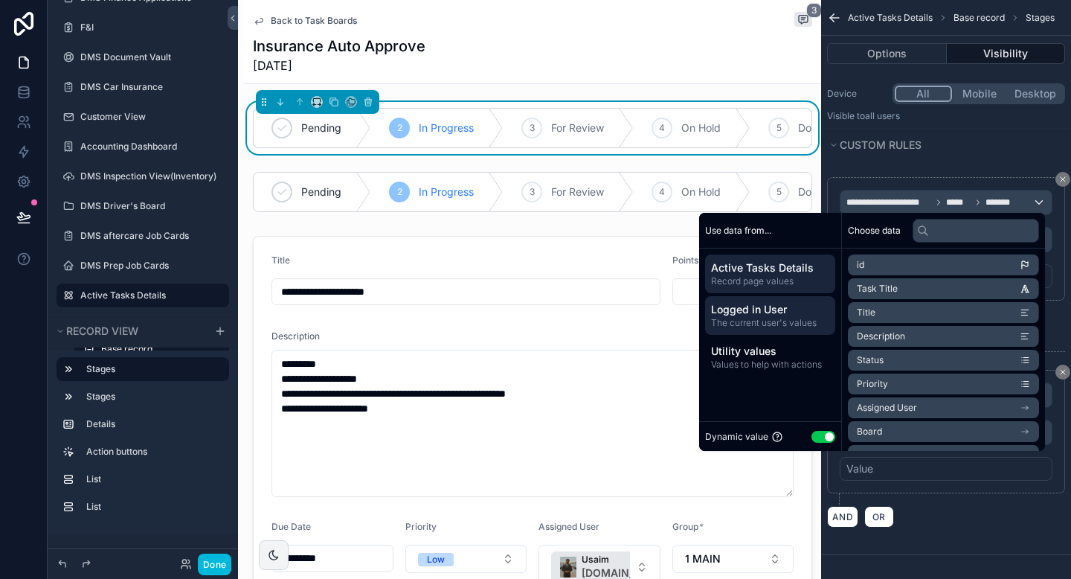
click at [797, 323] on span "The current user's values" at bounding box center [770, 323] width 118 height 12
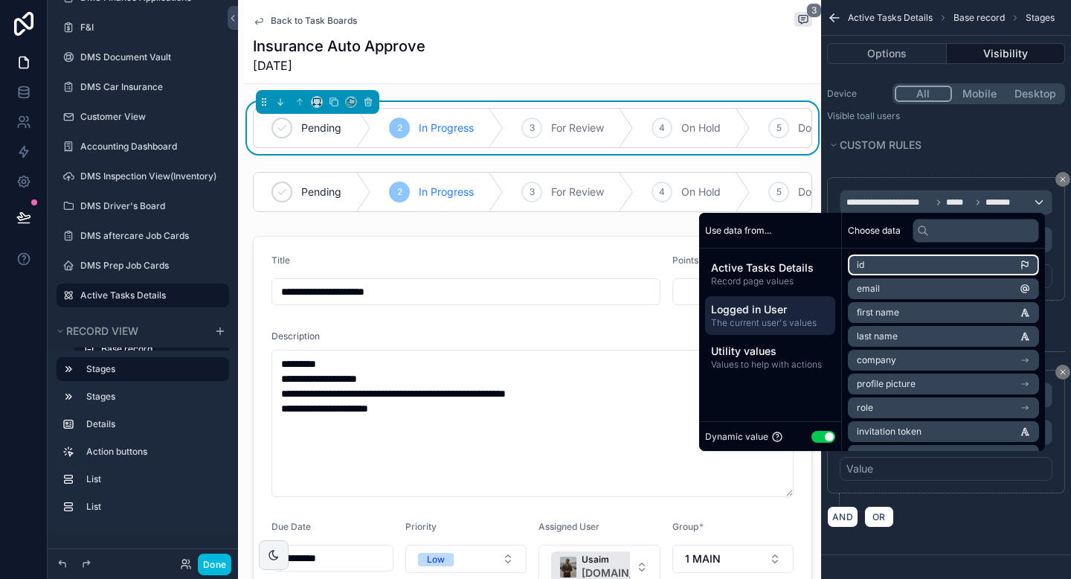
click at [867, 269] on li "id" at bounding box center [943, 264] width 191 height 21
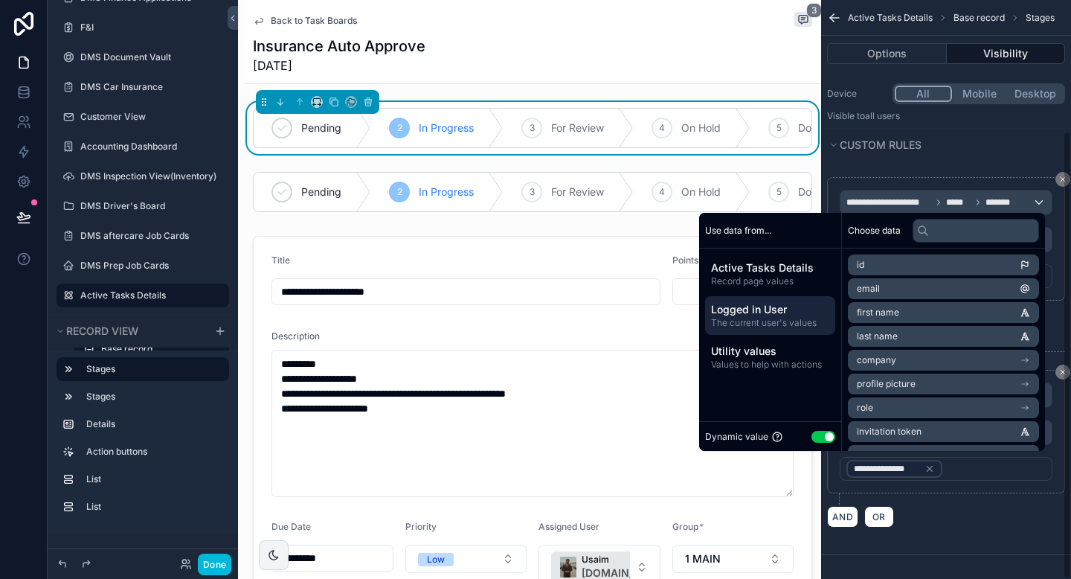
click at [921, 518] on div "AND OR" at bounding box center [946, 516] width 238 height 22
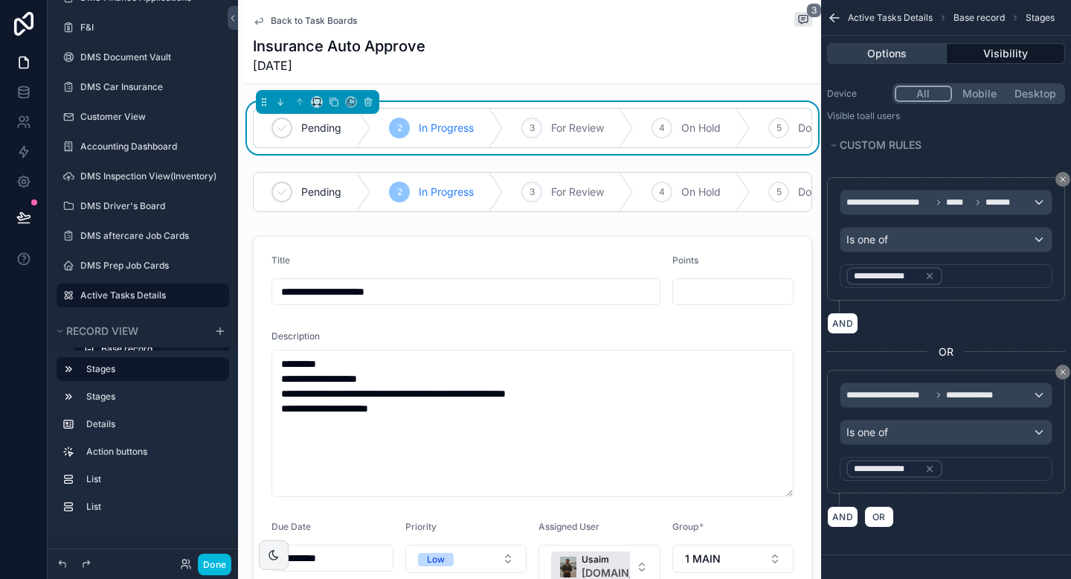
click at [914, 60] on button "Options" at bounding box center [887, 53] width 120 height 21
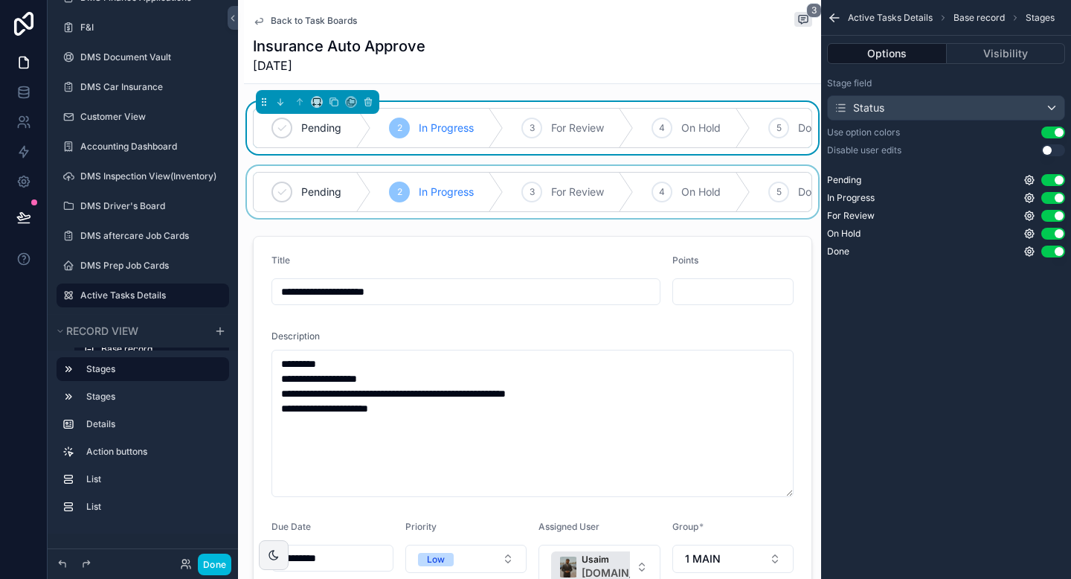
click at [680, 202] on div "scrollable content" at bounding box center [532, 192] width 577 height 52
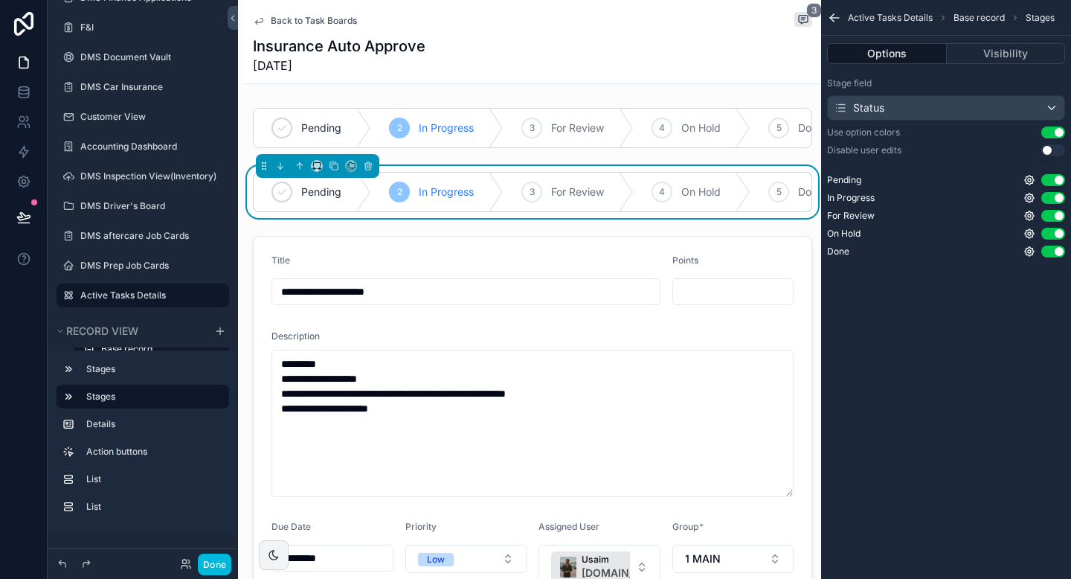
click at [1058, 148] on button "Use setting" at bounding box center [1054, 150] width 24 height 12
click at [992, 57] on button "Visibility" at bounding box center [1006, 53] width 119 height 21
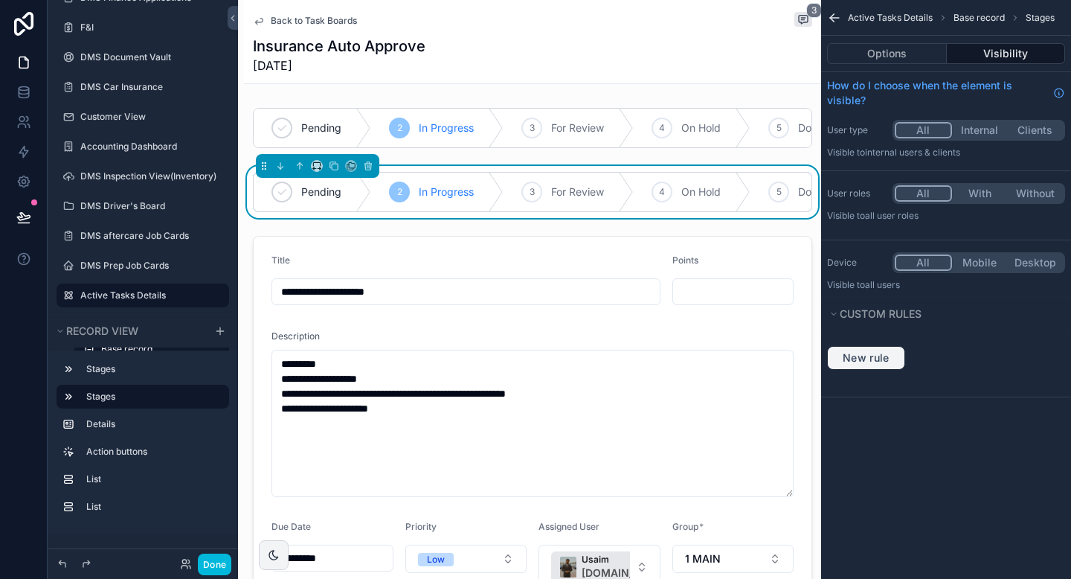
click at [886, 367] on button "New rule" at bounding box center [866, 358] width 78 height 24
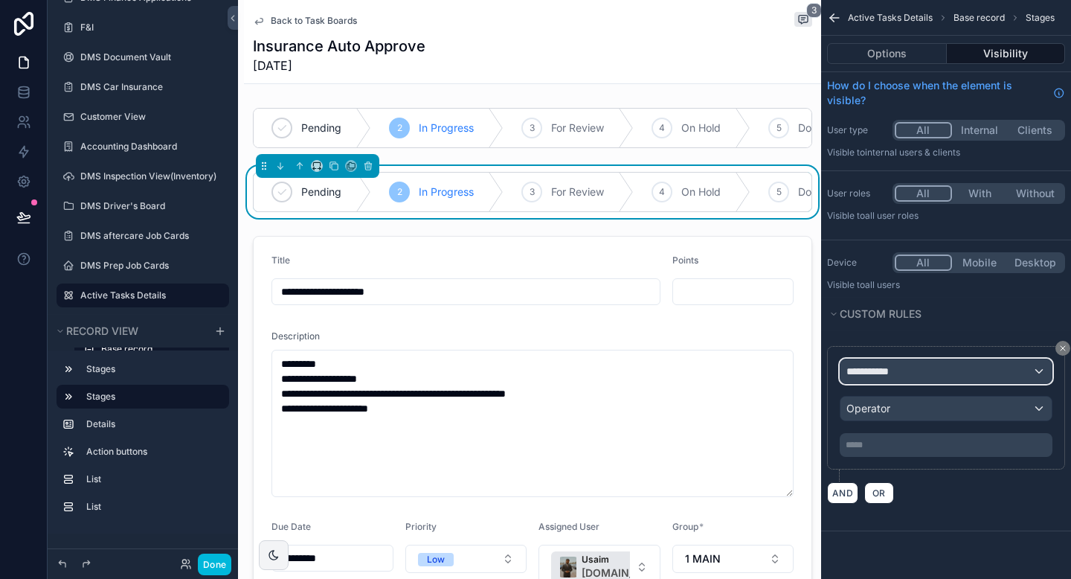
click at [886, 367] on span "**********" at bounding box center [874, 371] width 55 height 15
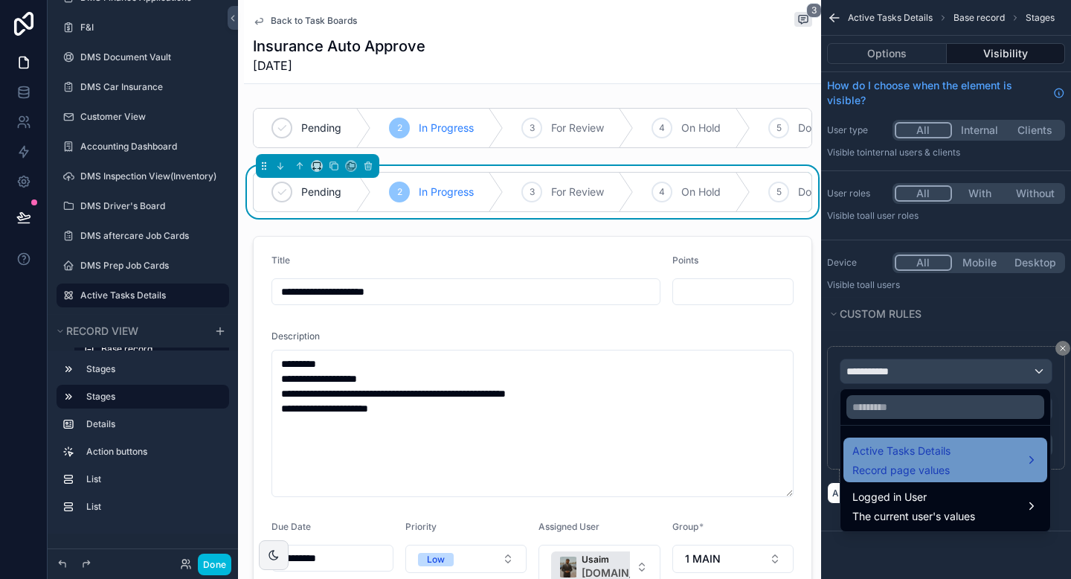
click at [914, 481] on div "Active Tasks Details Record page values" at bounding box center [946, 459] width 204 height 45
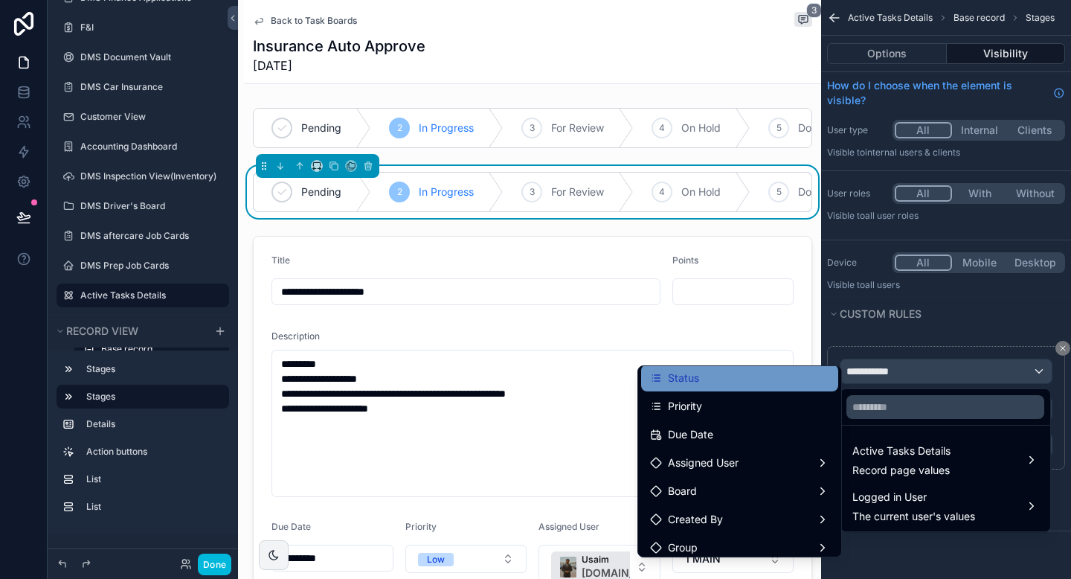
scroll to position [132, 0]
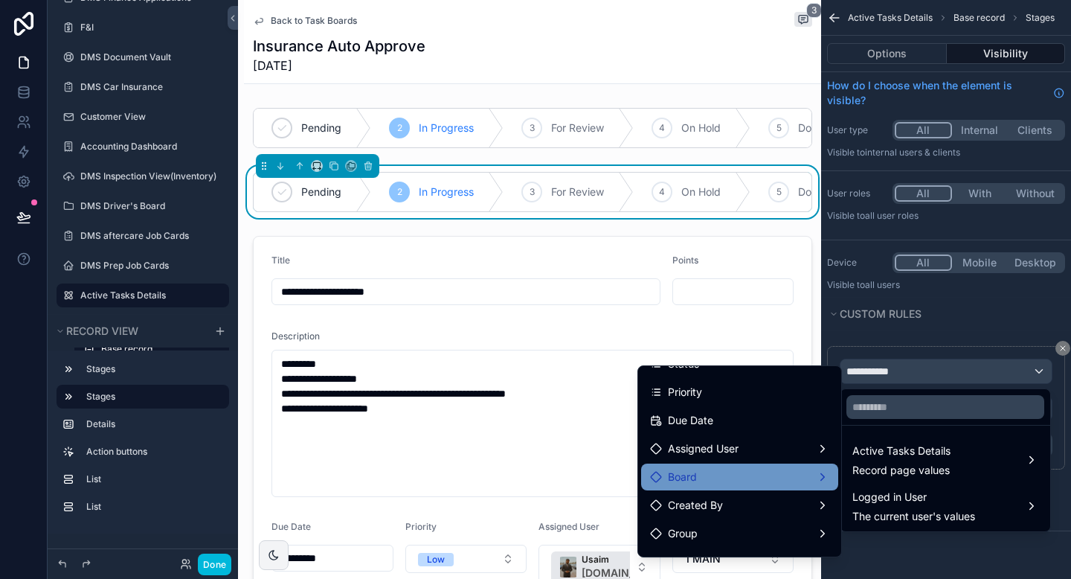
click at [760, 476] on div "Board" at bounding box center [739, 477] width 179 height 18
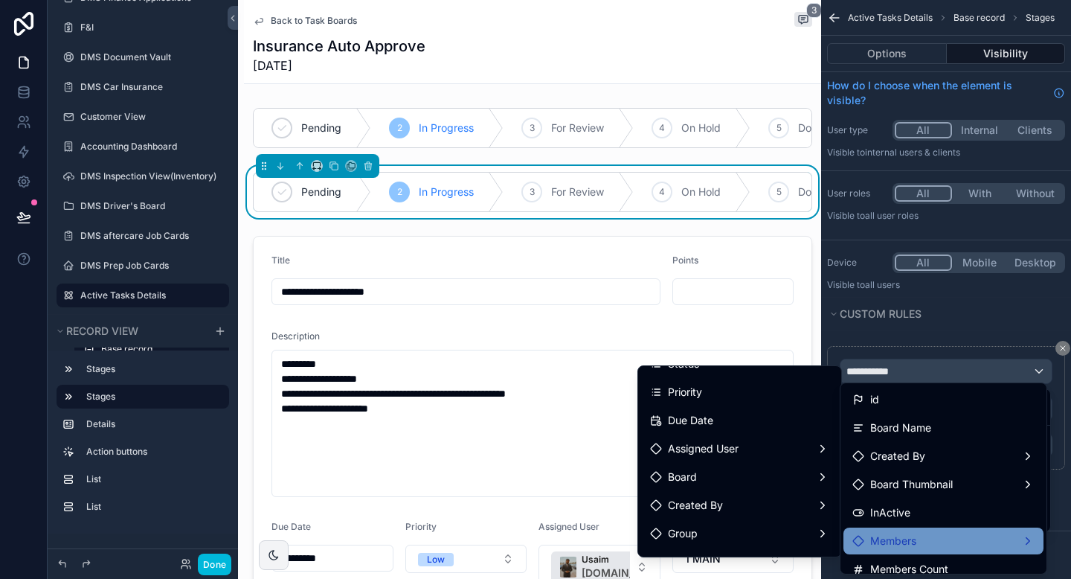
click at [911, 537] on span "Members" at bounding box center [893, 541] width 46 height 18
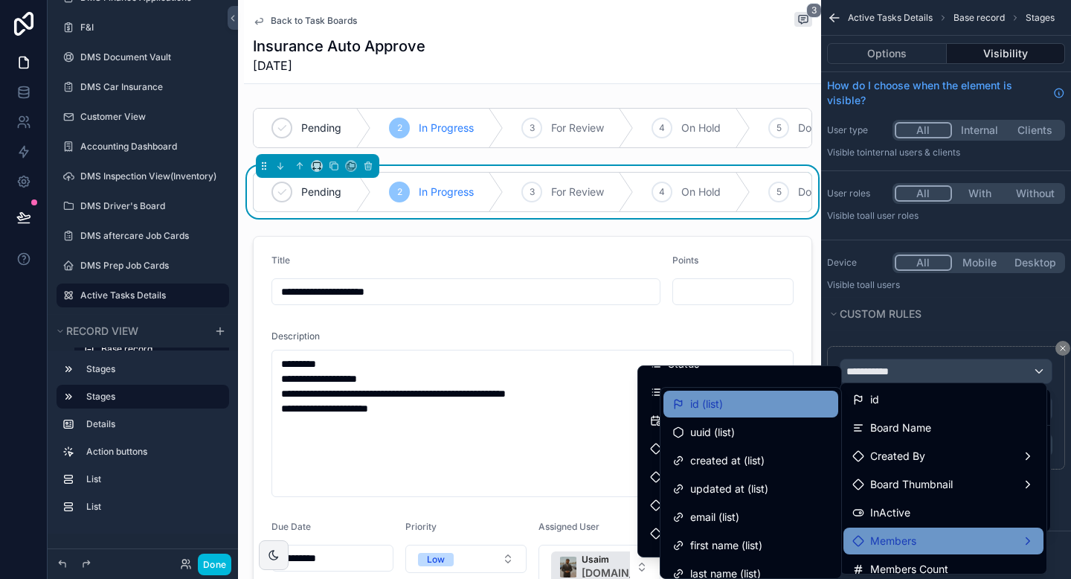
click at [731, 411] on div "id (list)" at bounding box center [751, 404] width 157 height 18
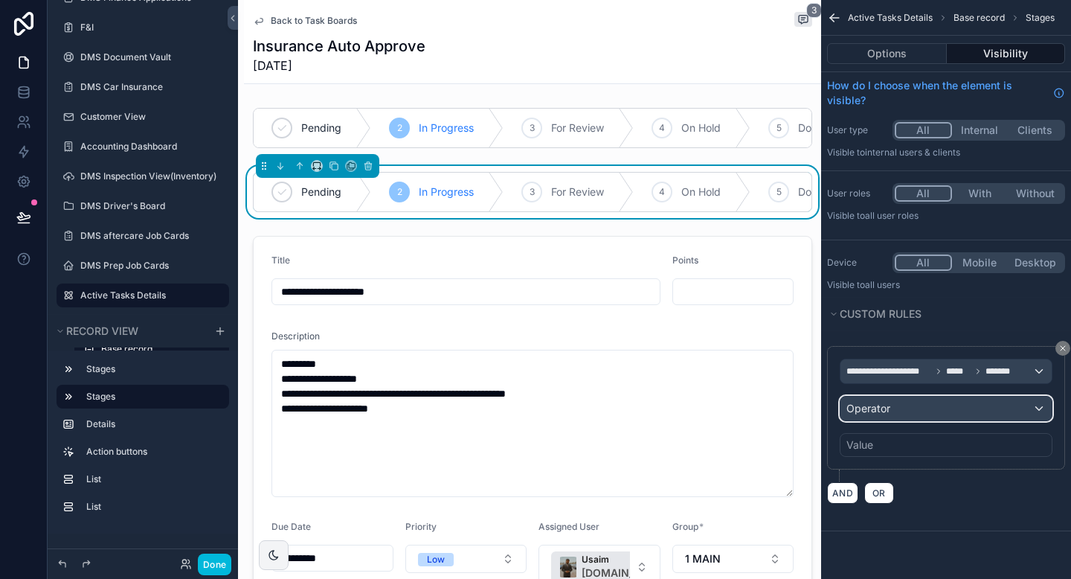
click at [888, 414] on span "Operator" at bounding box center [869, 408] width 44 height 15
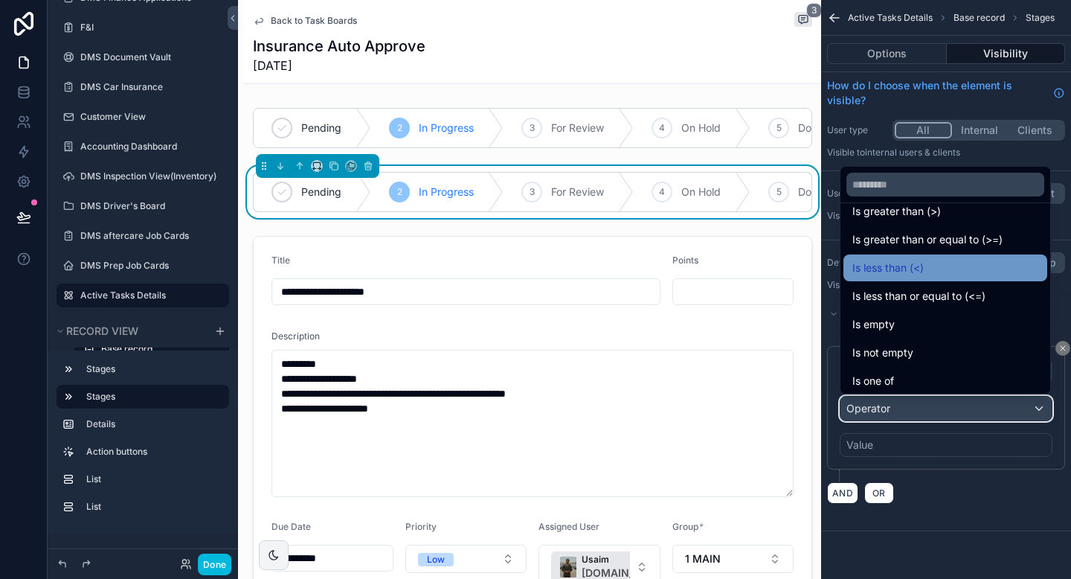
scroll to position [75, 0]
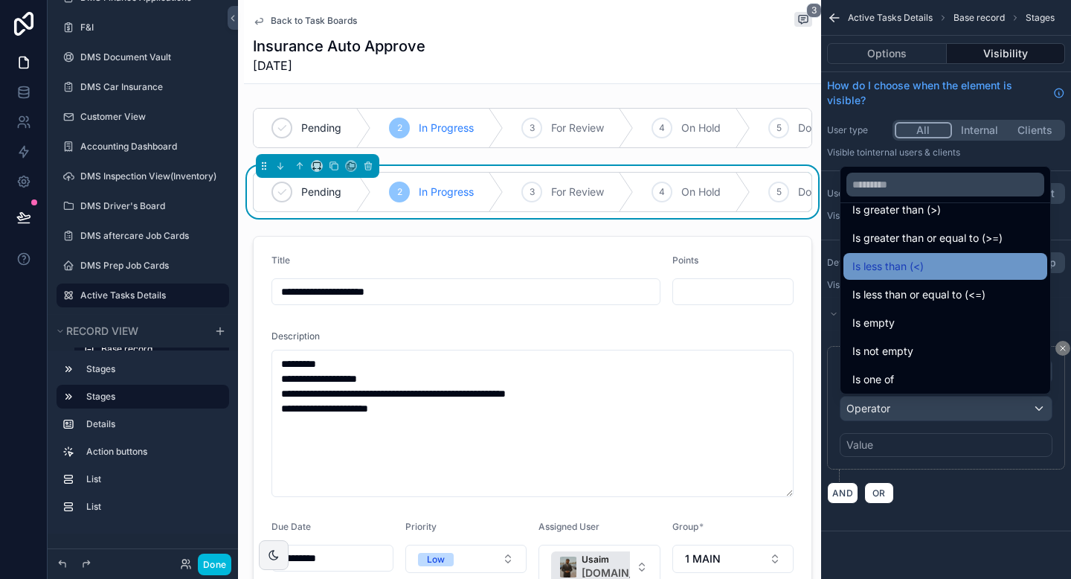
click at [914, 333] on div "Is empty" at bounding box center [946, 322] width 204 height 27
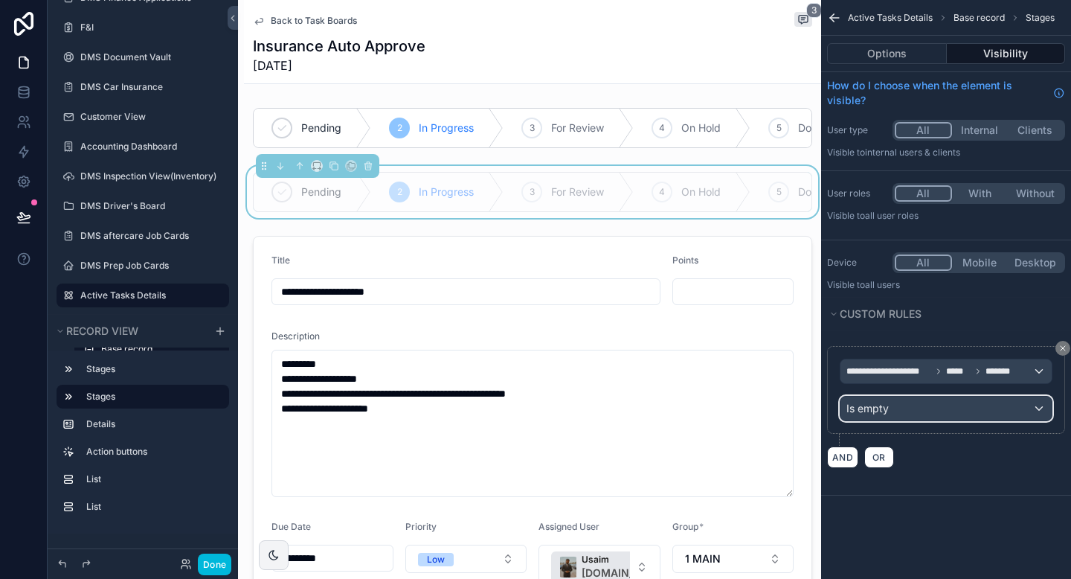
click at [897, 412] on div "Is empty" at bounding box center [946, 409] width 211 height 24
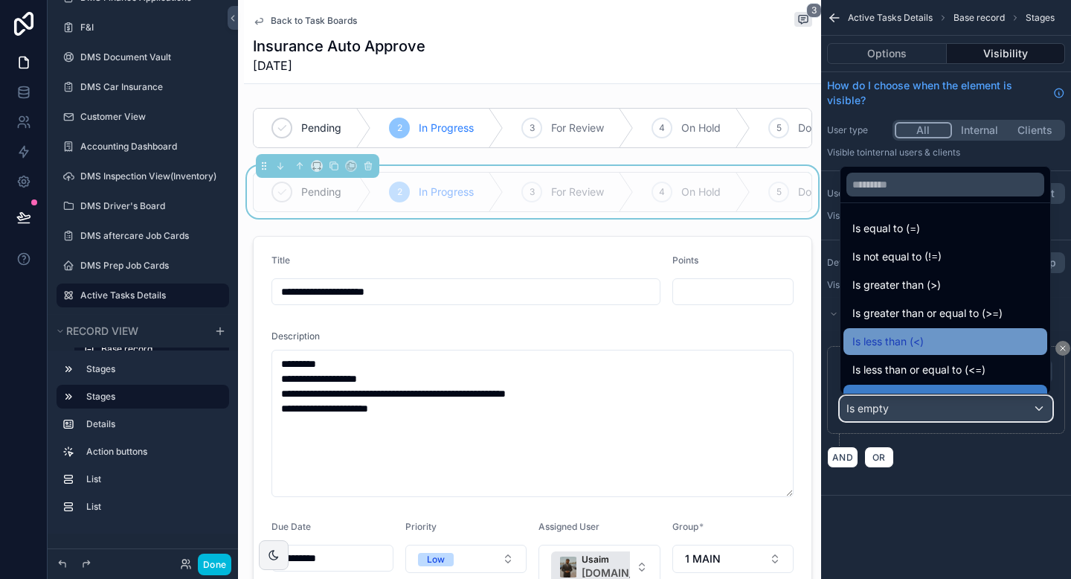
scroll to position [106, 0]
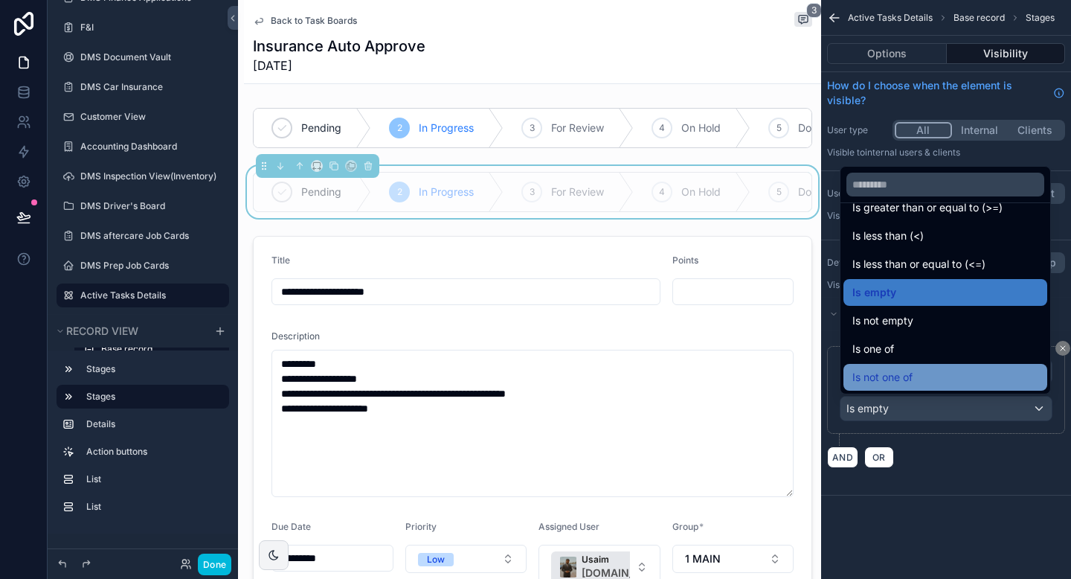
click at [897, 376] on span "Is not one of" at bounding box center [883, 377] width 60 height 18
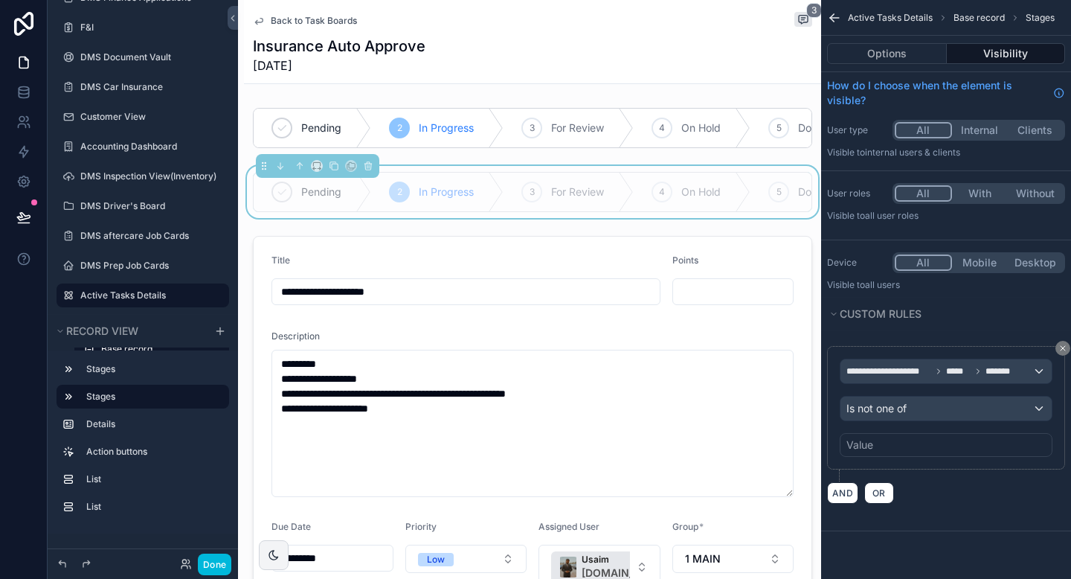
click at [877, 444] on div "Value" at bounding box center [946, 445] width 213 height 24
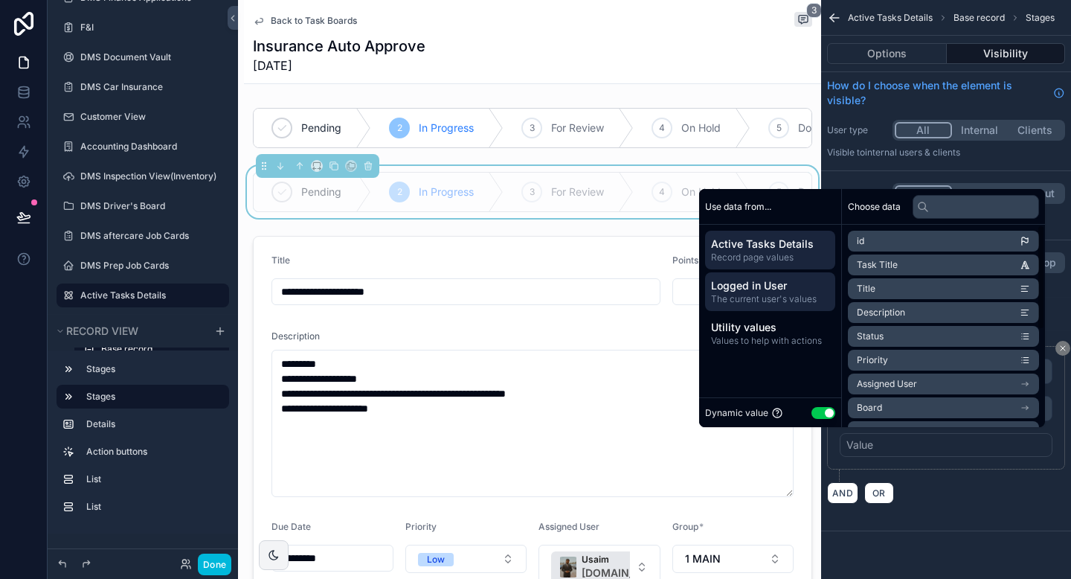
click at [808, 296] on span "The current user's values" at bounding box center [770, 299] width 118 height 12
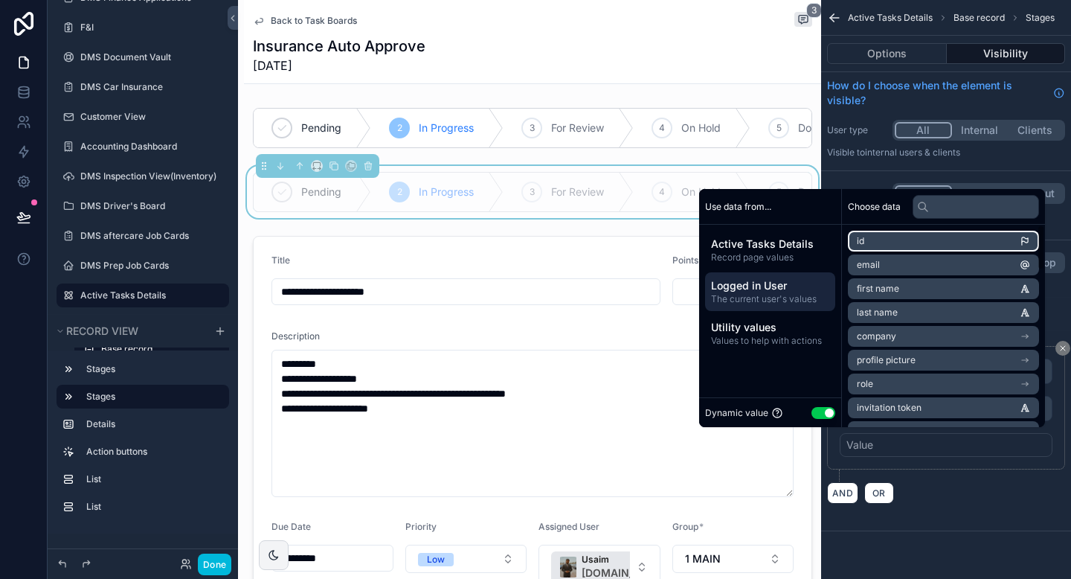
click at [848, 245] on li "id" at bounding box center [943, 241] width 191 height 21
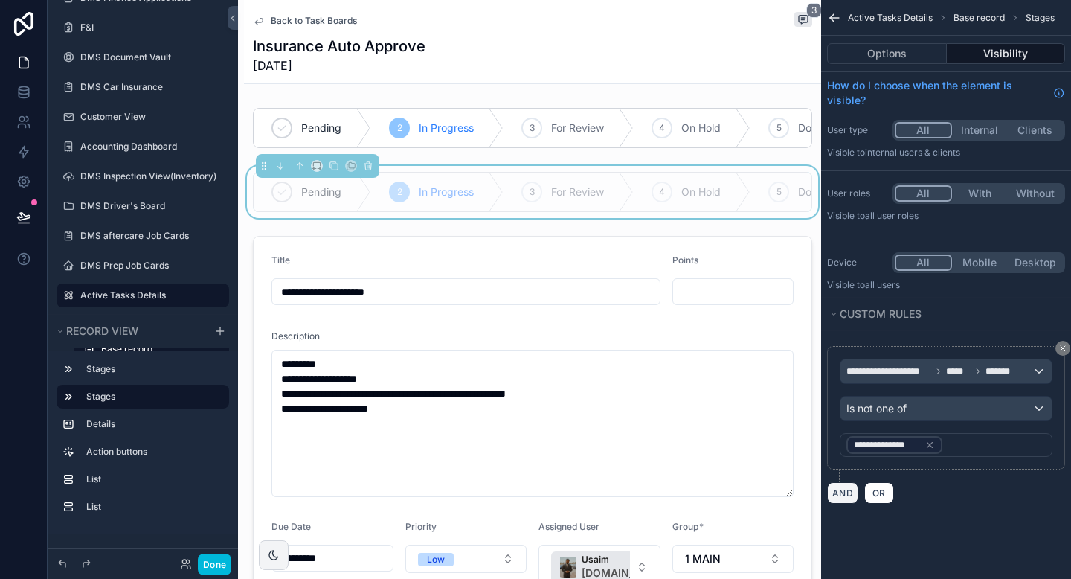
click at [843, 498] on button "AND" at bounding box center [842, 493] width 31 height 22
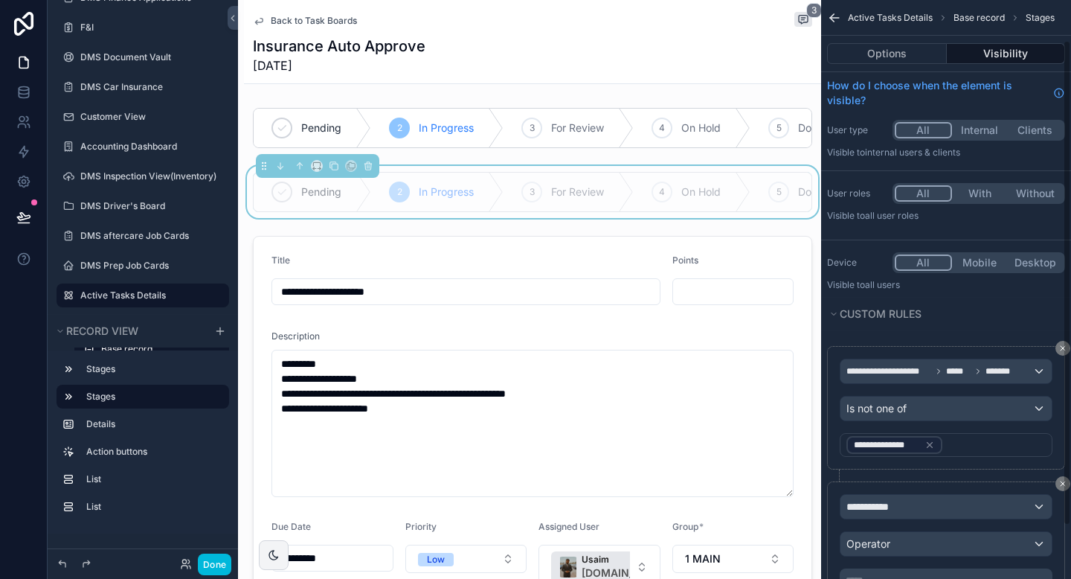
scroll to position [112, 0]
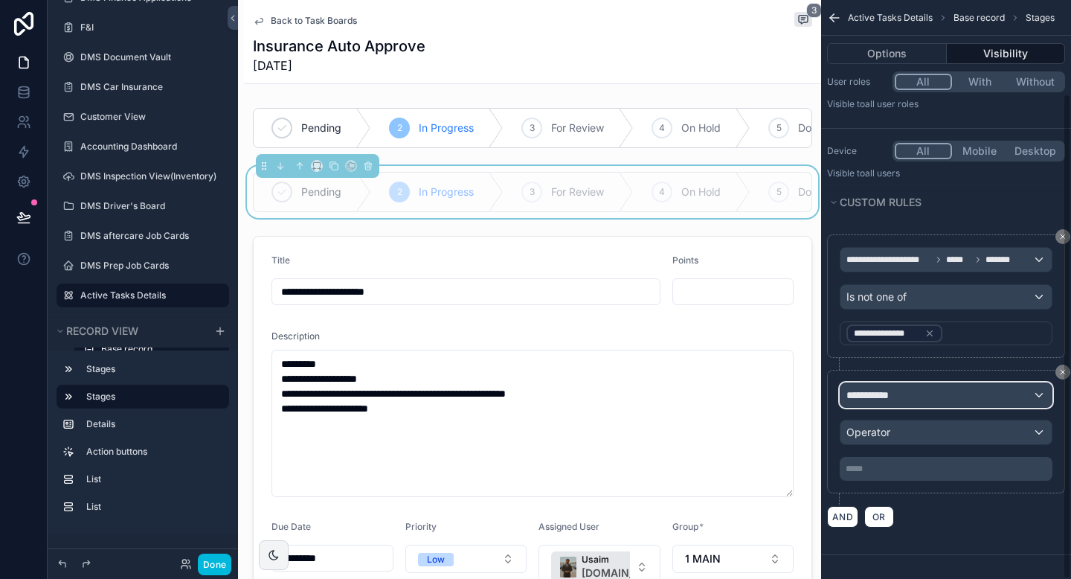
click at [865, 399] on span "**********" at bounding box center [874, 395] width 55 height 15
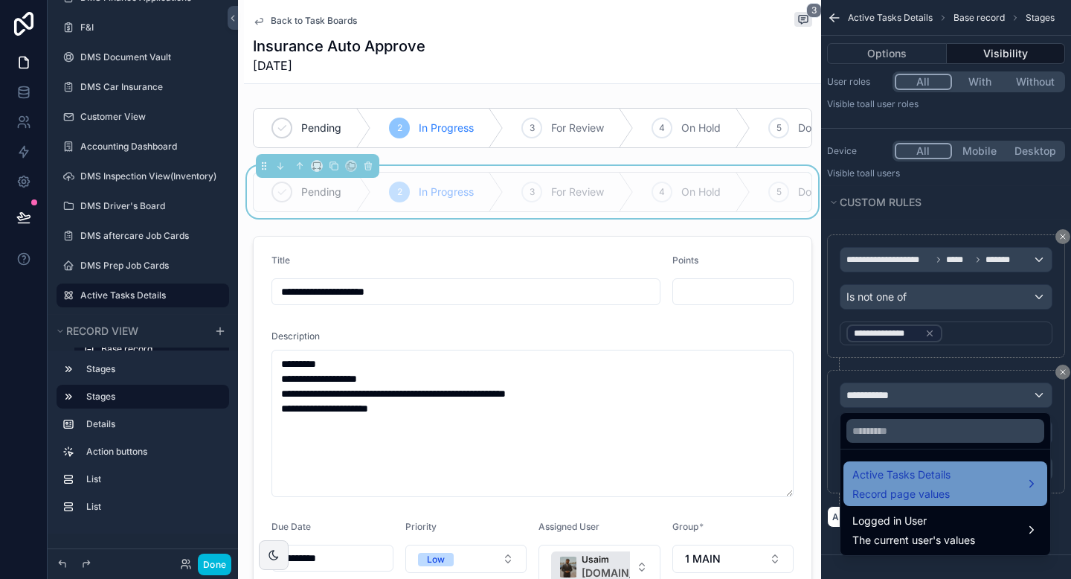
click at [888, 467] on span "Active Tasks Details" at bounding box center [902, 475] width 98 height 18
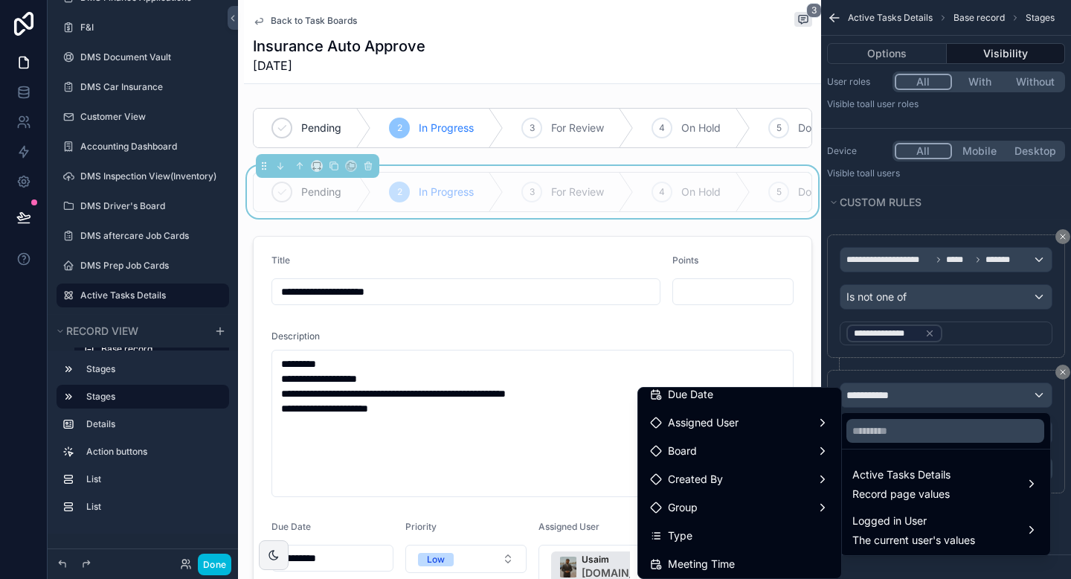
scroll to position [194, 0]
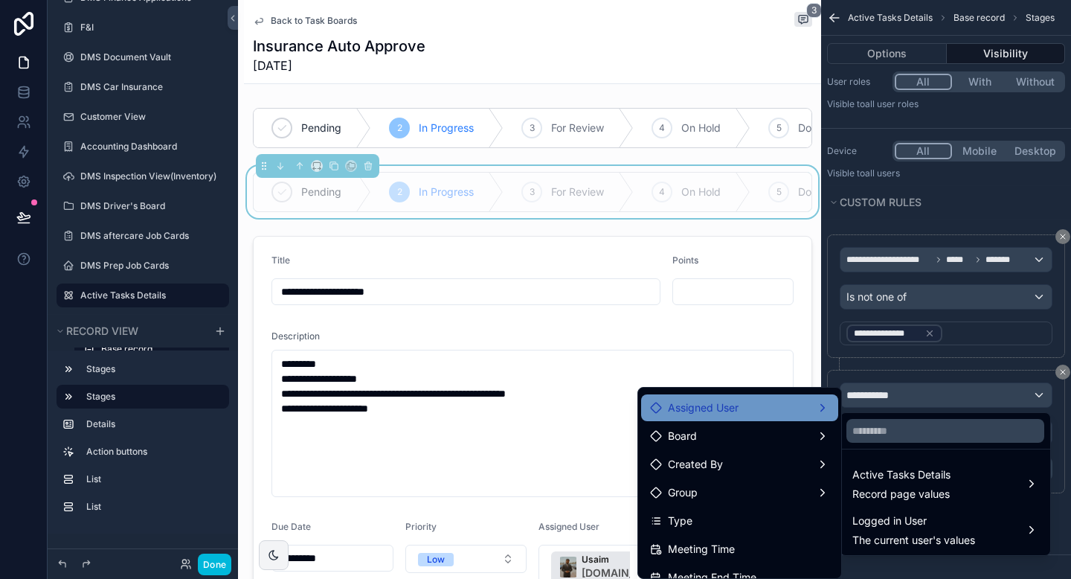
click at [755, 408] on div "Assigned User" at bounding box center [739, 408] width 179 height 18
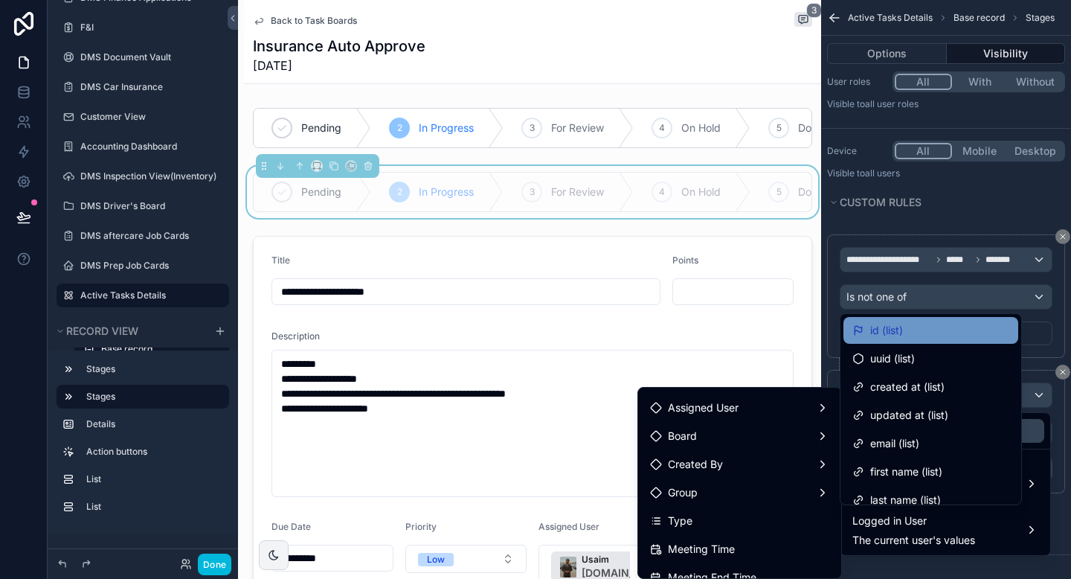
click at [896, 327] on span "id (list)" at bounding box center [886, 330] width 33 height 18
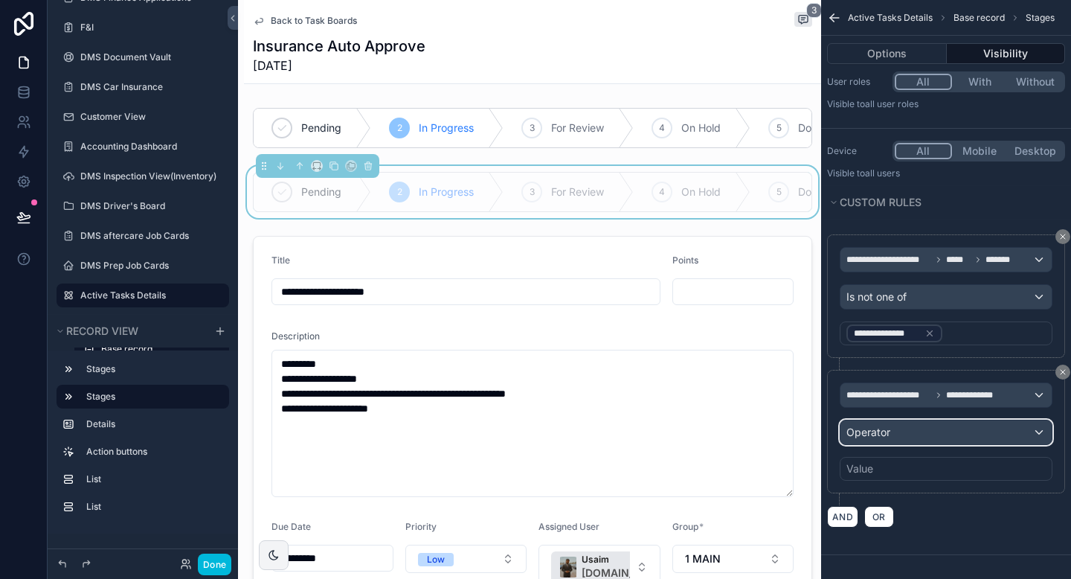
click at [876, 430] on span "Operator" at bounding box center [869, 432] width 44 height 13
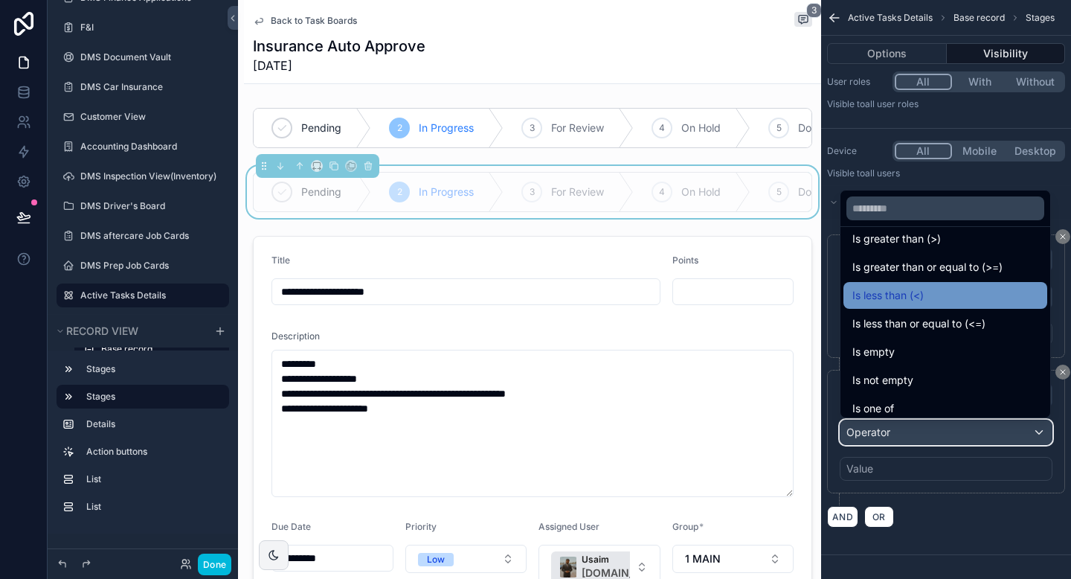
scroll to position [106, 0]
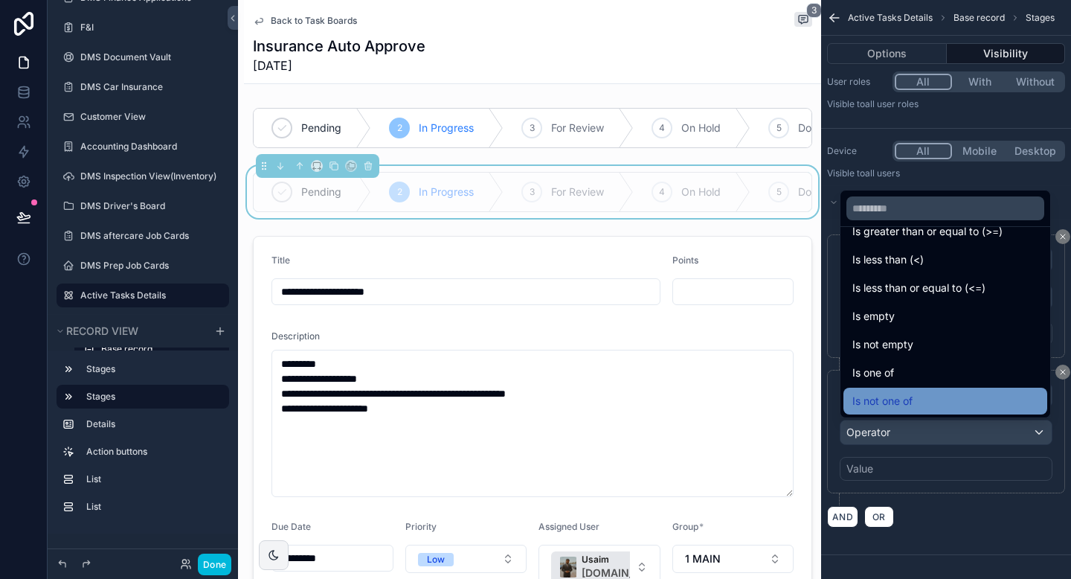
click at [887, 399] on span "Is not one of" at bounding box center [883, 401] width 60 height 18
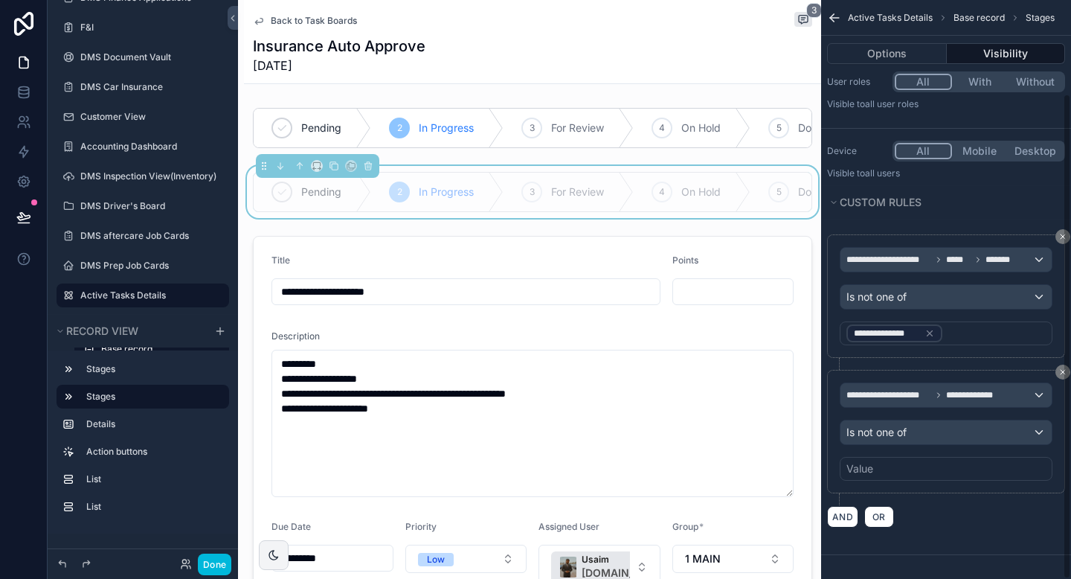
click at [879, 468] on div "Value" at bounding box center [946, 469] width 213 height 24
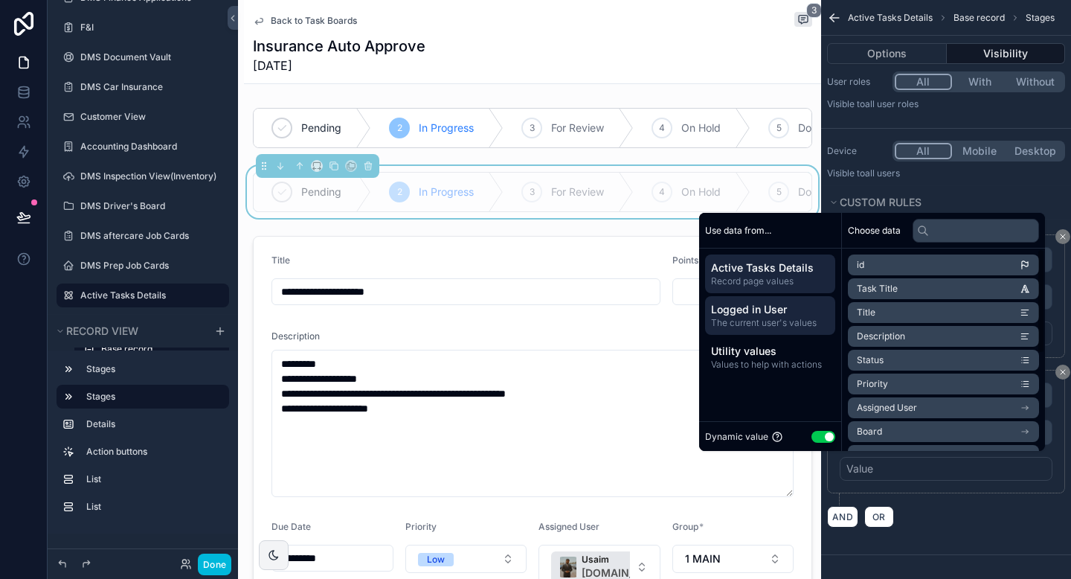
click at [783, 315] on span "Logged in User" at bounding box center [770, 309] width 118 height 15
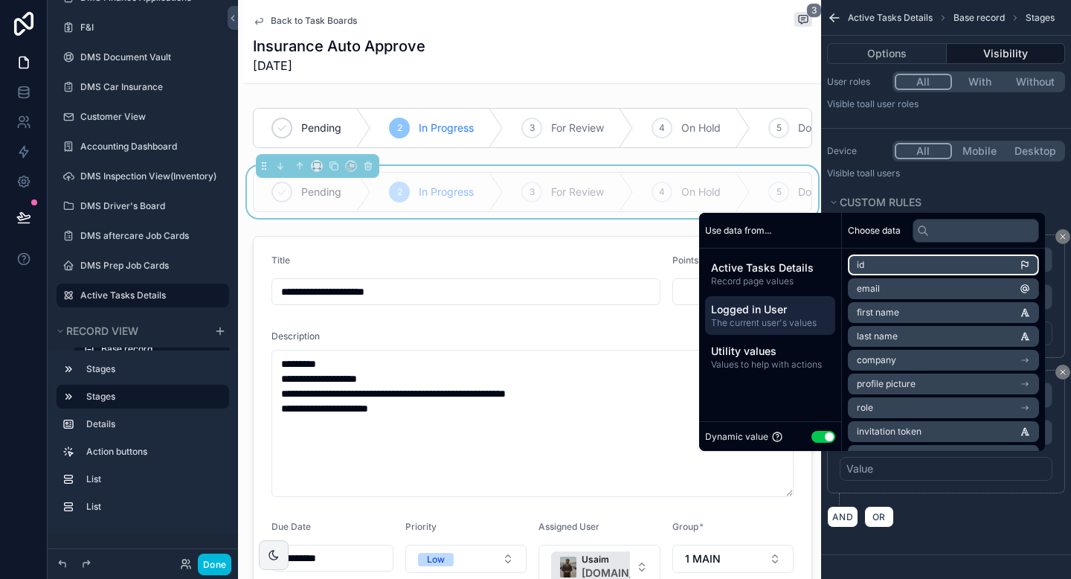
click at [863, 266] on li "id" at bounding box center [943, 264] width 191 height 21
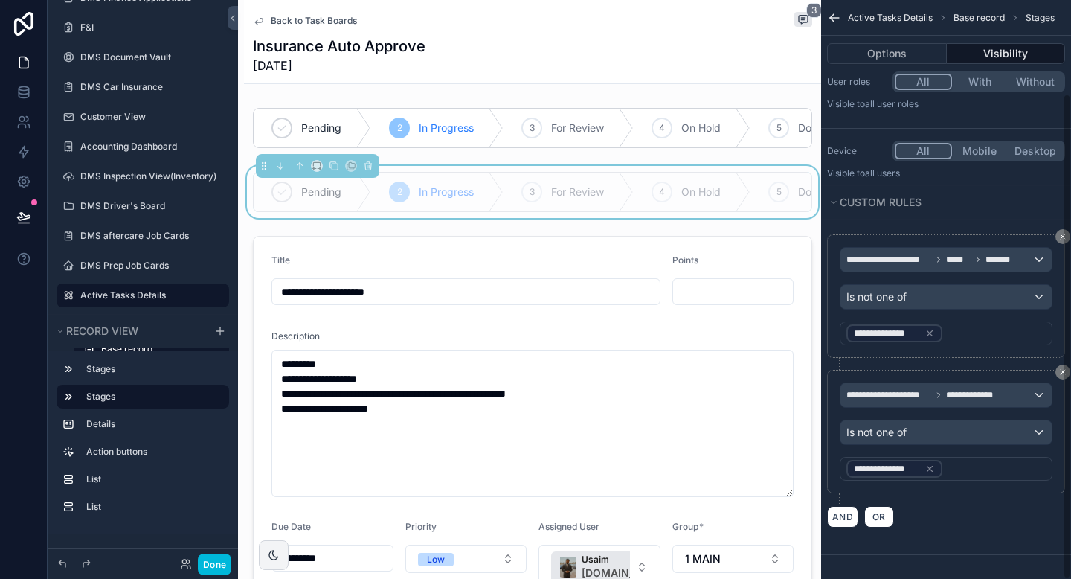
click at [890, 546] on div "**********" at bounding box center [946, 386] width 250 height 335
click at [919, 53] on button "Options" at bounding box center [887, 53] width 120 height 21
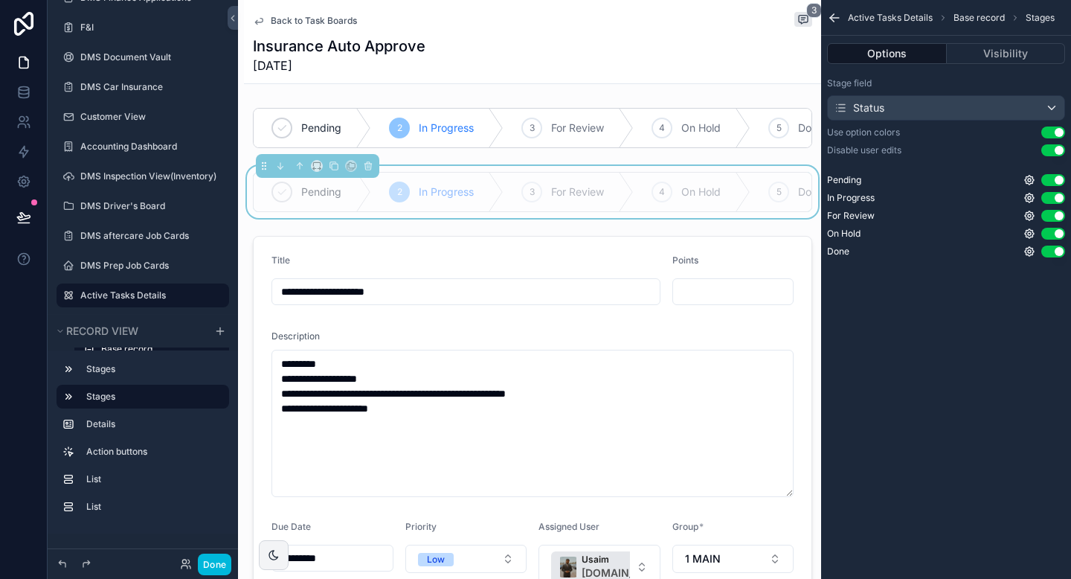
scroll to position [0, 0]
click at [991, 61] on button "Visibility" at bounding box center [1006, 53] width 119 height 21
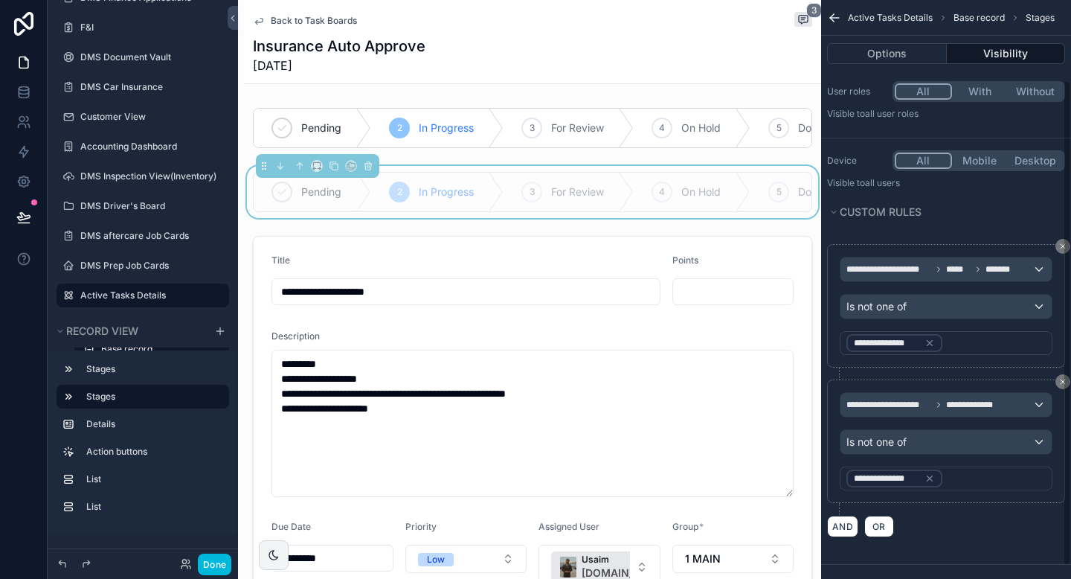
scroll to position [112, 0]
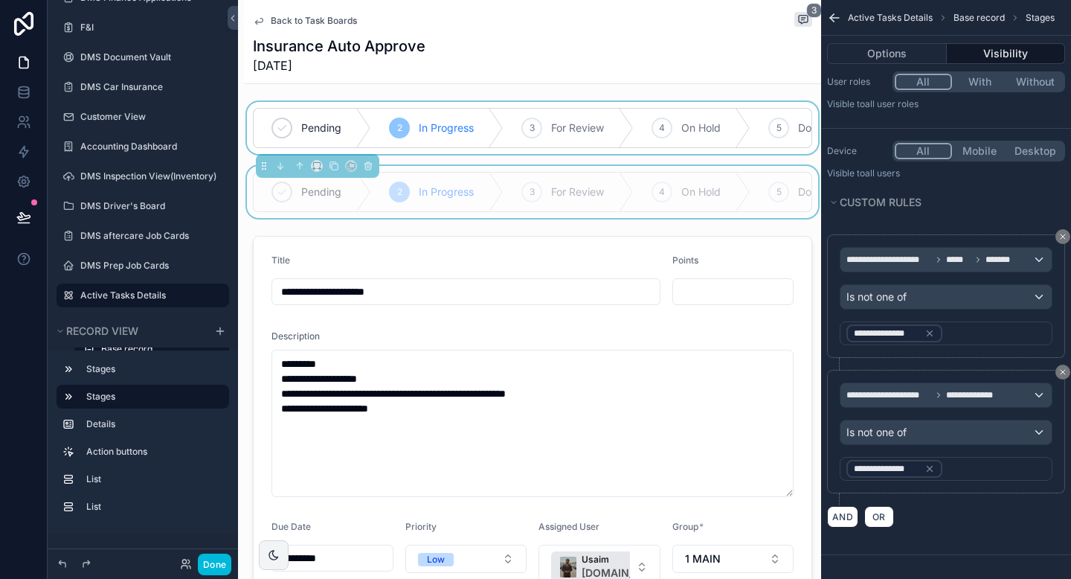
click at [614, 137] on div "scrollable content" at bounding box center [532, 128] width 577 height 52
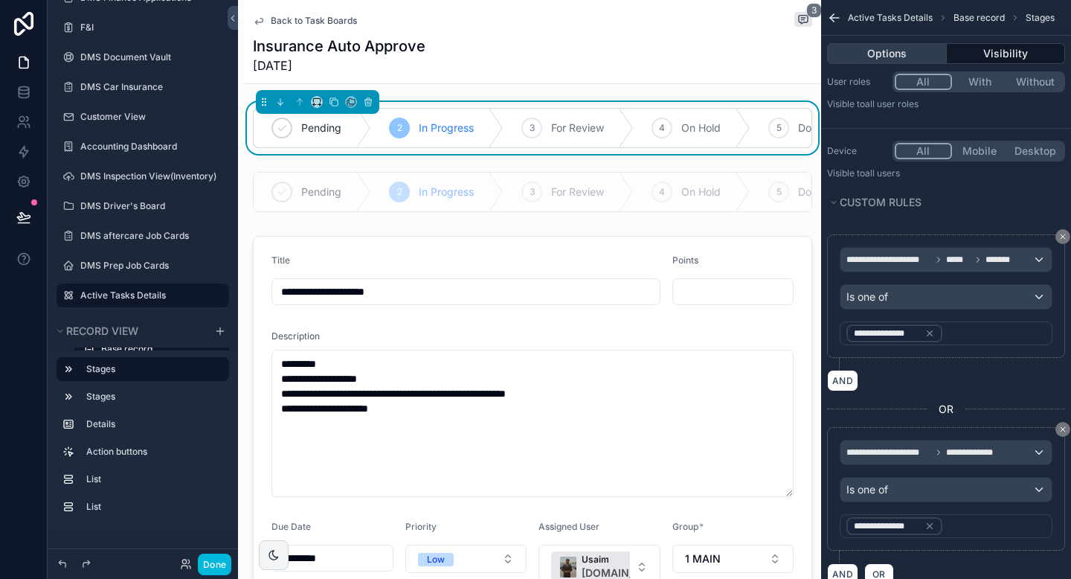
click at [928, 59] on button "Options" at bounding box center [887, 53] width 120 height 21
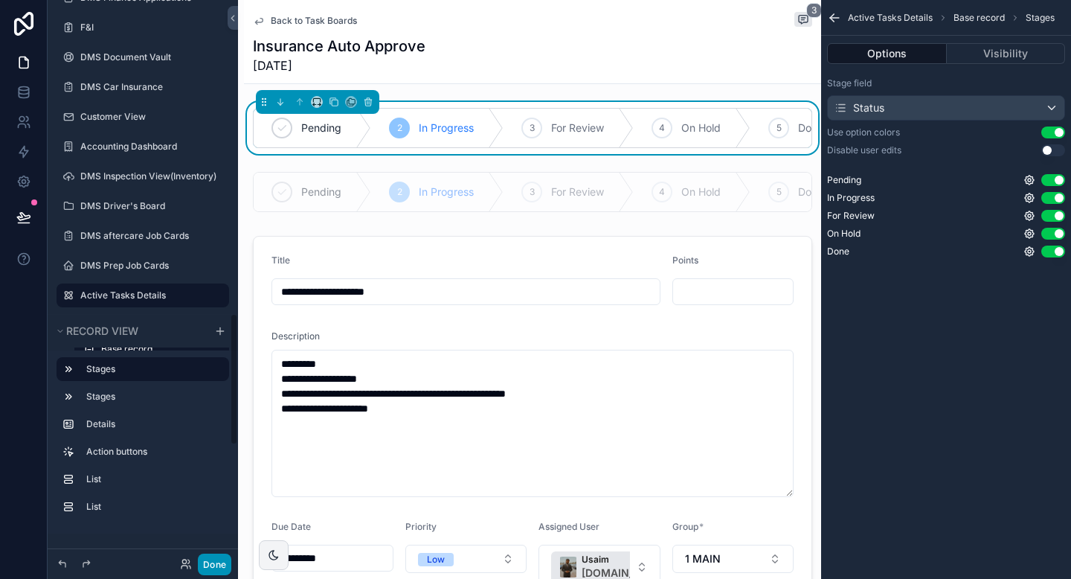
click at [219, 562] on button "Done" at bounding box center [214, 564] width 33 height 22
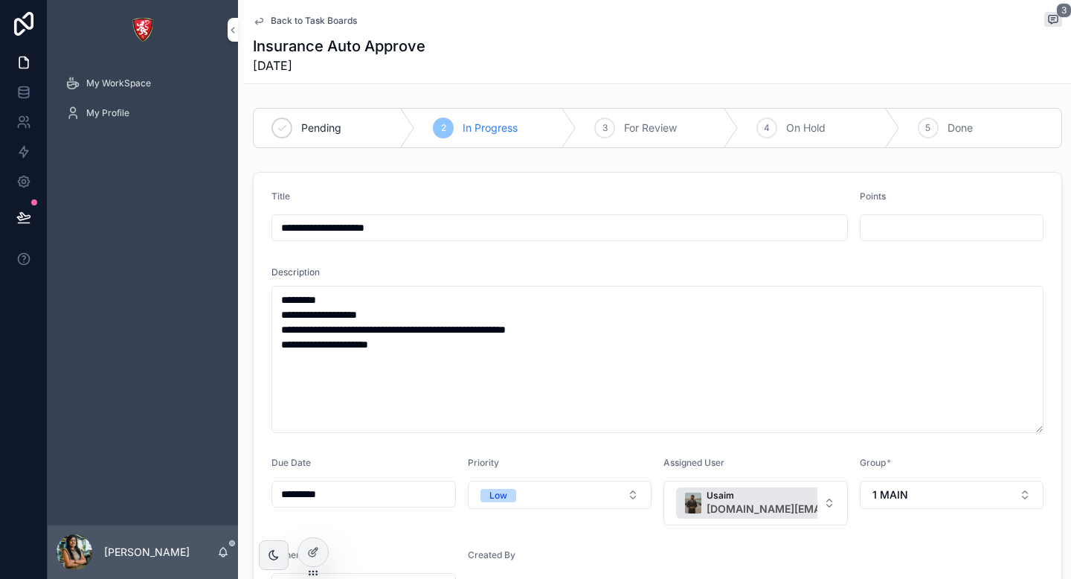
click at [640, 123] on span "For Review" at bounding box center [650, 128] width 53 height 15
click at [440, 135] on div "In Progress" at bounding box center [414, 128] width 185 height 39
click at [712, 134] on div "3 For Review" at bounding box center [657, 128] width 161 height 39
click at [487, 129] on div "In Progress" at bounding box center [414, 128] width 185 height 39
click at [636, 138] on div "3 For Review" at bounding box center [657, 128] width 161 height 39
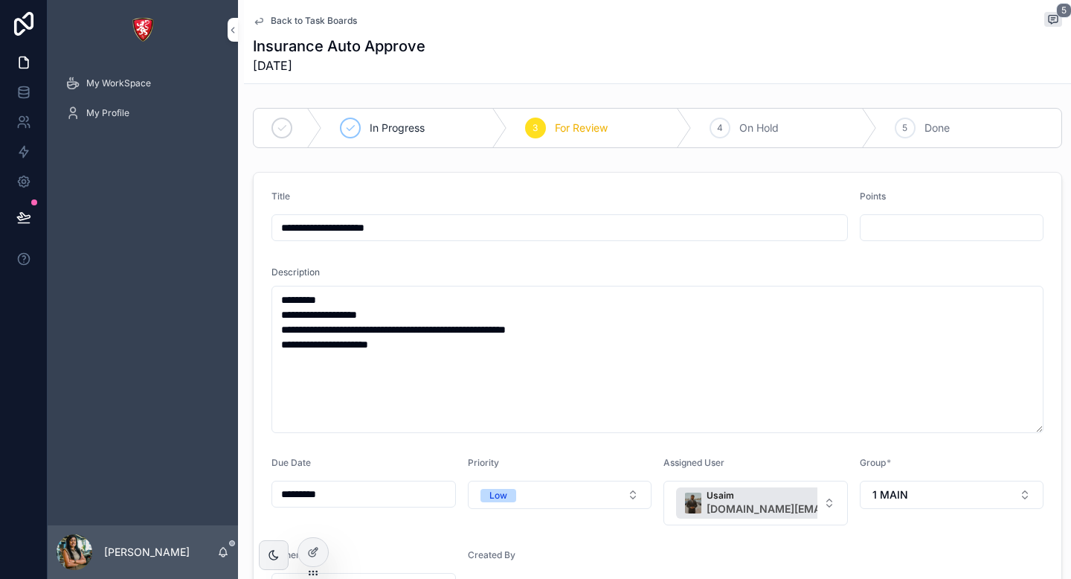
click at [755, 148] on div "In Progress 3 For Review 4 On Hold 5 Done" at bounding box center [657, 128] width 809 height 40
click at [758, 122] on span "On Hold" at bounding box center [758, 128] width 39 height 15
click at [352, 129] on icon "scrollable content" at bounding box center [350, 128] width 12 height 12
click at [643, 142] on div "3 For Review" at bounding box center [657, 128] width 161 height 39
click at [731, 130] on div "4 On Hold" at bounding box center [784, 128] width 185 height 39
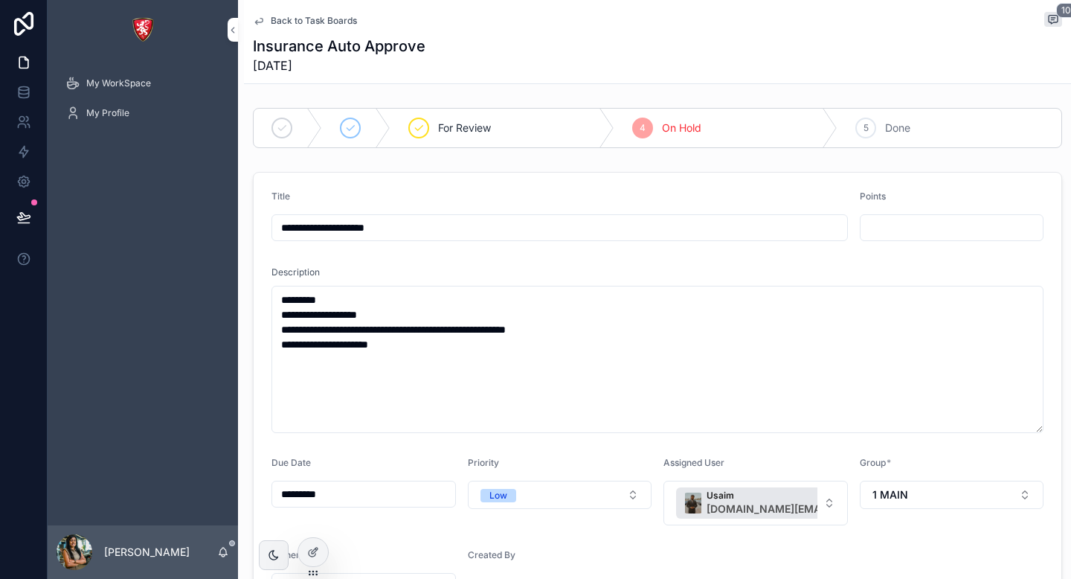
click at [882, 132] on div "5 Done" at bounding box center [950, 128] width 224 height 39
click at [352, 129] on icon "scrollable content" at bounding box center [350, 128] width 12 height 12
click at [292, 22] on span "Back to Task Boards" at bounding box center [314, 21] width 86 height 12
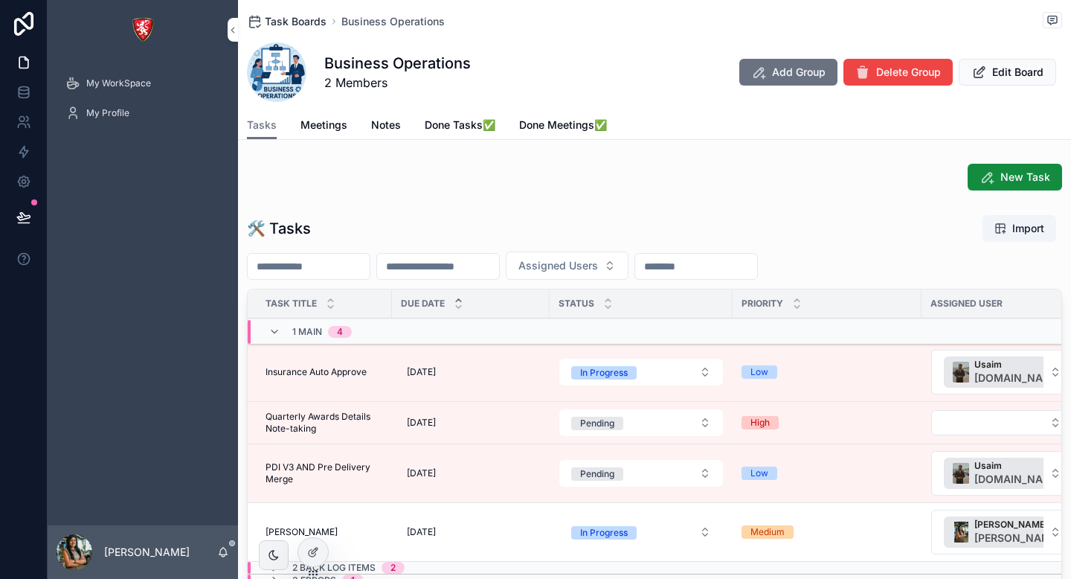
click at [301, 24] on span "Task Boards" at bounding box center [296, 21] width 62 height 15
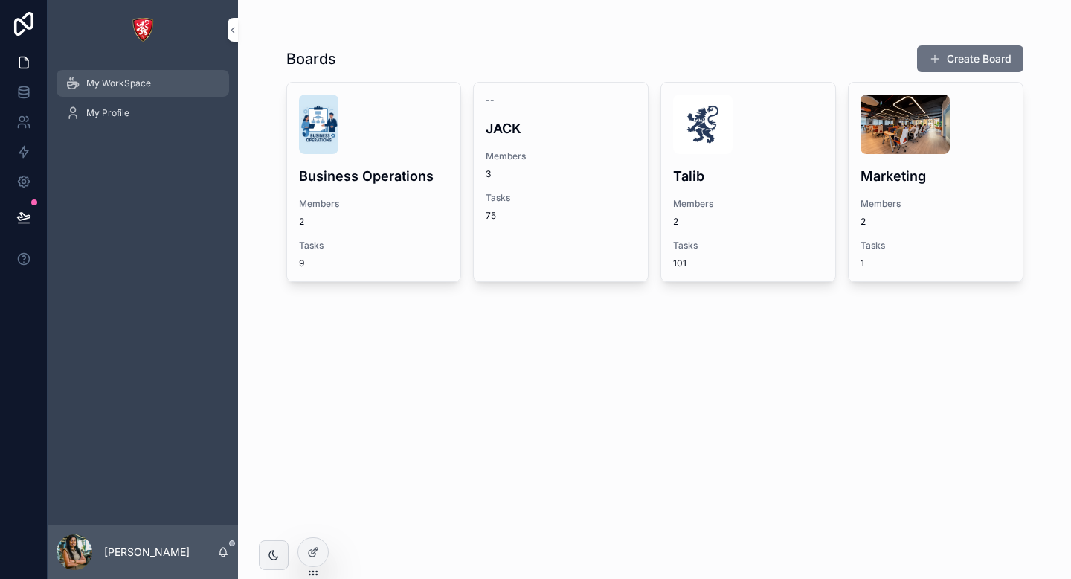
click at [110, 87] on span "My WorkSpace" at bounding box center [118, 83] width 65 height 12
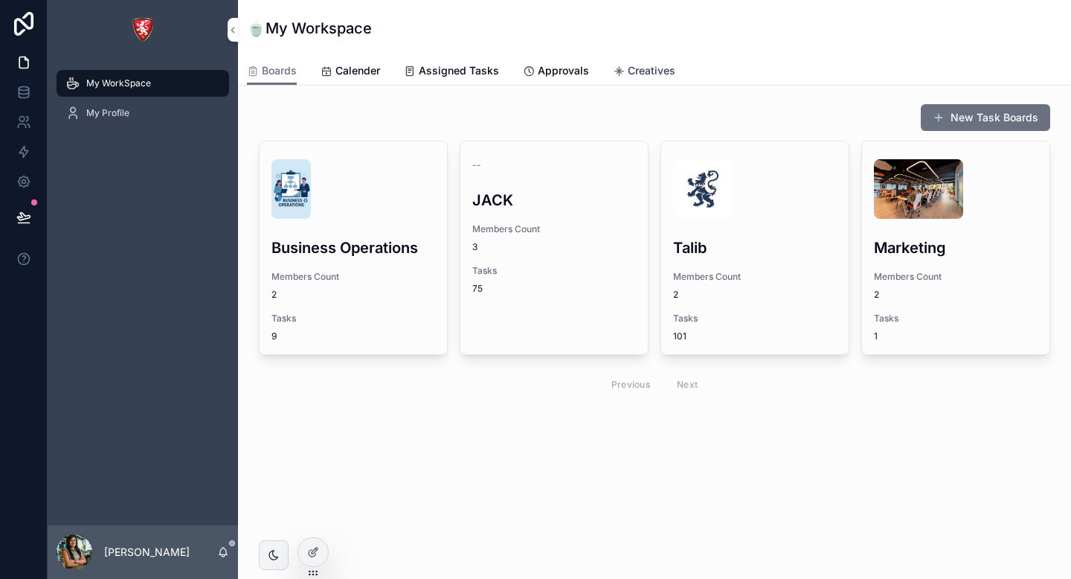
click at [658, 68] on span "Creatives" at bounding box center [652, 70] width 48 height 15
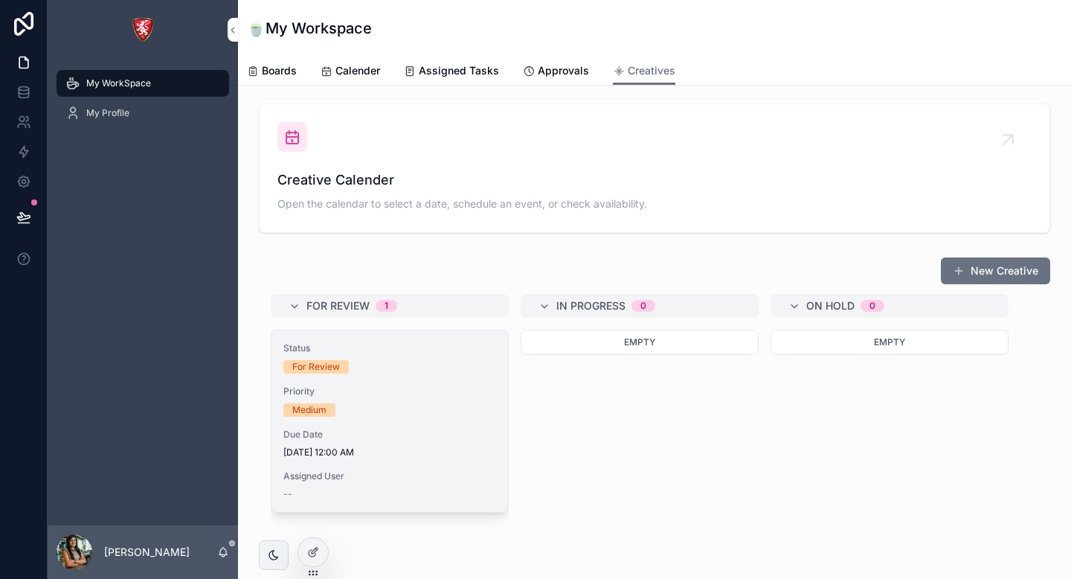
click at [380, 401] on div "Priority Medium" at bounding box center [389, 400] width 213 height 31
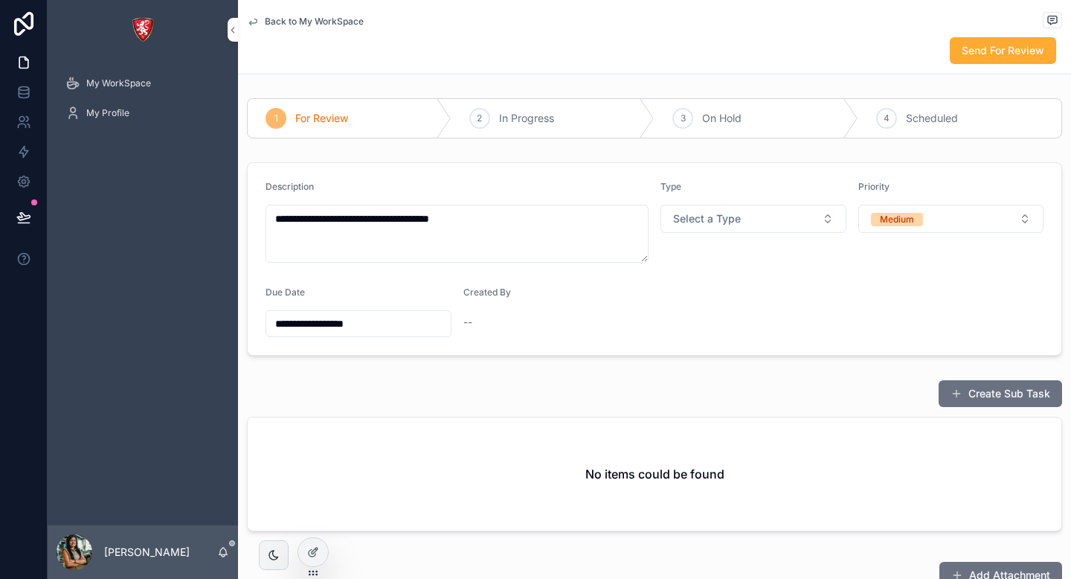
click at [502, 108] on div "2 In Progress" at bounding box center [554, 118] width 204 height 39
click at [710, 126] on span "On Hold" at bounding box center [721, 118] width 39 height 15
click at [902, 128] on div "4 Scheduled" at bounding box center [960, 118] width 204 height 39
click at [471, 123] on div "scrollable content" at bounding box center [479, 118] width 21 height 21
click at [269, 115] on div "scrollable content" at bounding box center [276, 118] width 21 height 21
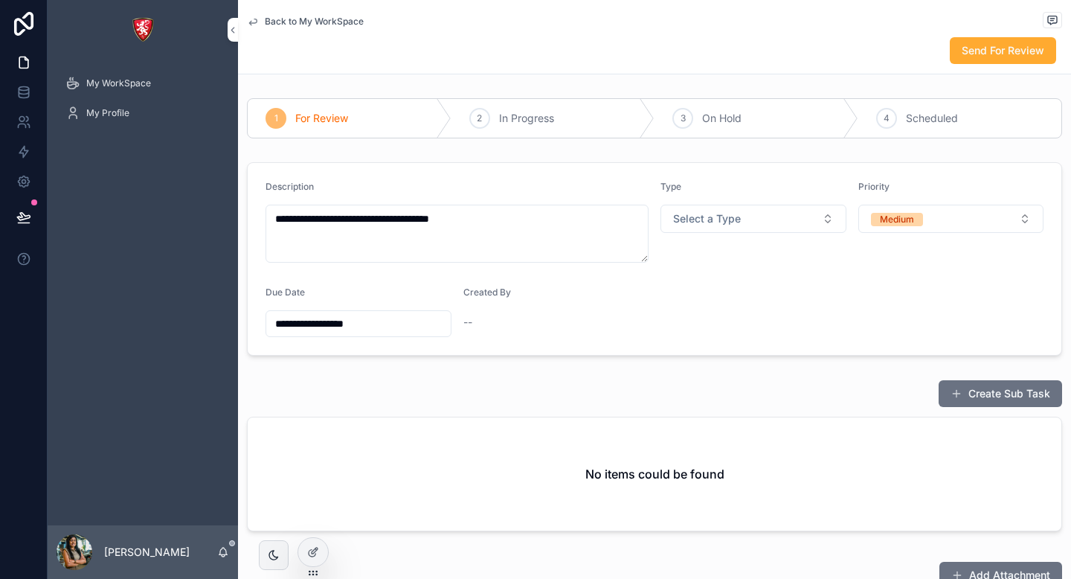
click at [310, 24] on span "Back to My WorkSpace" at bounding box center [314, 22] width 99 height 12
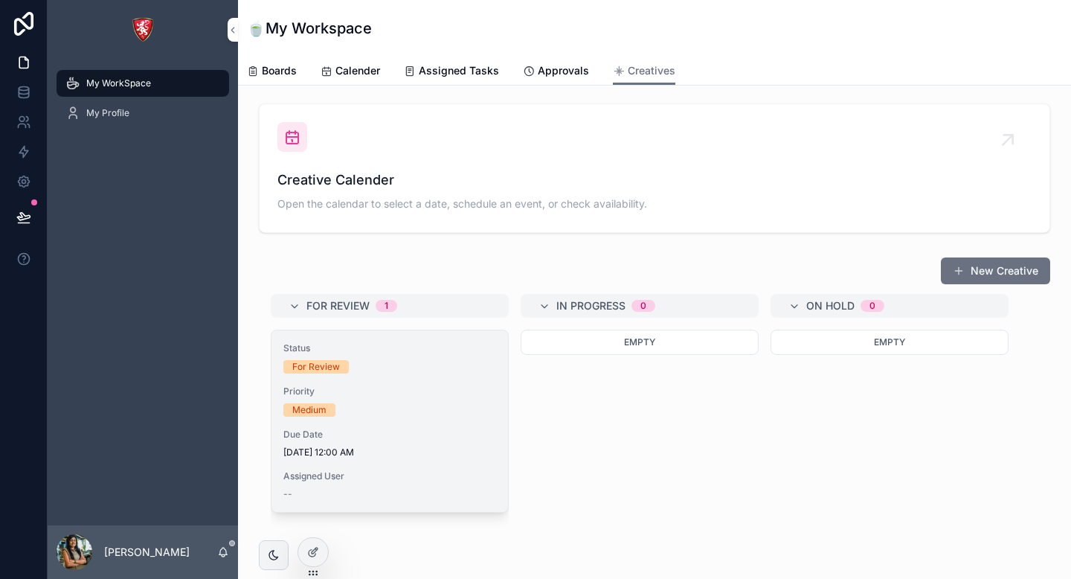
click at [359, 433] on span "Due Date" at bounding box center [389, 435] width 213 height 12
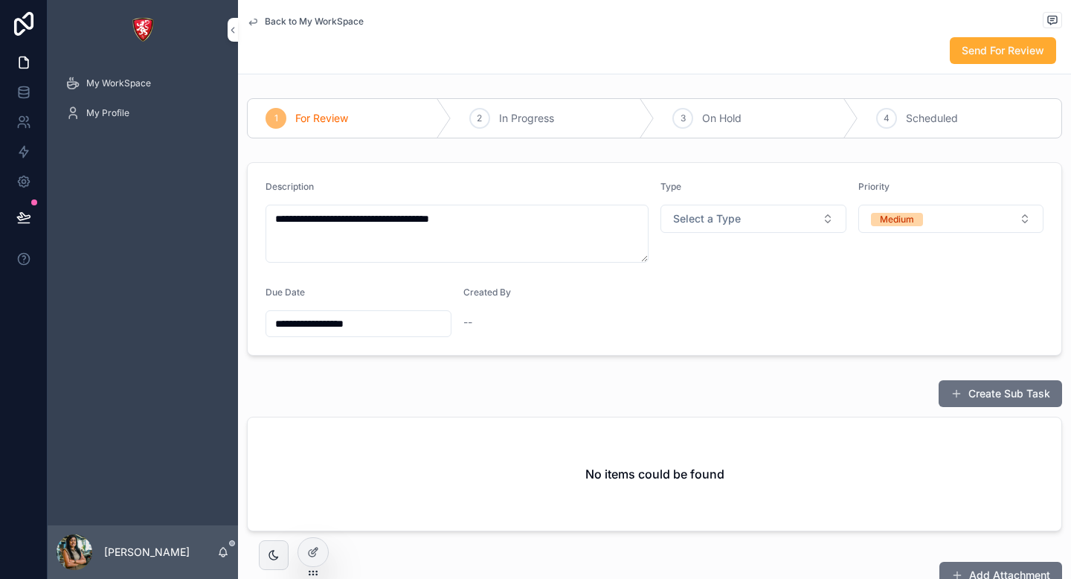
click at [478, 320] on div "--" at bounding box center [556, 322] width 186 height 15
click at [328, 22] on span "Back to My WorkSpace" at bounding box center [314, 22] width 99 height 12
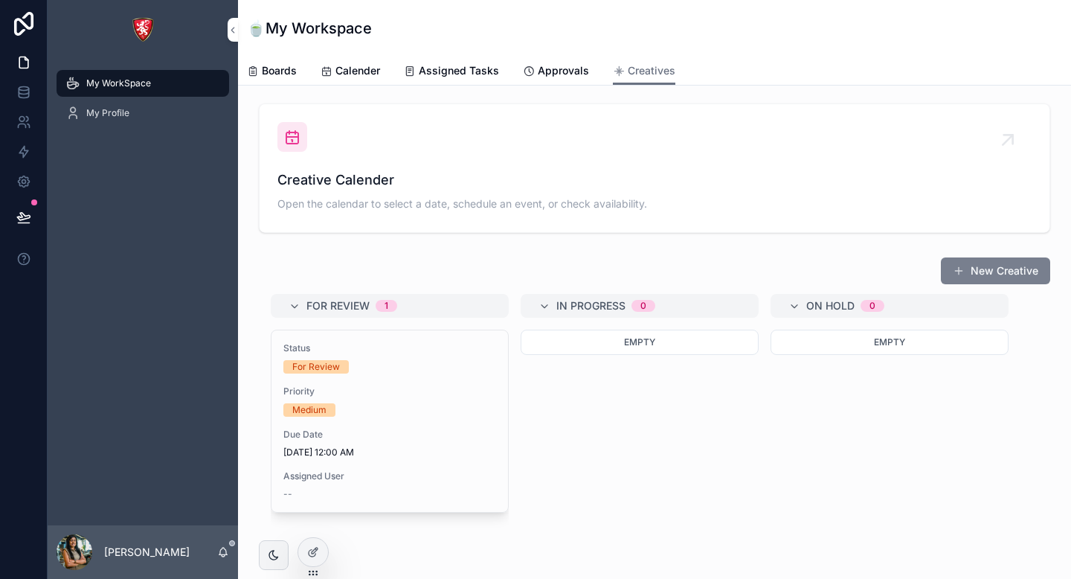
click at [1015, 266] on button "New Creative" at bounding box center [995, 270] width 109 height 27
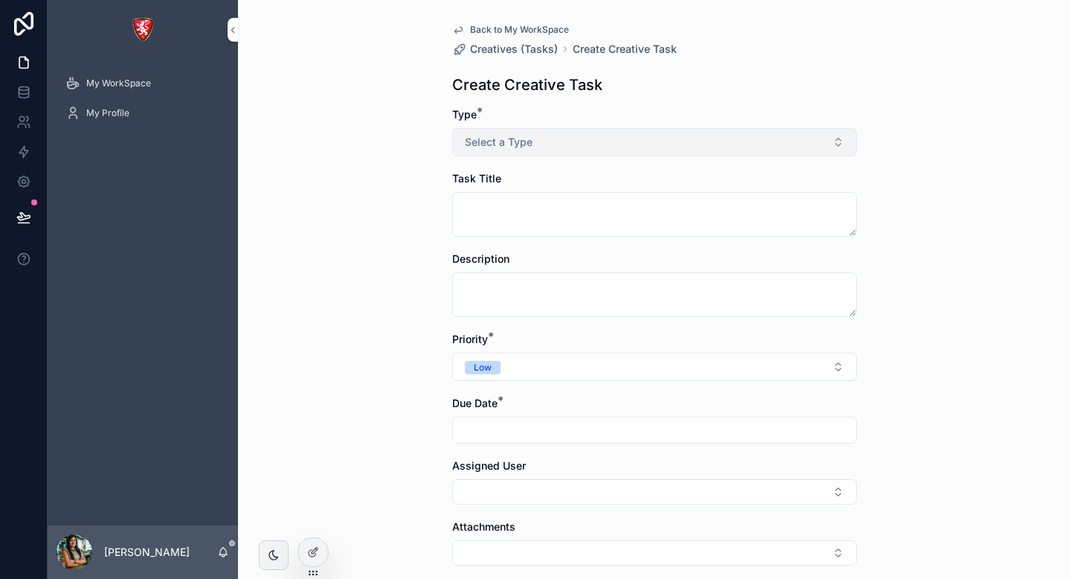
click at [667, 145] on button "Select a Type" at bounding box center [654, 142] width 405 height 28
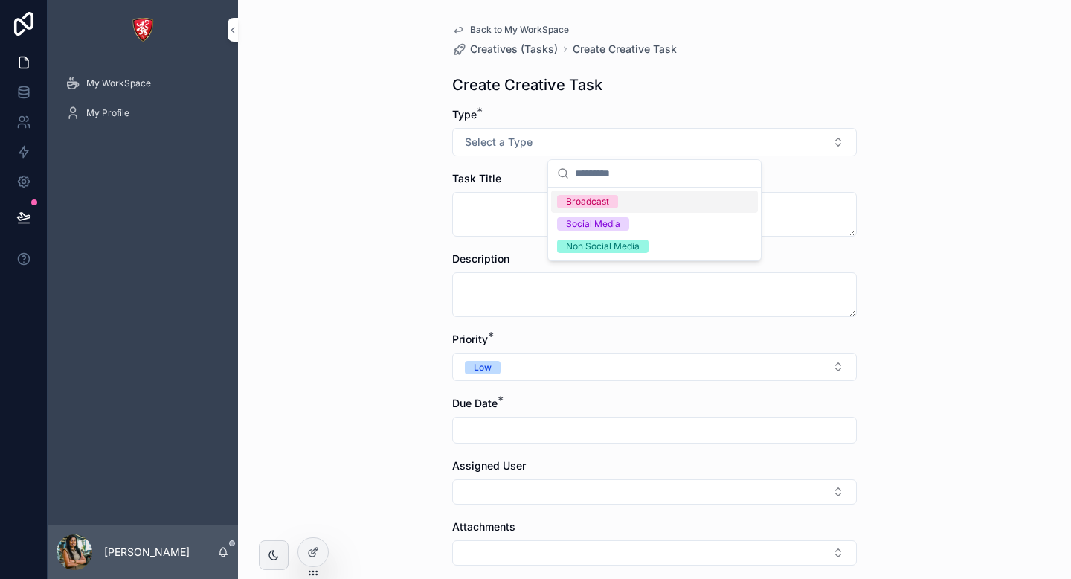
click at [646, 211] on div "Broadcast" at bounding box center [654, 201] width 207 height 22
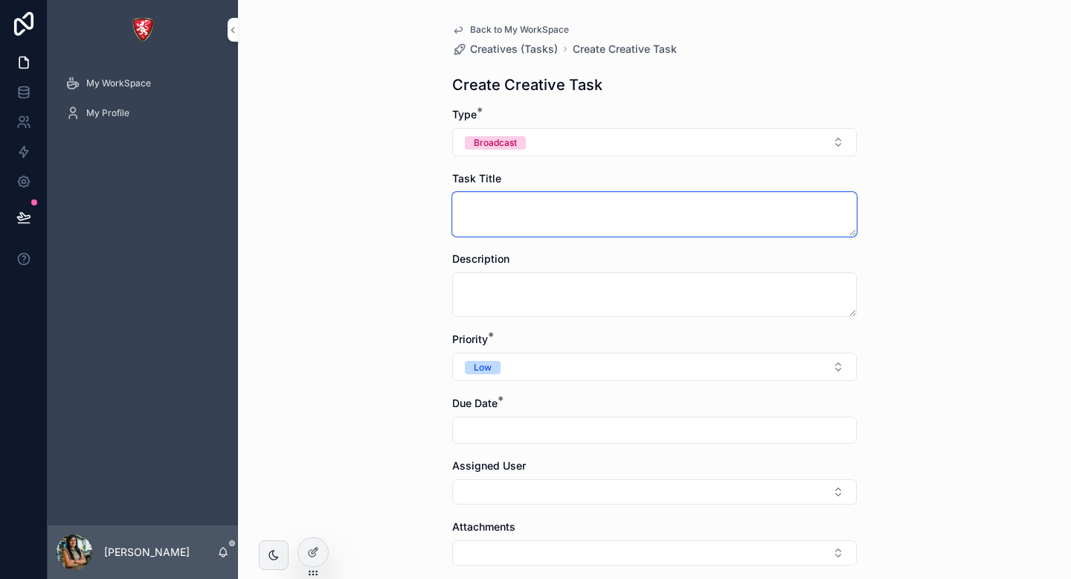
click at [561, 210] on textarea "scrollable content" at bounding box center [654, 214] width 405 height 45
type textarea "**"
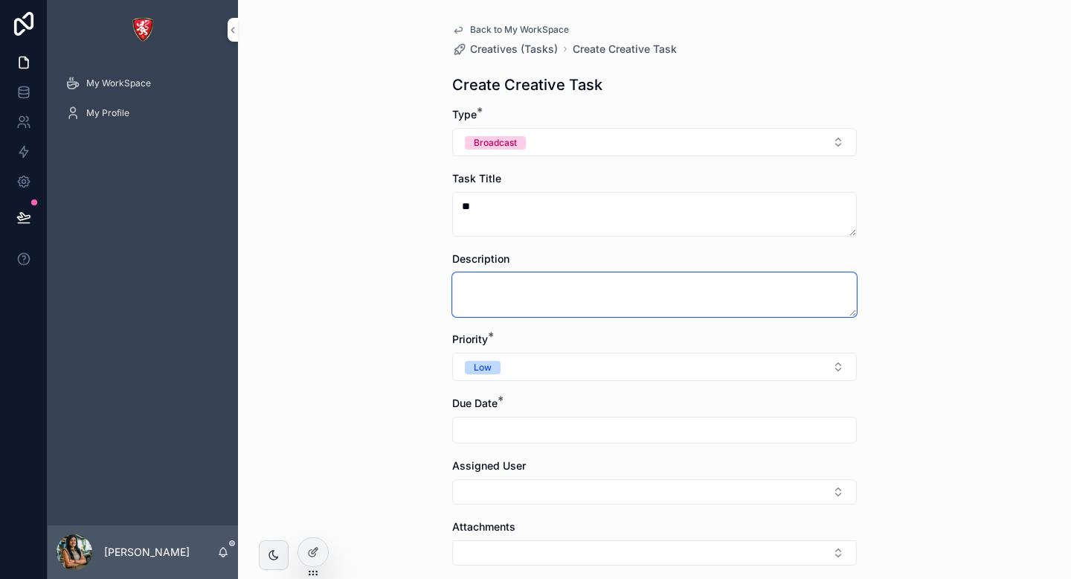
click at [556, 308] on textarea "scrollable content" at bounding box center [654, 294] width 405 height 45
type textarea "*"
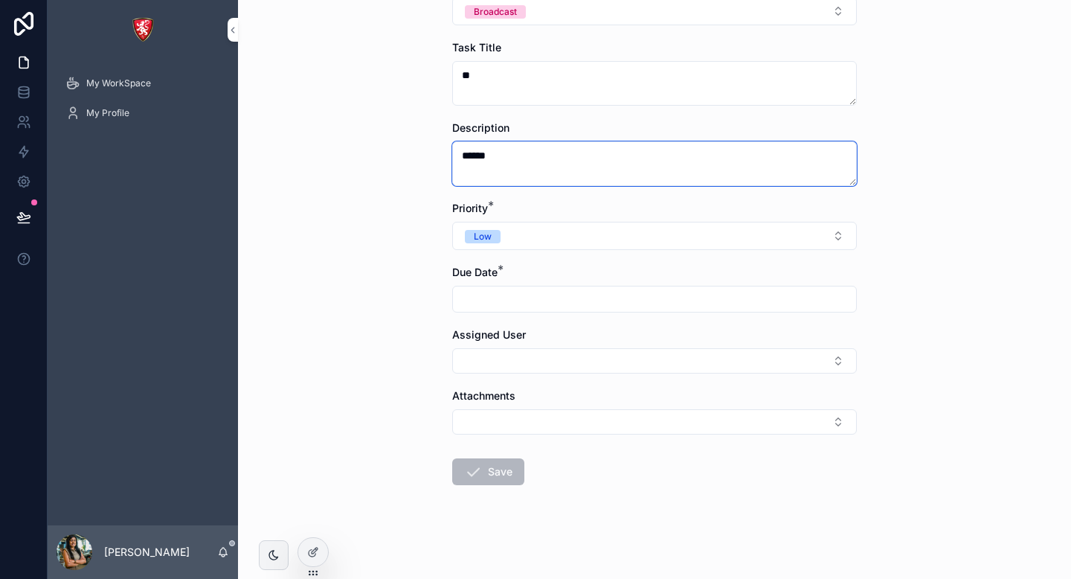
scroll to position [132, 0]
type textarea "******"
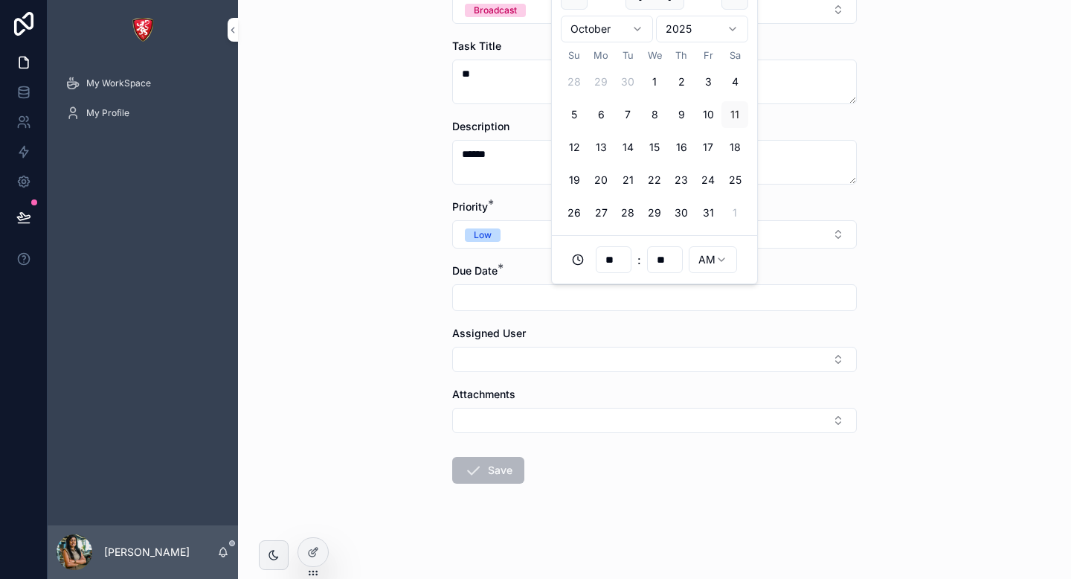
click at [575, 295] on input "scrollable content" at bounding box center [654, 297] width 403 height 21
click at [651, 213] on button "29" at bounding box center [654, 212] width 27 height 27
type input "**********"
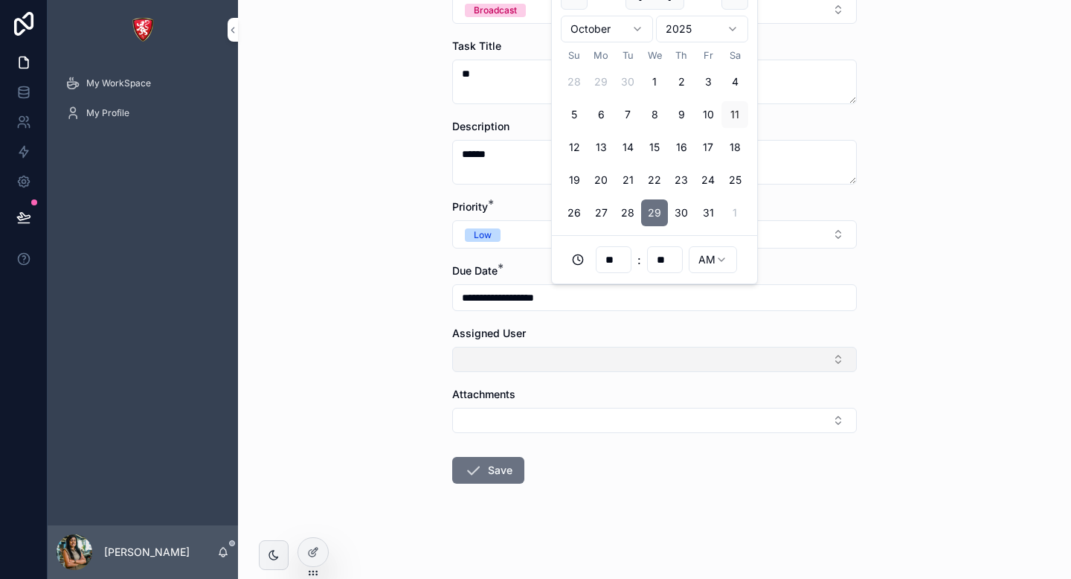
click at [548, 348] on button "Select Button" at bounding box center [654, 359] width 405 height 25
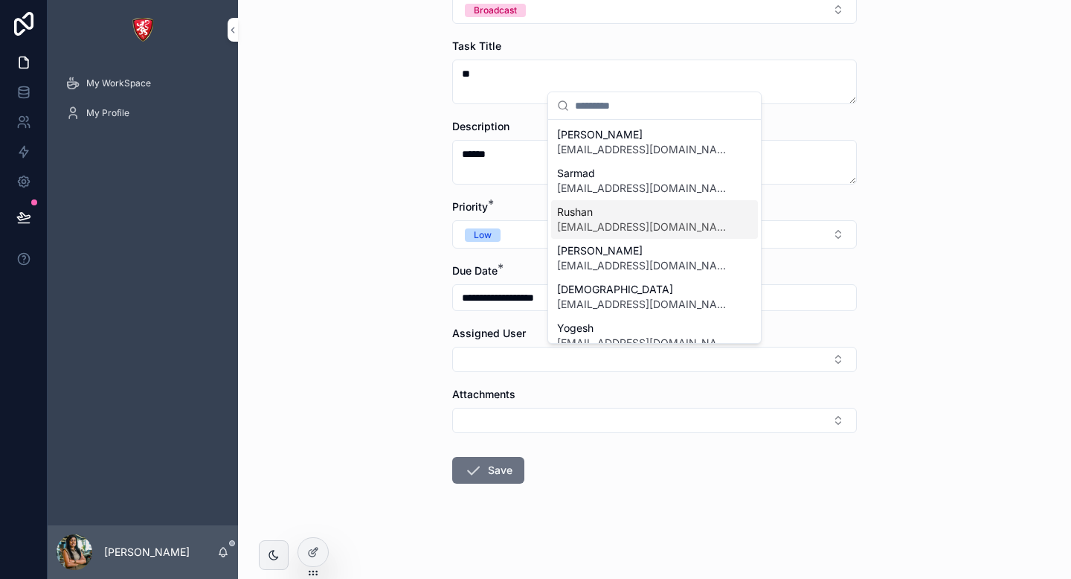
click at [620, 206] on span "Rushan" at bounding box center [645, 212] width 177 height 15
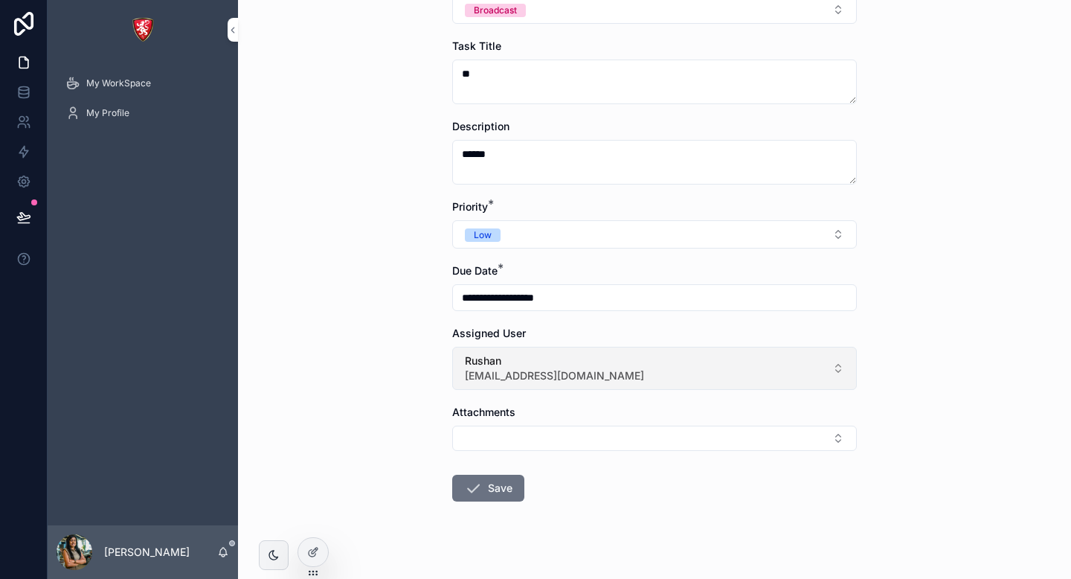
click at [544, 368] on span "Rushan" at bounding box center [554, 360] width 179 height 15
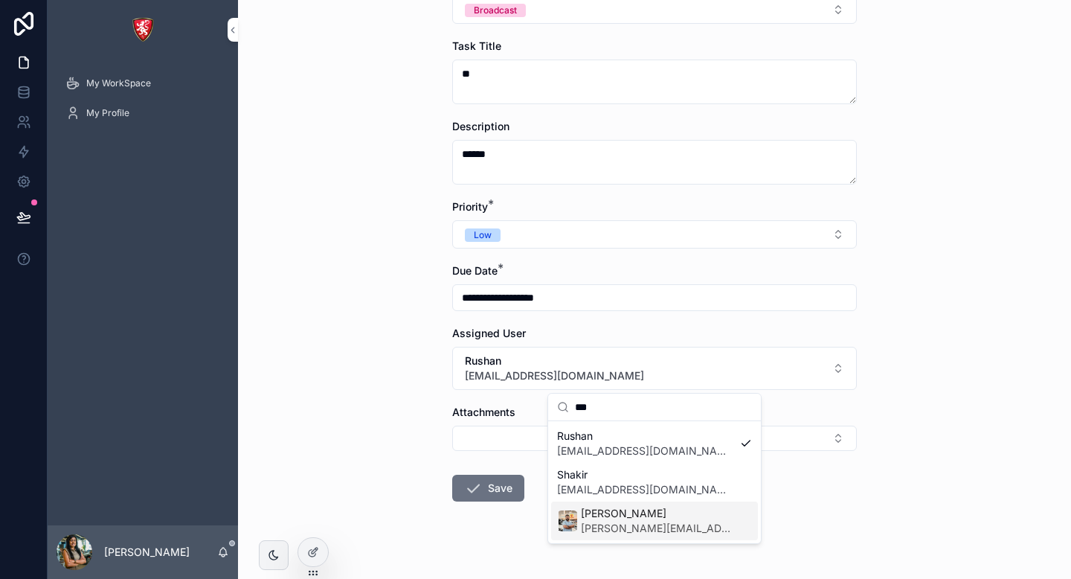
type input "***"
click at [585, 522] on span "[PERSON_NAME][EMAIL_ADDRESS][DOMAIN_NAME]" at bounding box center [657, 528] width 153 height 15
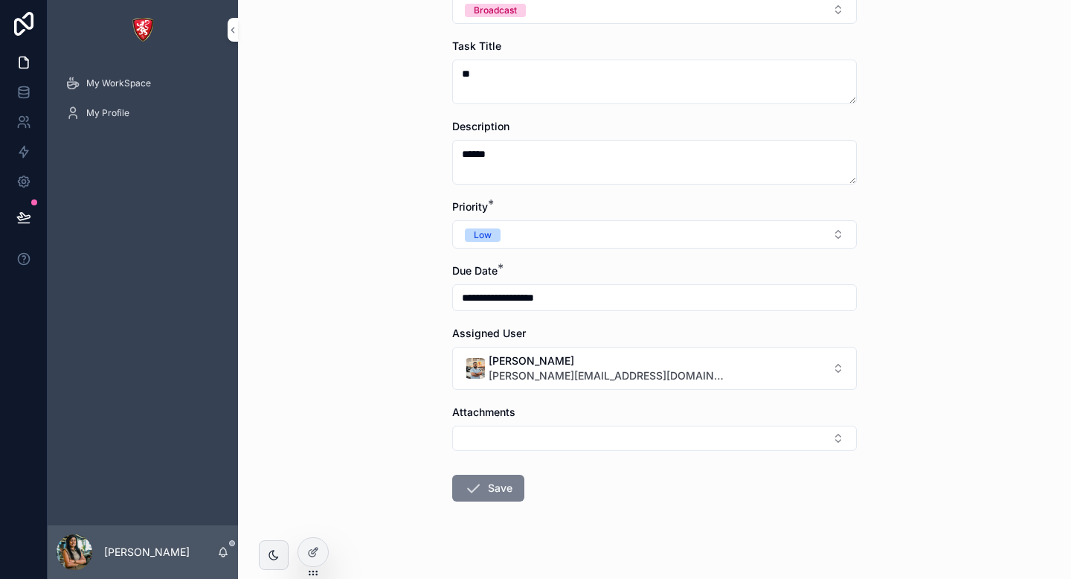
click at [492, 490] on button "Save" at bounding box center [488, 488] width 72 height 27
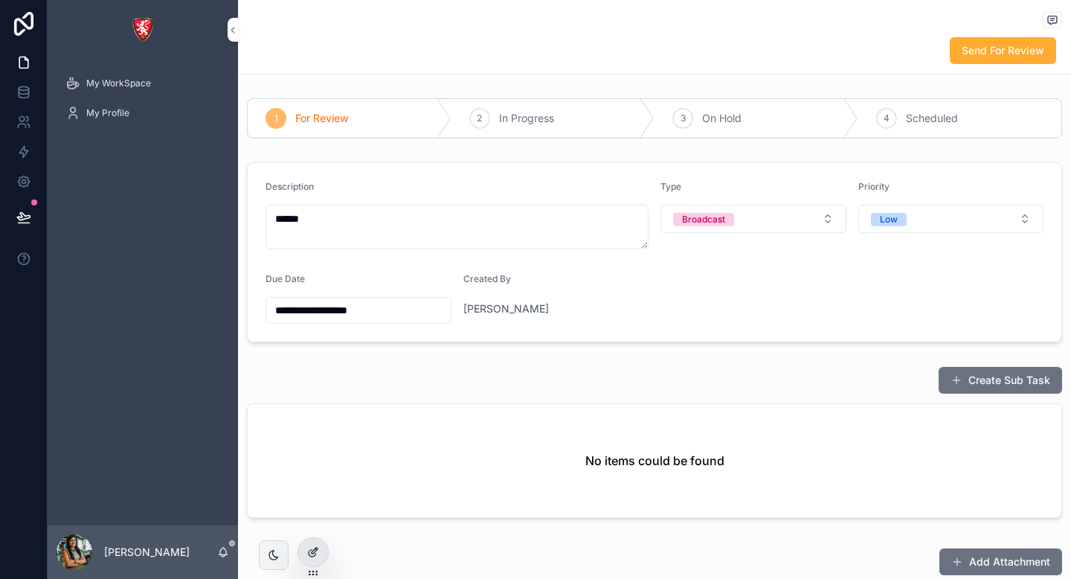
click at [313, 548] on icon at bounding box center [313, 552] width 12 height 12
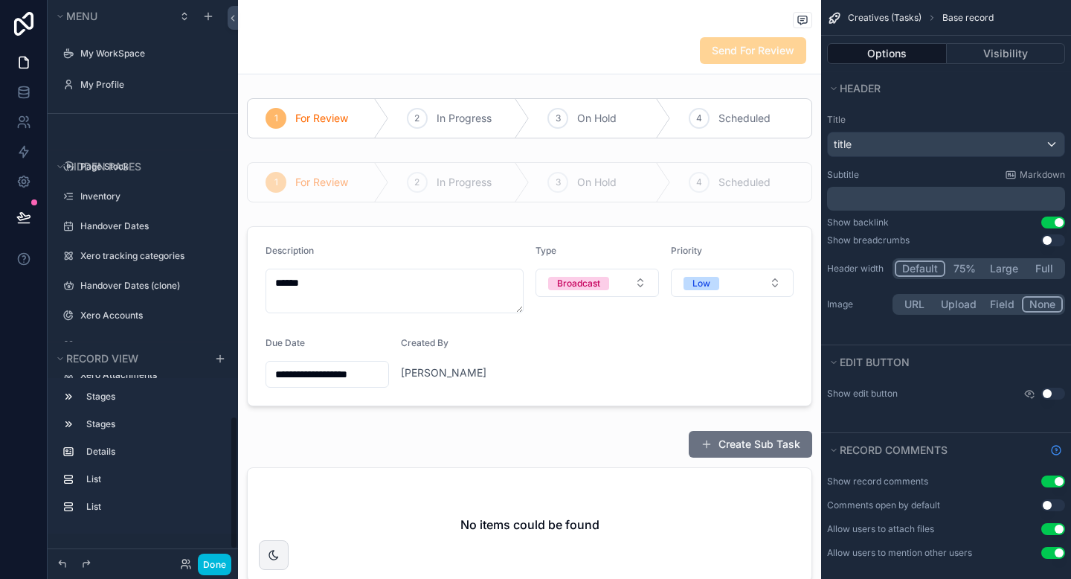
scroll to position [1746, 0]
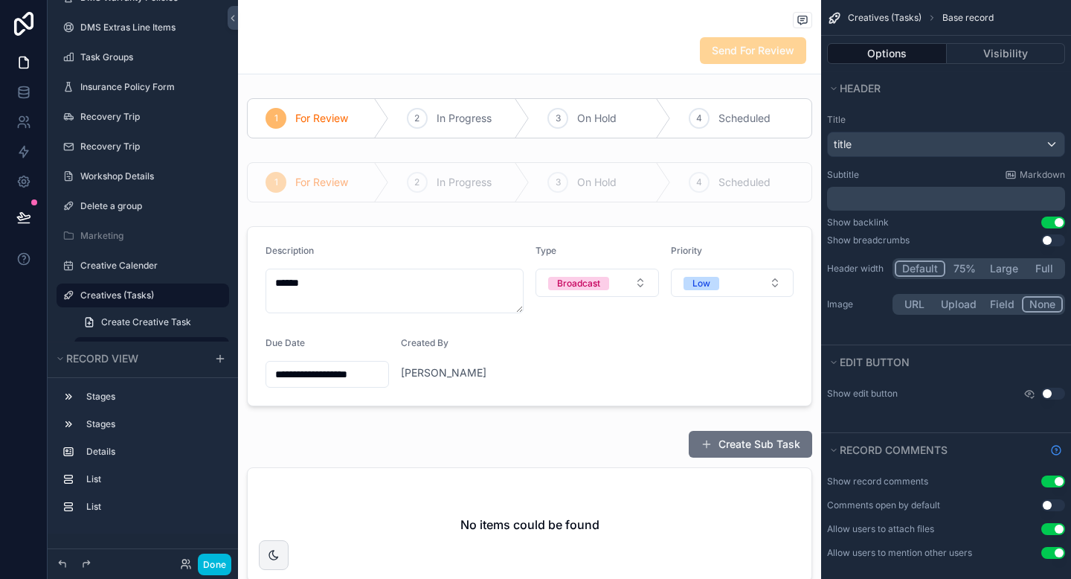
click at [664, 64] on div "Send For Review" at bounding box center [529, 50] width 565 height 28
click at [735, 57] on span "Send For Review" at bounding box center [753, 50] width 106 height 27
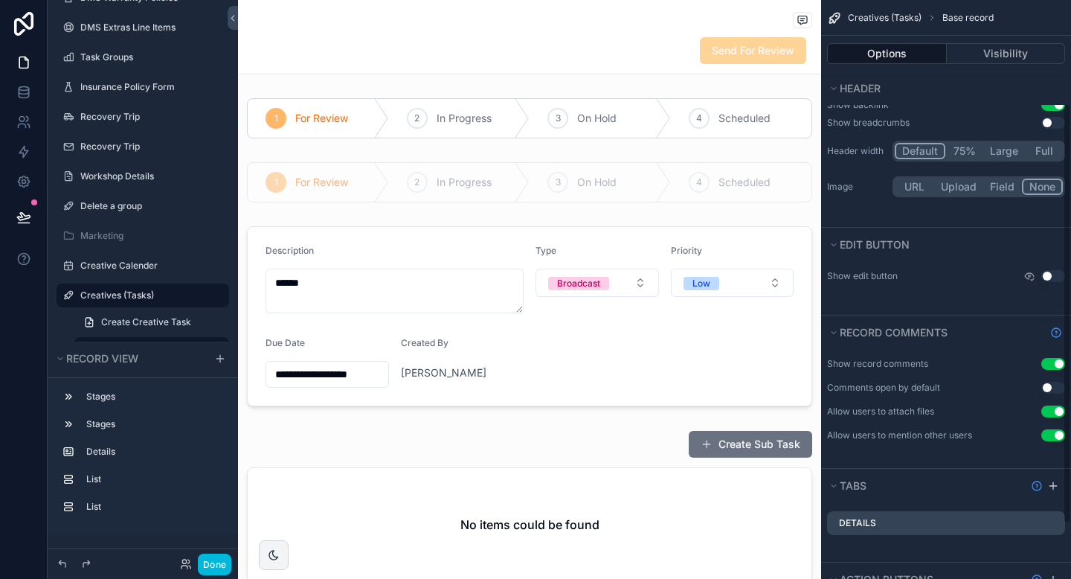
scroll to position [219, 0]
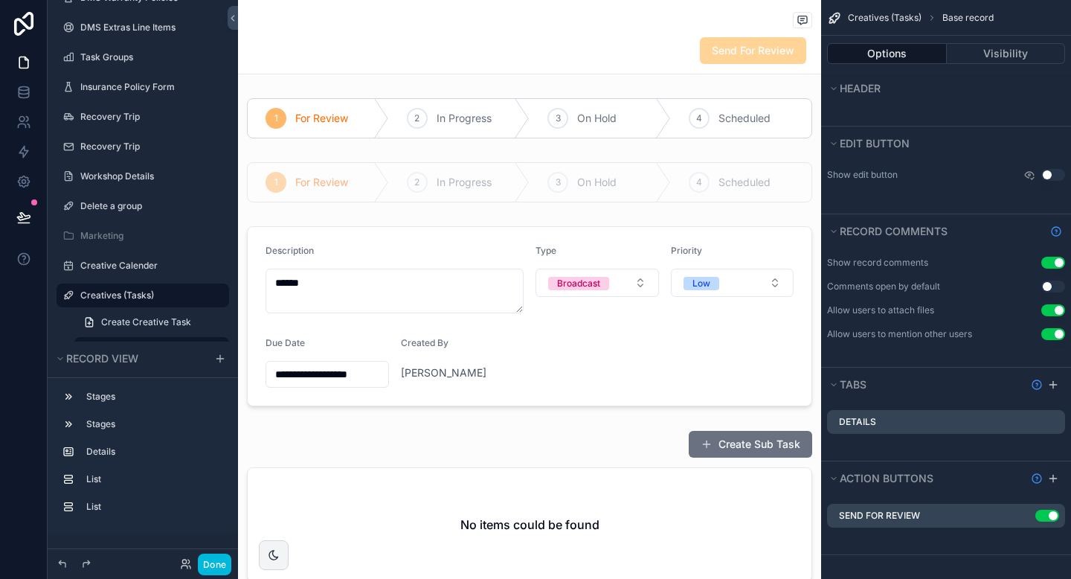
click at [0, 0] on icon "scrollable content" at bounding box center [0, 0] width 0 height 0
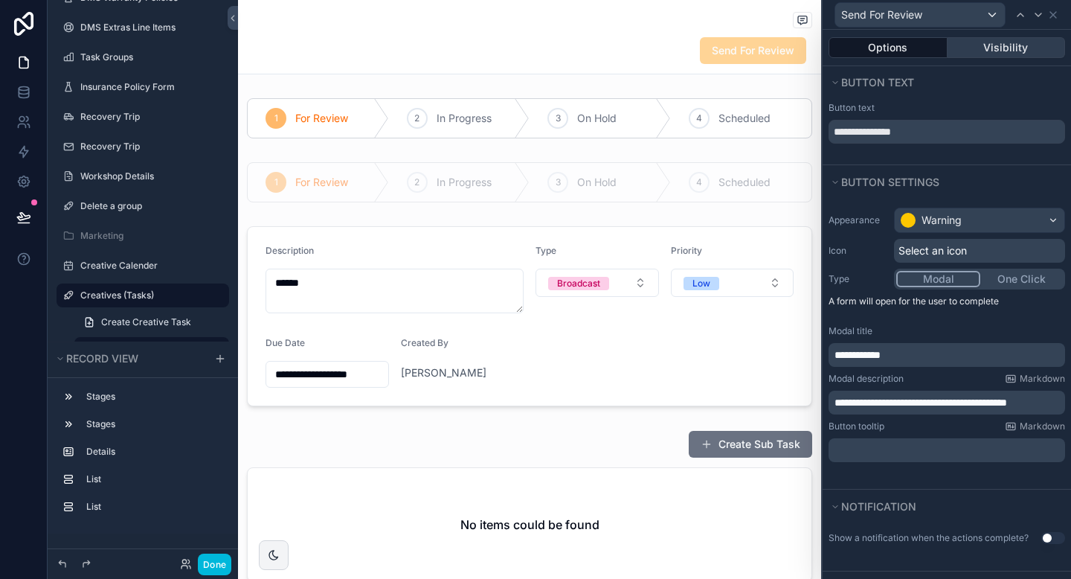
click at [1039, 51] on button "Visibility" at bounding box center [1007, 47] width 118 height 21
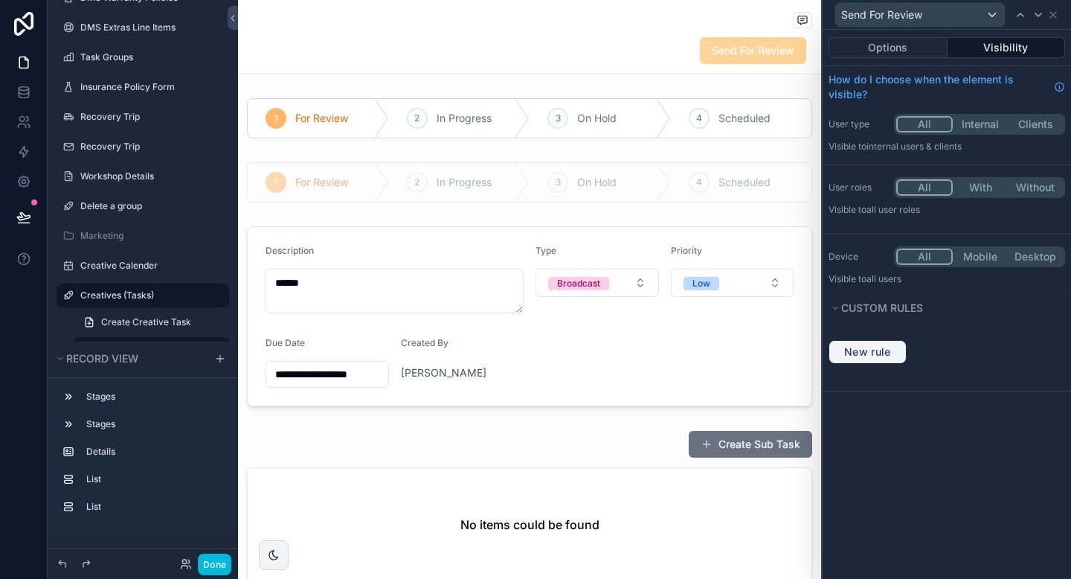
click at [897, 354] on button "New rule" at bounding box center [868, 352] width 78 height 24
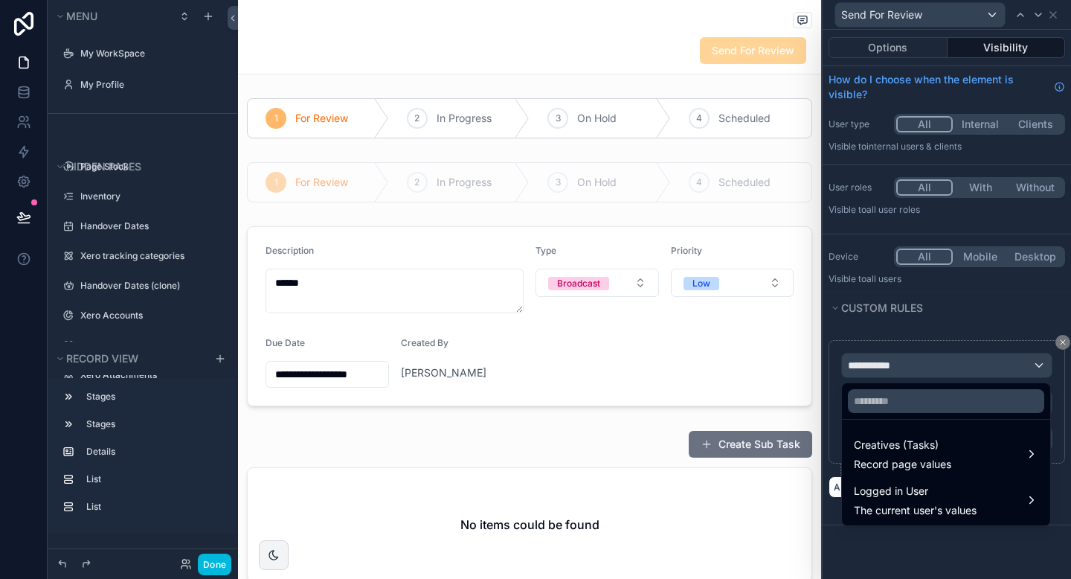
scroll to position [219, 0]
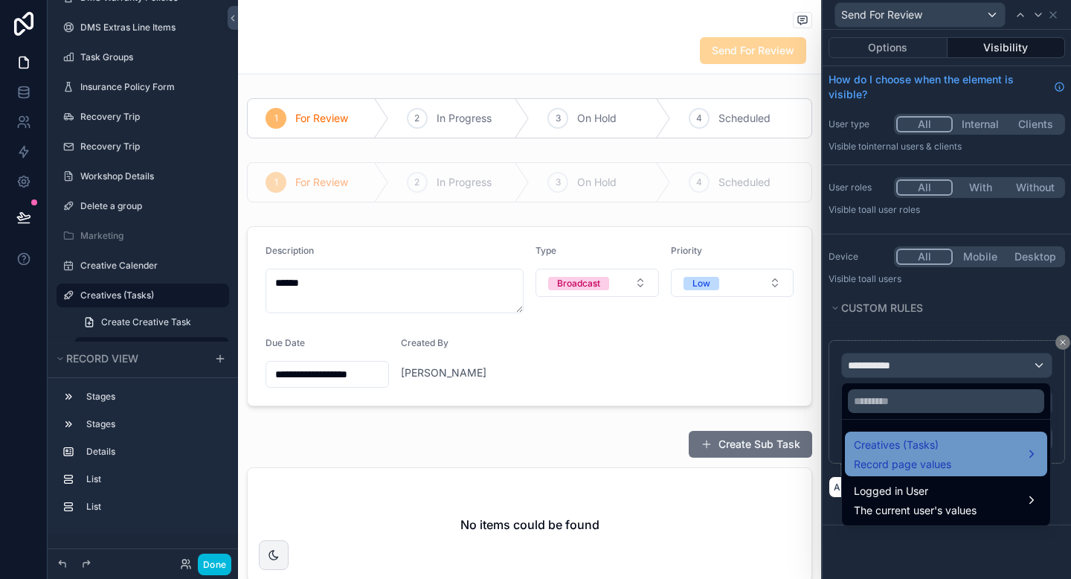
click at [907, 452] on span "Creatives (Tasks)" at bounding box center [902, 445] width 97 height 18
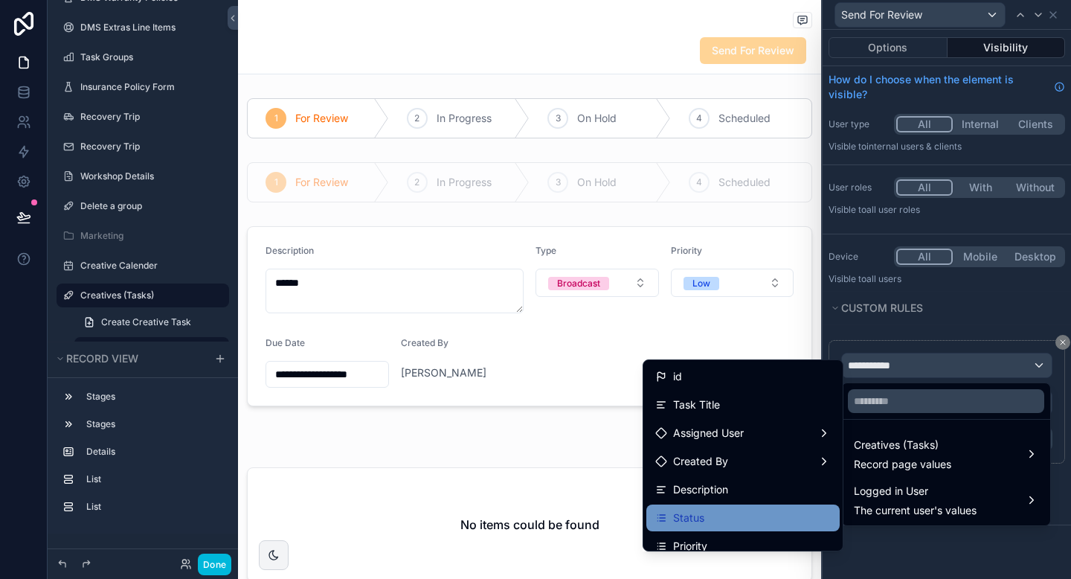
click at [751, 513] on div "Status" at bounding box center [743, 518] width 176 height 18
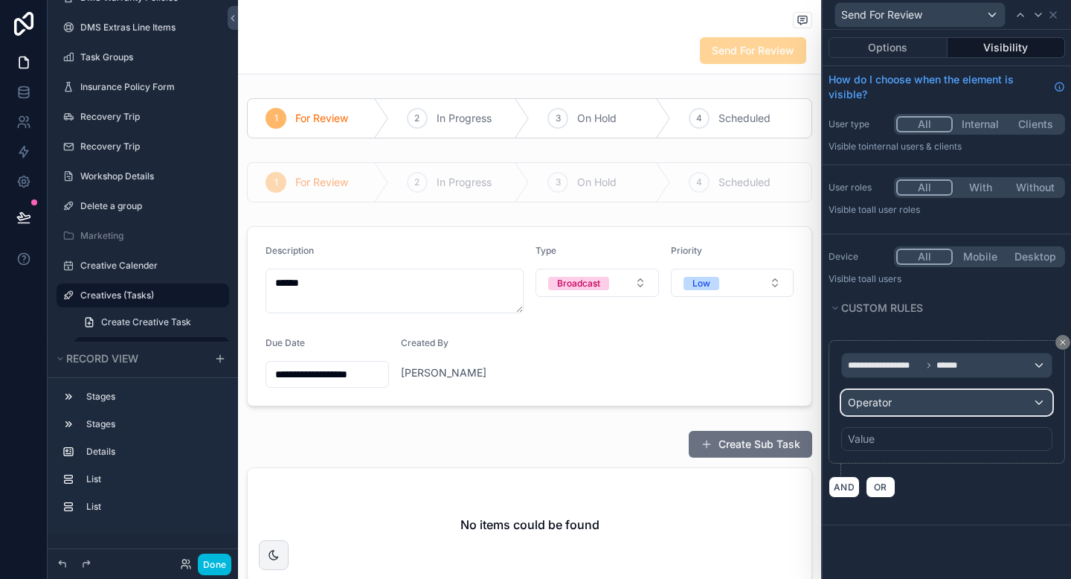
click at [871, 402] on span "Operator" at bounding box center [870, 402] width 44 height 13
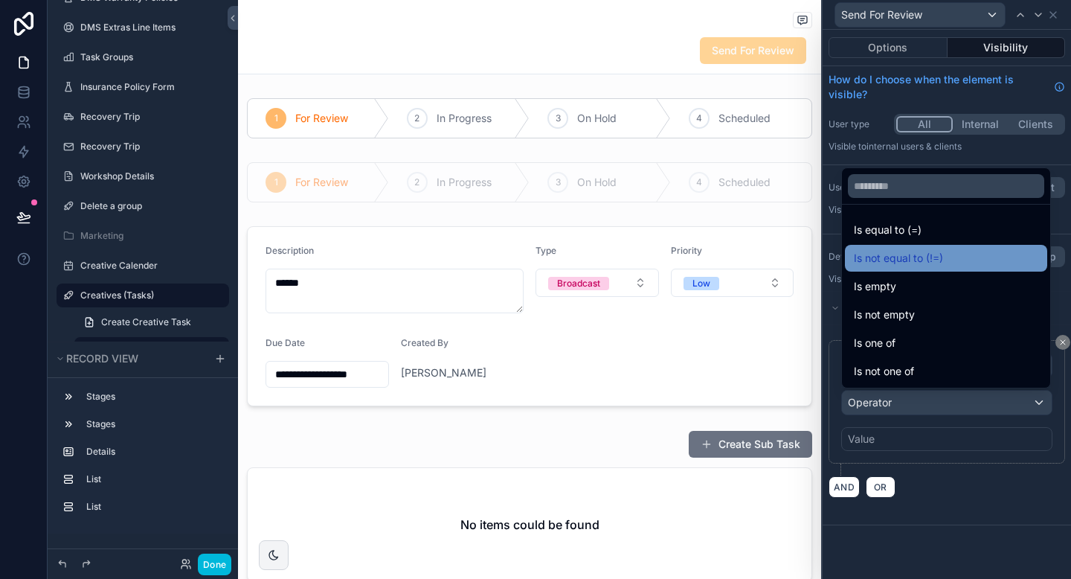
click at [916, 255] on span "Is not equal to (!=)" at bounding box center [898, 258] width 89 height 18
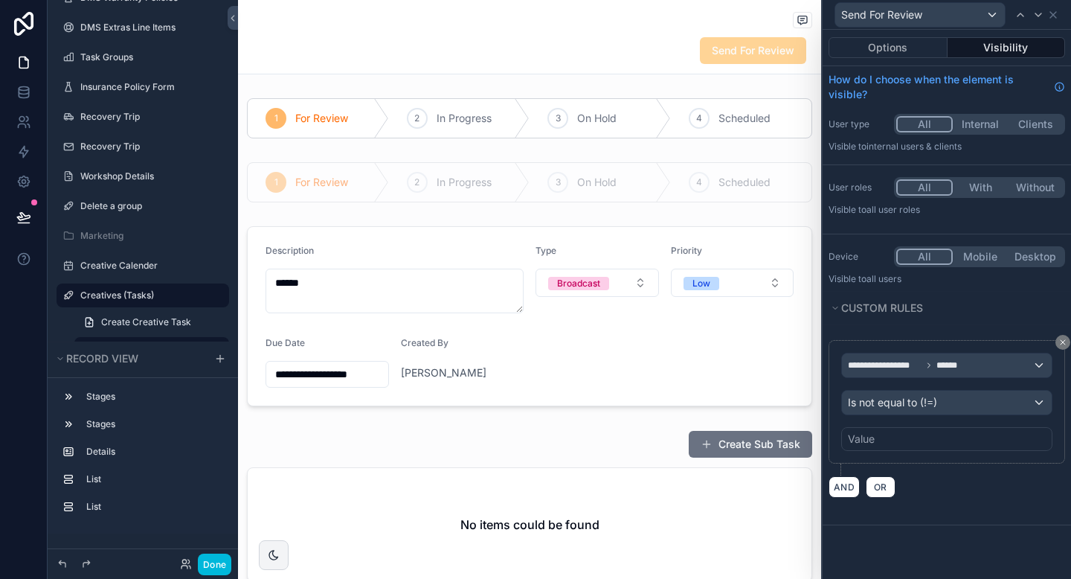
click at [883, 437] on div "Value" at bounding box center [946, 439] width 211 height 24
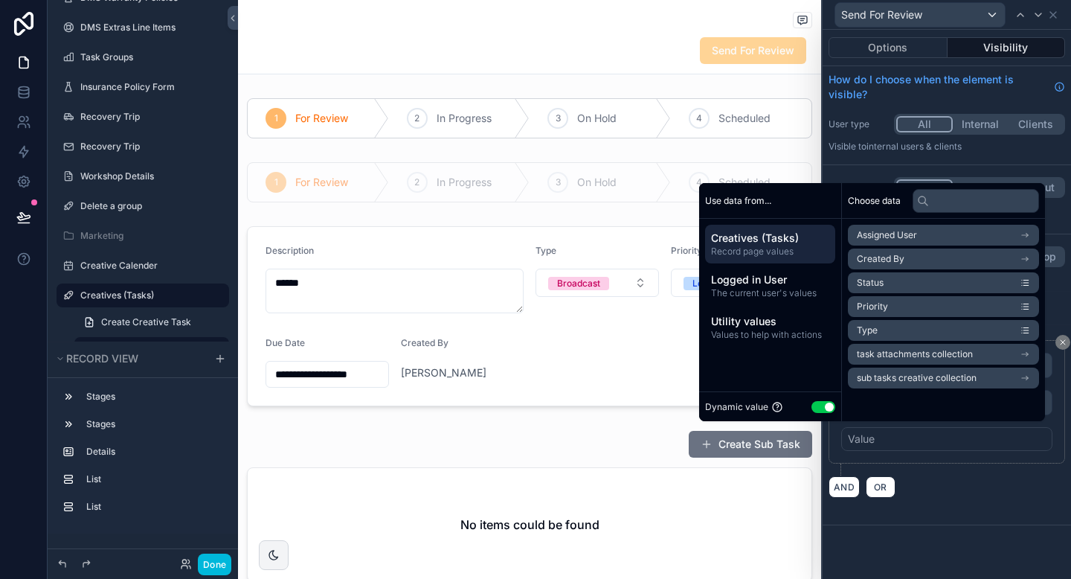
click at [812, 402] on button "Use setting" at bounding box center [824, 407] width 24 height 12
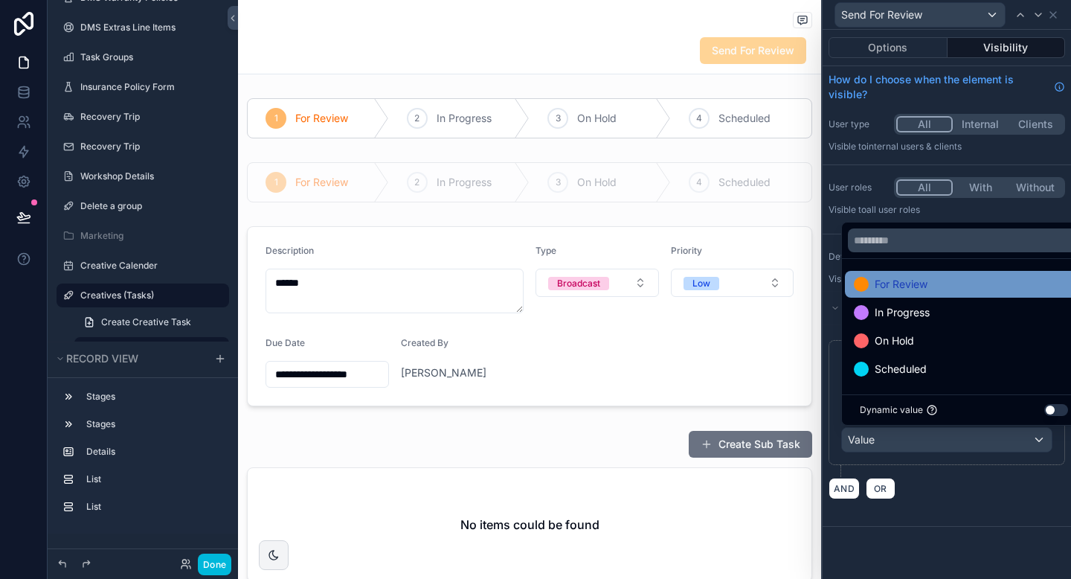
click at [911, 294] on div "For Review" at bounding box center [964, 284] width 238 height 27
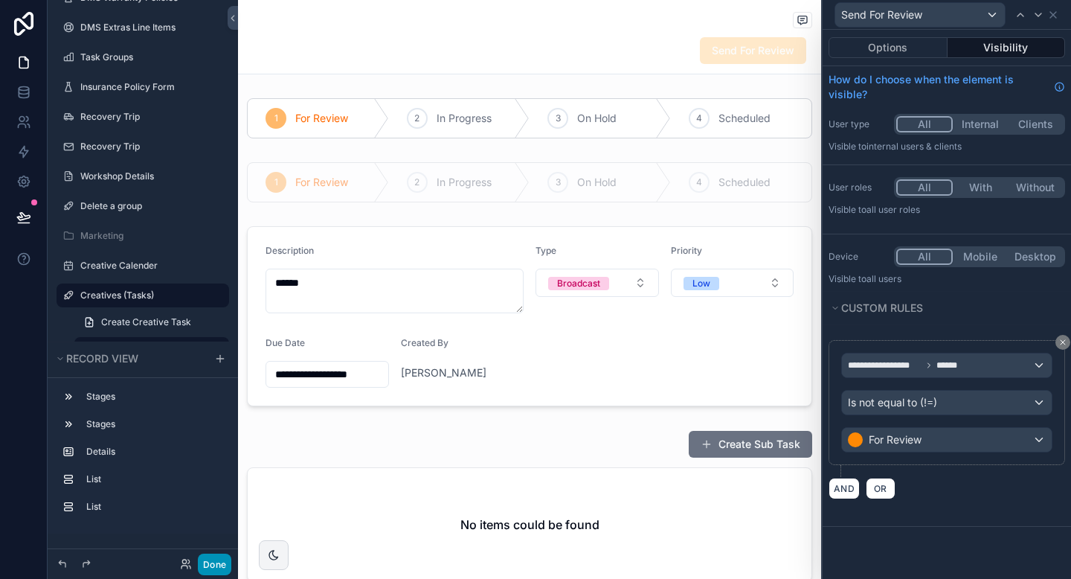
click at [222, 569] on button "Done" at bounding box center [214, 564] width 33 height 22
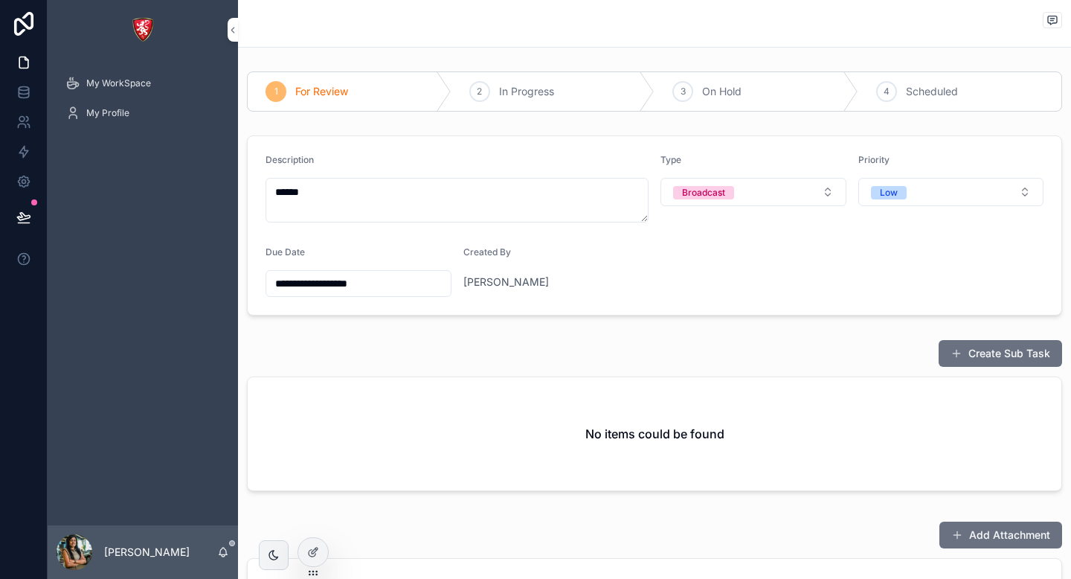
click at [620, 85] on div "2 In Progress" at bounding box center [554, 91] width 204 height 39
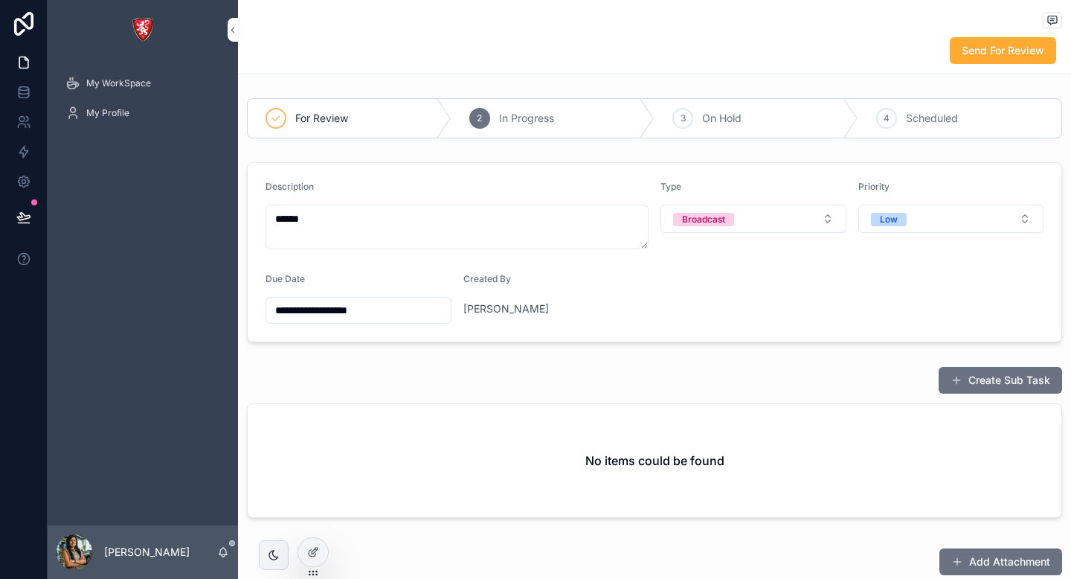
click at [718, 122] on span "On Hold" at bounding box center [721, 118] width 39 height 15
click at [922, 123] on span "Scheduled" at bounding box center [932, 118] width 52 height 15
click at [581, 112] on div "In Progress" at bounding box center [554, 118] width 204 height 39
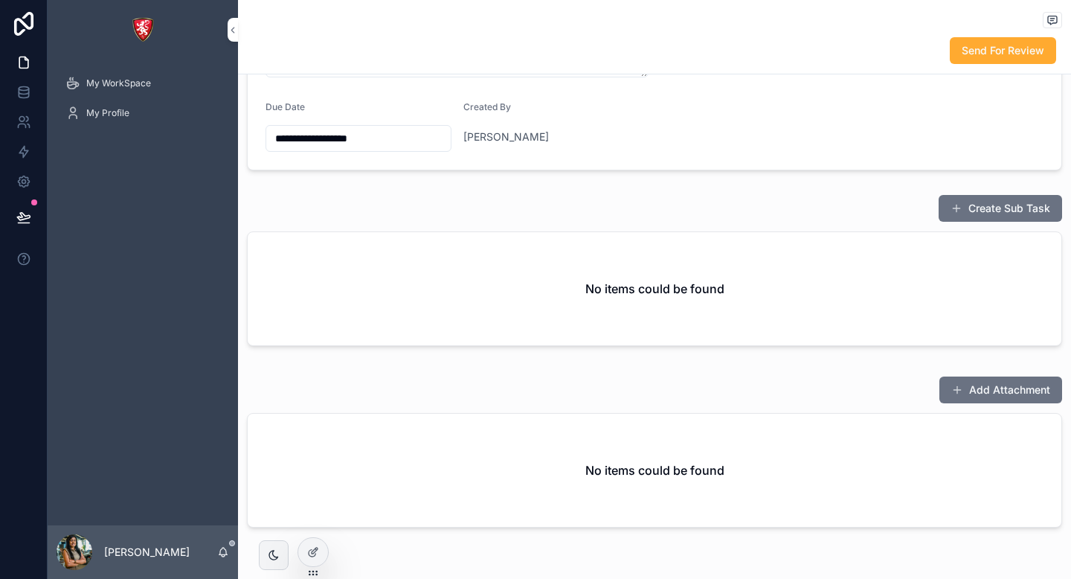
scroll to position [0, 0]
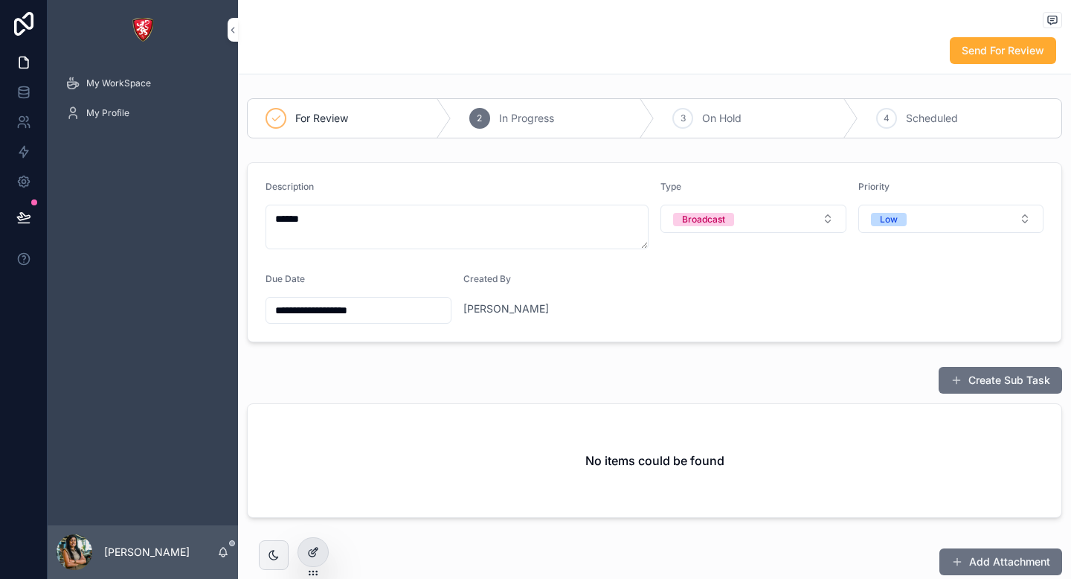
click at [318, 548] on icon at bounding box center [315, 551] width 6 height 6
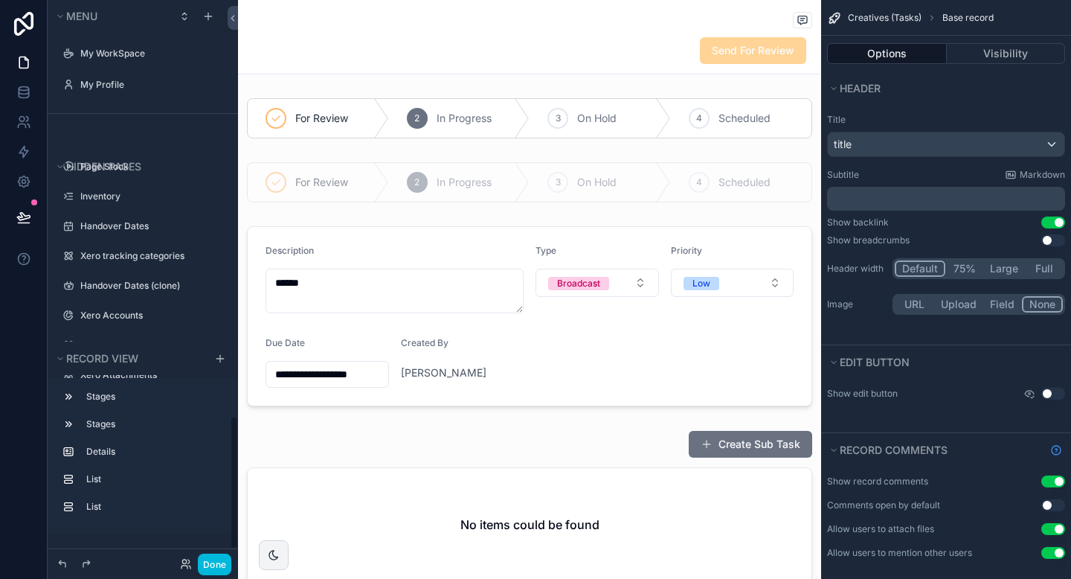
scroll to position [1746, 0]
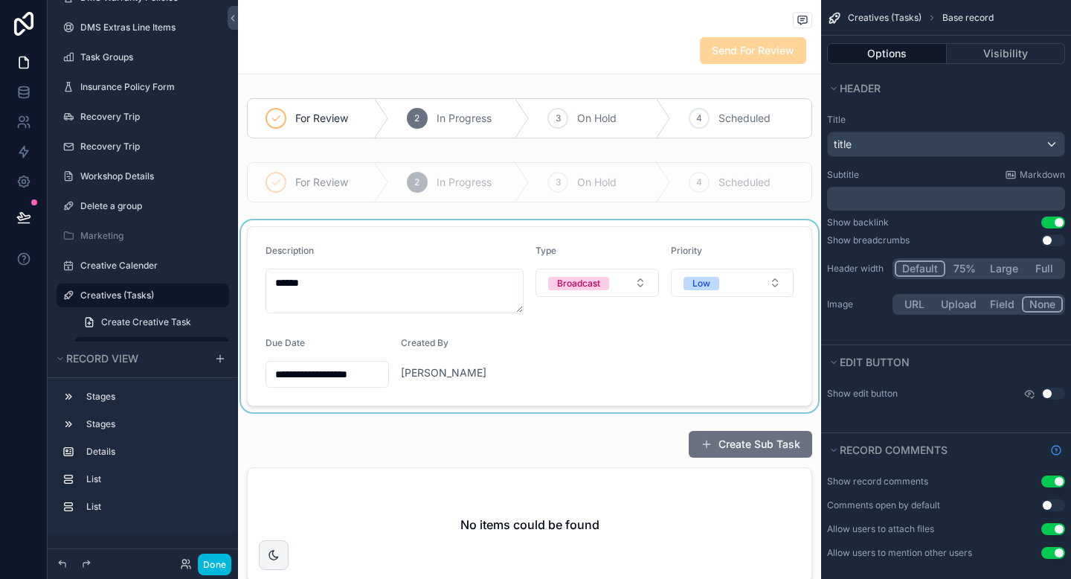
click at [554, 353] on div "scrollable content" at bounding box center [529, 316] width 583 height 192
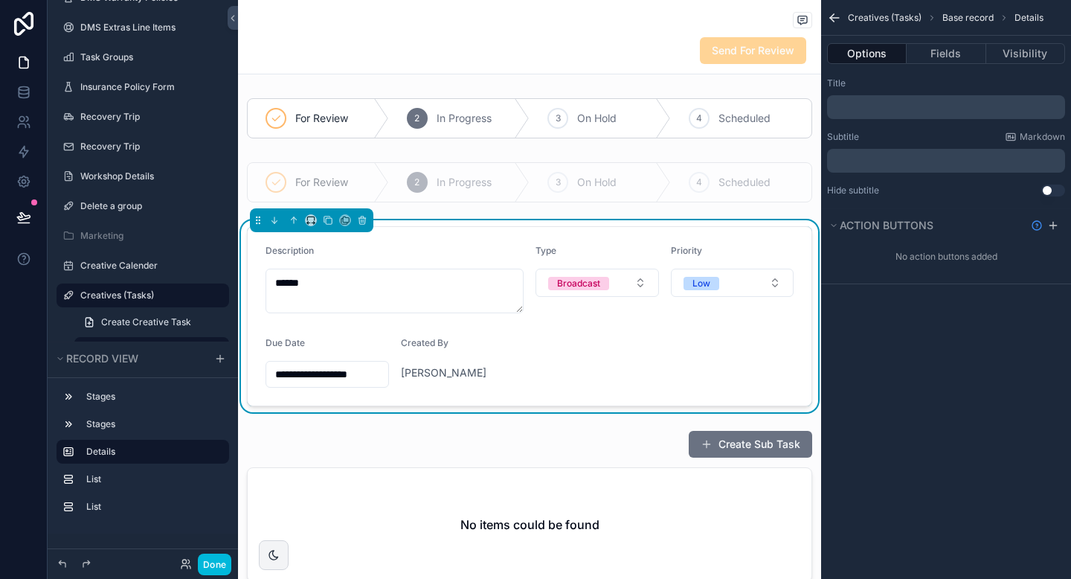
click at [873, 50] on button "Options" at bounding box center [867, 53] width 80 height 21
click at [623, 338] on form "**********" at bounding box center [530, 316] width 564 height 179
click at [940, 48] on button "Fields" at bounding box center [946, 53] width 79 height 21
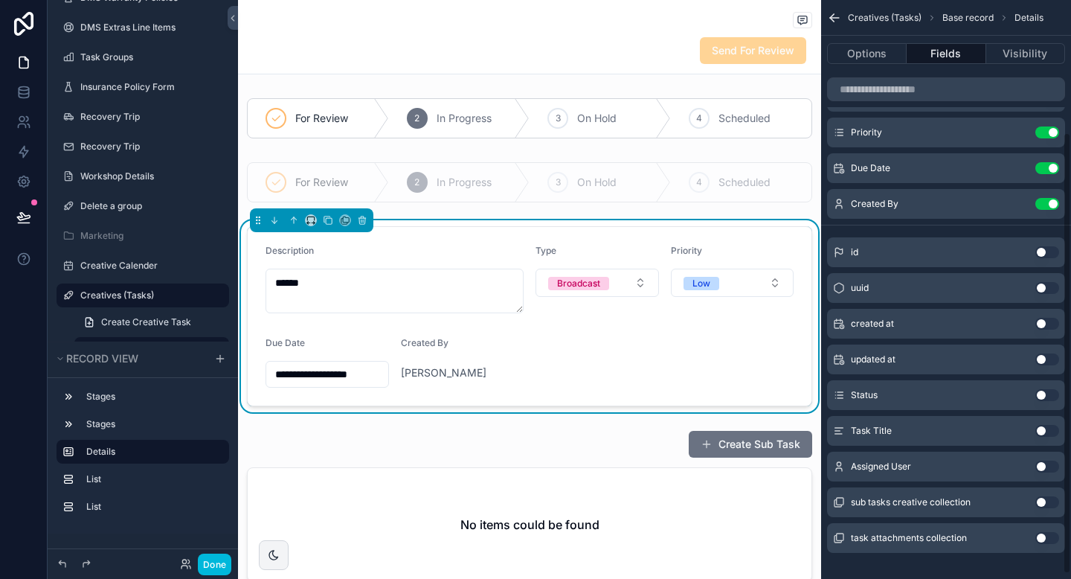
scroll to position [173, 0]
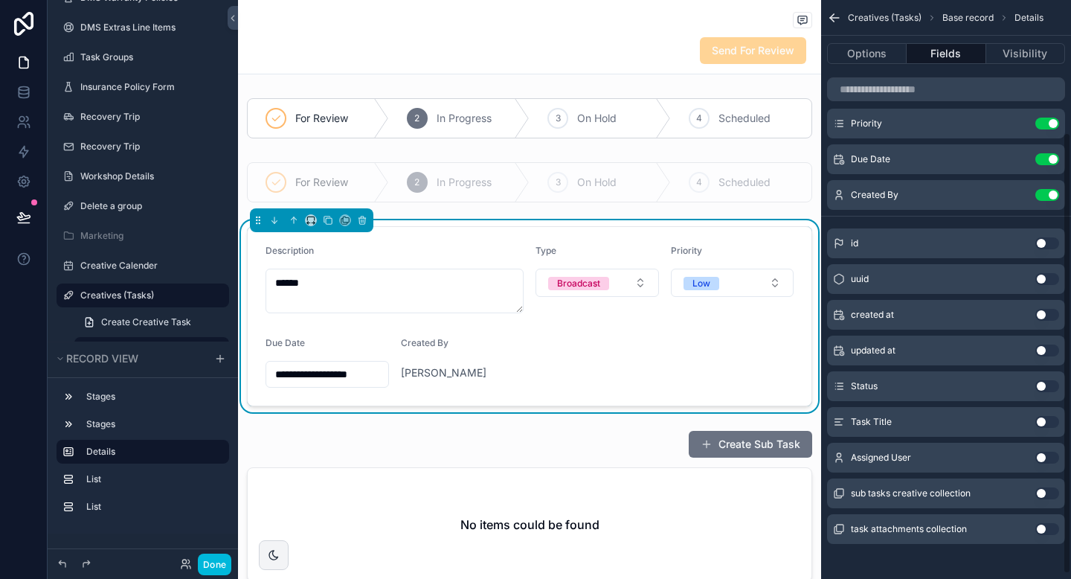
click at [1050, 456] on button "Use setting" at bounding box center [1048, 458] width 24 height 12
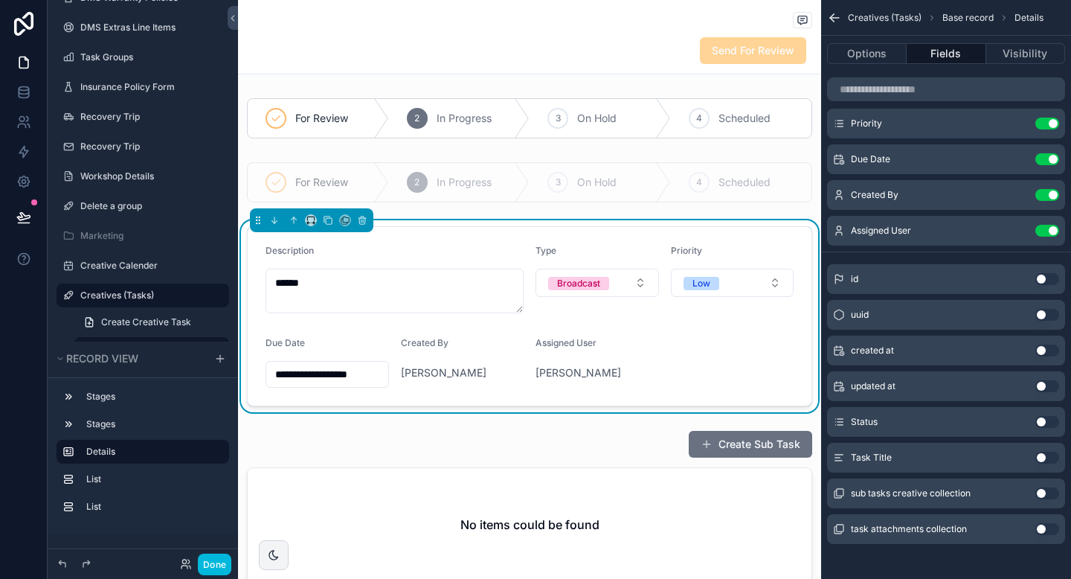
click at [0, 0] on icon "scrollable content" at bounding box center [0, 0] width 0 height 0
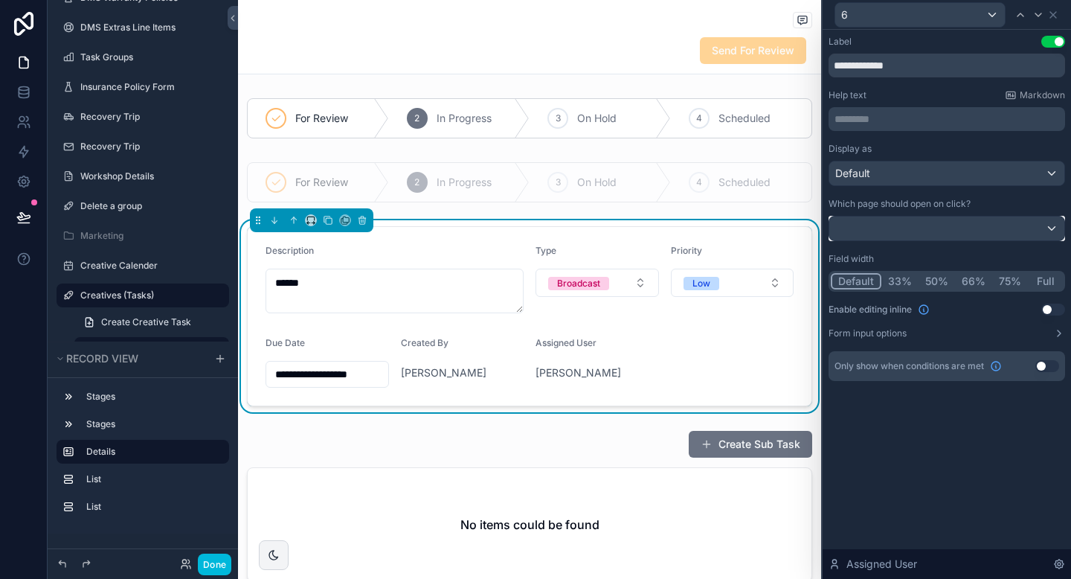
click at [947, 230] on div at bounding box center [946, 228] width 235 height 24
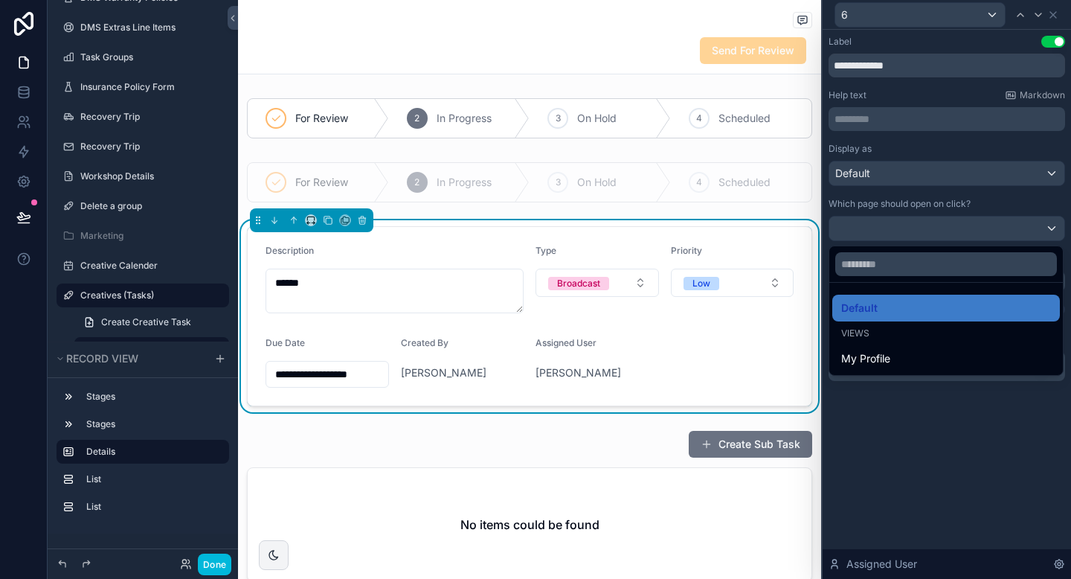
click at [922, 448] on div at bounding box center [947, 289] width 248 height 579
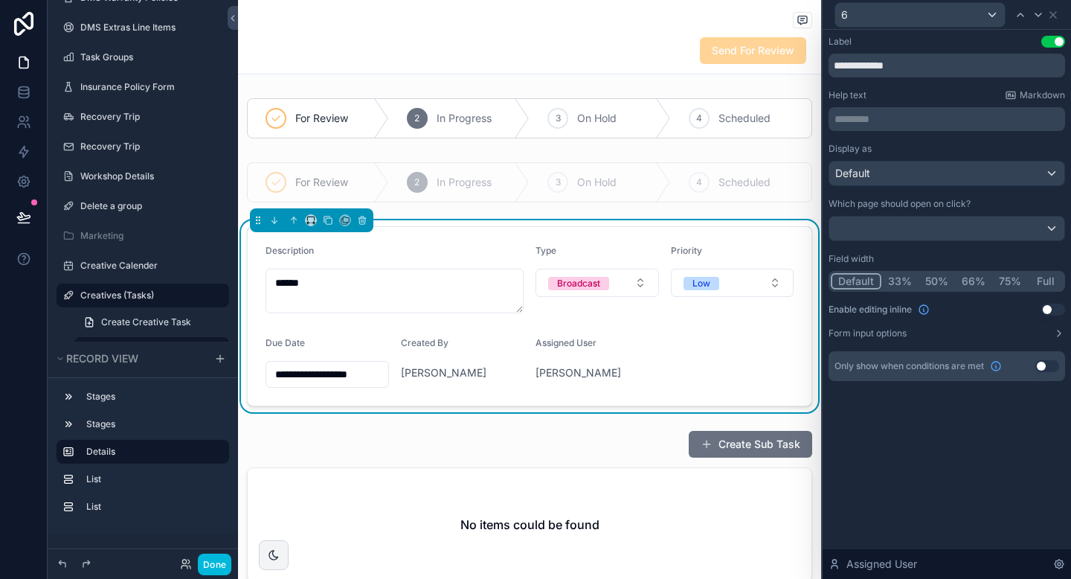
click at [1052, 312] on button "Use setting" at bounding box center [1054, 310] width 24 height 12
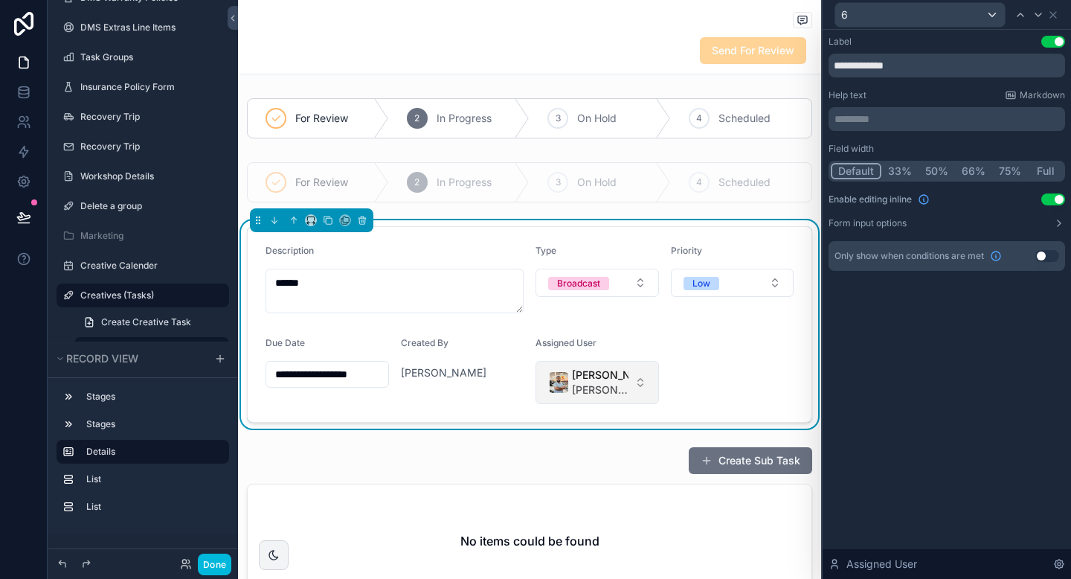
click at [599, 368] on span "[PERSON_NAME]" at bounding box center [600, 375] width 57 height 15
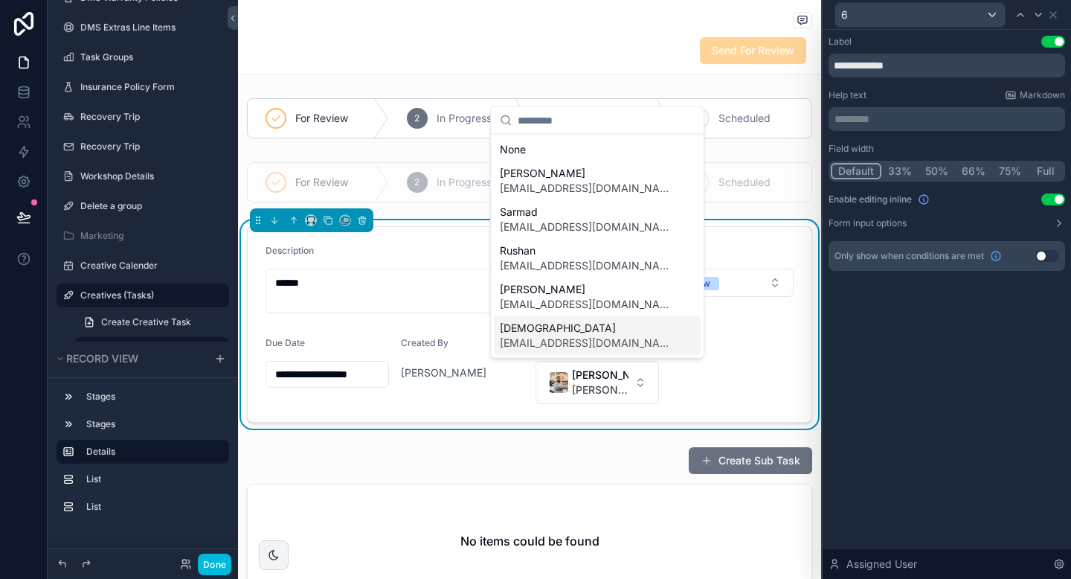
click at [1030, 304] on div "**********" at bounding box center [947, 168] width 248 height 277
